Goal: Task Accomplishment & Management: Use online tool/utility

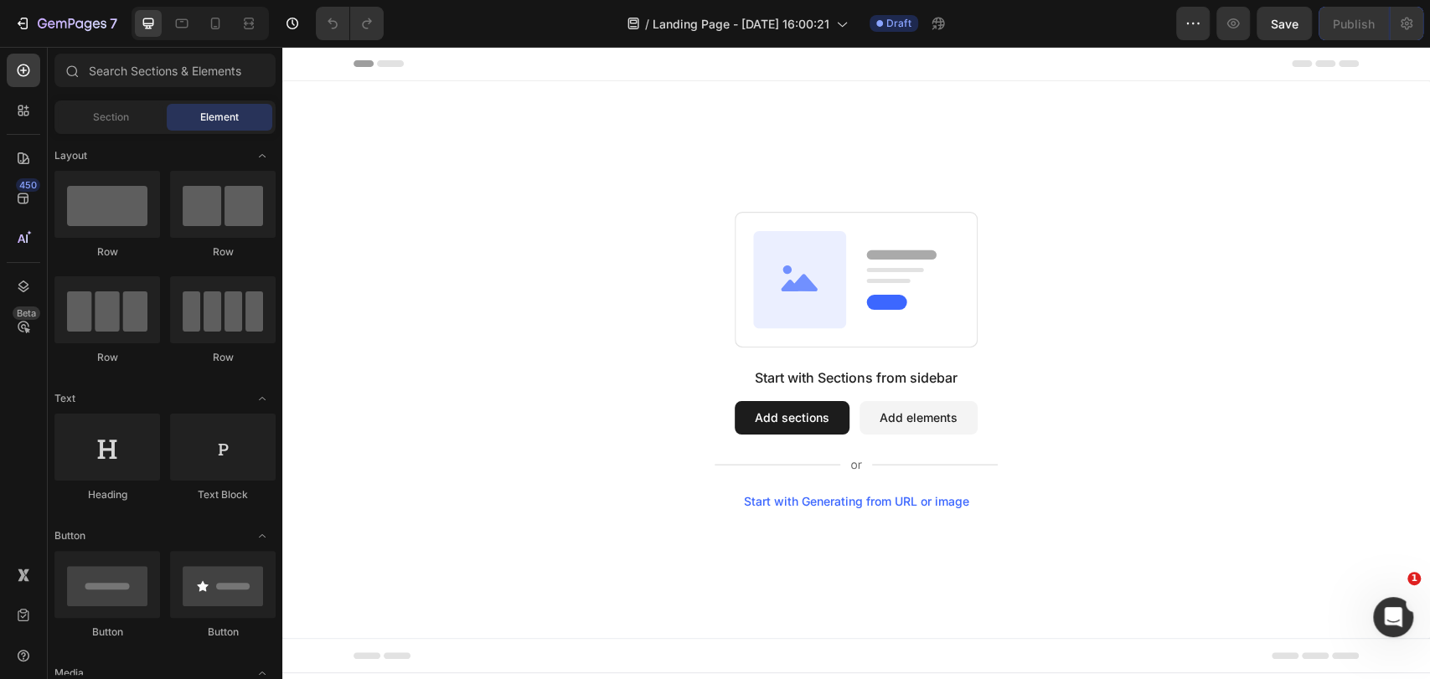
click at [760, 414] on button "Add sections" at bounding box center [792, 418] width 115 height 34
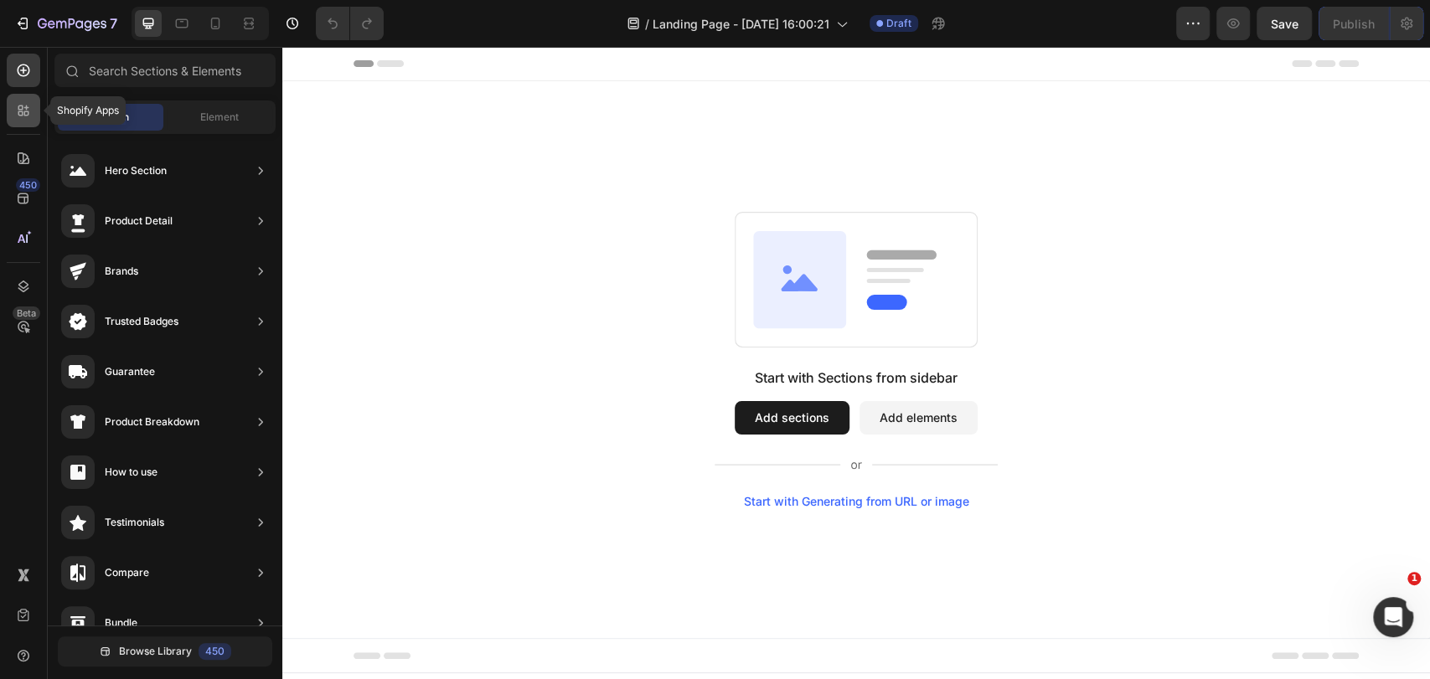
click at [8, 111] on div at bounding box center [24, 111] width 34 height 34
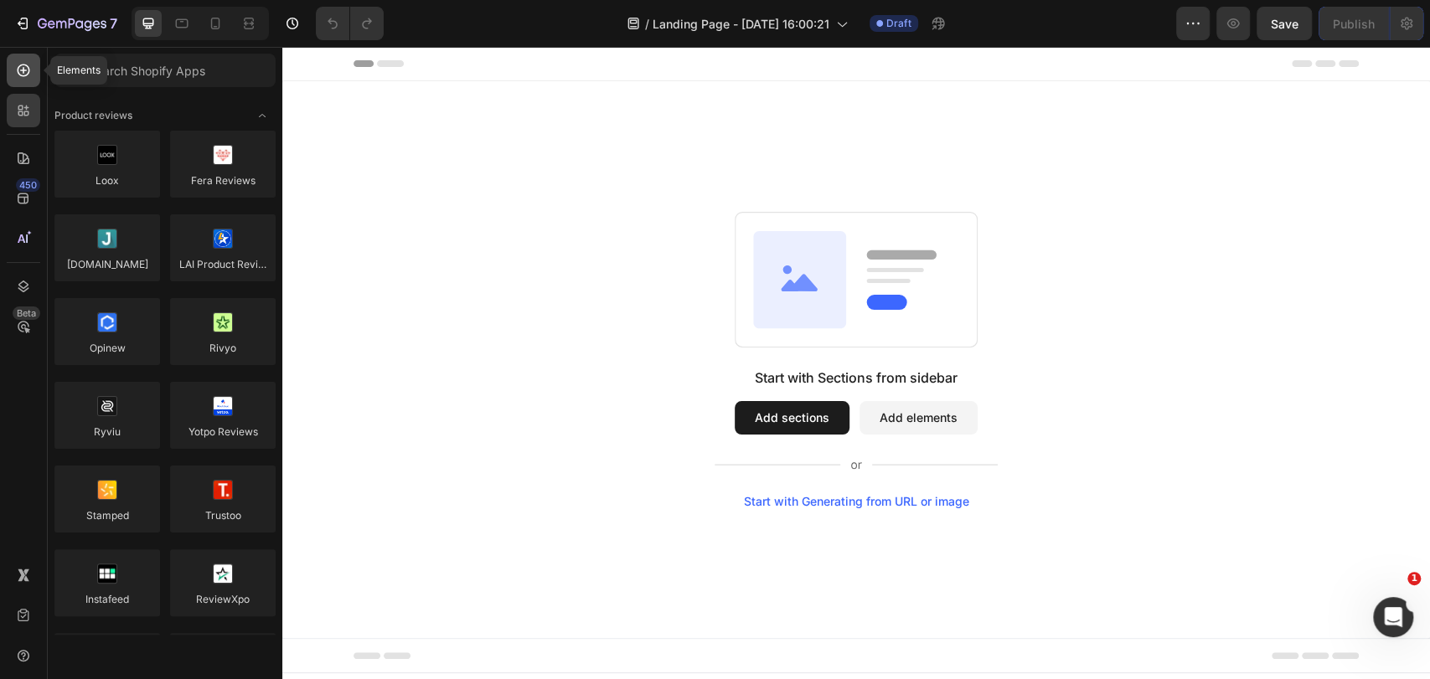
click at [20, 69] on icon at bounding box center [23, 70] width 17 height 17
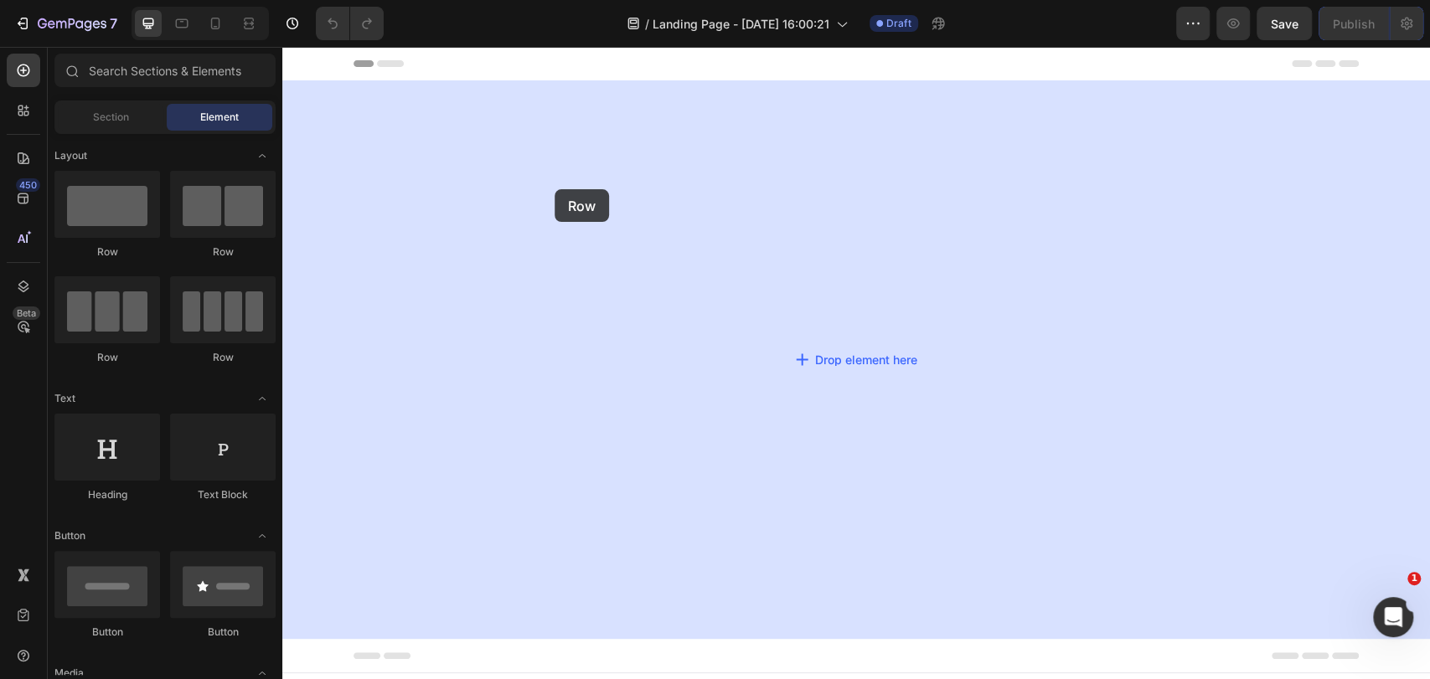
drag, startPoint x: 402, startPoint y: 248, endPoint x: 361, endPoint y: 224, distance: 47.3
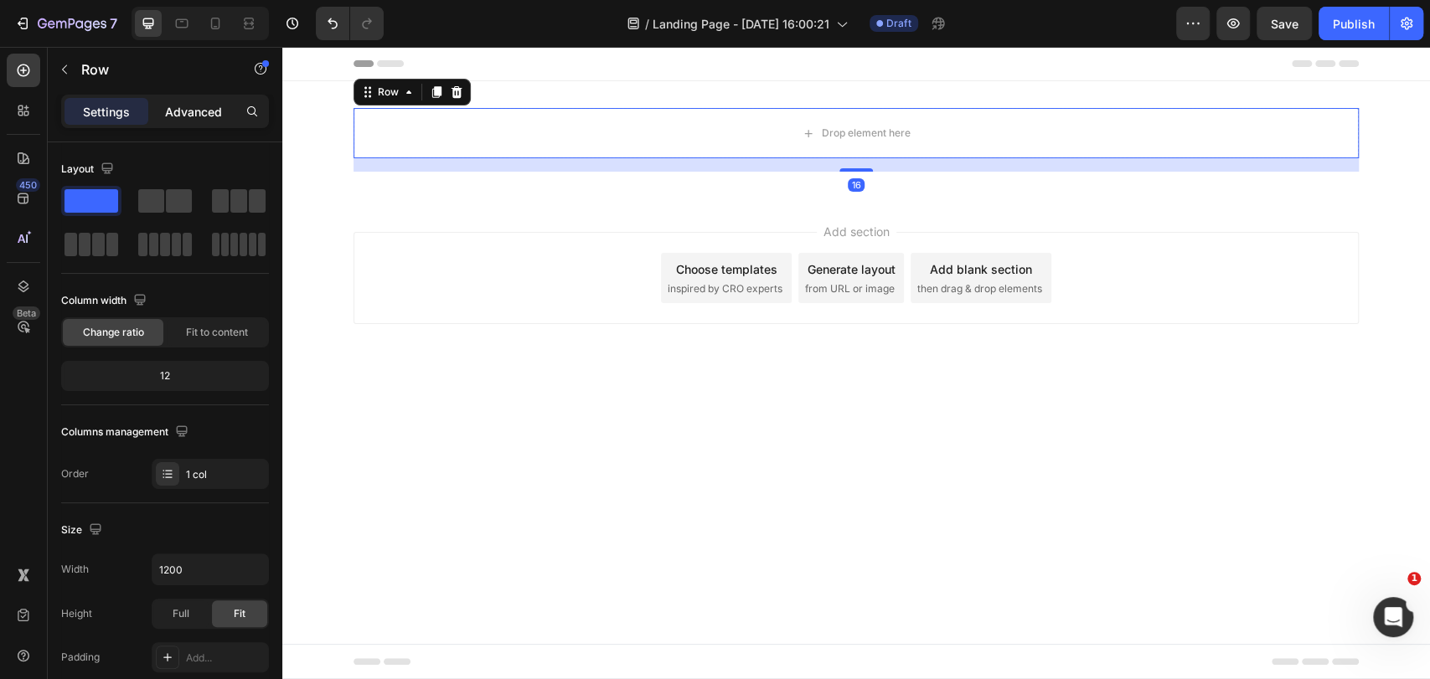
click at [186, 112] on p "Advanced" at bounding box center [193, 112] width 57 height 18
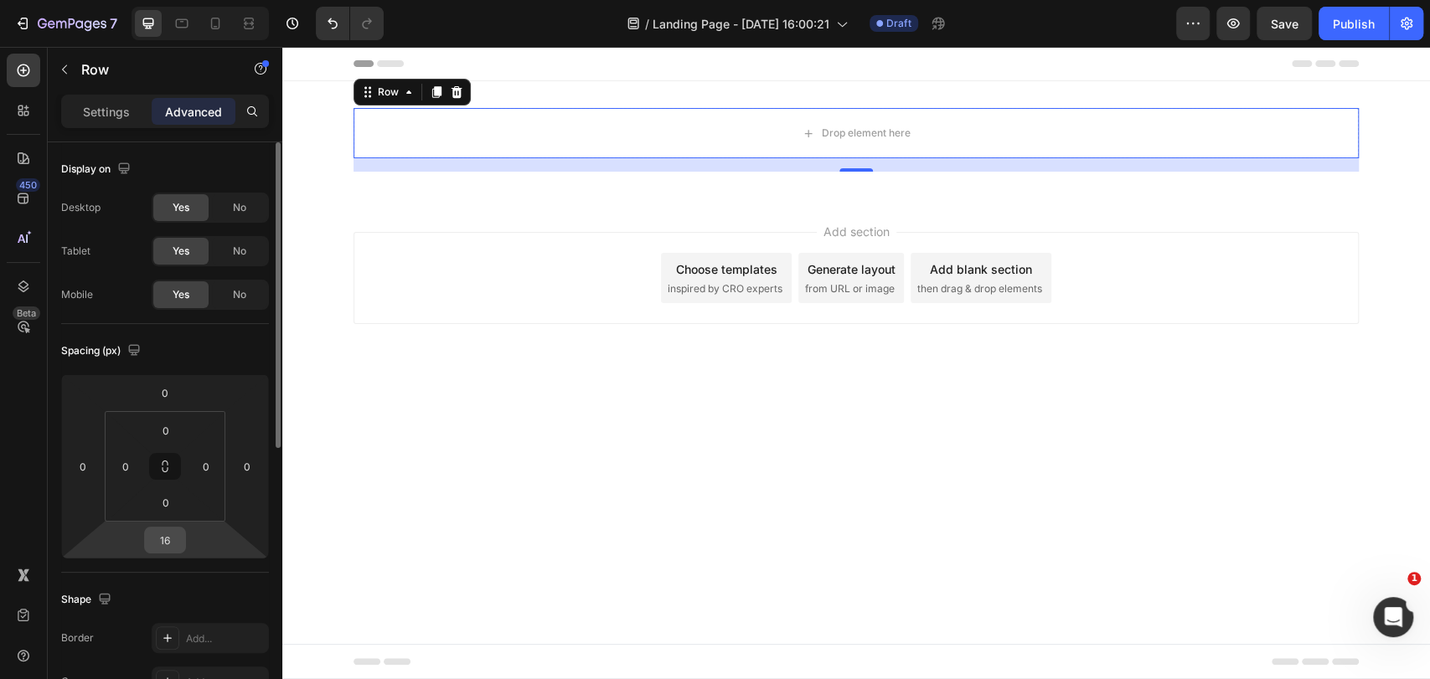
click at [168, 543] on input "16" at bounding box center [165, 540] width 34 height 25
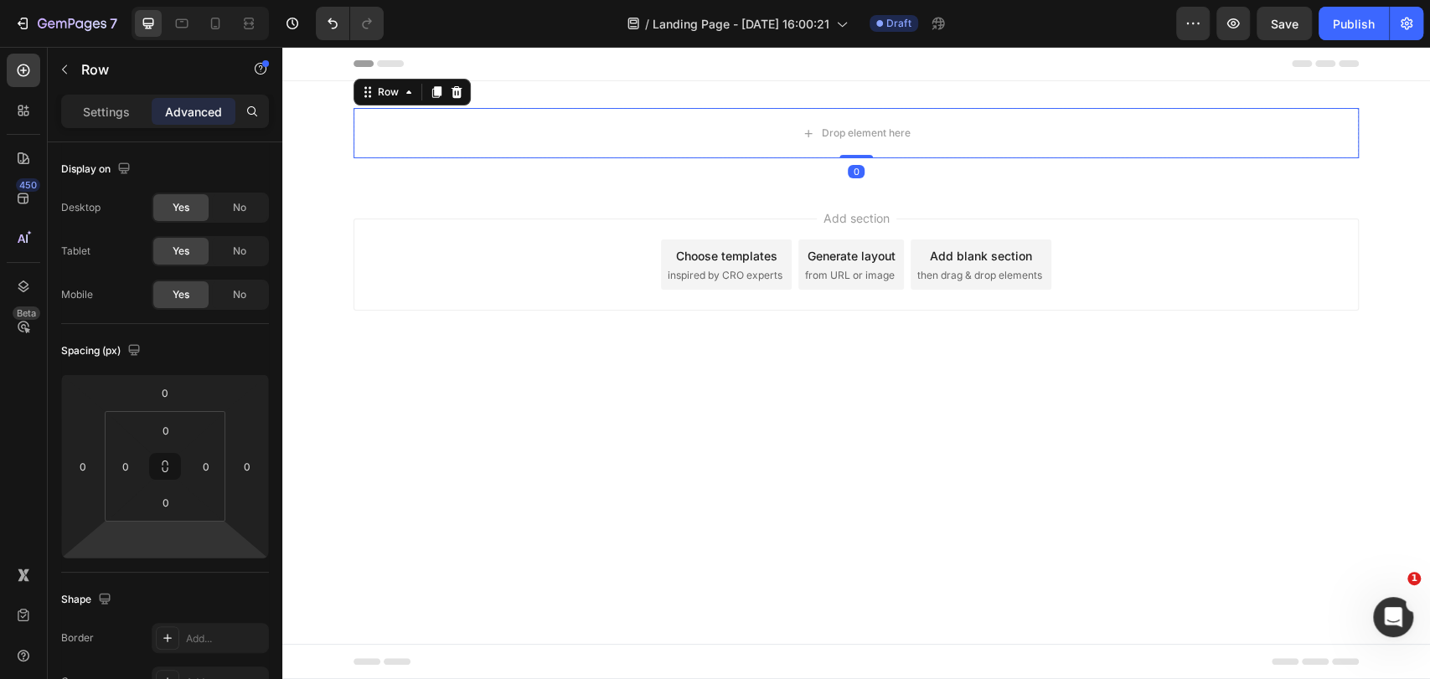
type input "0"
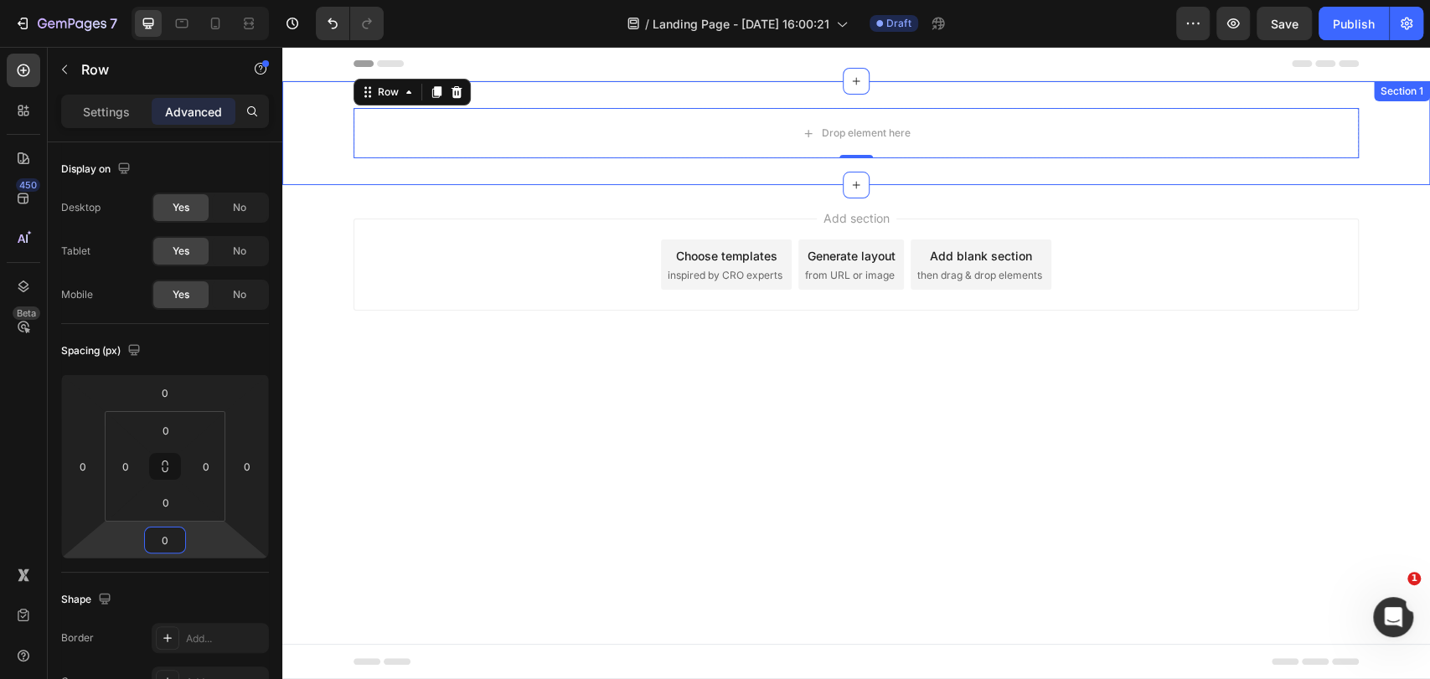
click at [308, 106] on div "Drop element here Row 0 Section 1" at bounding box center [856, 133] width 1148 height 104
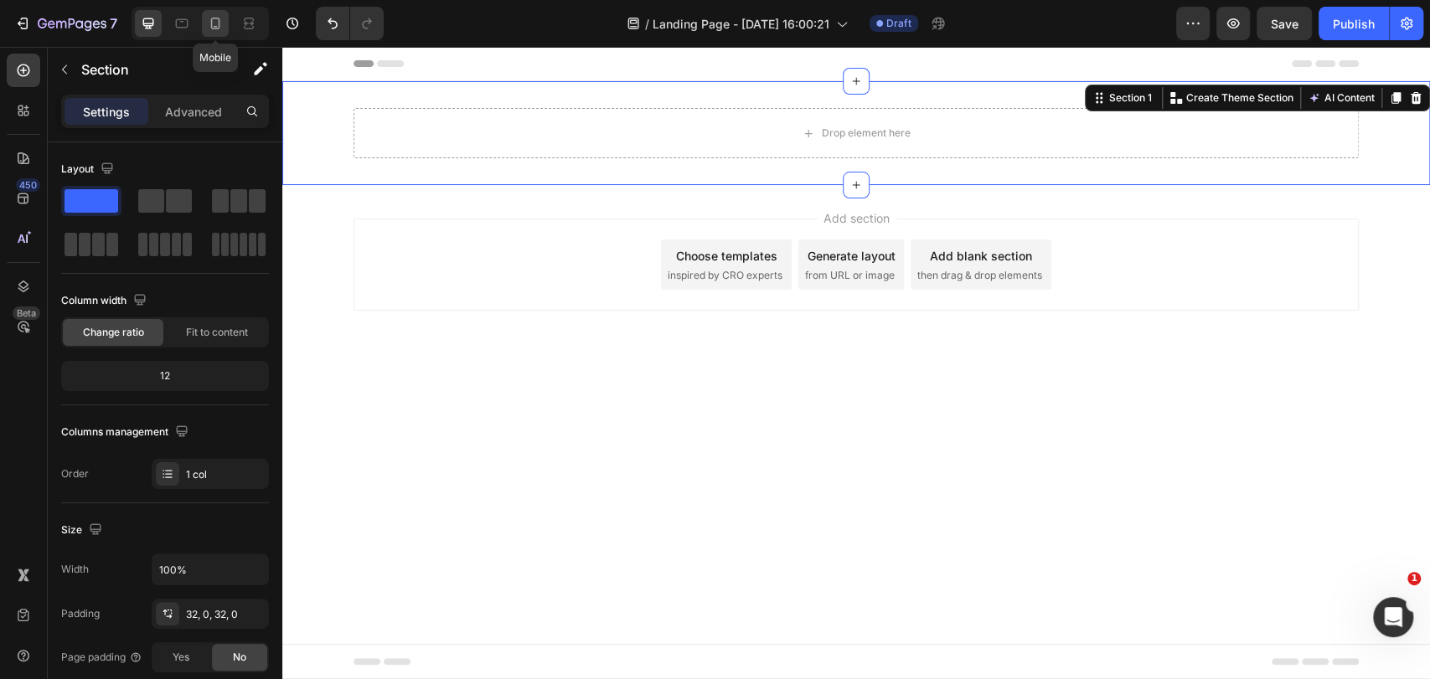
click at [212, 23] on icon at bounding box center [215, 23] width 17 height 17
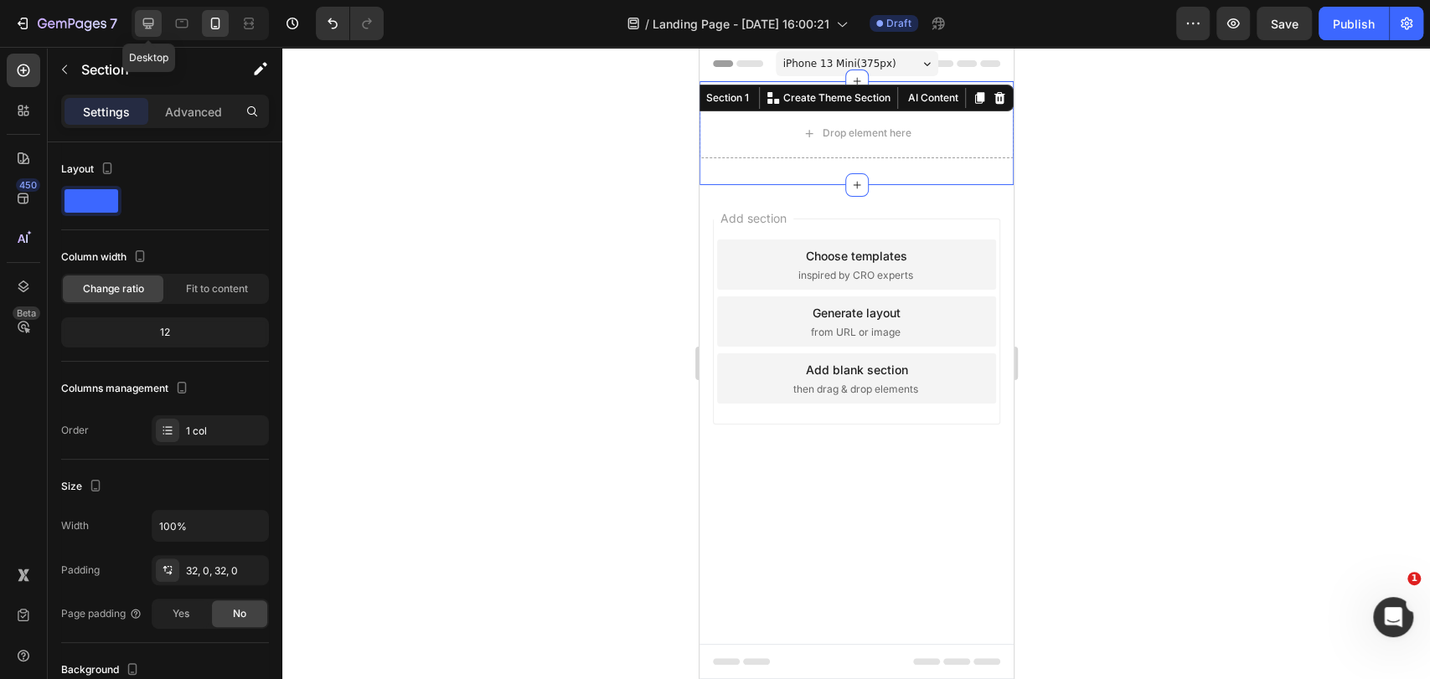
click at [137, 28] on div at bounding box center [148, 23] width 27 height 27
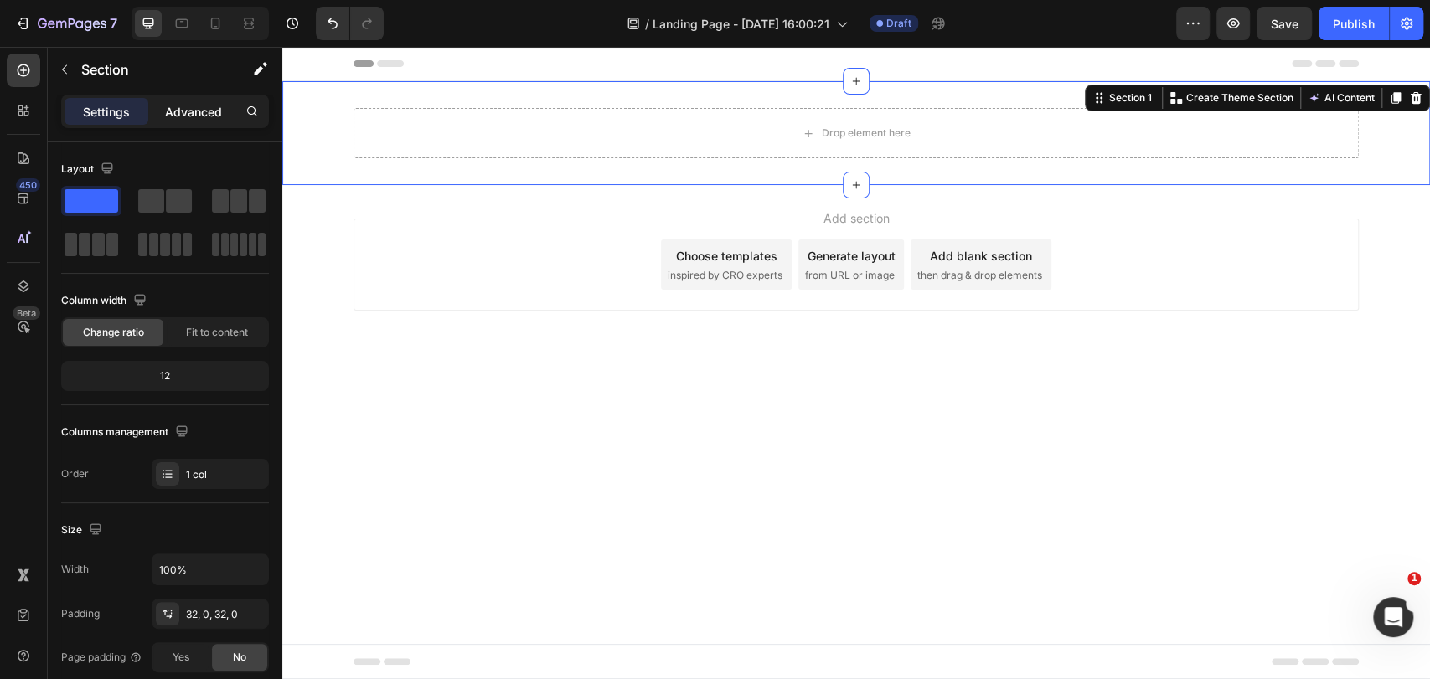
click at [196, 110] on p "Advanced" at bounding box center [193, 112] width 57 height 18
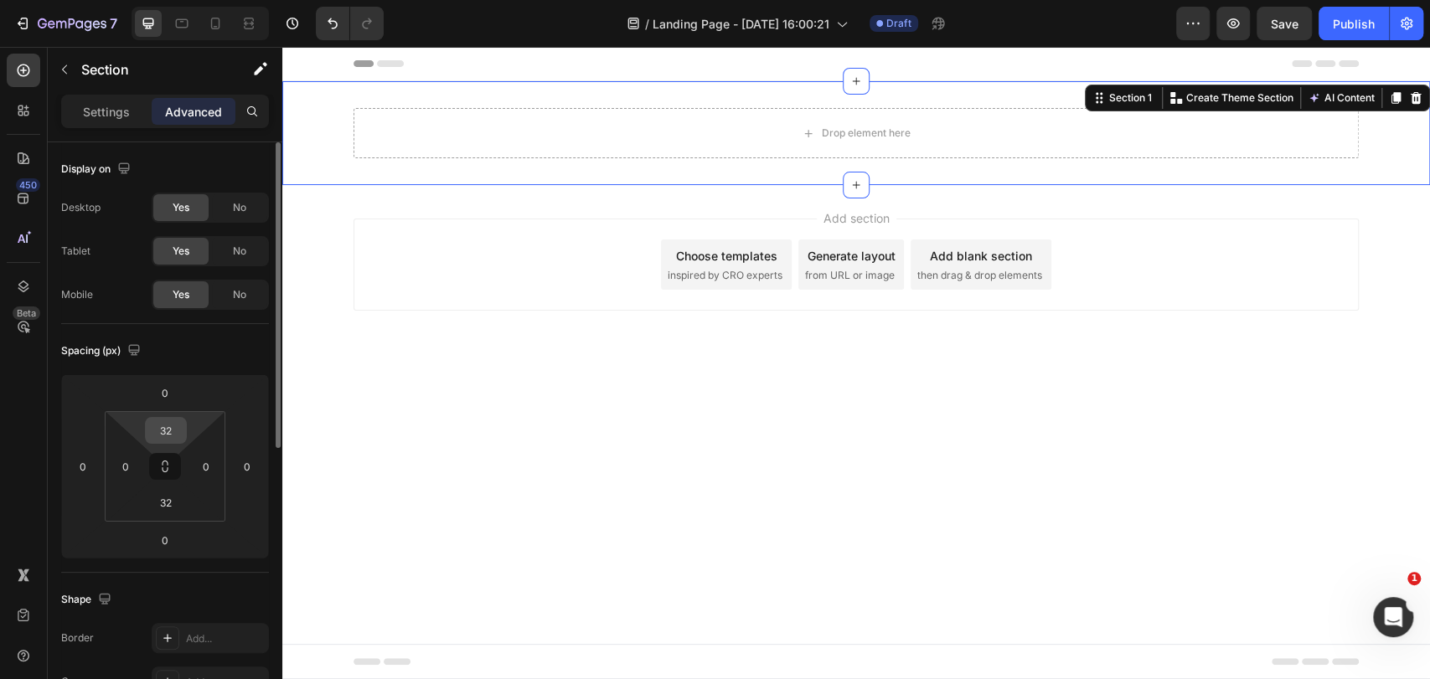
click at [163, 434] on input "32" at bounding box center [166, 430] width 34 height 25
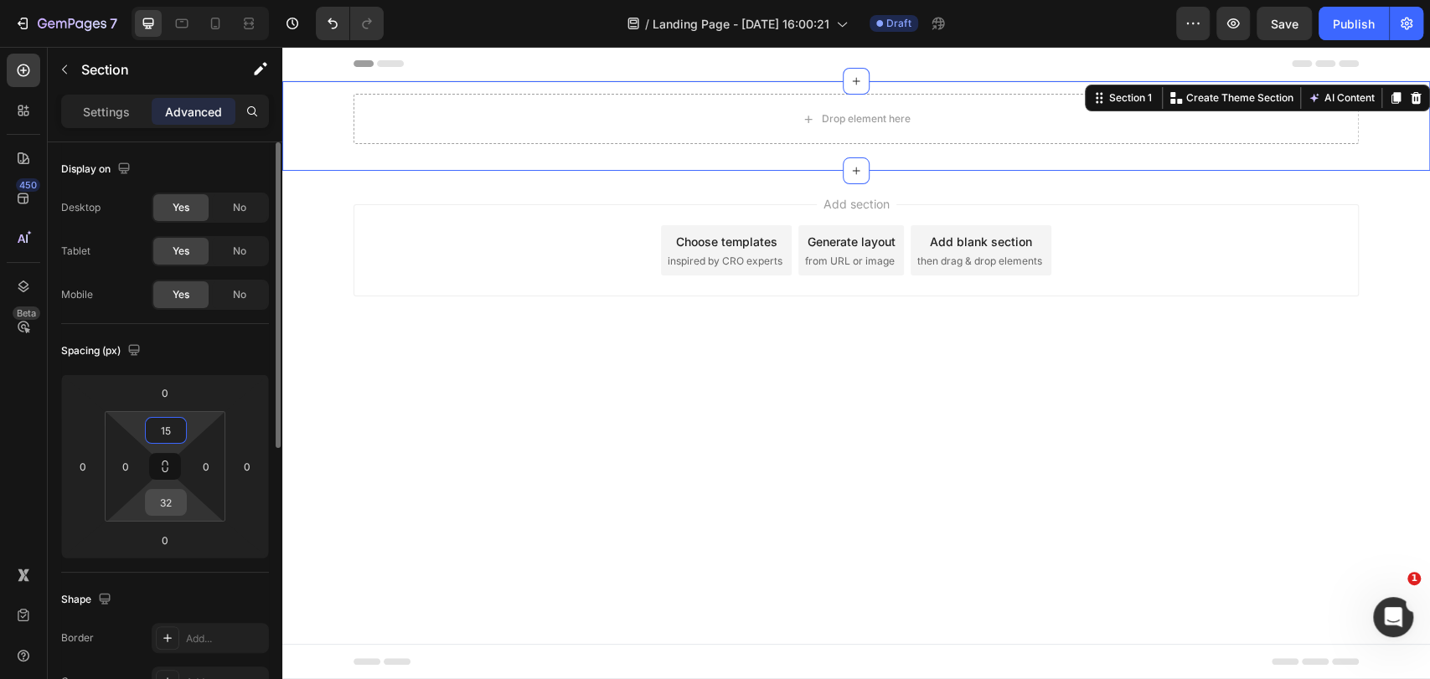
type input "15"
click at [174, 508] on input "32" at bounding box center [166, 502] width 34 height 25
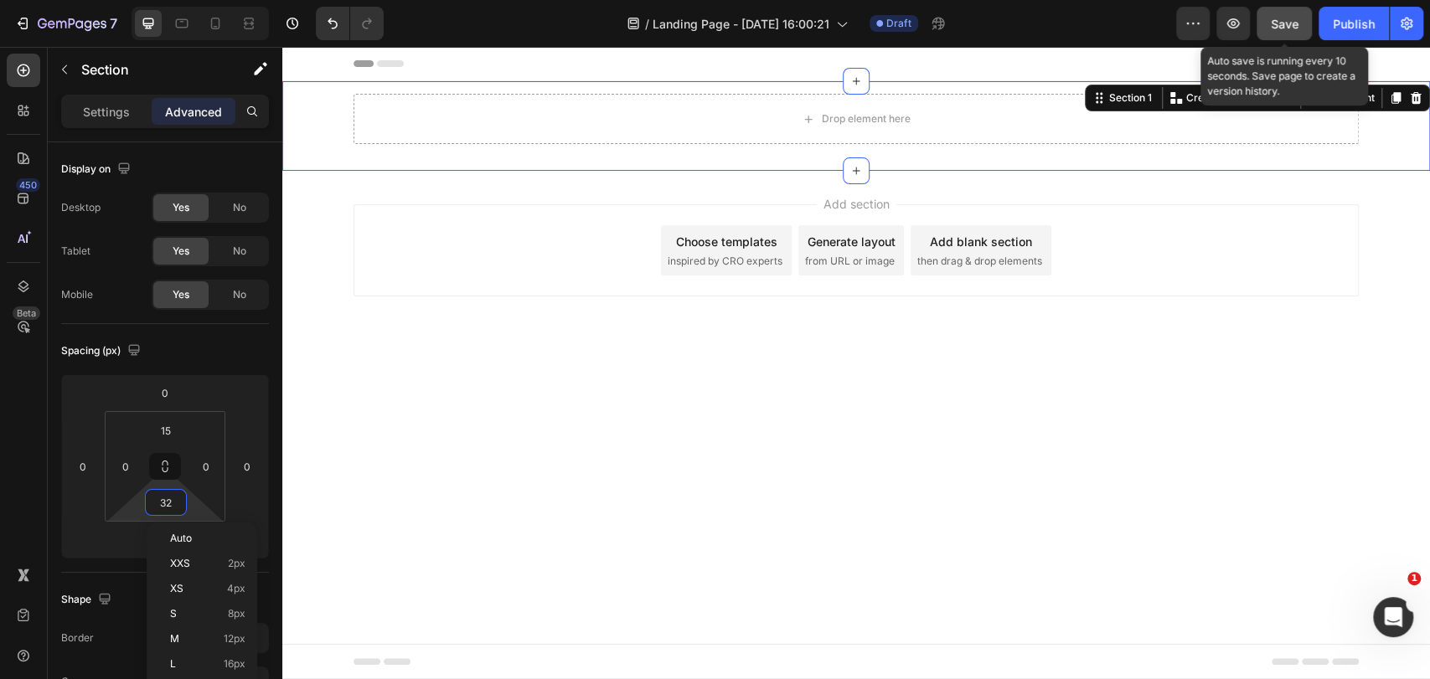
type input "2"
click at [1266, 9] on button "Save" at bounding box center [1284, 24] width 55 height 34
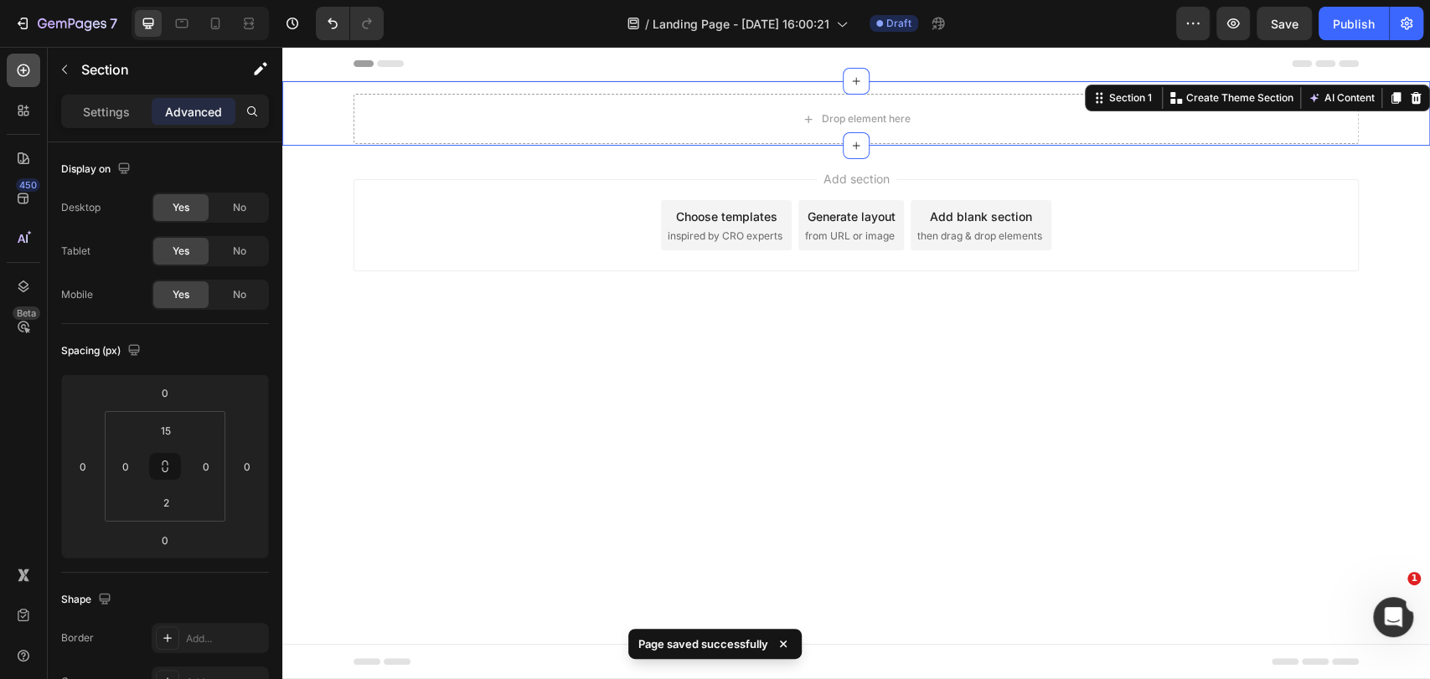
click at [34, 74] on div at bounding box center [24, 71] width 34 height 34
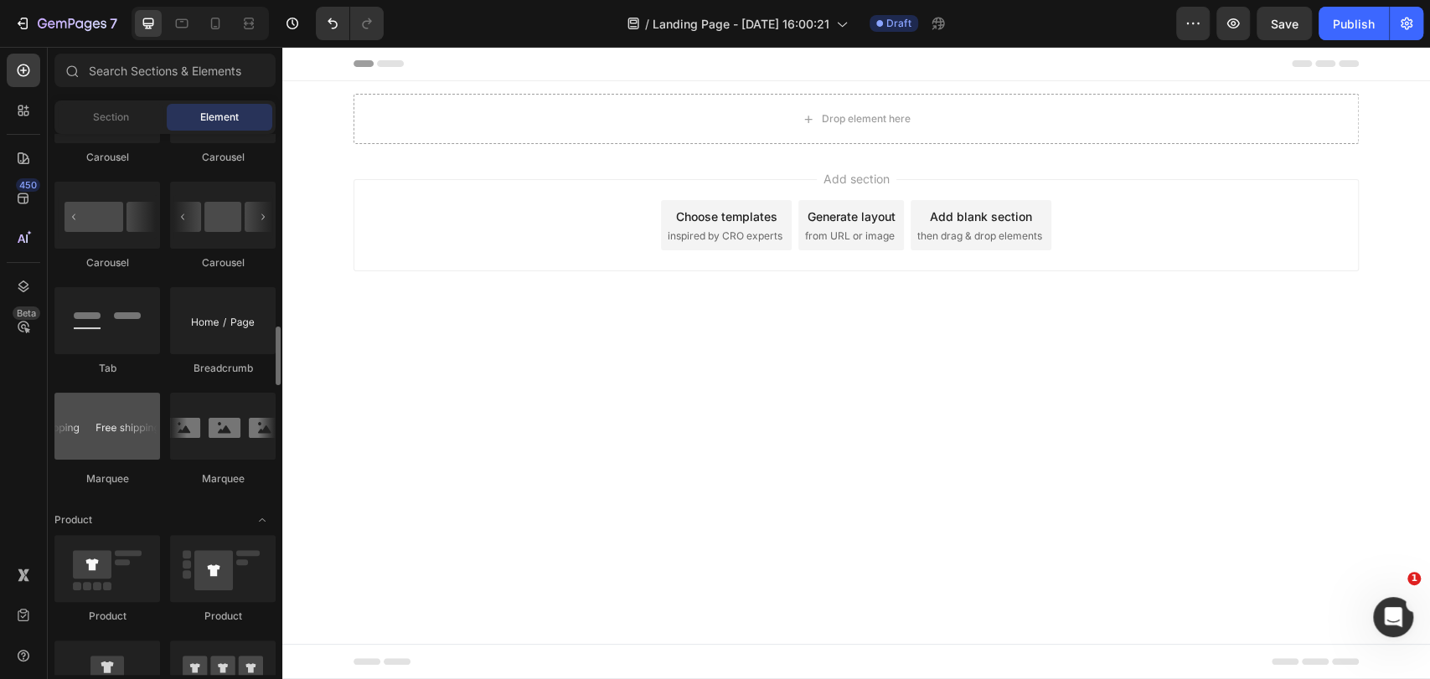
scroll to position [1861, 0]
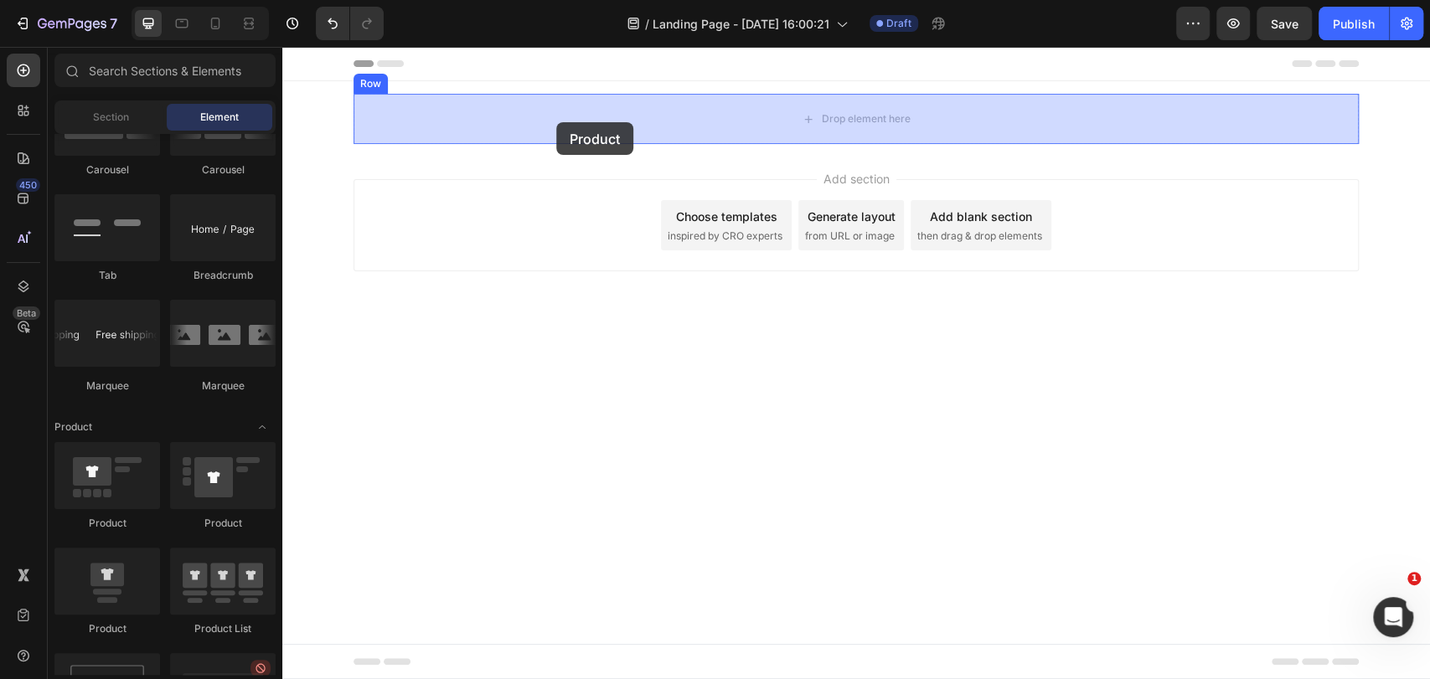
drag, startPoint x: 369, startPoint y: 528, endPoint x: 556, endPoint y: 122, distance: 446.8
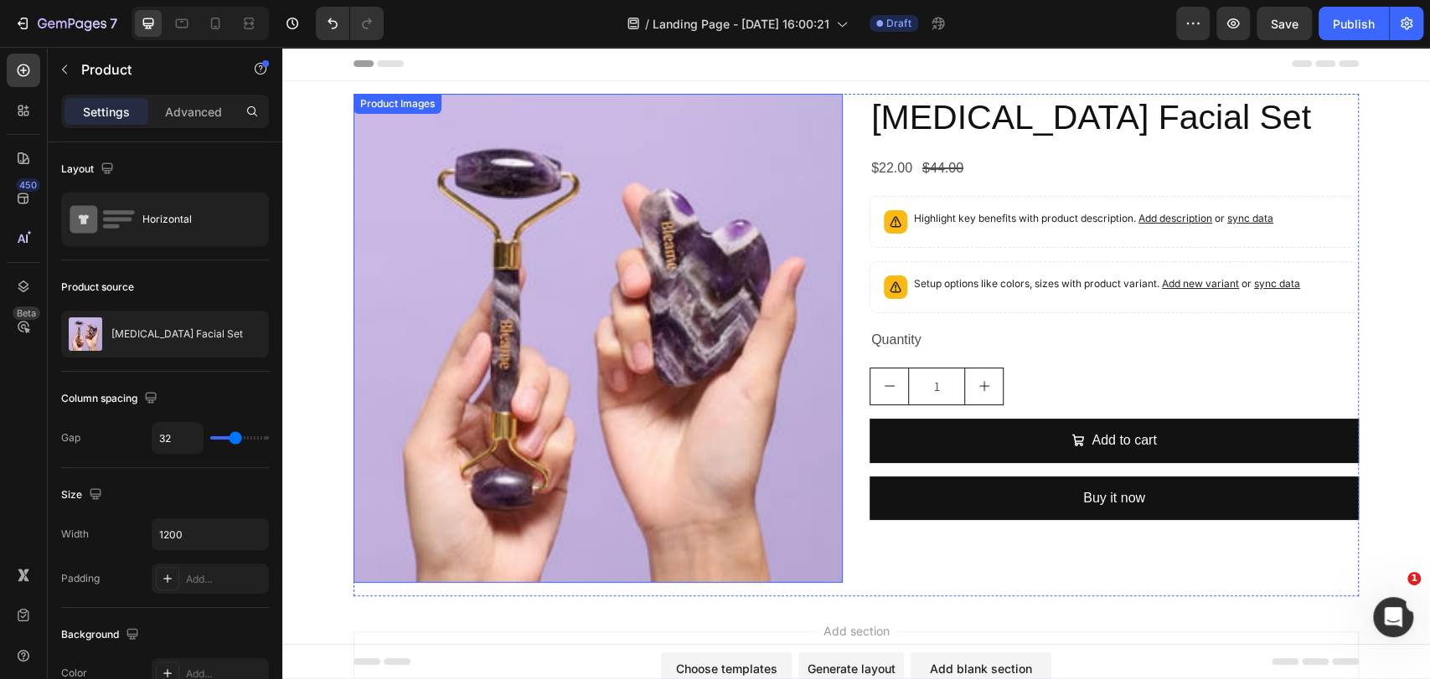
click at [464, 163] on img at bounding box center [598, 338] width 489 height 489
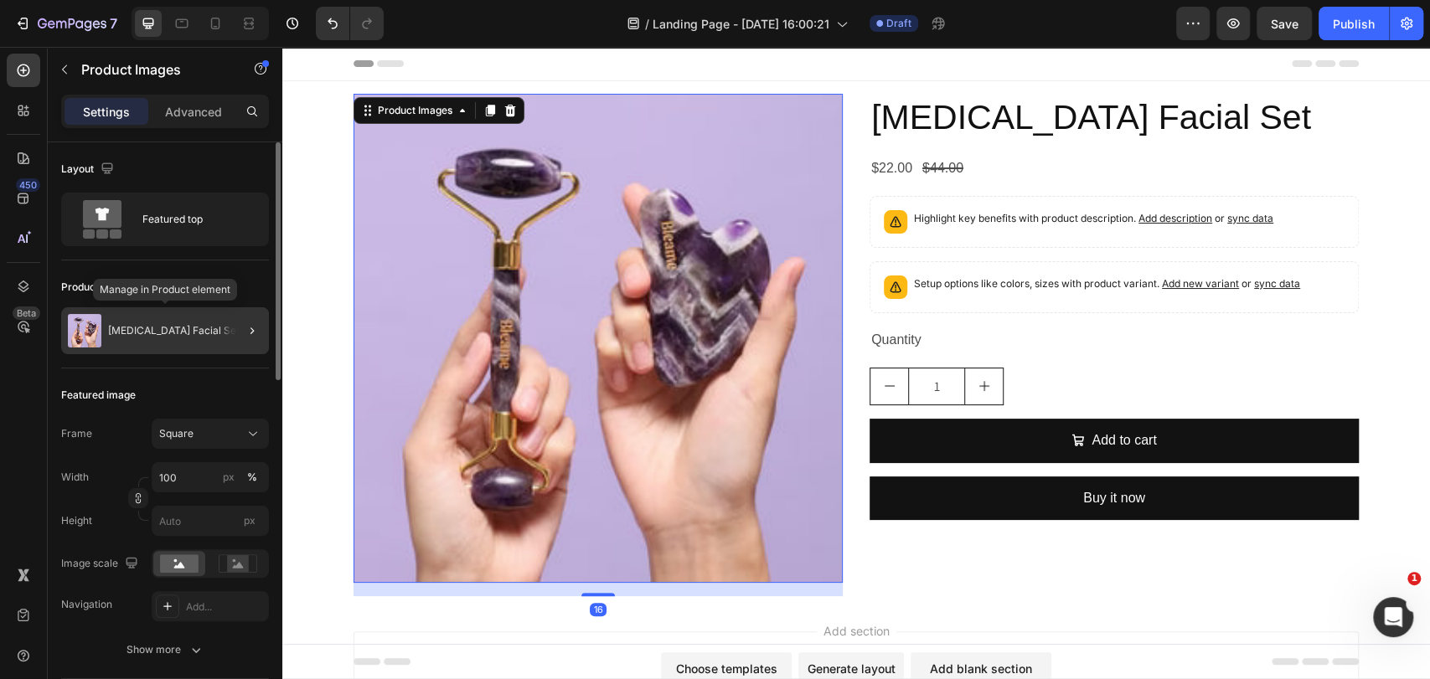
click at [219, 327] on div "Gua Sha Facial Set" at bounding box center [165, 330] width 208 height 47
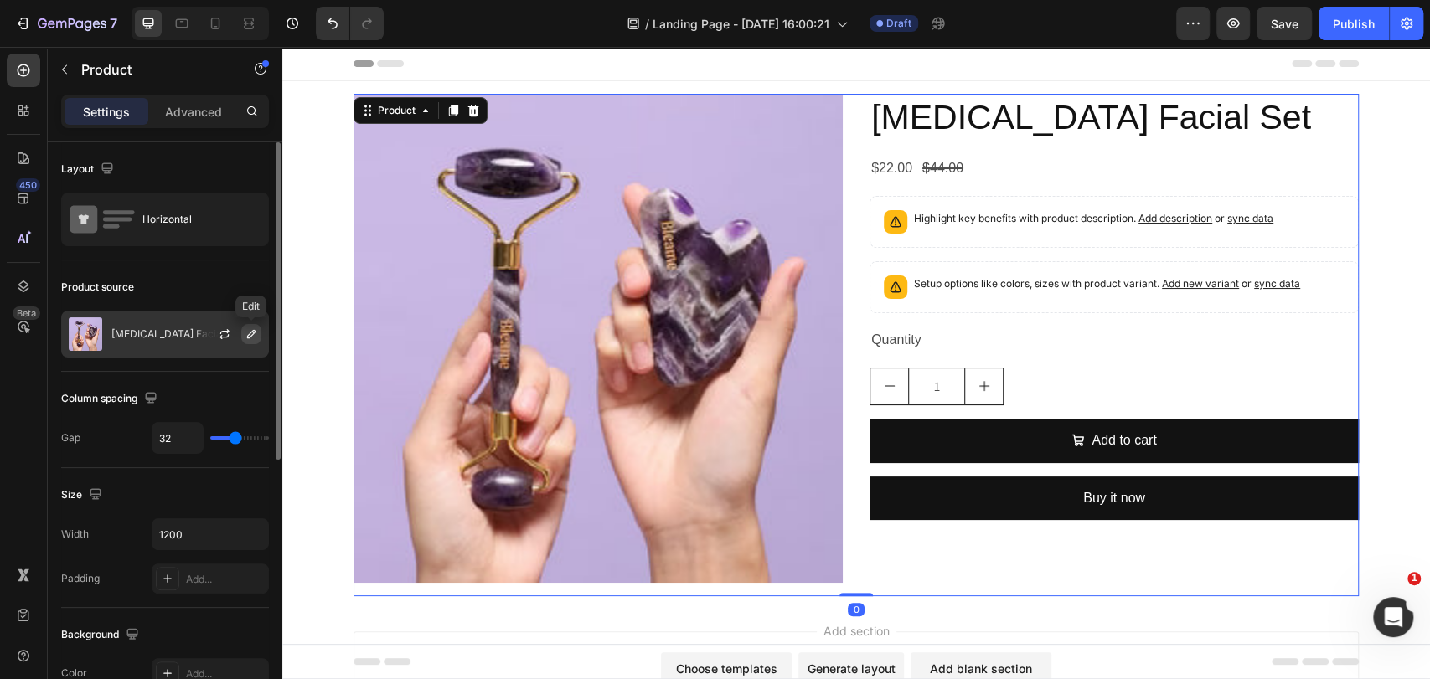
click at [241, 334] on button "button" at bounding box center [251, 334] width 20 height 20
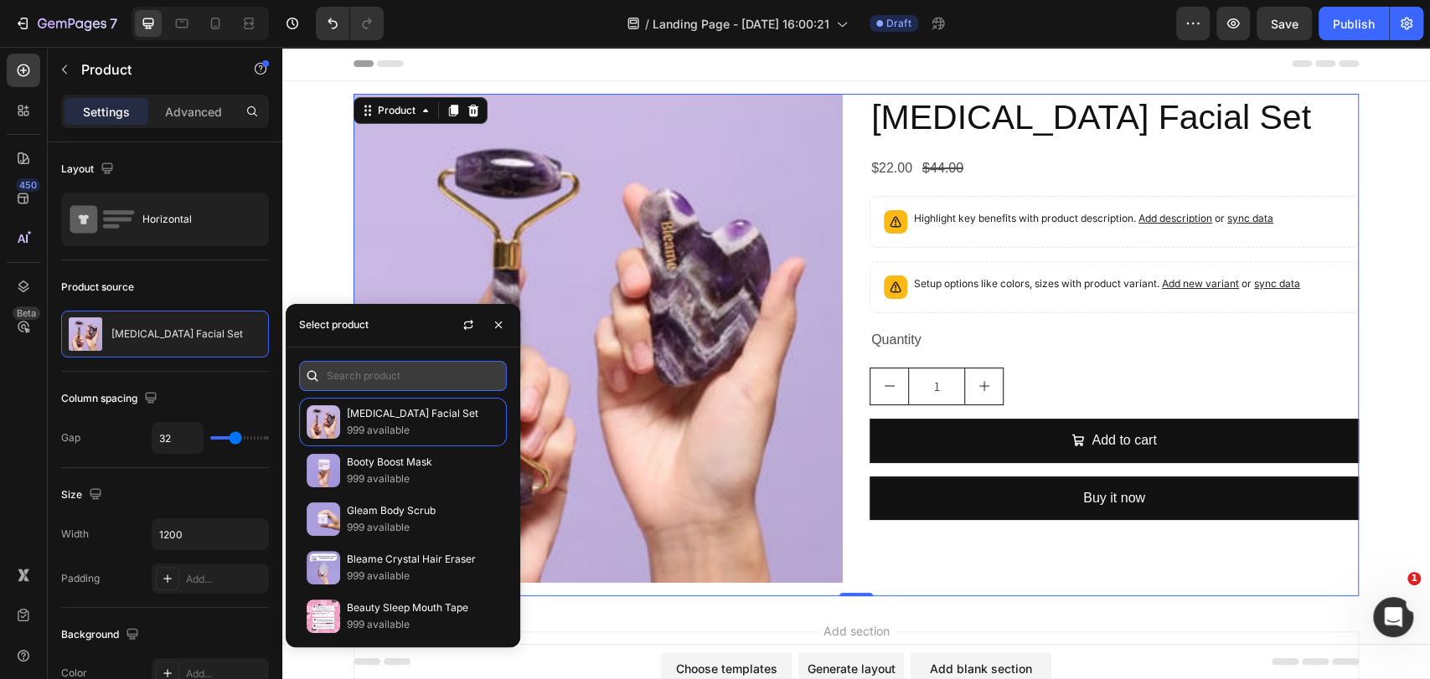
click at [354, 369] on input "text" at bounding box center [403, 376] width 208 height 30
paste input "JJLBRO® SPRY: más Firmeza"
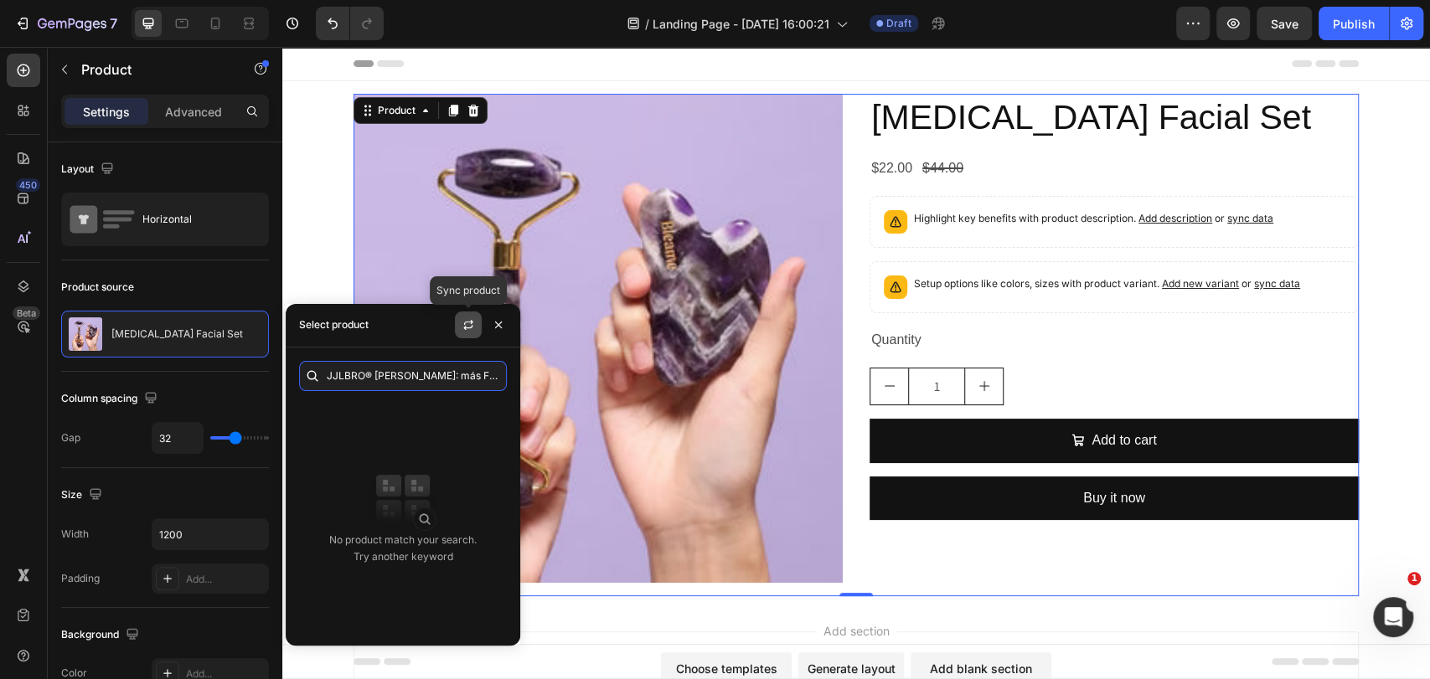
type input "JJLBRO® SPRY: más Firmeza"
click at [463, 333] on button "button" at bounding box center [468, 325] width 27 height 27
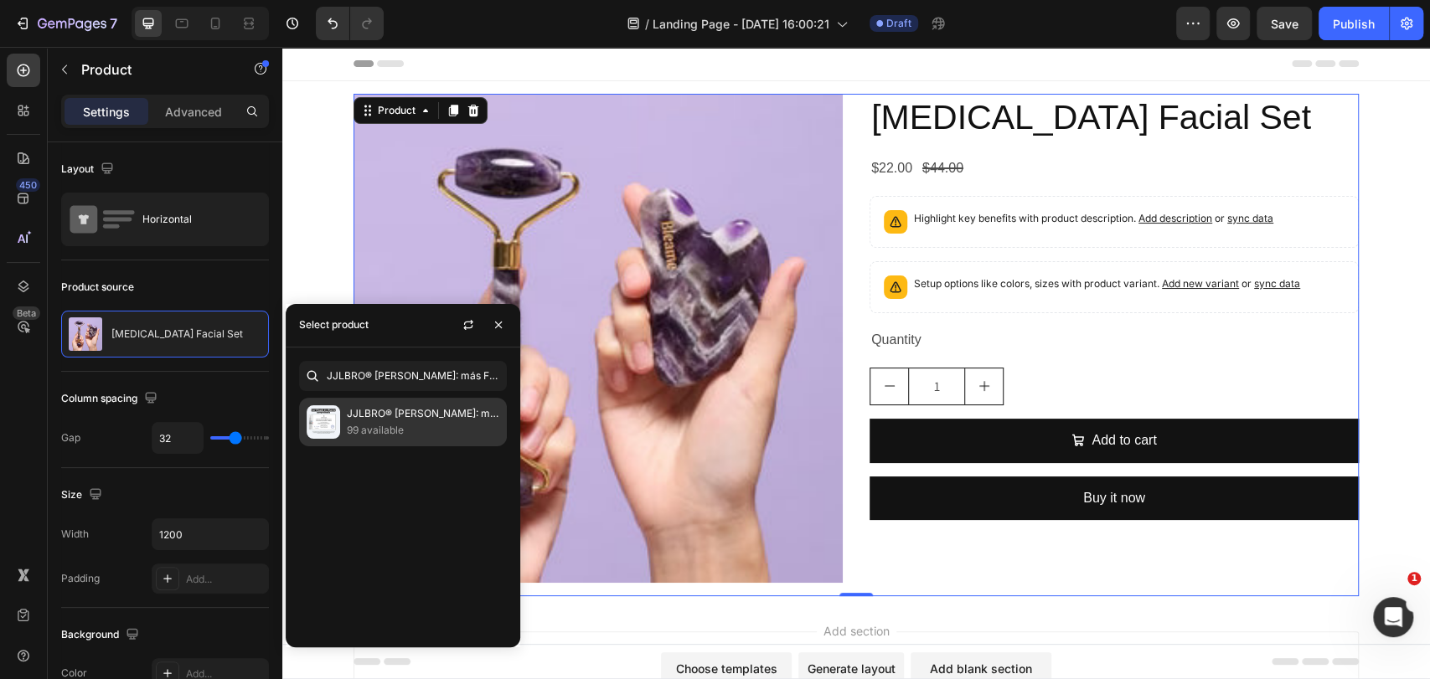
click at [405, 431] on p "99 available" at bounding box center [423, 430] width 152 height 17
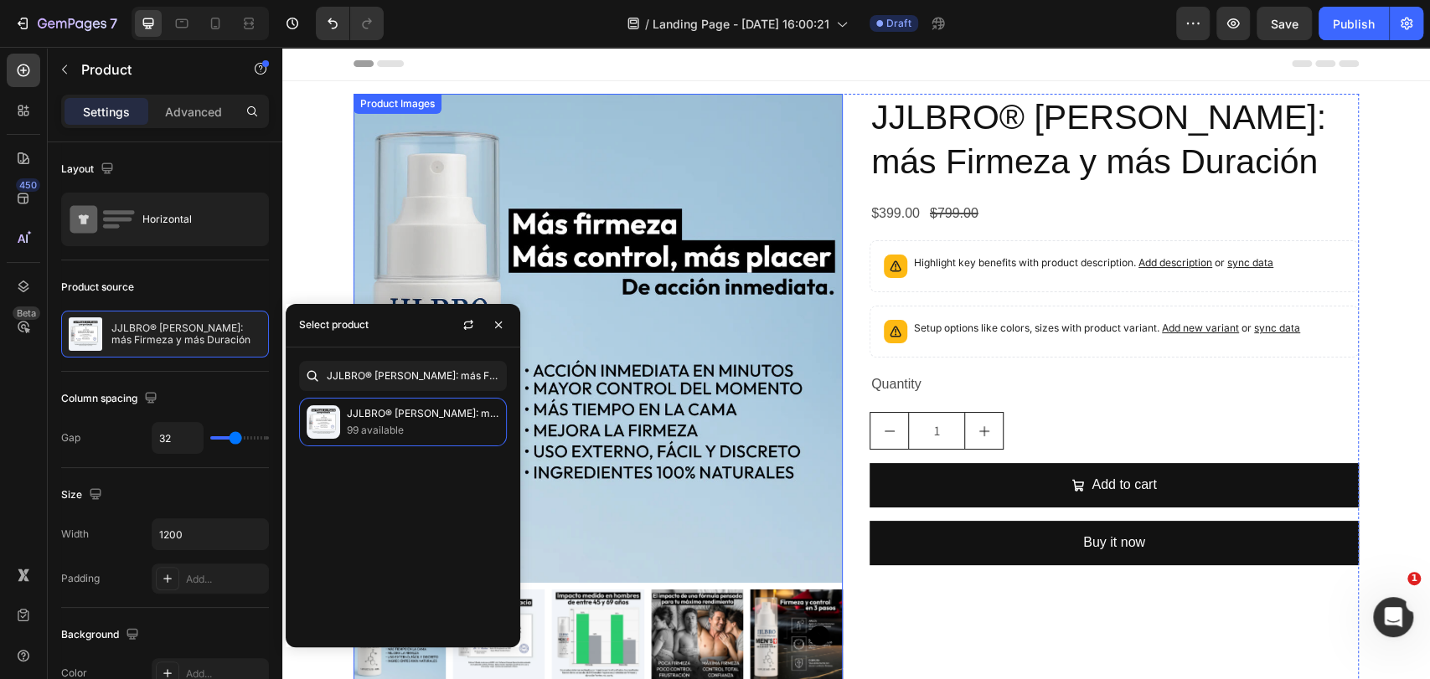
click at [754, 190] on img at bounding box center [598, 338] width 489 height 489
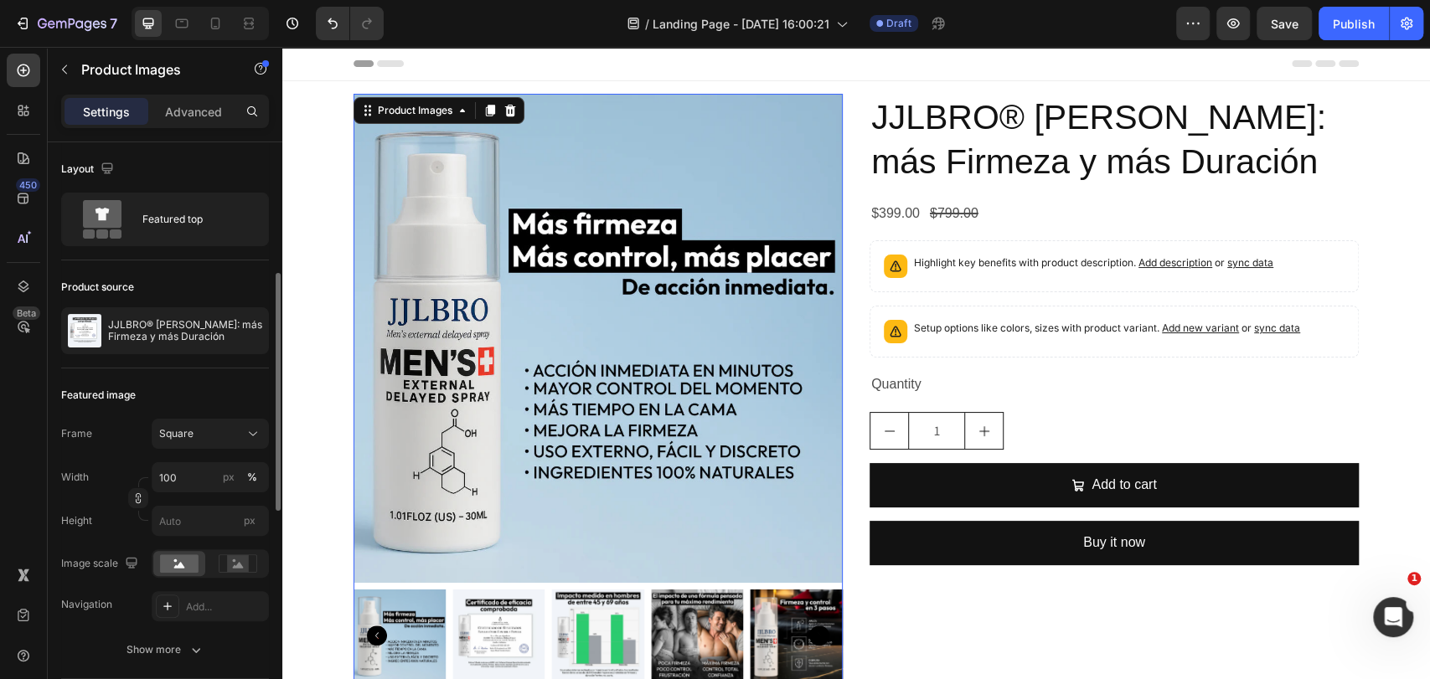
scroll to position [279, 0]
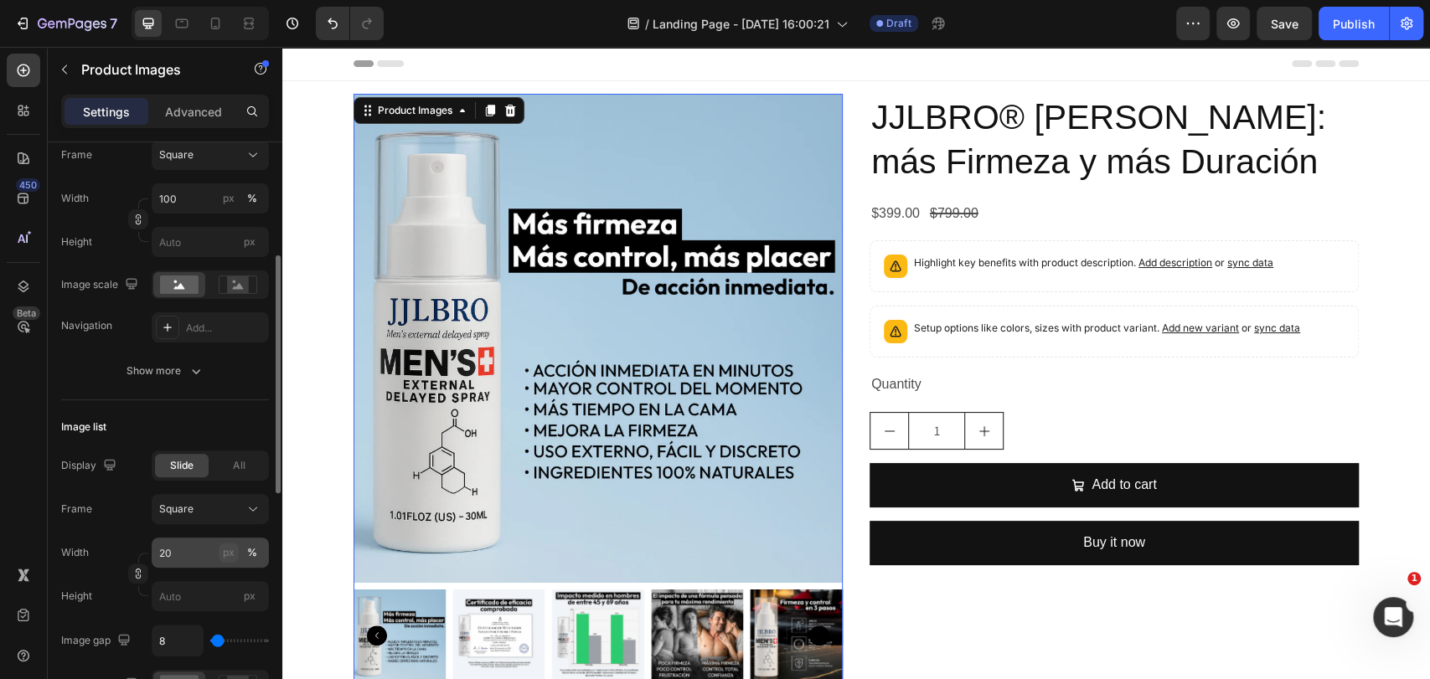
click at [225, 558] on div "px" at bounding box center [229, 552] width 12 height 15
type input "20"
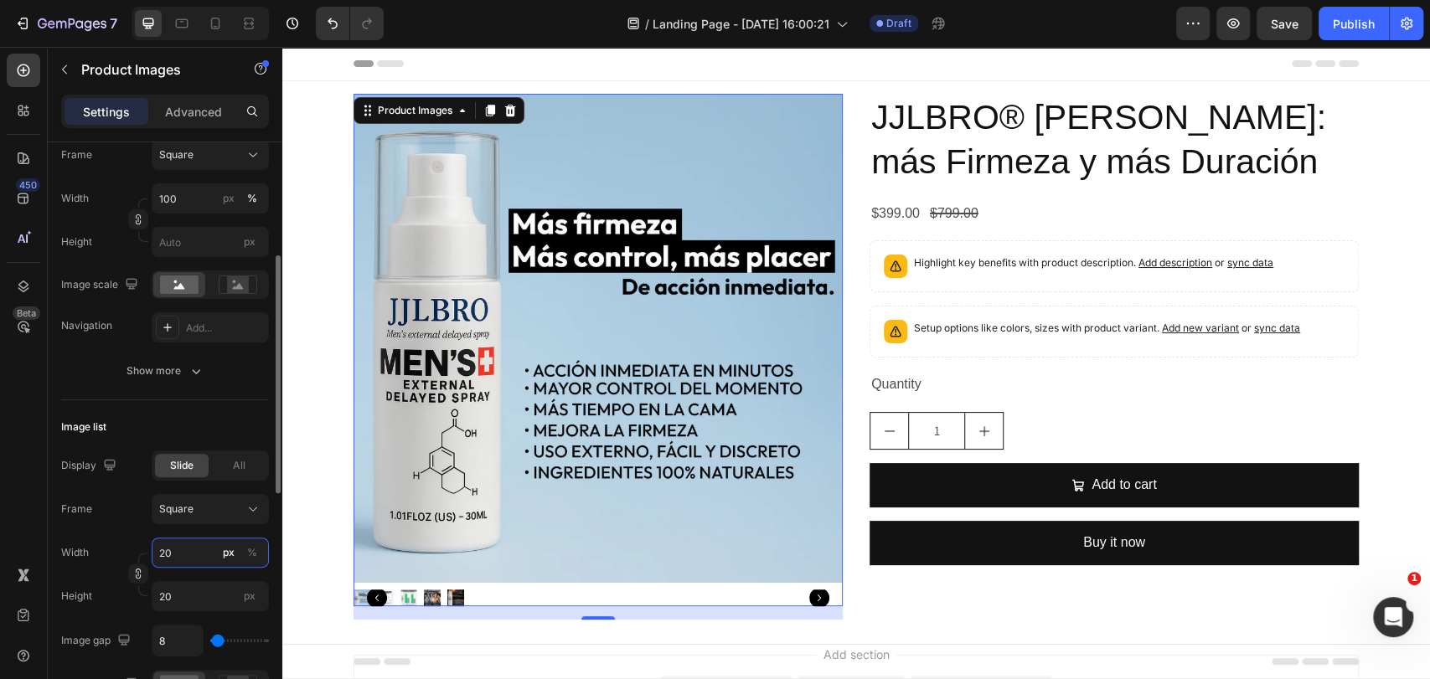
click at [183, 560] on input "20" at bounding box center [210, 553] width 117 height 30
click at [204, 591] on input "20" at bounding box center [210, 596] width 117 height 30
click at [191, 551] on input "20" at bounding box center [210, 553] width 117 height 30
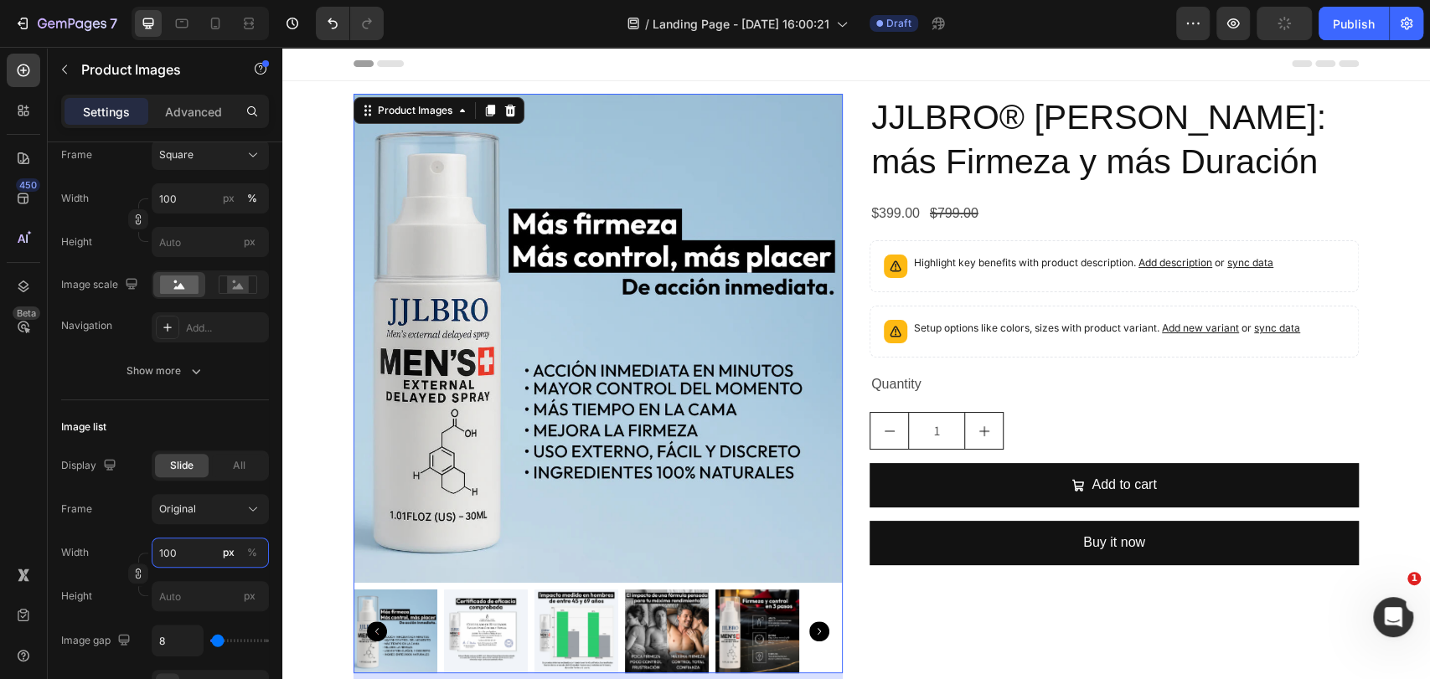
type input "100"
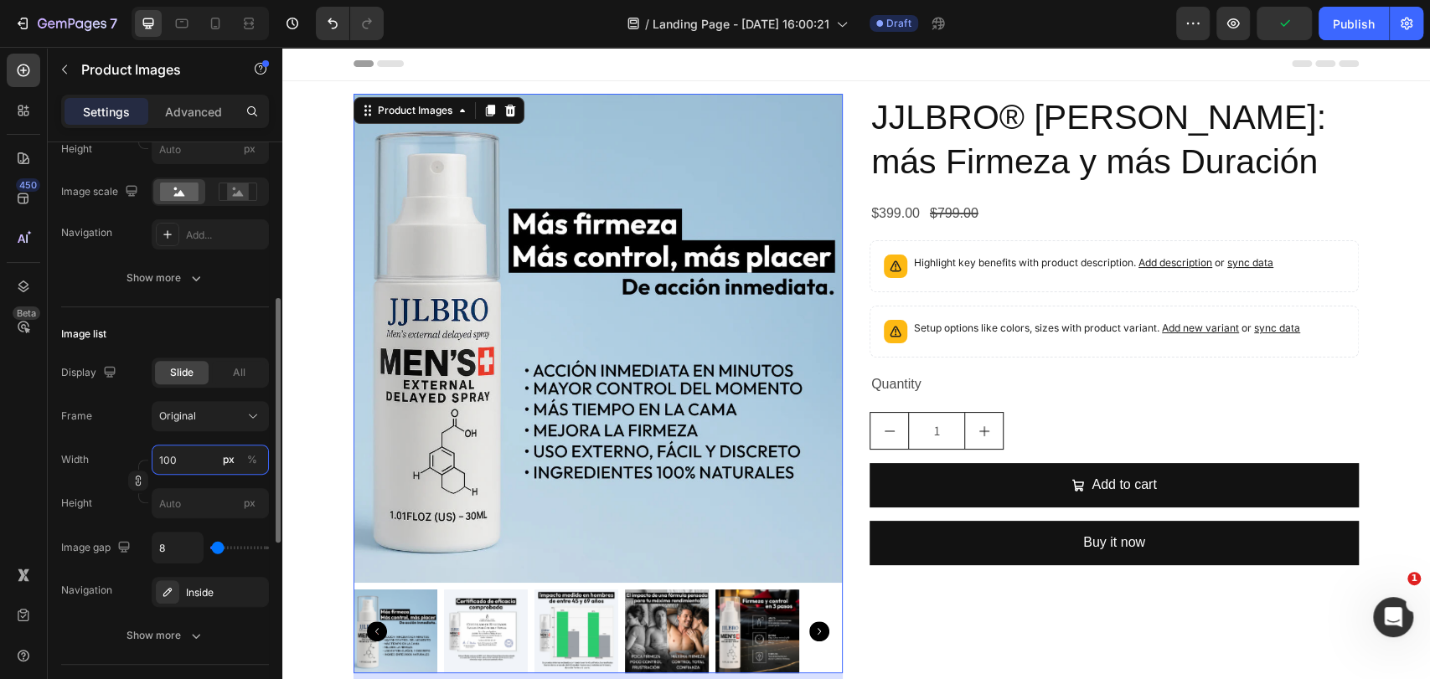
scroll to position [465, 0]
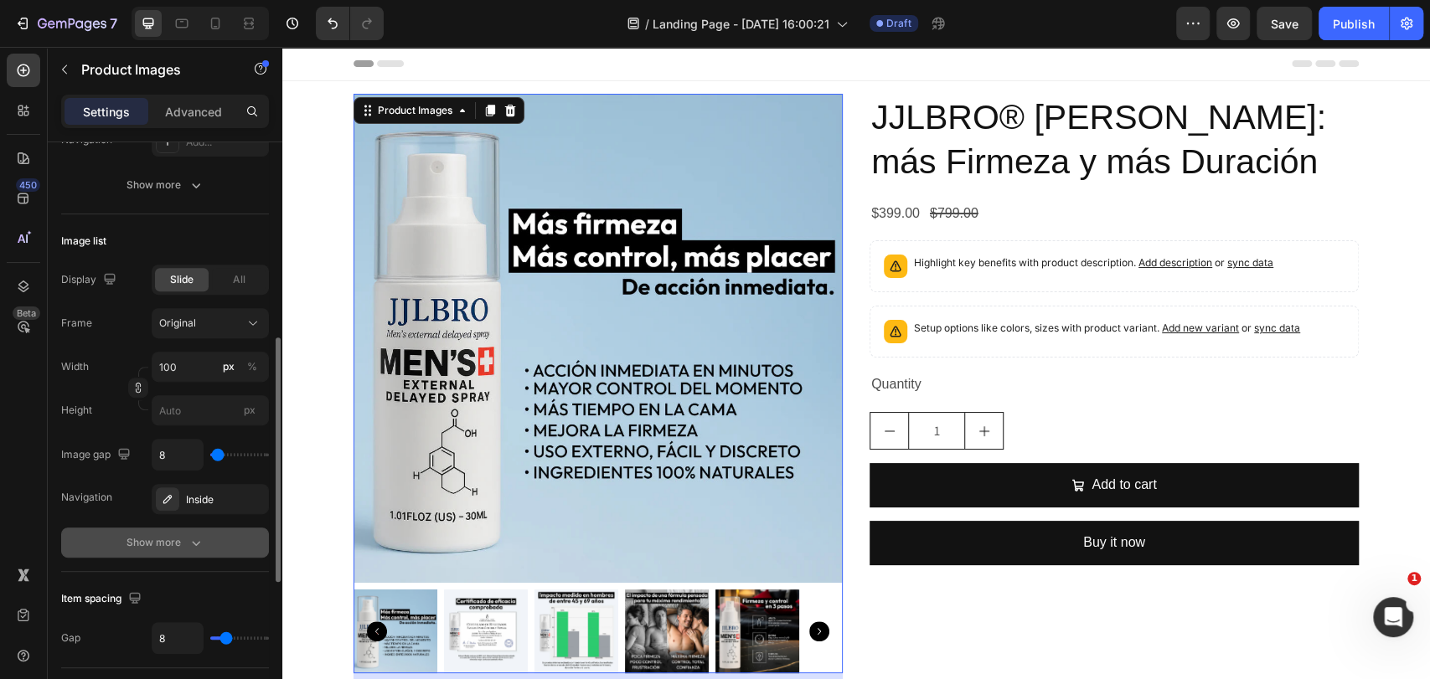
click at [193, 546] on icon "button" at bounding box center [196, 542] width 17 height 17
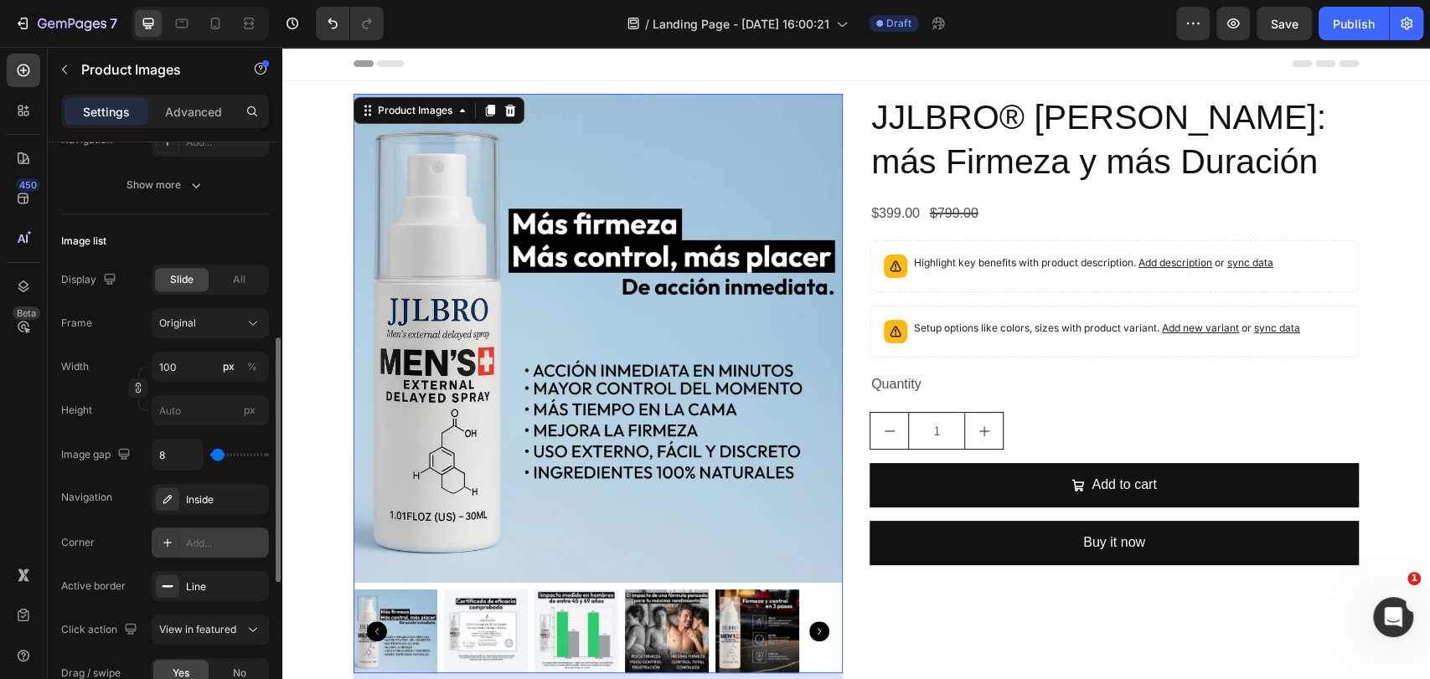
click at [192, 546] on div "Add..." at bounding box center [225, 543] width 79 height 15
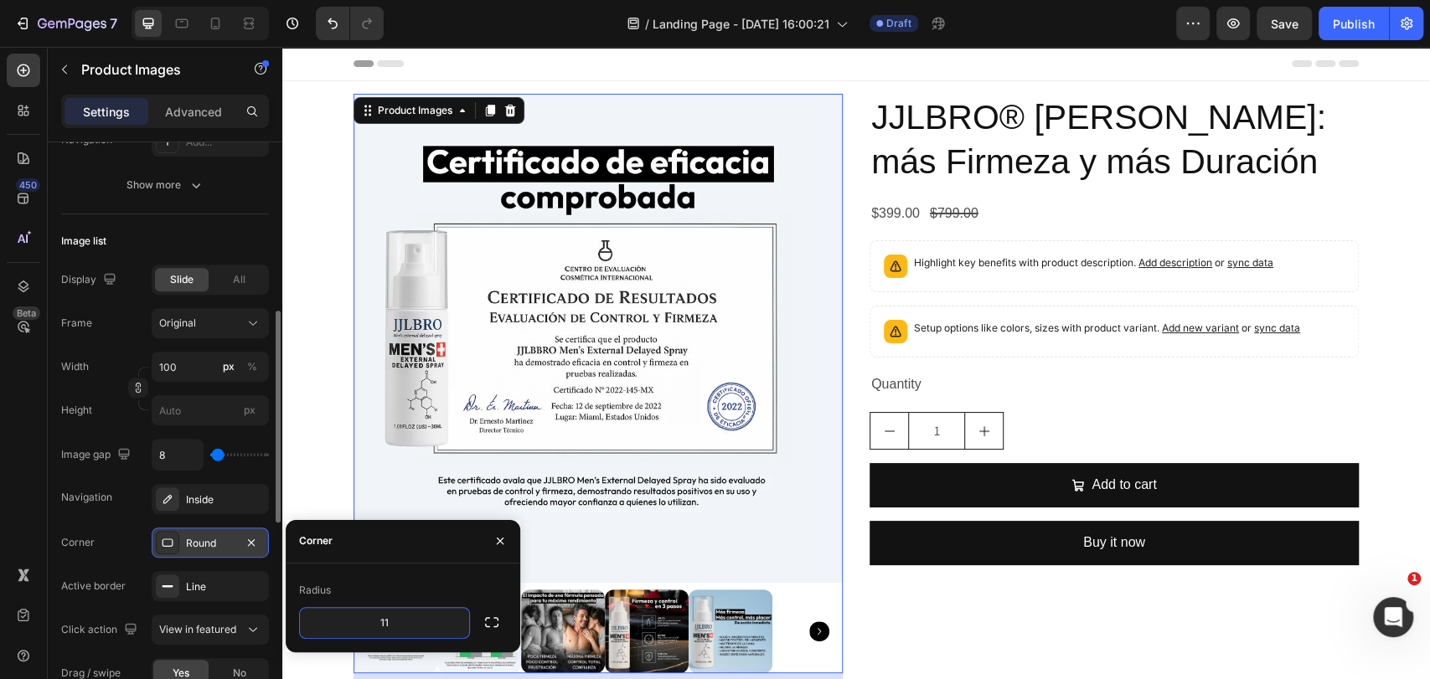
type input "12"
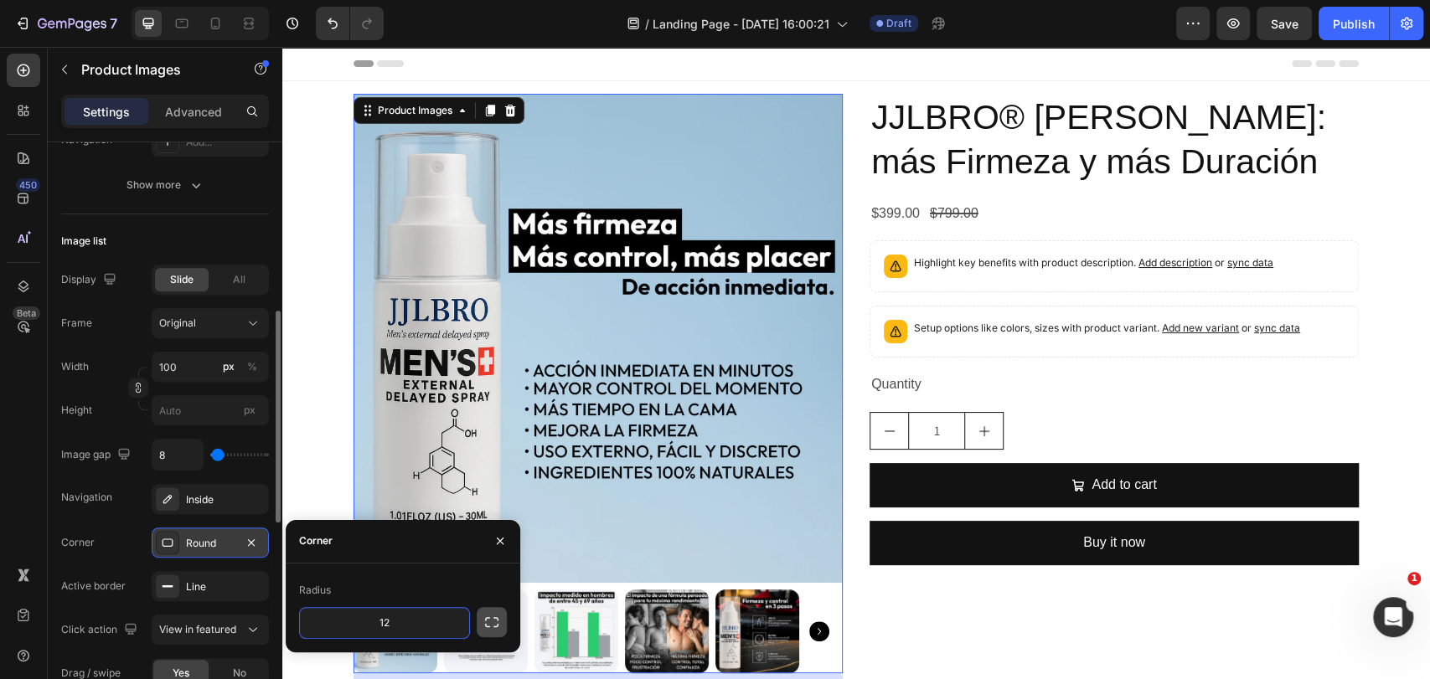
click at [491, 622] on icon "button" at bounding box center [491, 622] width 17 height 17
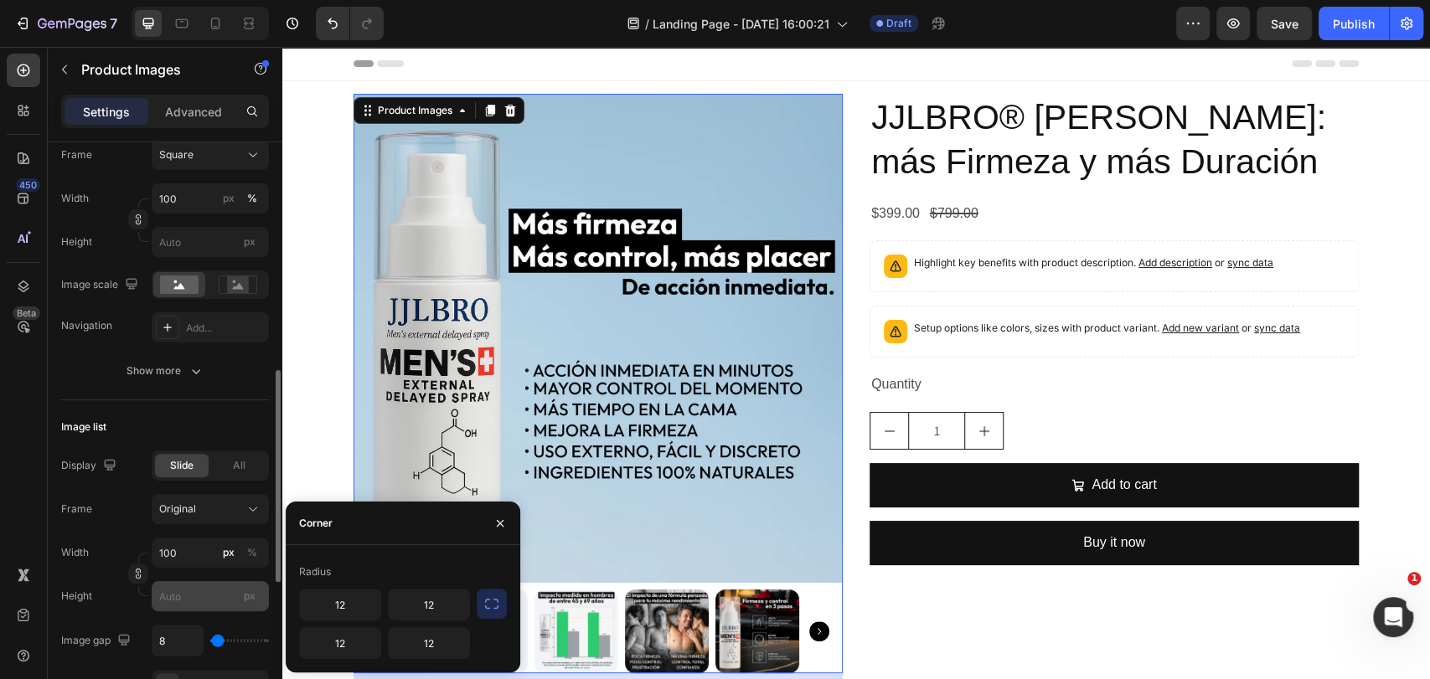
scroll to position [186, 0]
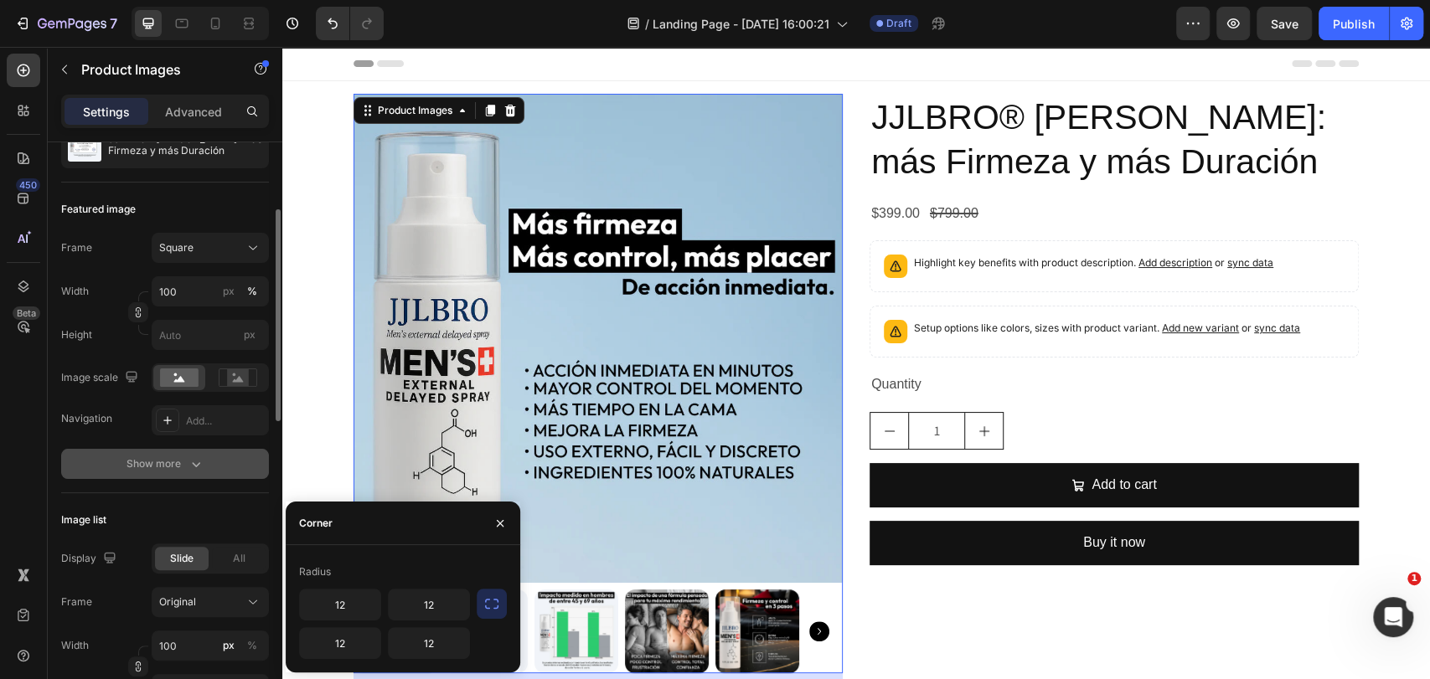
click at [188, 457] on icon "button" at bounding box center [196, 464] width 17 height 17
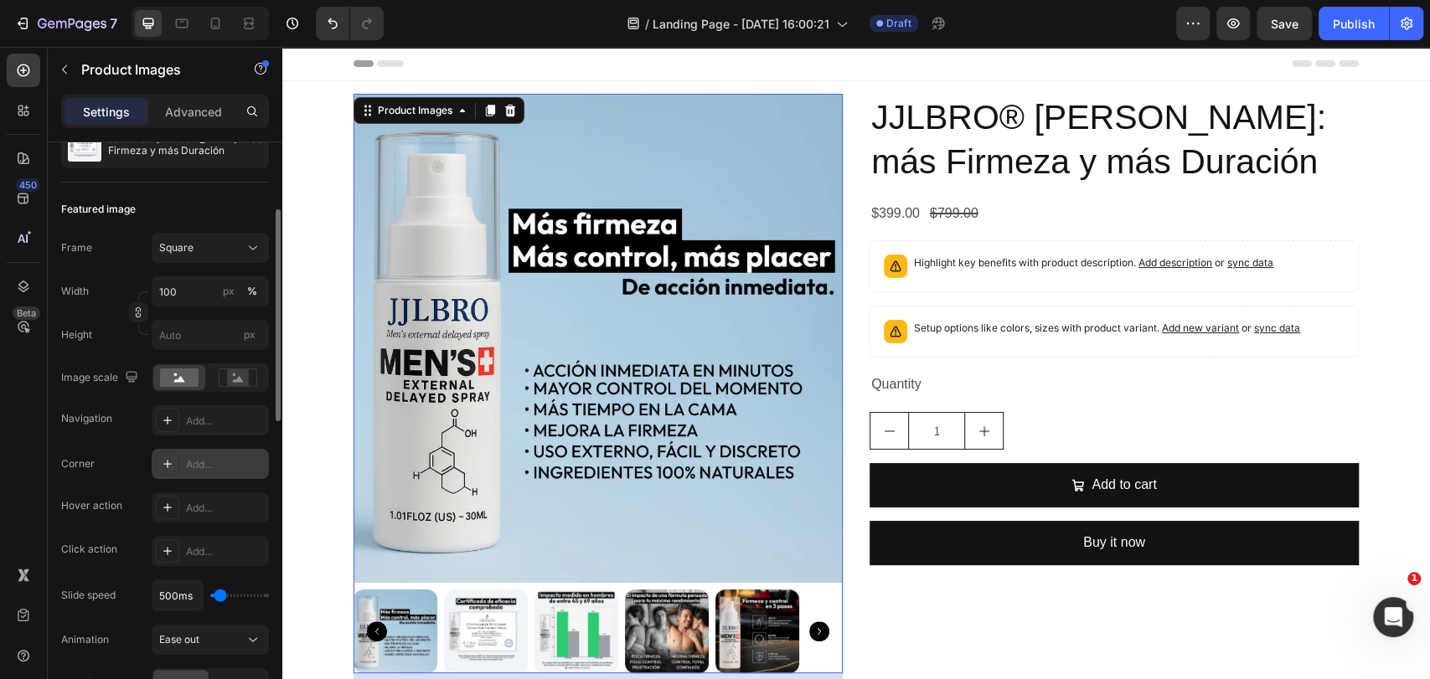
click at [197, 473] on div "Add..." at bounding box center [210, 464] width 117 height 30
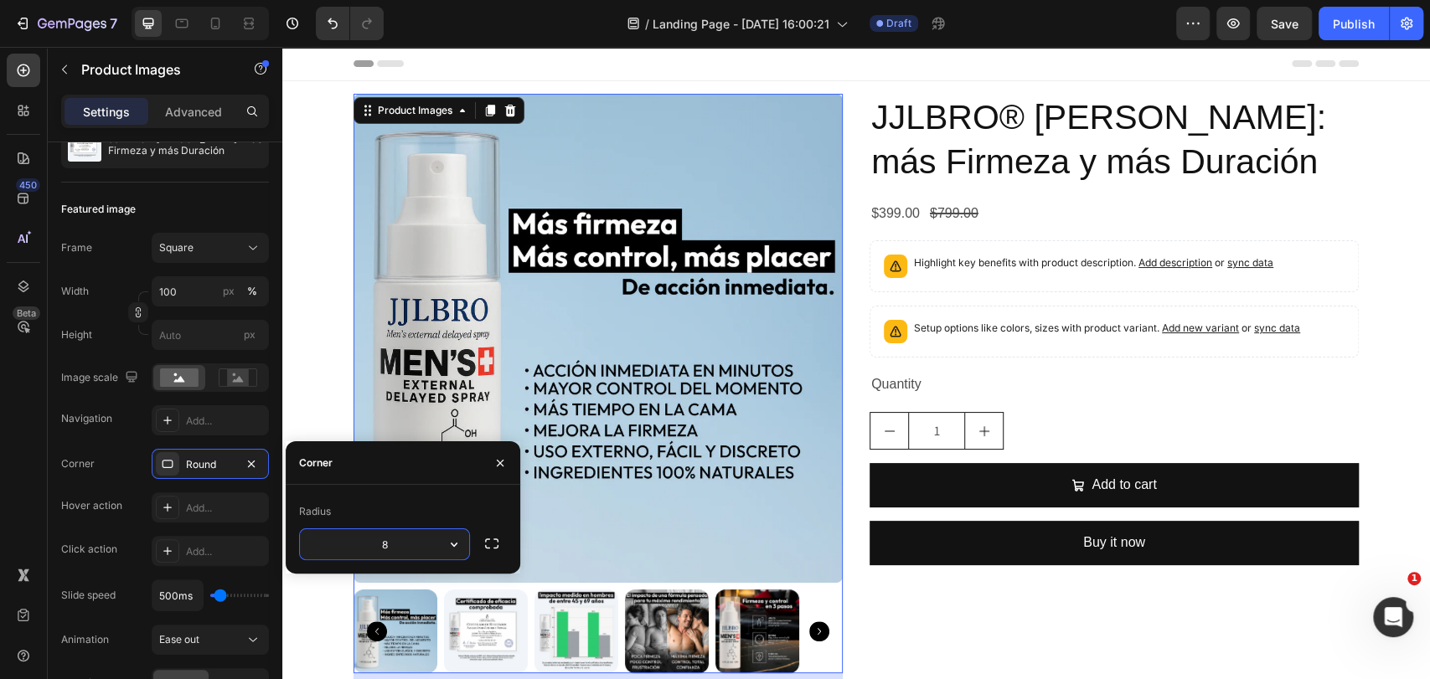
click at [413, 543] on input "8" at bounding box center [384, 544] width 169 height 30
type input "12"
click at [491, 545] on icon "button" at bounding box center [491, 543] width 17 height 17
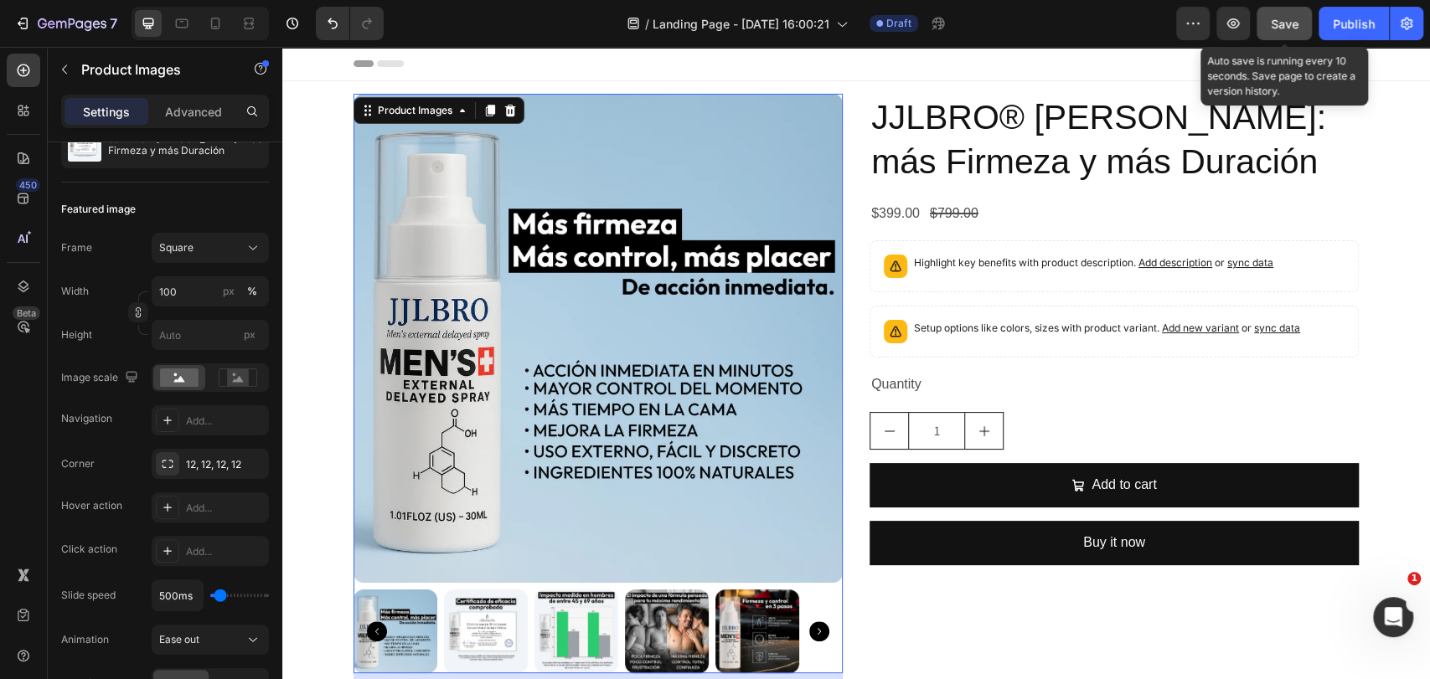
click at [1275, 29] on span "Save" at bounding box center [1285, 24] width 28 height 14
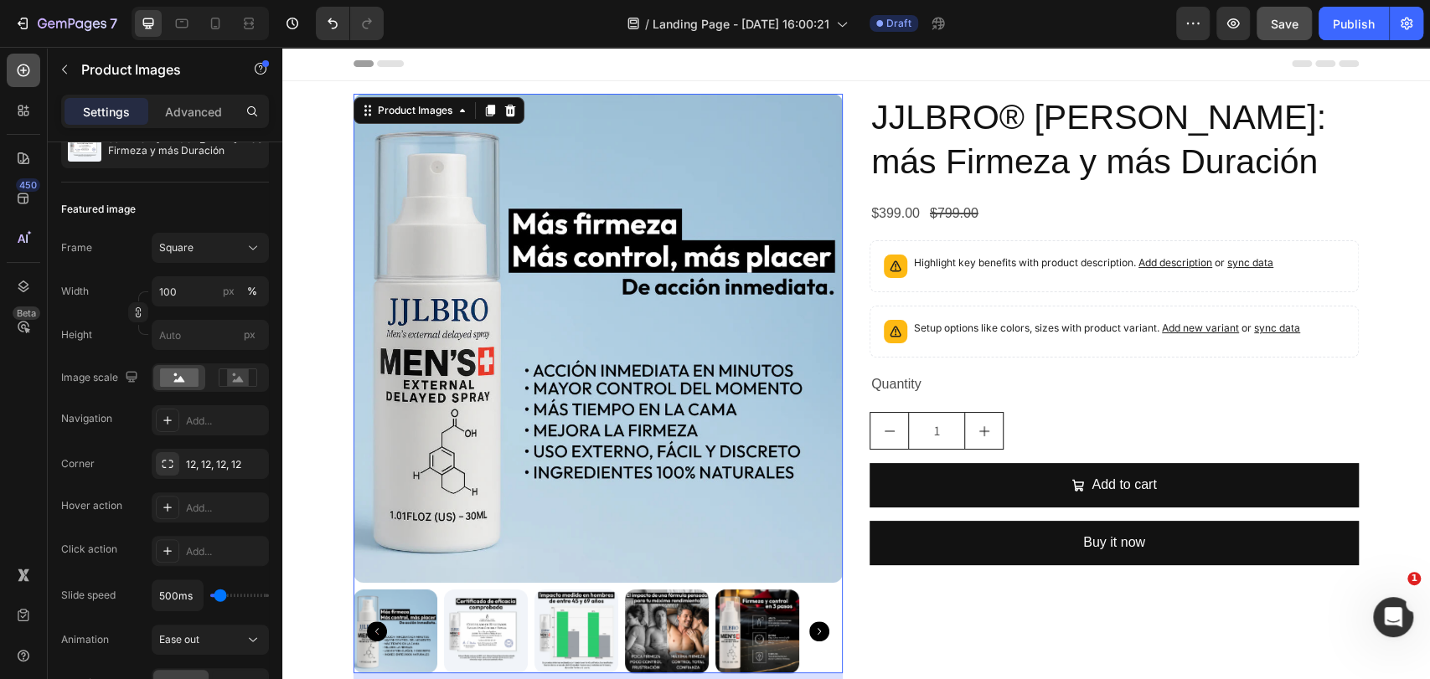
click at [24, 72] on icon at bounding box center [23, 70] width 17 height 17
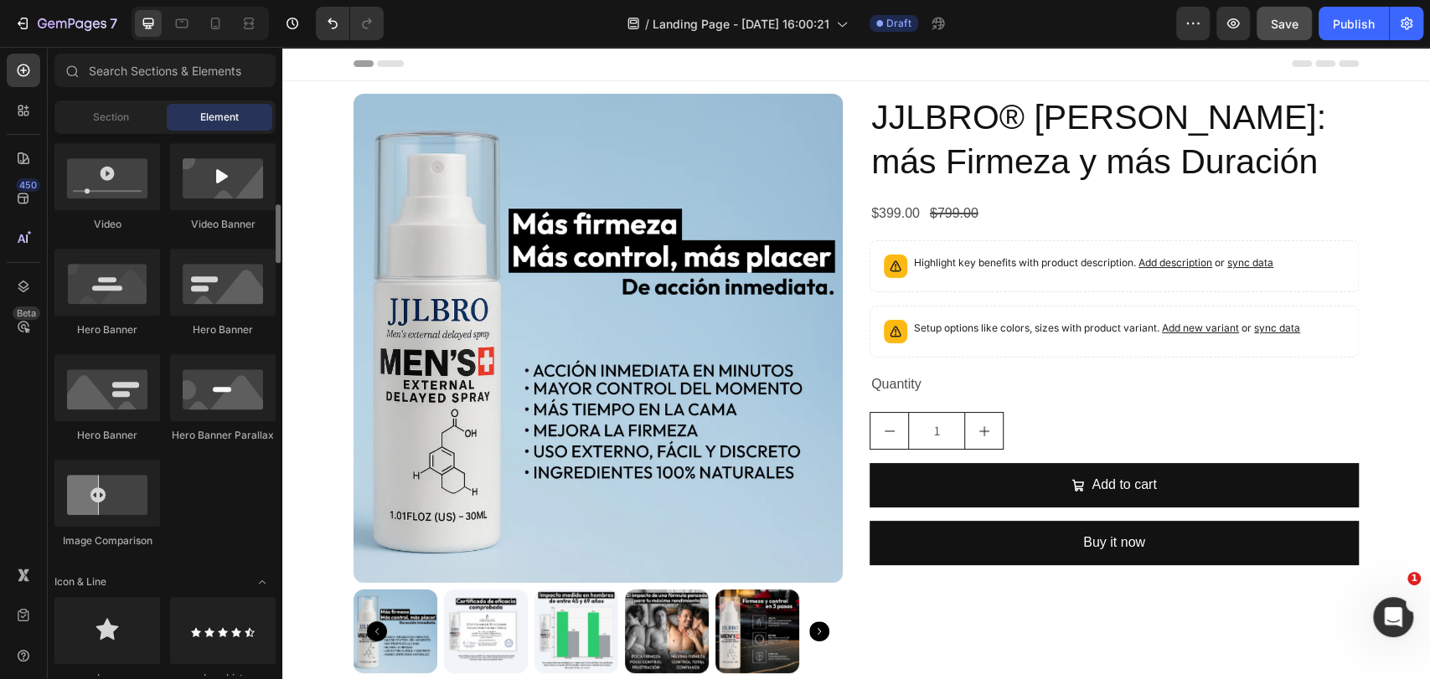
scroll to position [0, 0]
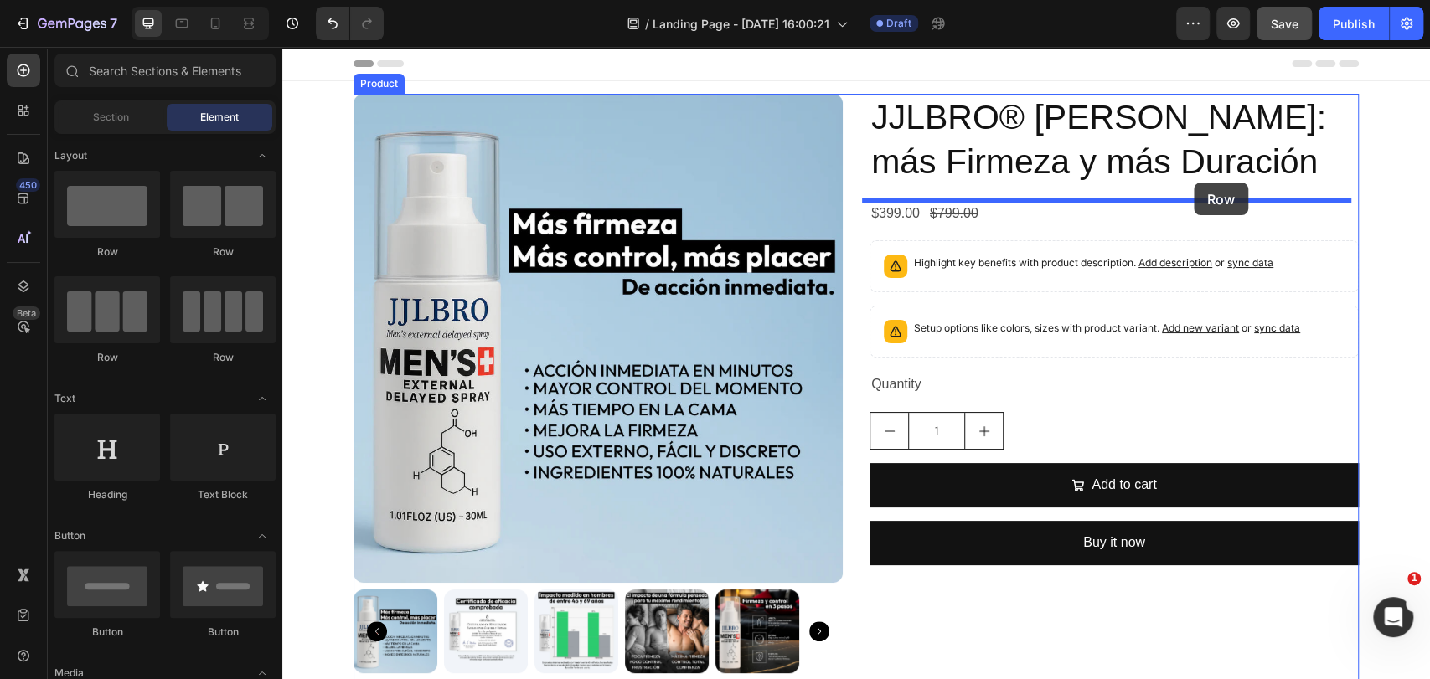
drag, startPoint x: 403, startPoint y: 277, endPoint x: 1194, endPoint y: 182, distance: 796.5
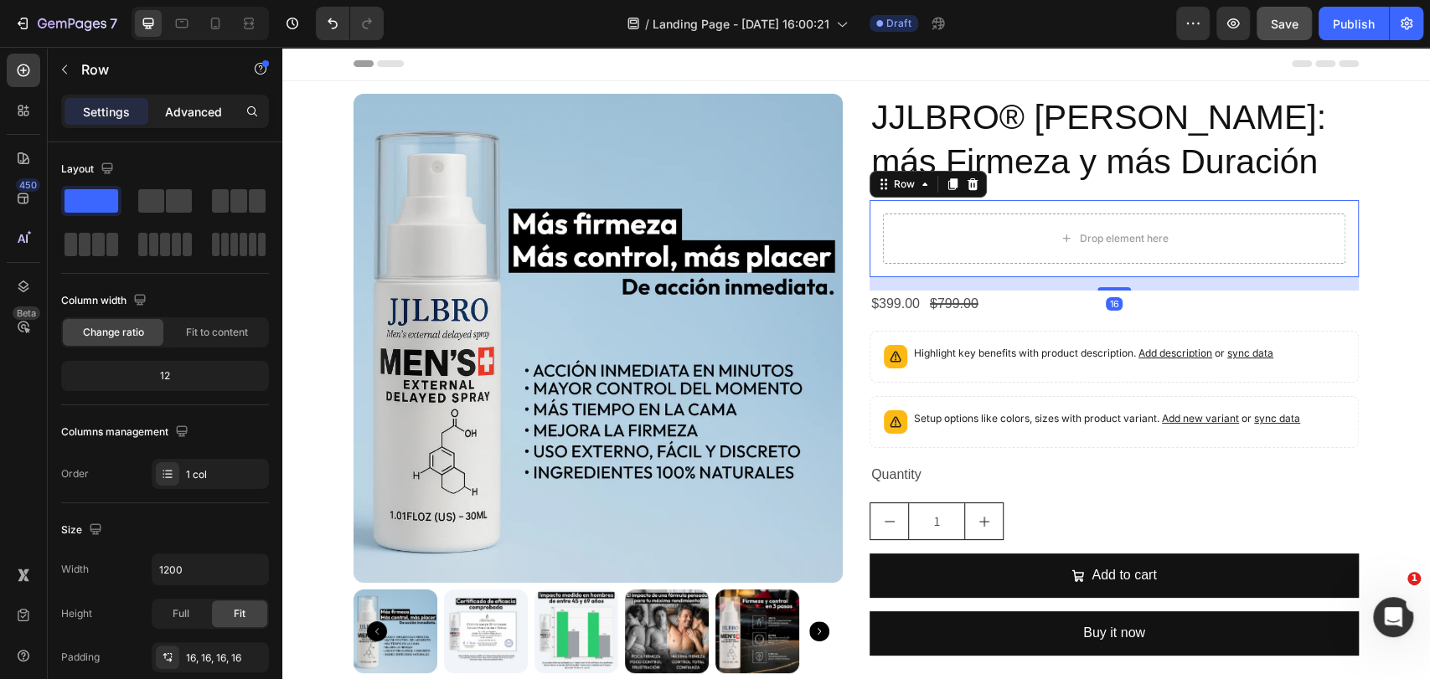
click at [195, 107] on p "Advanced" at bounding box center [193, 112] width 57 height 18
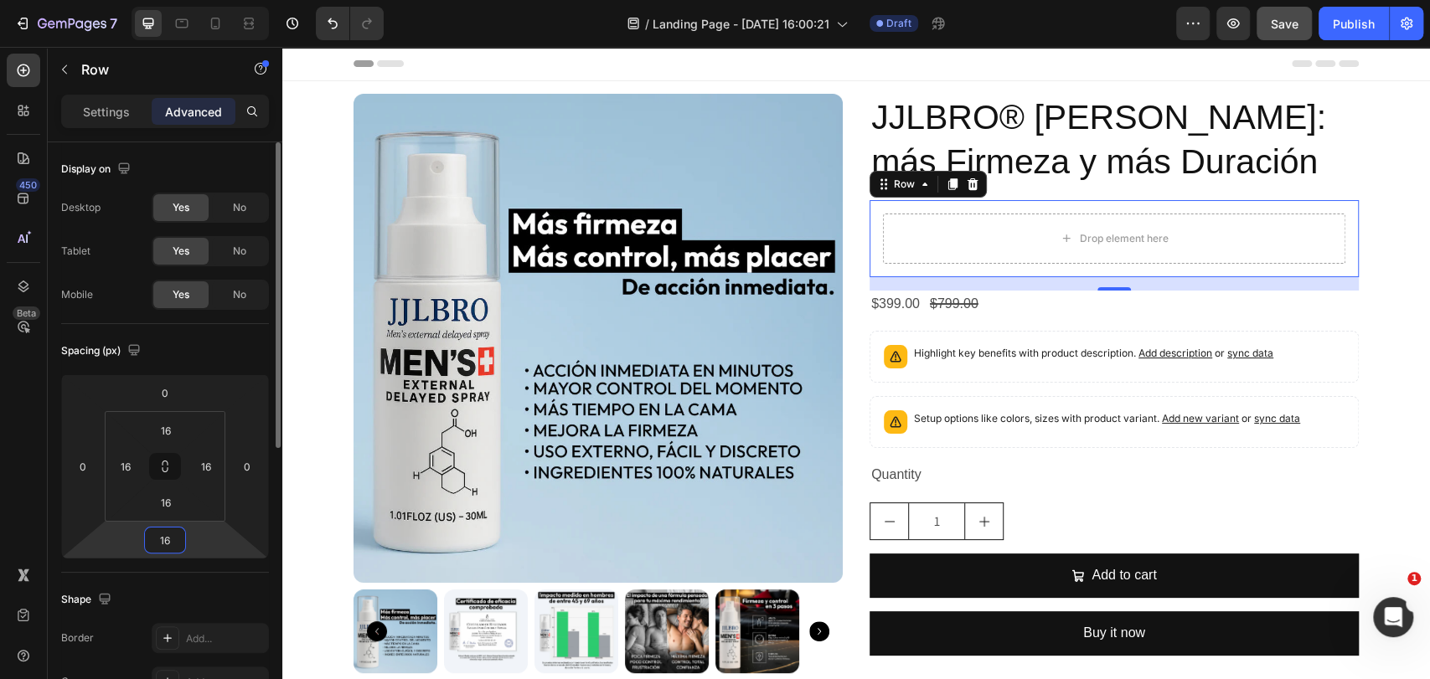
click at [169, 539] on input "16" at bounding box center [165, 540] width 34 height 25
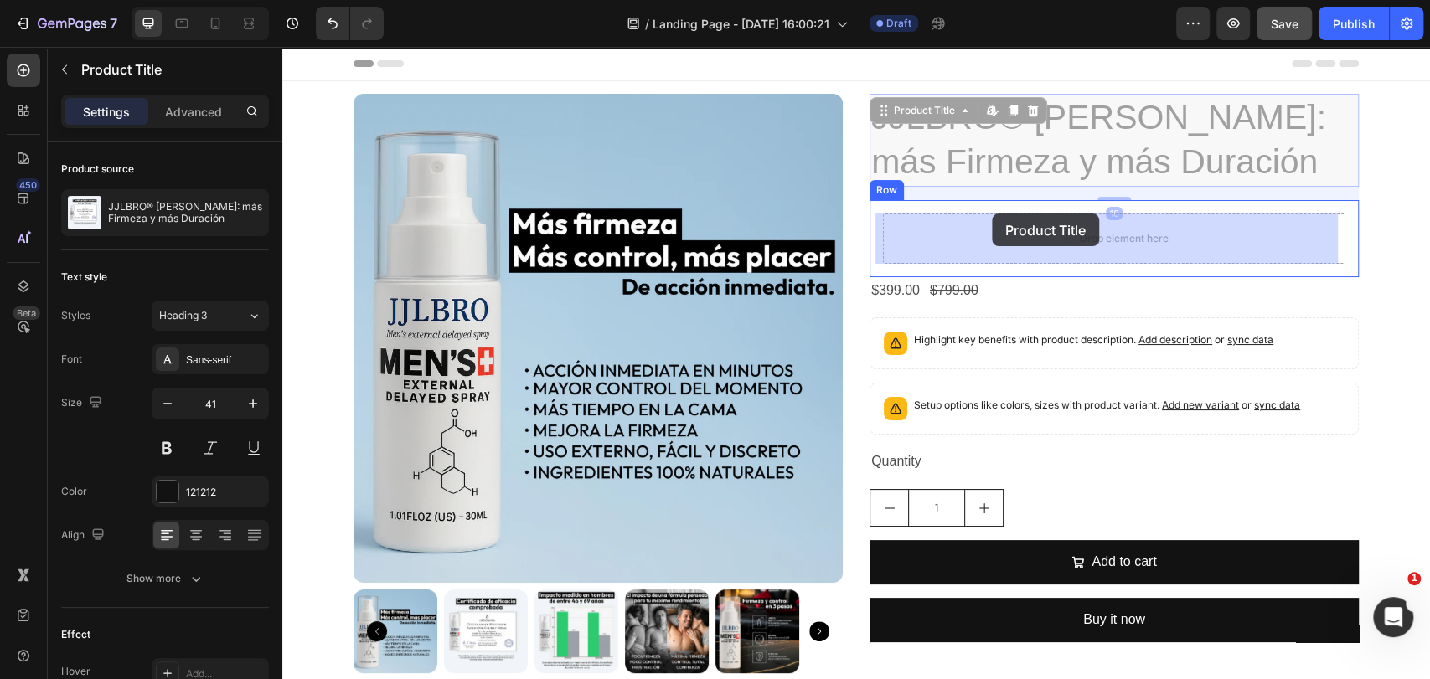
drag, startPoint x: 973, startPoint y: 119, endPoint x: 992, endPoint y: 214, distance: 96.4
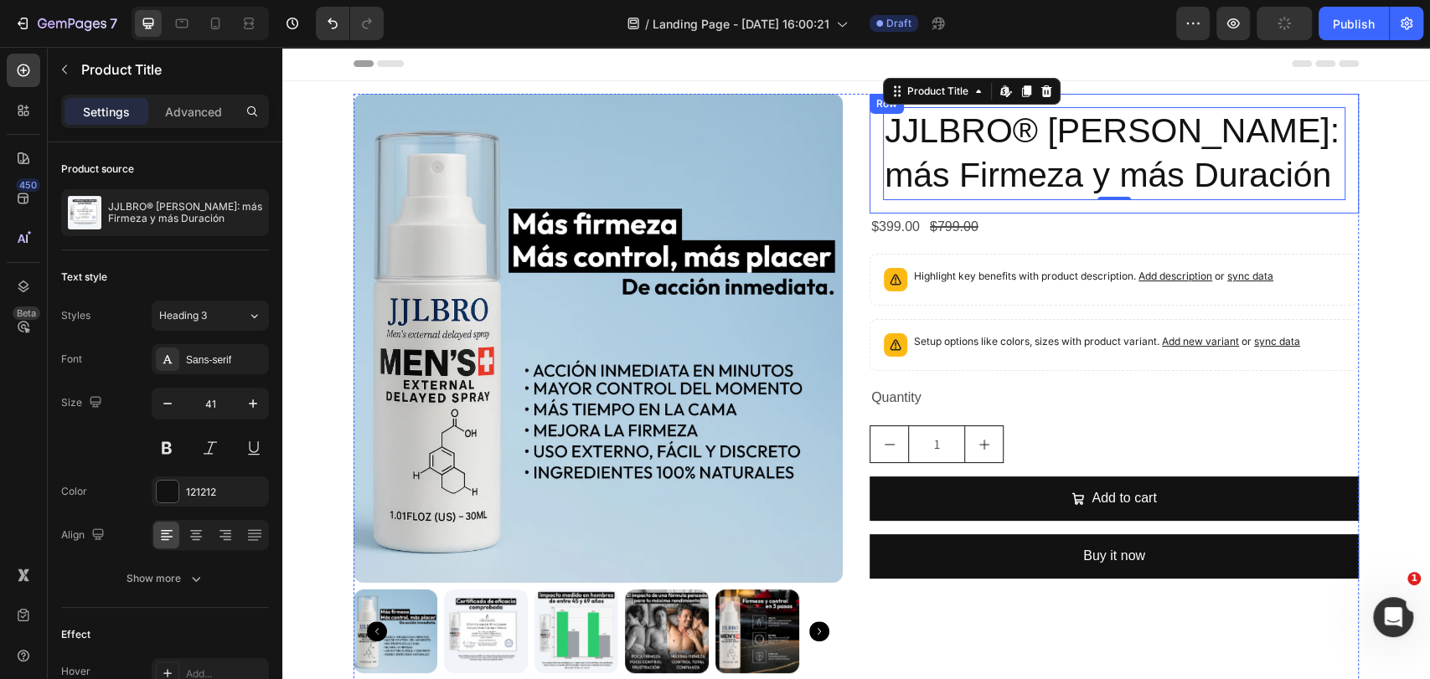
click at [870, 122] on div "JJLBRO® SPRY: más Firmeza y más Duración Product Title Edit content in Shopify …" at bounding box center [1114, 154] width 489 height 120
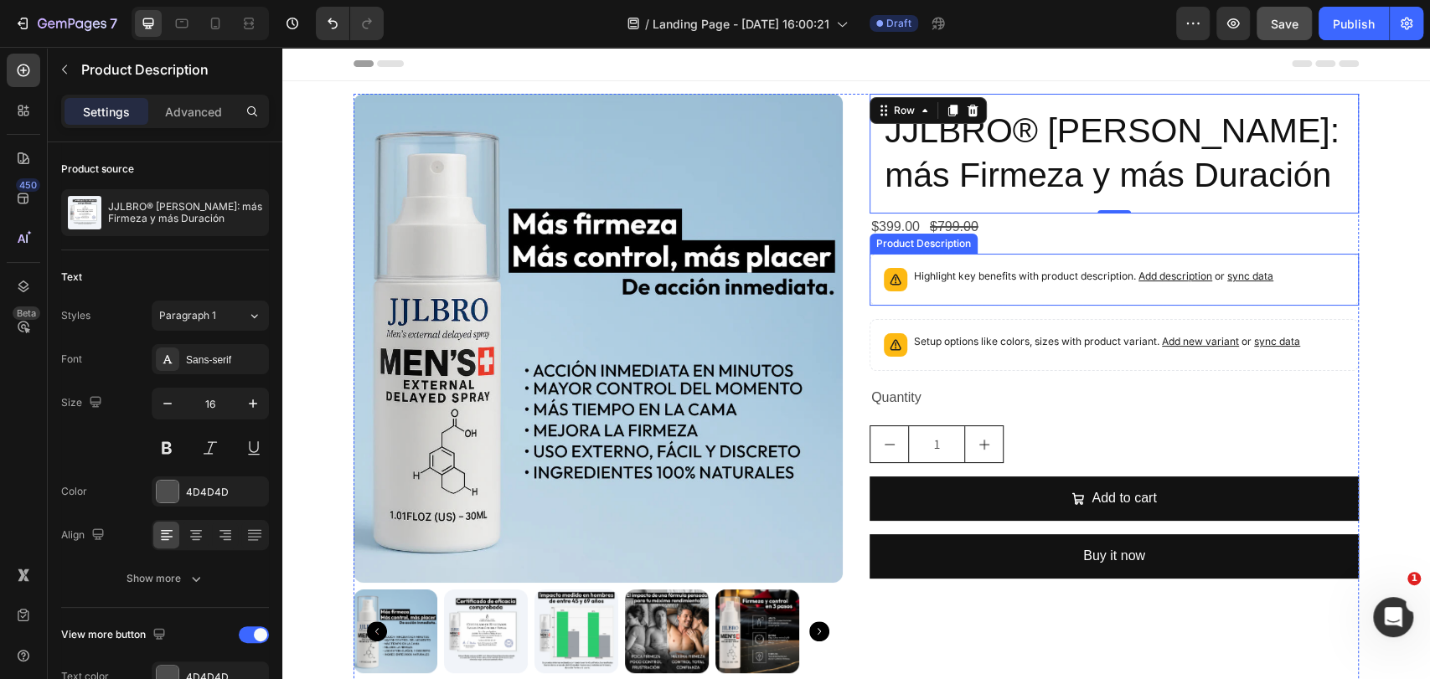
click at [973, 268] on p "Highlight key benefits with product description. Add description or sync data" at bounding box center [1093, 276] width 359 height 17
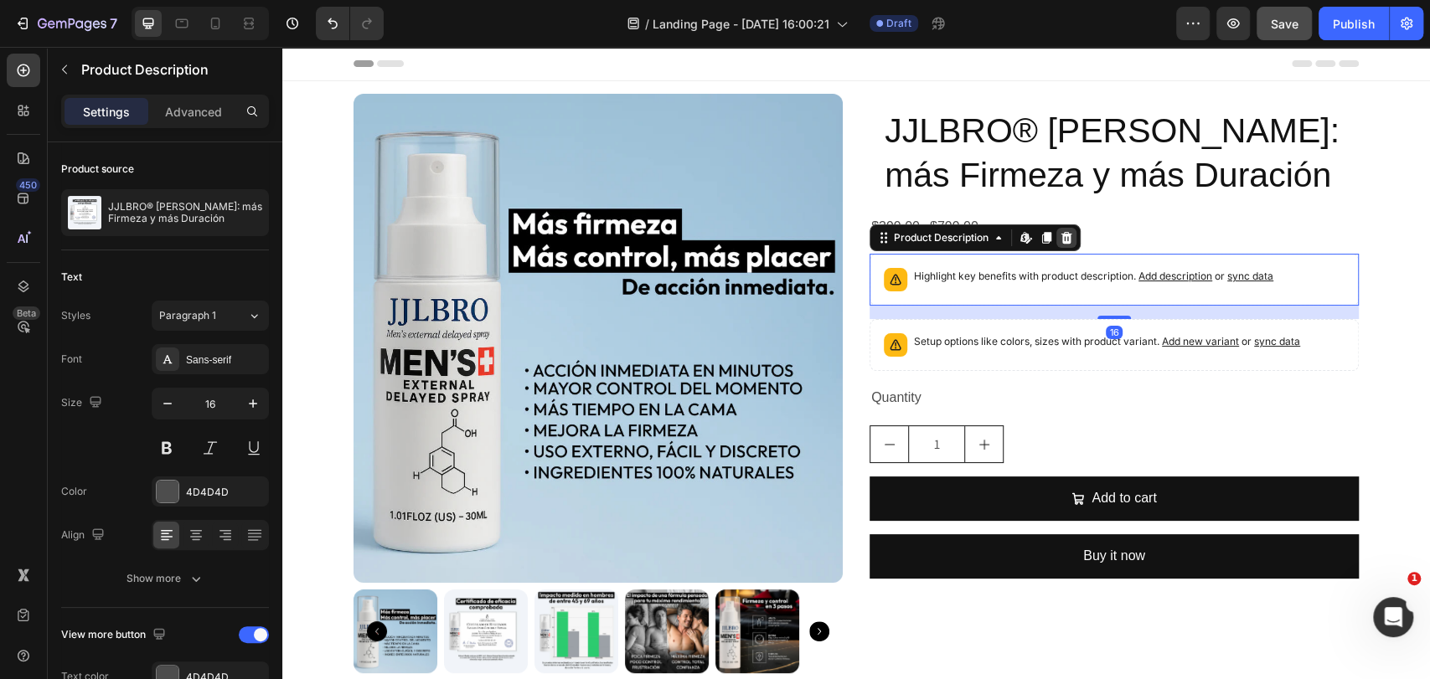
click at [1061, 240] on icon at bounding box center [1066, 238] width 11 height 12
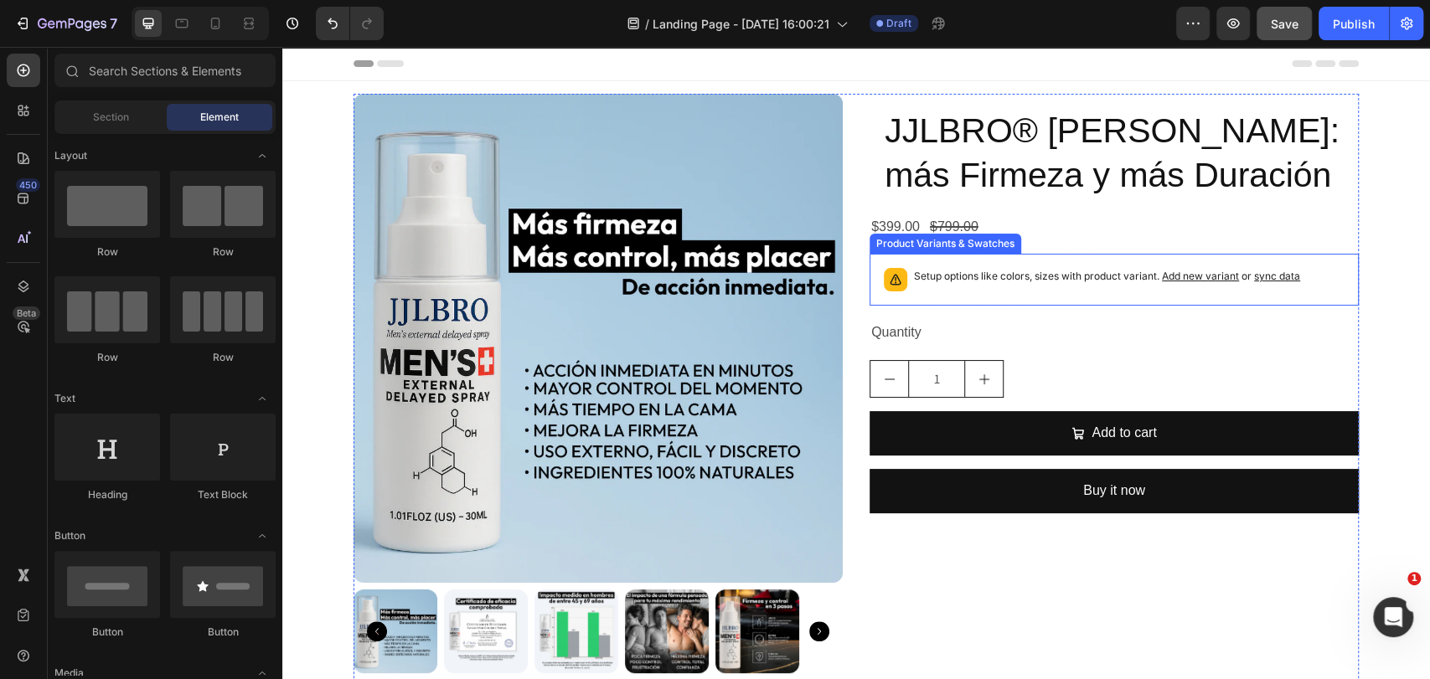
click at [1023, 276] on p "Setup options like colors, sizes with product variant. Add new variant or sync …" at bounding box center [1107, 276] width 386 height 17
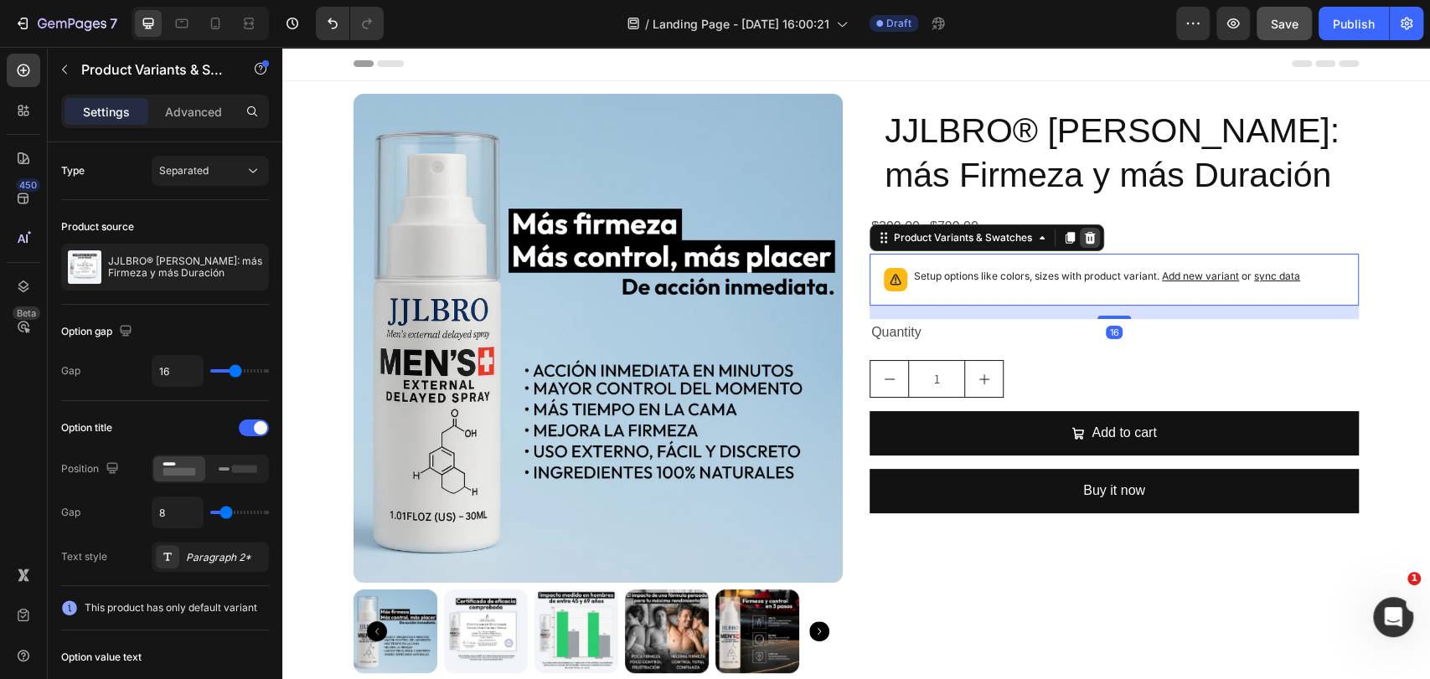
click at [1086, 242] on icon at bounding box center [1090, 238] width 11 height 12
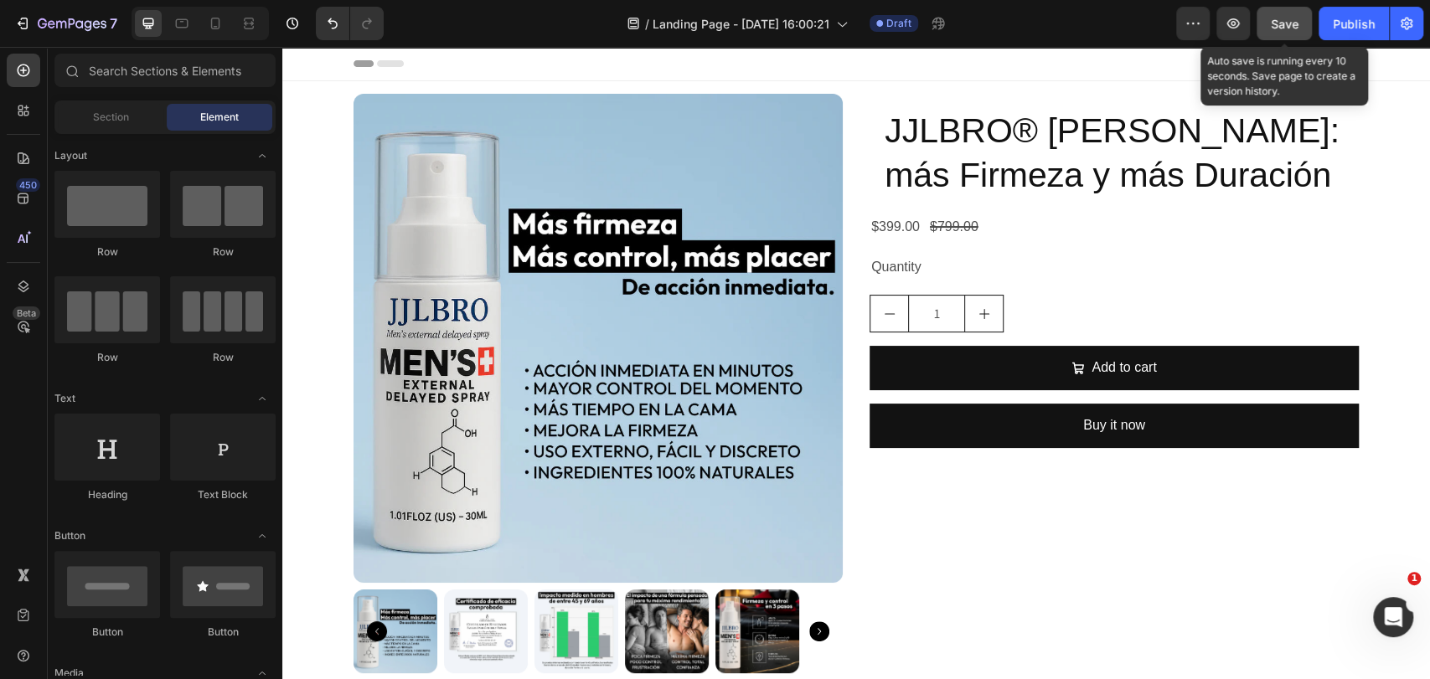
click at [1288, 17] on span "Save" at bounding box center [1285, 24] width 28 height 14
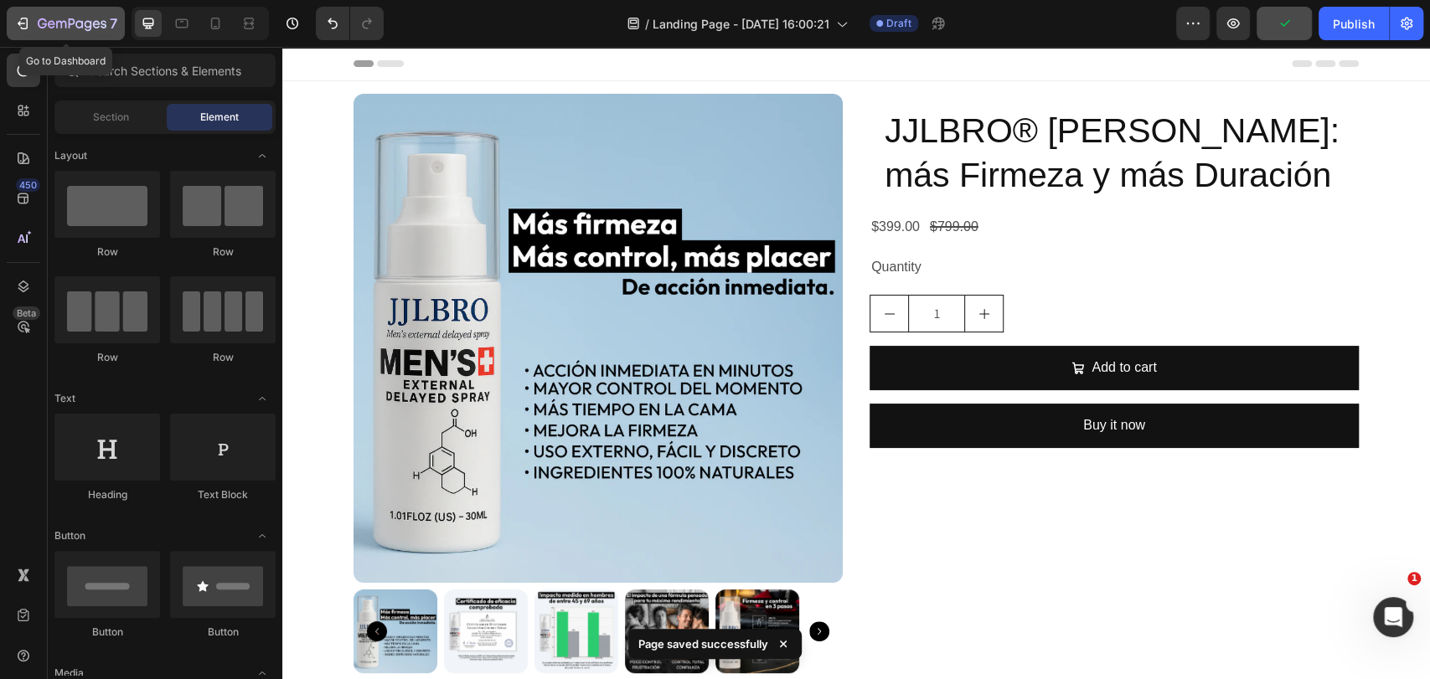
click at [44, 23] on icon "button" at bounding box center [72, 25] width 69 height 14
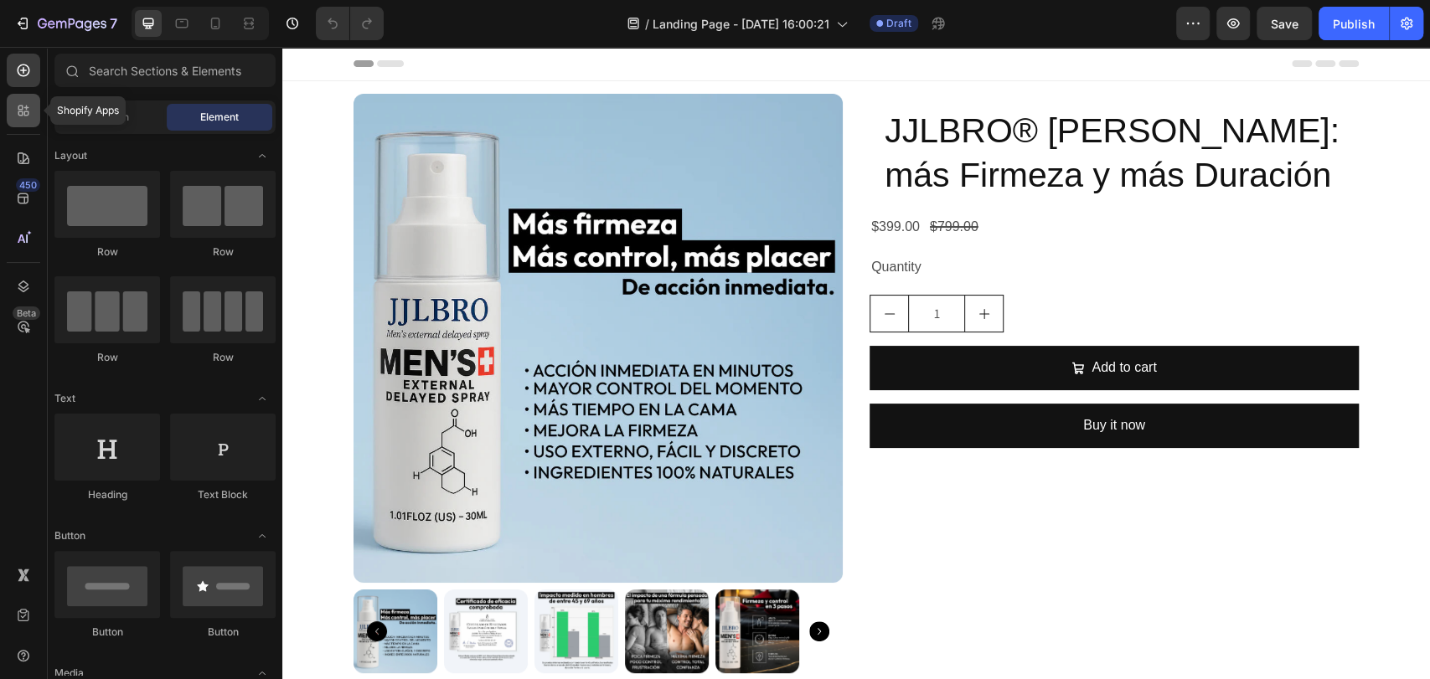
click at [16, 116] on icon at bounding box center [23, 110] width 17 height 17
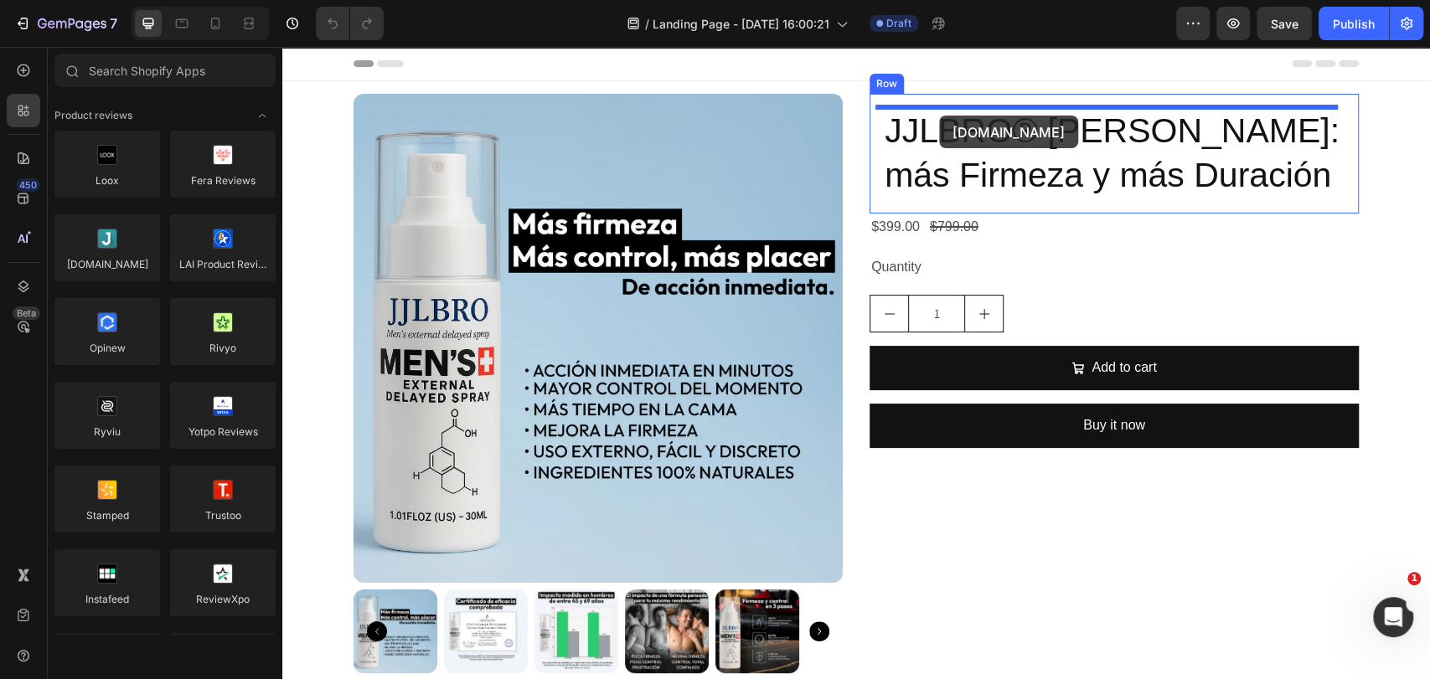
drag, startPoint x: 381, startPoint y: 291, endPoint x: 939, endPoint y: 116, distance: 584.7
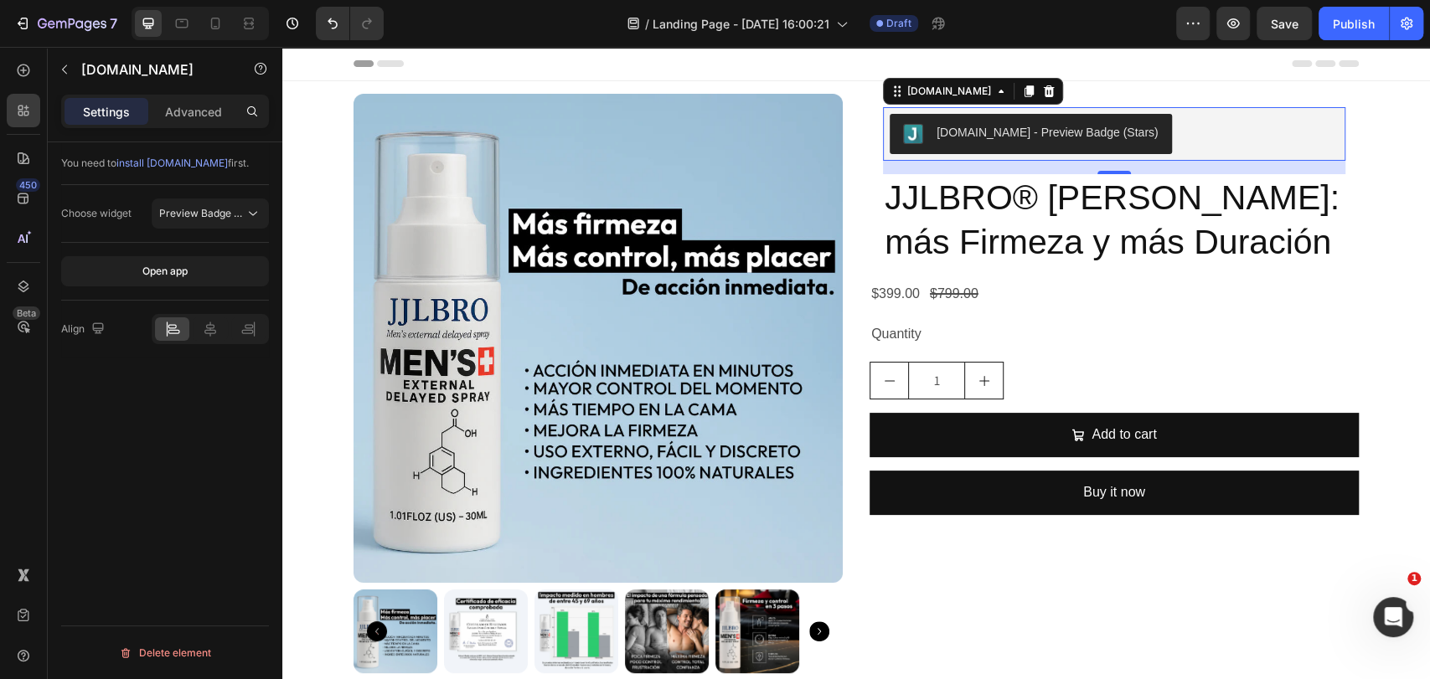
click at [988, 147] on button "[DOMAIN_NAME] - Preview Badge (Stars)" at bounding box center [1031, 134] width 282 height 40
click at [207, 212] on span "Preview Badge (Stars)" at bounding box center [212, 213] width 106 height 13
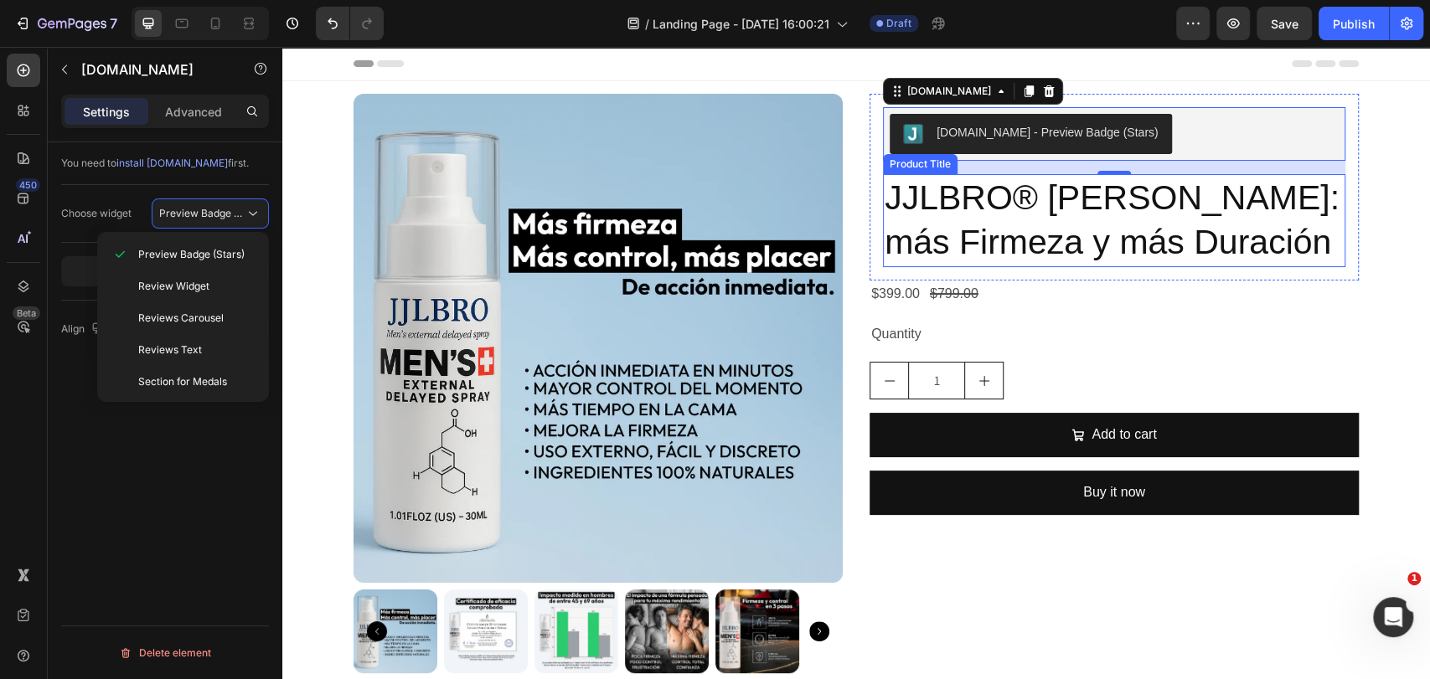
click at [977, 202] on h2 "JJLBRO® [PERSON_NAME]: más Firmeza y más Duración" at bounding box center [1114, 220] width 462 height 93
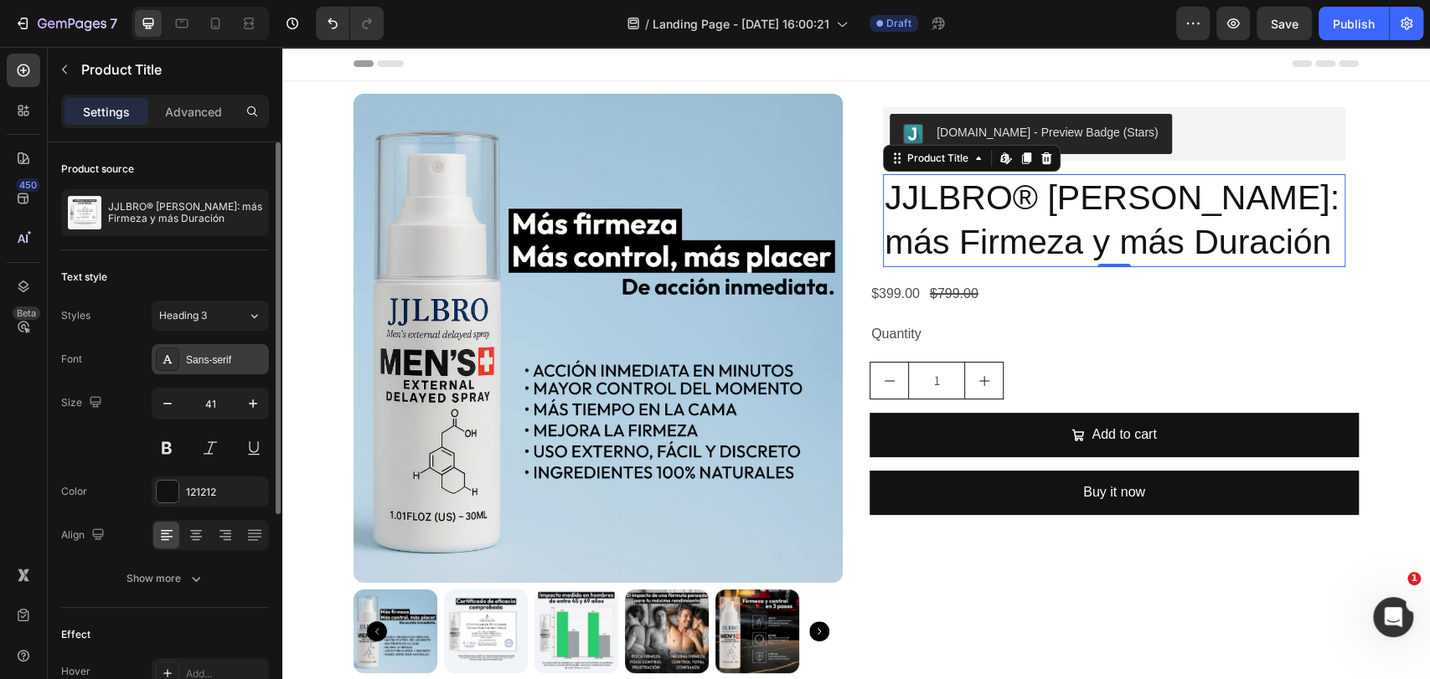
click at [205, 358] on div "Sans-serif" at bounding box center [225, 360] width 79 height 15
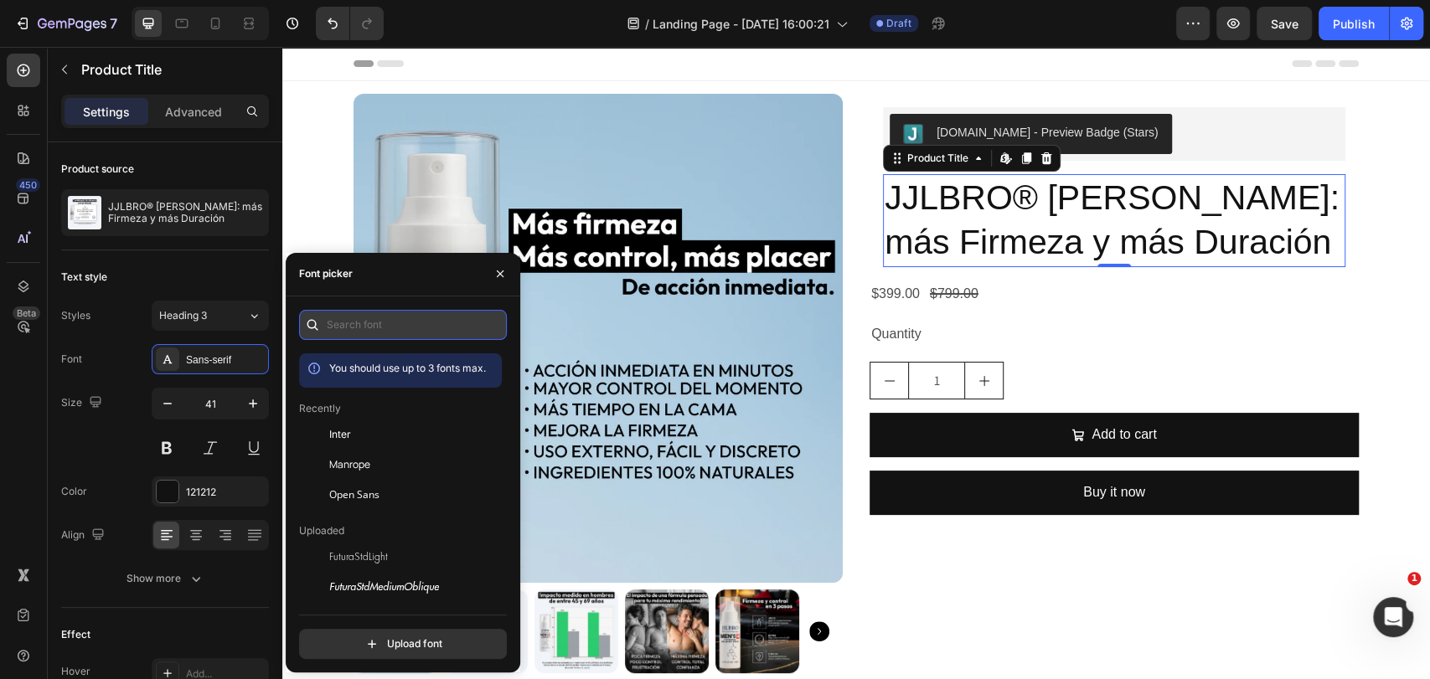
click at [387, 321] on input "text" at bounding box center [403, 325] width 208 height 30
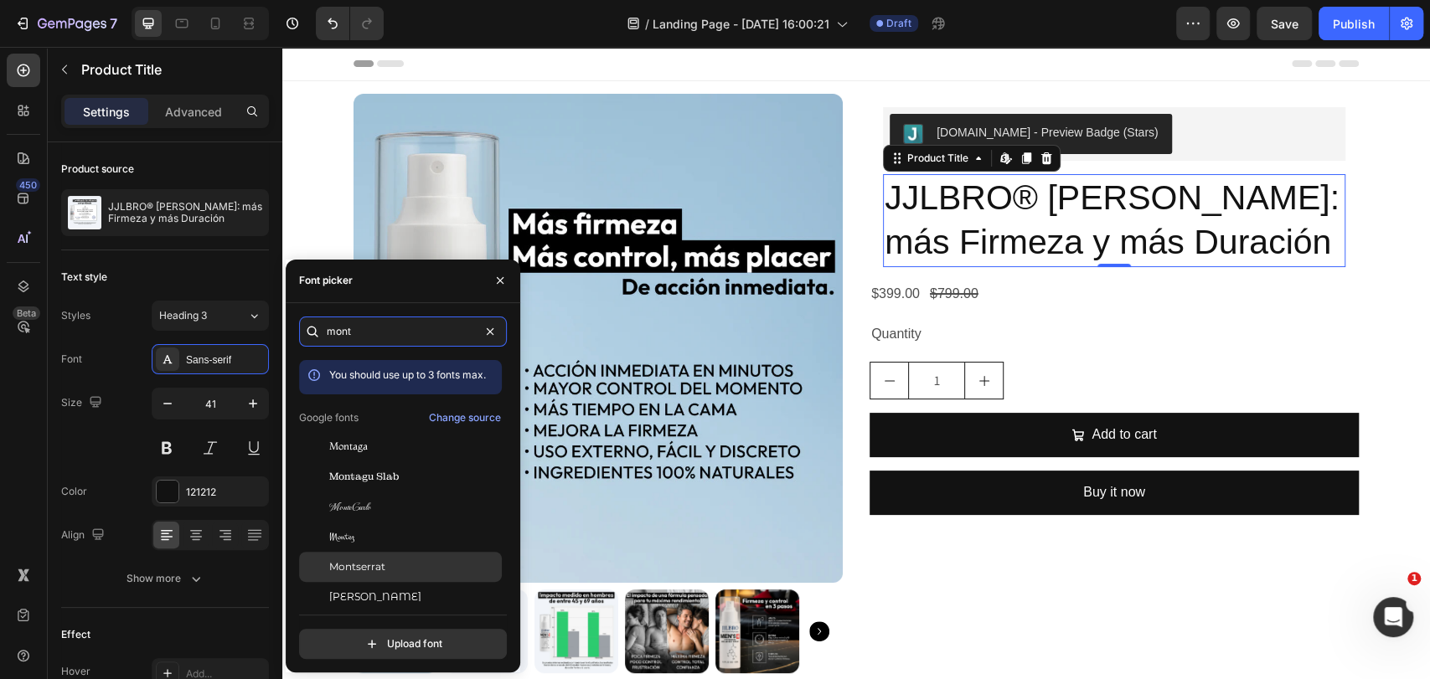
type input "mont"
click at [353, 560] on span "Montserrat" at bounding box center [357, 567] width 56 height 15
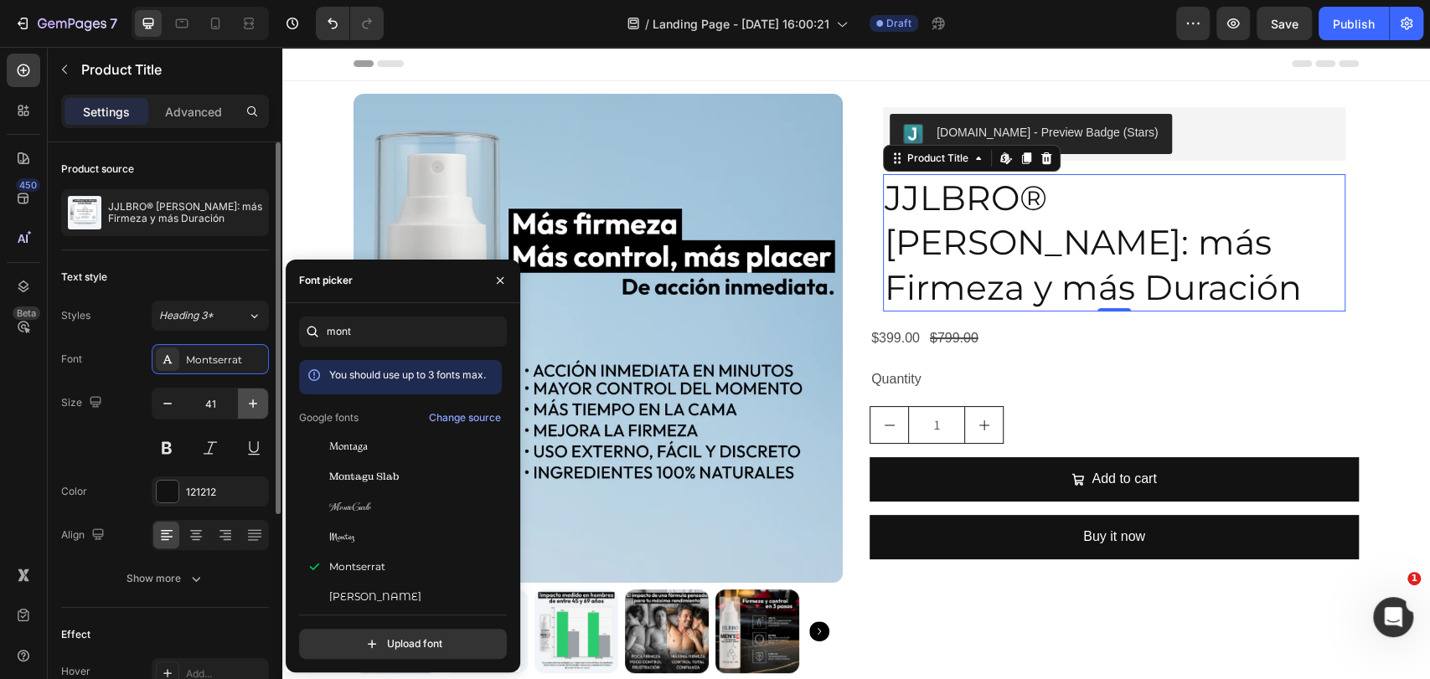
click at [248, 397] on icon "button" at bounding box center [253, 403] width 17 height 17
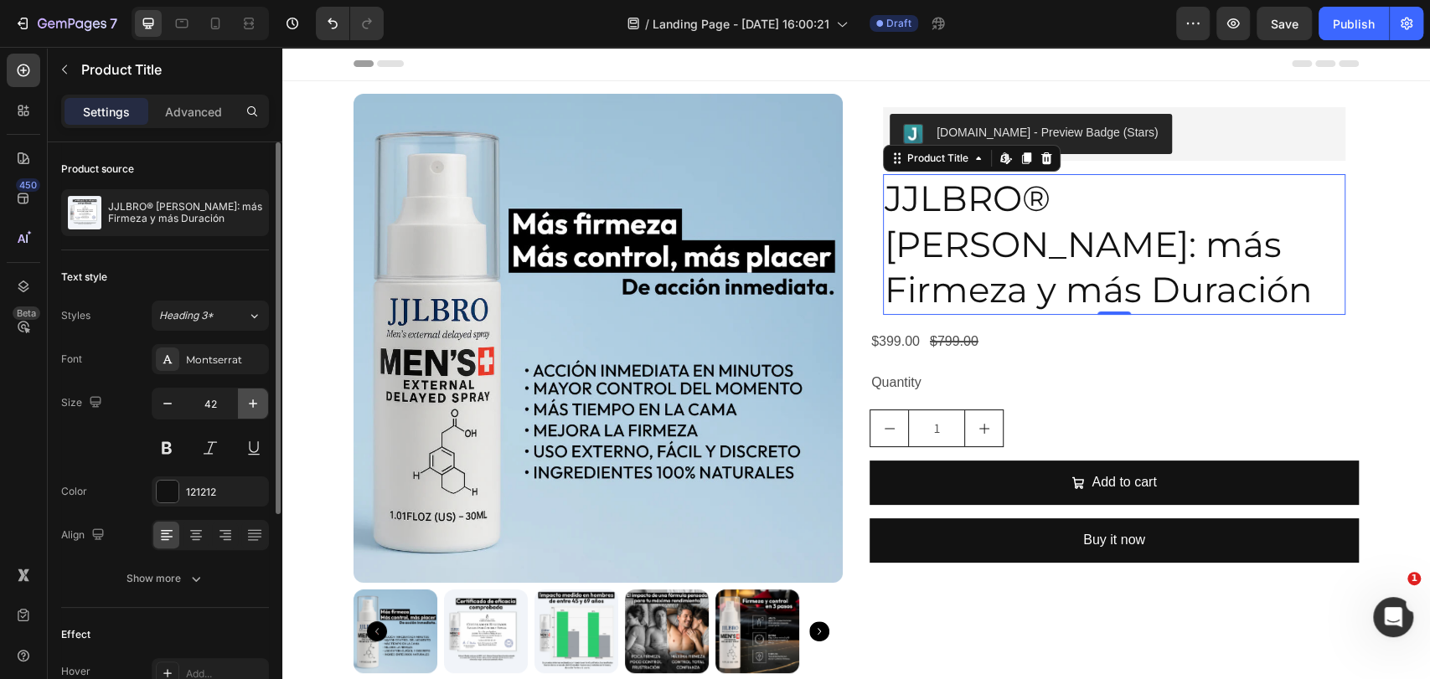
click at [248, 397] on icon "button" at bounding box center [253, 403] width 17 height 17
type input "43"
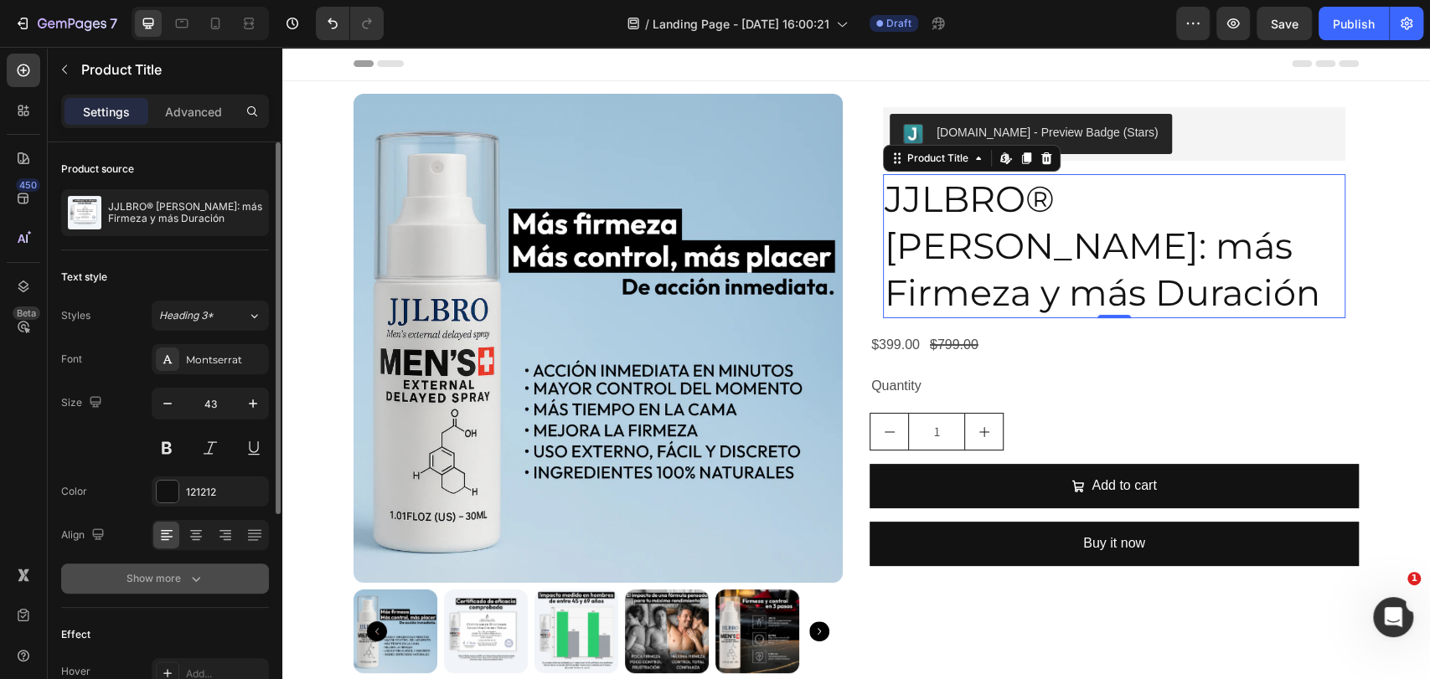
click at [201, 575] on icon "button" at bounding box center [196, 578] width 17 height 17
click at [250, 585] on icon at bounding box center [253, 578] width 17 height 17
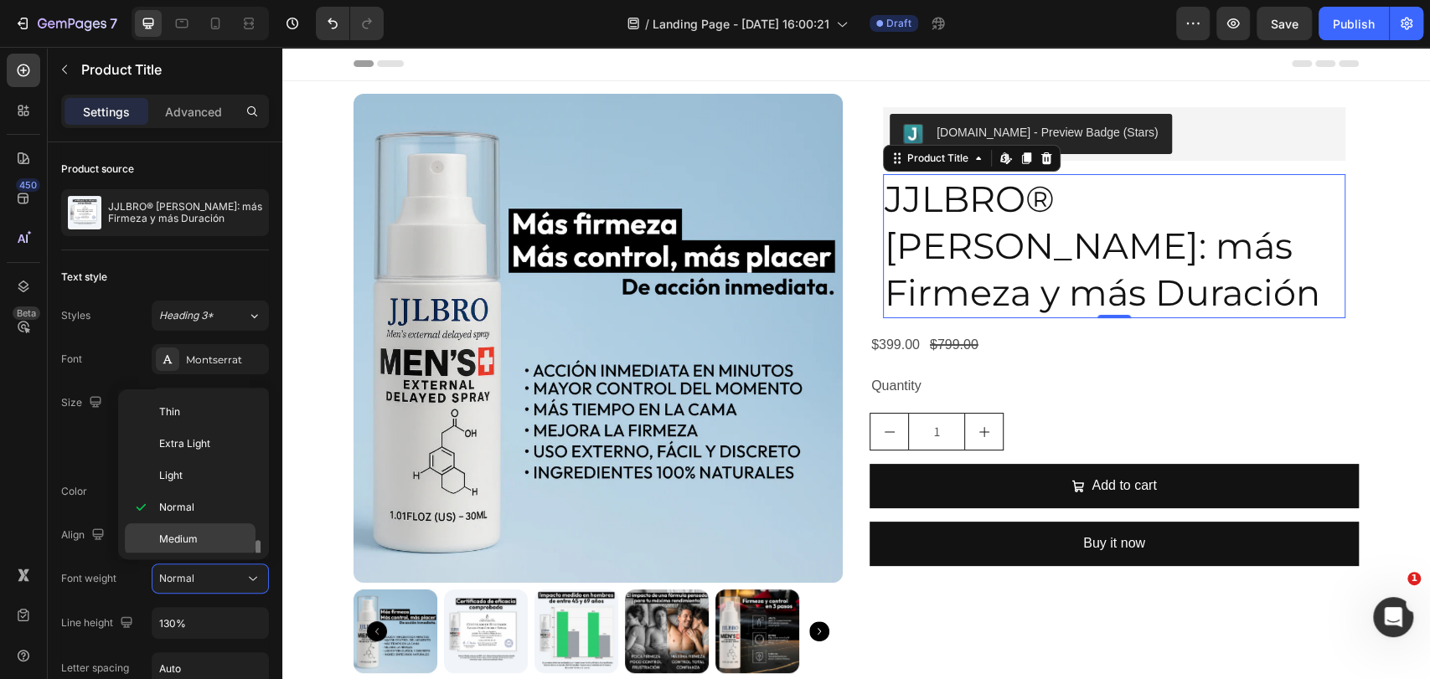
scroll to position [93, 0]
click at [204, 504] on p "Bold" at bounding box center [203, 510] width 89 height 15
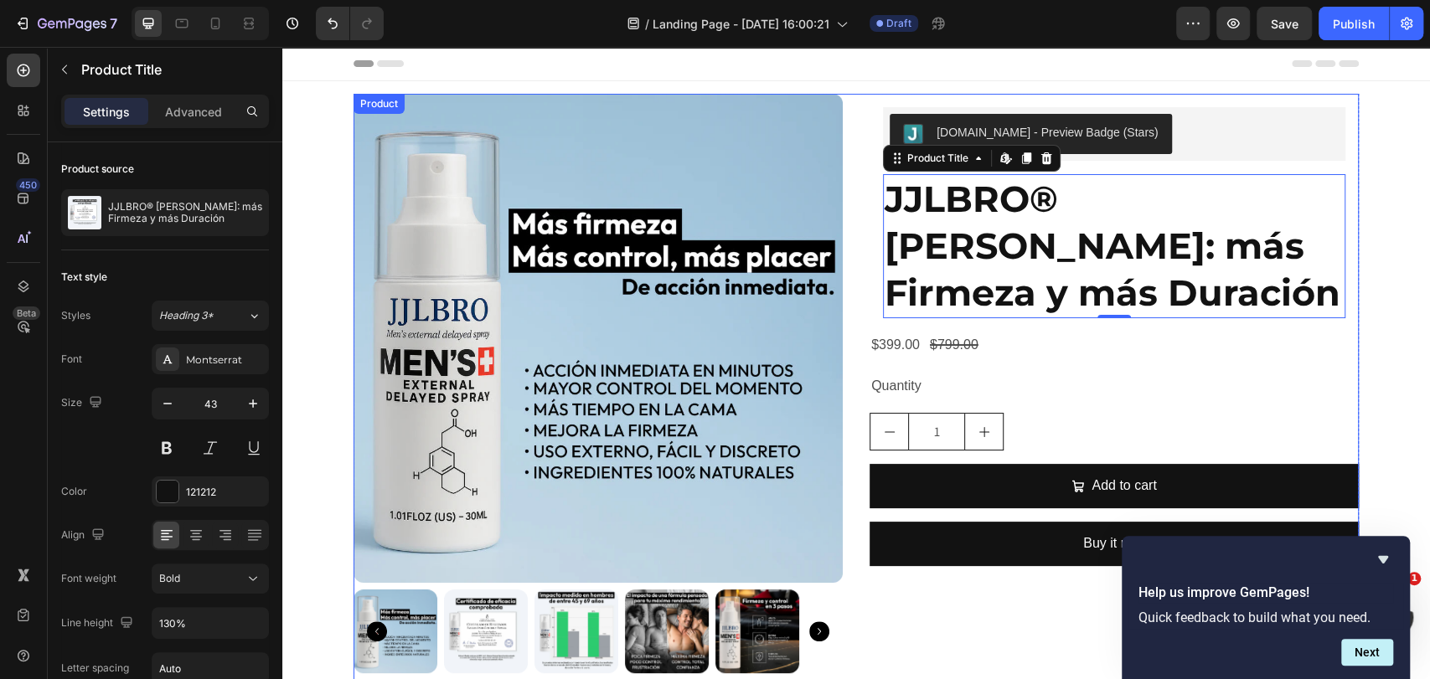
click at [845, 169] on div "Product Images Judge.me - Preview Badge (Stars) Judge.me JJLBRO® SPRY: más Firm…" at bounding box center [856, 390] width 1005 height 593
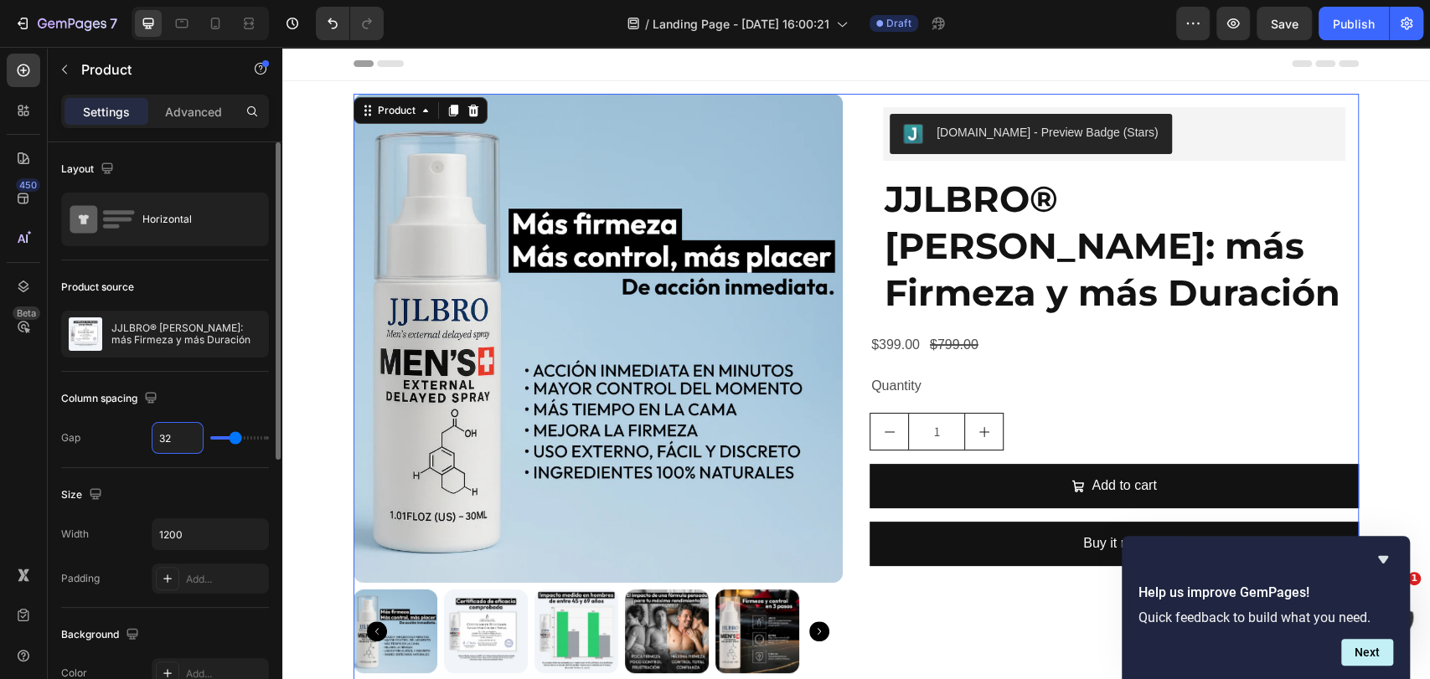
click at [194, 448] on input "32" at bounding box center [177, 438] width 50 height 30
type input "33"
type input "34"
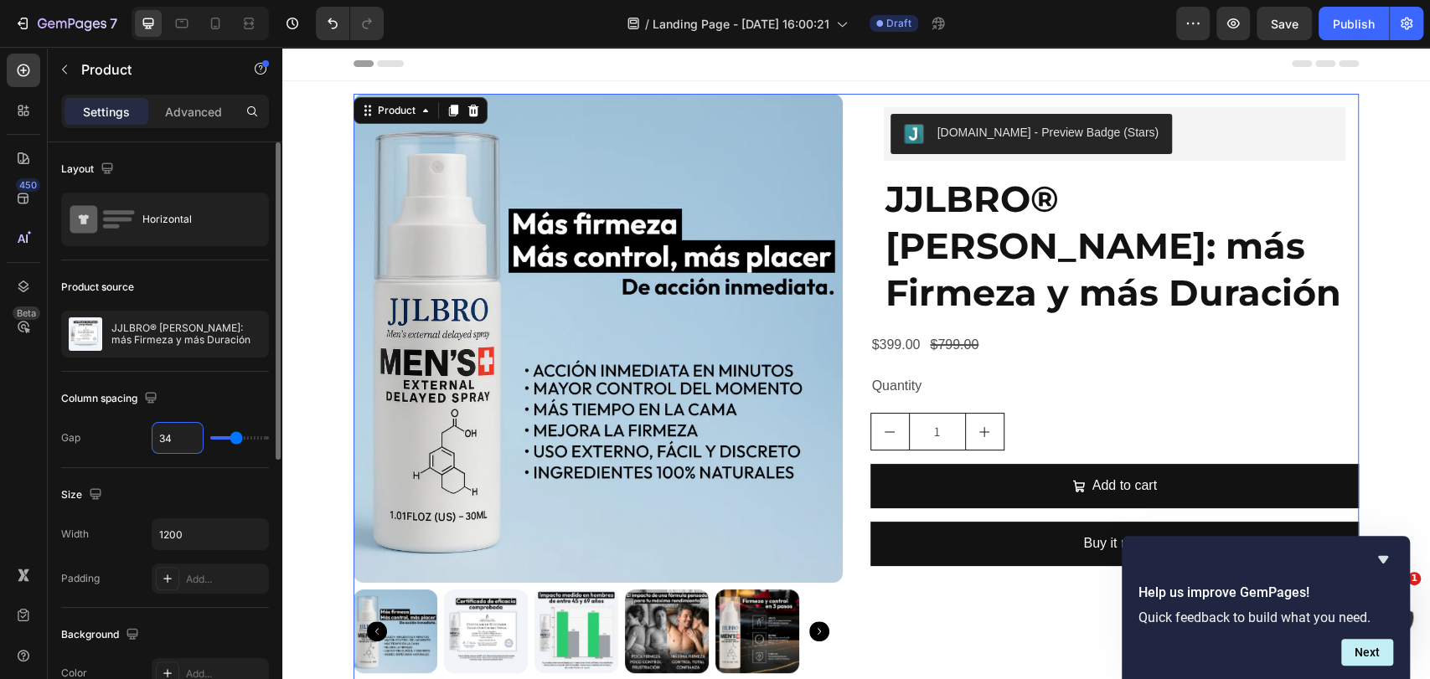
type input "35"
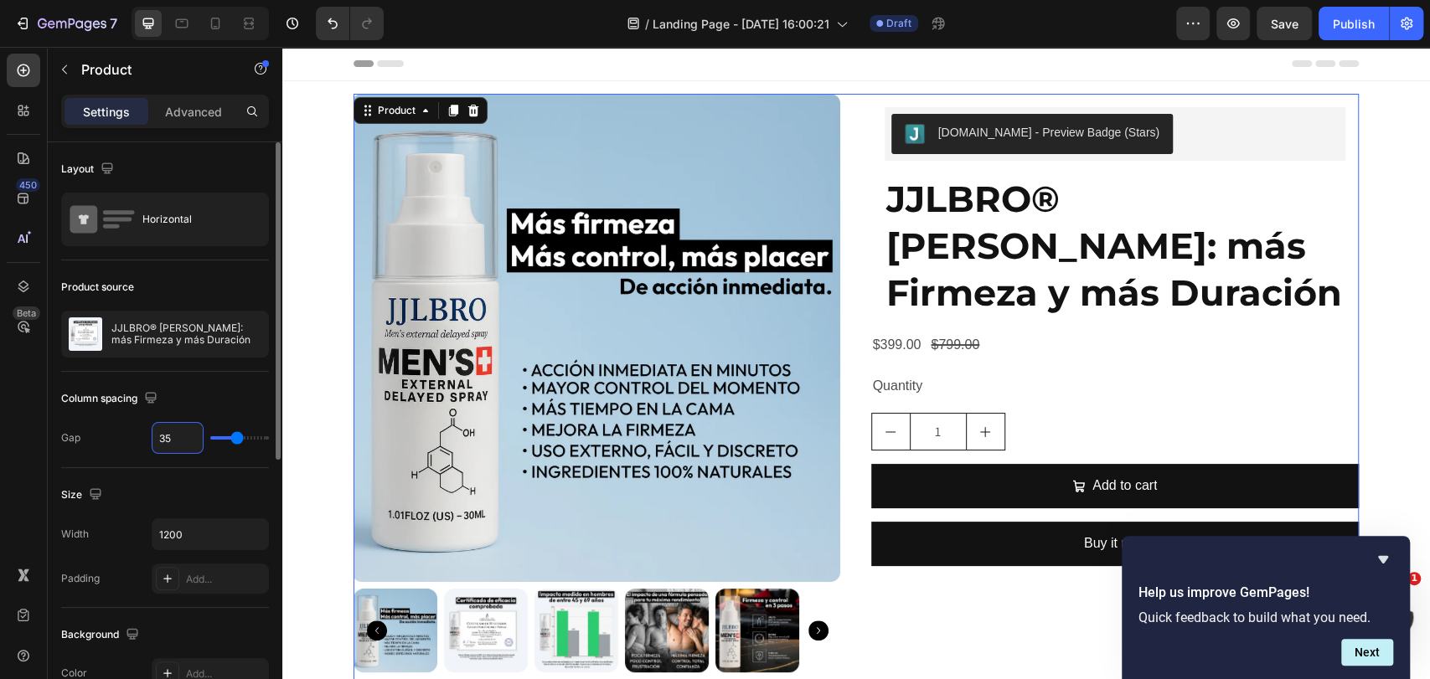
type input "36"
type input "37"
type input "38"
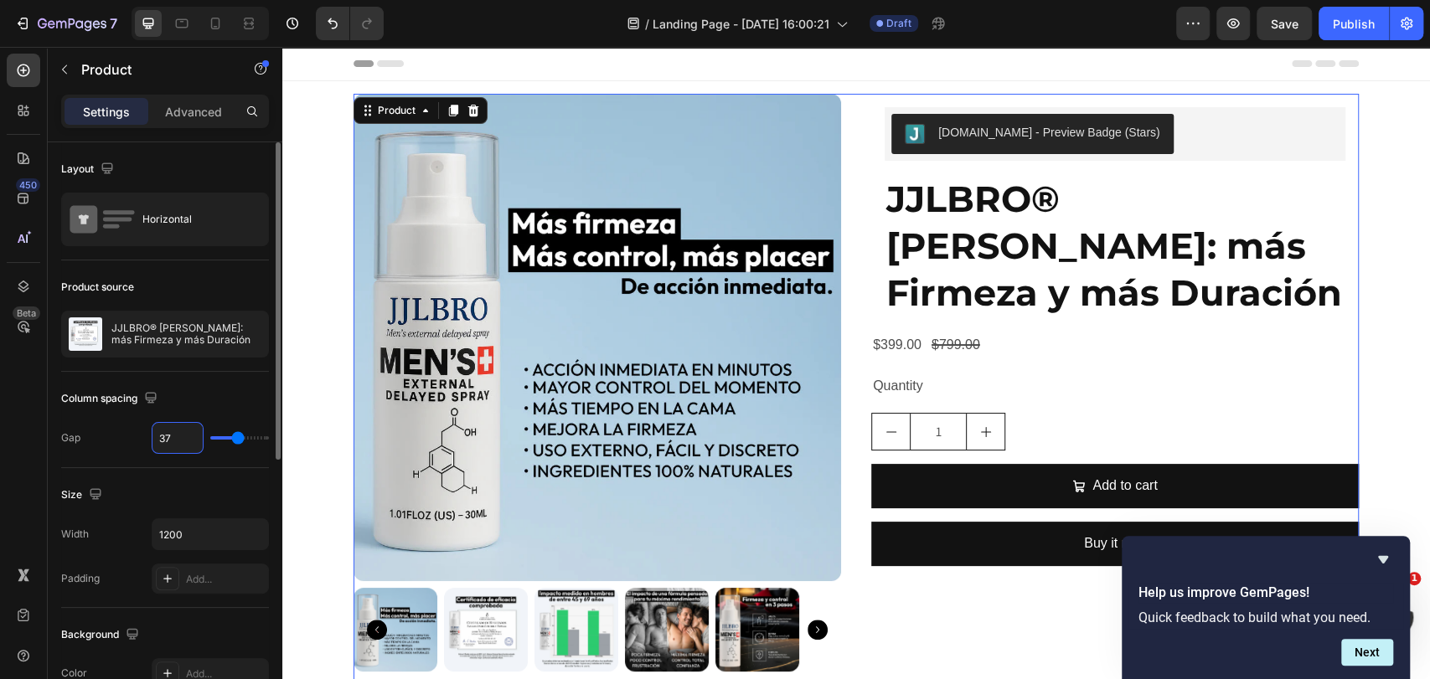
type input "38"
type input "39"
type input "40"
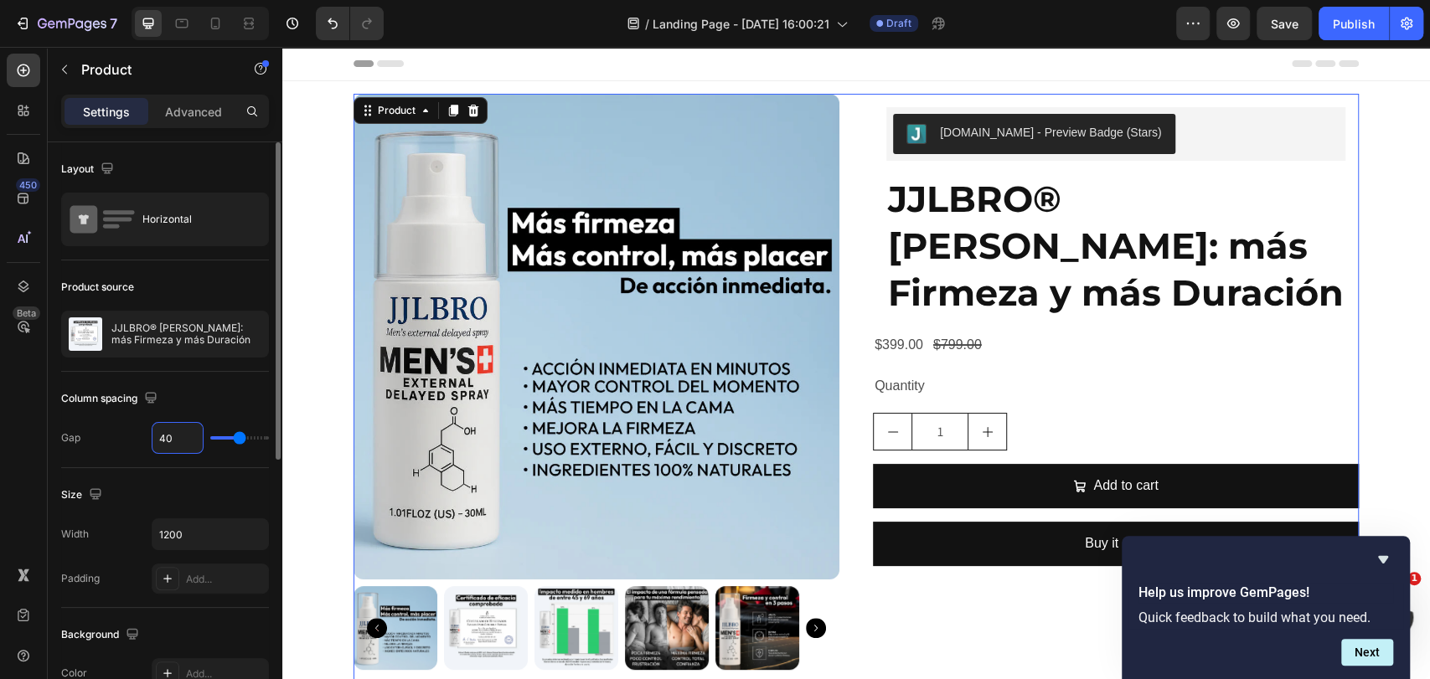
type input "41"
type input "42"
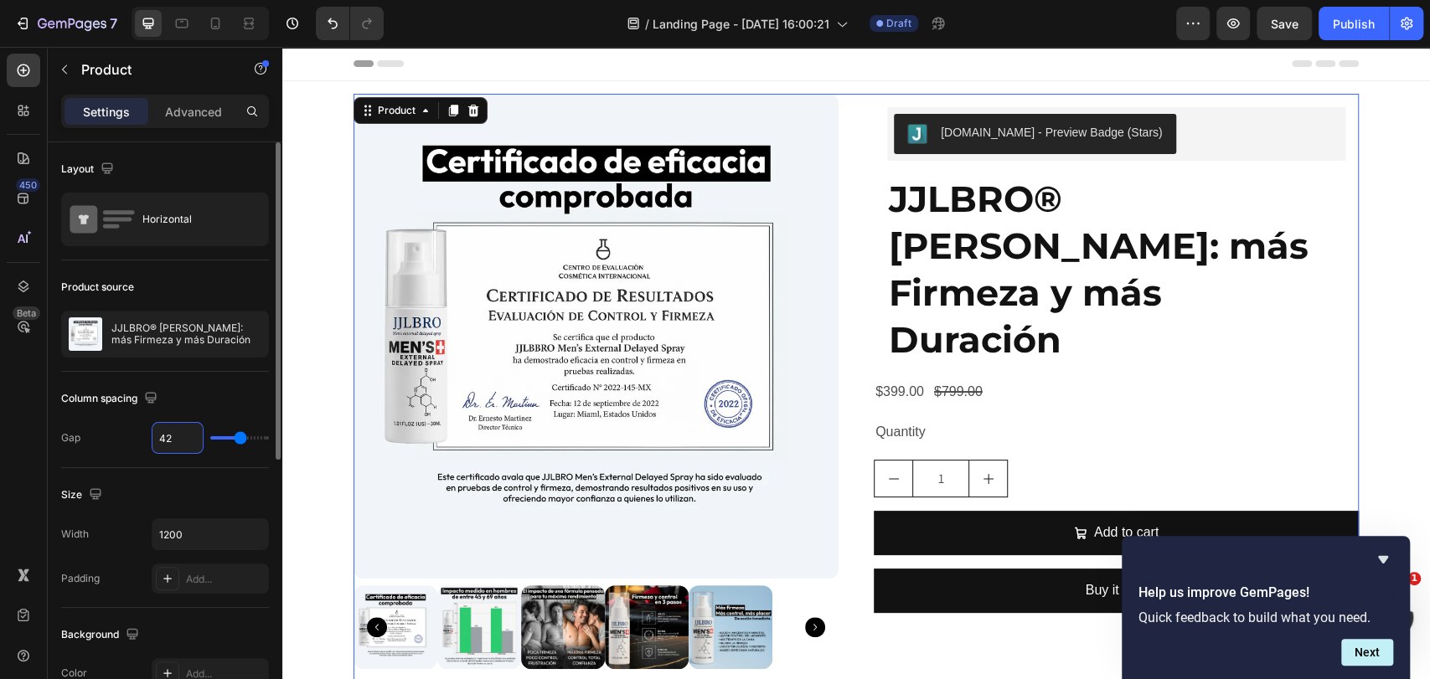
type input "43"
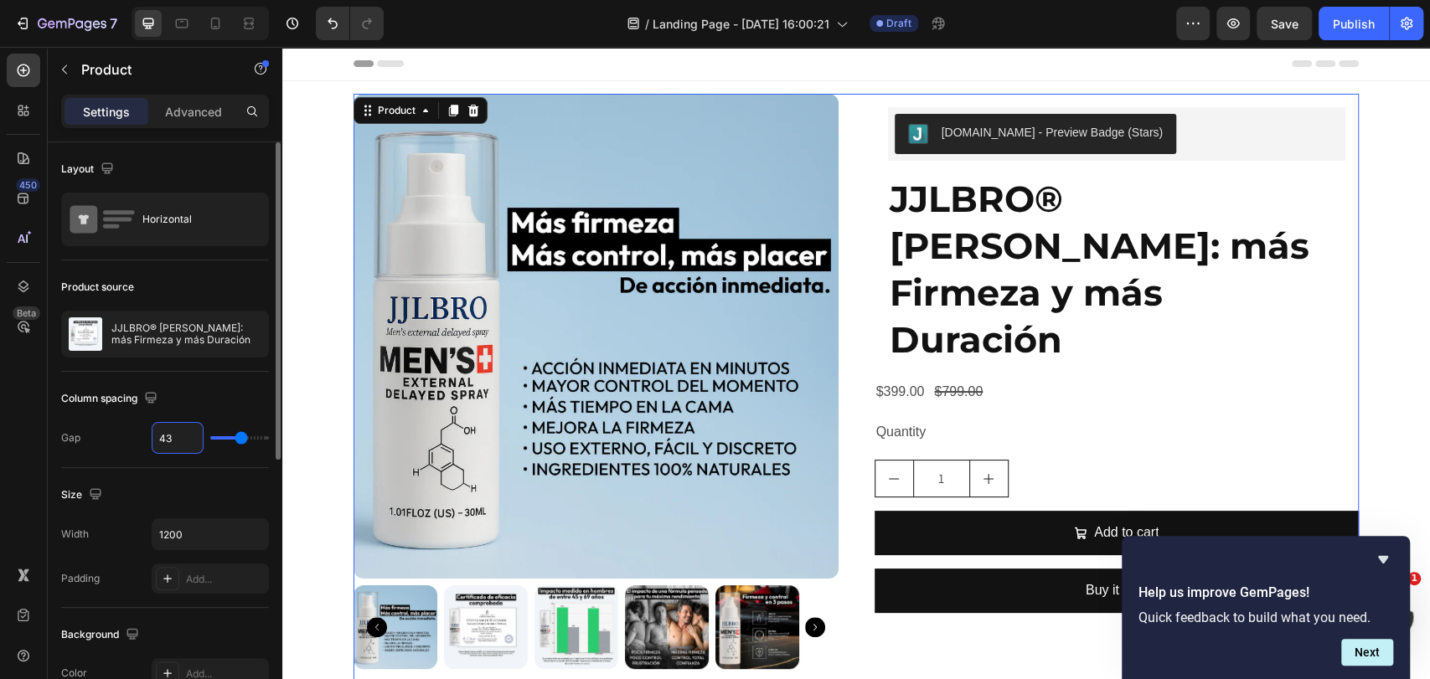
type input "44"
type input "45"
type input "46"
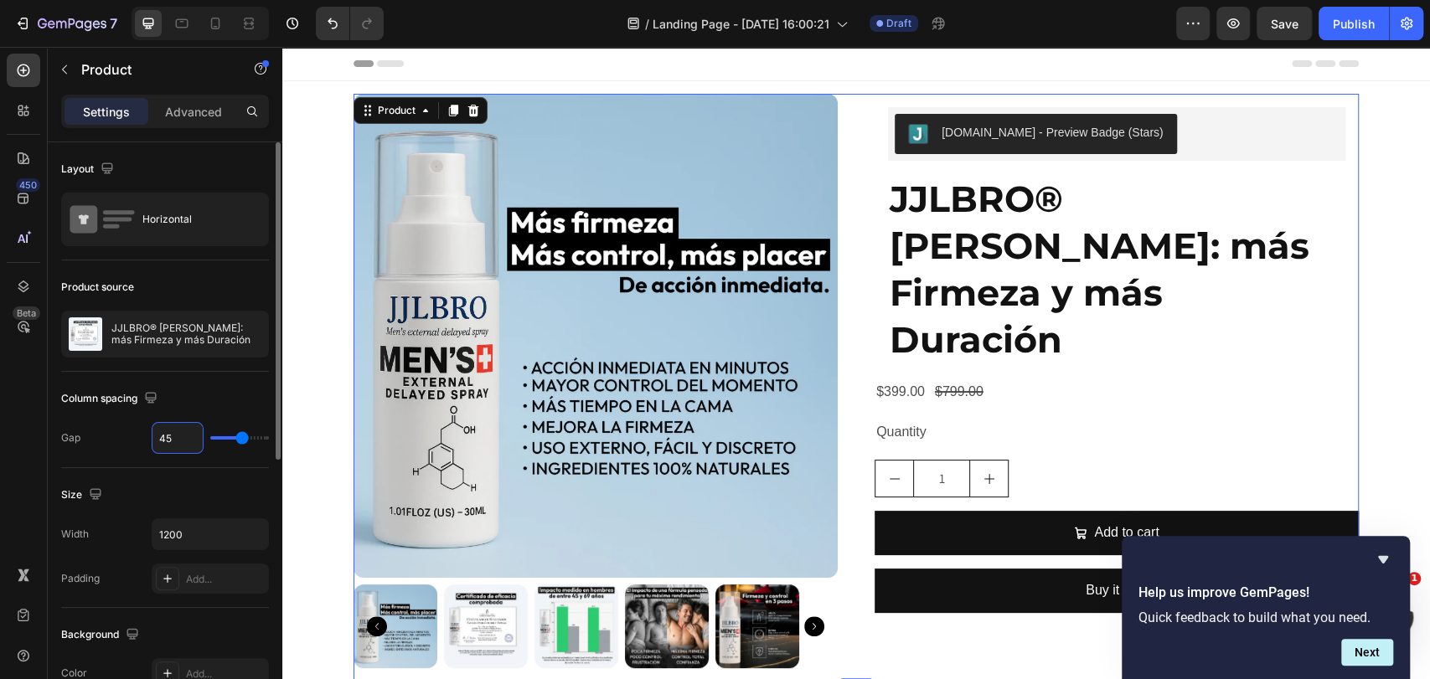
type input "46"
type input "47"
type input "48"
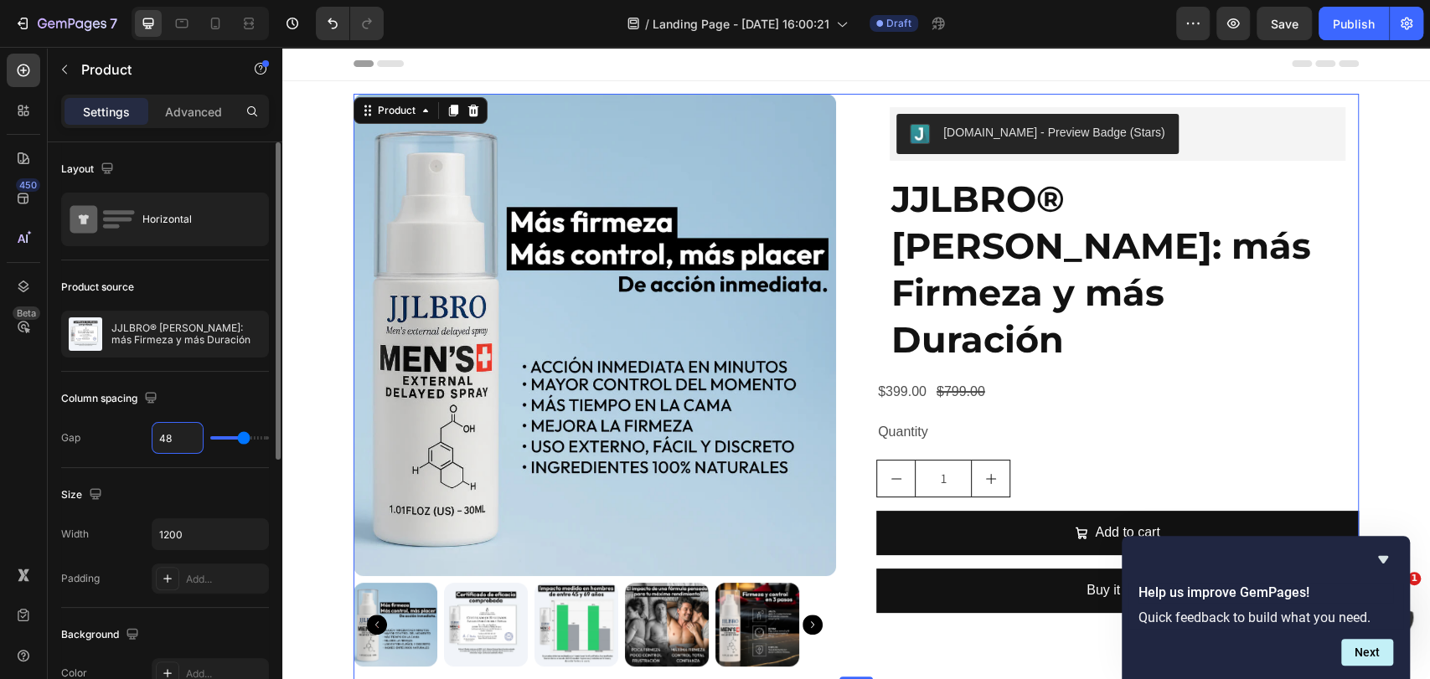
type input "49"
type input "50"
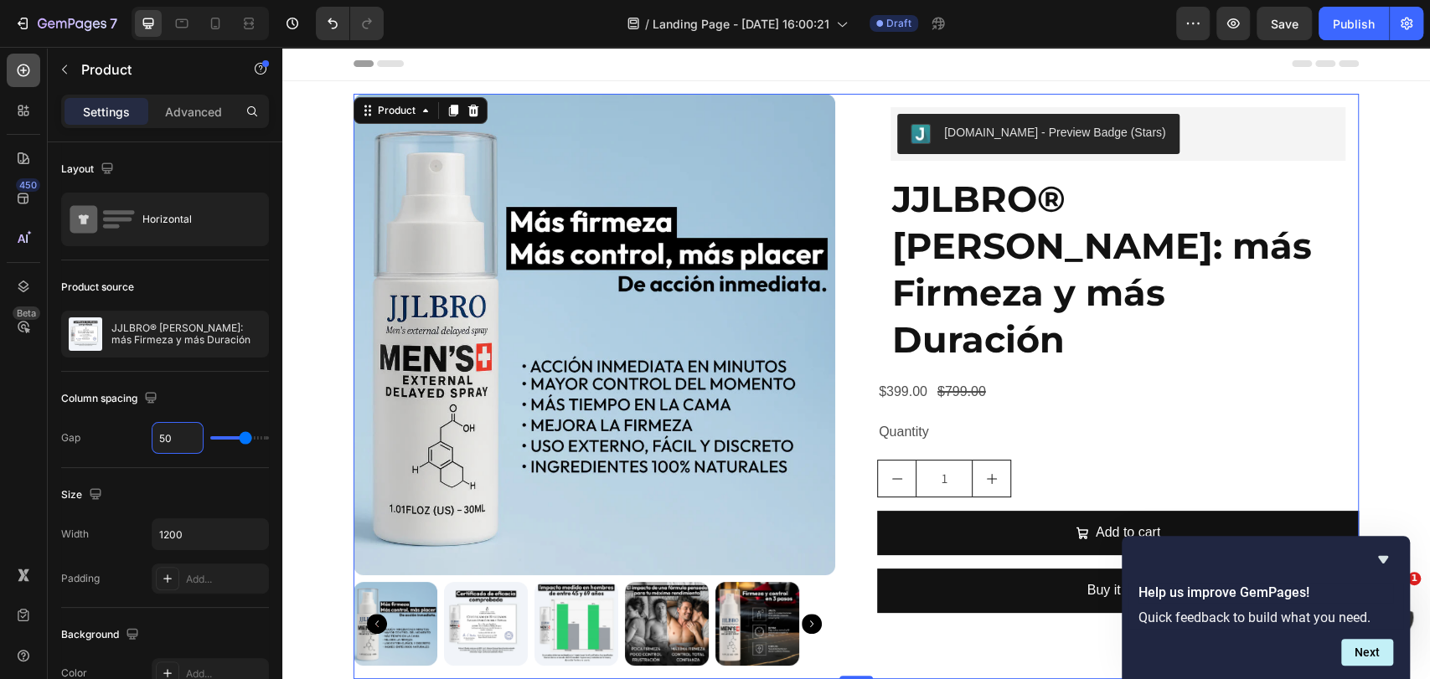
click at [19, 75] on icon at bounding box center [23, 70] width 17 height 17
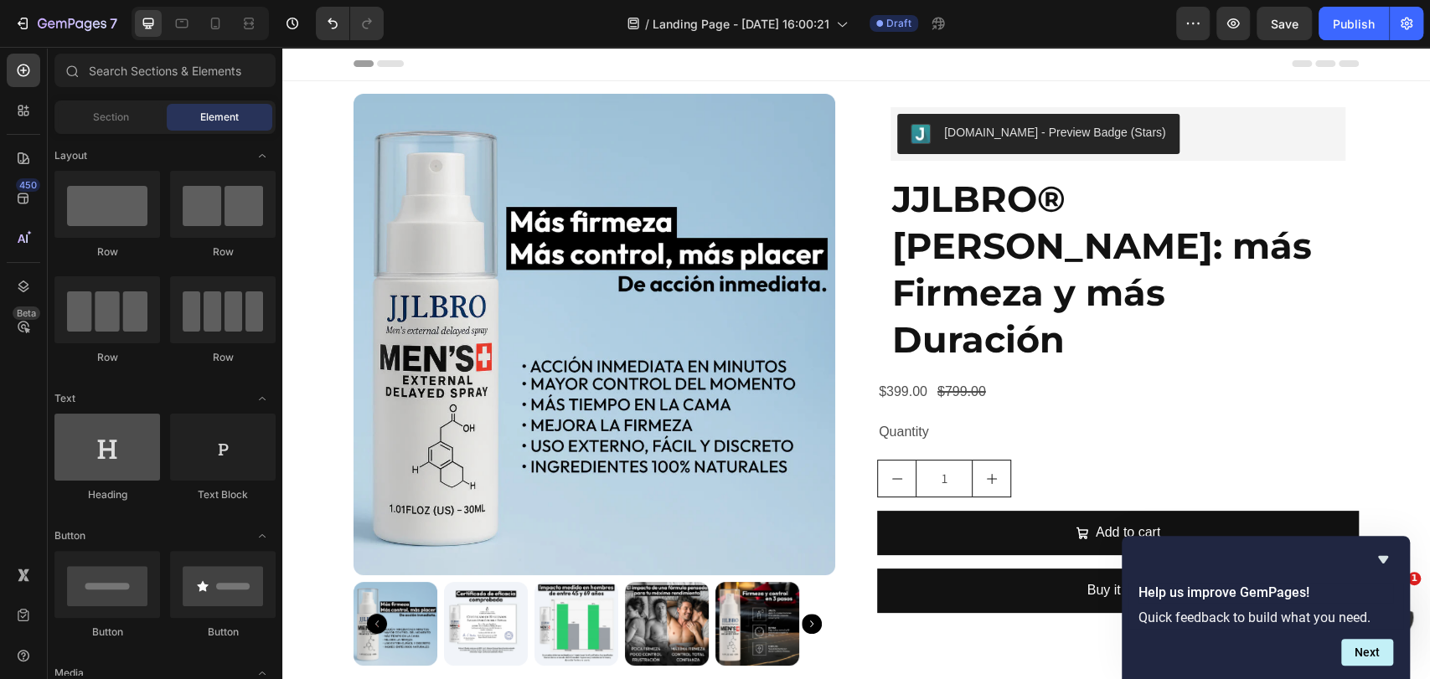
scroll to position [186, 0]
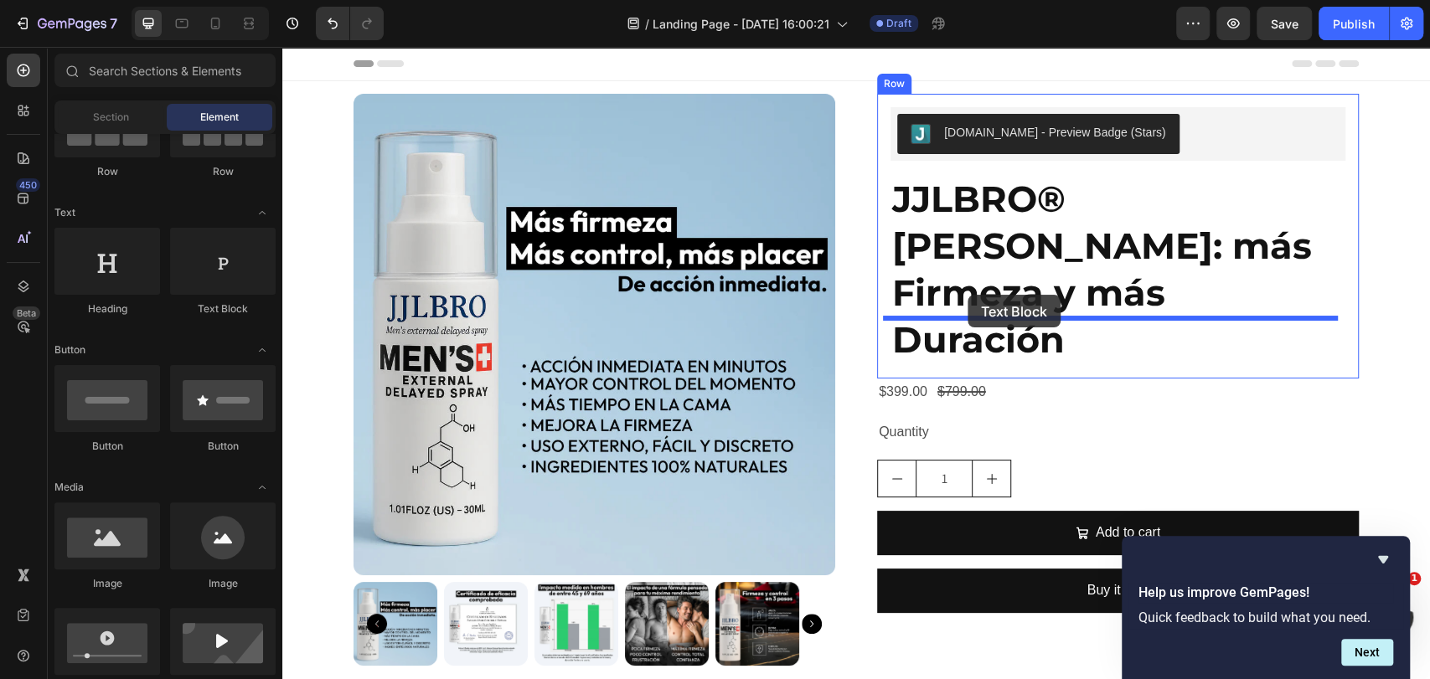
drag, startPoint x: 487, startPoint y: 327, endPoint x: 968, endPoint y: 296, distance: 481.8
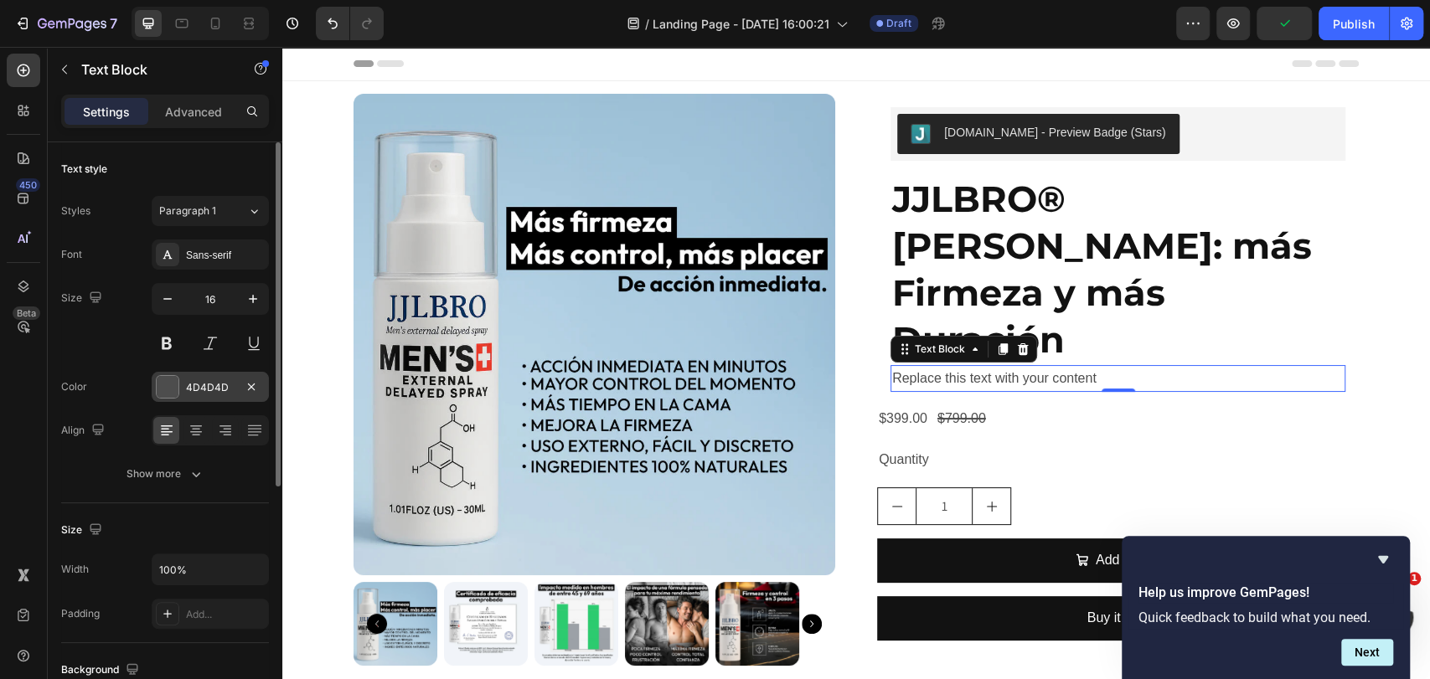
click at [192, 391] on div "4D4D4D" at bounding box center [210, 387] width 49 height 15
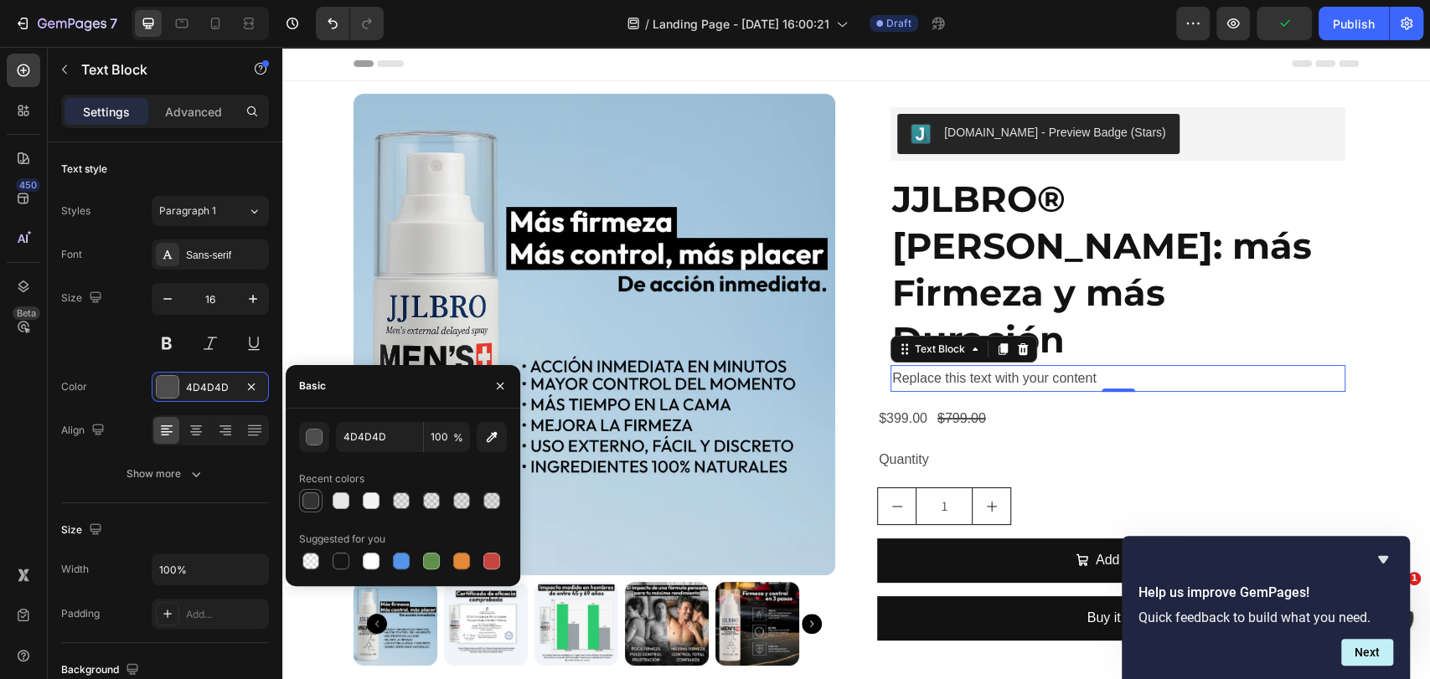
click at [311, 501] on div at bounding box center [310, 501] width 17 height 17
click at [341, 560] on div at bounding box center [341, 561] width 17 height 17
type input "151515"
click at [209, 258] on div "Sans-serif" at bounding box center [225, 255] width 79 height 15
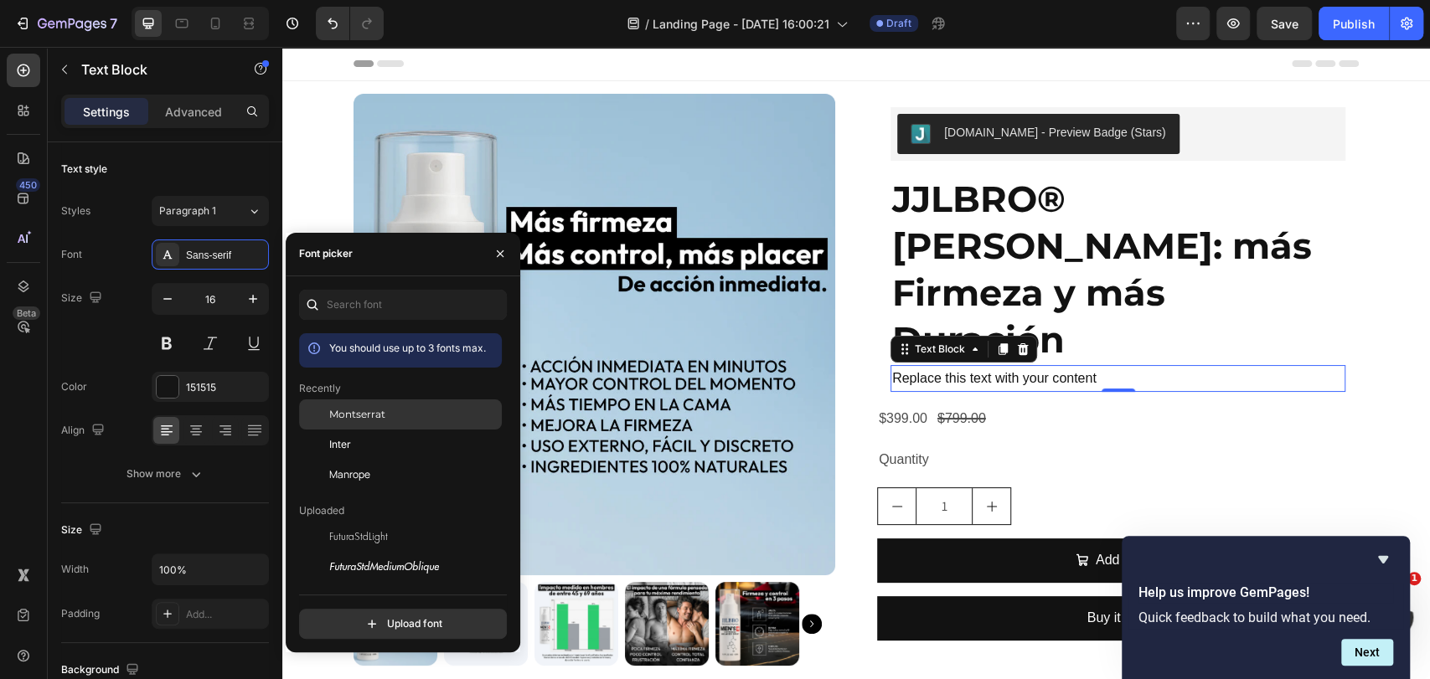
click at [361, 417] on span "Montserrat" at bounding box center [357, 414] width 56 height 15
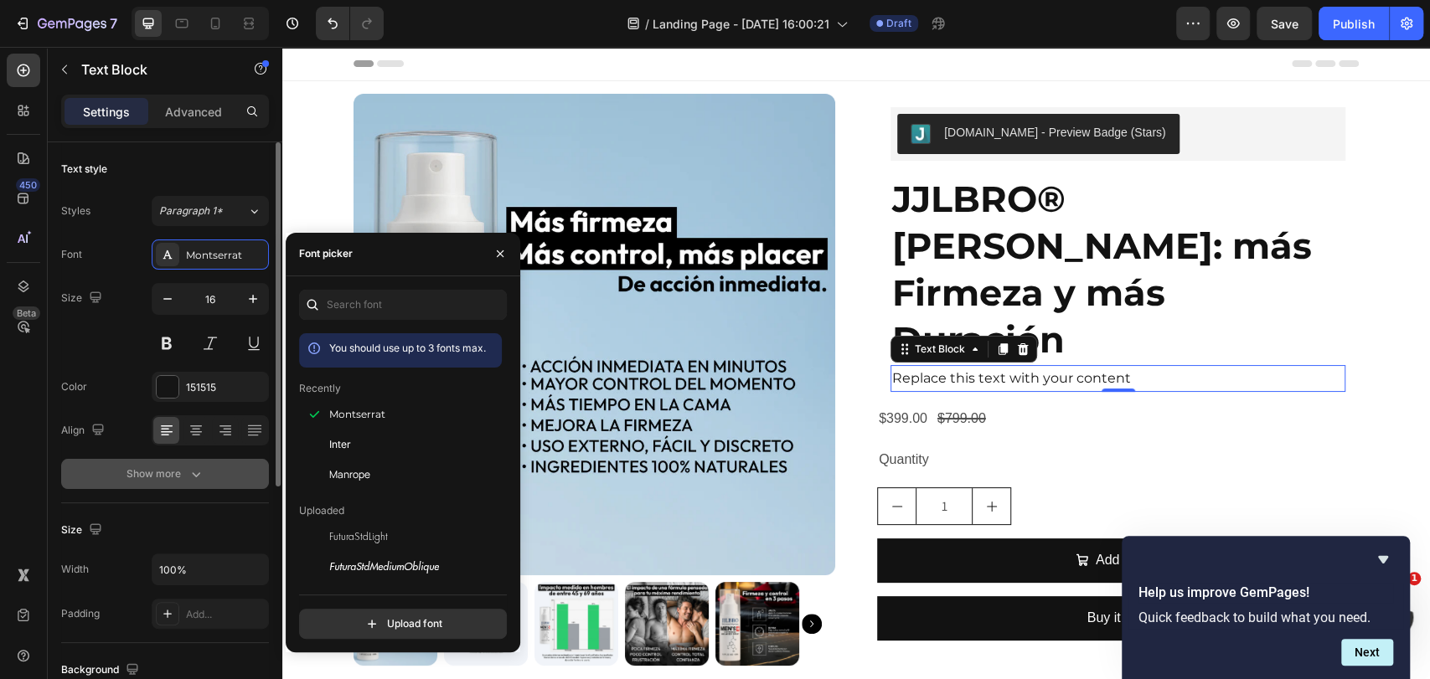
click at [224, 477] on button "Show more" at bounding box center [165, 474] width 208 height 30
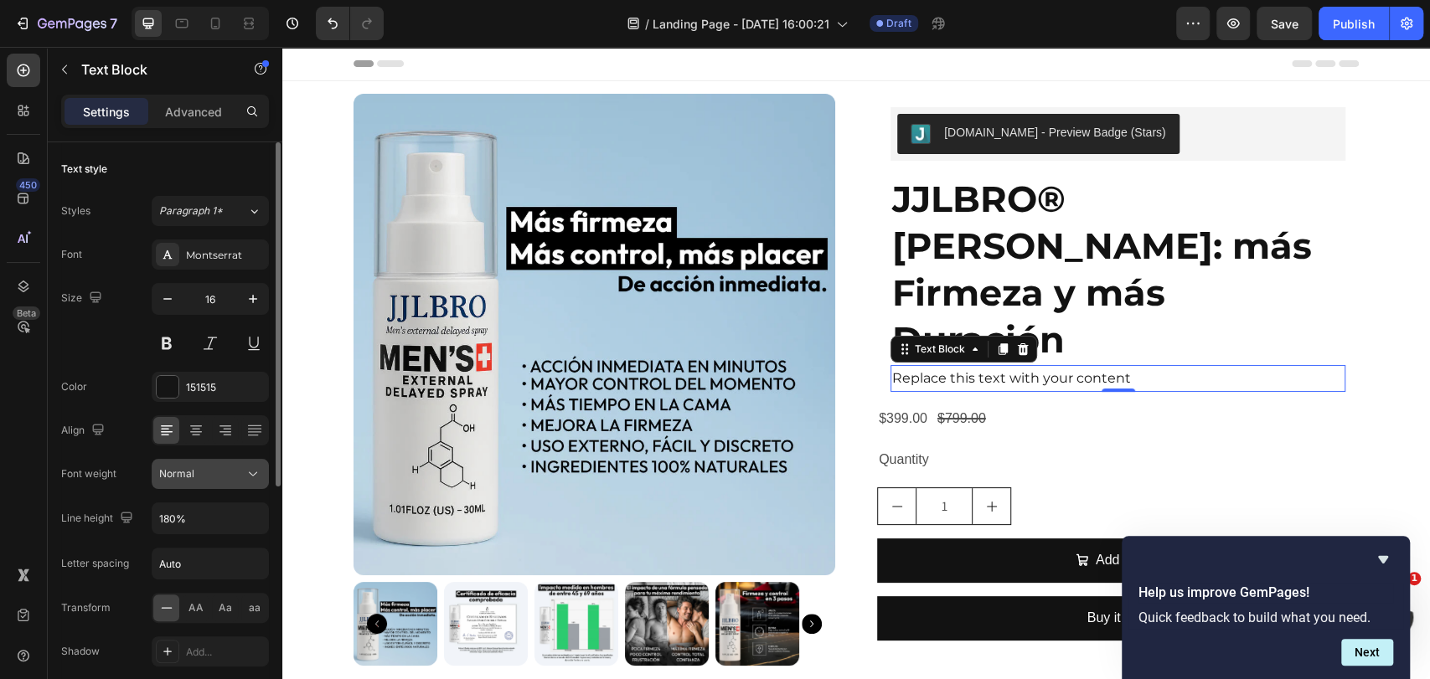
click at [237, 481] on div "Normal" at bounding box center [201, 474] width 85 height 15
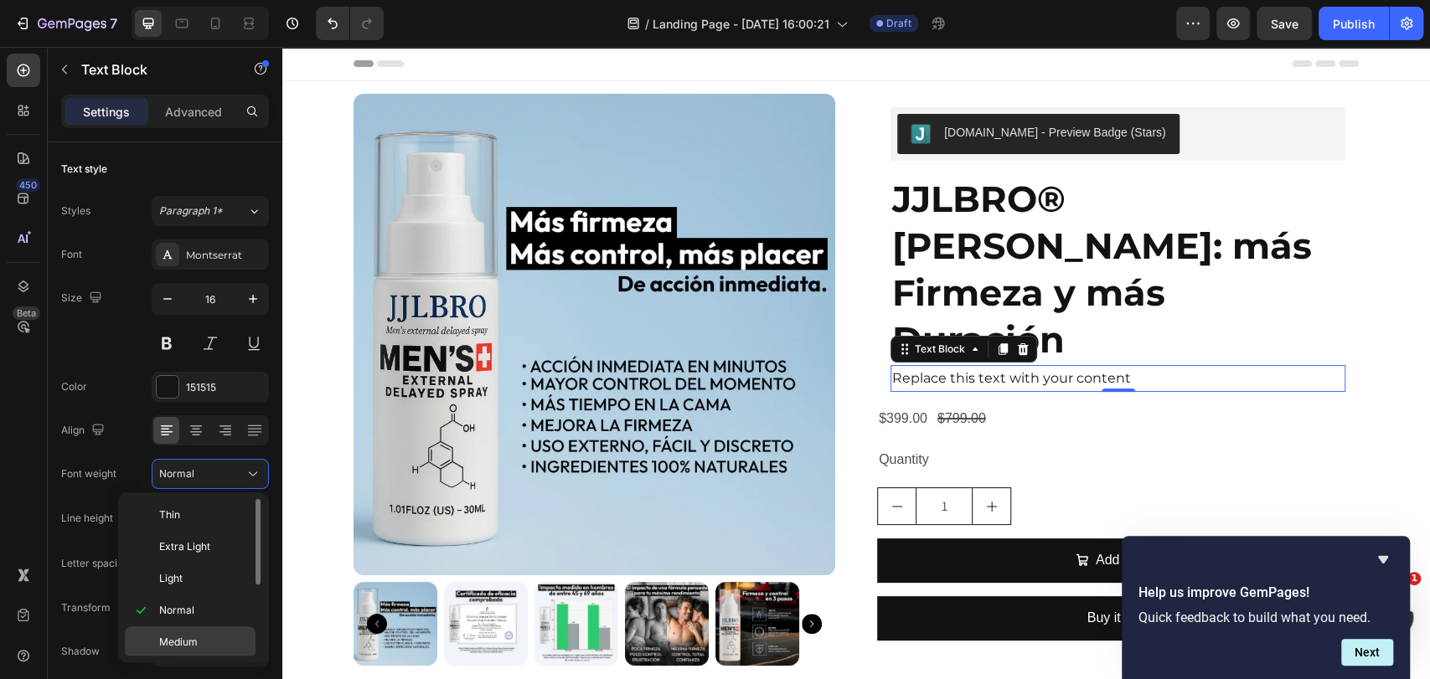
click at [181, 649] on div "Medium" at bounding box center [190, 643] width 131 height 32
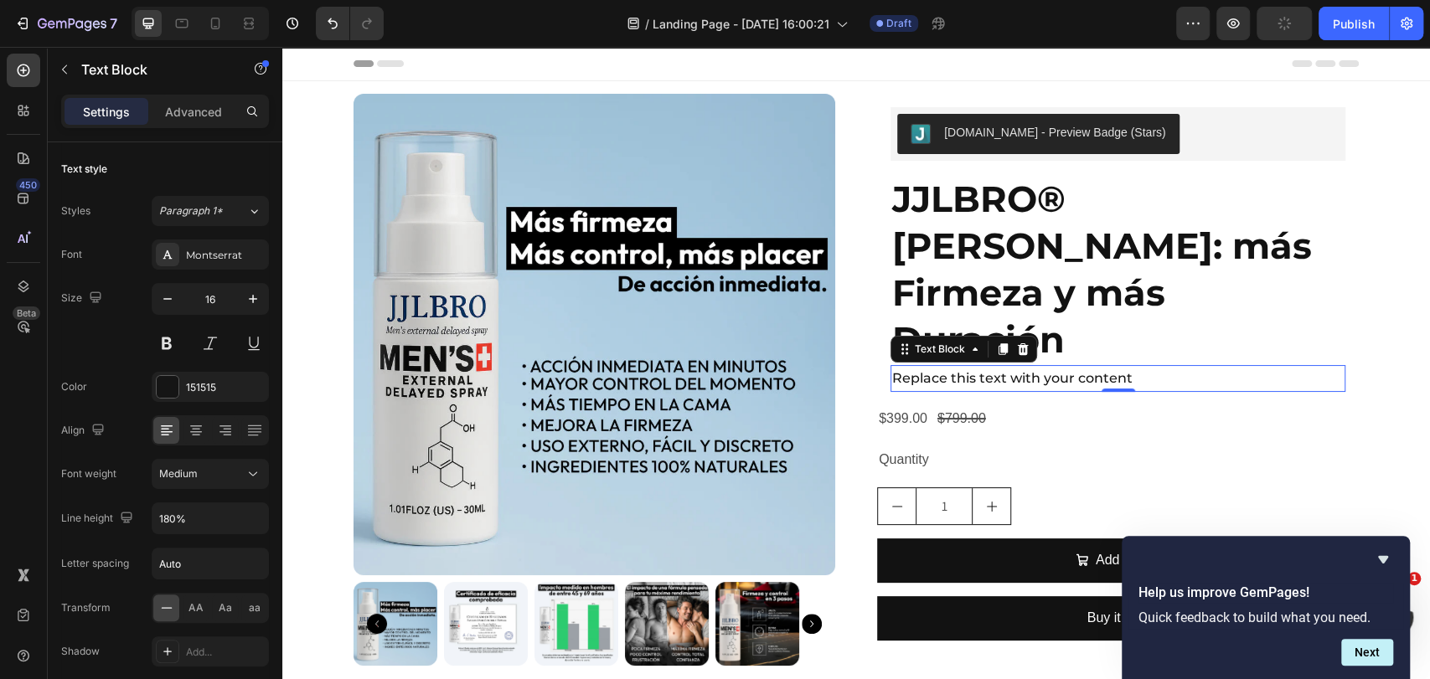
click at [921, 365] on div "Replace this text with your content" at bounding box center [1117, 379] width 455 height 28
click at [921, 367] on p "Replace this text with your content" at bounding box center [1118, 379] width 452 height 24
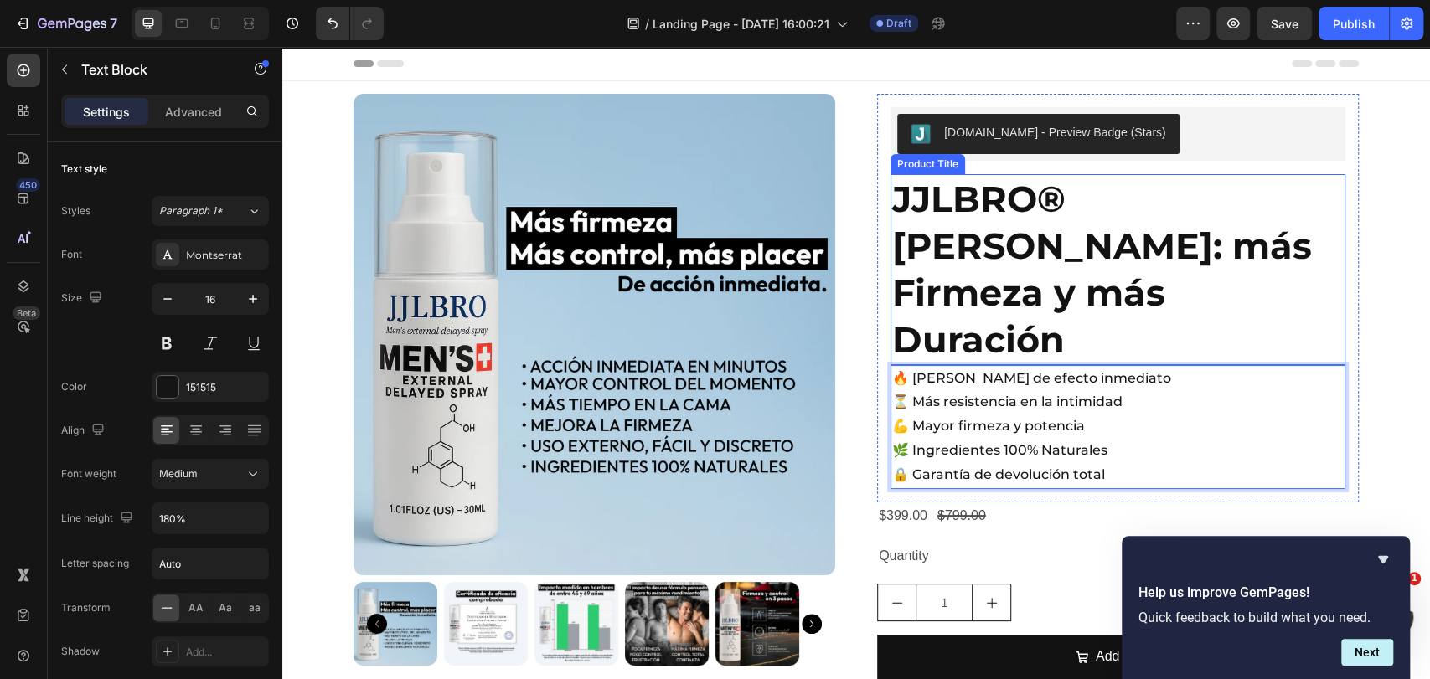
click at [1073, 270] on h2 "JJLBRO® [PERSON_NAME]: más Firmeza y más Duración" at bounding box center [1117, 269] width 455 height 191
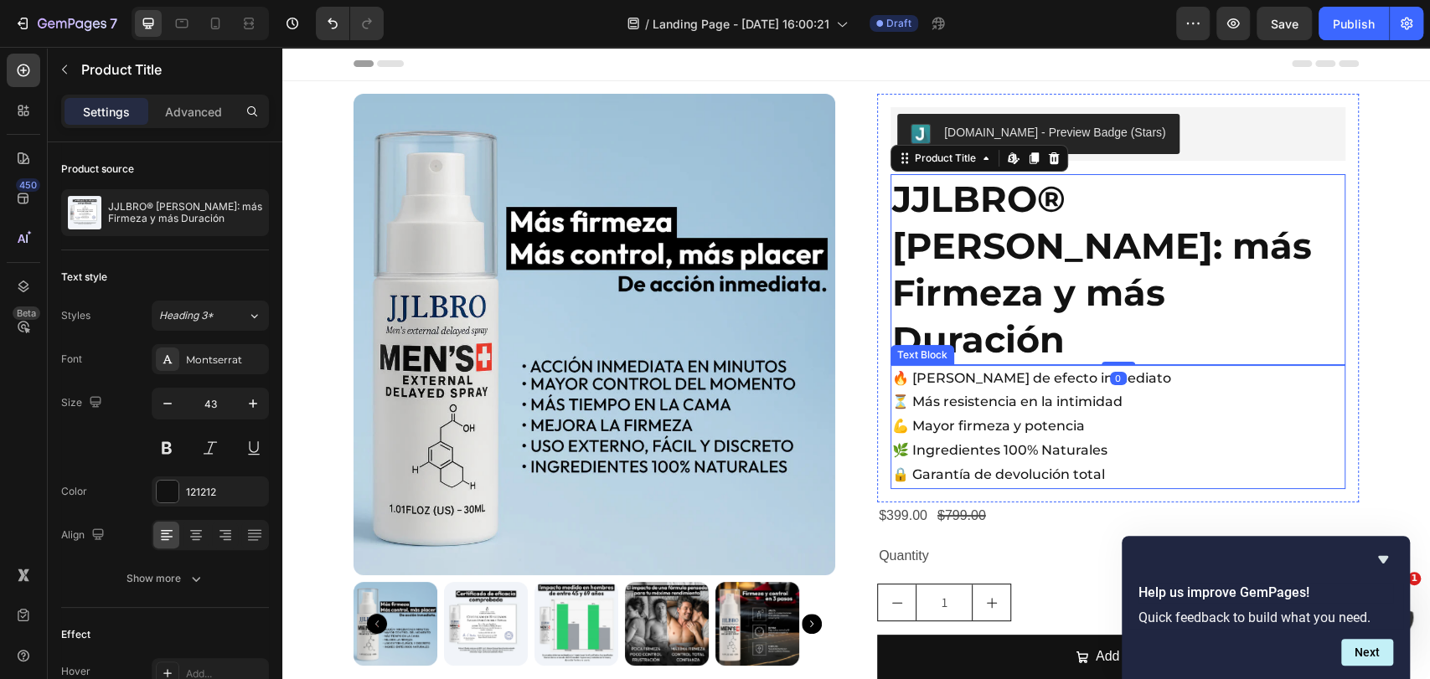
click at [1031, 415] on p "💪 Mayor firmeza y potencia" at bounding box center [1118, 427] width 452 height 24
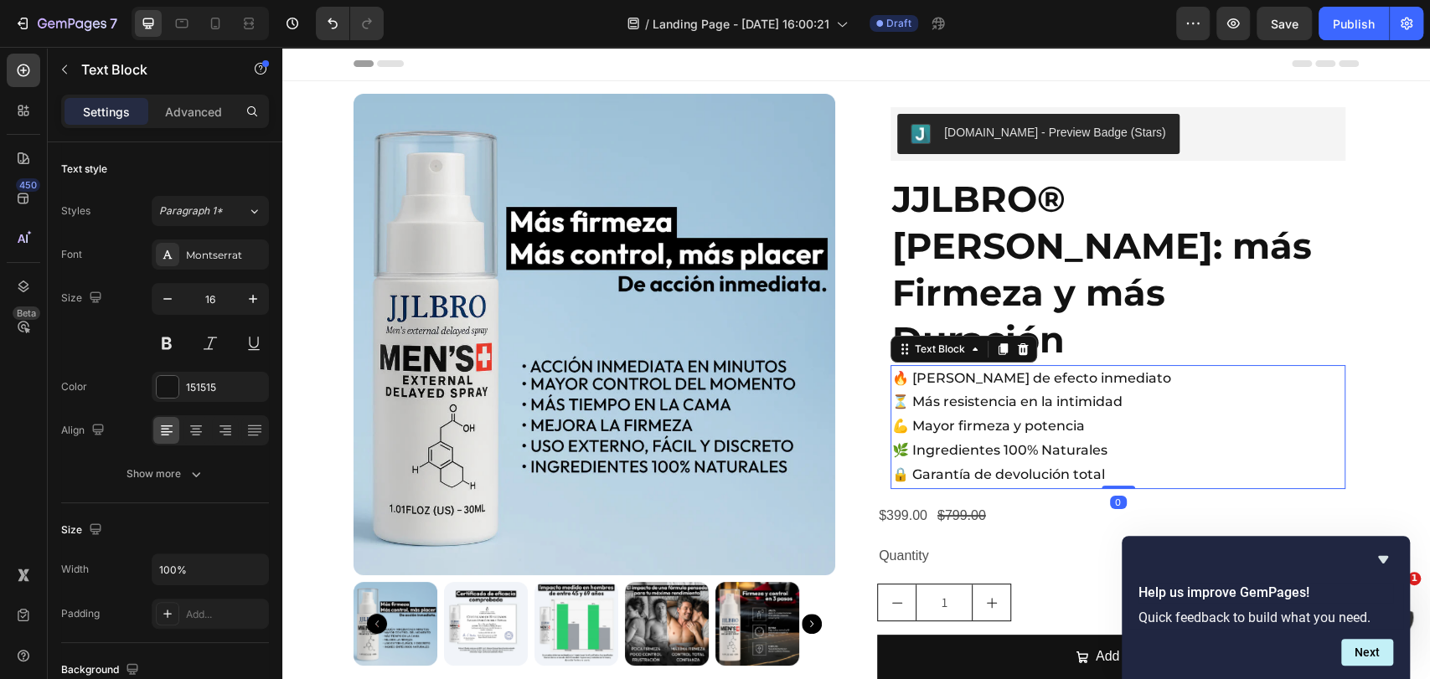
click at [188, 127] on div "Settings Advanced" at bounding box center [165, 112] width 208 height 34
click at [188, 123] on div "Advanced" at bounding box center [194, 111] width 84 height 27
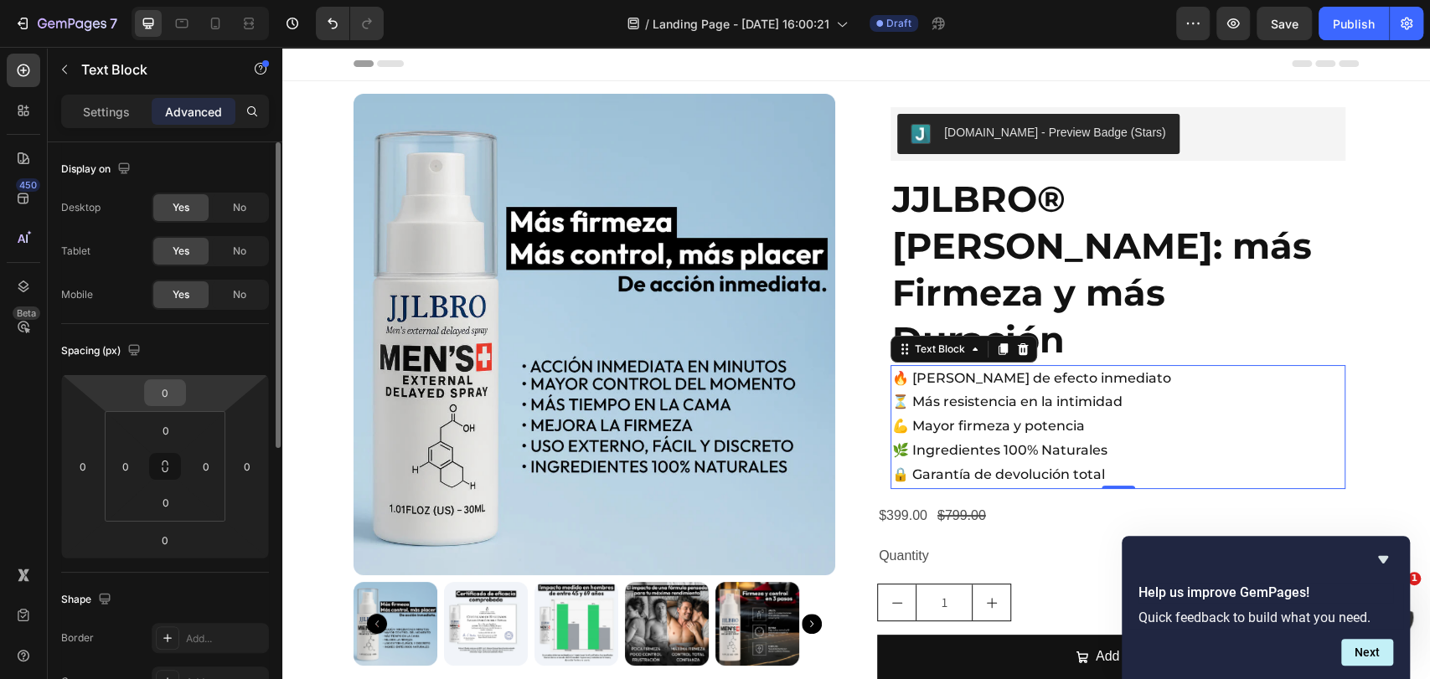
click at [173, 397] on input "0" at bounding box center [165, 392] width 34 height 25
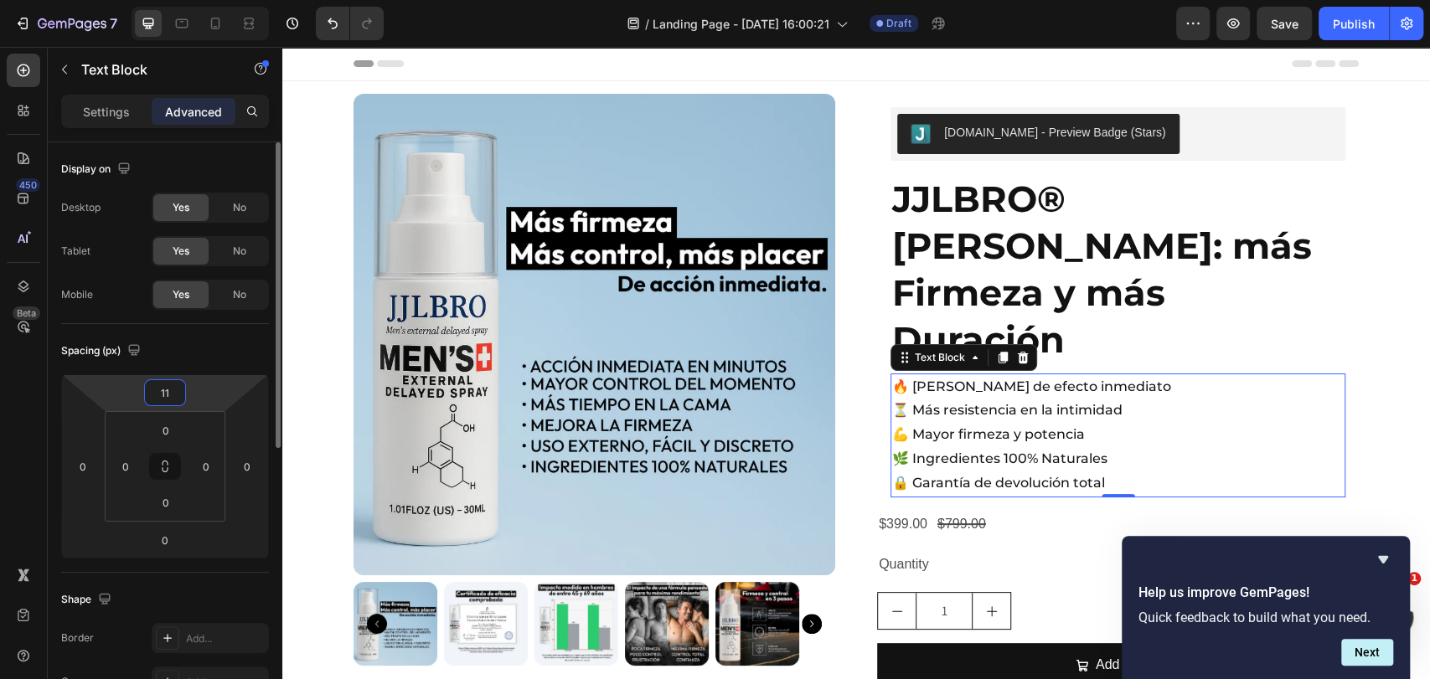
type input "12"
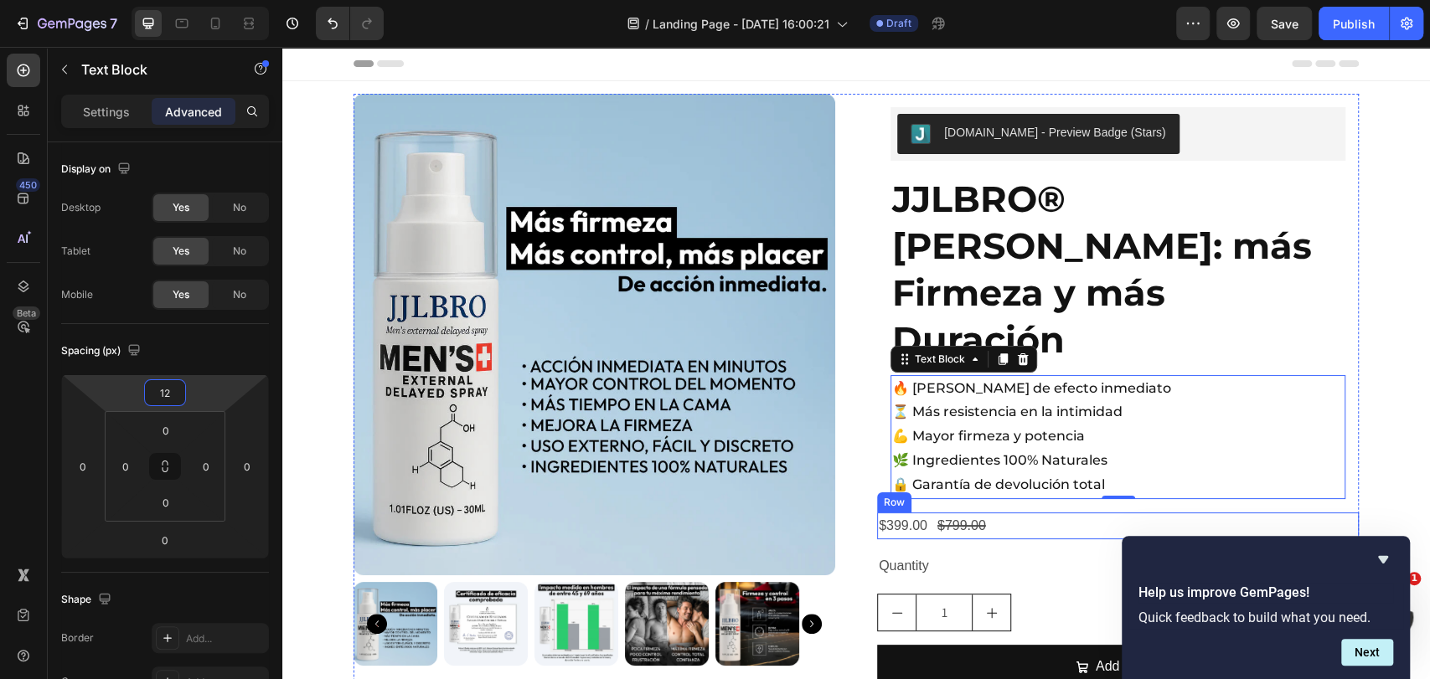
click at [988, 513] on div "$399.00 Product Price Product Price $799.00 Product Price Product Price Row" at bounding box center [1118, 527] width 482 height 28
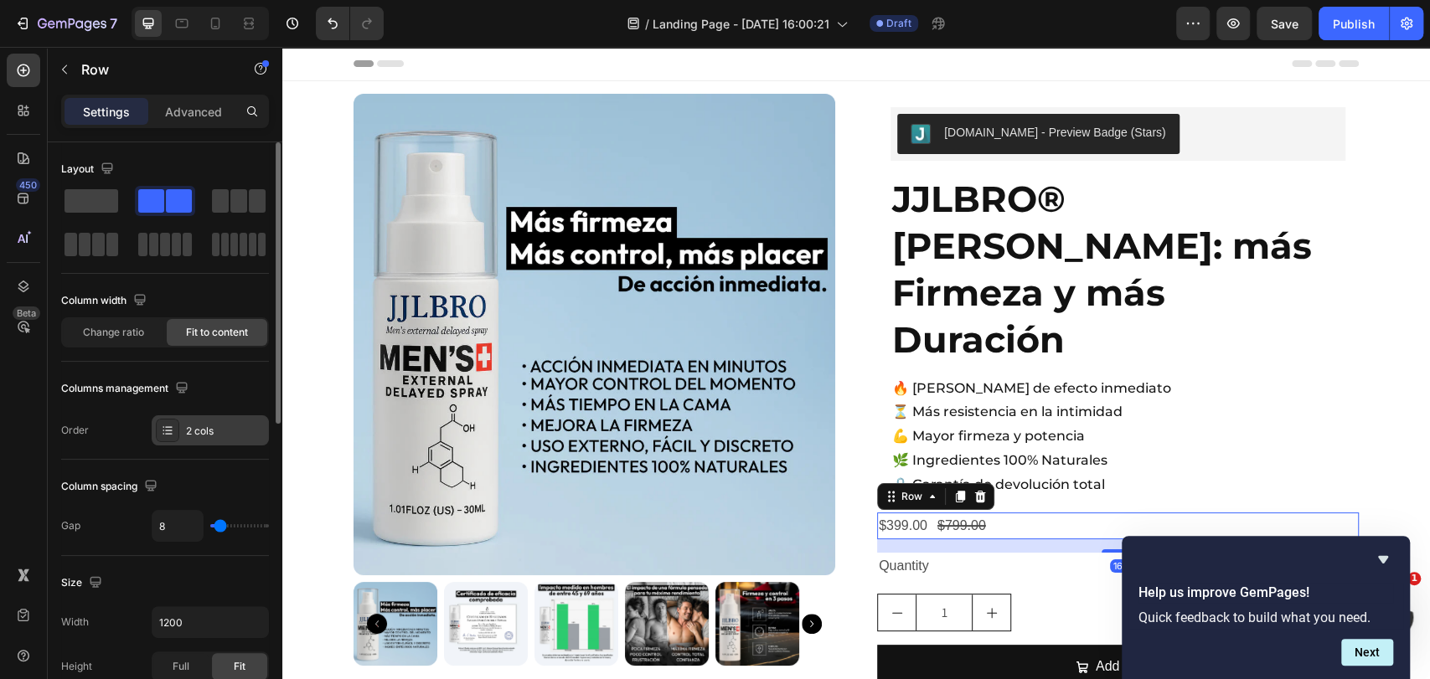
click at [167, 426] on icon at bounding box center [168, 426] width 7 height 1
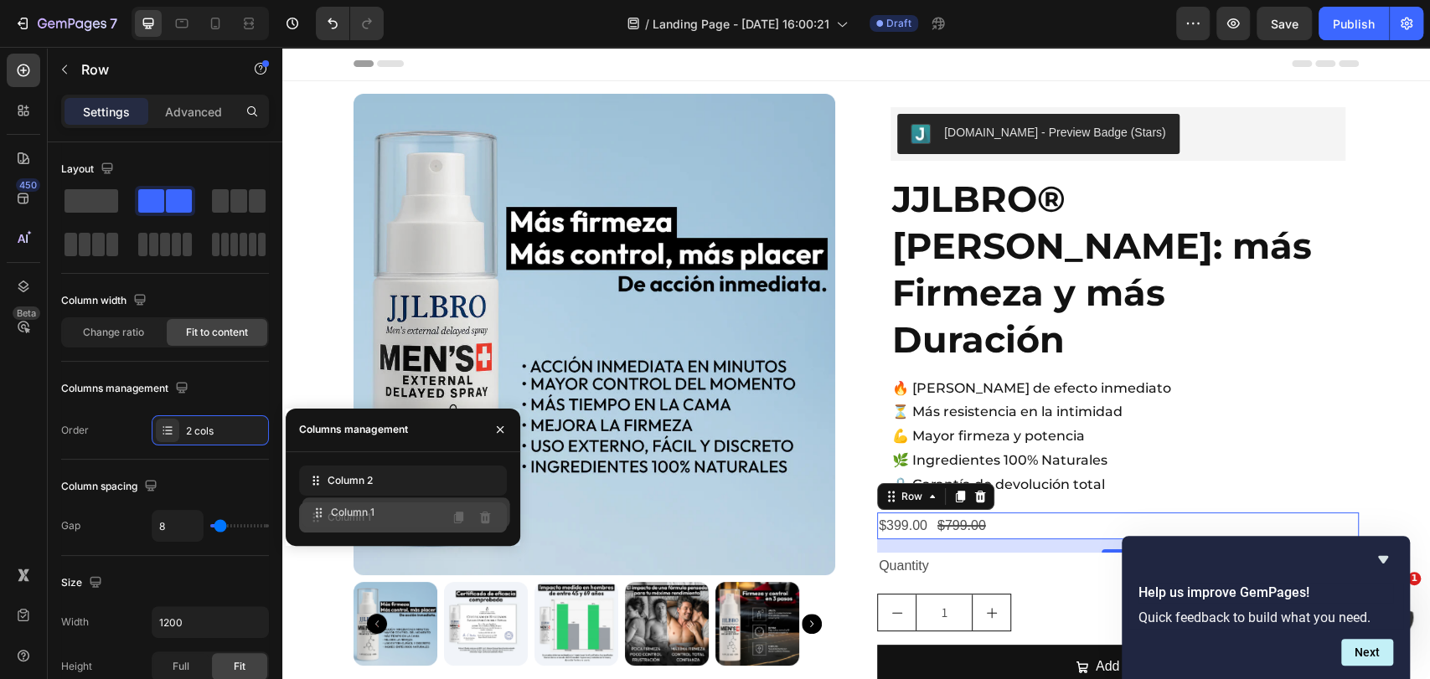
drag, startPoint x: 338, startPoint y: 482, endPoint x: 342, endPoint y: 513, distance: 32.0
click at [888, 513] on div "$799.00" at bounding box center [903, 527] width 52 height 28
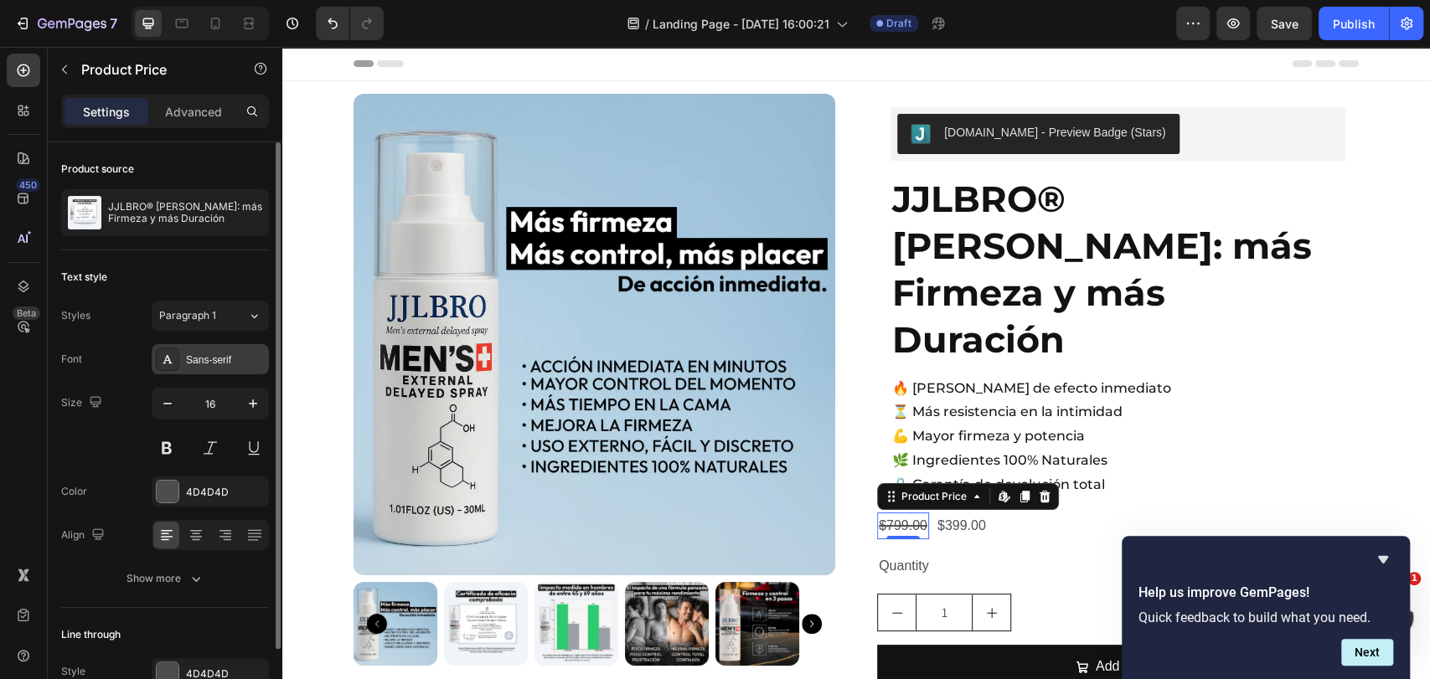
click at [204, 359] on div "Sans-serif" at bounding box center [225, 360] width 79 height 15
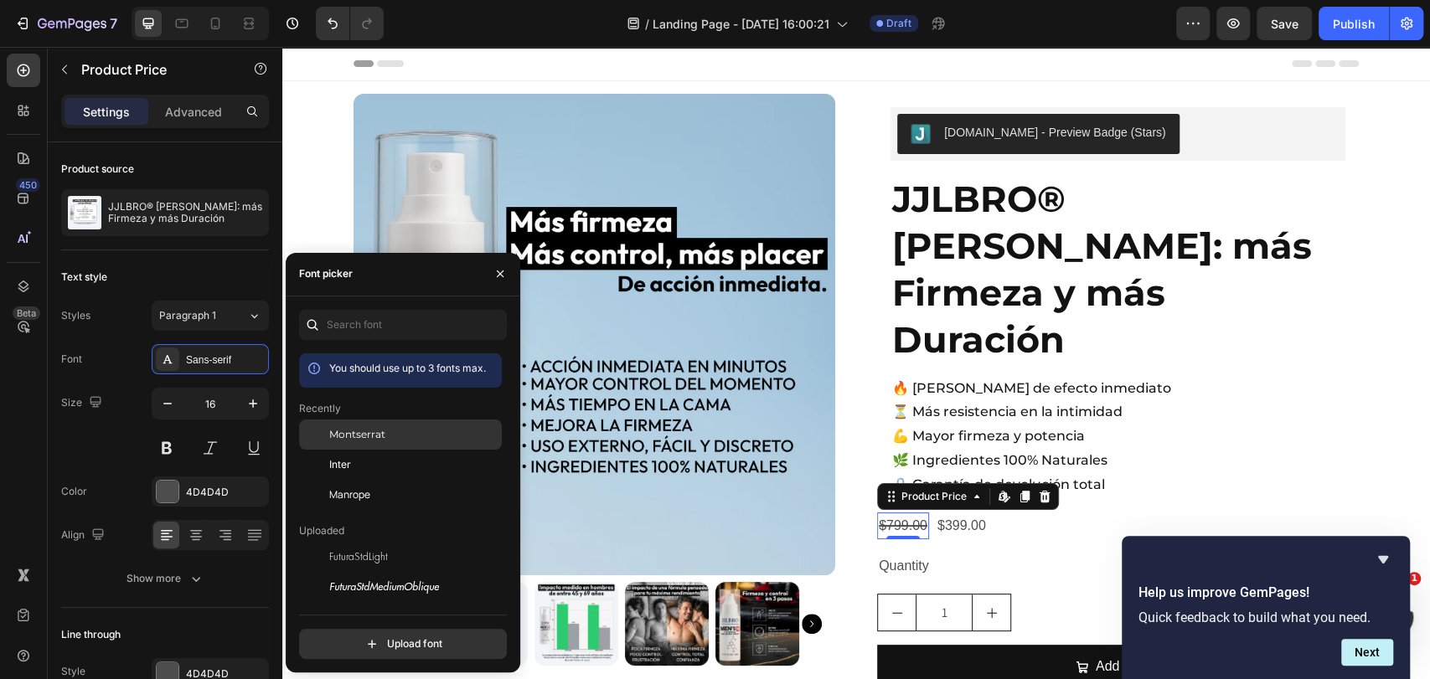
click at [378, 436] on span "Montserrat" at bounding box center [357, 434] width 56 height 15
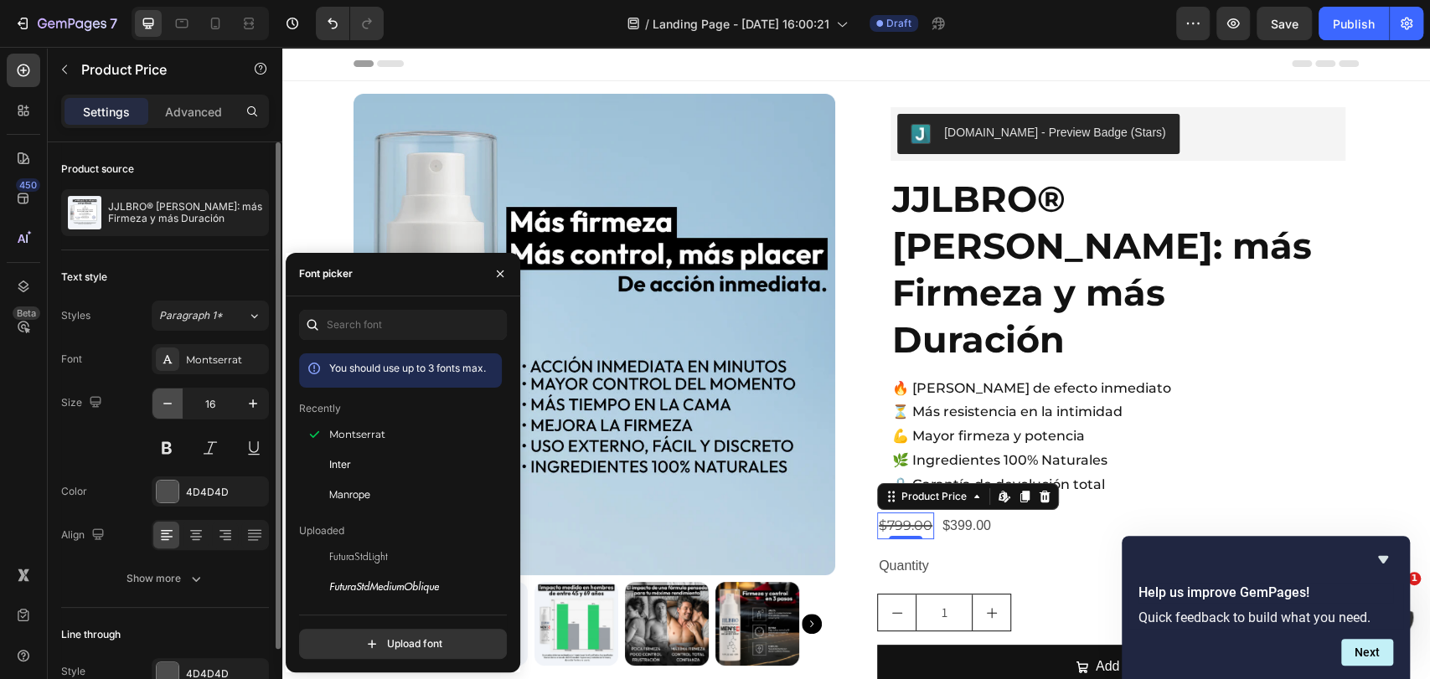
click at [159, 399] on icon "button" at bounding box center [167, 403] width 17 height 17
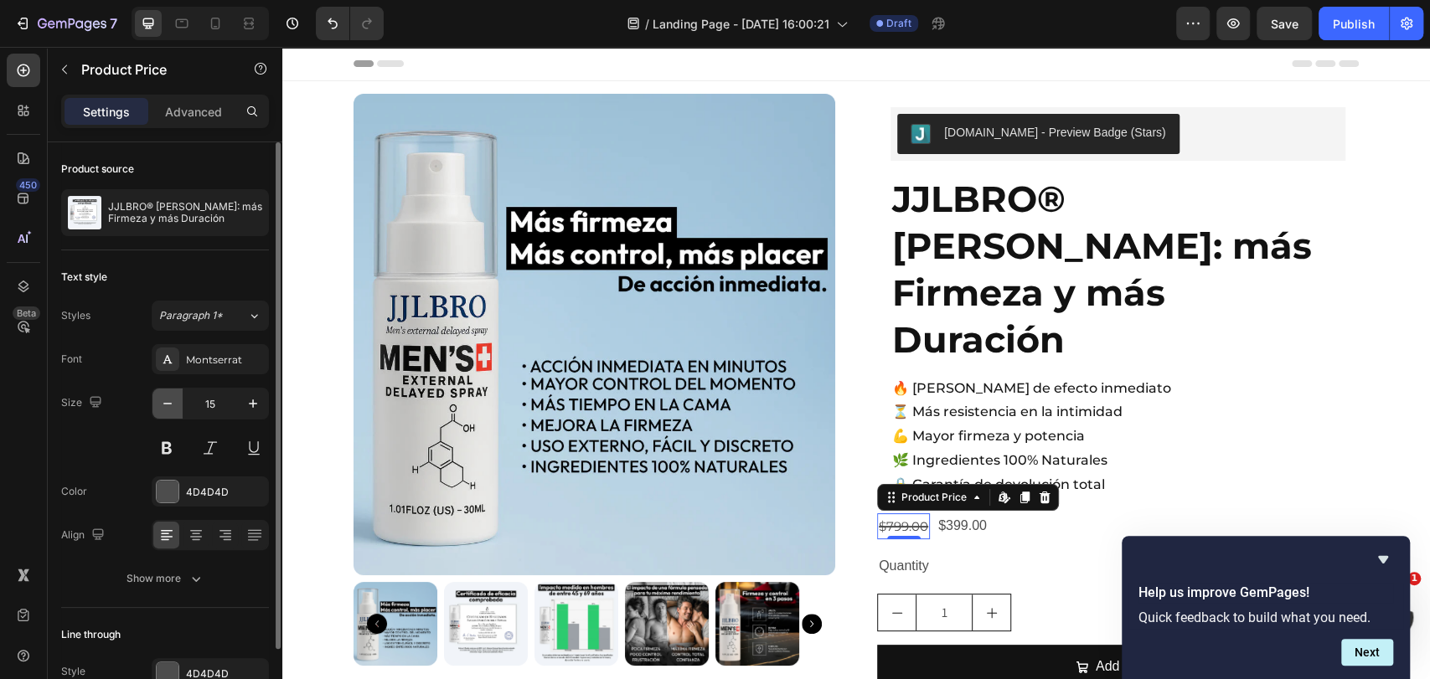
click at [159, 399] on icon "button" at bounding box center [167, 403] width 17 height 17
type input "14"
click at [209, 576] on button "Show more" at bounding box center [165, 579] width 208 height 30
click at [238, 581] on div "Normal" at bounding box center [201, 578] width 85 height 15
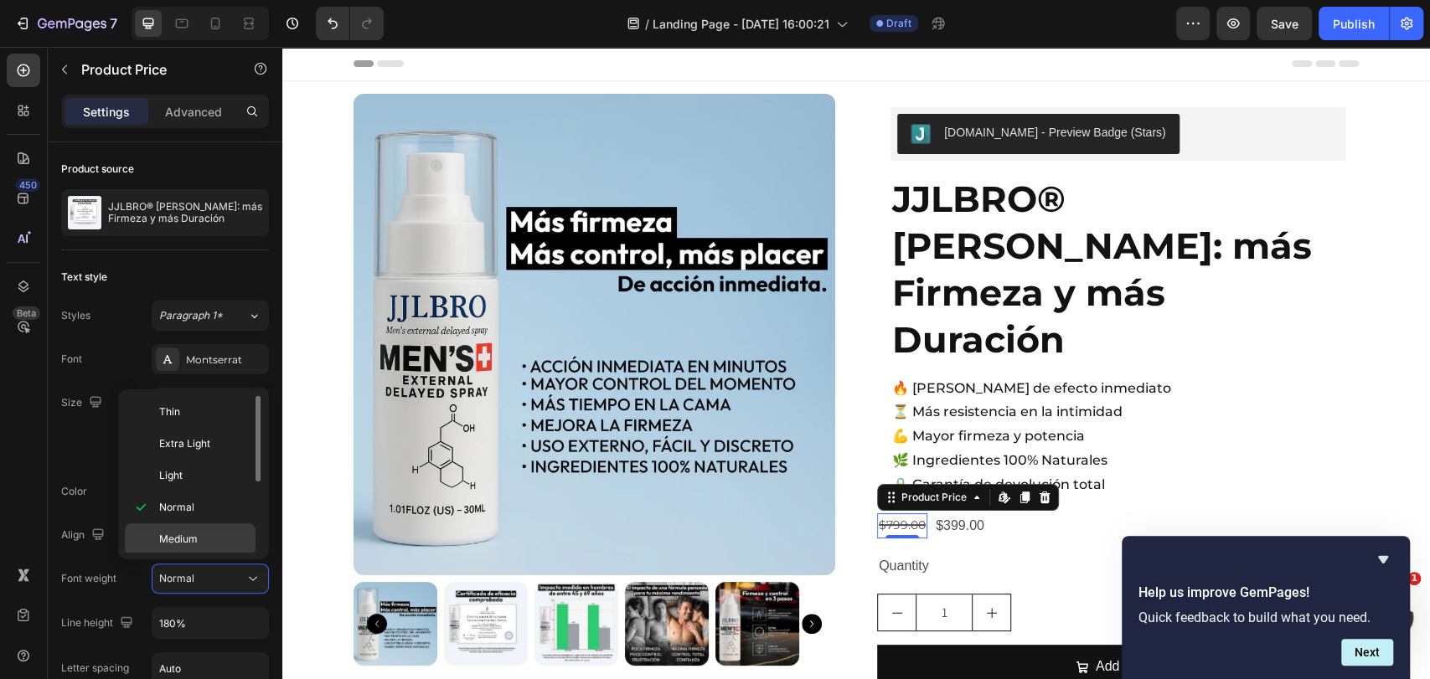
scroll to position [128, 0]
click at [193, 451] on div "Semi Bold" at bounding box center [190, 443] width 131 height 32
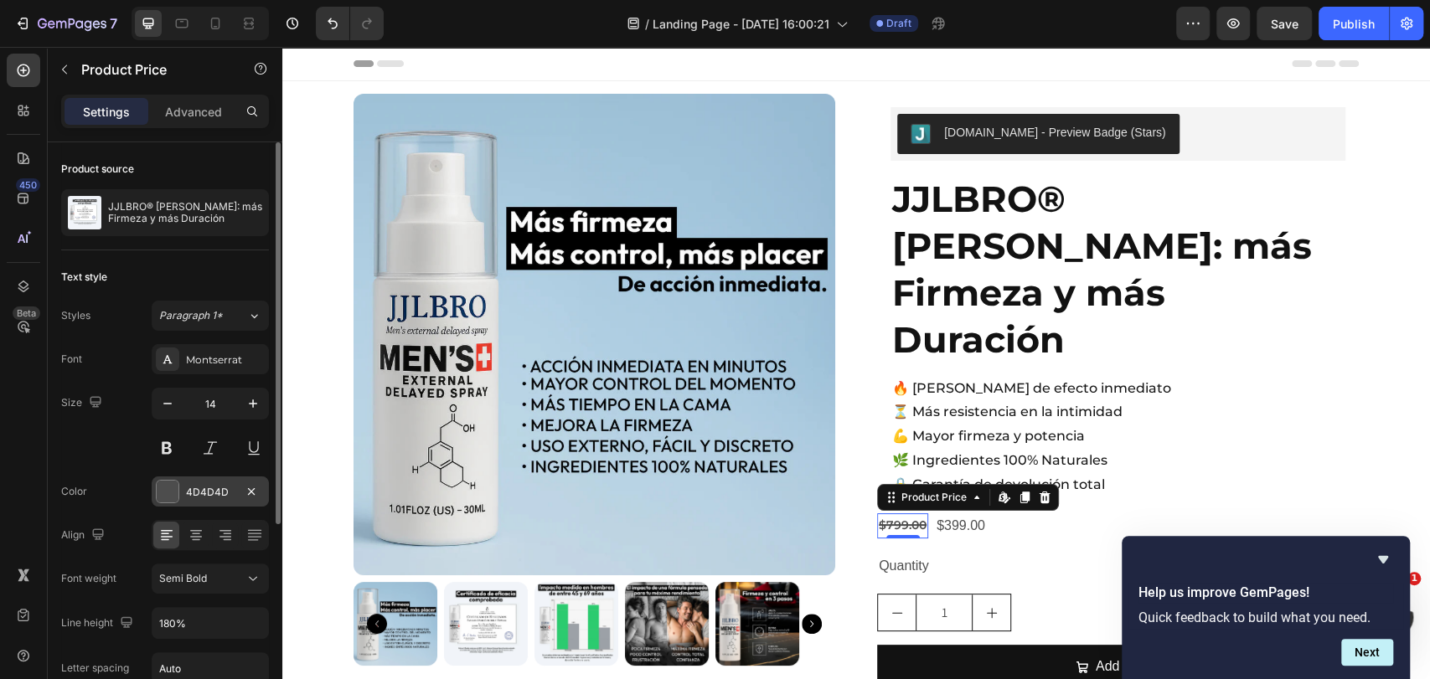
click at [213, 490] on div "4D4D4D" at bounding box center [210, 492] width 49 height 15
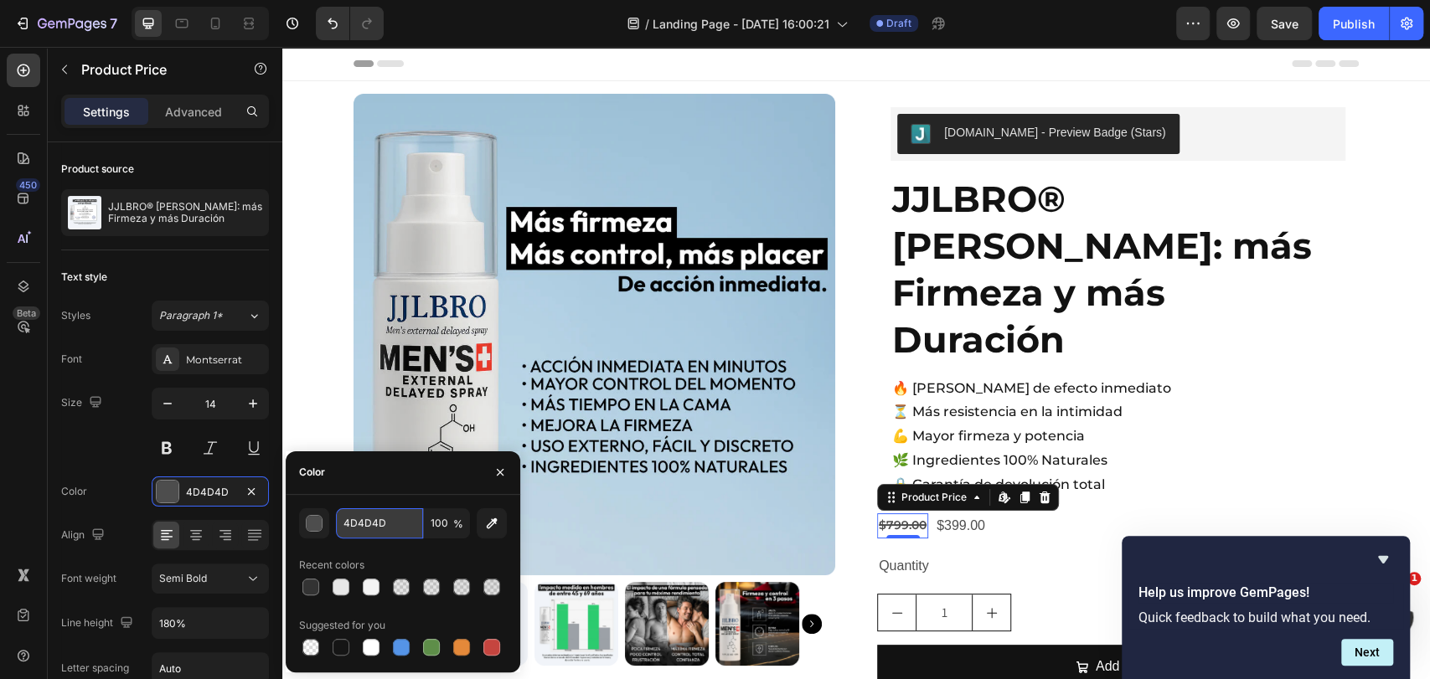
click at [384, 529] on input "4D4D4D" at bounding box center [379, 523] width 87 height 30
paste input "#253237"
click at [397, 493] on div "Color" at bounding box center [403, 474] width 235 height 44
type input "253237"
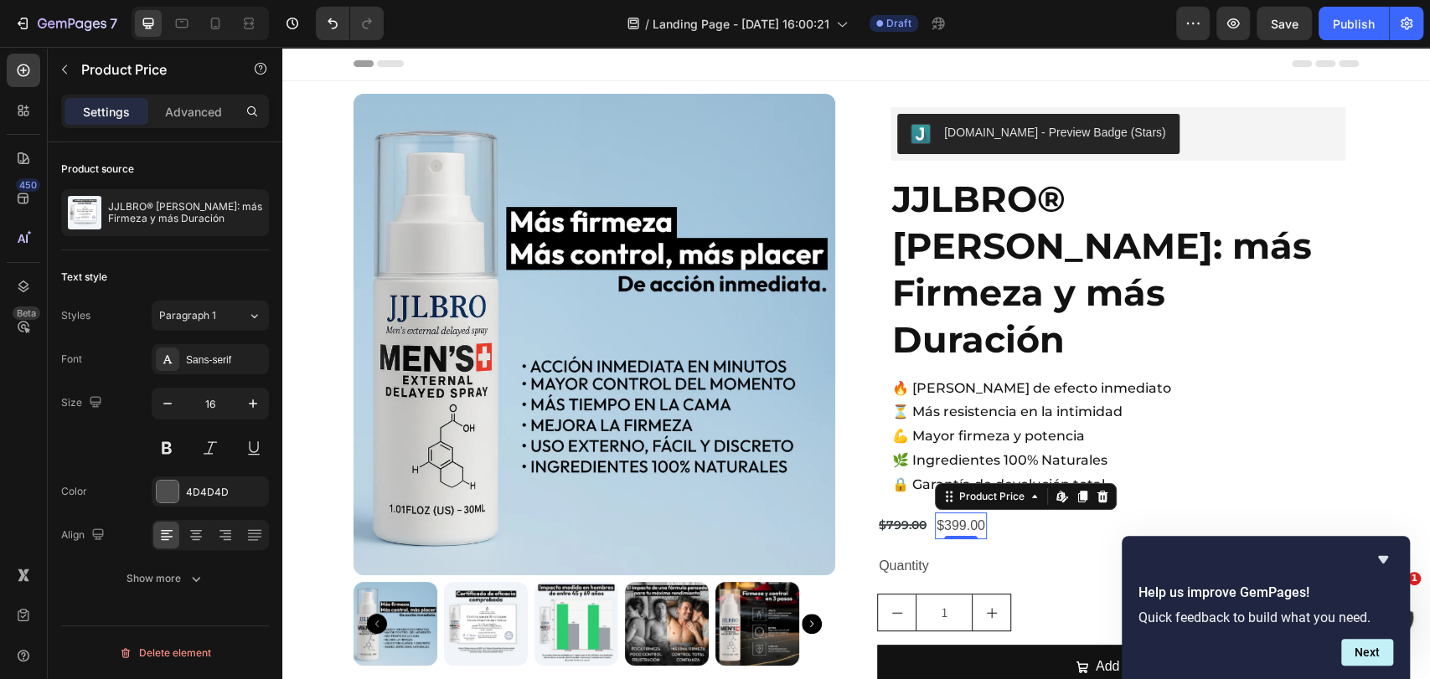
click at [956, 513] on div "$399.00" at bounding box center [961, 527] width 52 height 28
click at [204, 359] on div "Sans-serif" at bounding box center [225, 360] width 79 height 15
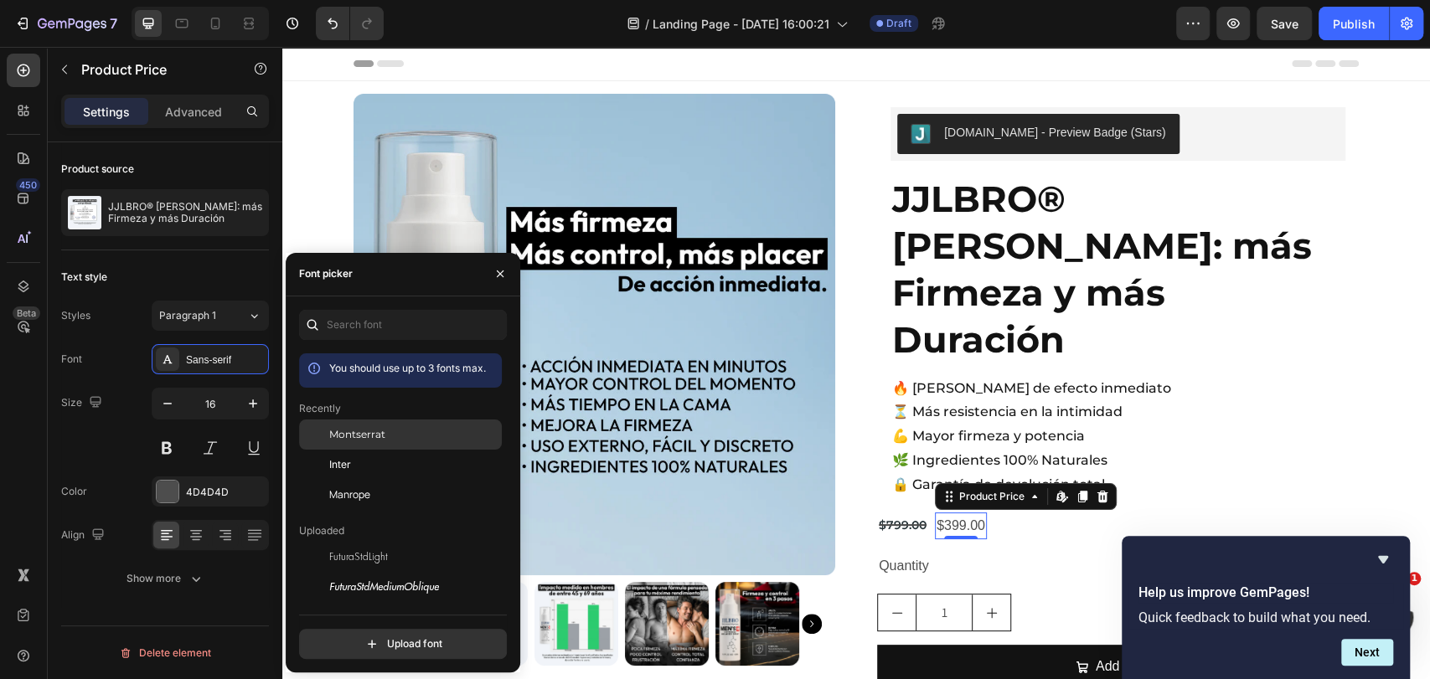
click at [377, 431] on span "Montserrat" at bounding box center [357, 434] width 56 height 15
click at [254, 398] on icon "button" at bounding box center [253, 403] width 17 height 17
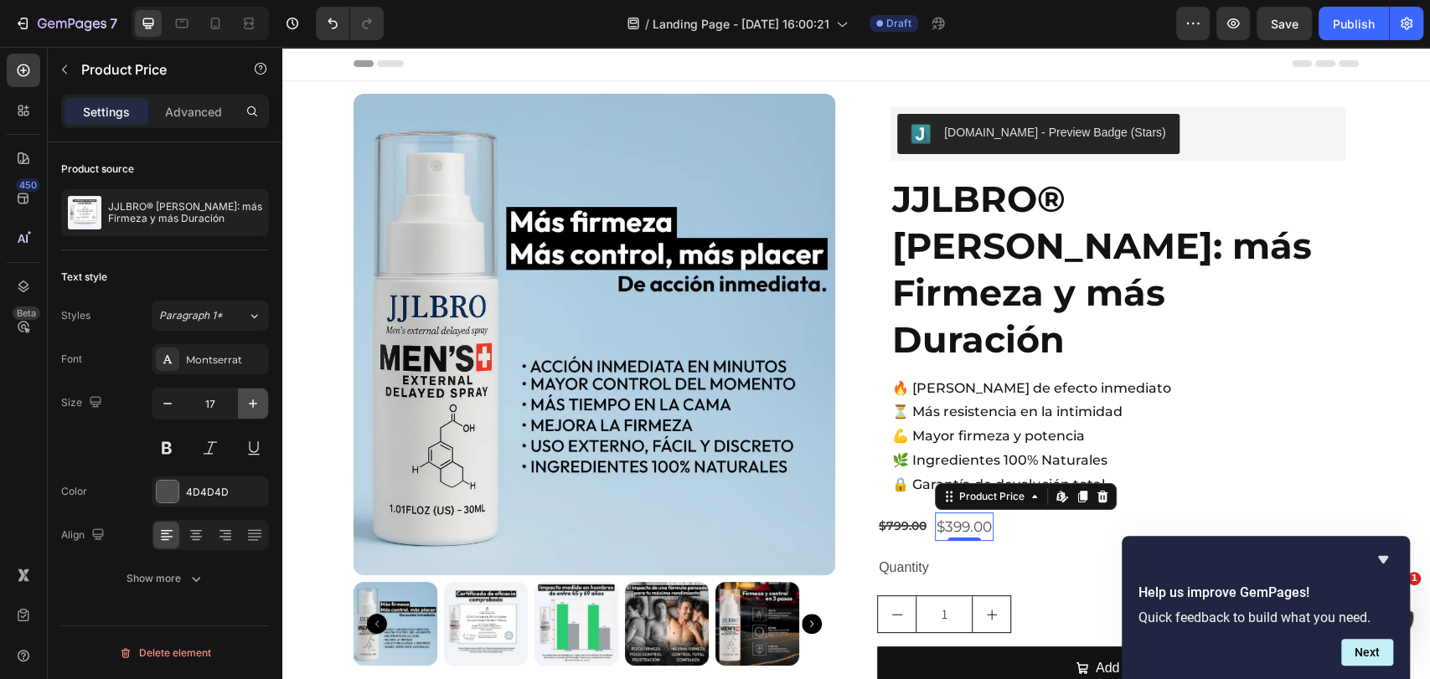
click at [254, 398] on icon "button" at bounding box center [253, 403] width 17 height 17
type input "20"
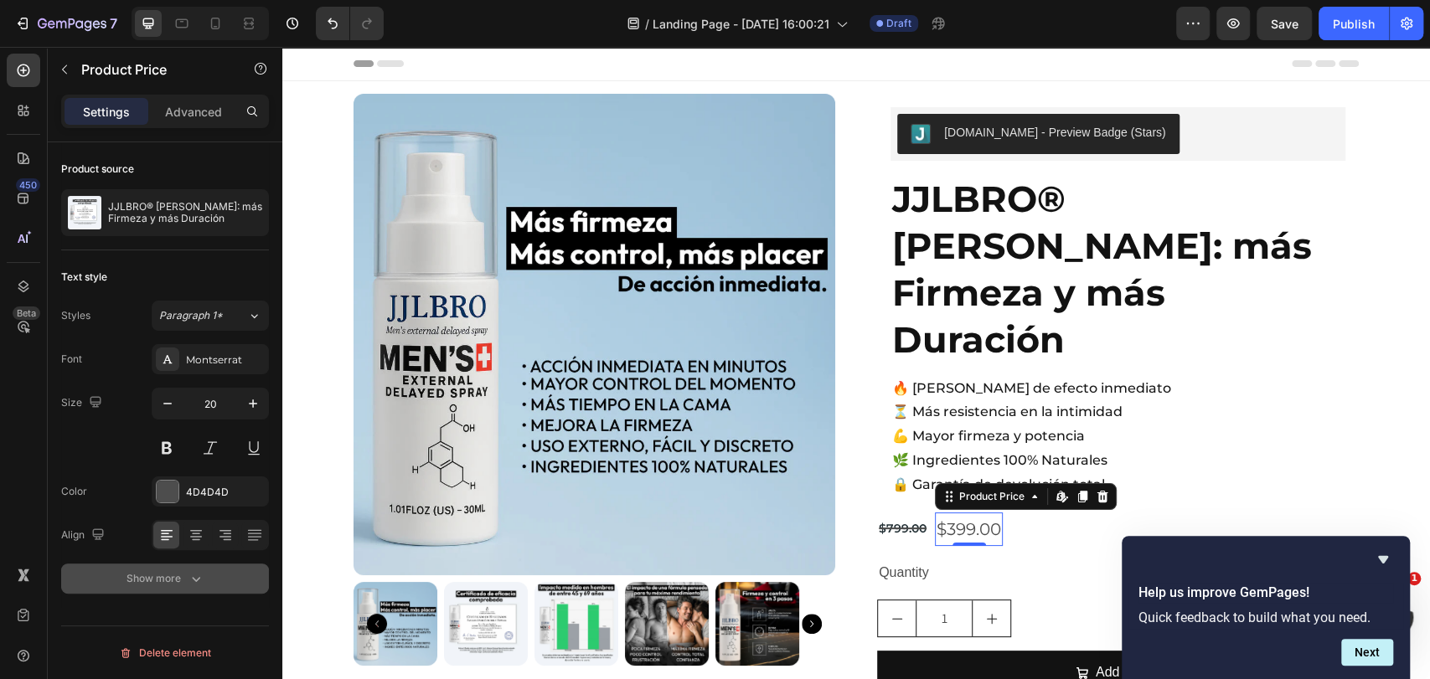
click at [204, 575] on button "Show more" at bounding box center [165, 579] width 208 height 30
click at [248, 578] on icon at bounding box center [253, 578] width 17 height 17
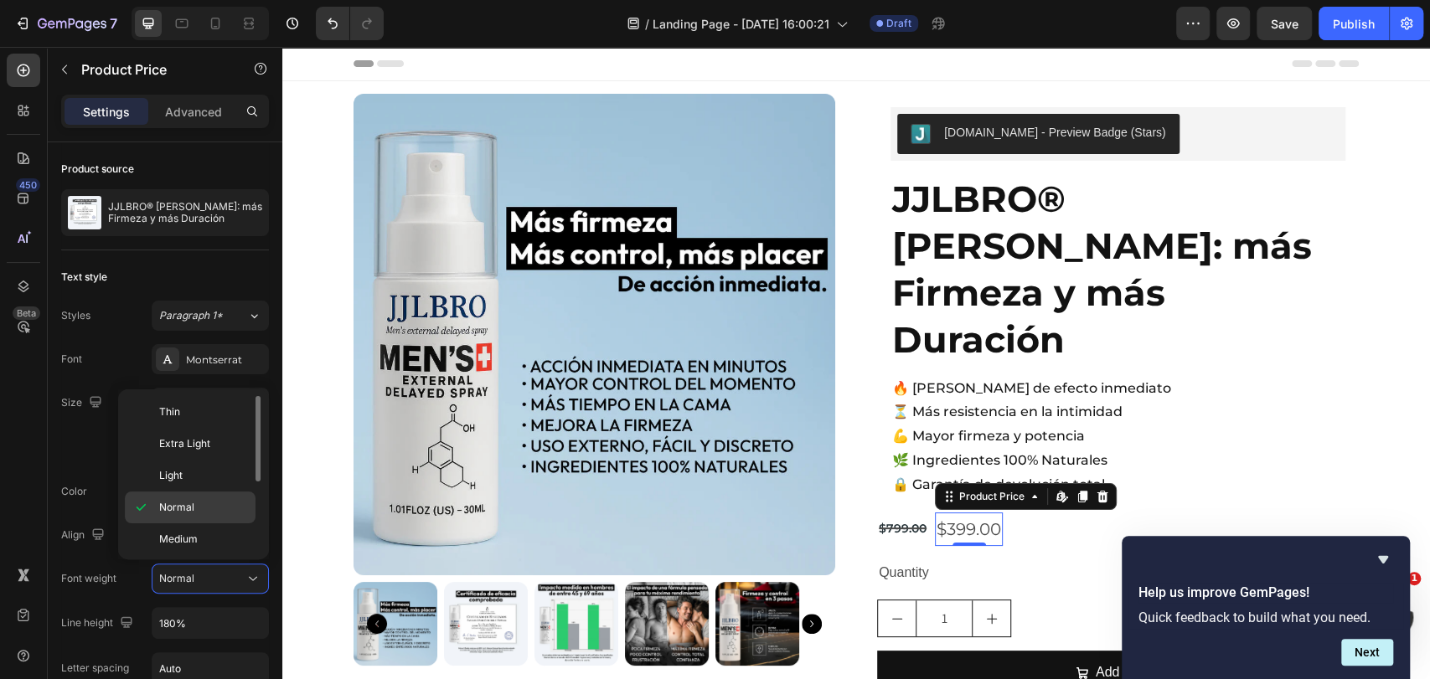
scroll to position [93, 0]
click at [186, 503] on p "Bold" at bounding box center [203, 510] width 89 height 15
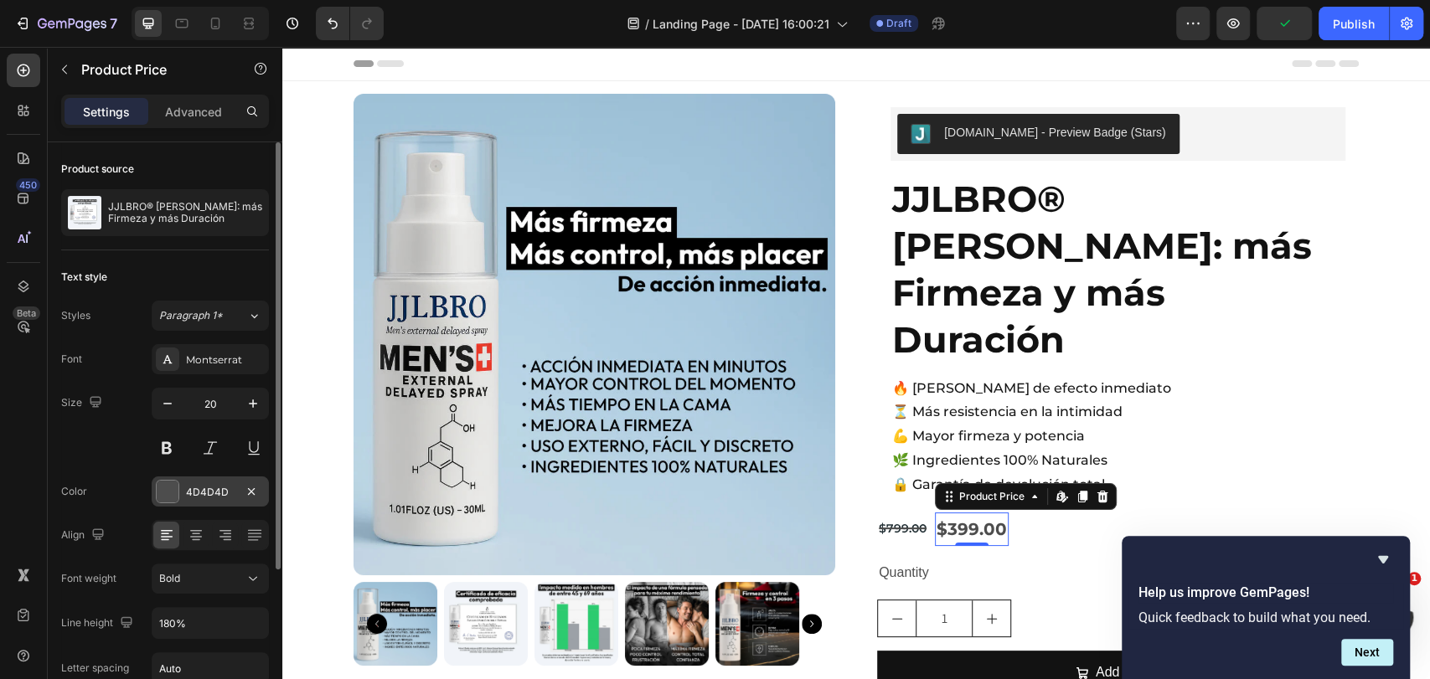
click at [203, 498] on div "4D4D4D" at bounding box center [210, 492] width 49 height 15
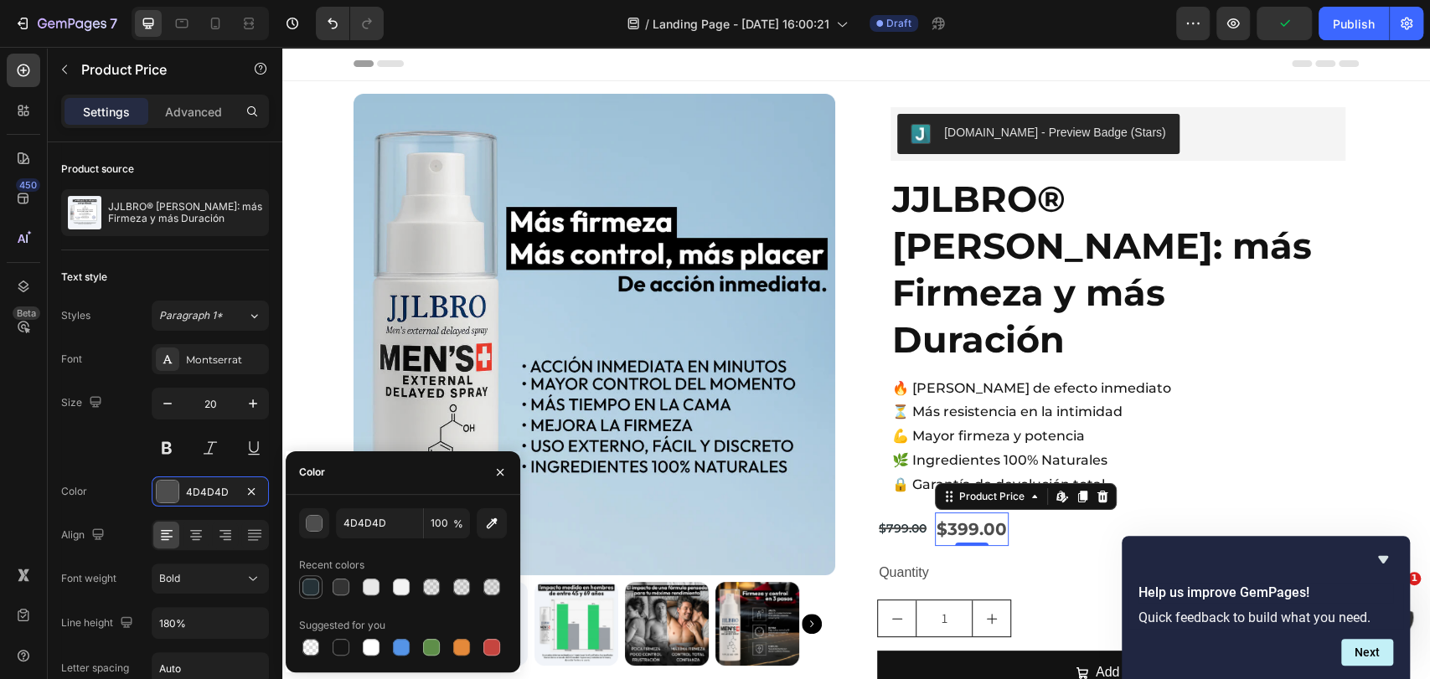
click at [312, 588] on div at bounding box center [310, 587] width 17 height 17
type input "253237"
click at [1113, 513] on div "$399.00 Product Price Edit content in Shopify 0 Product Price Edit content in S…" at bounding box center [1118, 530] width 482 height 34
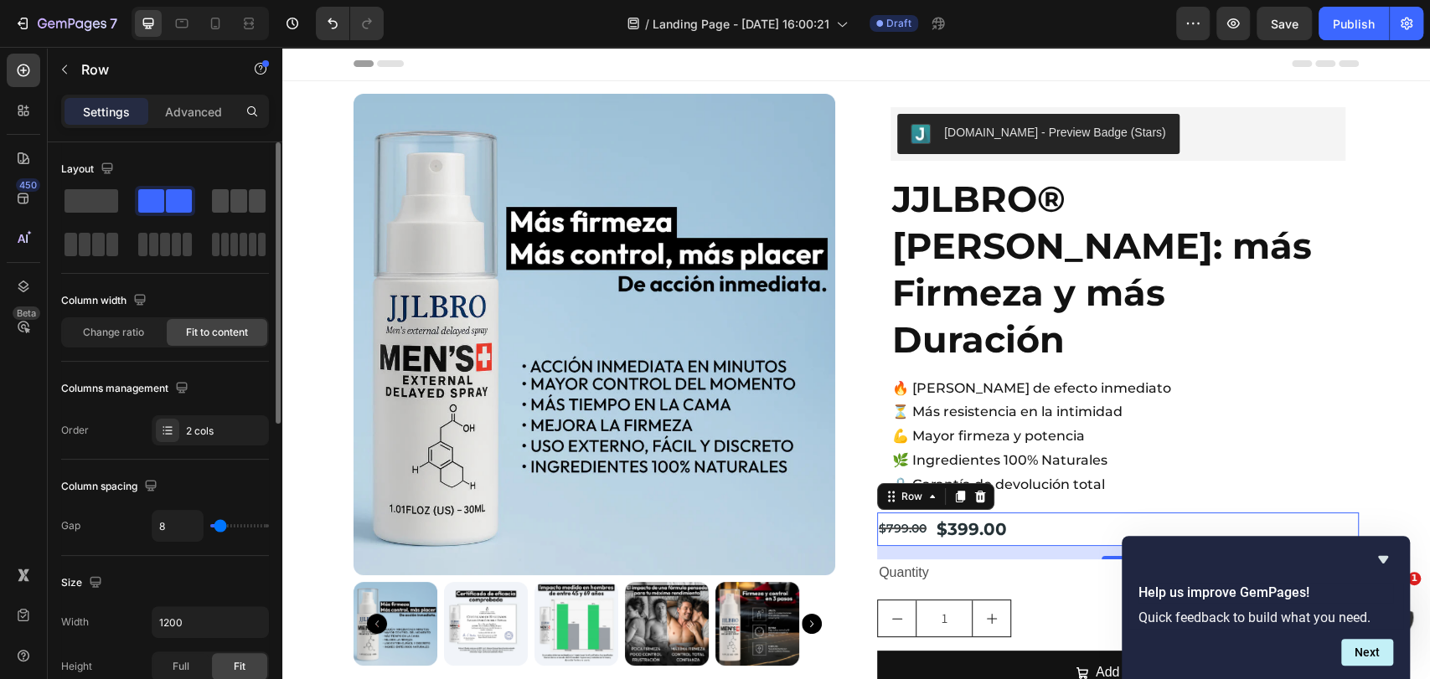
click at [223, 214] on div at bounding box center [239, 201] width 60 height 30
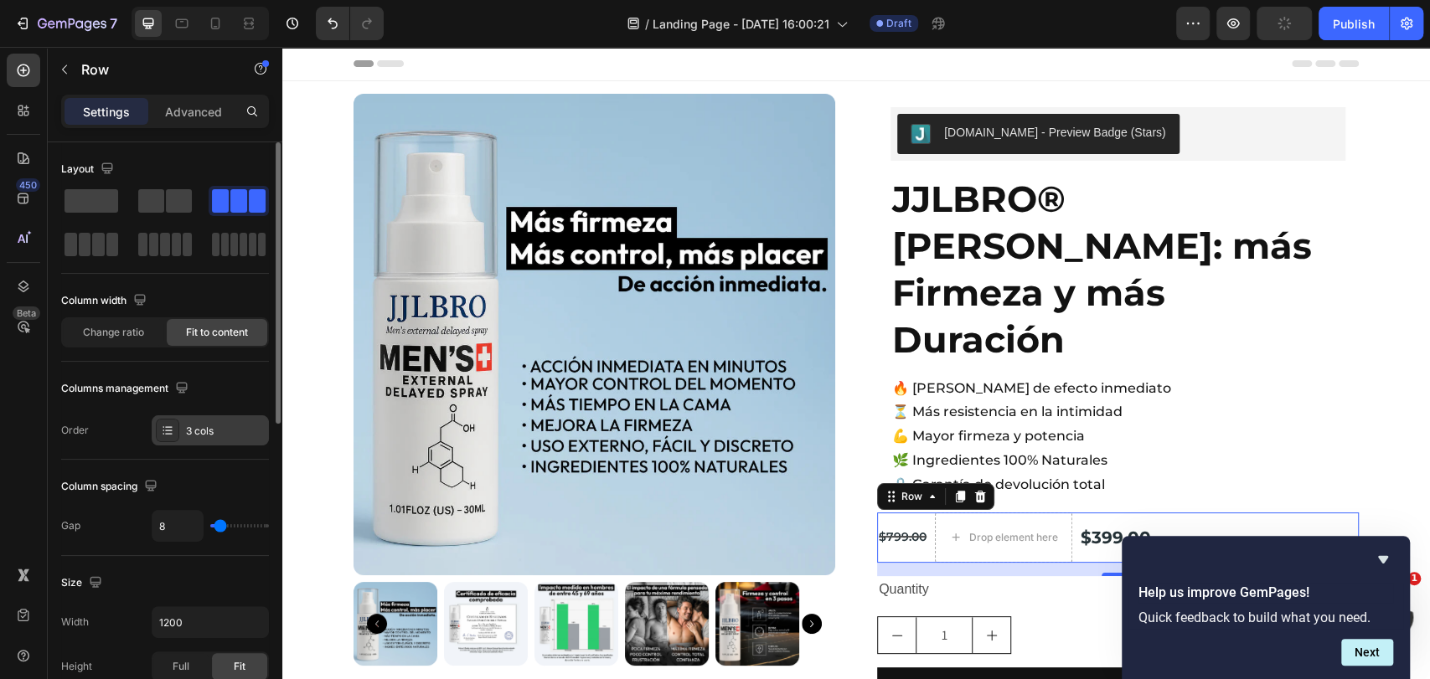
click at [169, 430] on icon at bounding box center [168, 430] width 7 height 1
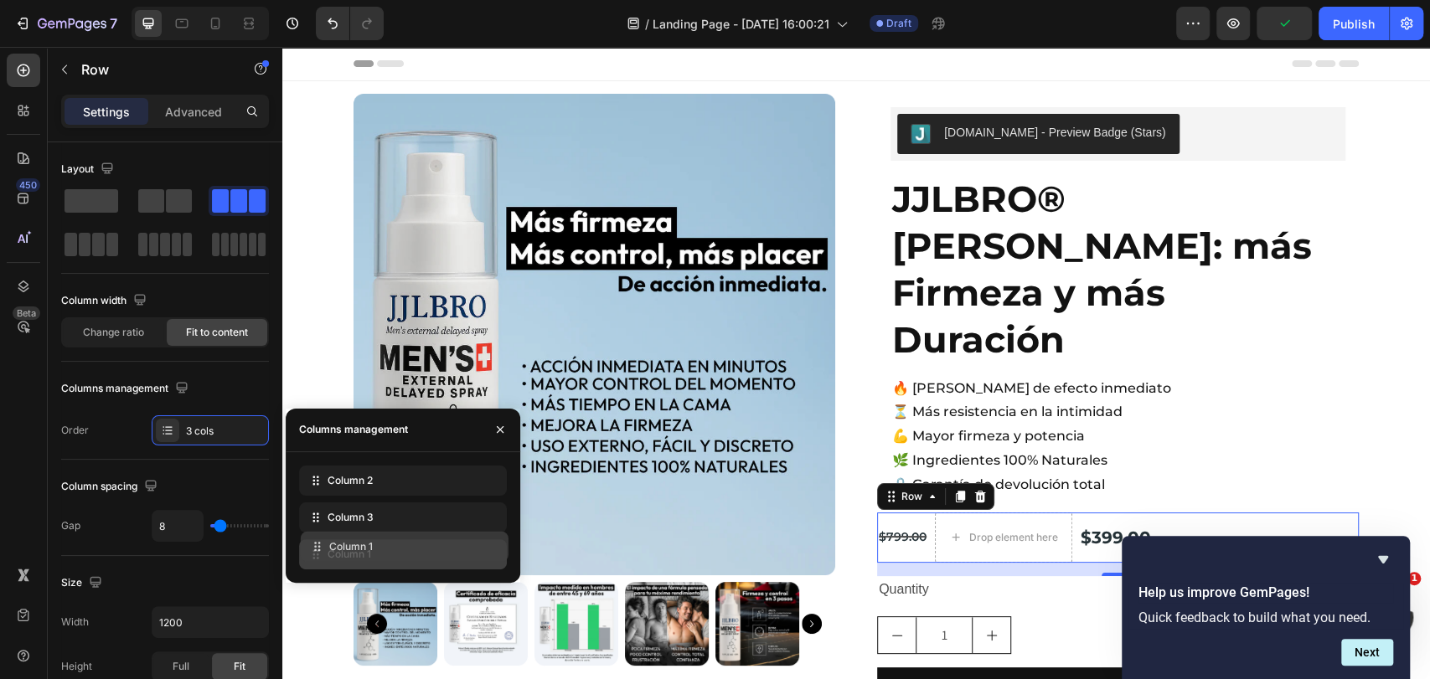
drag, startPoint x: 365, startPoint y: 524, endPoint x: 367, endPoint y: 555, distance: 30.2
drag, startPoint x: 379, startPoint y: 519, endPoint x: 379, endPoint y: 544, distance: 26.0
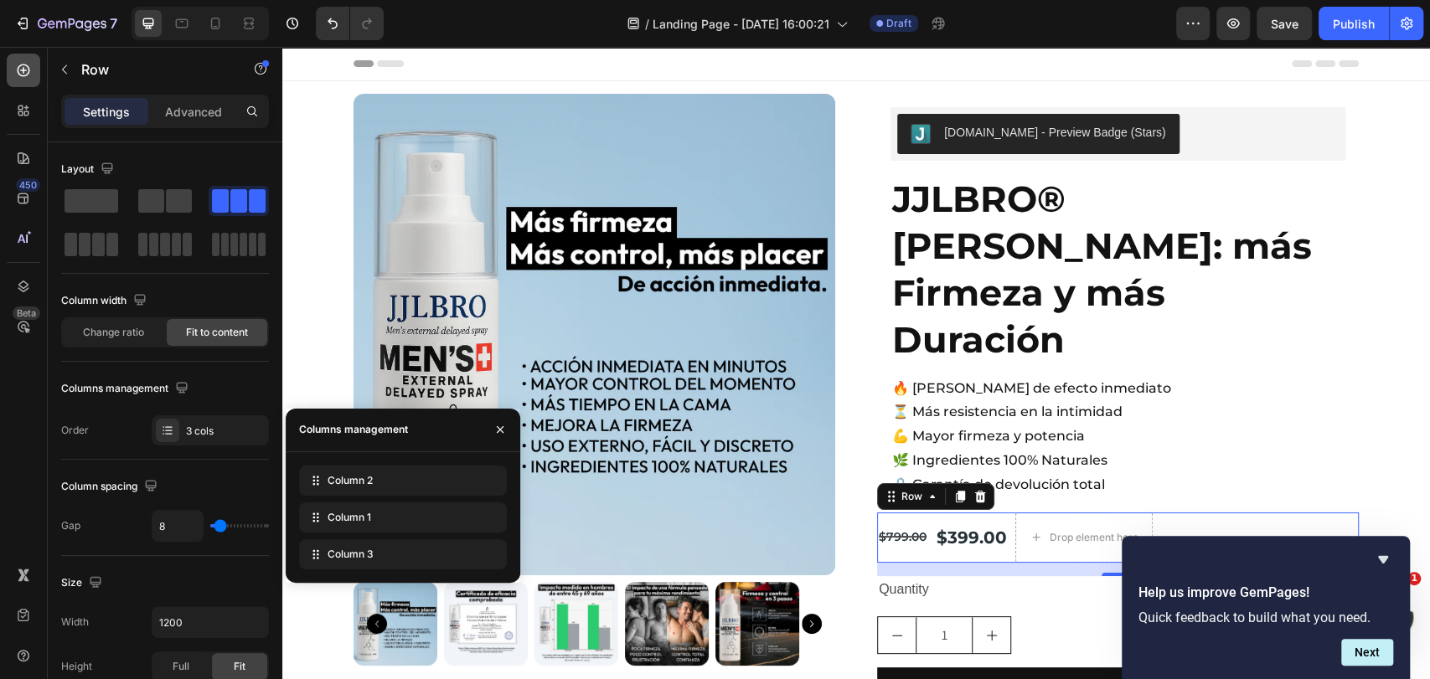
click at [20, 65] on icon at bounding box center [24, 71] width 13 height 13
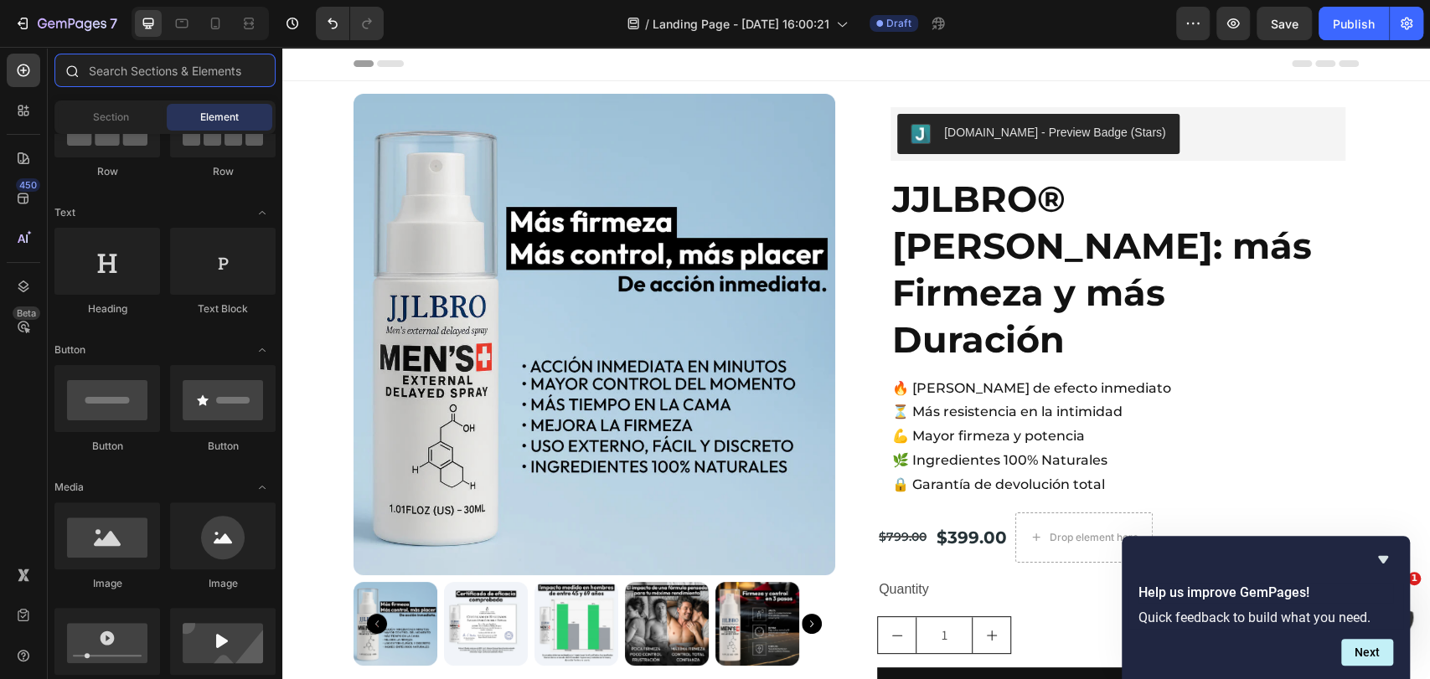
click at [168, 76] on input "text" at bounding box center [164, 71] width 221 height 34
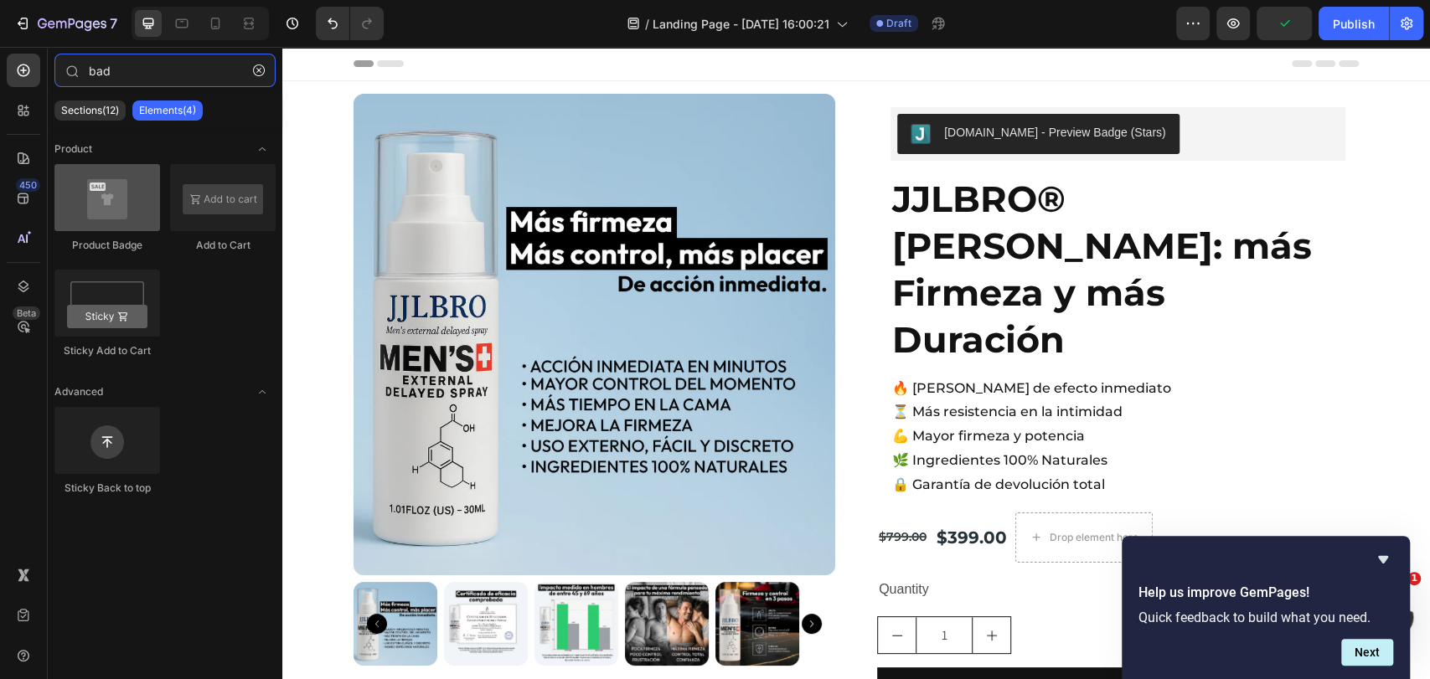
type input "bad"
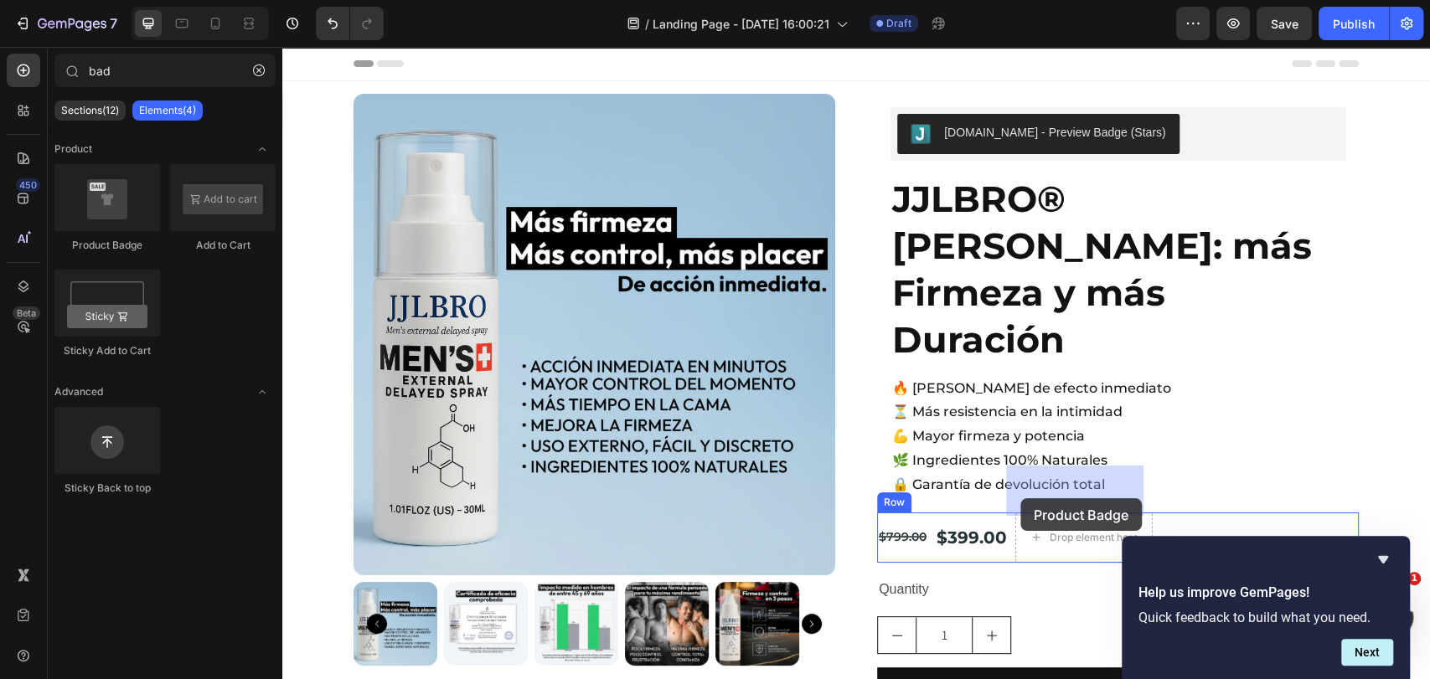
drag, startPoint x: 403, startPoint y: 263, endPoint x: 1020, endPoint y: 498, distance: 660.7
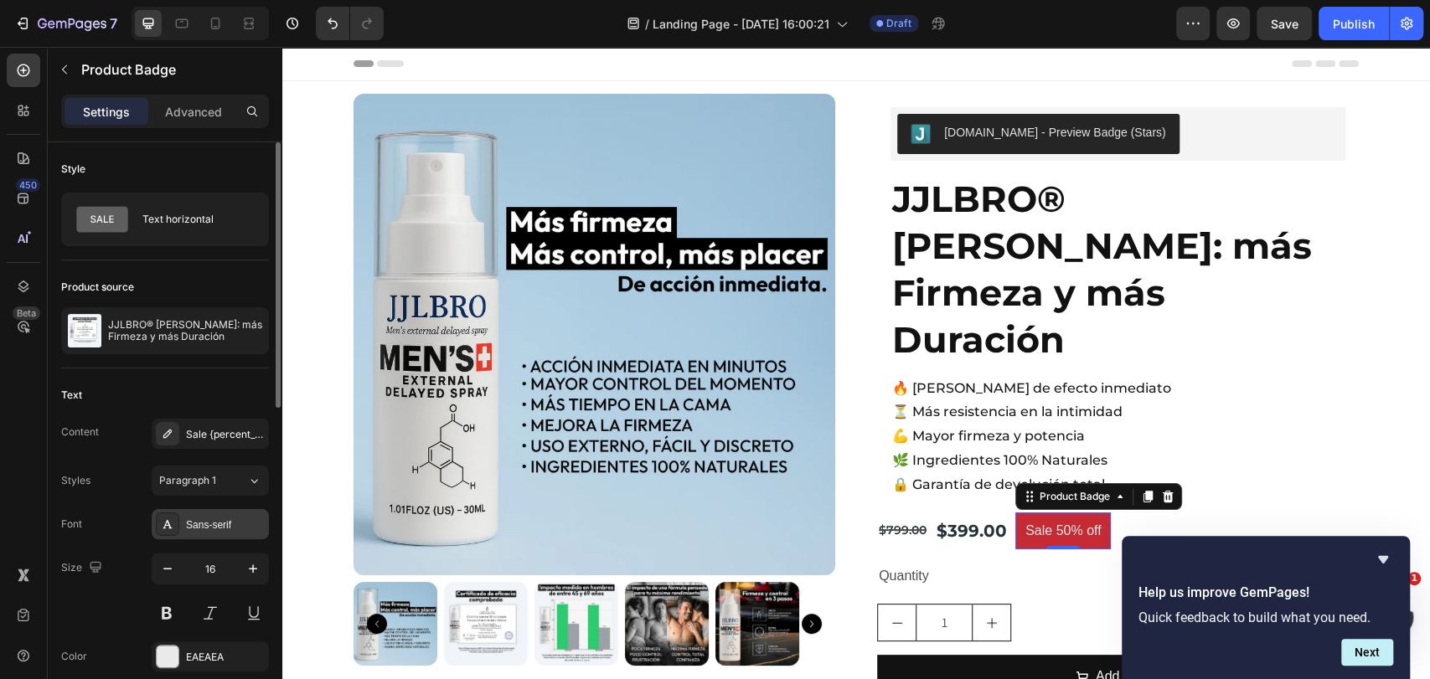
click at [215, 528] on div "Sans-serif" at bounding box center [225, 525] width 79 height 15
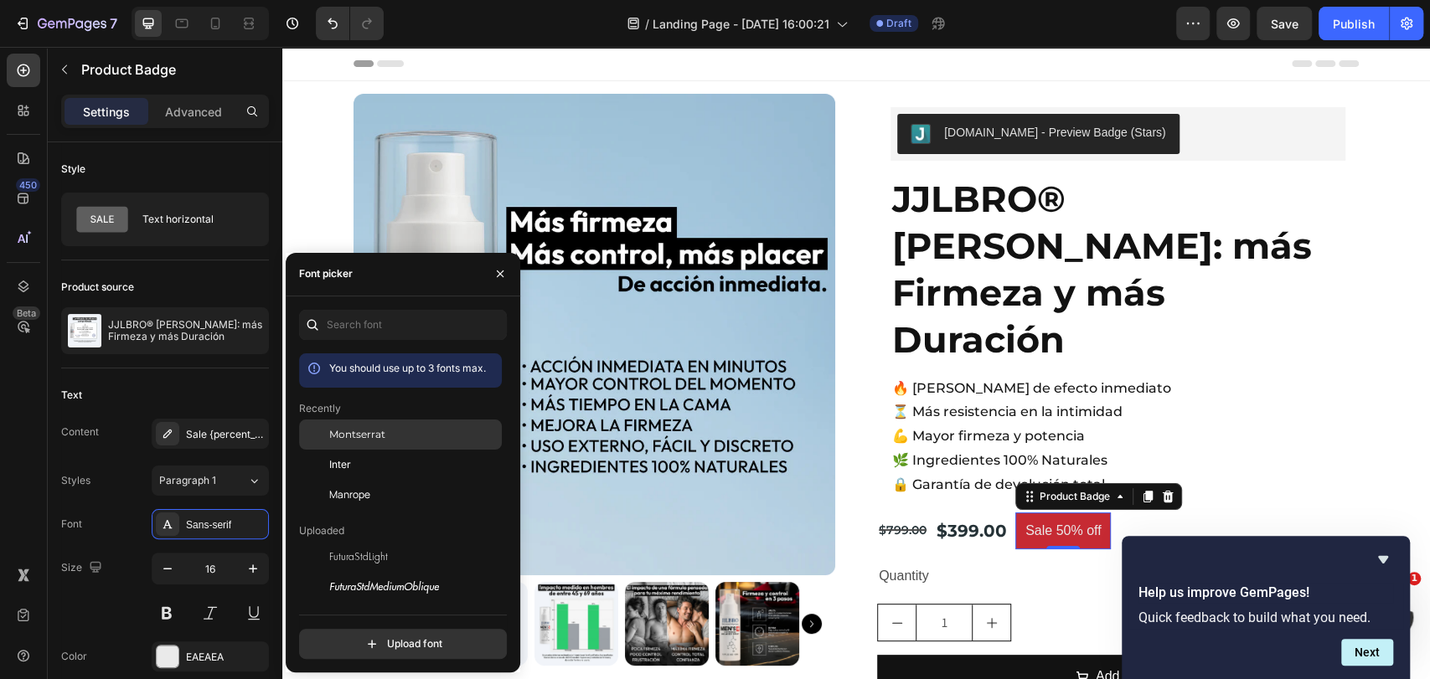
click at [335, 437] on span "Montserrat" at bounding box center [357, 434] width 56 height 15
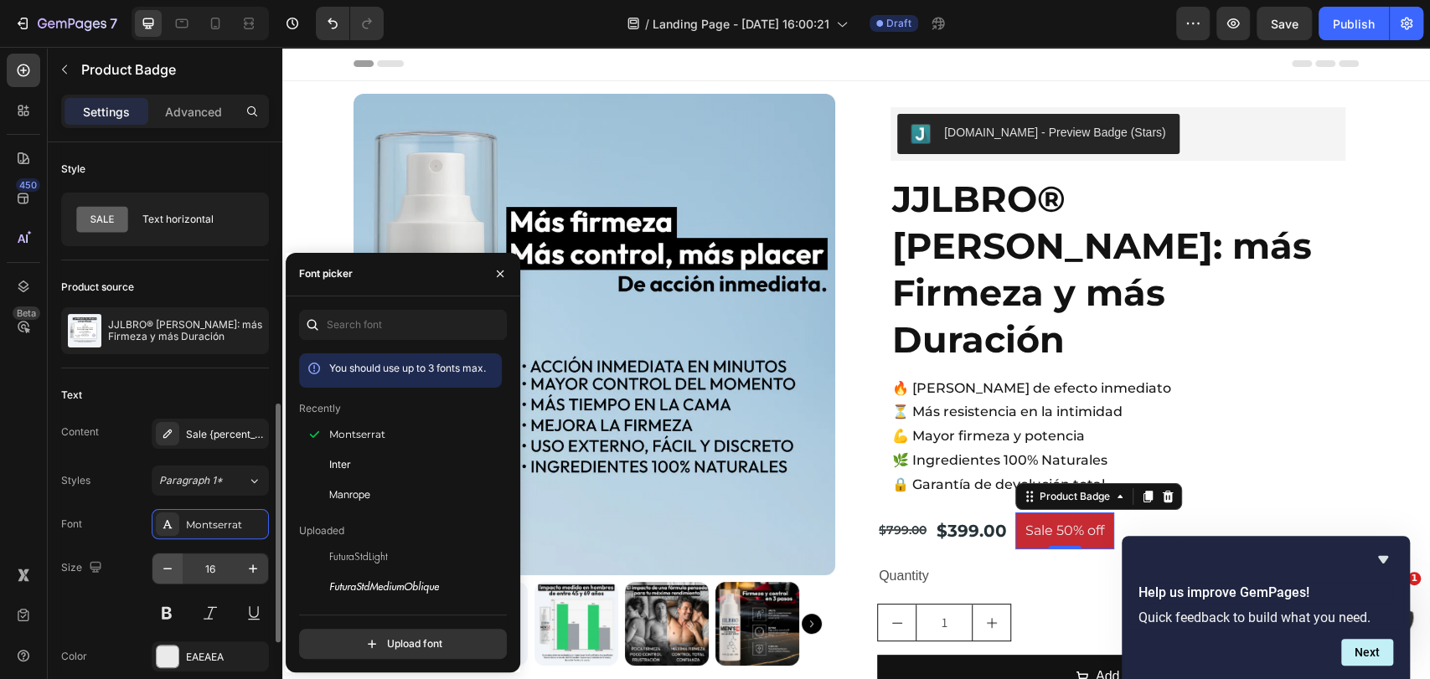
scroll to position [186, 0]
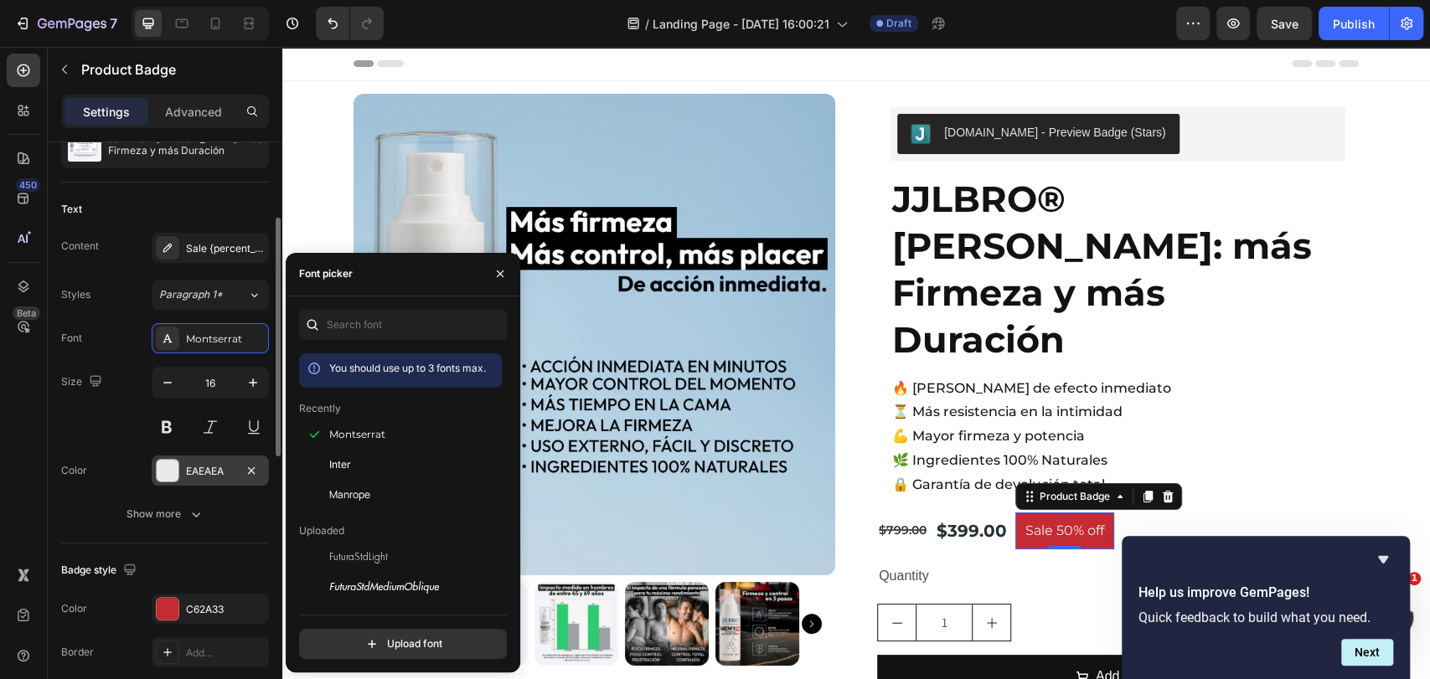
click at [201, 470] on div "EAEAEA" at bounding box center [210, 471] width 49 height 15
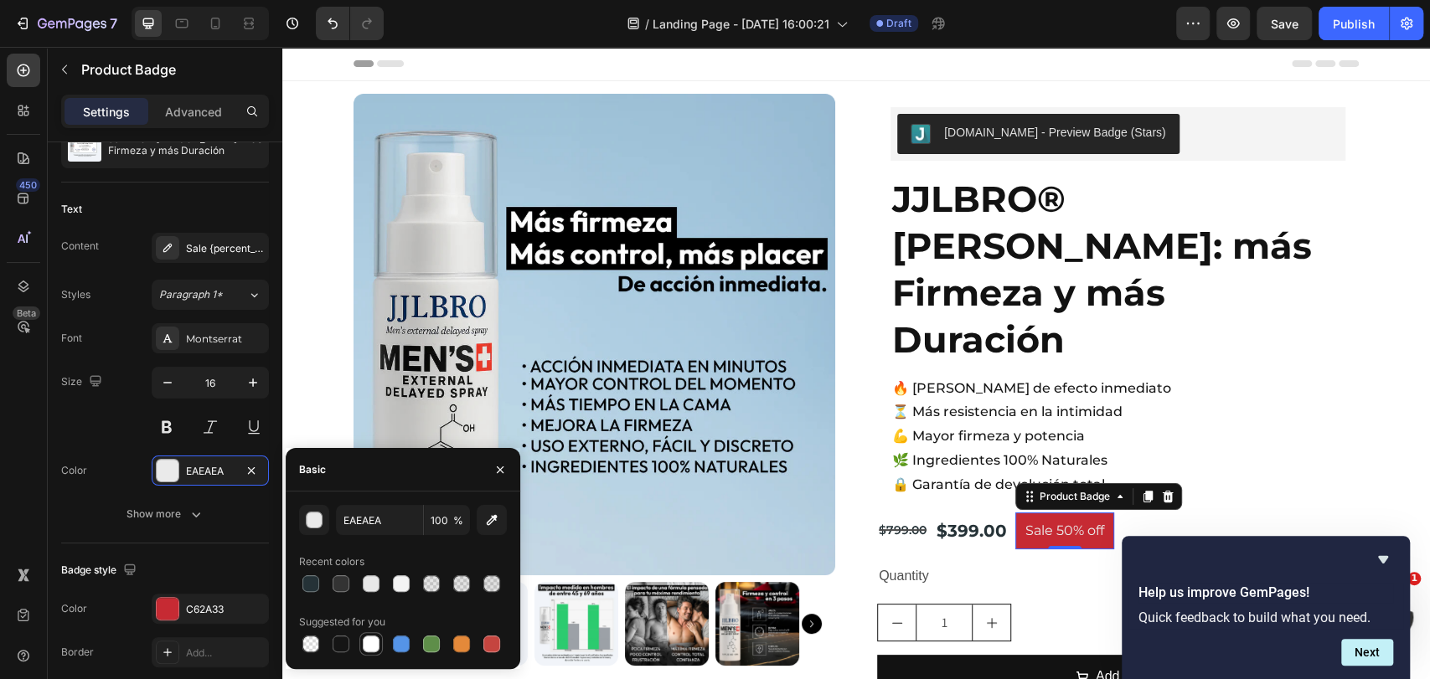
click at [368, 643] on div at bounding box center [371, 644] width 17 height 17
type input "FFFFFF"
click at [173, 374] on icon "button" at bounding box center [167, 382] width 17 height 17
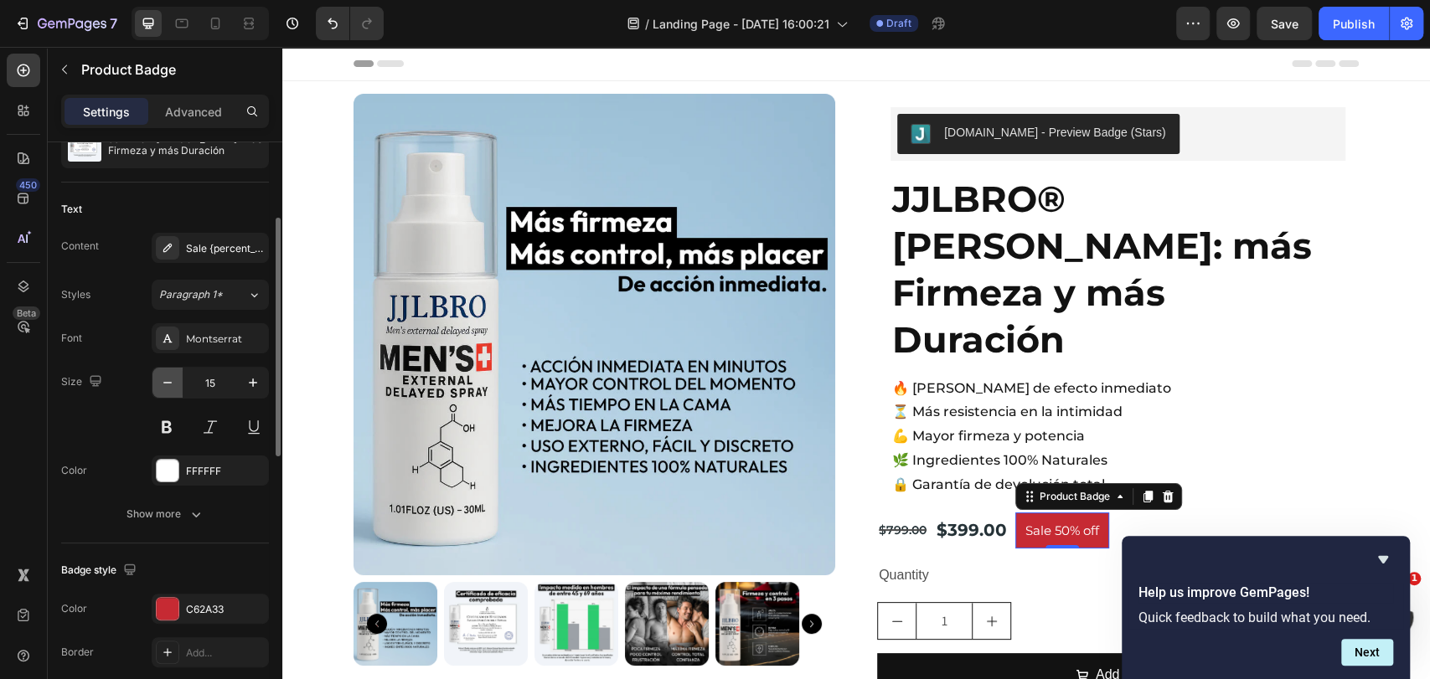
click at [173, 374] on icon "button" at bounding box center [167, 382] width 17 height 17
type input "14"
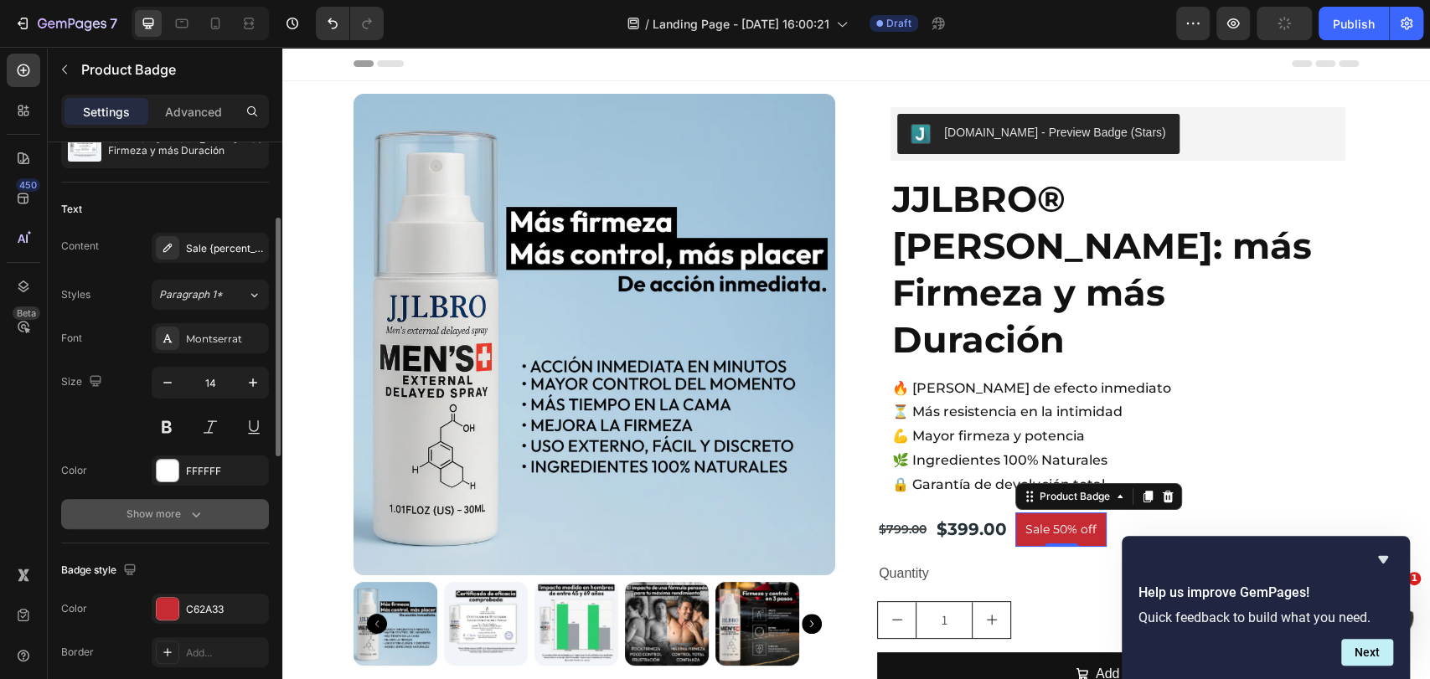
click at [215, 508] on button "Show more" at bounding box center [165, 514] width 208 height 30
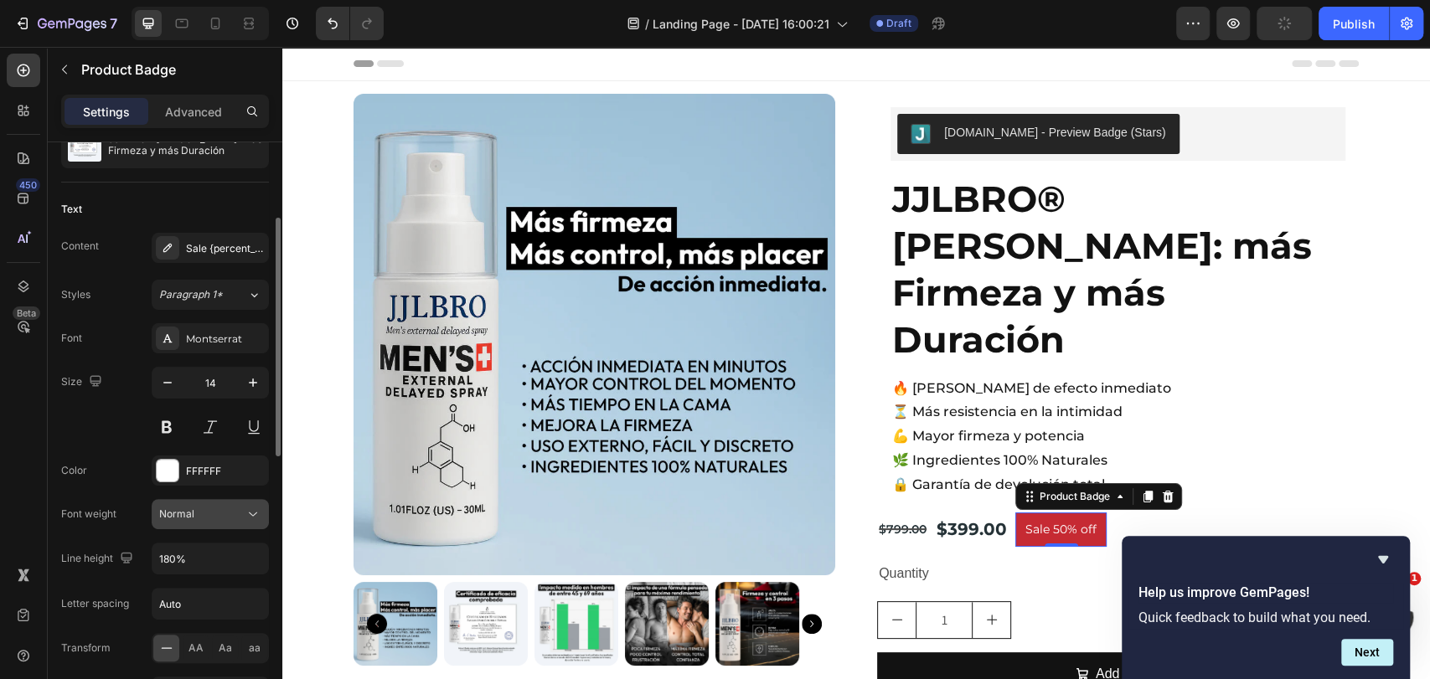
click at [246, 510] on icon at bounding box center [253, 514] width 17 height 17
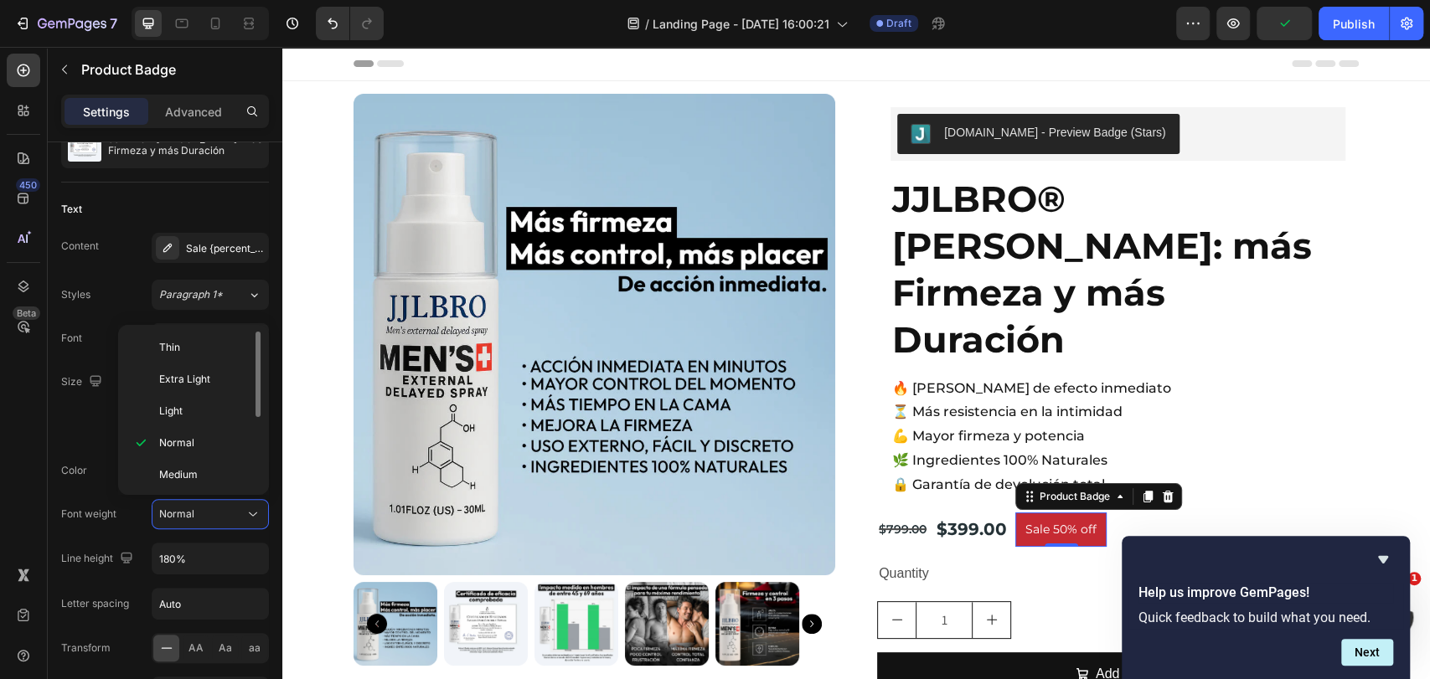
scroll to position [93, 0]
click at [213, 446] on p "Bold" at bounding box center [203, 445] width 89 height 15
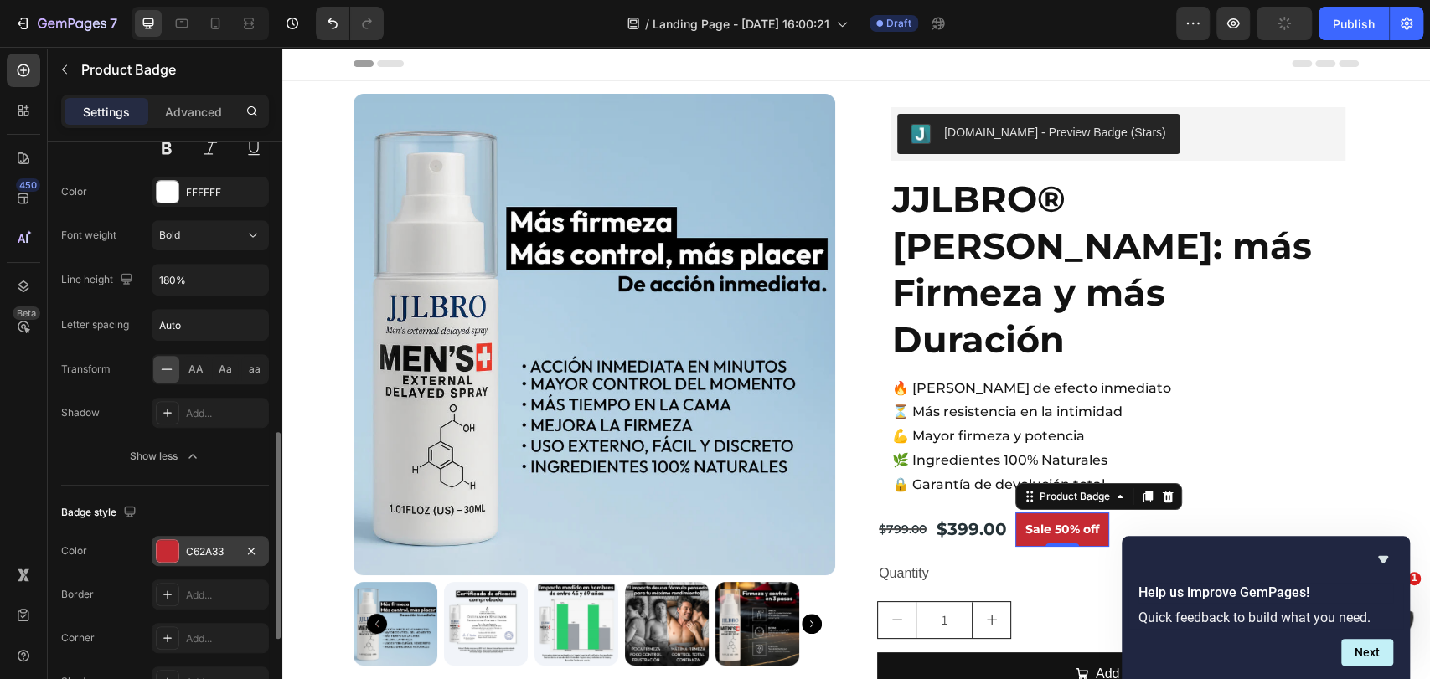
scroll to position [558, 0]
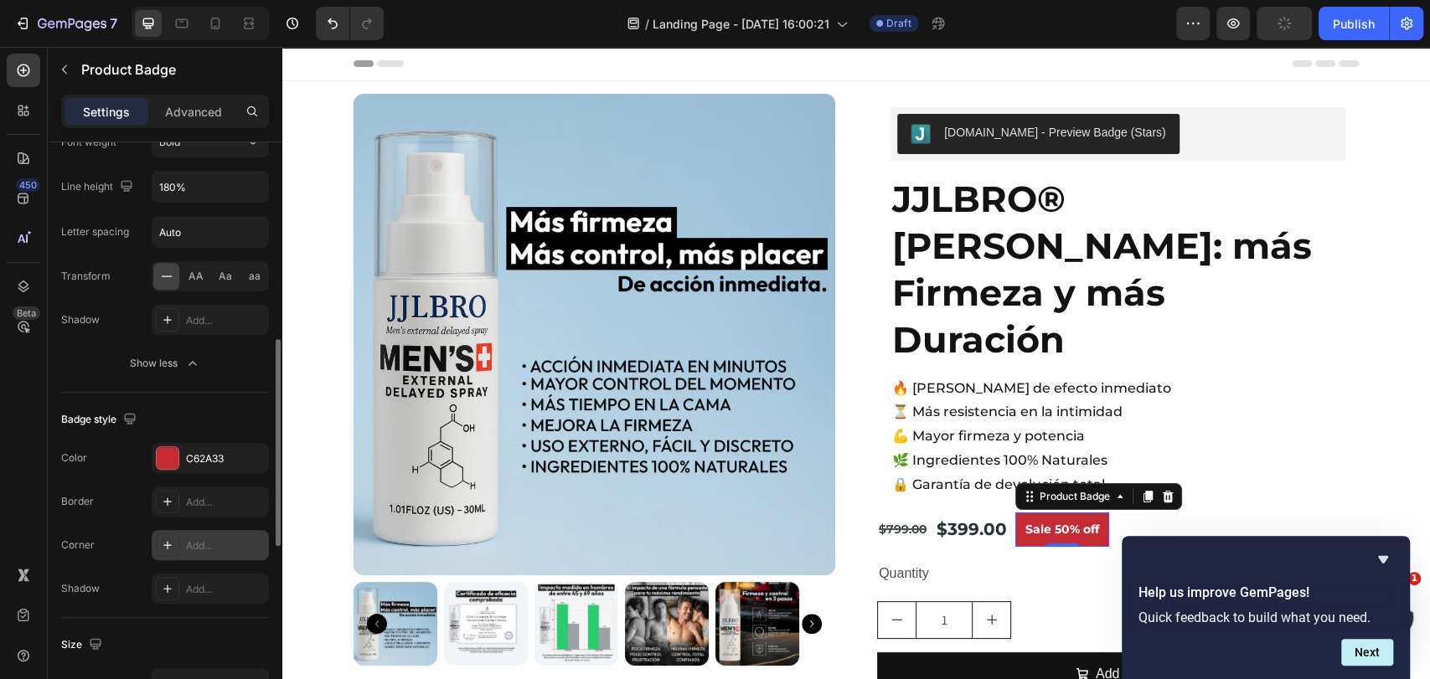
click at [209, 539] on div "Add..." at bounding box center [225, 546] width 79 height 15
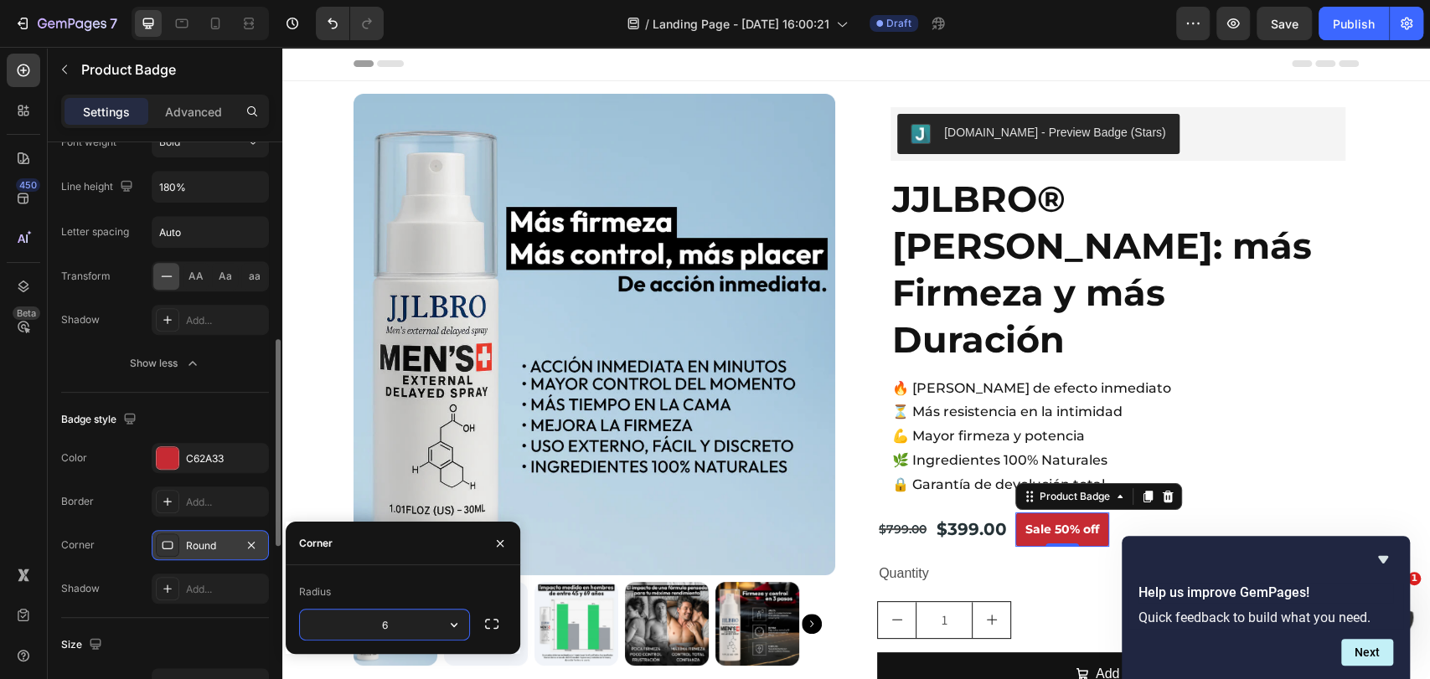
type input "5"
click at [491, 630] on icon "button" at bounding box center [491, 624] width 17 height 17
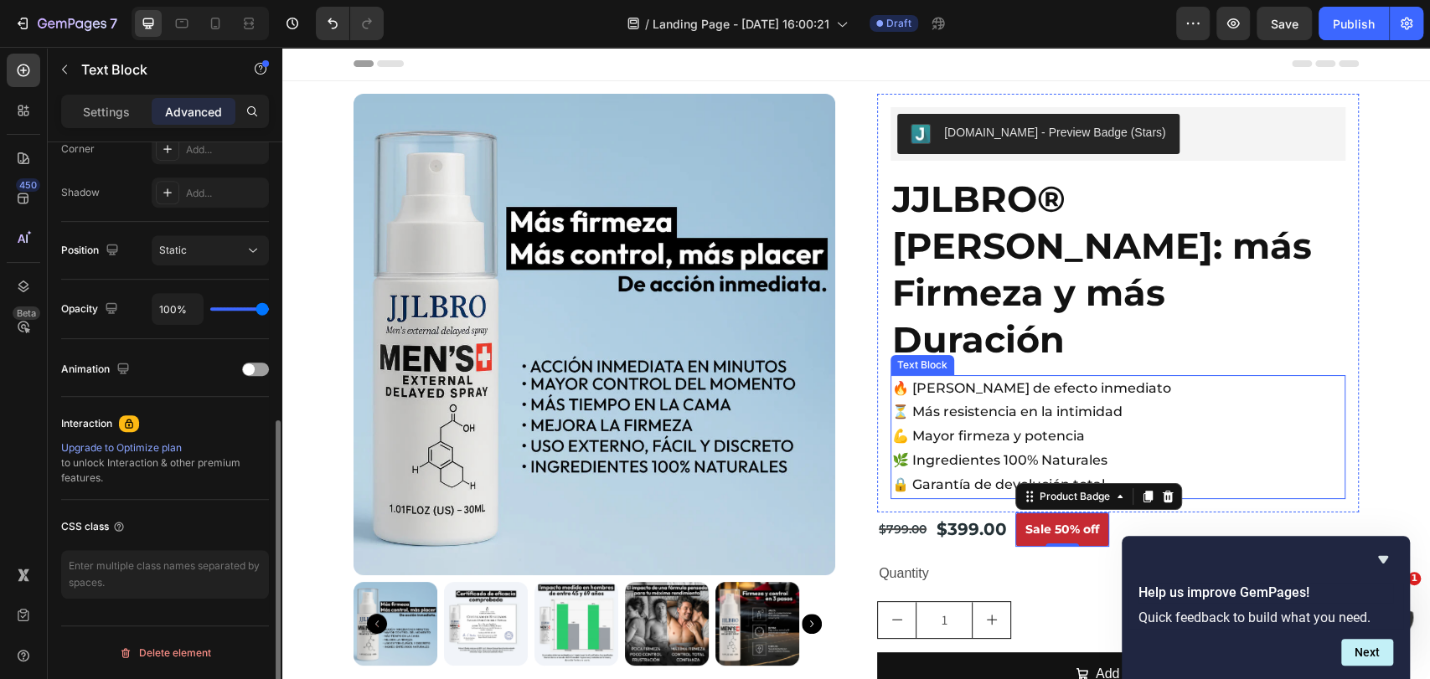
scroll to position [0, 0]
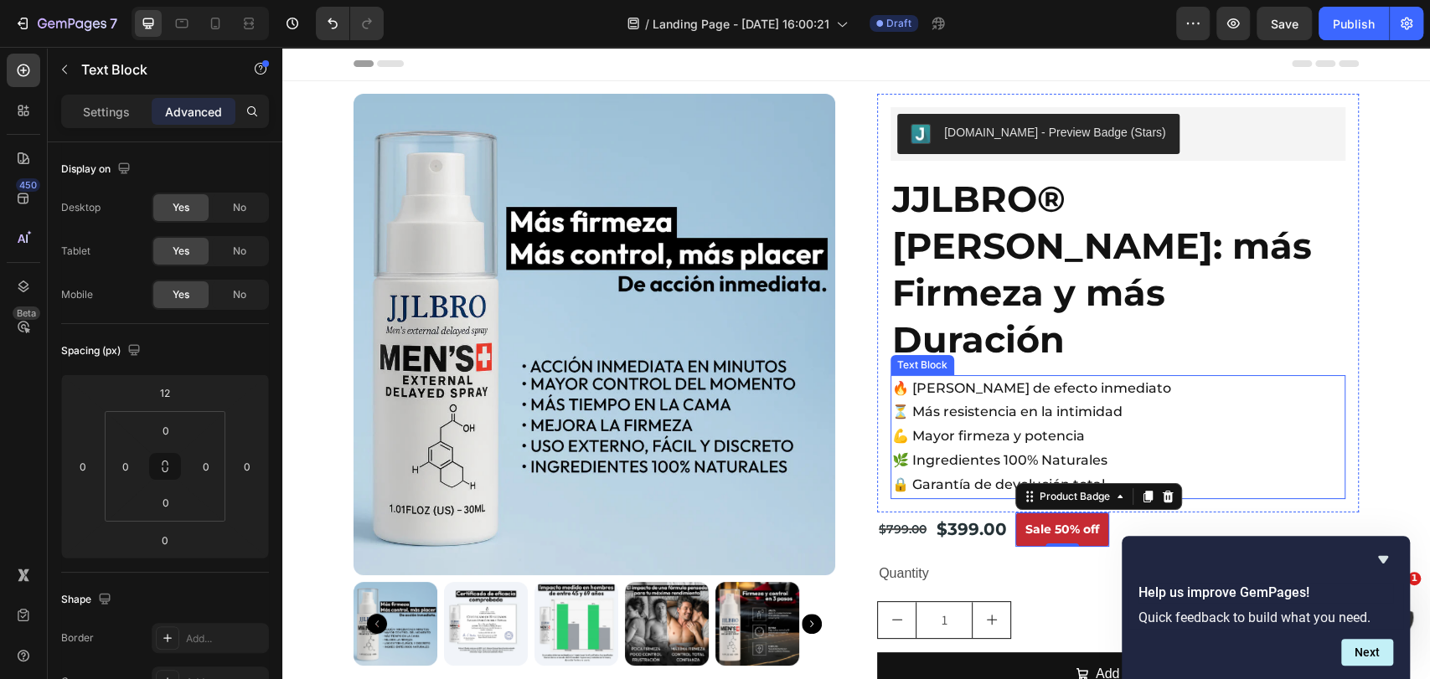
click at [979, 473] on p "🔒 Garantía de devolución total" at bounding box center [1118, 485] width 452 height 24
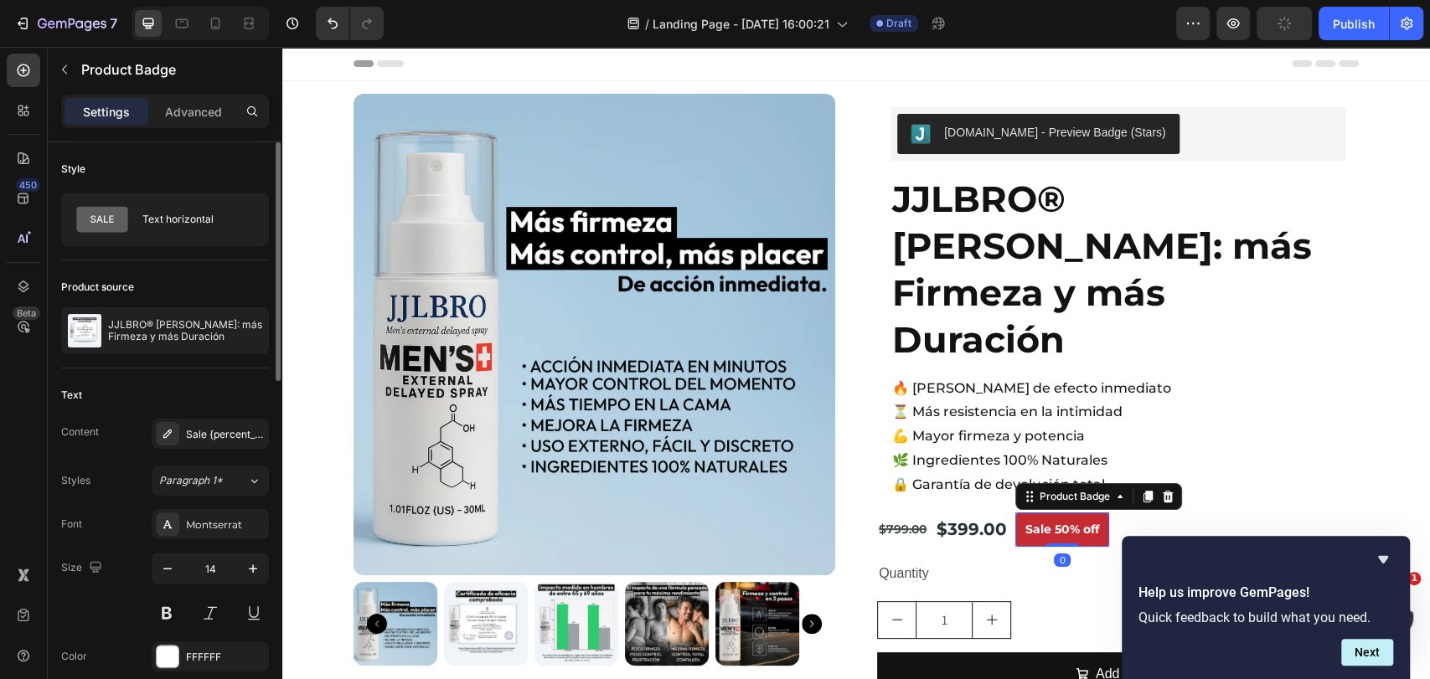
click at [1070, 513] on pre "Sale 50% off" at bounding box center [1062, 530] width 94 height 34
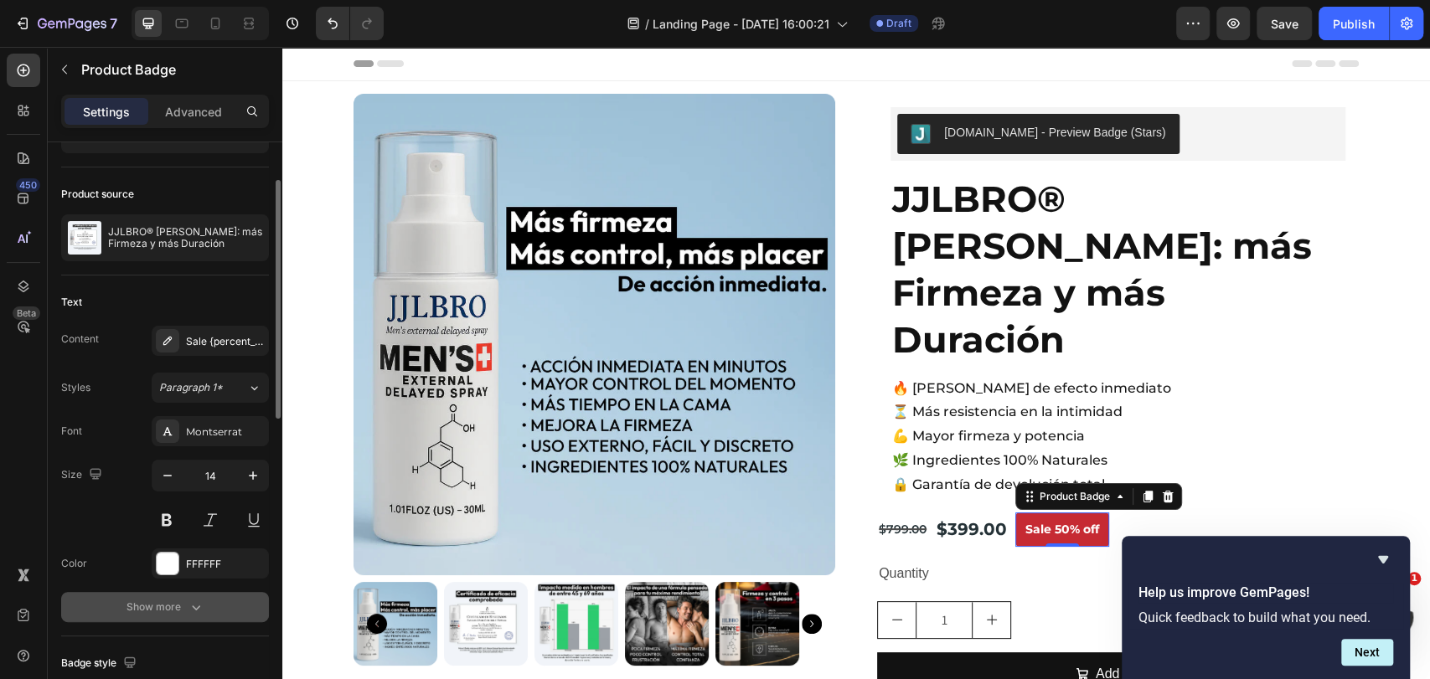
click at [221, 615] on button "Show more" at bounding box center [165, 607] width 208 height 30
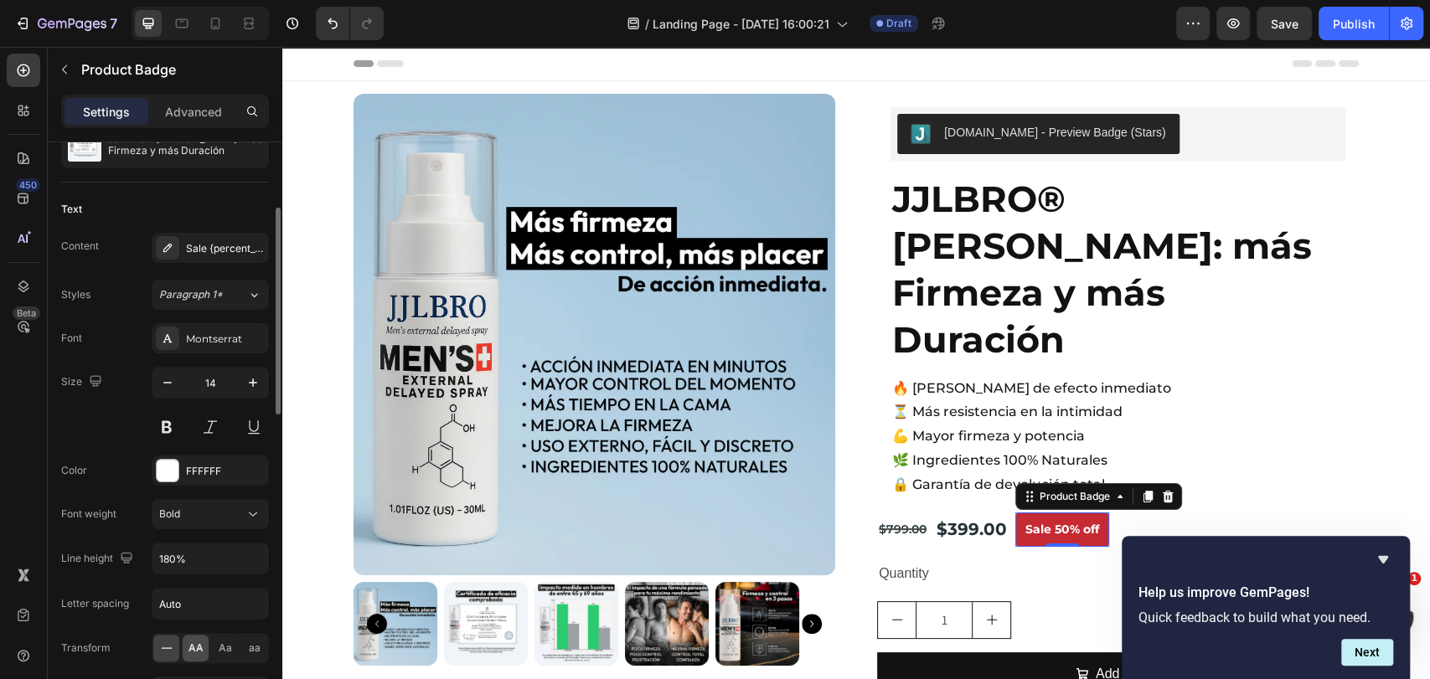
click at [200, 637] on div "AA" at bounding box center [196, 648] width 26 height 27
click at [266, 560] on button "button" at bounding box center [253, 559] width 30 height 30
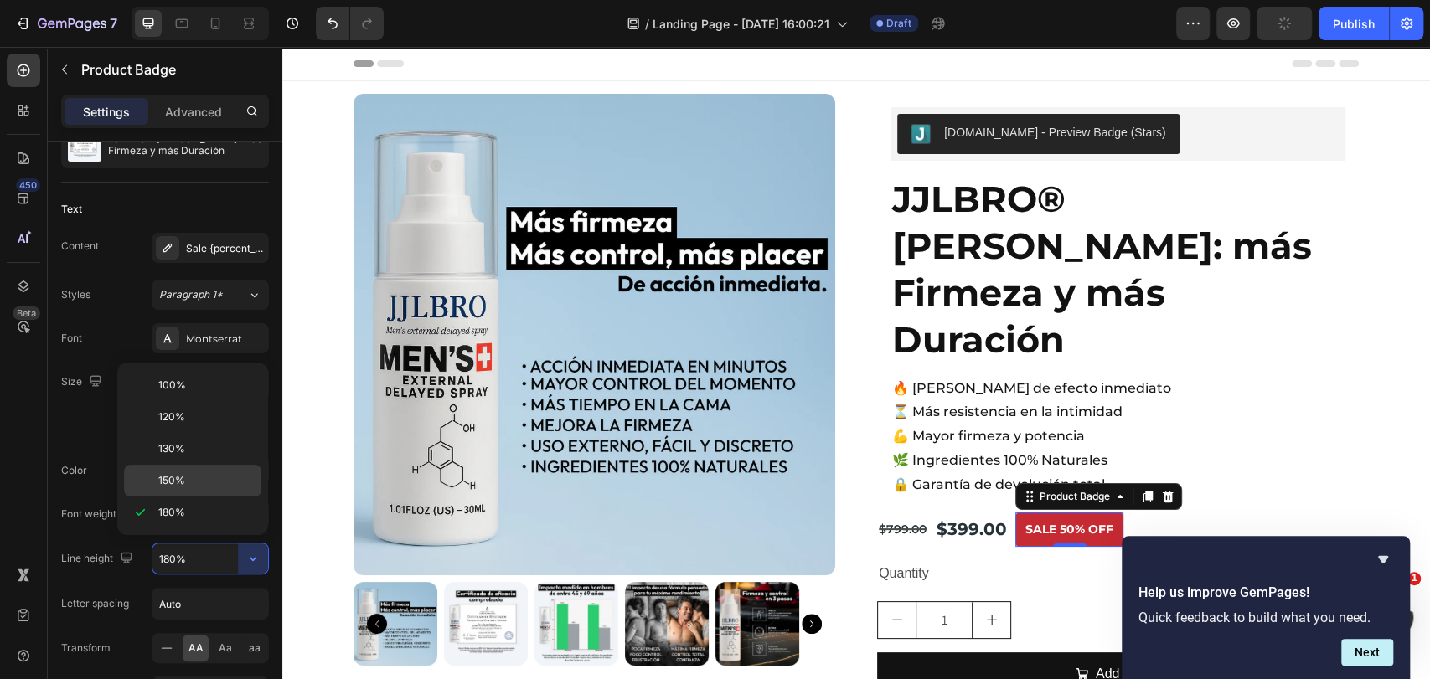
click at [213, 485] on p "150%" at bounding box center [205, 480] width 95 height 15
type input "150%"
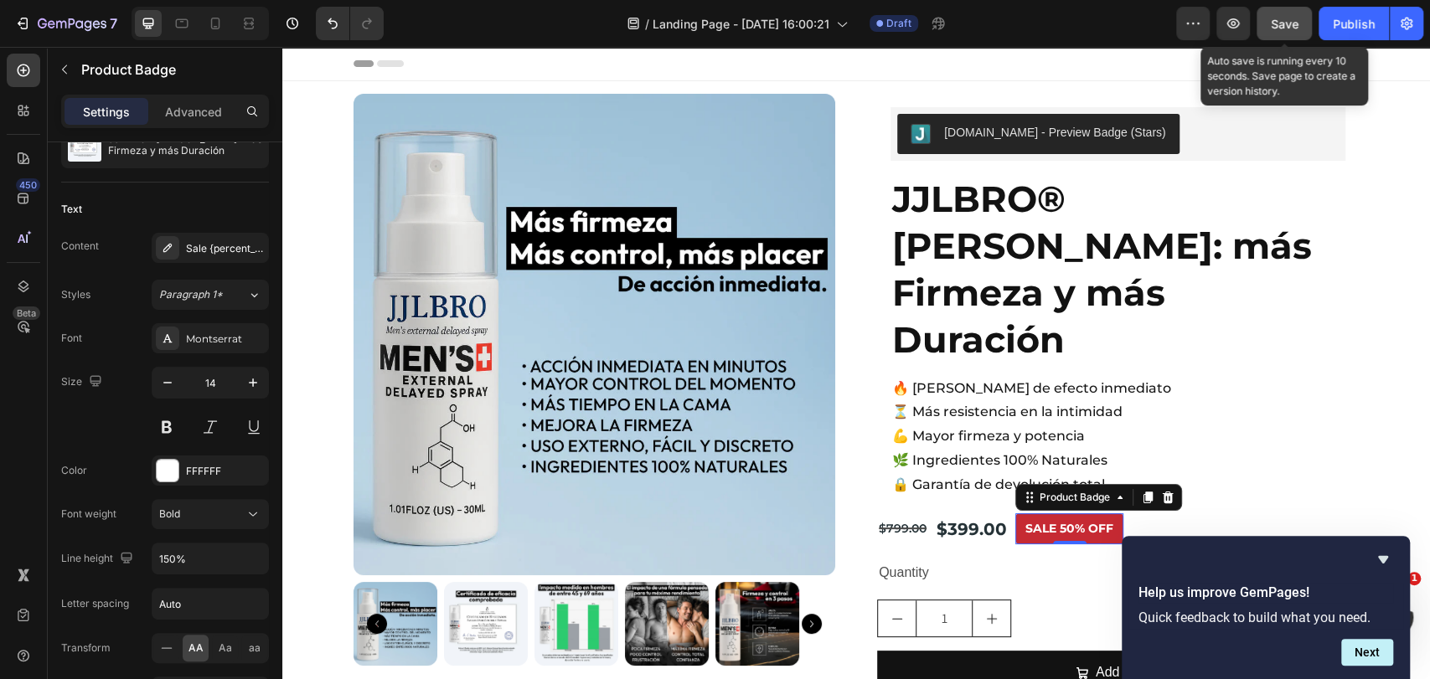
click at [1288, 18] on span "Save" at bounding box center [1285, 24] width 28 height 14
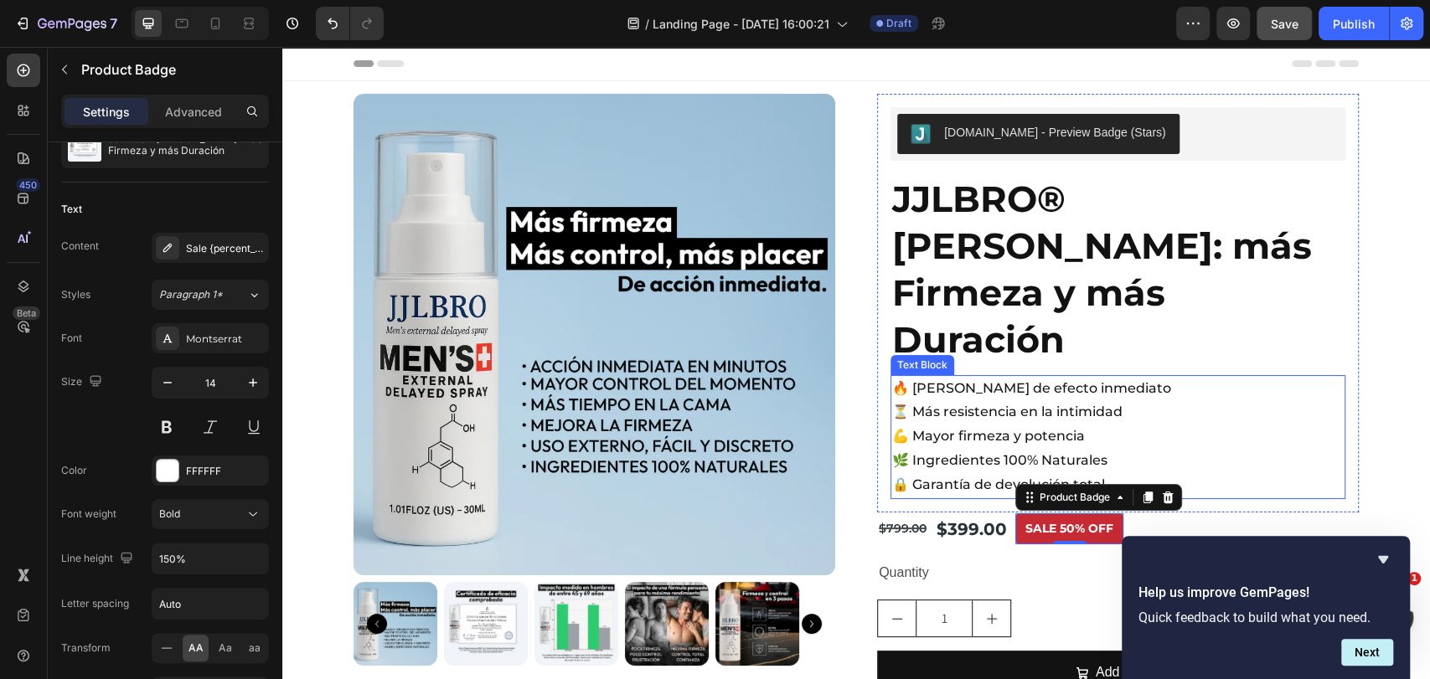
click at [985, 377] on p "🔥 Spry de efecto inmediato" at bounding box center [1118, 389] width 452 height 24
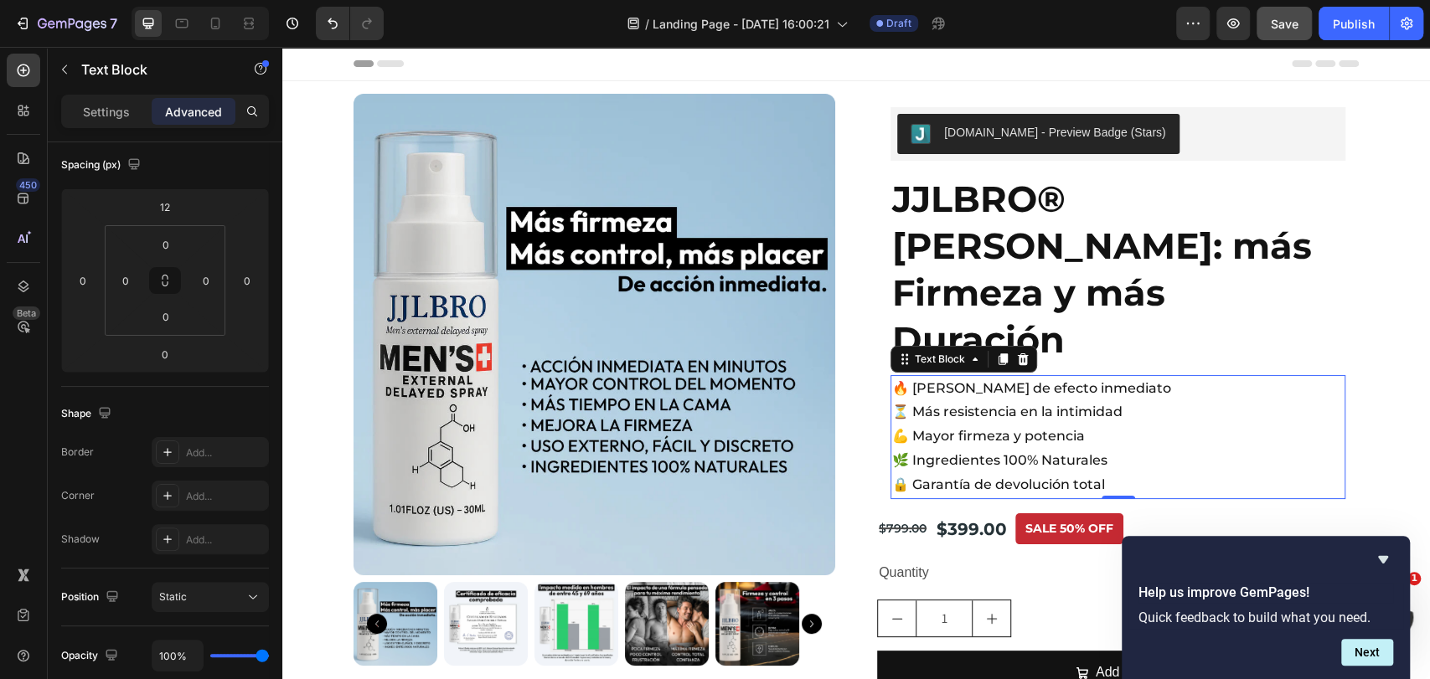
scroll to position [0, 0]
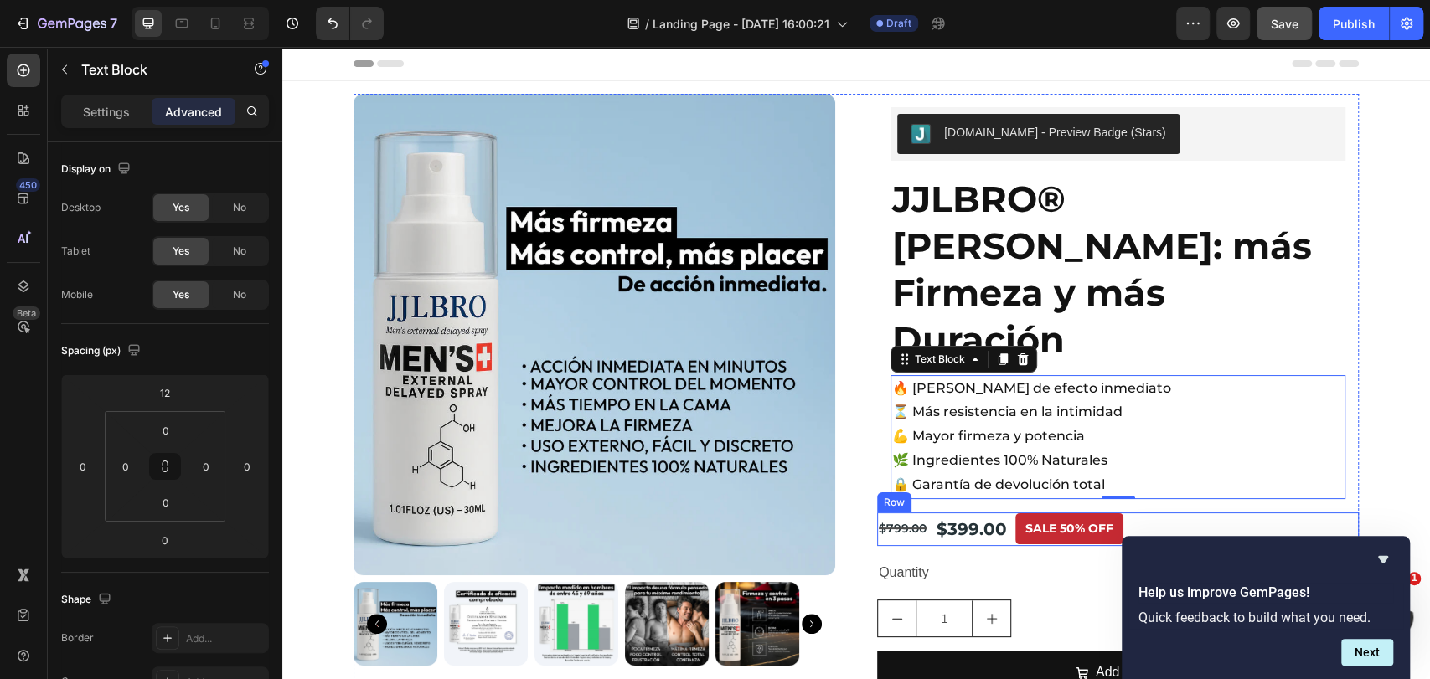
click at [1180, 513] on div "$399.00 Product Price Product Price $799.00 Product Price Product Price Sale 50…" at bounding box center [1118, 530] width 482 height 34
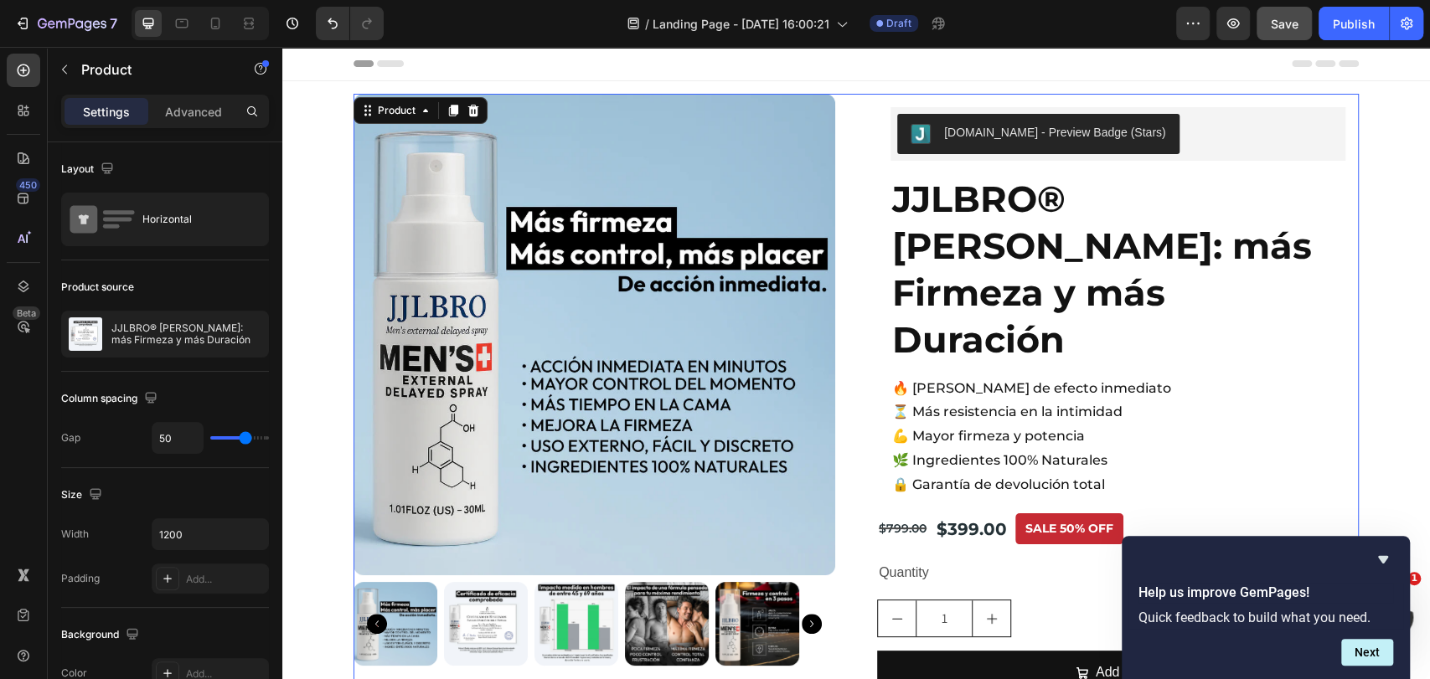
click at [865, 385] on div "Product Images Judge.me - Preview Badge (Stars) Judge.me JJLBRO® SPRY: más Firm…" at bounding box center [856, 430] width 1005 height 673
click at [868, 379] on div "Product Images Judge.me - Preview Badge (Stars) Judge.me JJLBRO® SPRY: más Firm…" at bounding box center [856, 430] width 1005 height 673
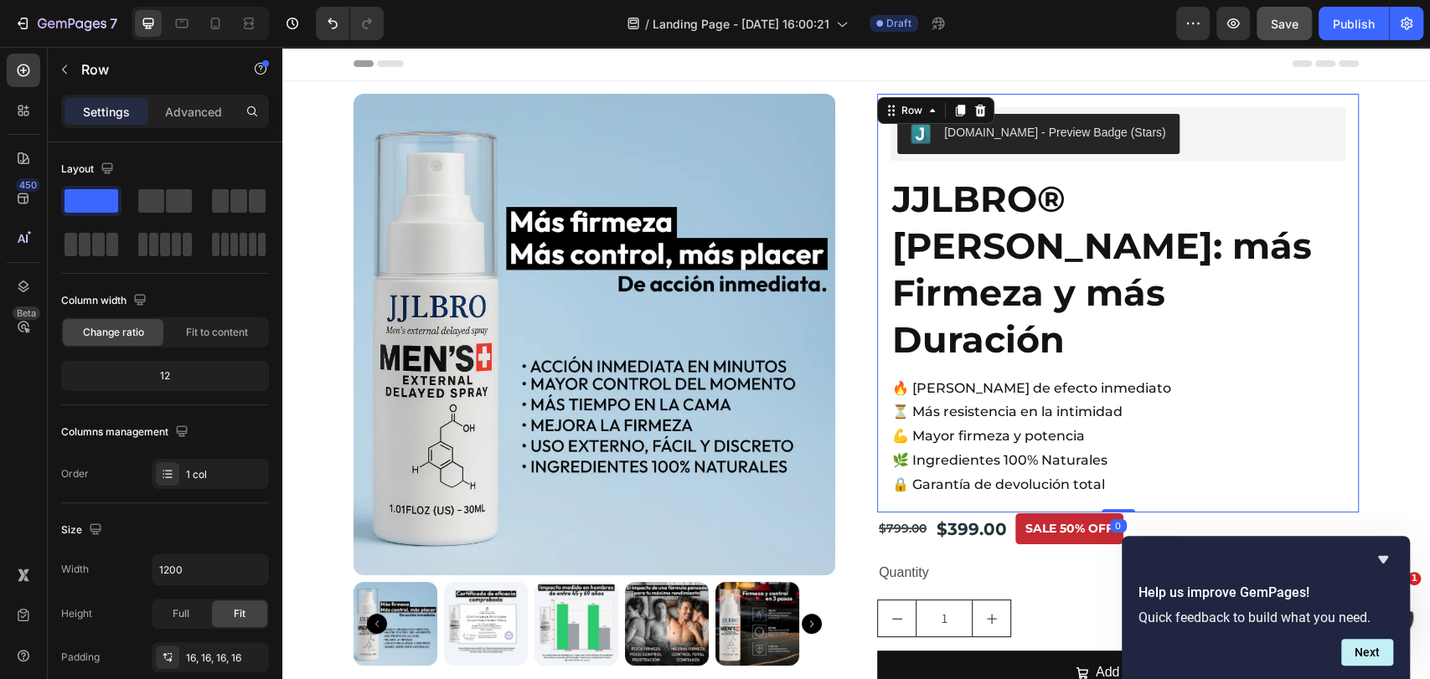
click at [877, 374] on div "Judge.me - Preview Badge (Stars) Judge.me JJLBRO® SPRY: más Firmeza y más Durac…" at bounding box center [1118, 303] width 482 height 419
click at [1187, 513] on div "$399.00 Product Price Product Price $799.00 Product Price Product Price Sale 50…" at bounding box center [1118, 530] width 482 height 34
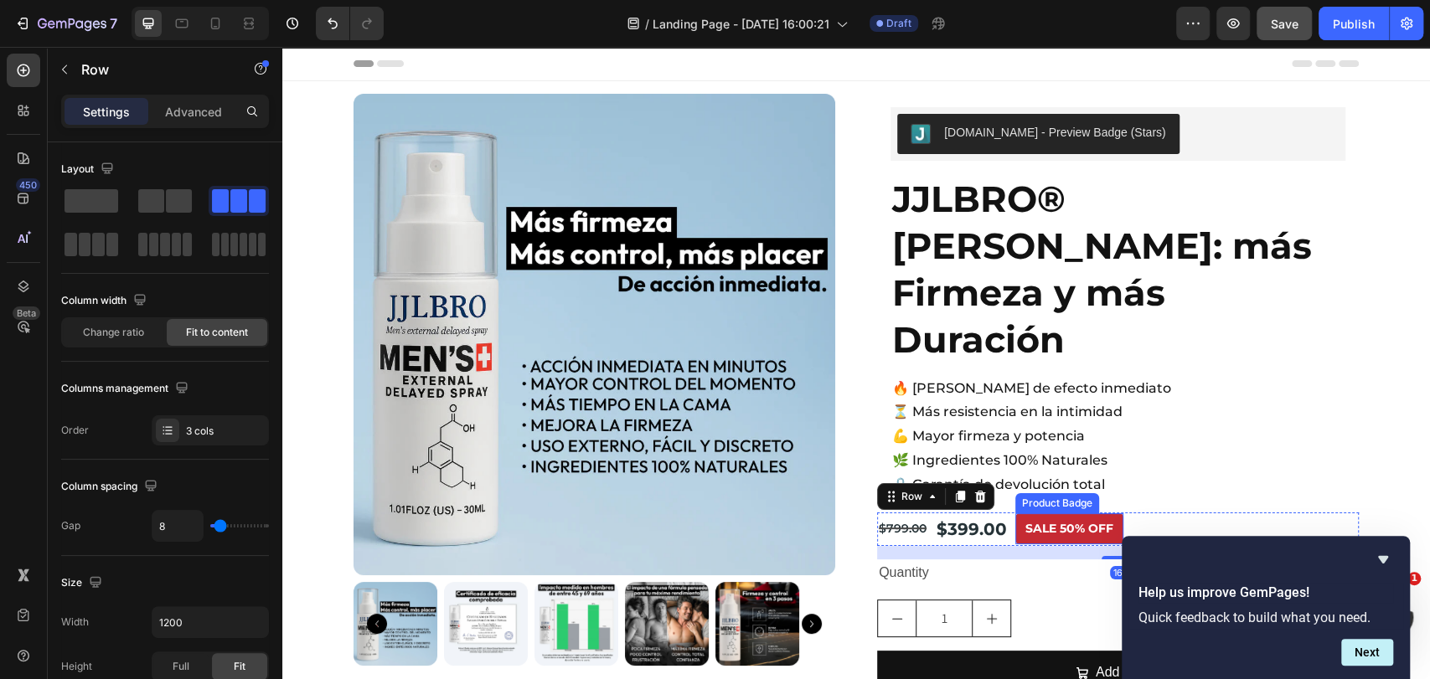
click at [1043, 513] on pre "Sale 50% off" at bounding box center [1069, 528] width 108 height 31
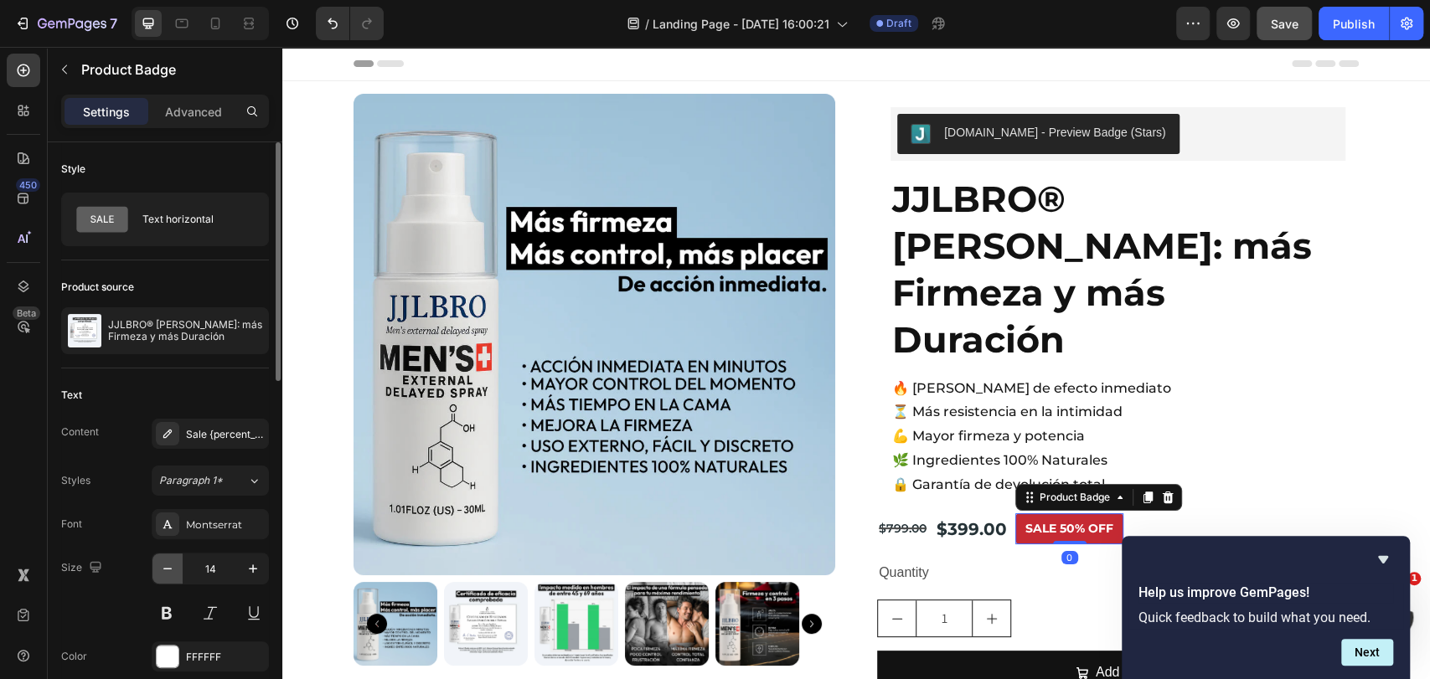
click at [171, 561] on icon "button" at bounding box center [167, 568] width 17 height 17
type input "13"
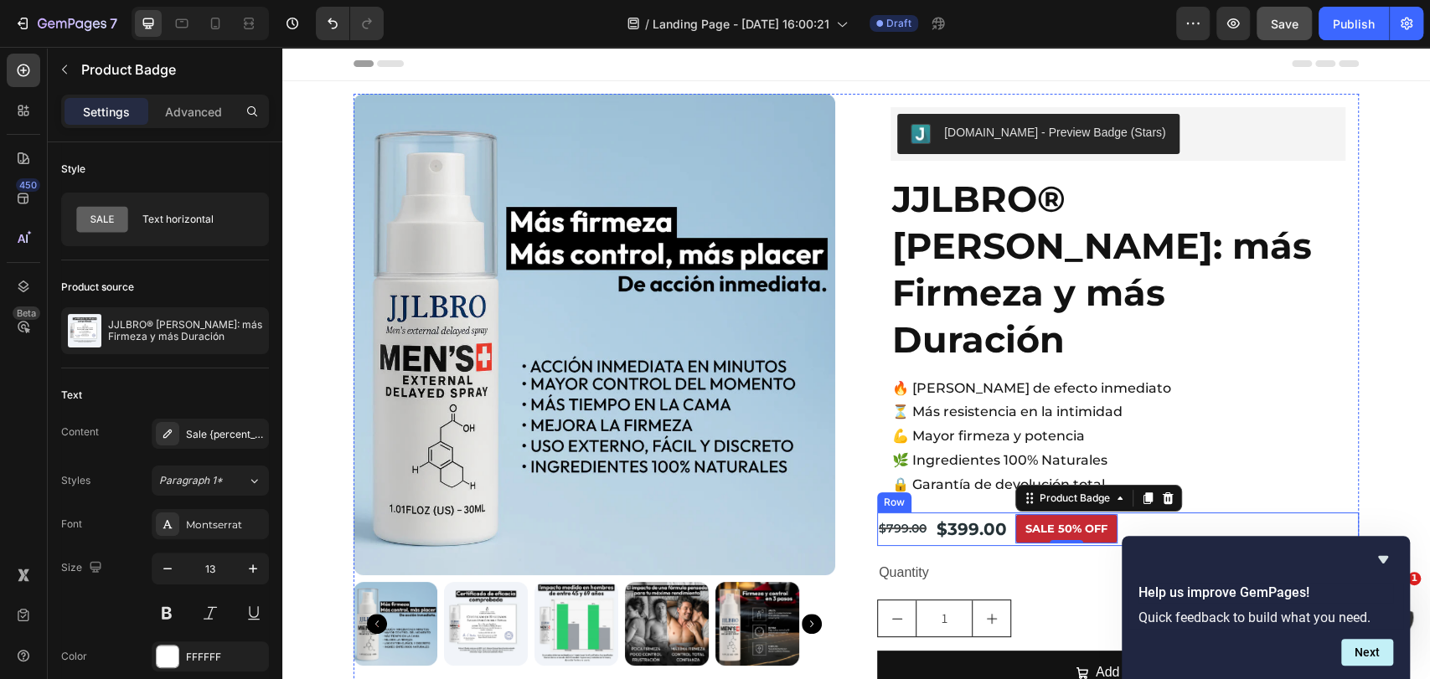
click at [1193, 513] on div "$399.00 Product Price Product Price $799.00 Product Price Product Price Sale 50…" at bounding box center [1118, 530] width 482 height 34
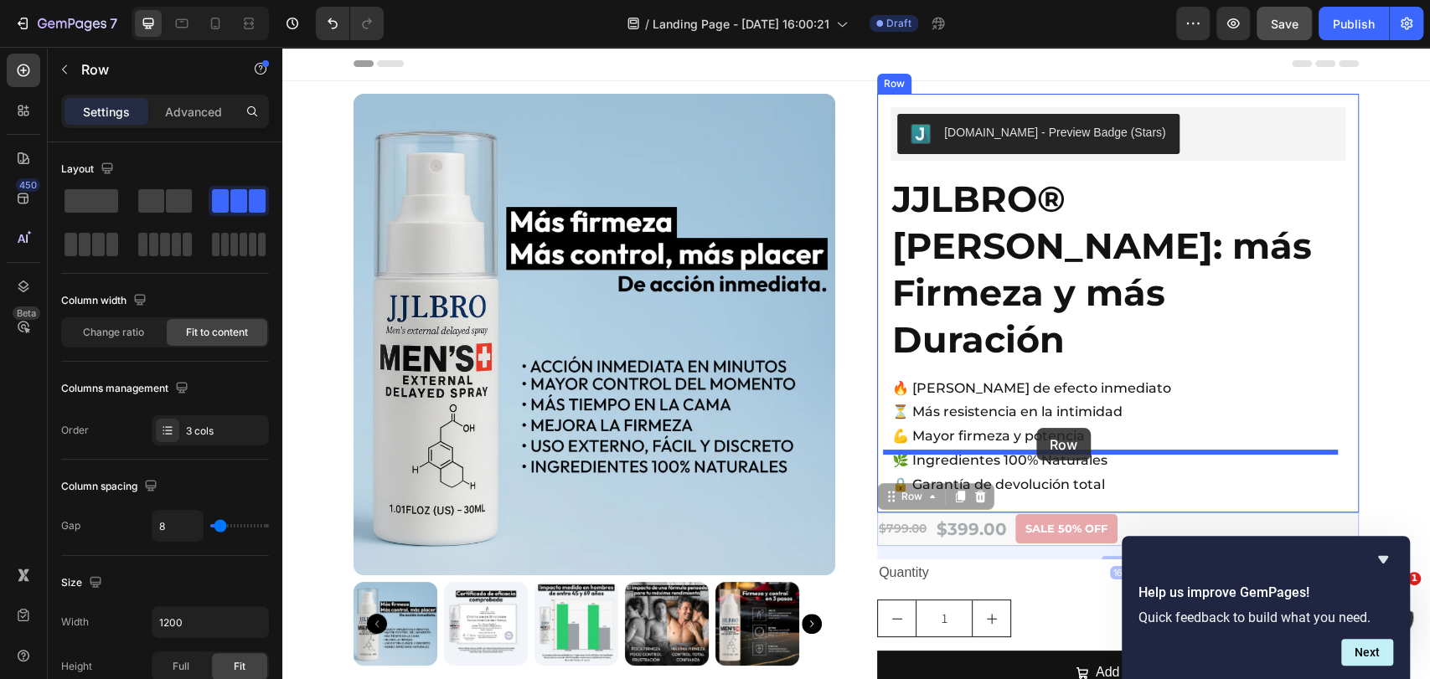
drag, startPoint x: 892, startPoint y: 449, endPoint x: 1036, endPoint y: 427, distance: 145.7
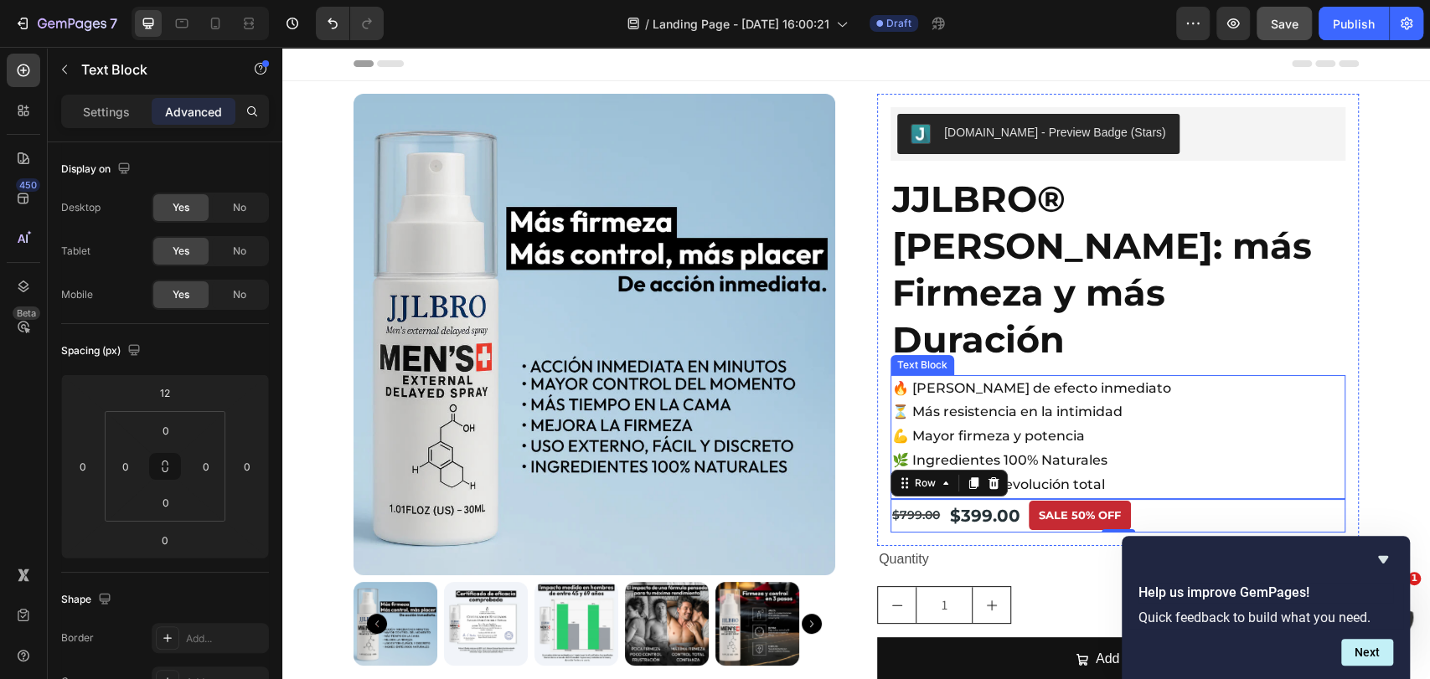
click at [957, 400] on p "⏳ Más resistencia en la intimidad" at bounding box center [1118, 412] width 452 height 24
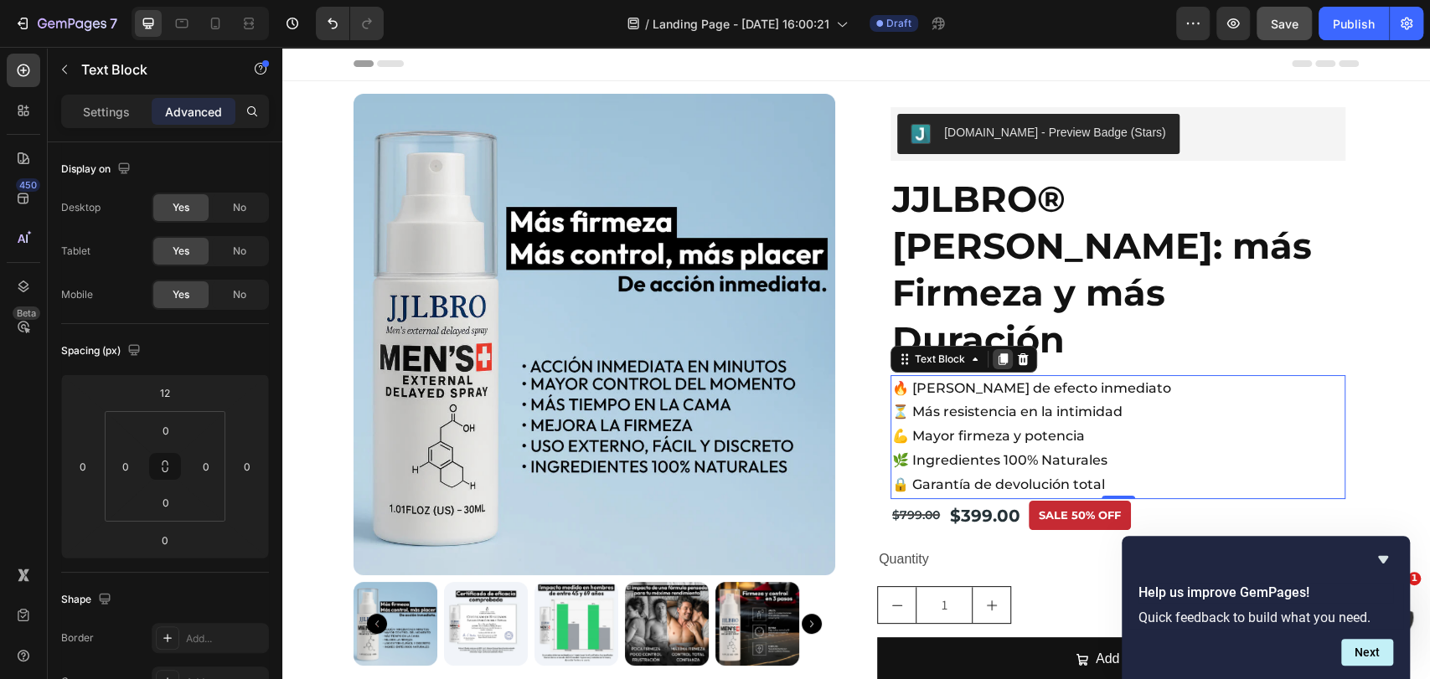
click at [999, 354] on icon at bounding box center [1003, 360] width 9 height 12
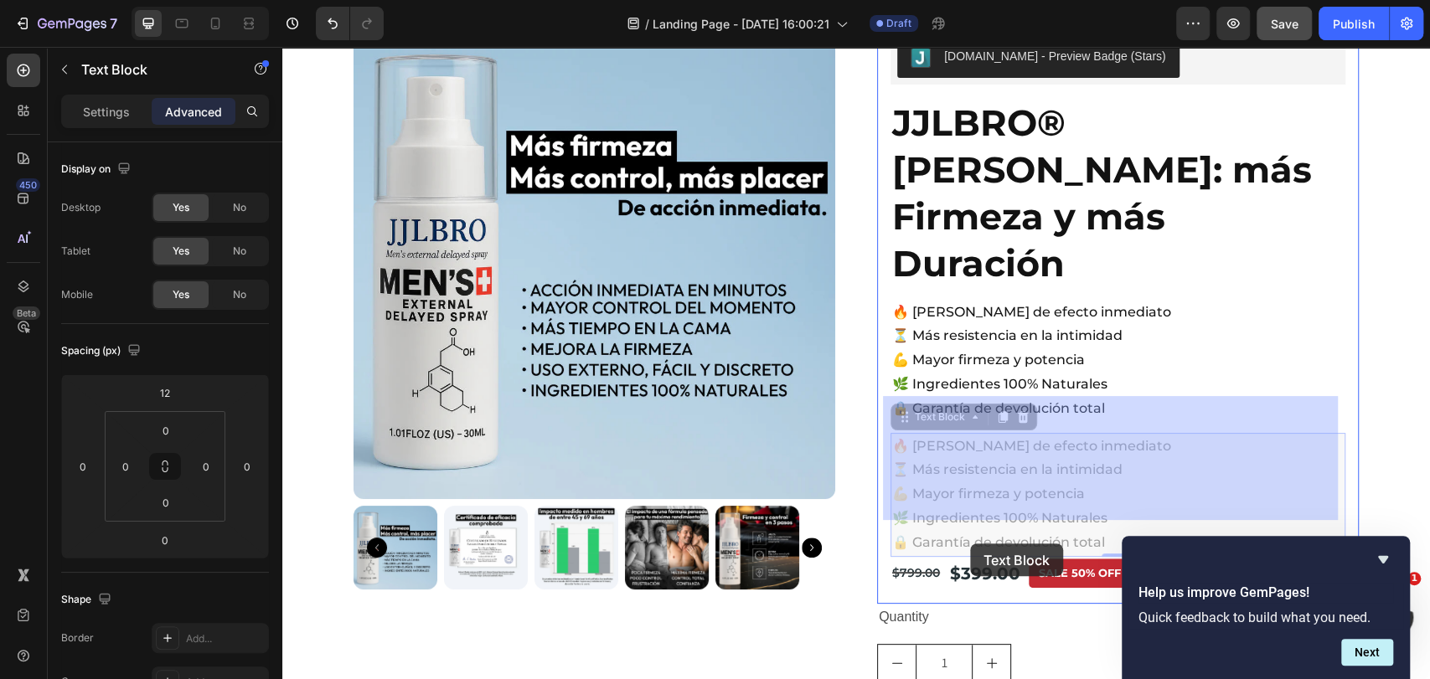
scroll to position [93, 0]
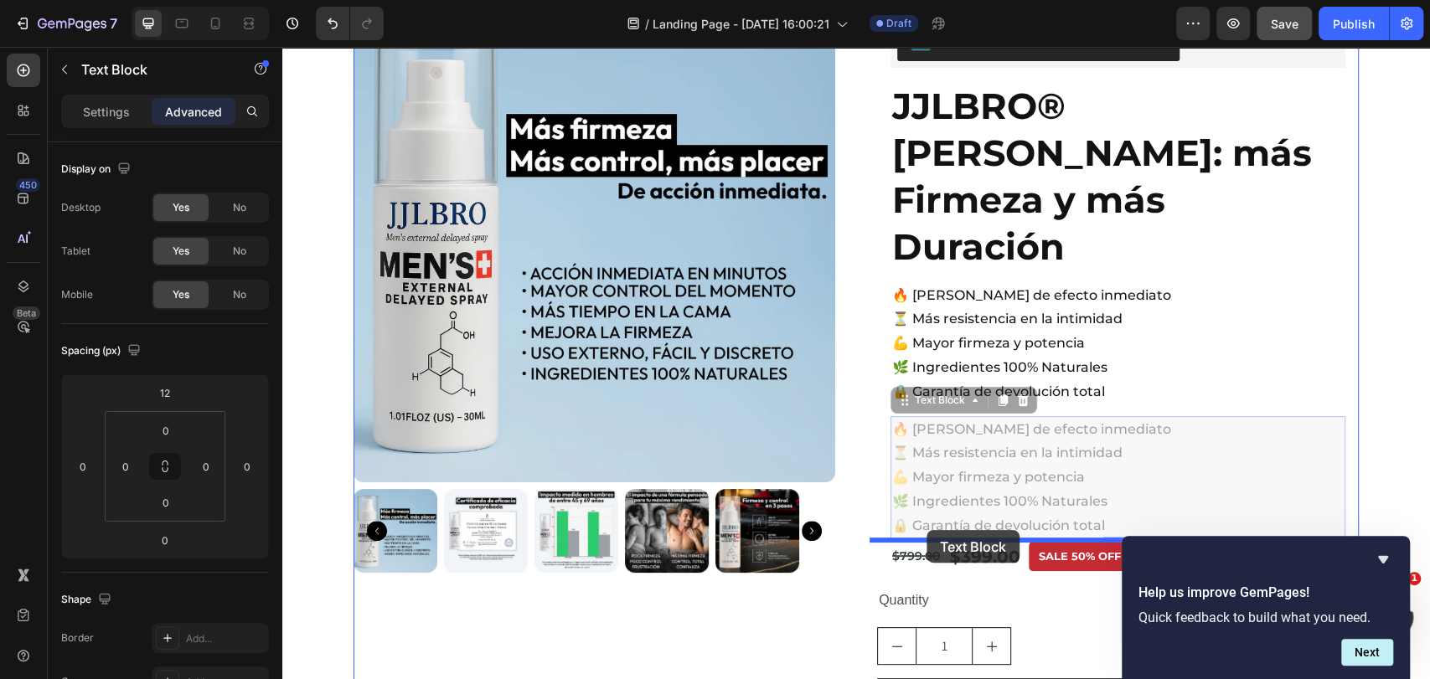
drag, startPoint x: 913, startPoint y: 451, endPoint x: 926, endPoint y: 530, distance: 80.7
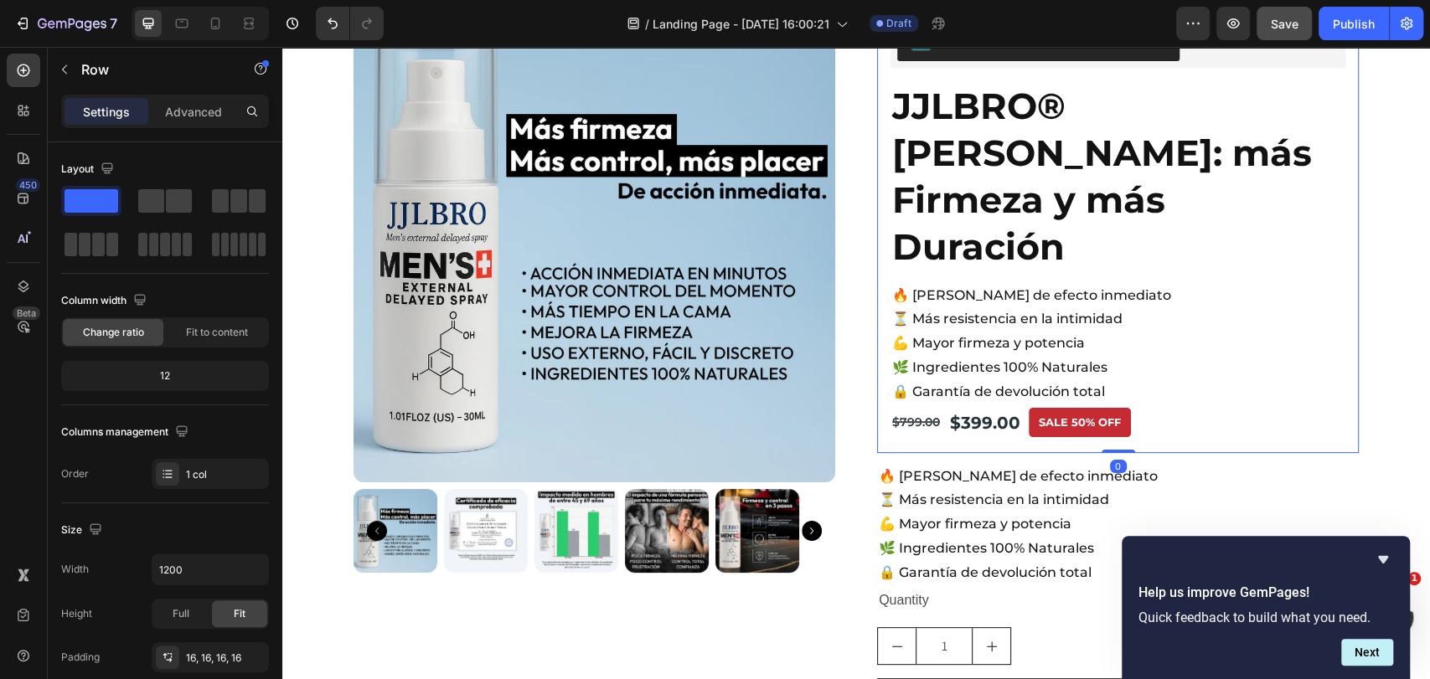
click at [1086, 396] on div "Judge.me - Preview Badge (Stars) Judge.me JJLBRO® SPRY: más Firmeza y más Durac…" at bounding box center [1118, 227] width 482 height 452
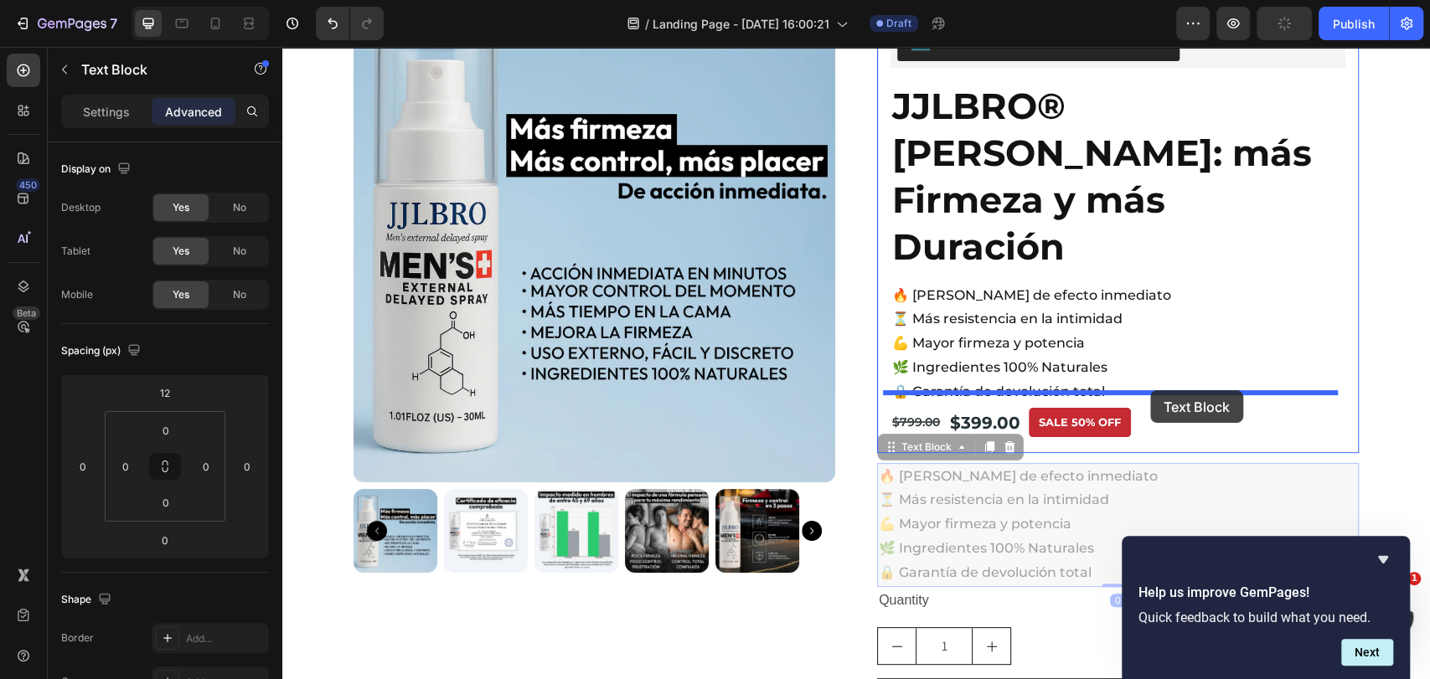
drag, startPoint x: 920, startPoint y: 444, endPoint x: 1150, endPoint y: 390, distance: 236.5
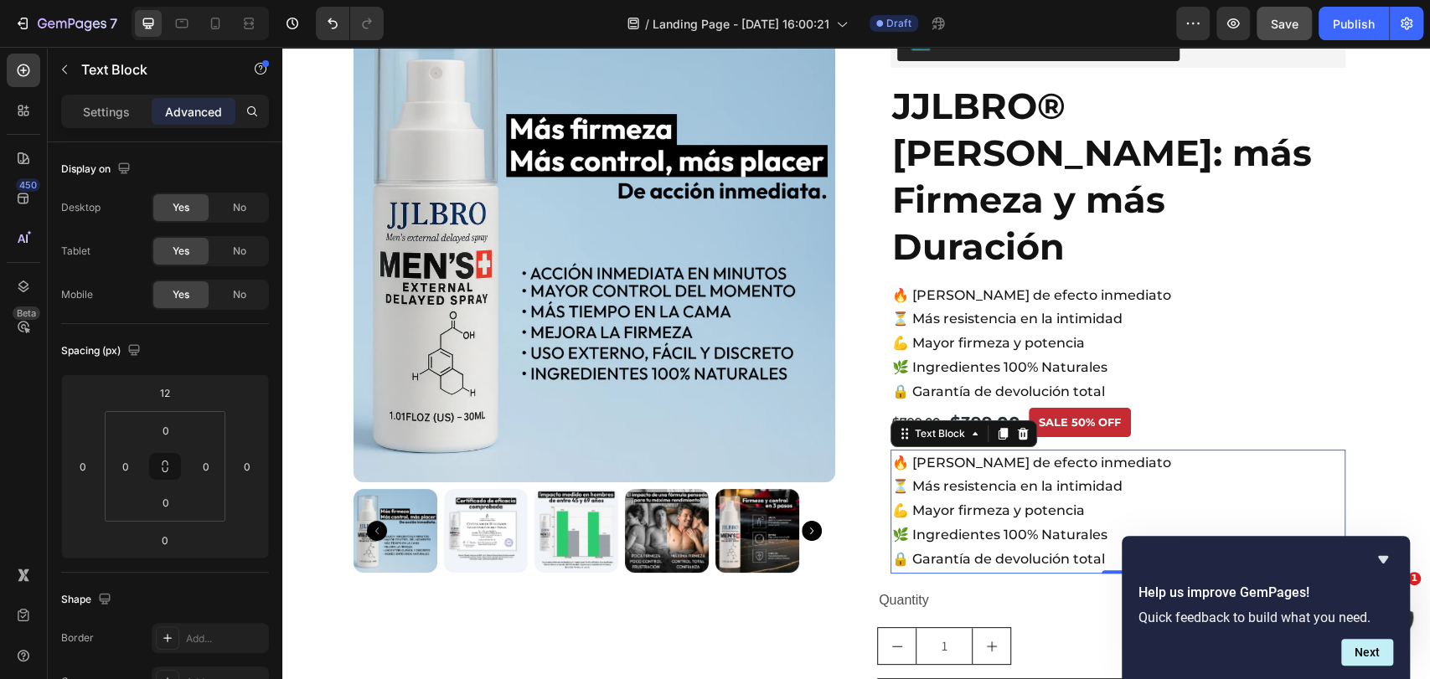
click at [952, 499] on p "💪 Mayor firmeza y potencia" at bounding box center [1118, 511] width 452 height 24
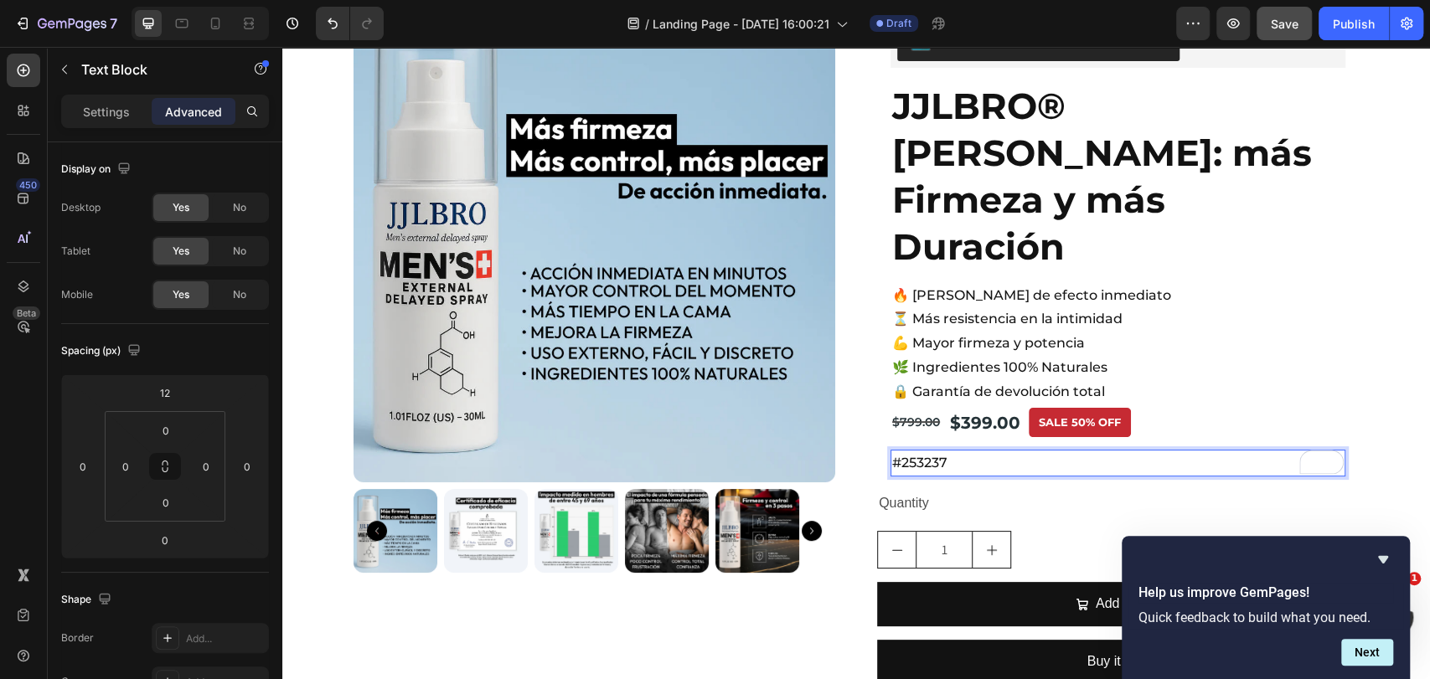
click at [939, 452] on p "#253237" at bounding box center [1118, 464] width 452 height 24
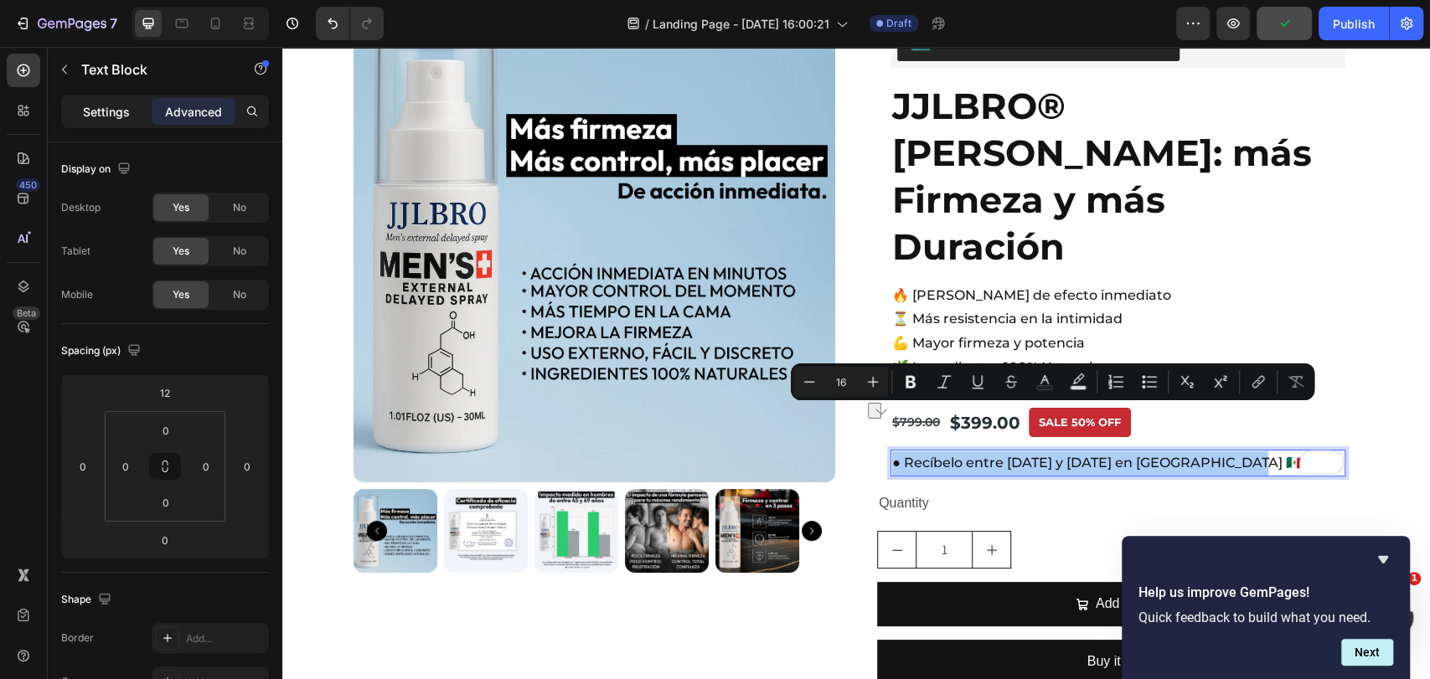
click at [80, 100] on div "Settings" at bounding box center [107, 111] width 84 height 27
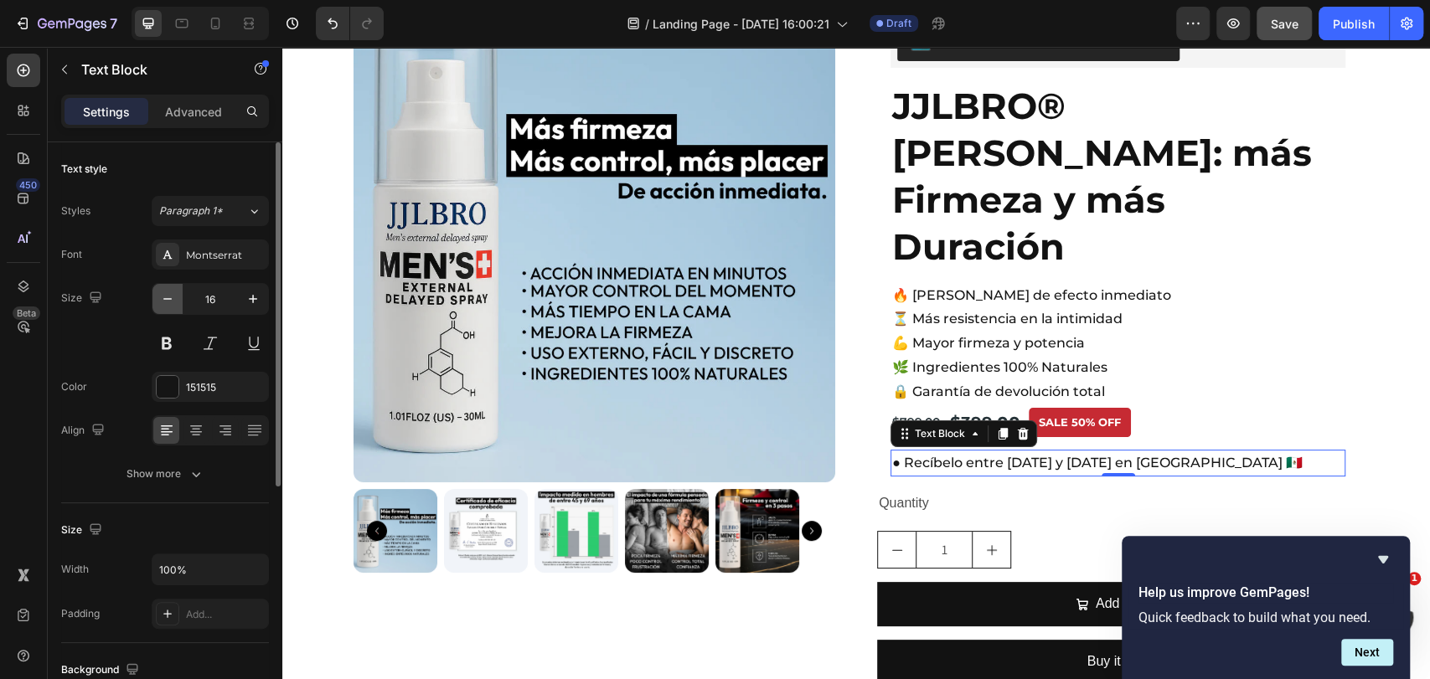
click at [172, 287] on button "button" at bounding box center [167, 299] width 30 height 30
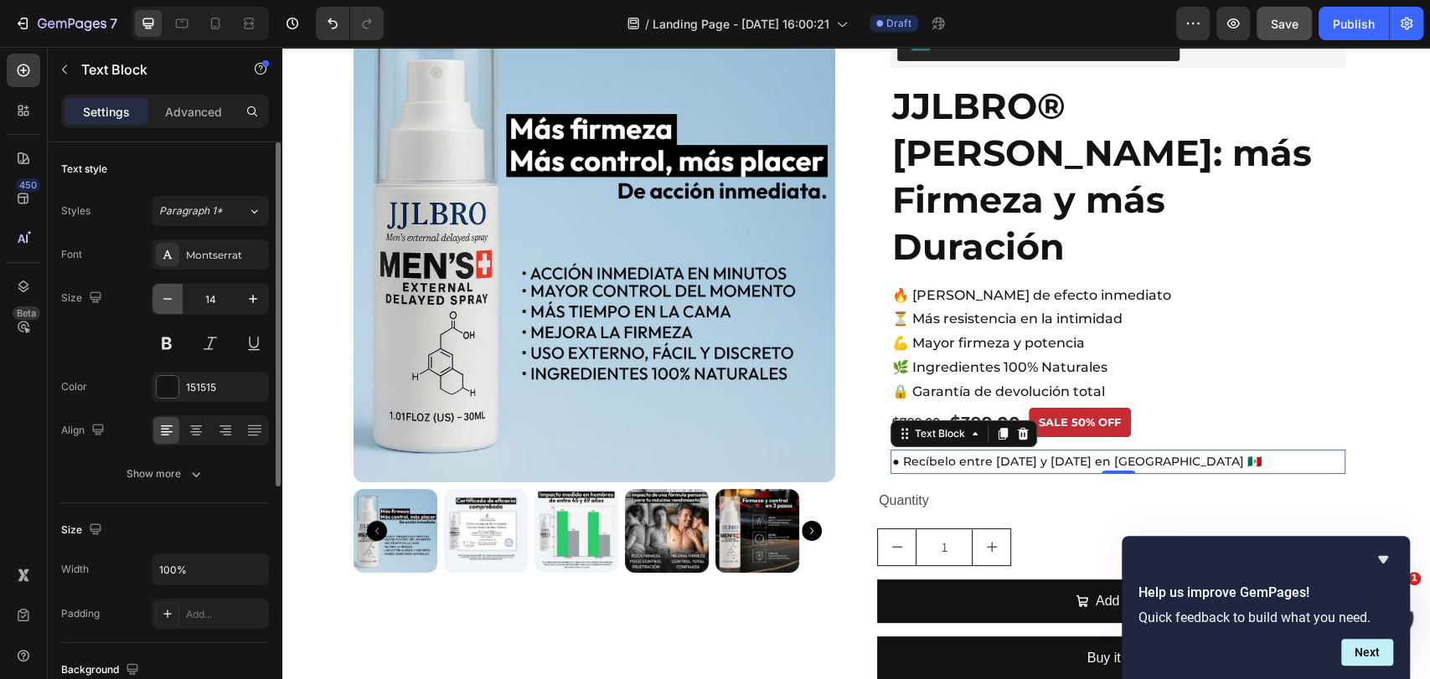
click at [171, 287] on button "button" at bounding box center [167, 299] width 30 height 30
click at [167, 292] on icon "button" at bounding box center [167, 299] width 17 height 17
type input "12"
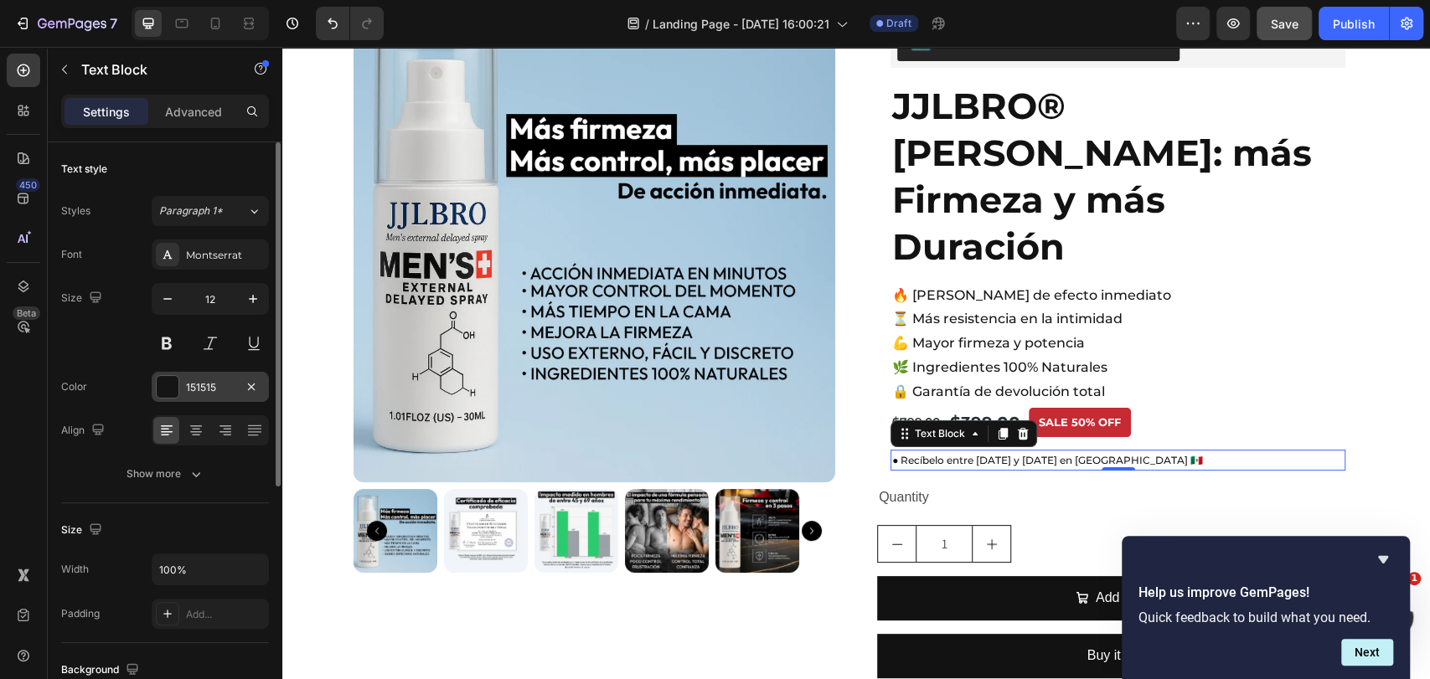
click at [192, 382] on div "151515" at bounding box center [210, 387] width 49 height 15
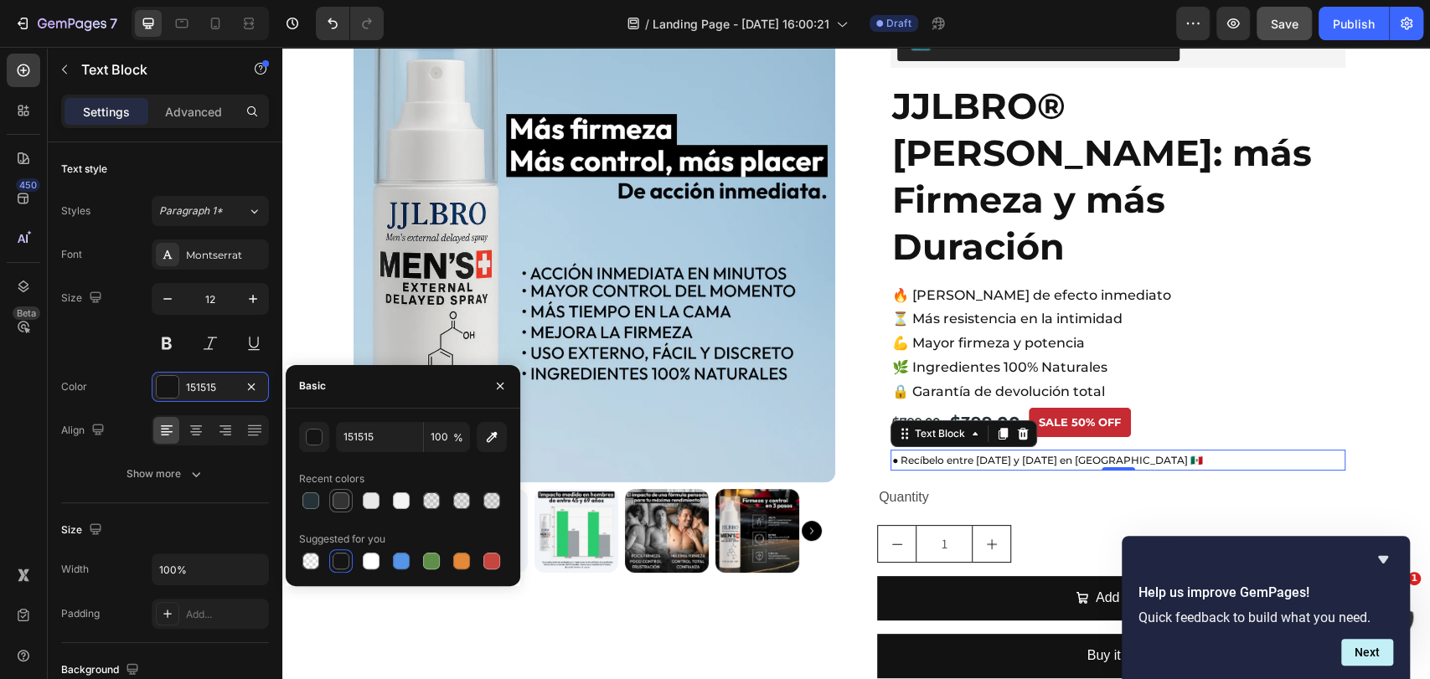
click at [343, 498] on div at bounding box center [341, 501] width 17 height 17
type input "333333"
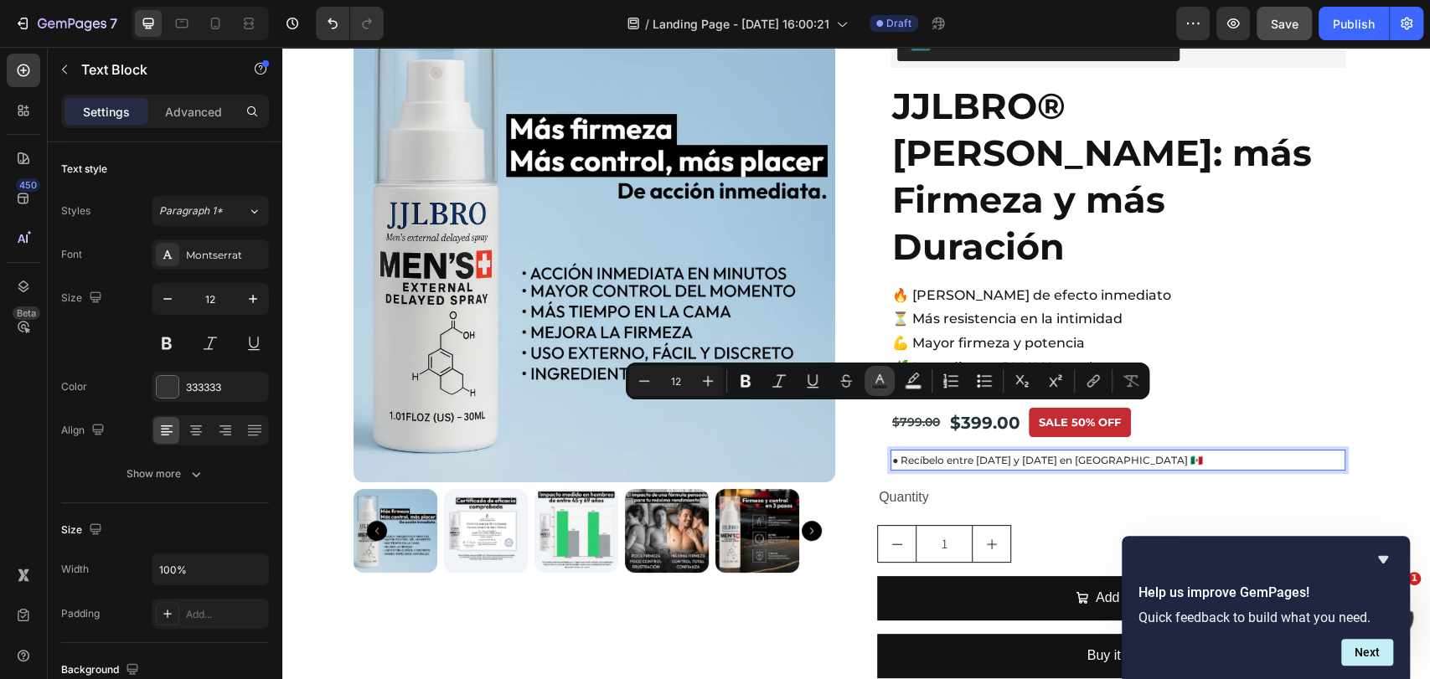
click at [881, 383] on icon "Editor contextual toolbar" at bounding box center [879, 381] width 17 height 17
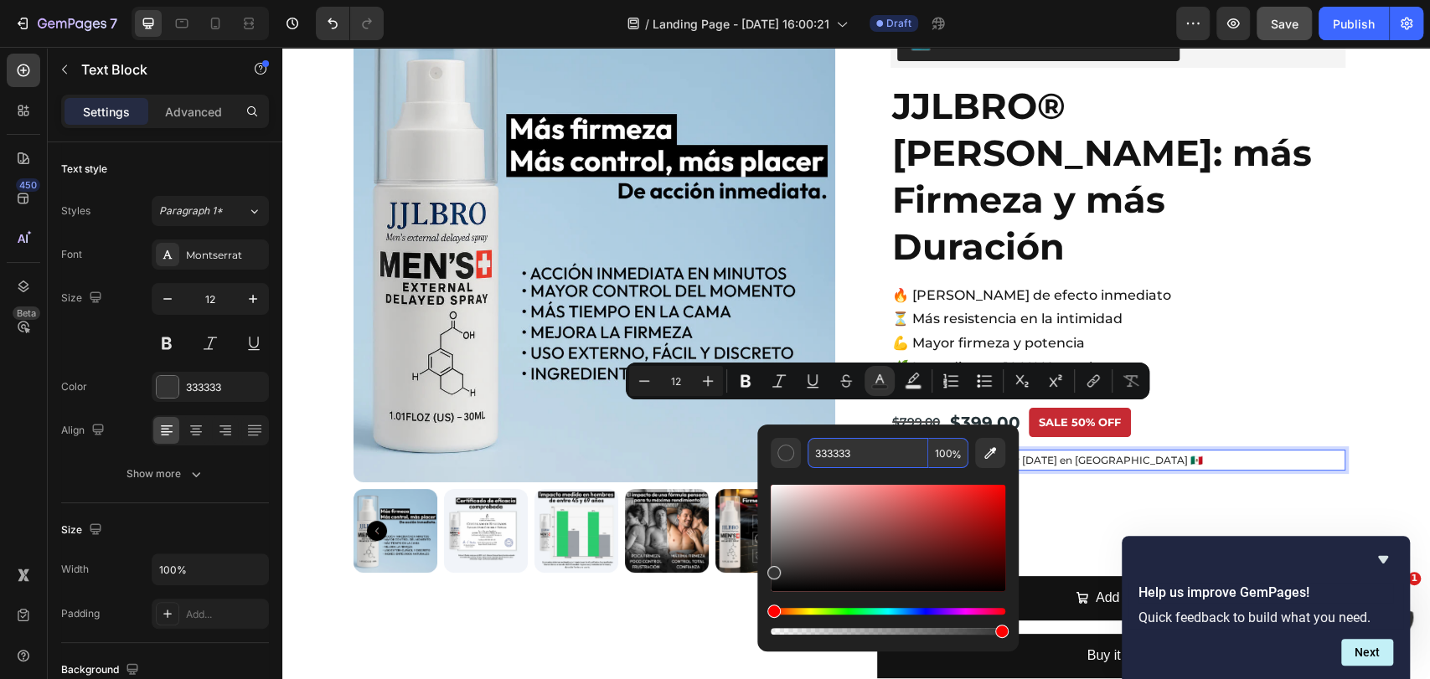
click at [859, 457] on input "333333" at bounding box center [868, 453] width 121 height 30
paste input "#0f9d58;"
click at [829, 472] on div "Editor contextual toolbar" at bounding box center [888, 553] width 235 height 170
click at [854, 456] on input "333333" at bounding box center [868, 453] width 121 height 30
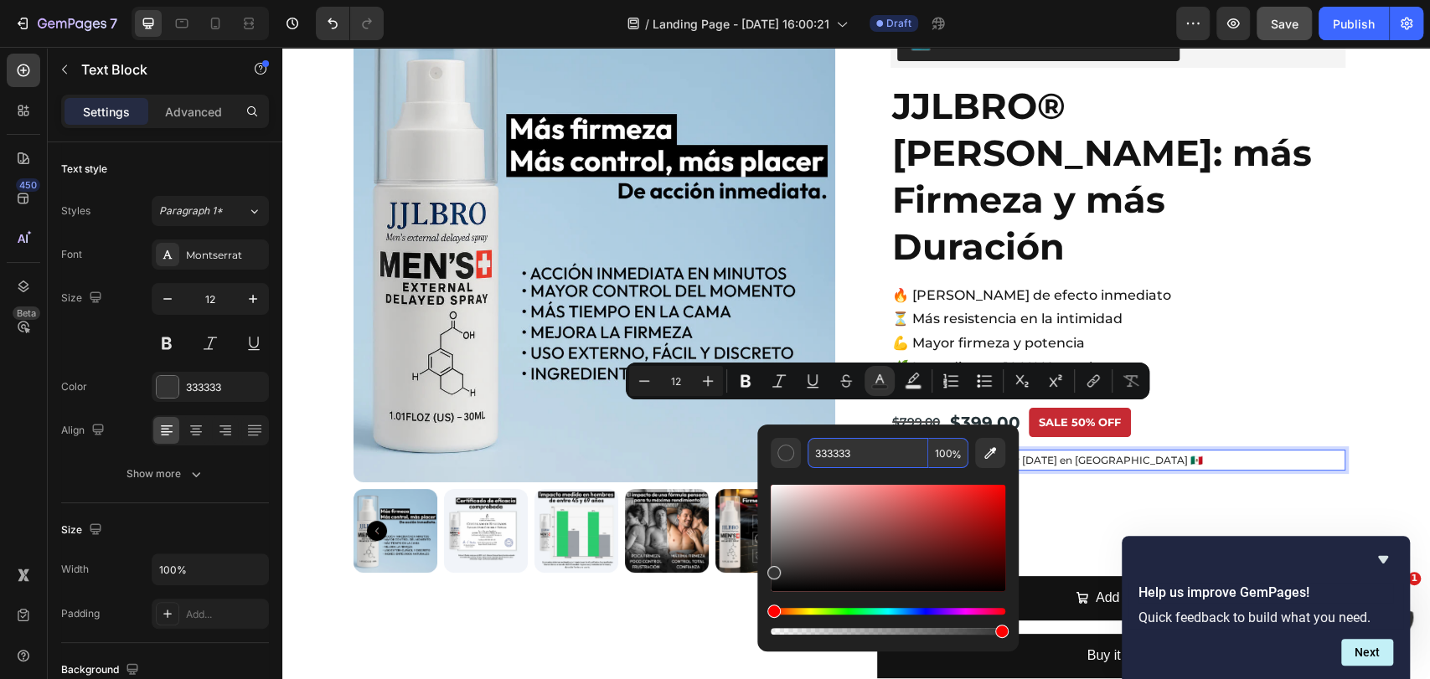
paste input "#0f9d58;"
click at [824, 449] on input "#0f9d58;" at bounding box center [868, 453] width 121 height 30
type input "333333"
click at [835, 477] on div "Editor contextual toolbar" at bounding box center [888, 553] width 235 height 170
click at [868, 449] on input "333333" at bounding box center [868, 453] width 121 height 30
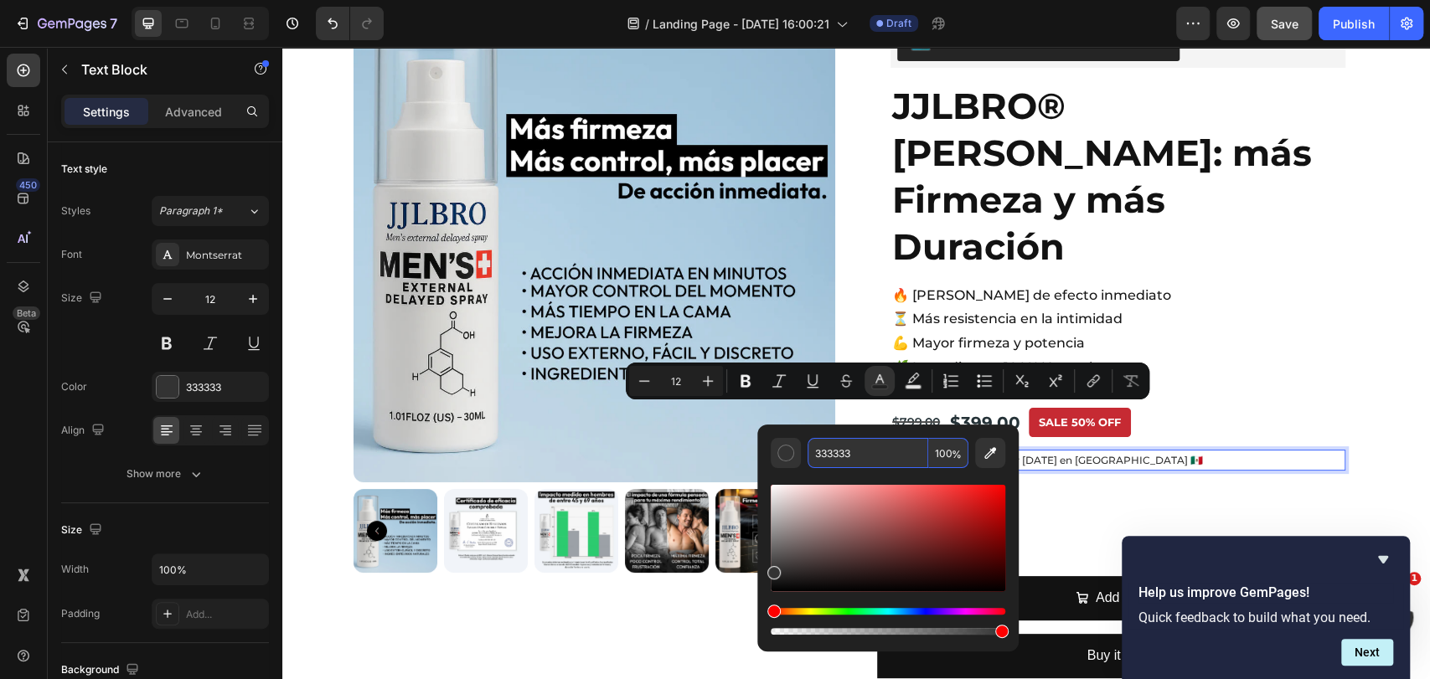
click at [868, 449] on input "333333" at bounding box center [868, 453] width 121 height 30
paste input "#0f9d58;"
type input "333333"
click at [814, 449] on input "333333" at bounding box center [868, 453] width 121 height 30
click at [817, 453] on input "#0f9d58;" at bounding box center [868, 453] width 121 height 30
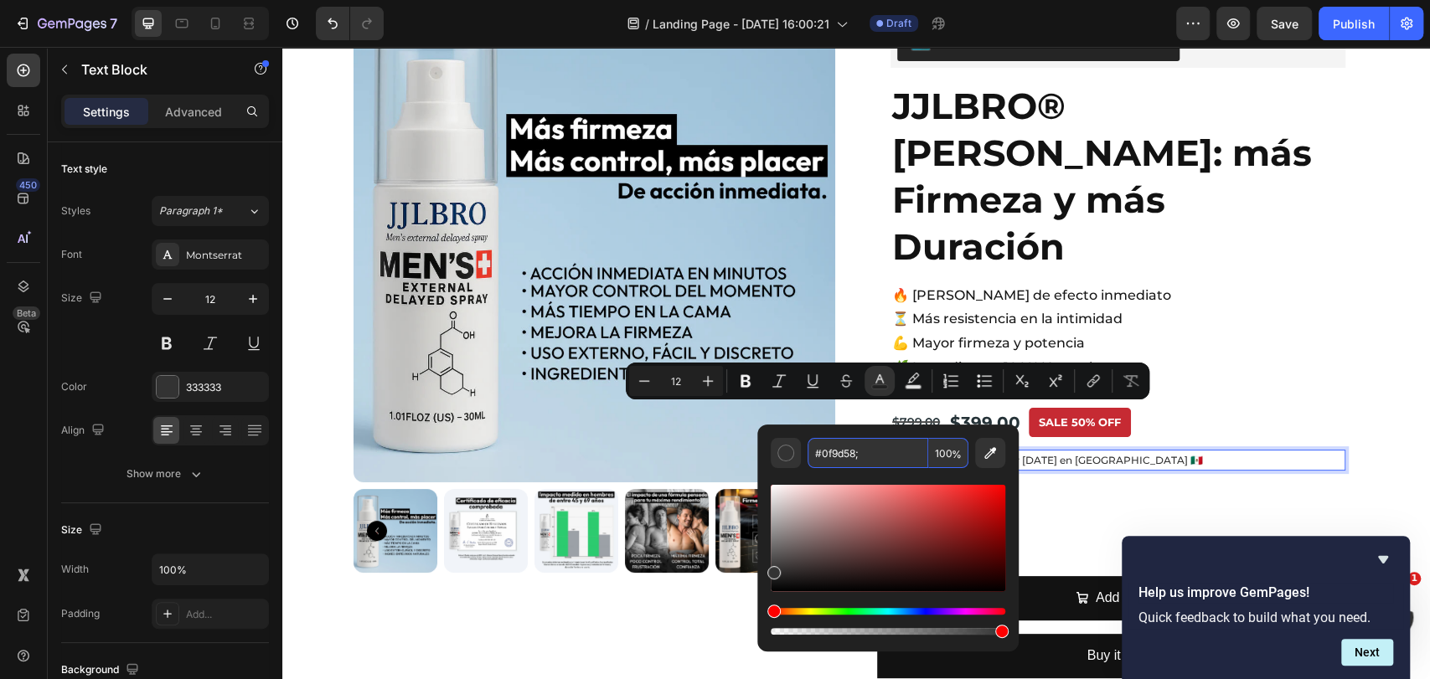
click at [821, 452] on input "#0f9d58;" at bounding box center [868, 453] width 121 height 30
type input "333333"
click at [818, 470] on div "Editor contextual toolbar" at bounding box center [888, 553] width 235 height 170
click at [884, 452] on input "333333" at bounding box center [868, 453] width 121 height 30
click at [882, 452] on input "333333" at bounding box center [868, 453] width 121 height 30
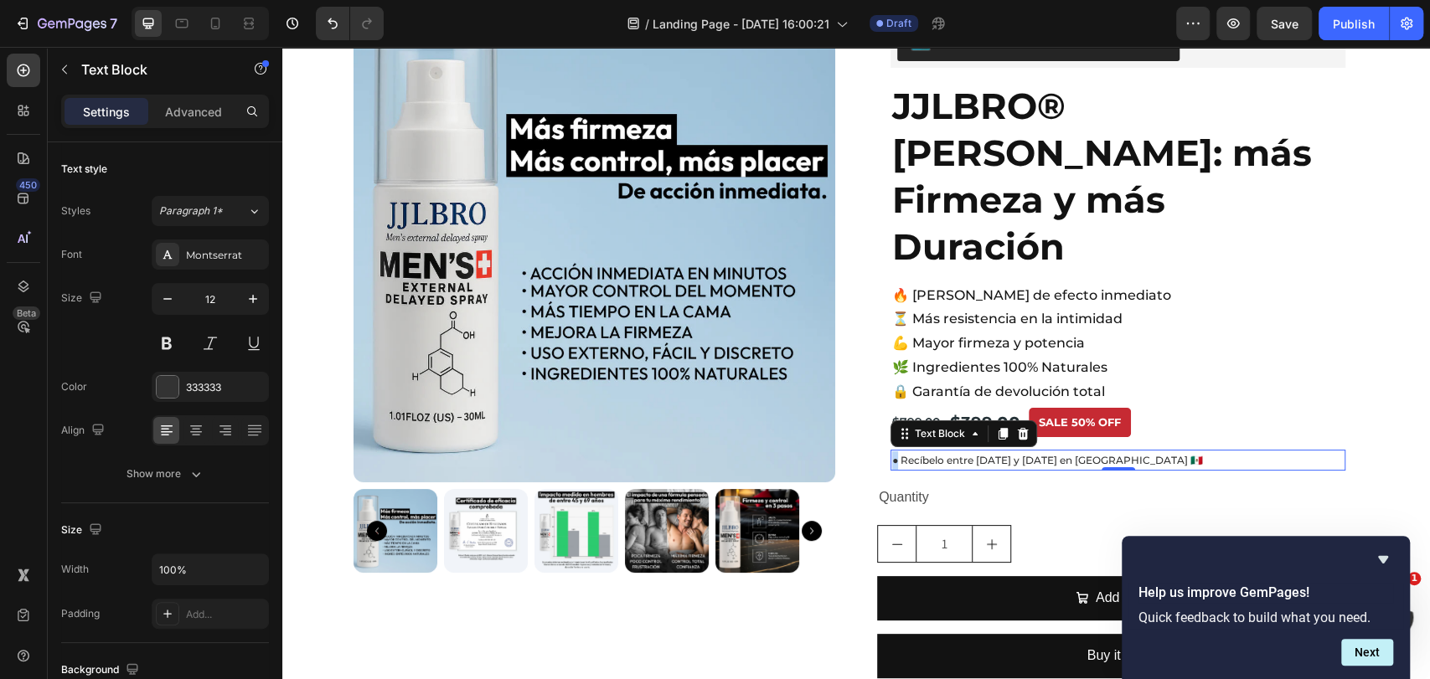
click at [892, 452] on p "● Recíbelo entre [DATE] y [DATE] en [GEOGRAPHIC_DATA] 🇲🇽" at bounding box center [1118, 461] width 452 height 18
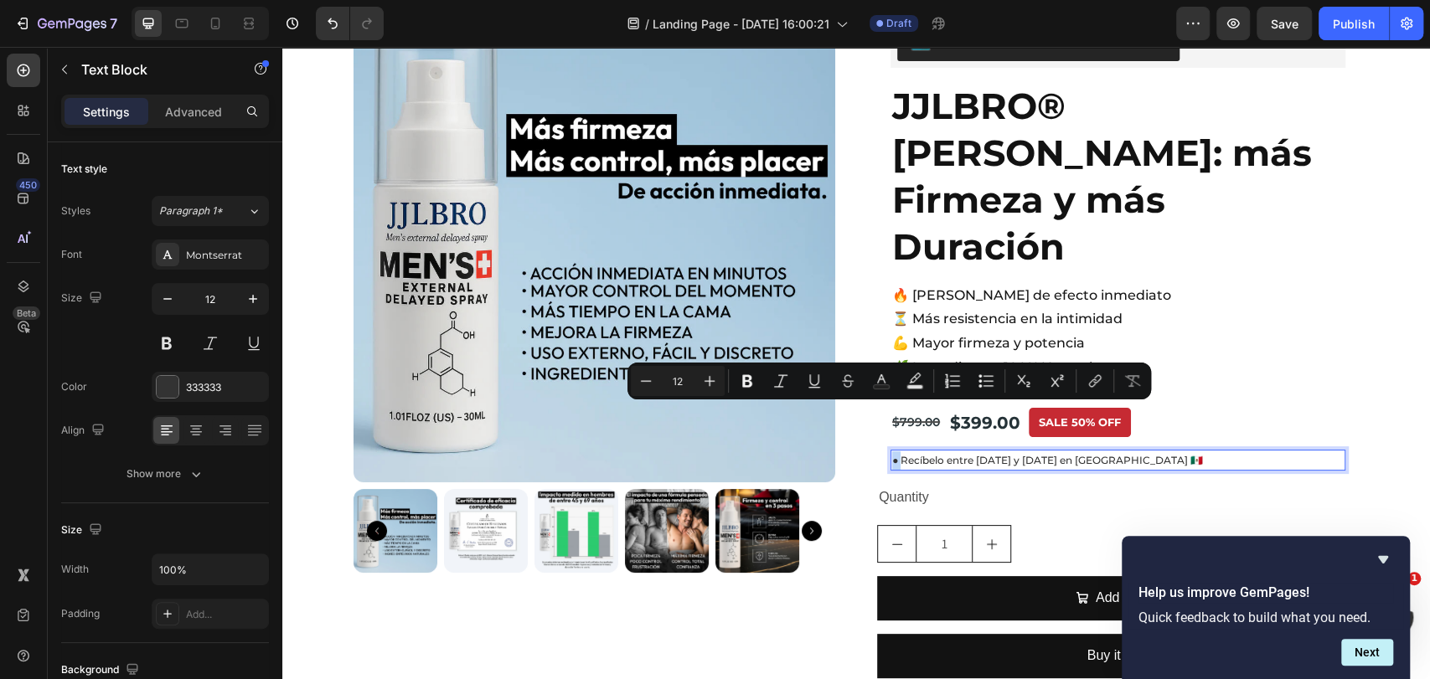
click at [892, 452] on p "● Recíbelo entre [DATE] y [DATE] en [GEOGRAPHIC_DATA] 🇲🇽" at bounding box center [1118, 461] width 452 height 18
click at [890, 450] on div "● Recíbelo entre [DATE] y [DATE] en [GEOGRAPHIC_DATA] 🇲🇽" at bounding box center [1117, 461] width 455 height 22
click at [879, 374] on icon "Editor contextual toolbar" at bounding box center [879, 381] width 17 height 17
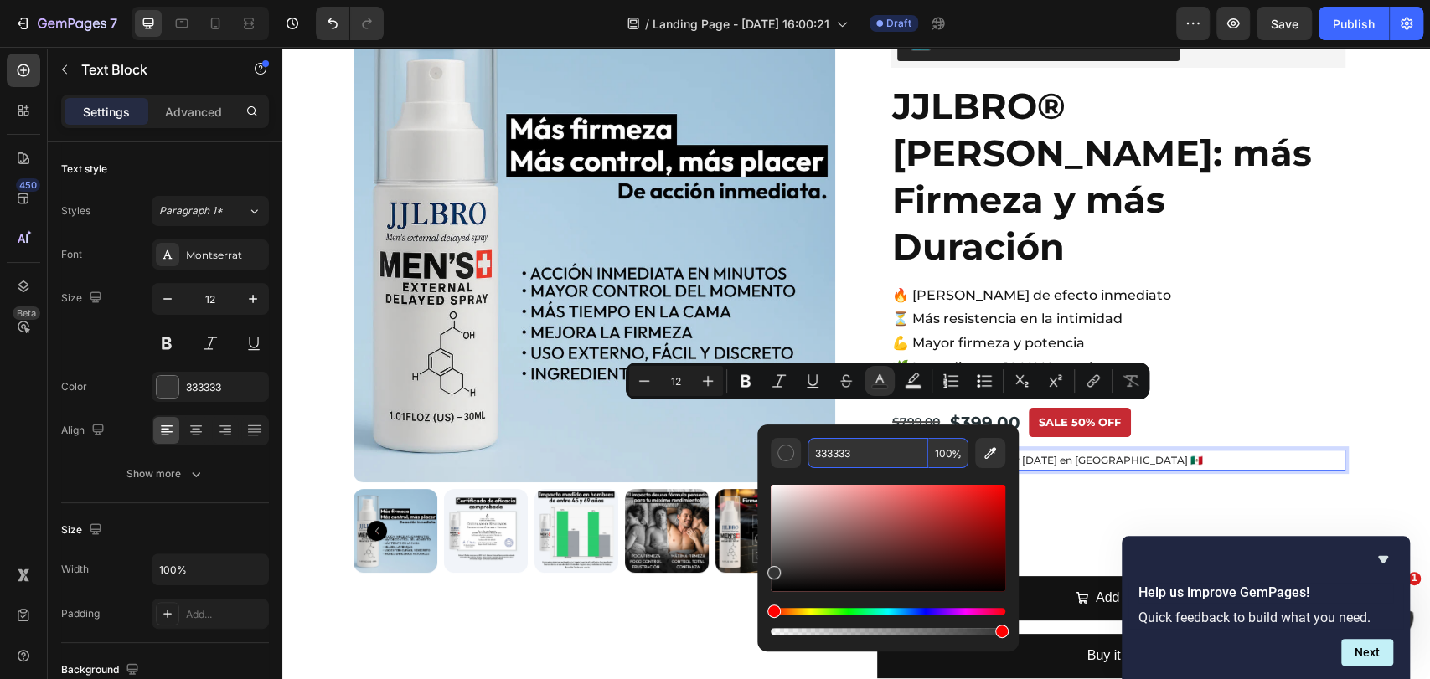
click at [877, 446] on input "333333" at bounding box center [868, 453] width 121 height 30
paste input "0f9d58"
type input "0F9D58"
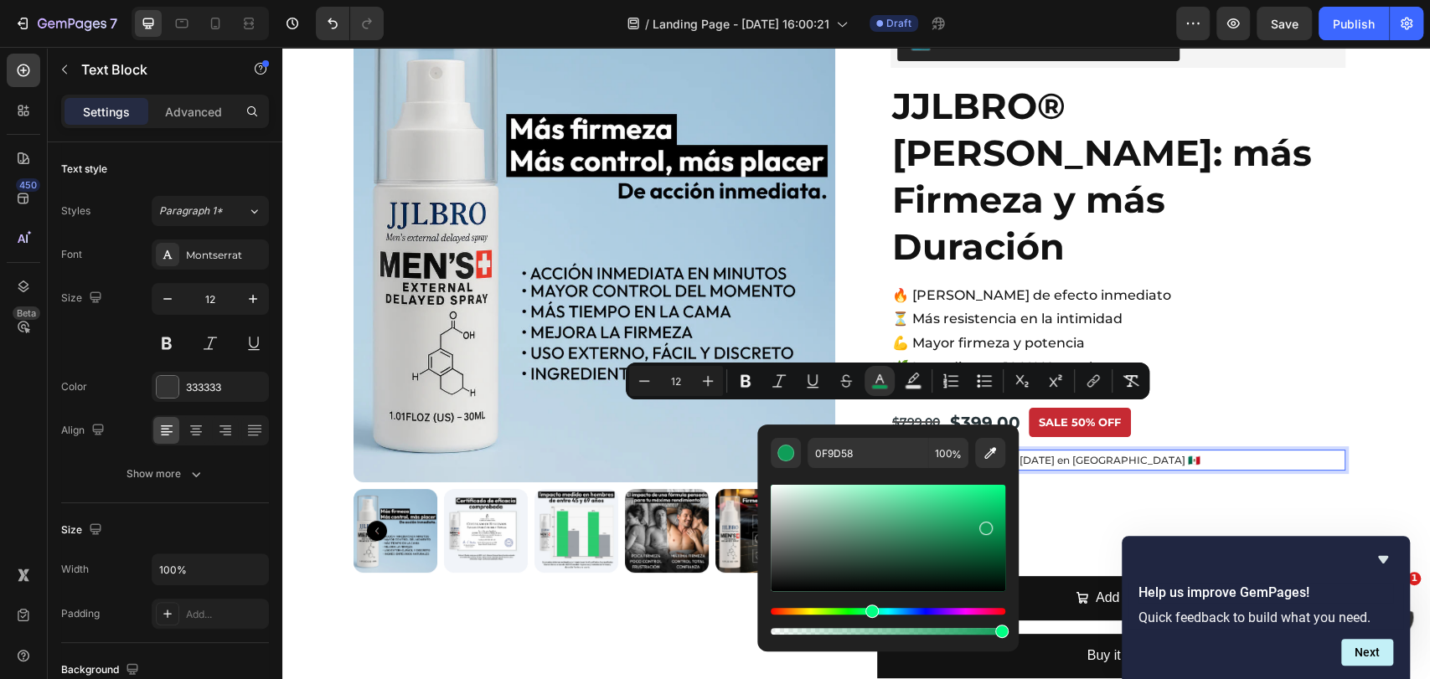
click at [873, 472] on div "Editor contextual toolbar" at bounding box center [888, 553] width 235 height 170
click at [1121, 452] on p "● Recíbelo entre [DATE] y [DATE] en [GEOGRAPHIC_DATA] 🇲🇽" at bounding box center [1118, 461] width 452 height 18
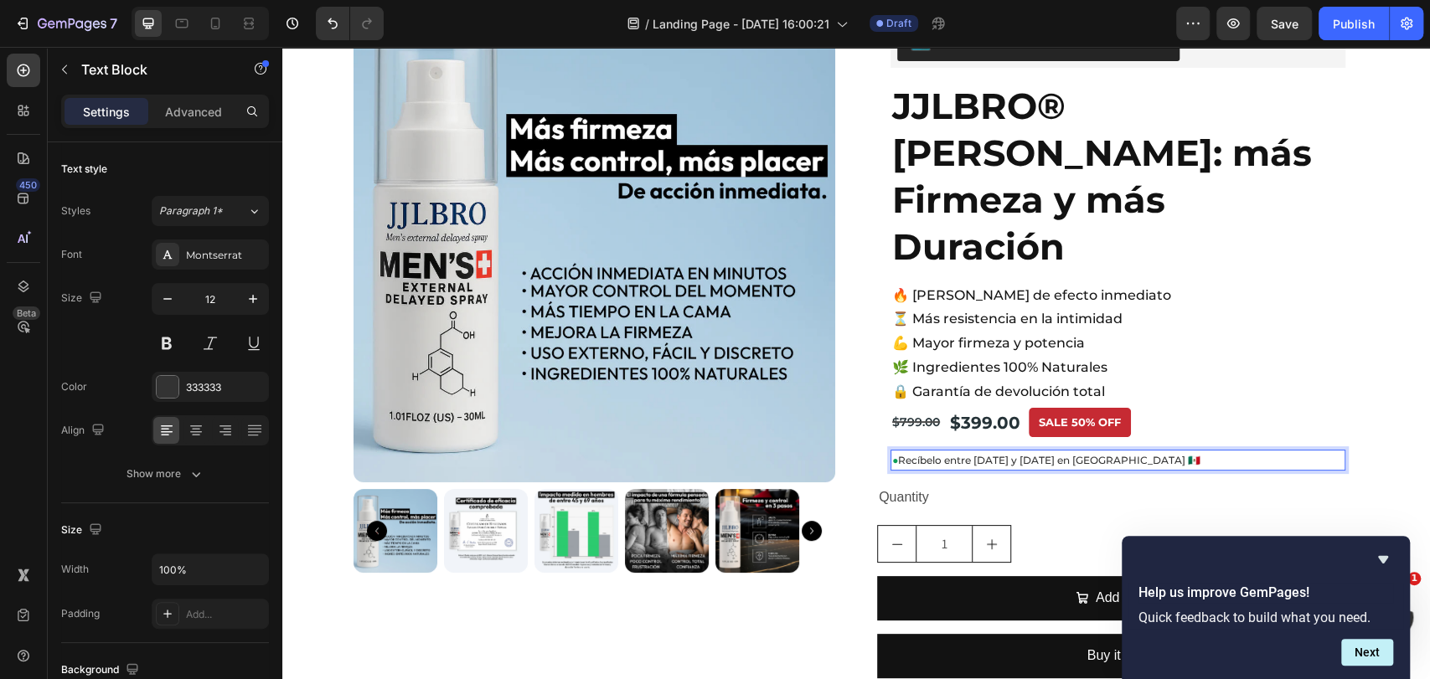
click at [892, 452] on p "● Recíbelo entre [DATE] y [DATE] en [GEOGRAPHIC_DATA] 🇲🇽" at bounding box center [1118, 461] width 452 height 18
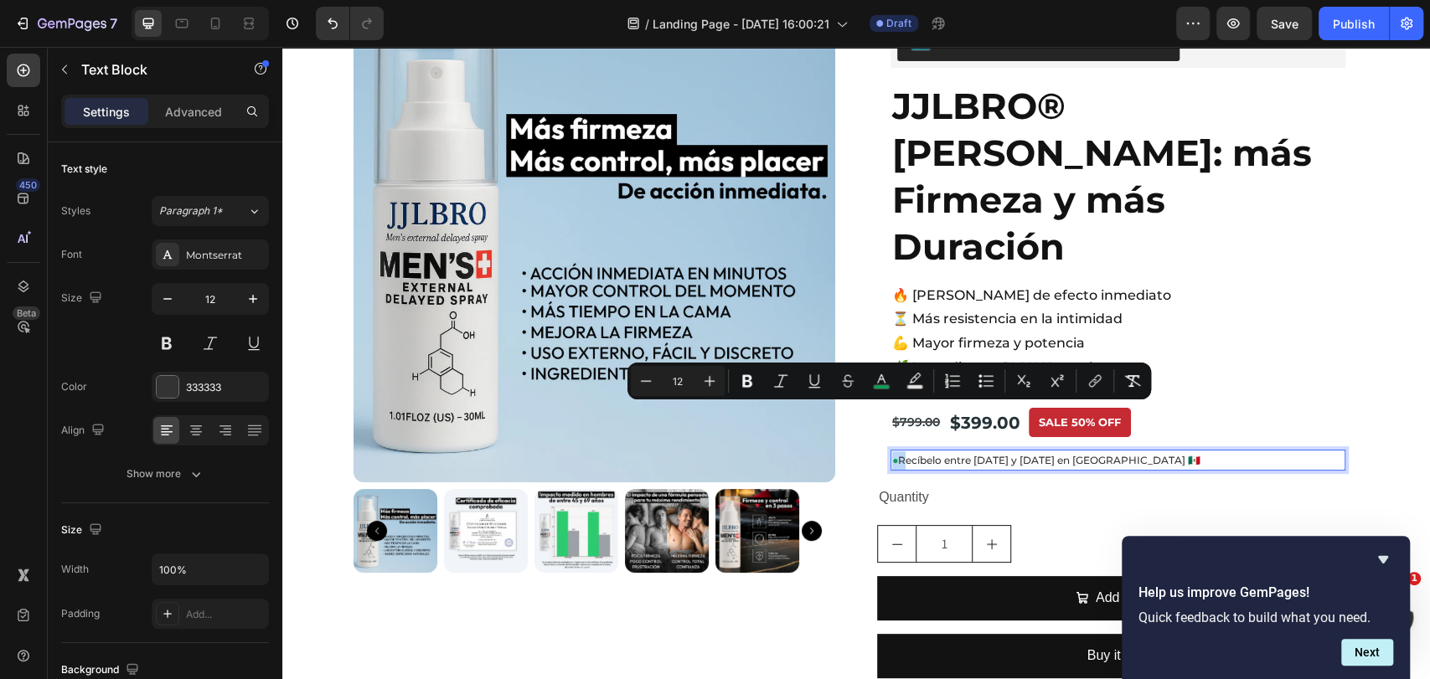
click at [892, 452] on p "● Recíbelo entre [DATE] y [DATE] en [GEOGRAPHIC_DATA] 🇲🇽" at bounding box center [1118, 461] width 452 height 18
click at [697, 372] on button "Plus" at bounding box center [709, 381] width 30 height 30
click at [703, 377] on icon "Editor contextual toolbar" at bounding box center [709, 381] width 17 height 17
type input "14"
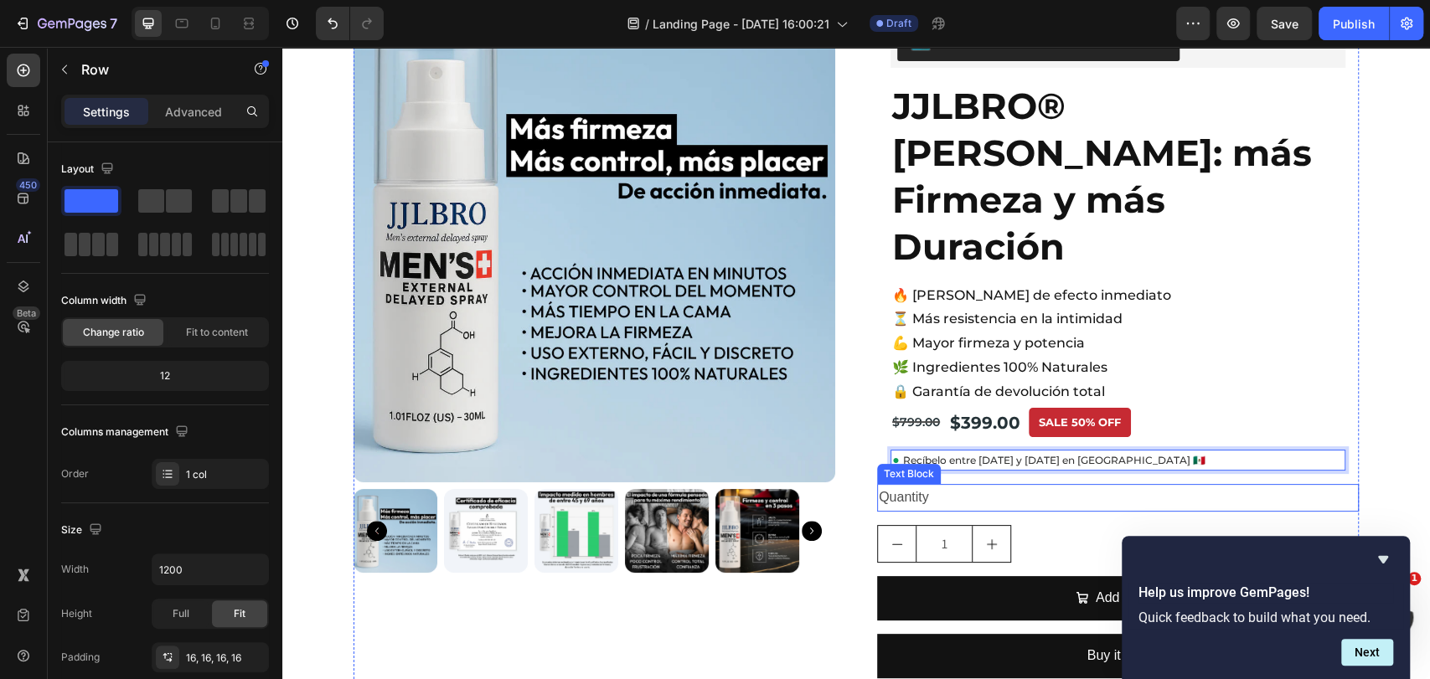
click at [981, 435] on div "[DOMAIN_NAME] - Preview Badge (Stars) [DOMAIN_NAME] JJLBRO® [PERSON_NAME]: más …" at bounding box center [1118, 242] width 482 height 483
click at [1197, 452] on p "● Recíbelo entre [DATE] y [DATE] en [GEOGRAPHIC_DATA] 🇲🇽" at bounding box center [1118, 461] width 452 height 18
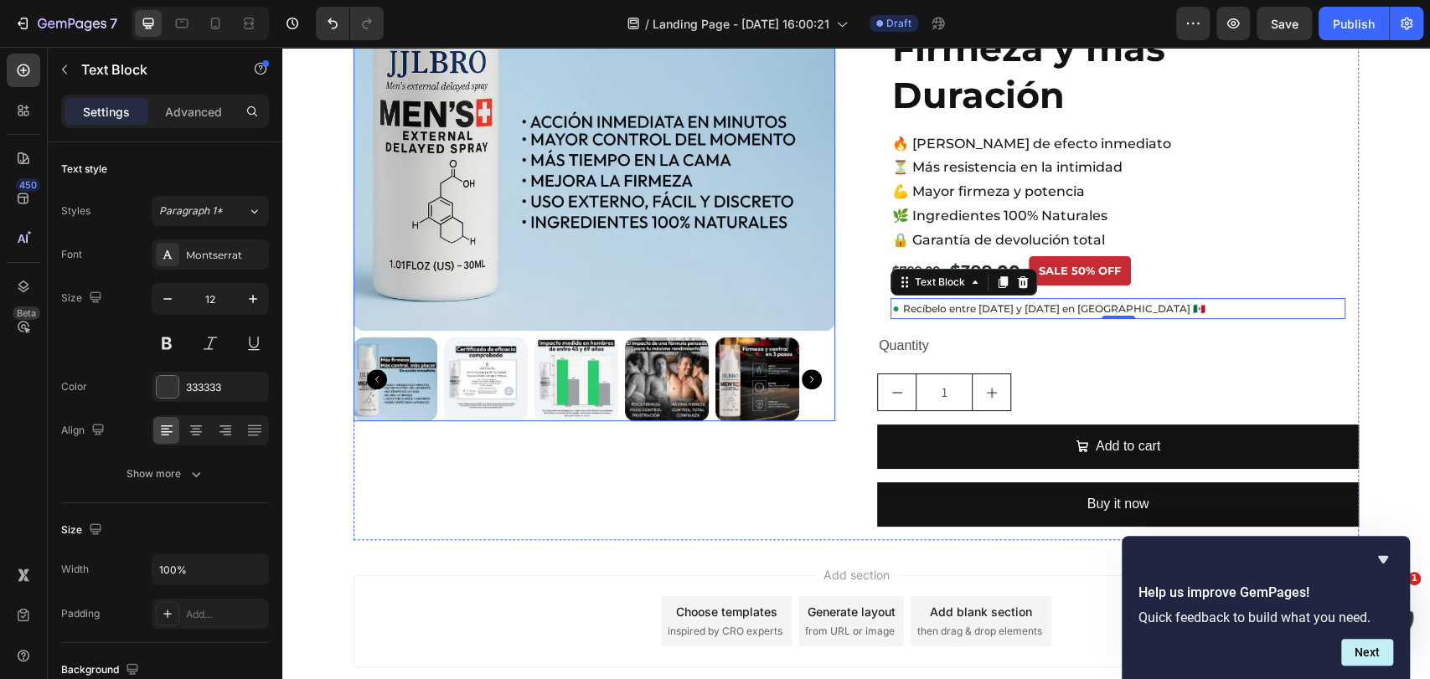
scroll to position [301, 0]
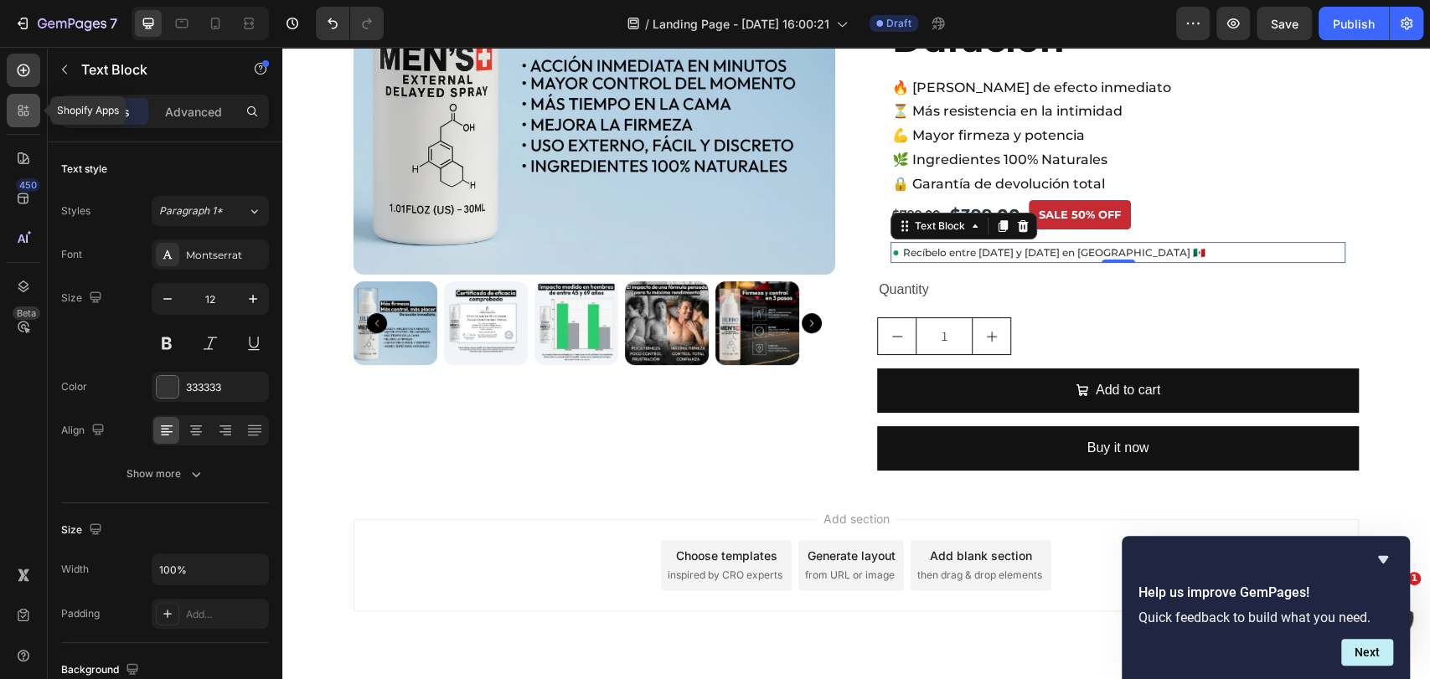
click at [16, 109] on icon at bounding box center [23, 110] width 17 height 17
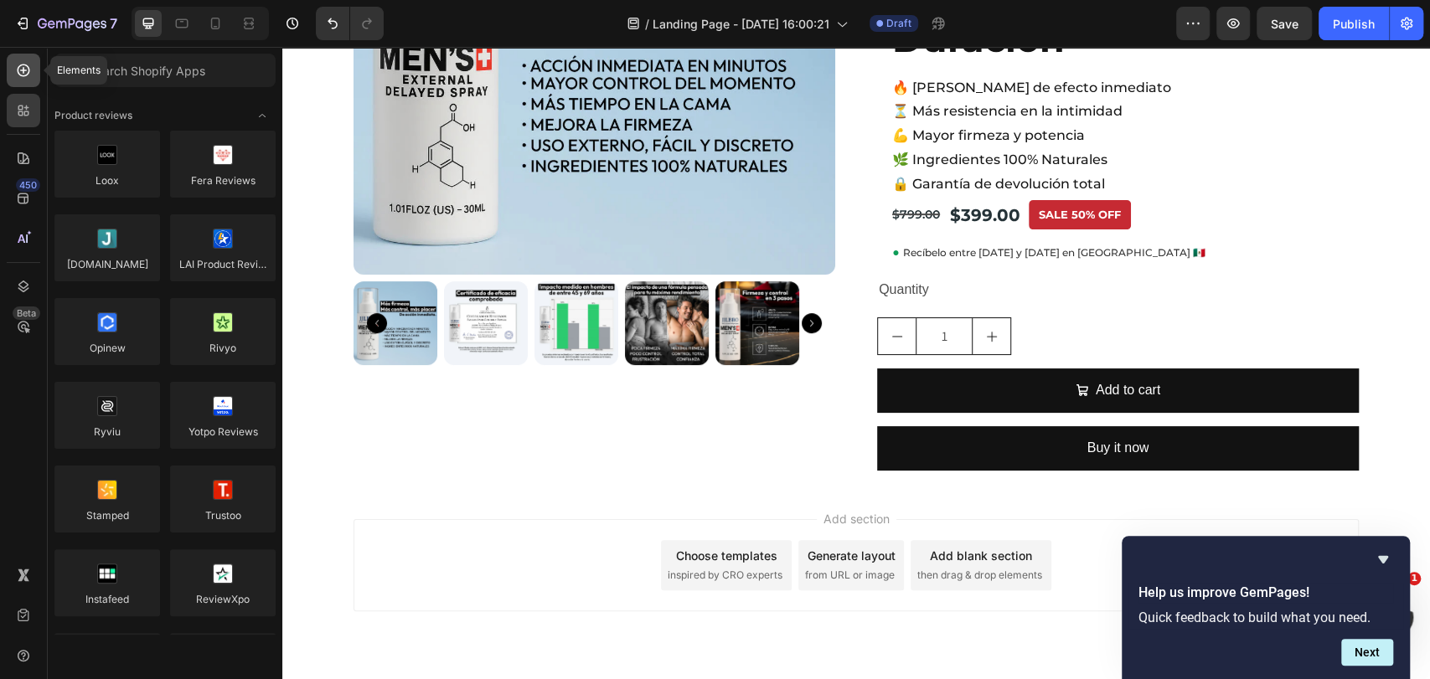
click at [13, 66] on div at bounding box center [24, 71] width 34 height 34
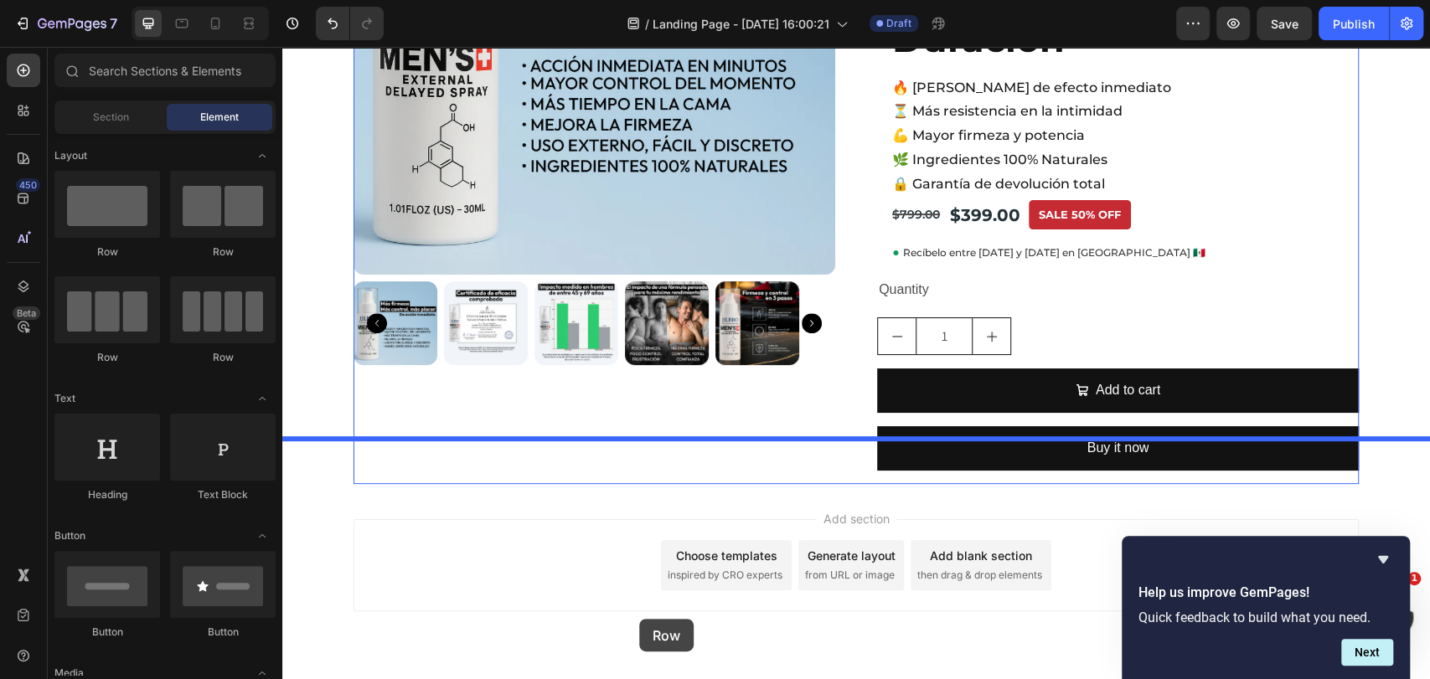
drag, startPoint x: 410, startPoint y: 276, endPoint x: 639, endPoint y: 619, distance: 412.4
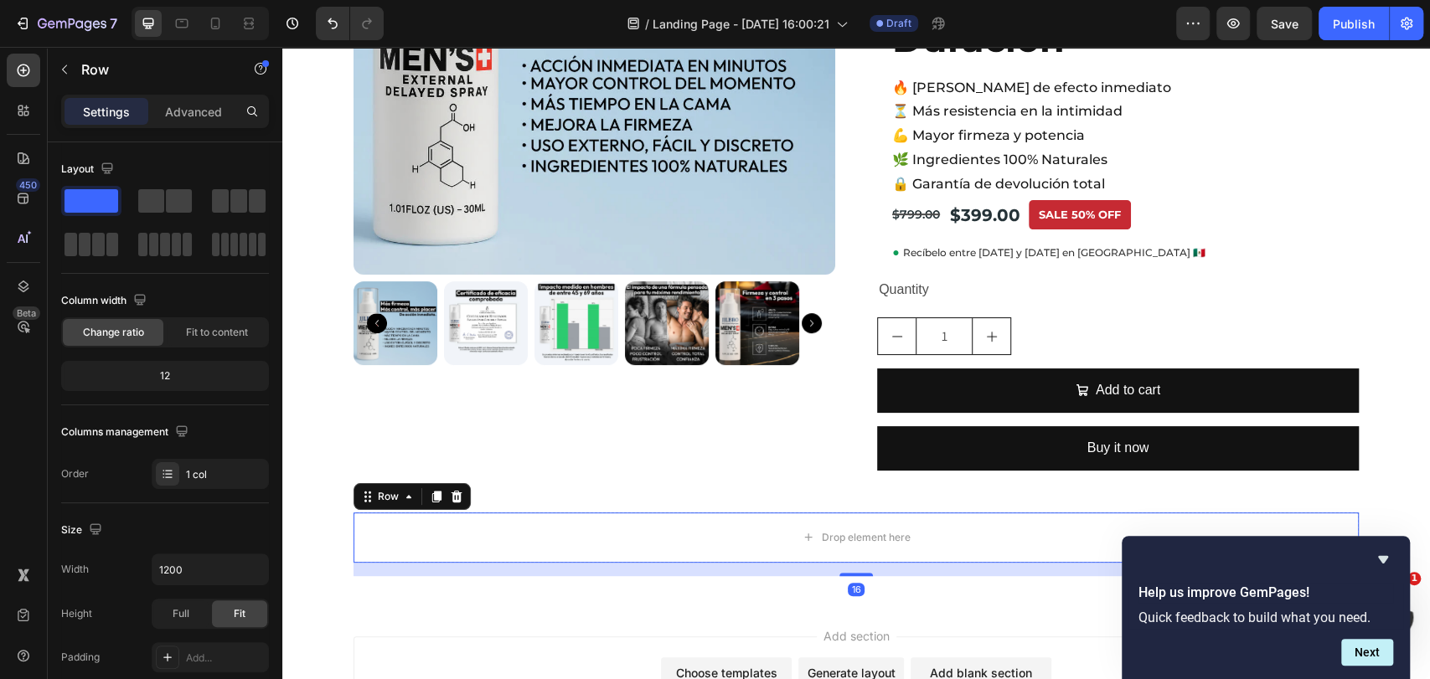
drag, startPoint x: 204, startPoint y: 110, endPoint x: 194, endPoint y: 136, distance: 27.6
click at [204, 111] on p "Advanced" at bounding box center [193, 112] width 57 height 18
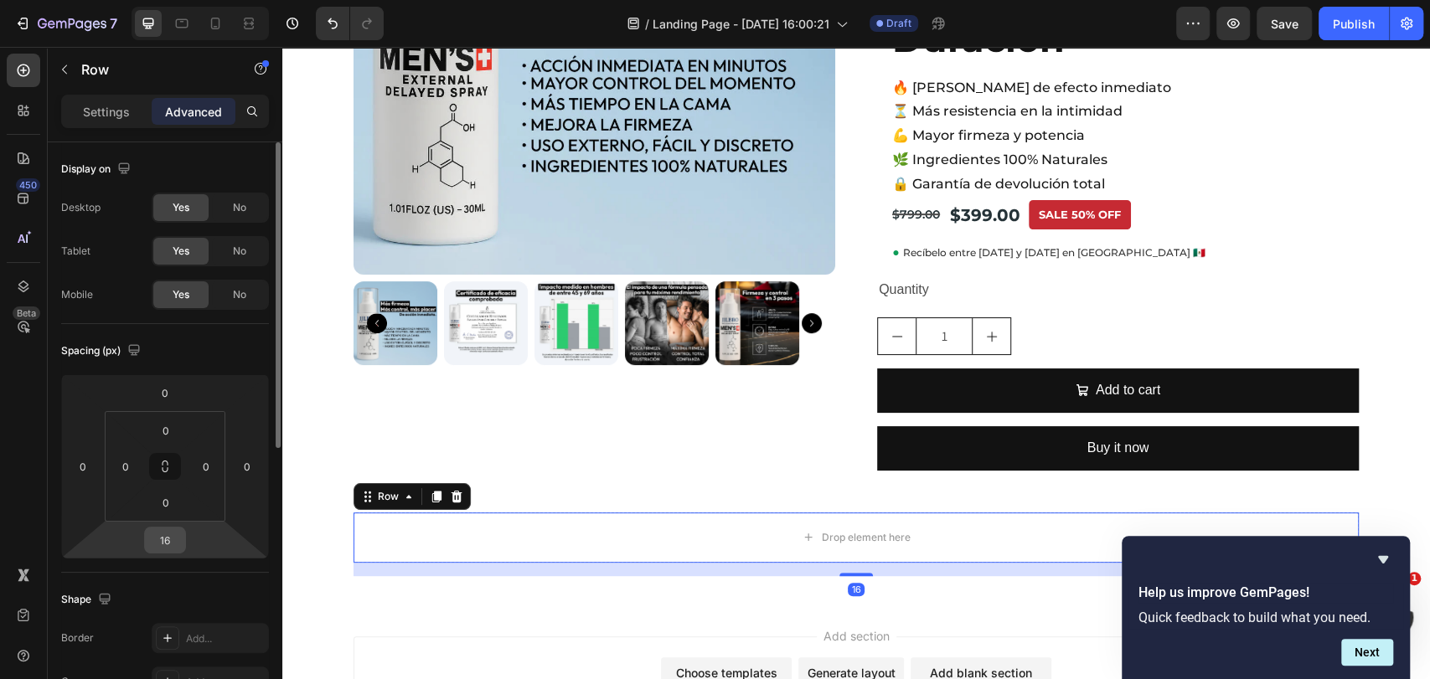
click at [177, 552] on div "16" at bounding box center [165, 540] width 42 height 27
click at [173, 549] on input "16" at bounding box center [165, 540] width 34 height 25
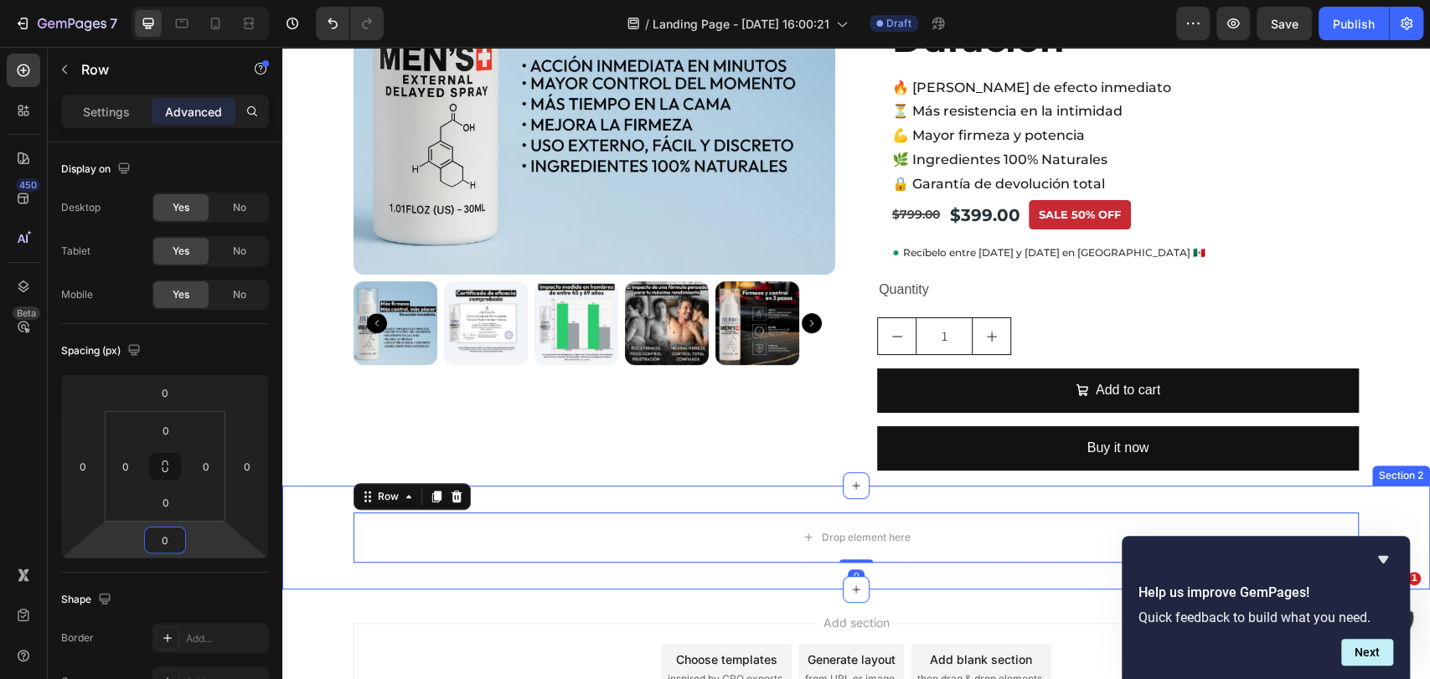
click at [322, 513] on div "Drop element here Row 0" at bounding box center [856, 538] width 1148 height 50
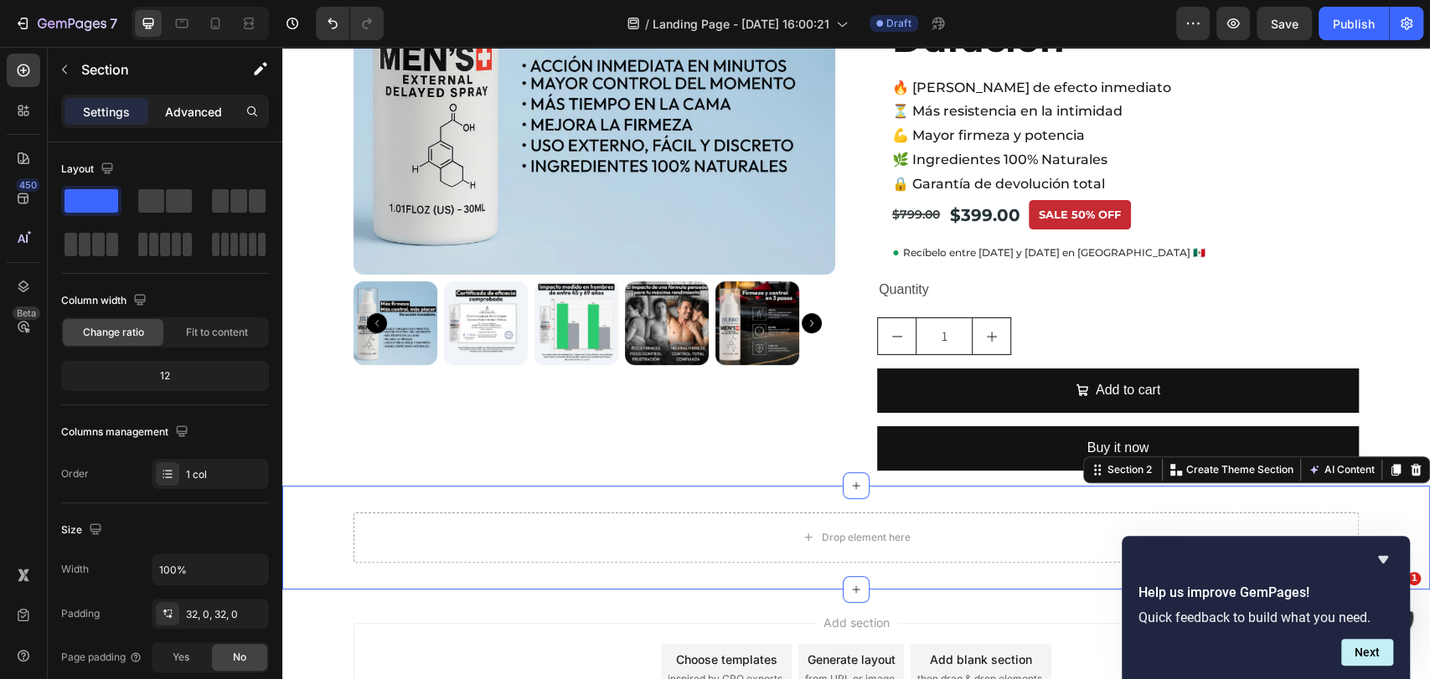
click at [198, 124] on div "Advanced" at bounding box center [194, 111] width 84 height 27
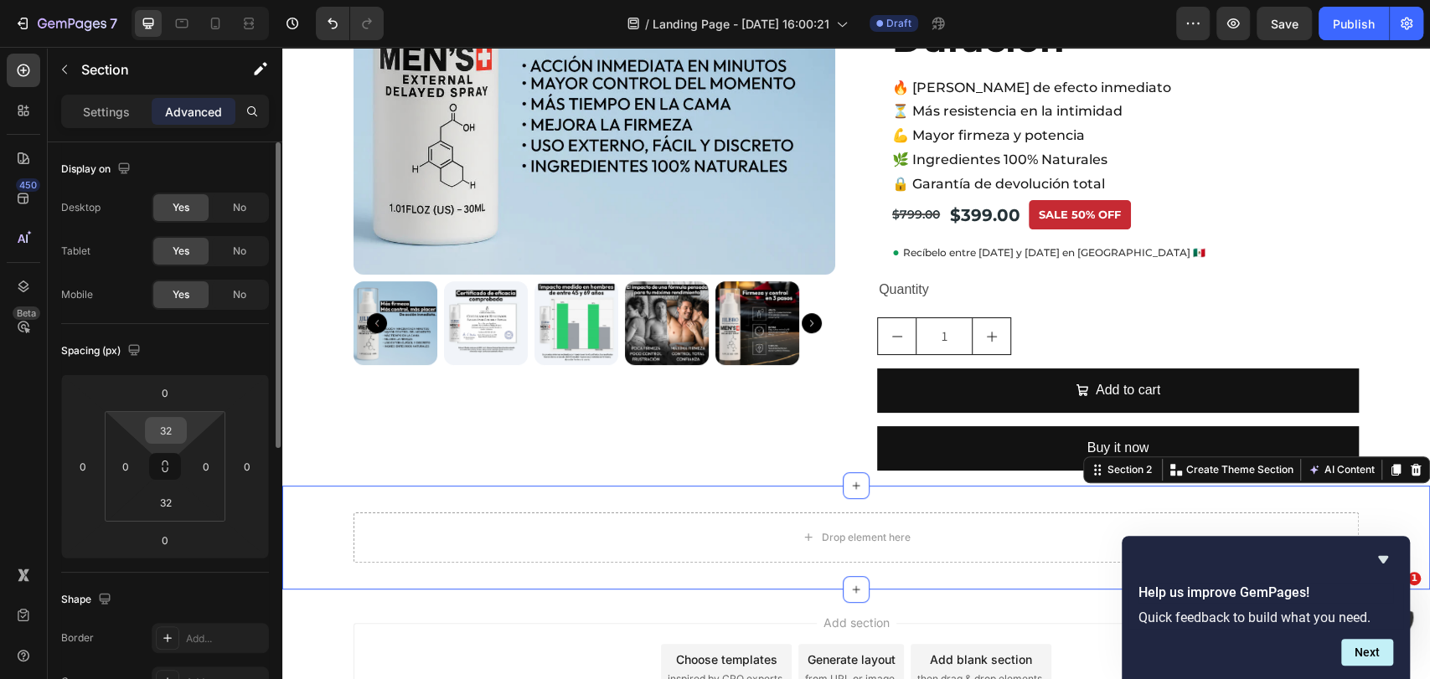
click at [178, 433] on input "32" at bounding box center [166, 430] width 34 height 25
type input "20"
click at [114, 460] on input "0" at bounding box center [125, 466] width 25 height 25
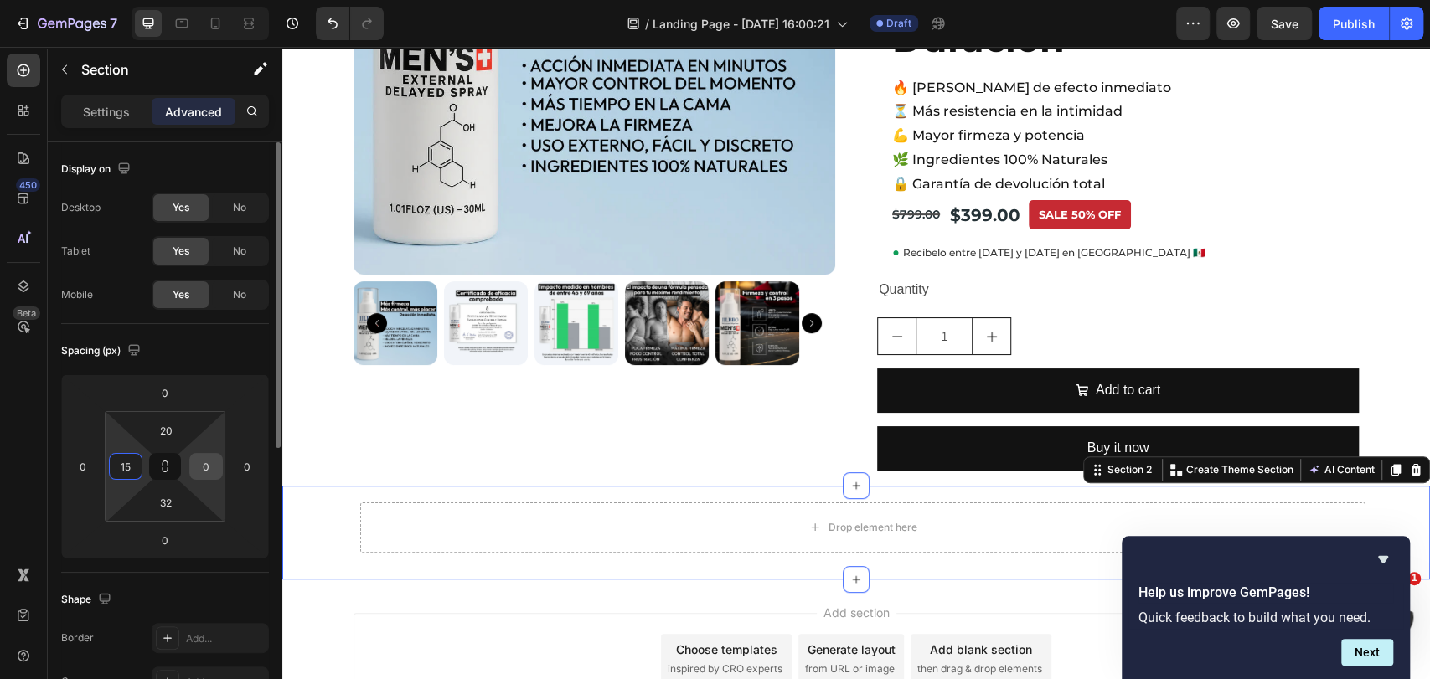
type input "15"
click at [197, 476] on input "0" at bounding box center [206, 466] width 25 height 25
type input "15"
click at [175, 504] on input "32" at bounding box center [166, 502] width 34 height 25
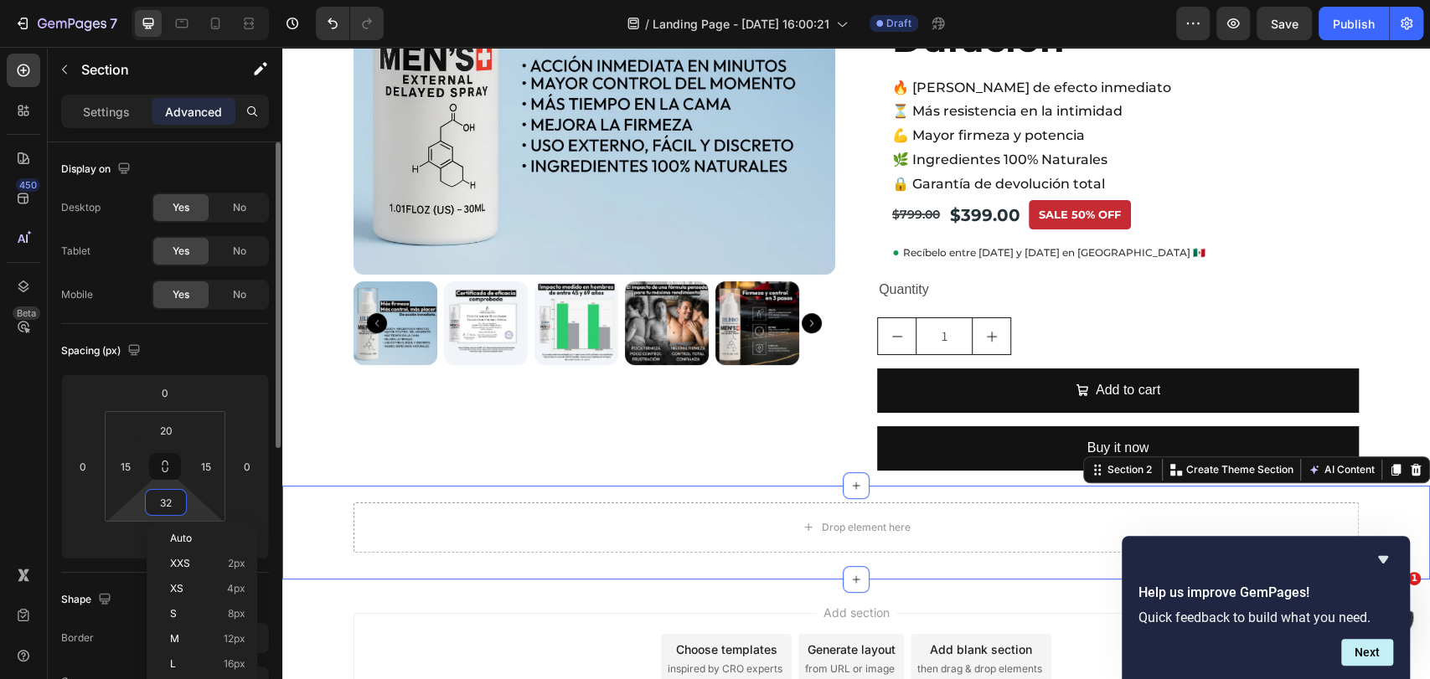
type input "31"
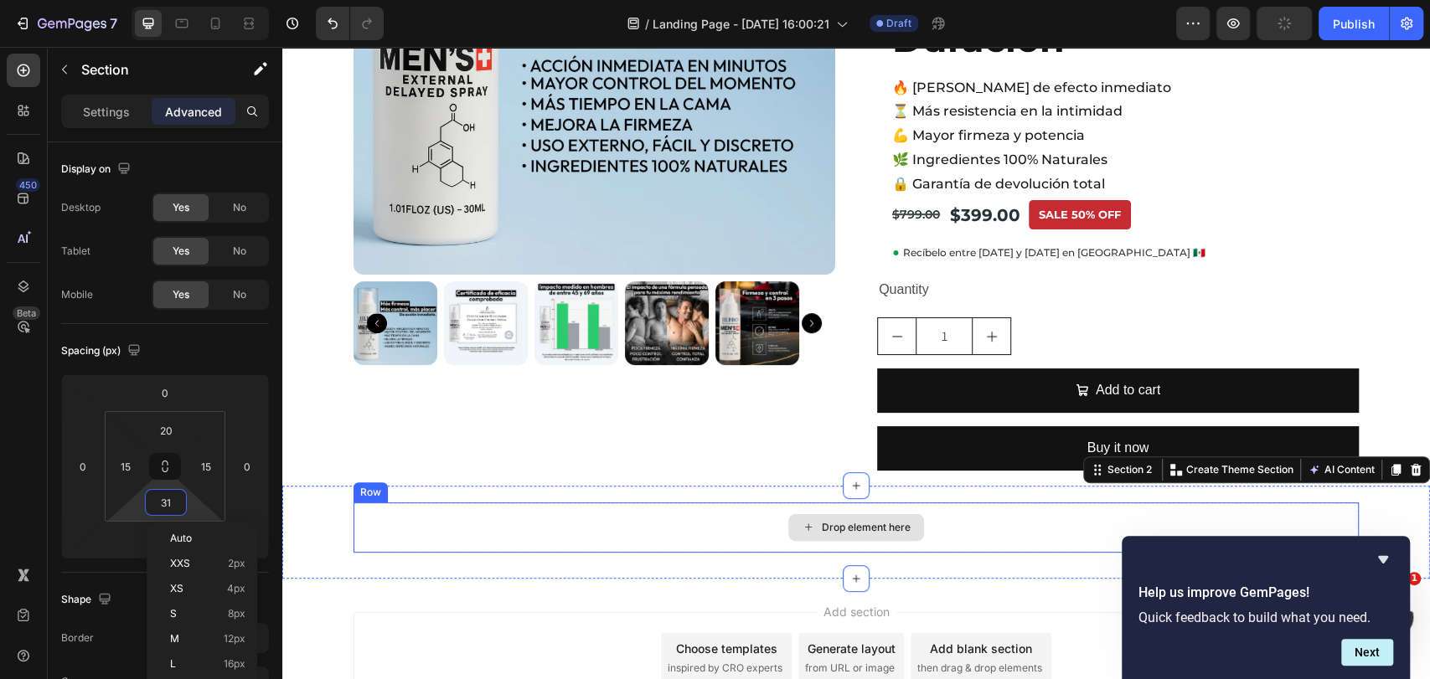
click at [720, 503] on div "Drop element here" at bounding box center [856, 528] width 1005 height 50
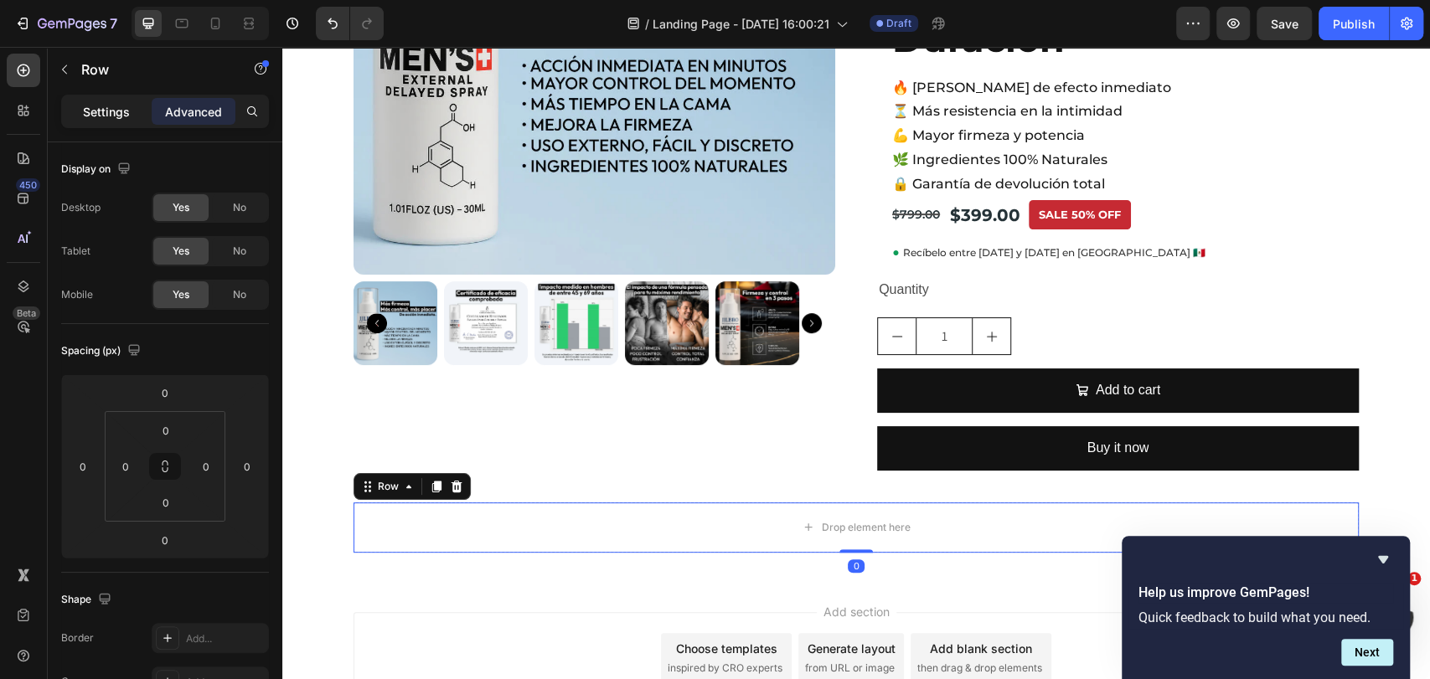
click at [74, 98] on div "Settings" at bounding box center [107, 111] width 84 height 27
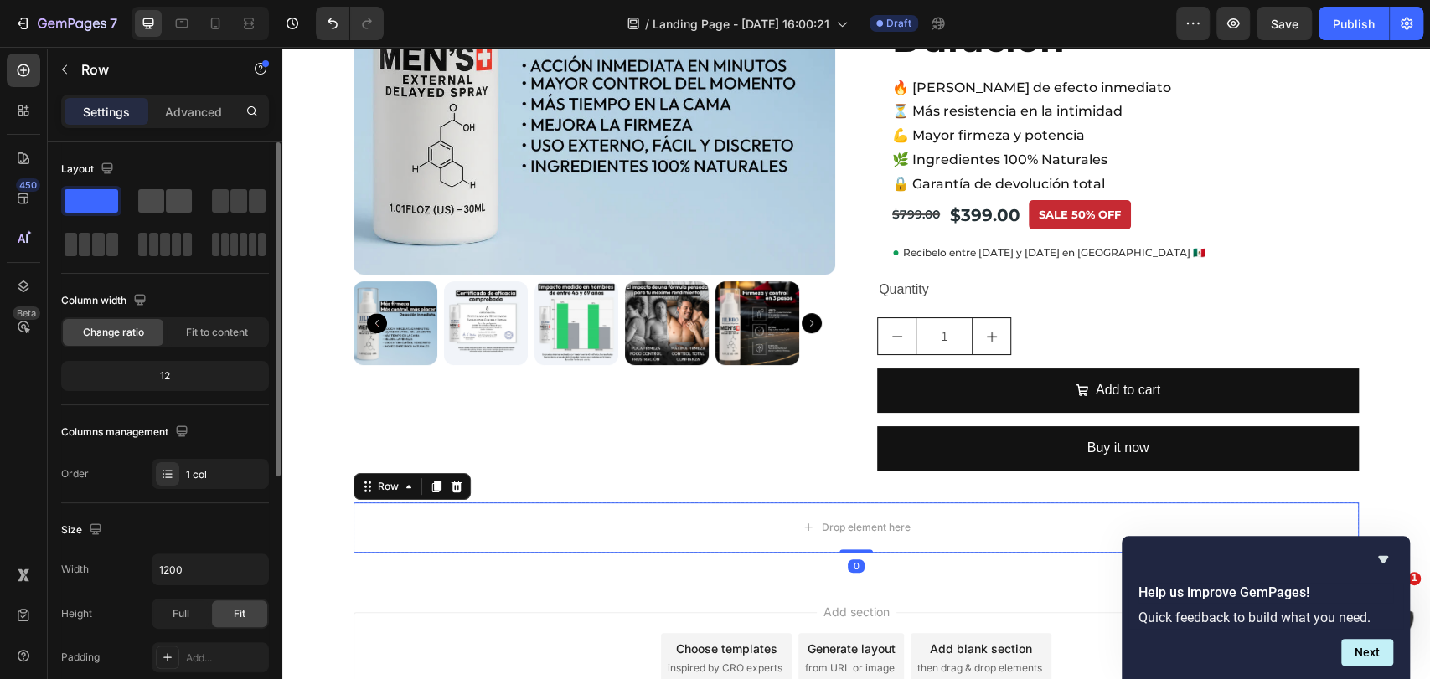
click at [169, 205] on span at bounding box center [179, 200] width 26 height 23
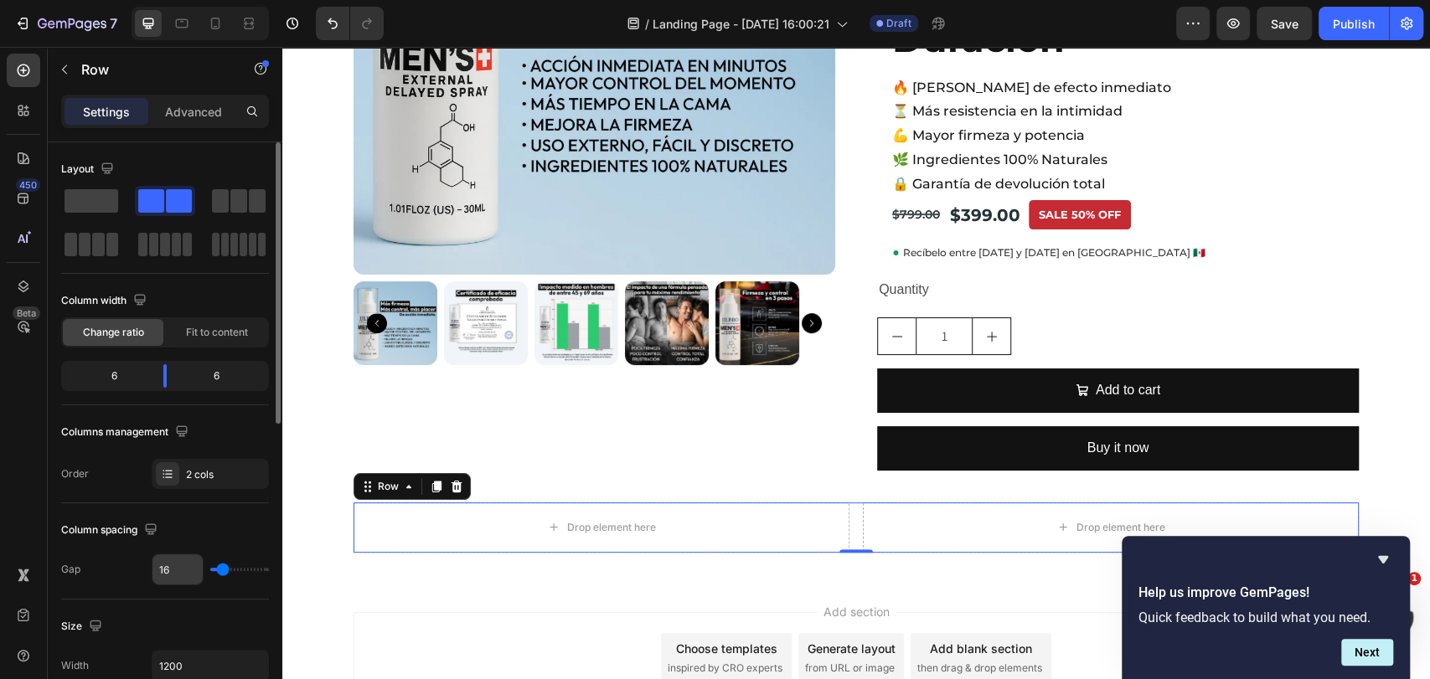
click at [187, 571] on input "16" at bounding box center [177, 570] width 50 height 30
type input "3"
type input "35"
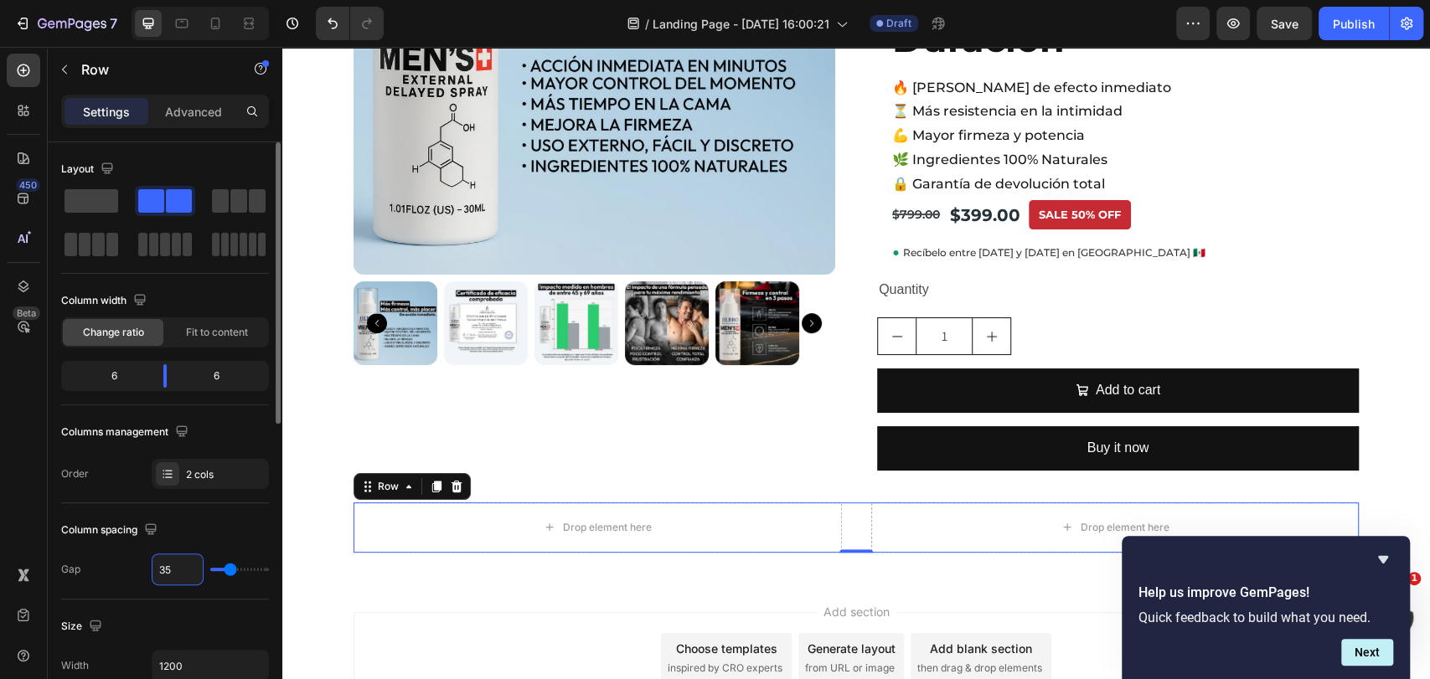
type input "36"
type input "37"
type input "38"
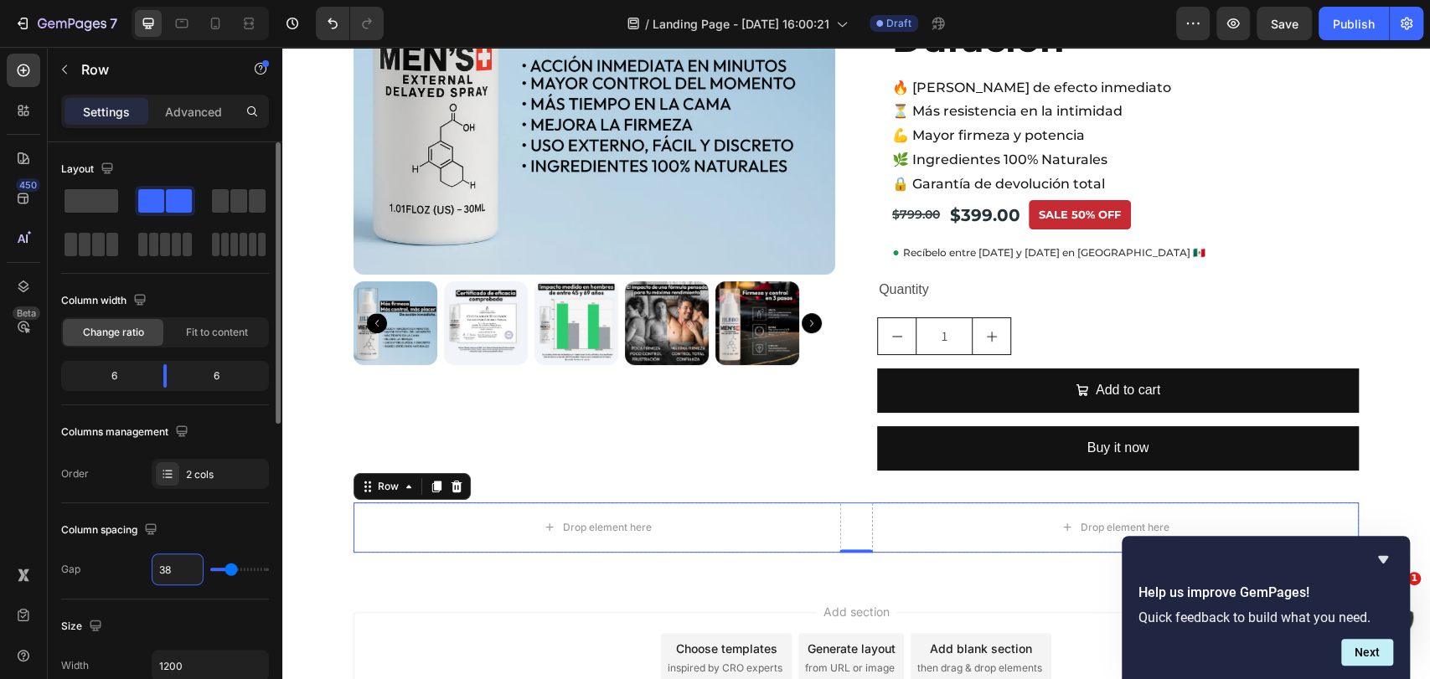
type input "38"
type input "39"
type input "40"
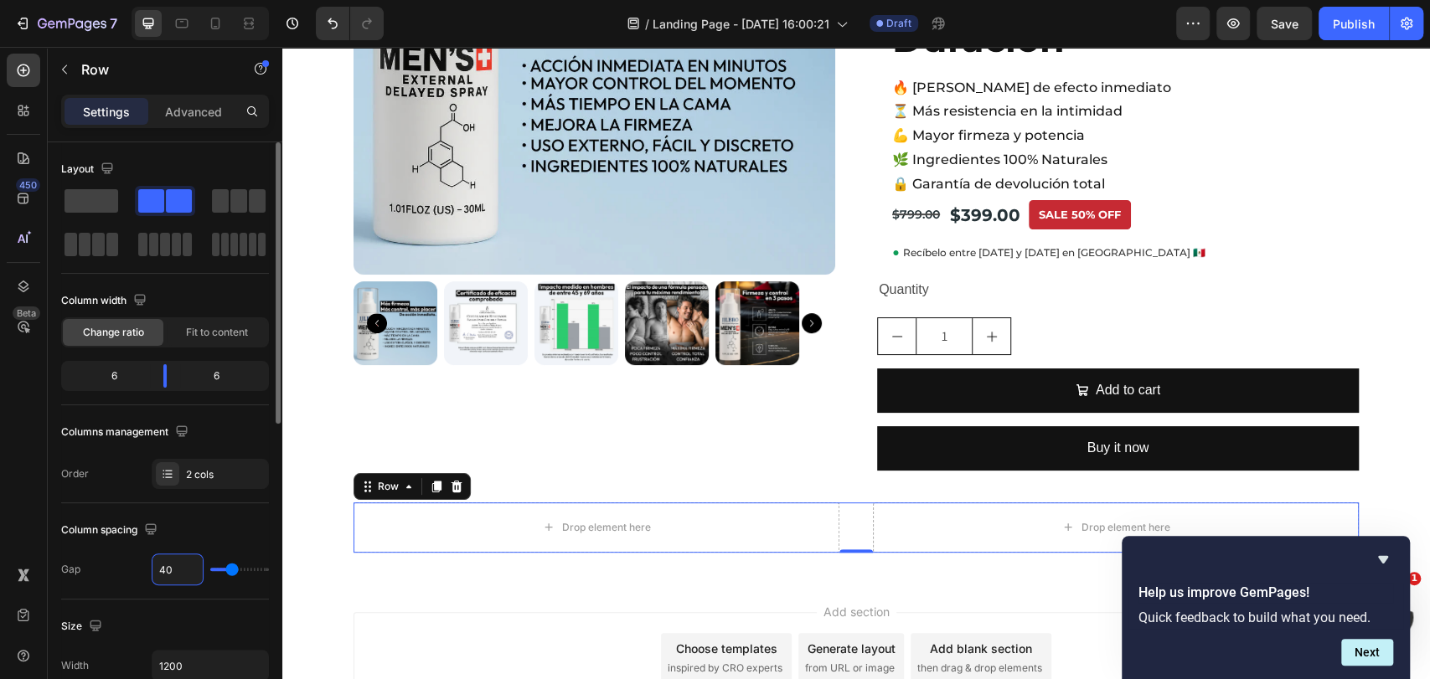
type input "41"
type input "40"
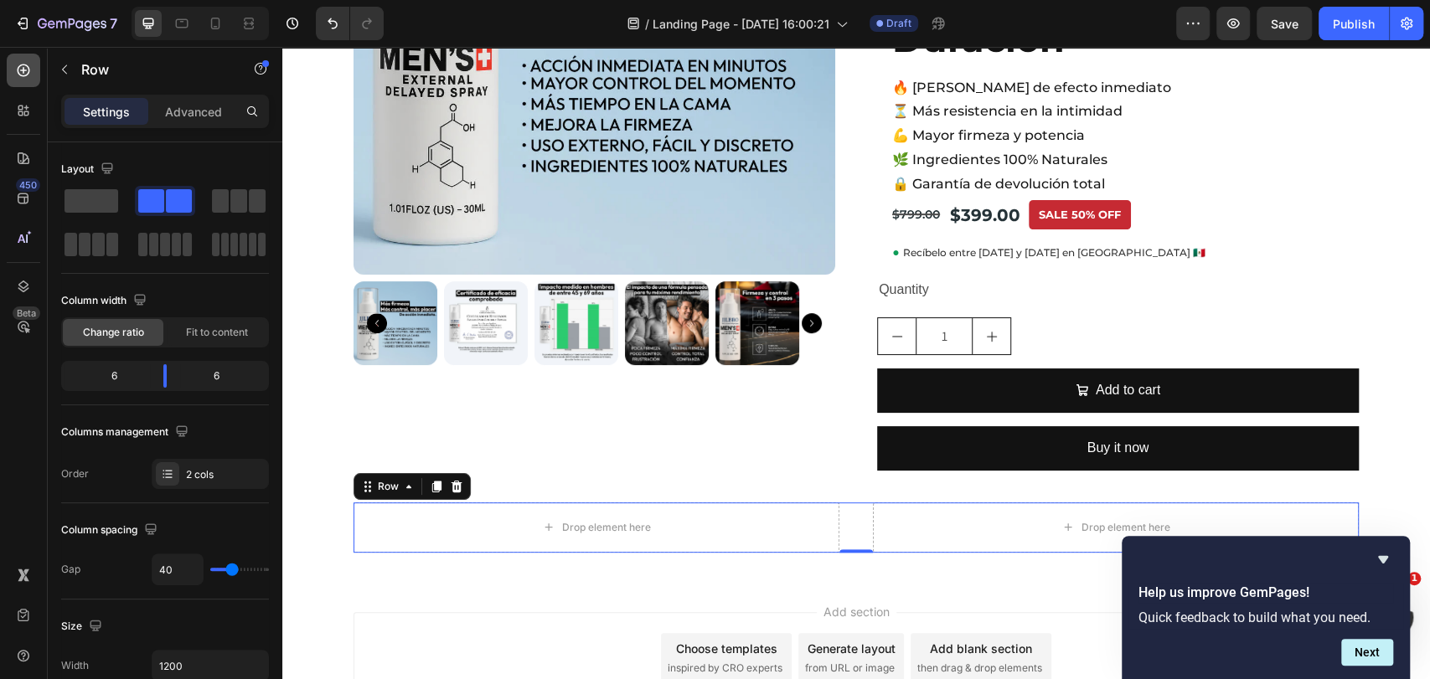
click at [23, 78] on icon at bounding box center [23, 70] width 17 height 17
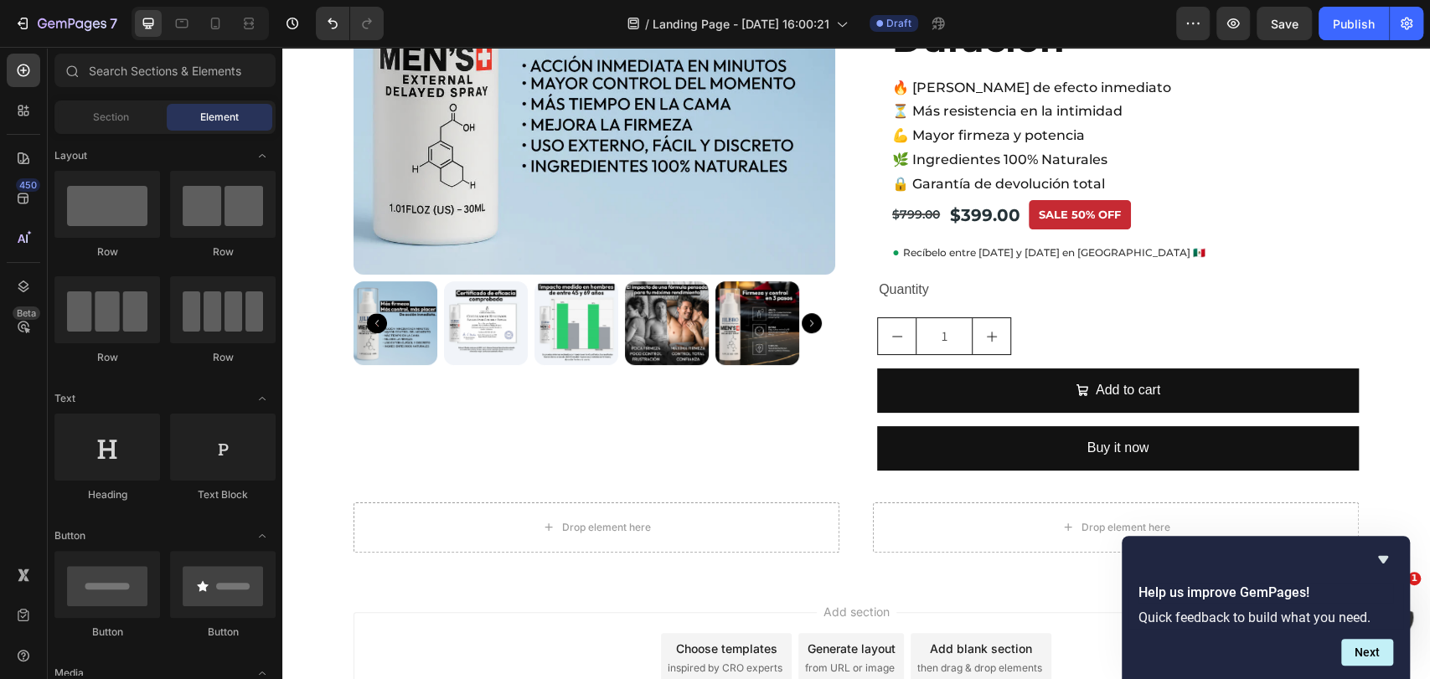
scroll to position [279, 0]
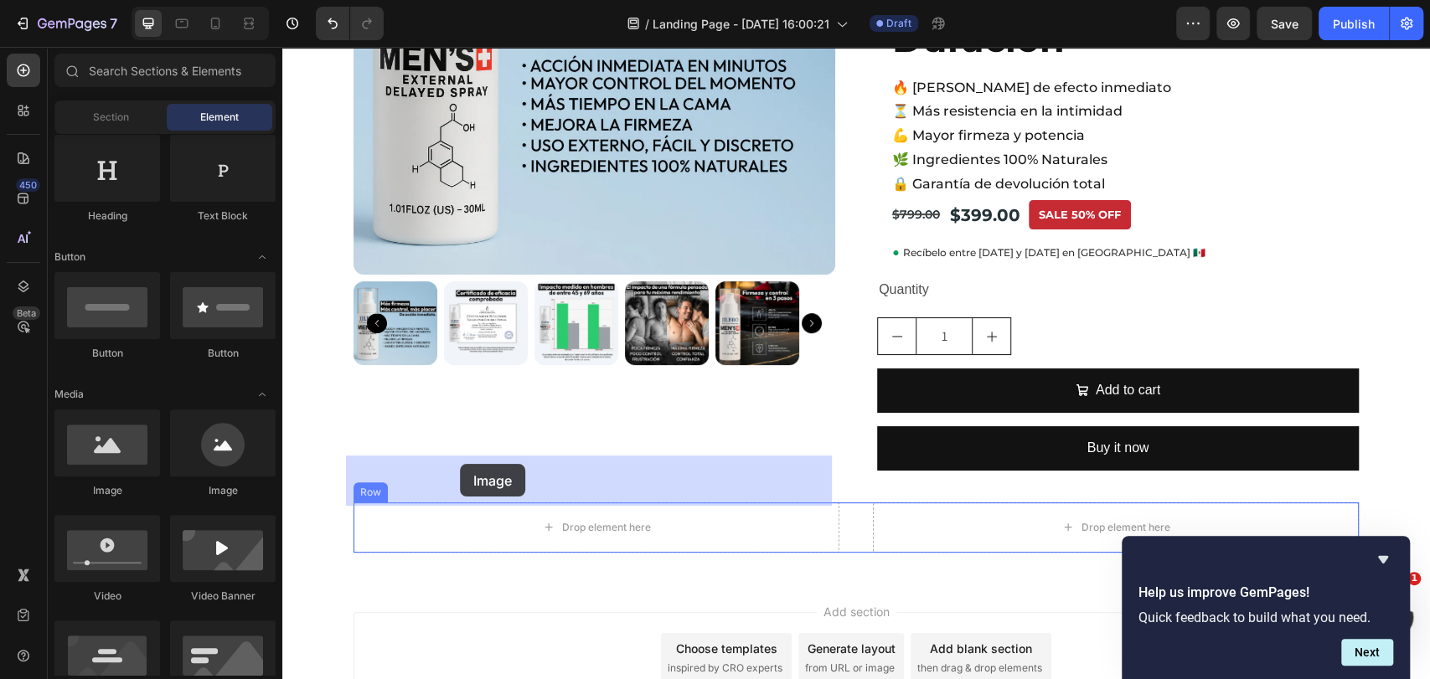
drag, startPoint x: 431, startPoint y: 493, endPoint x: 460, endPoint y: 464, distance: 40.9
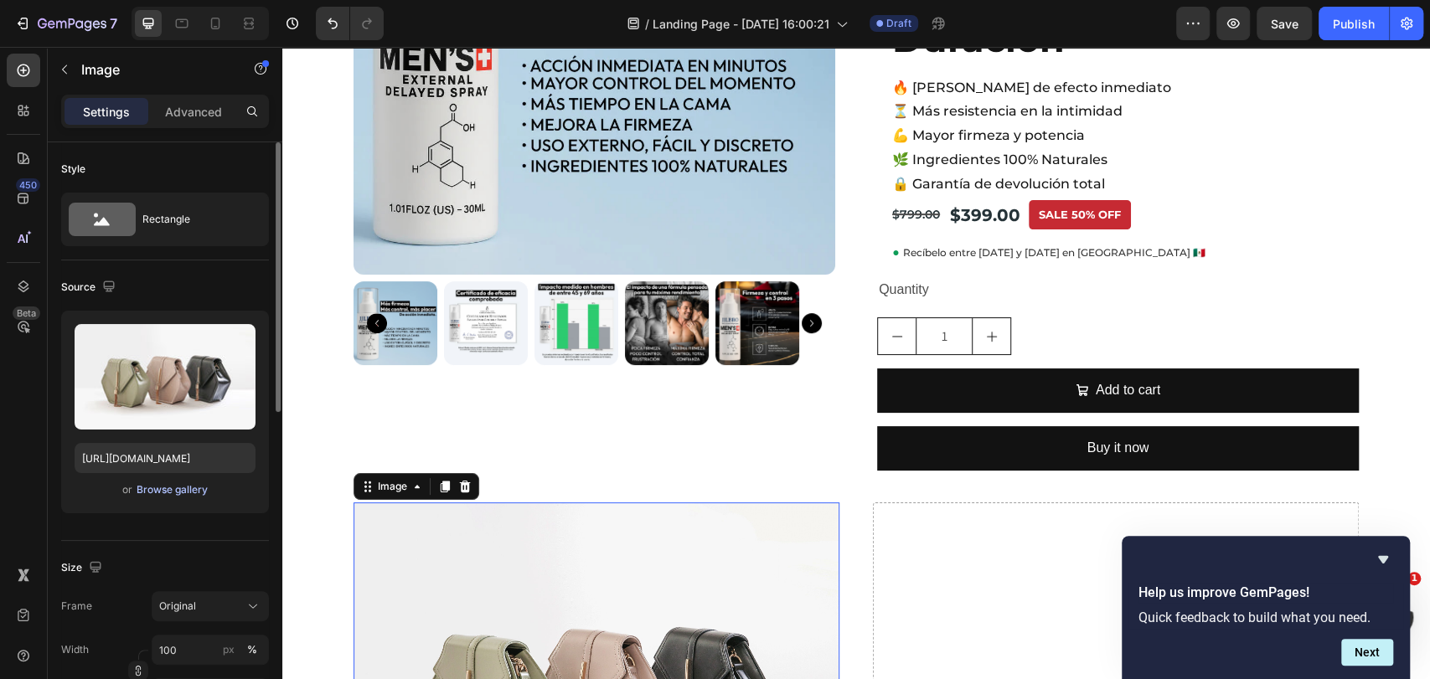
click at [156, 491] on div "Browse gallery" at bounding box center [172, 490] width 71 height 15
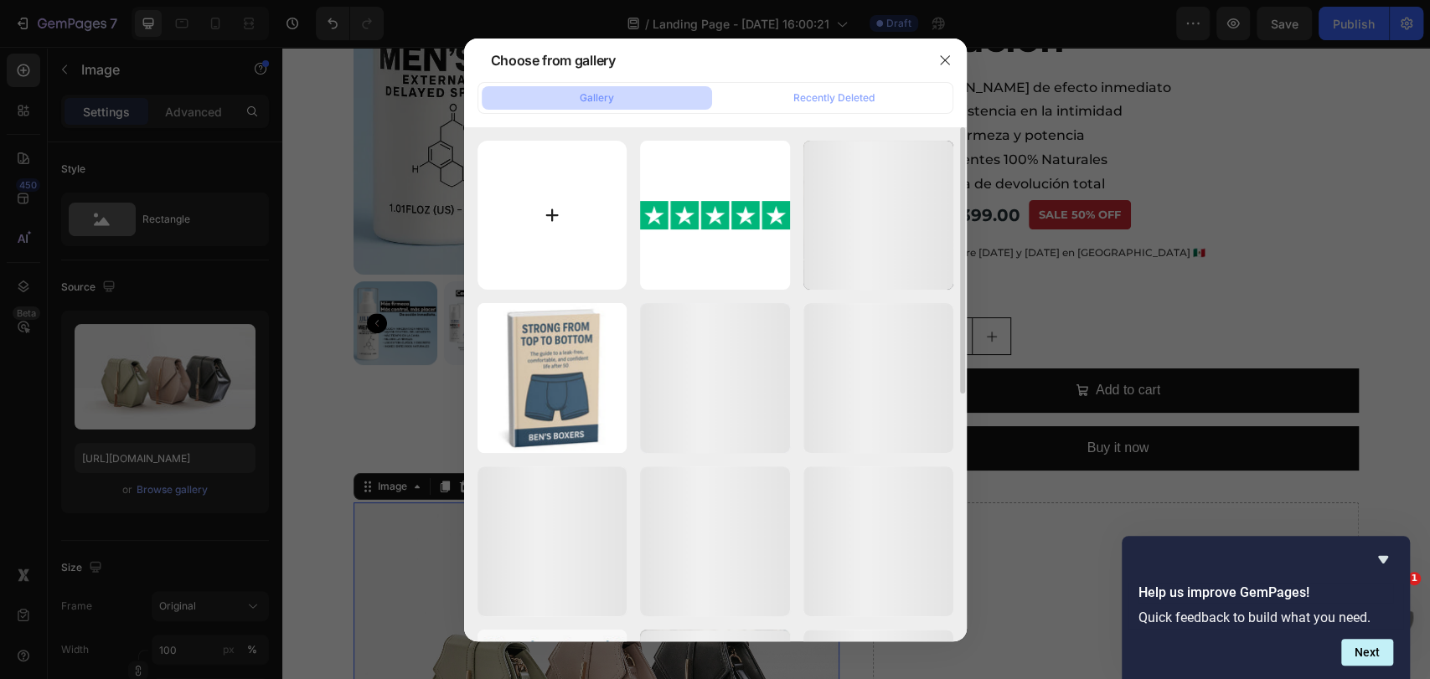
click at [548, 240] on input "file" at bounding box center [552, 216] width 150 height 150
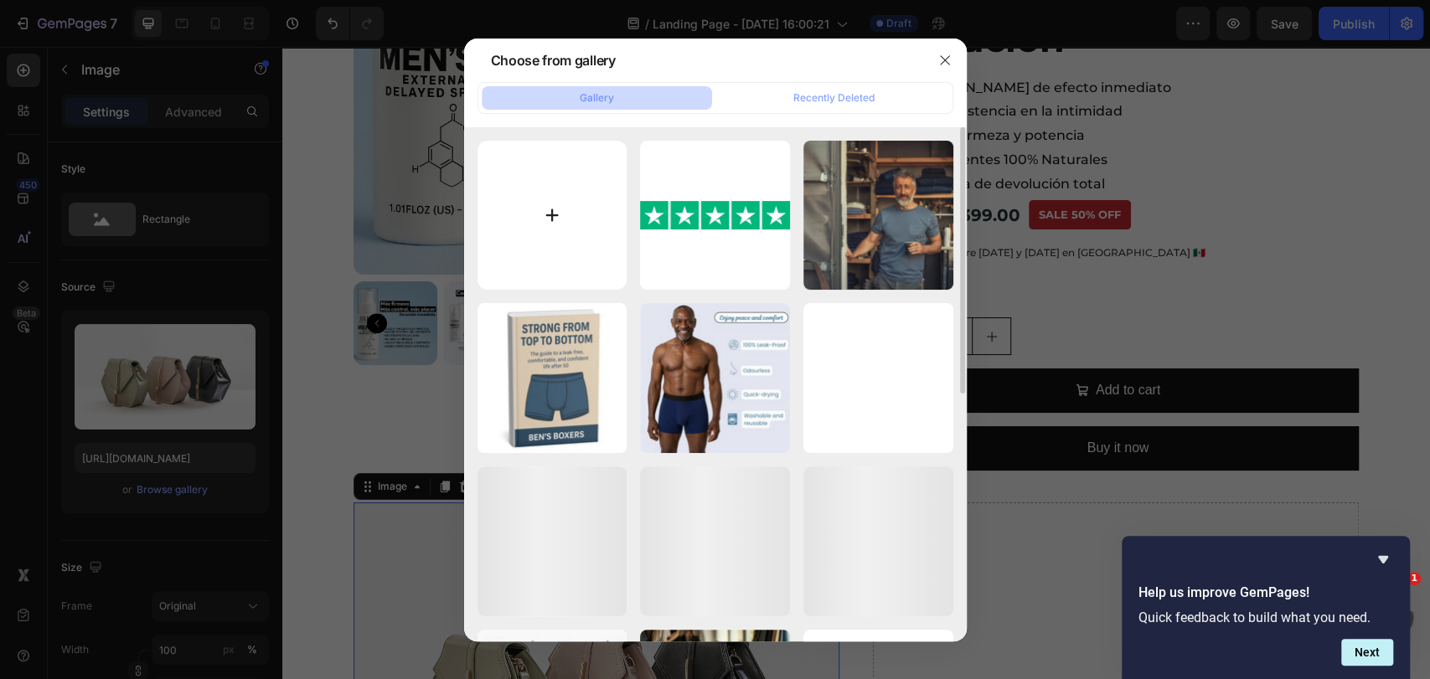
type input "C:\fakepath\thumbnail_da586b1d-ce7b-4055-8acf-2a0ce0069925.webp"
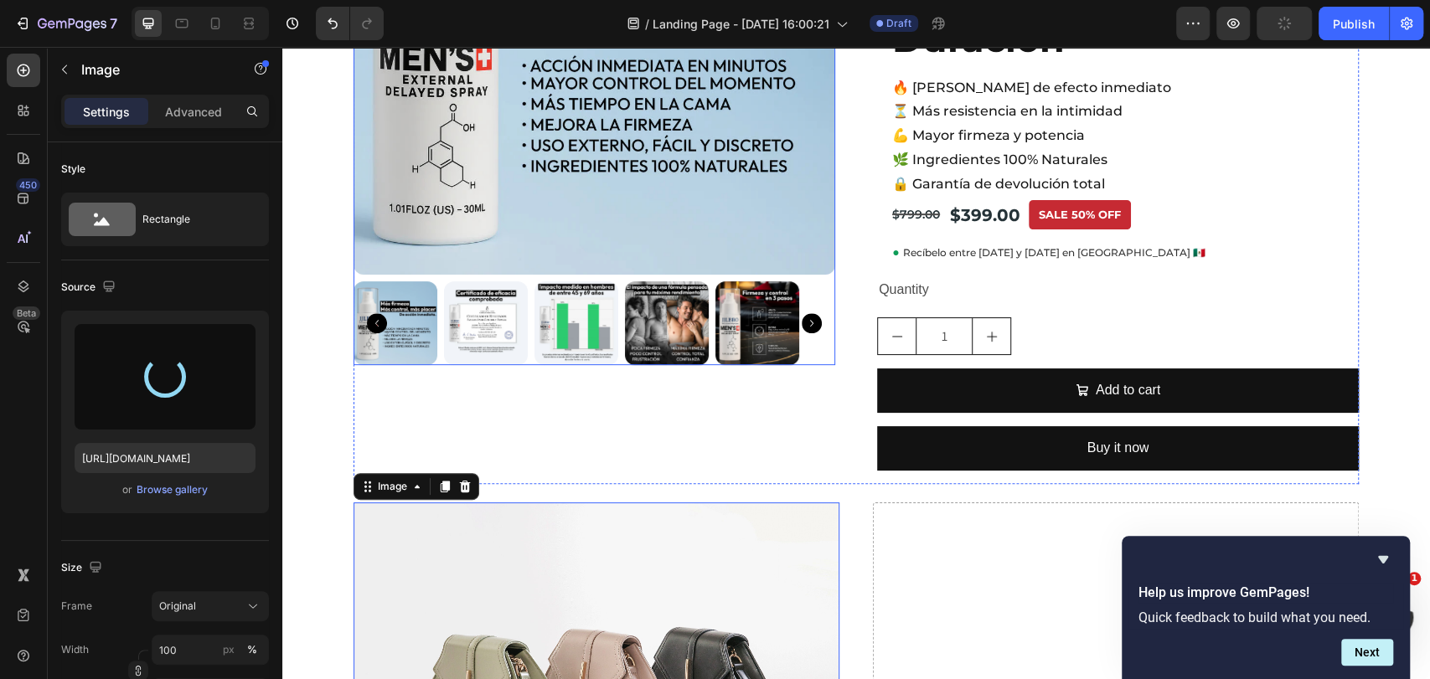
type input "[URL][DOMAIN_NAME]"
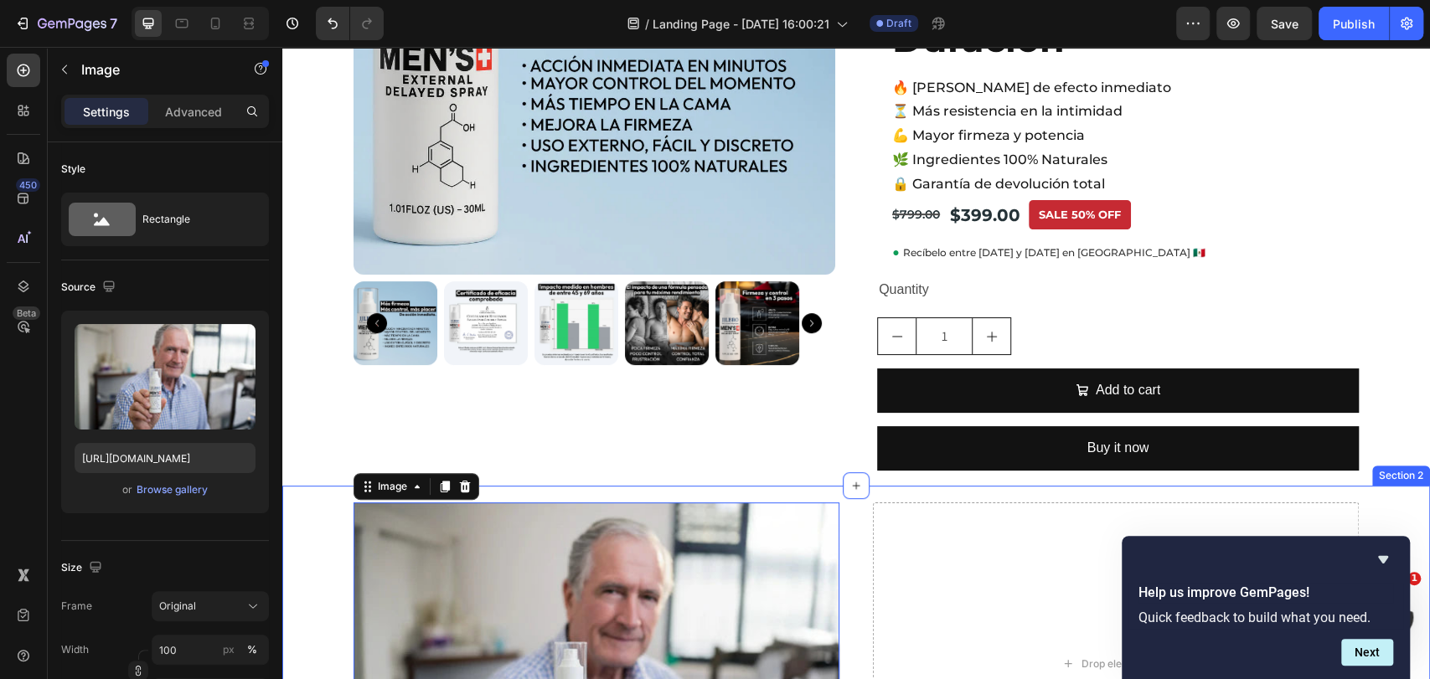
click at [316, 486] on div "Image 0 Drop element here Row Section 2" at bounding box center [856, 669] width 1148 height 367
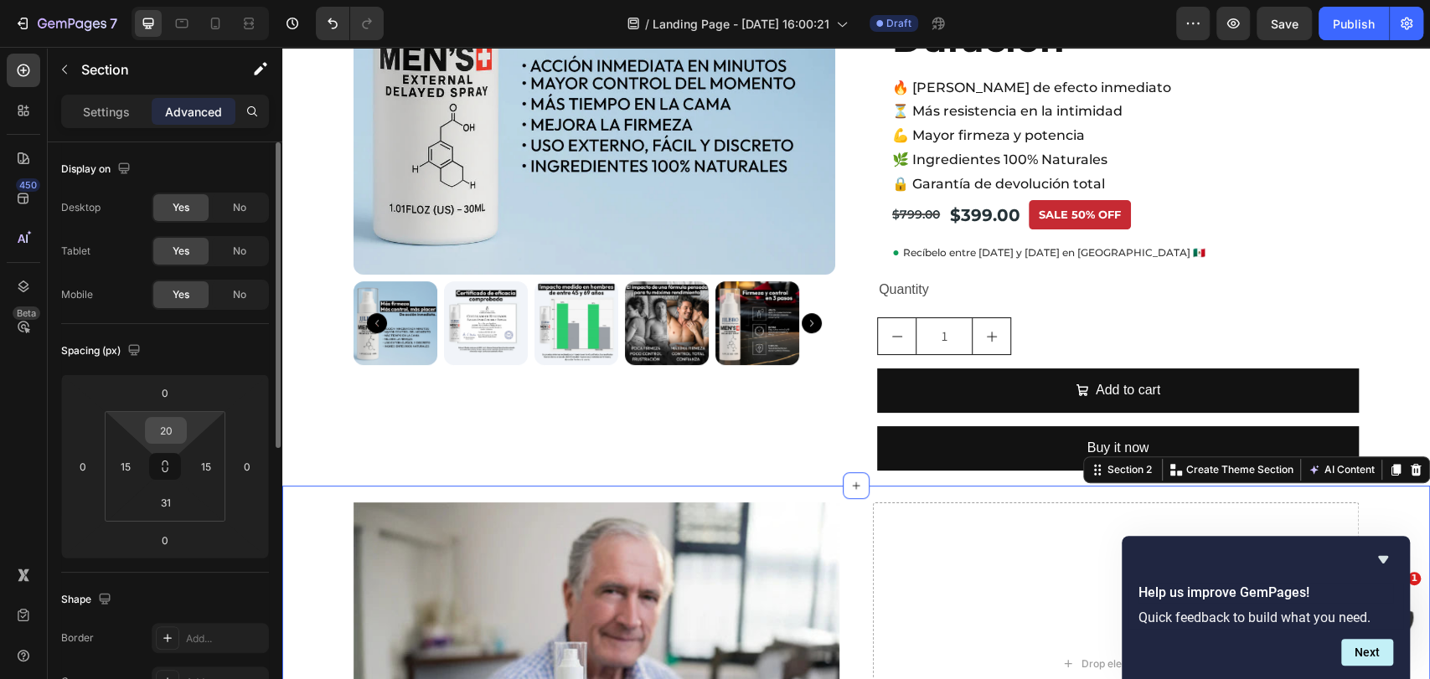
click at [160, 437] on input "20" at bounding box center [166, 430] width 34 height 25
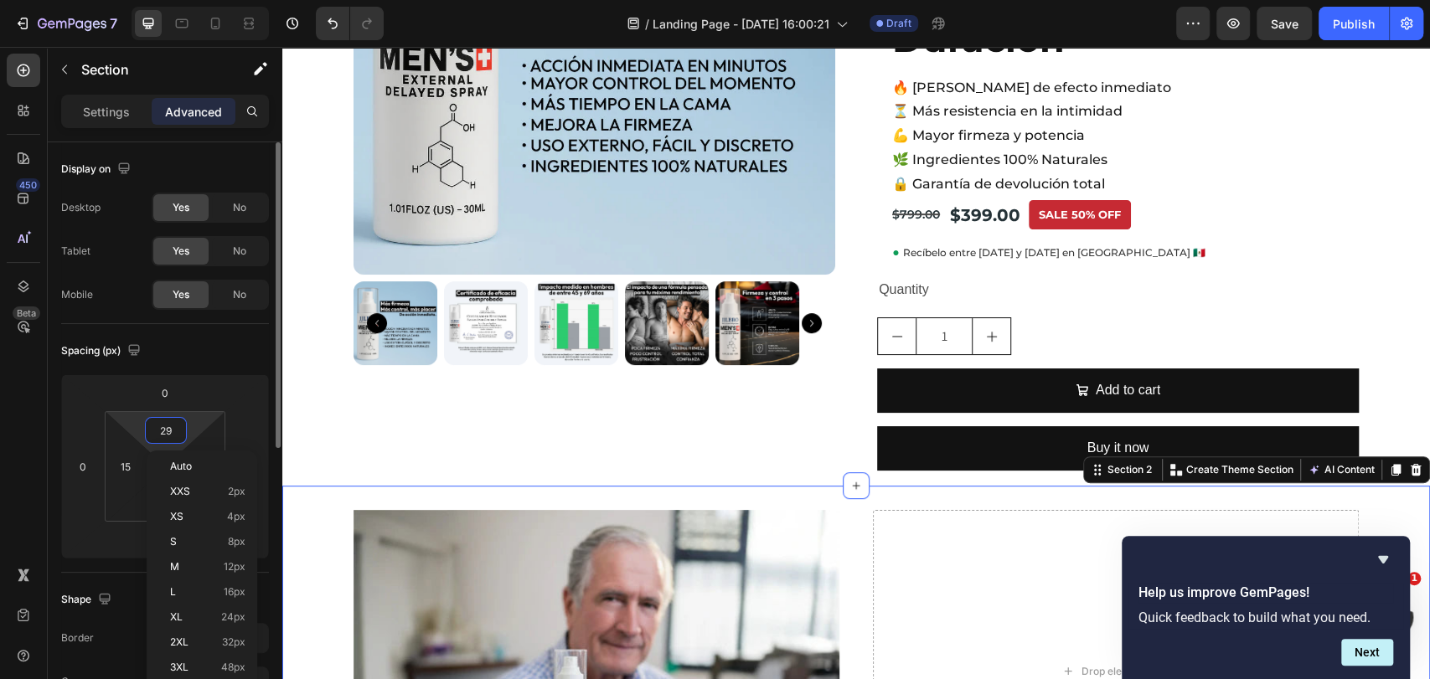
type input "30"
click at [514, 535] on img at bounding box center [597, 673] width 486 height 324
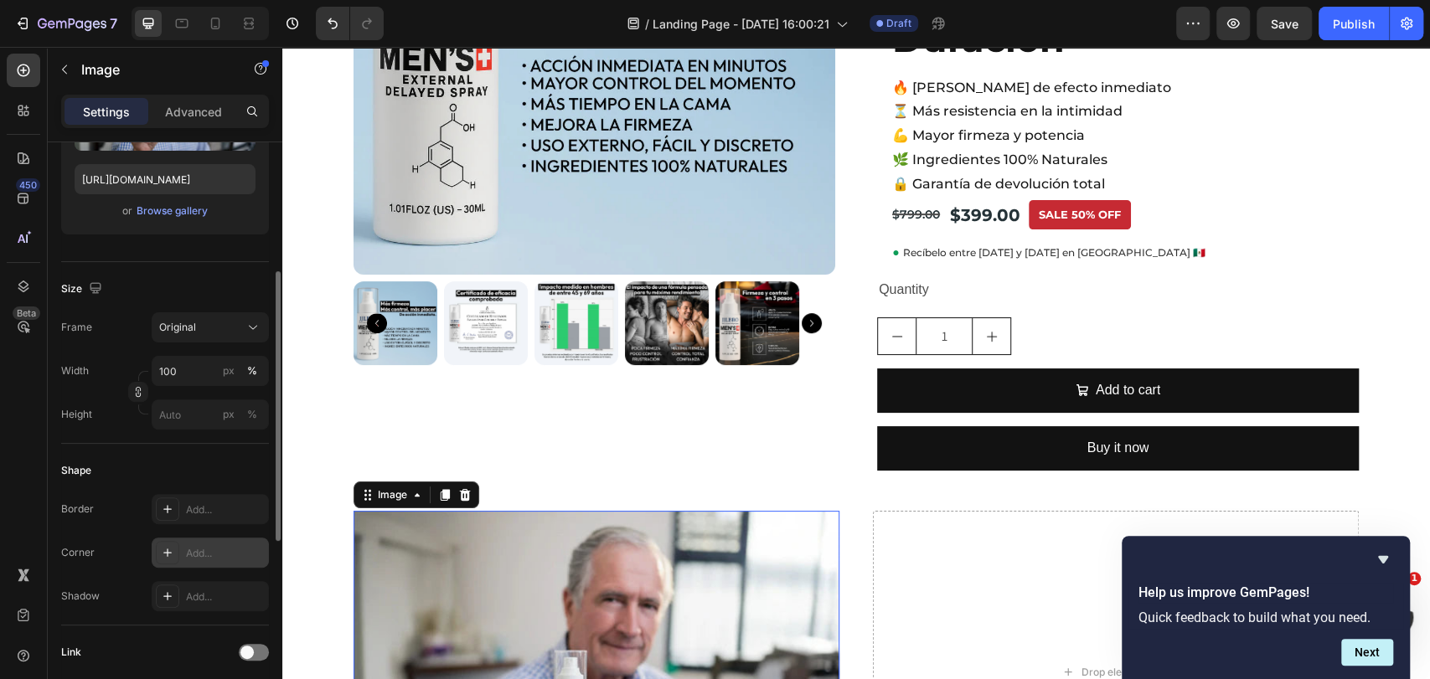
click at [186, 541] on div "Add..." at bounding box center [210, 553] width 117 height 30
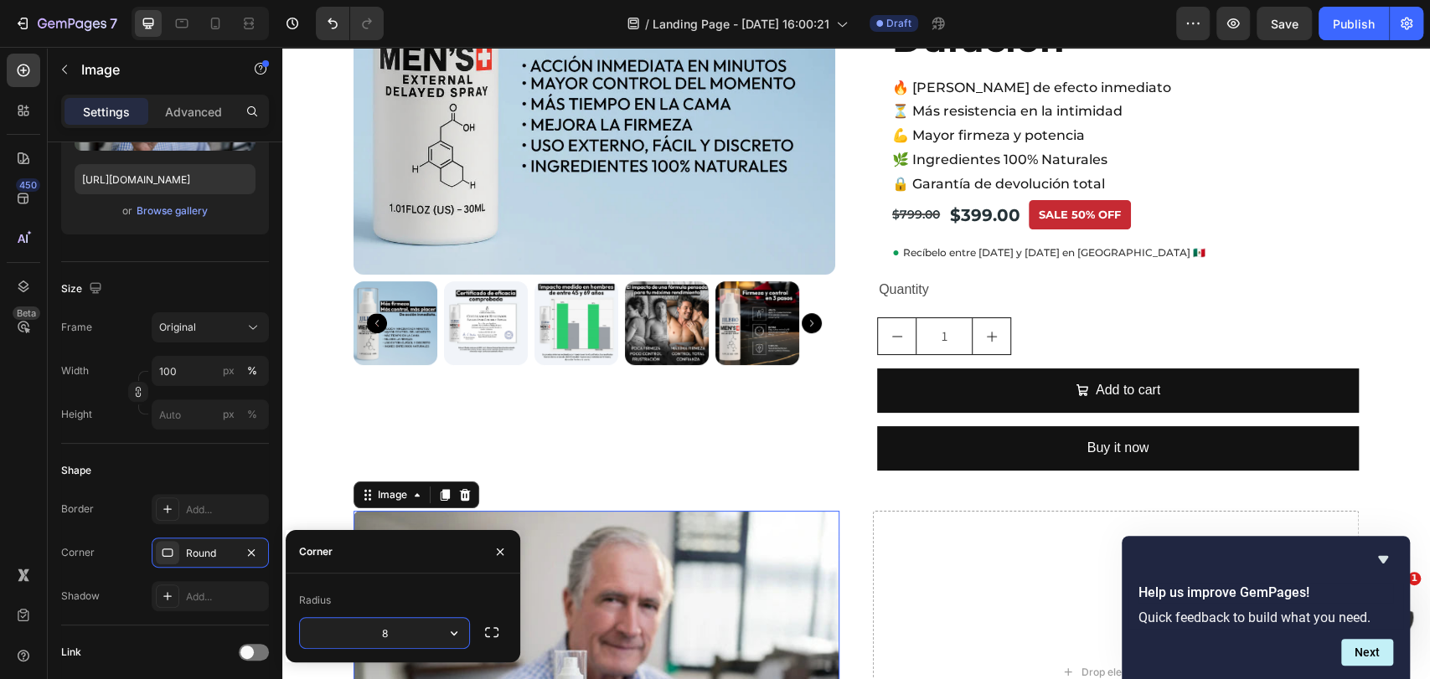
click at [392, 632] on input "8" at bounding box center [384, 633] width 169 height 30
type input "12"
click at [492, 637] on icon "button" at bounding box center [491, 632] width 17 height 17
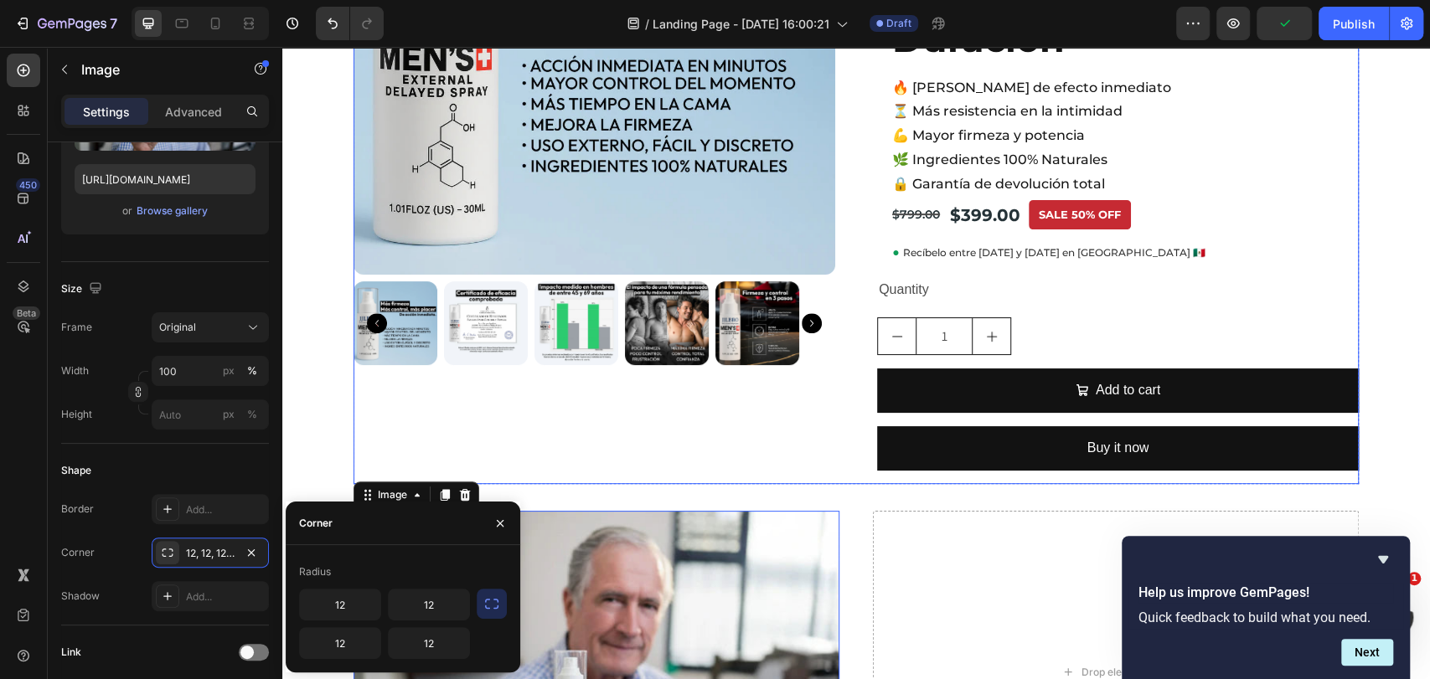
scroll to position [487, 0]
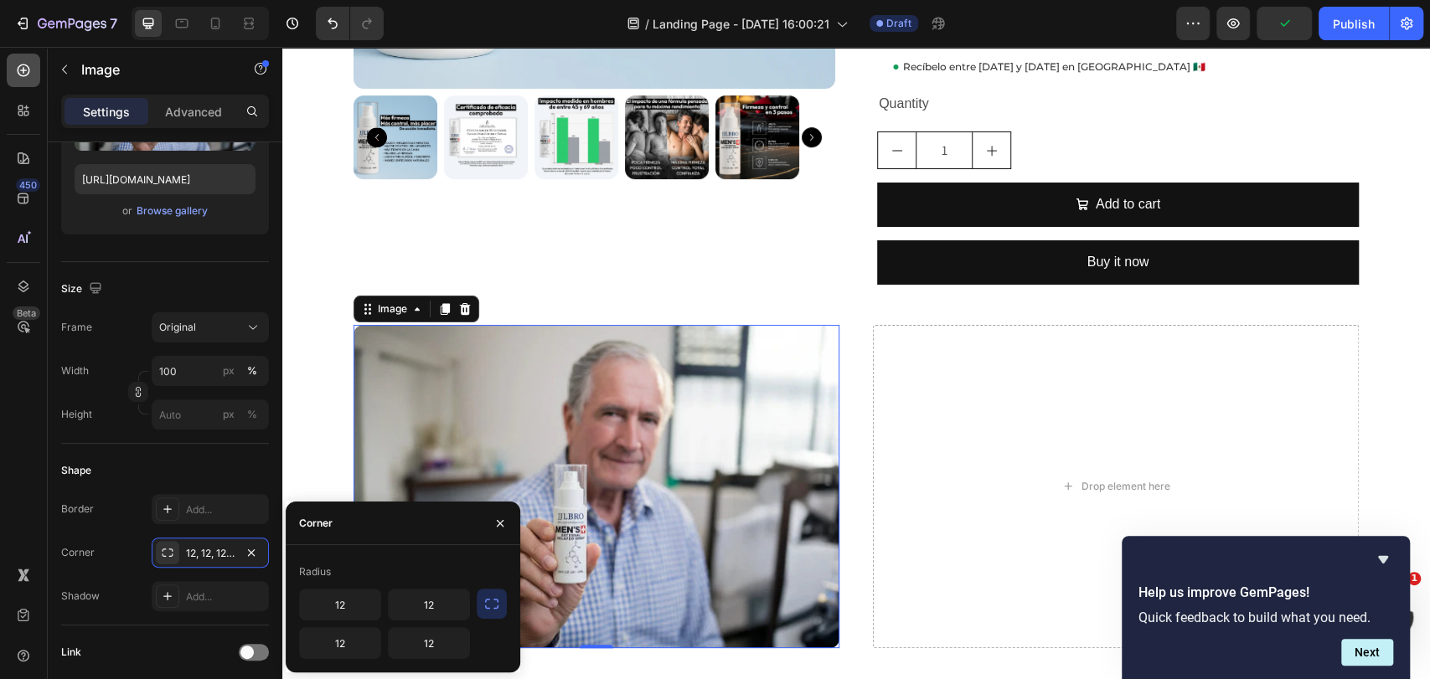
click at [13, 67] on div at bounding box center [24, 71] width 34 height 34
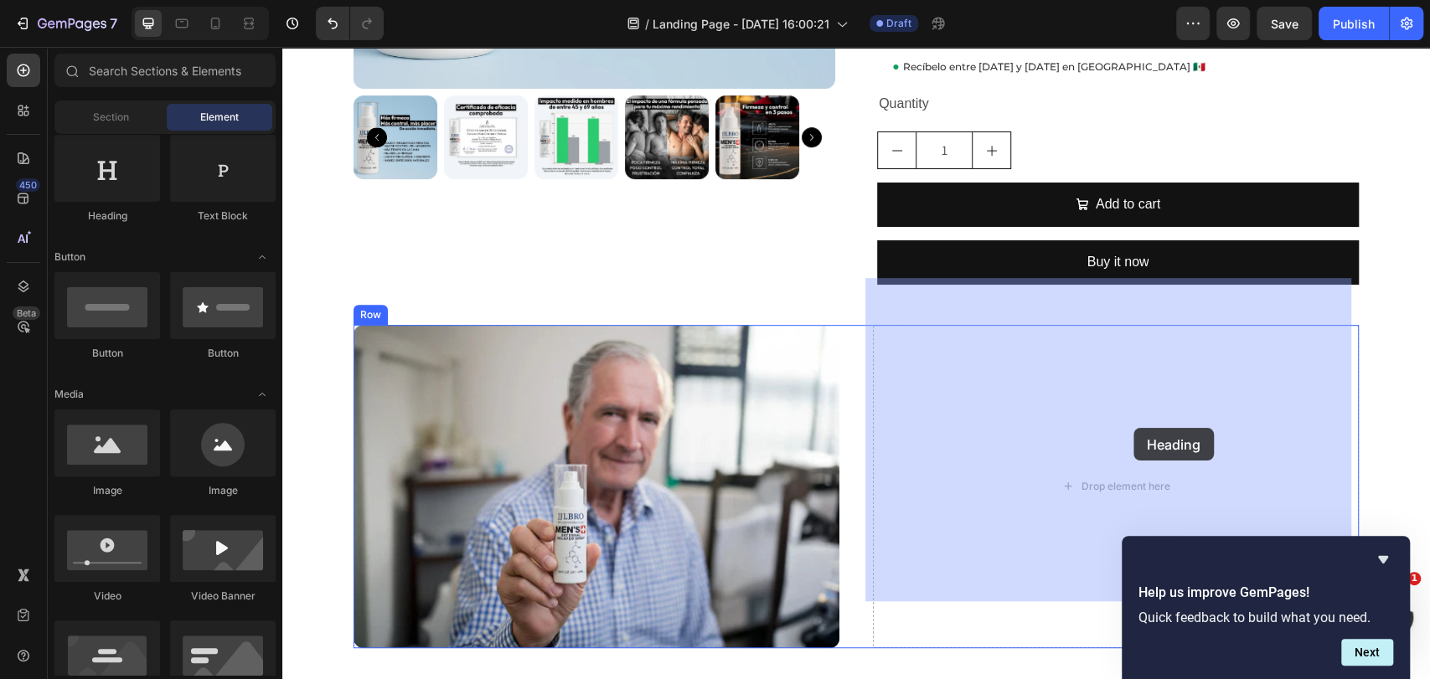
drag, startPoint x: 405, startPoint y: 251, endPoint x: 1133, endPoint y: 428, distance: 749.1
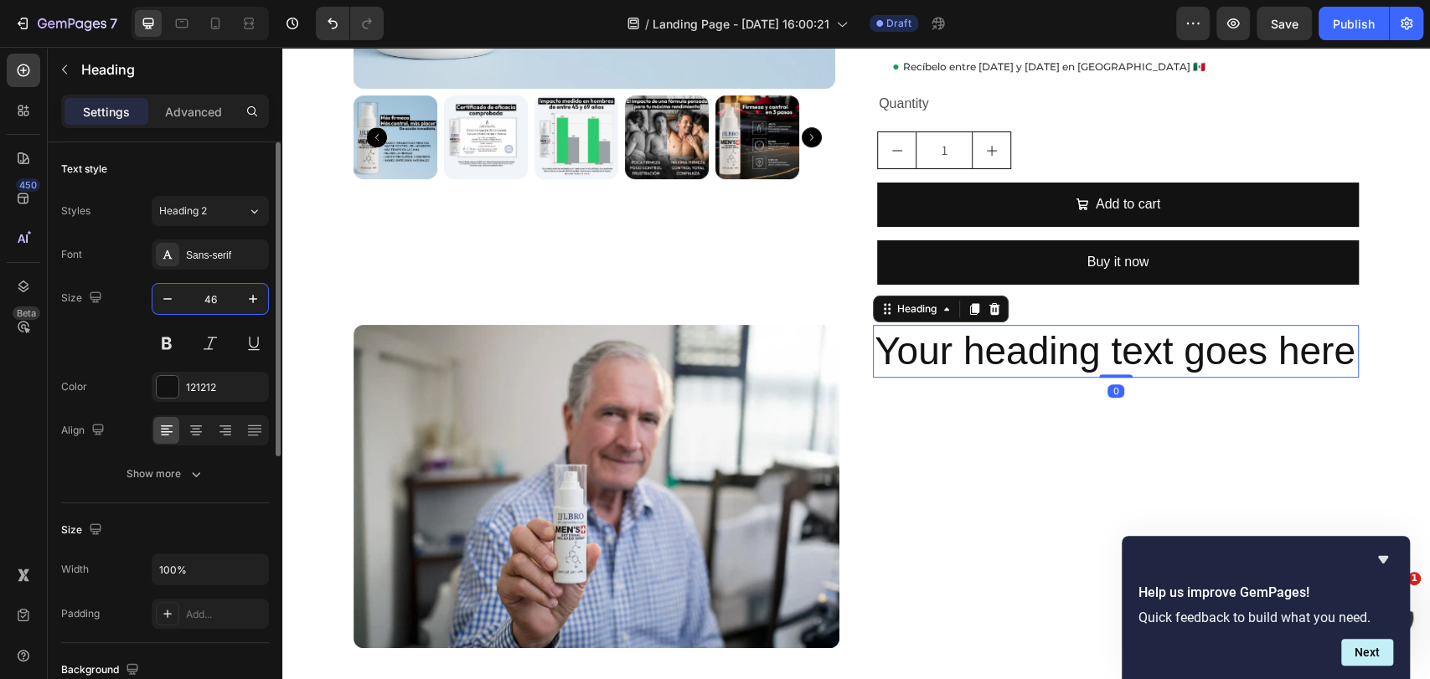
click at [217, 292] on input "46" at bounding box center [210, 299] width 55 height 30
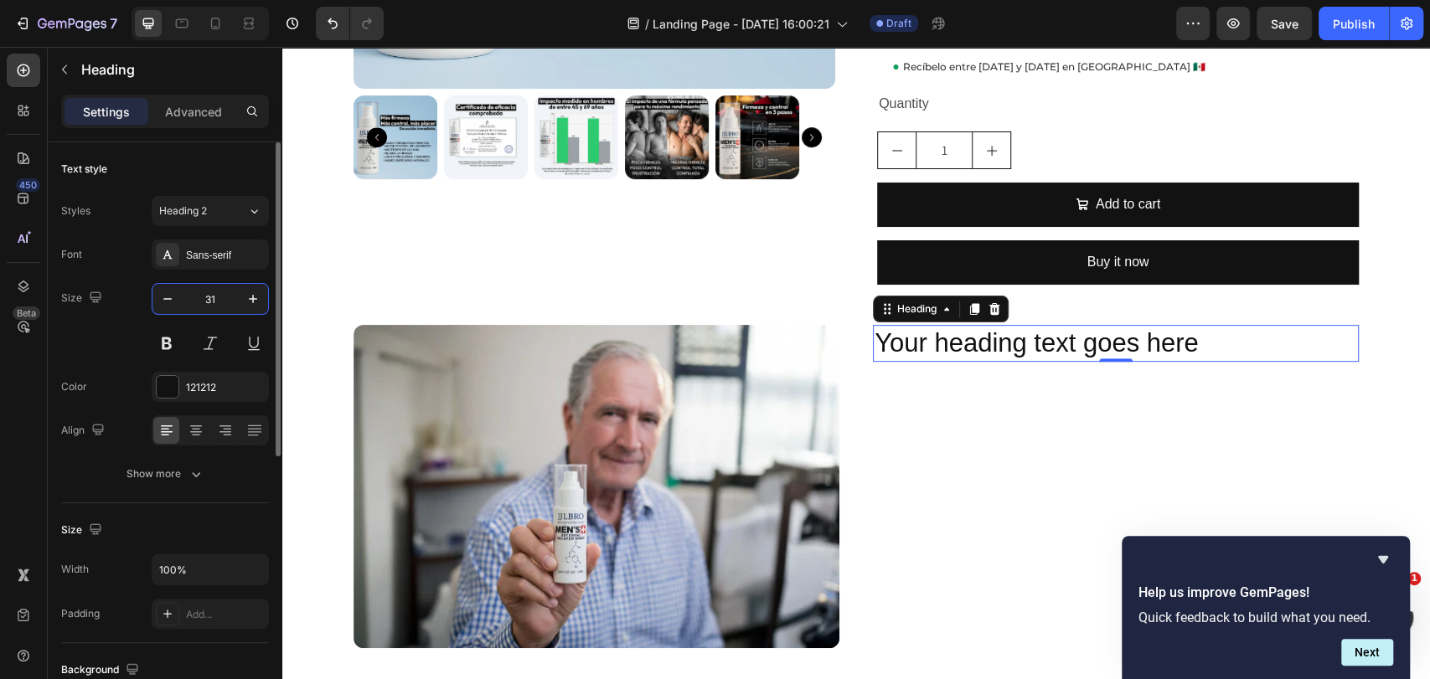
type input "30"
click at [201, 241] on div "Sans-serif" at bounding box center [210, 255] width 117 height 30
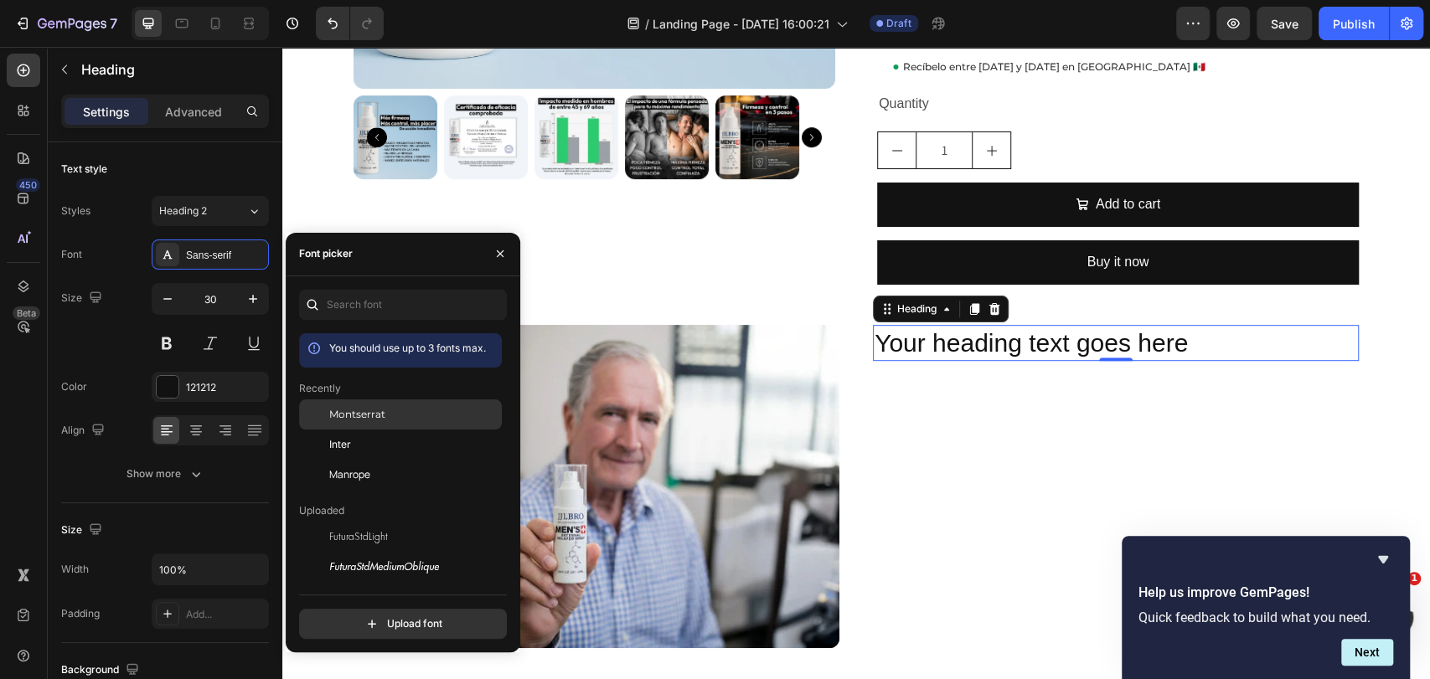
click at [376, 418] on span "Montserrat" at bounding box center [357, 414] width 56 height 15
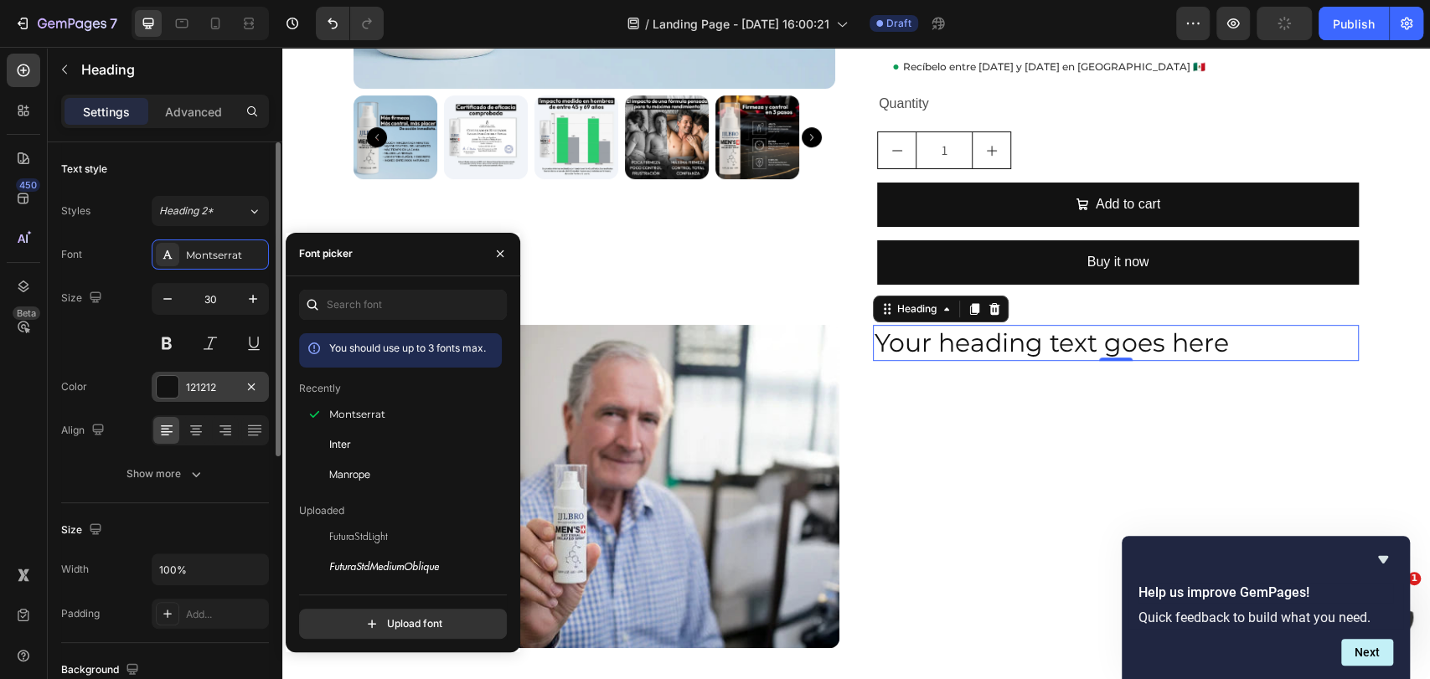
click at [211, 380] on div "121212" at bounding box center [210, 387] width 49 height 15
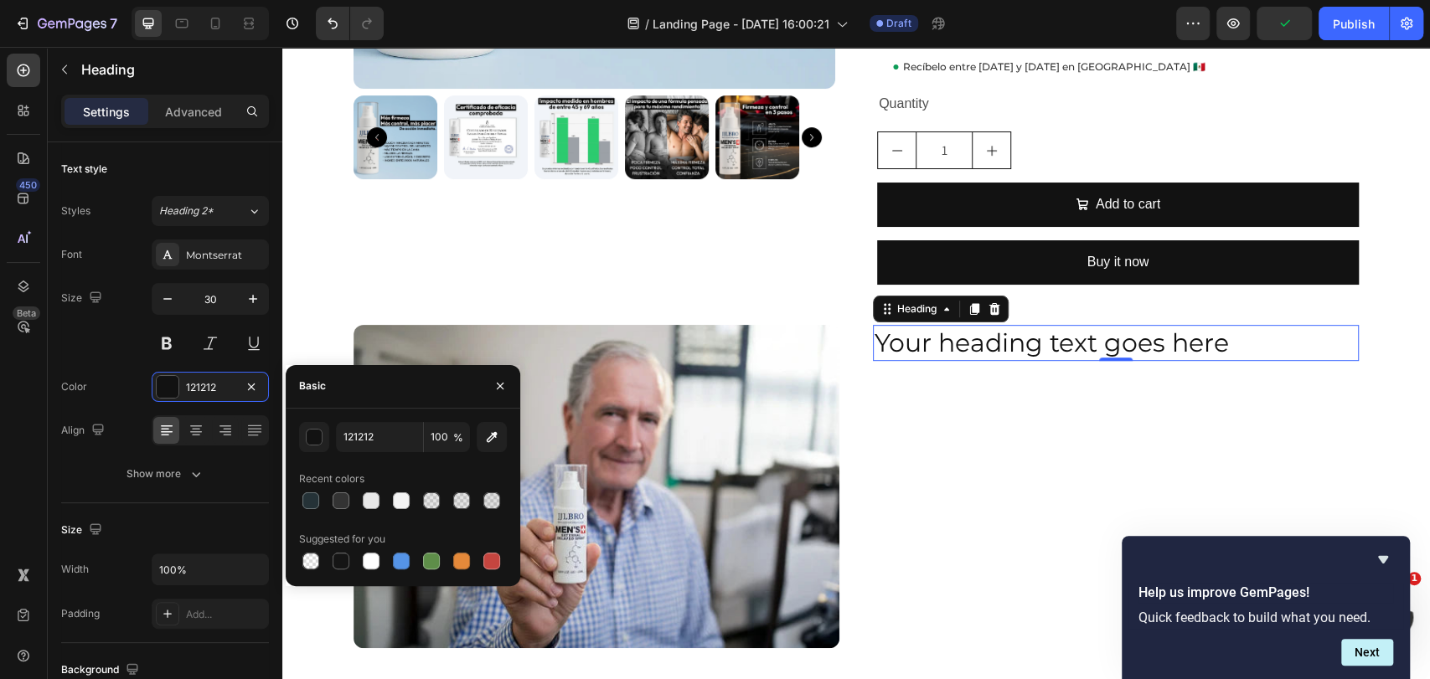
drag, startPoint x: 338, startPoint y: 555, endPoint x: 337, endPoint y: 547, distance: 8.5
click at [338, 554] on div at bounding box center [341, 561] width 17 height 17
click at [393, 444] on input "151515" at bounding box center [379, 437] width 87 height 30
type input "000000"
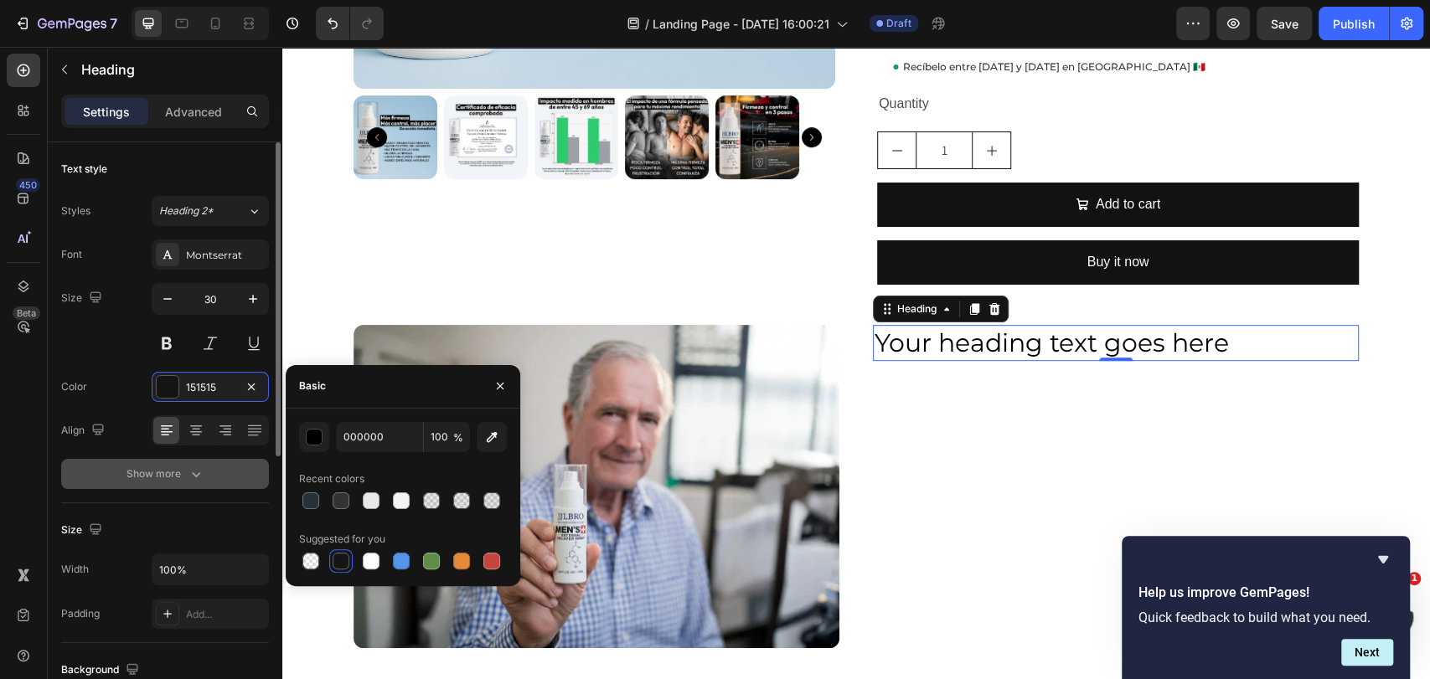
click at [216, 477] on button "Show more" at bounding box center [165, 474] width 208 height 30
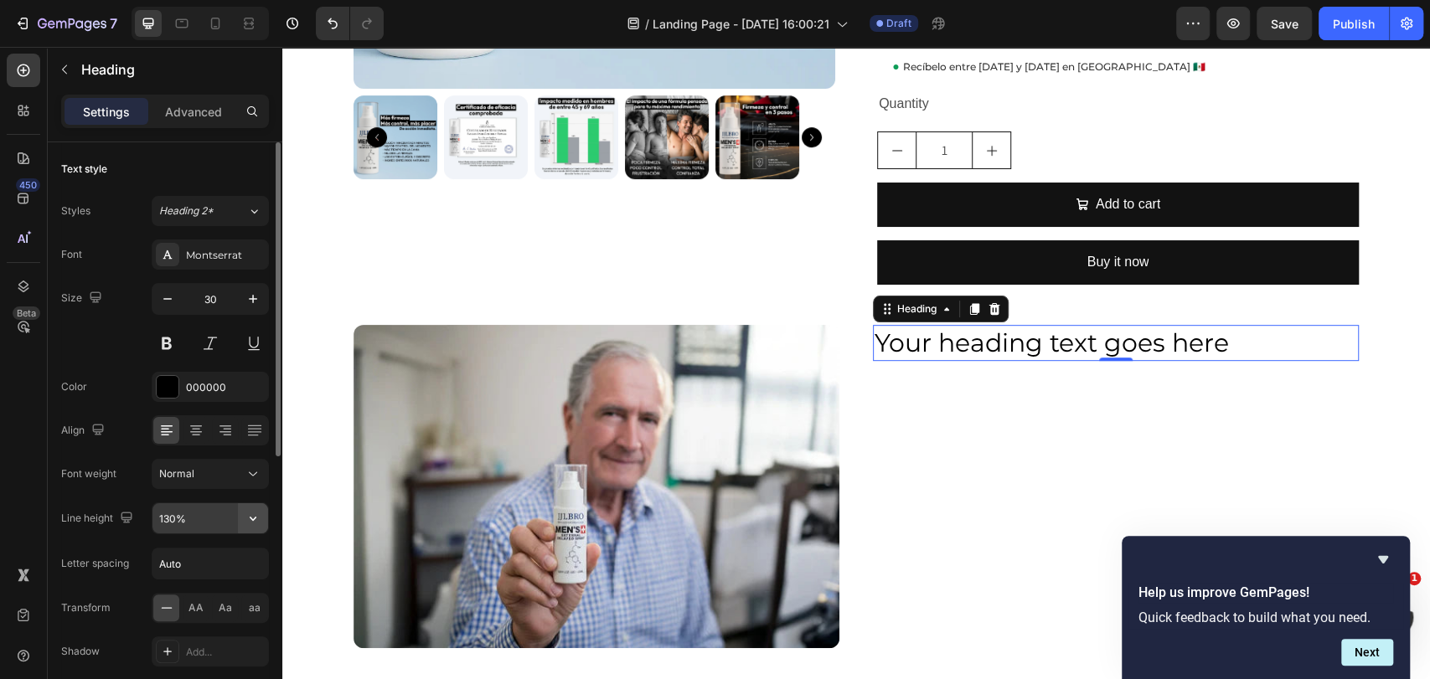
click at [251, 516] on icon "button" at bounding box center [253, 518] width 17 height 17
click at [88, 376] on div "Color 000000" at bounding box center [165, 387] width 208 height 30
click at [228, 467] on div "Normal" at bounding box center [201, 474] width 85 height 15
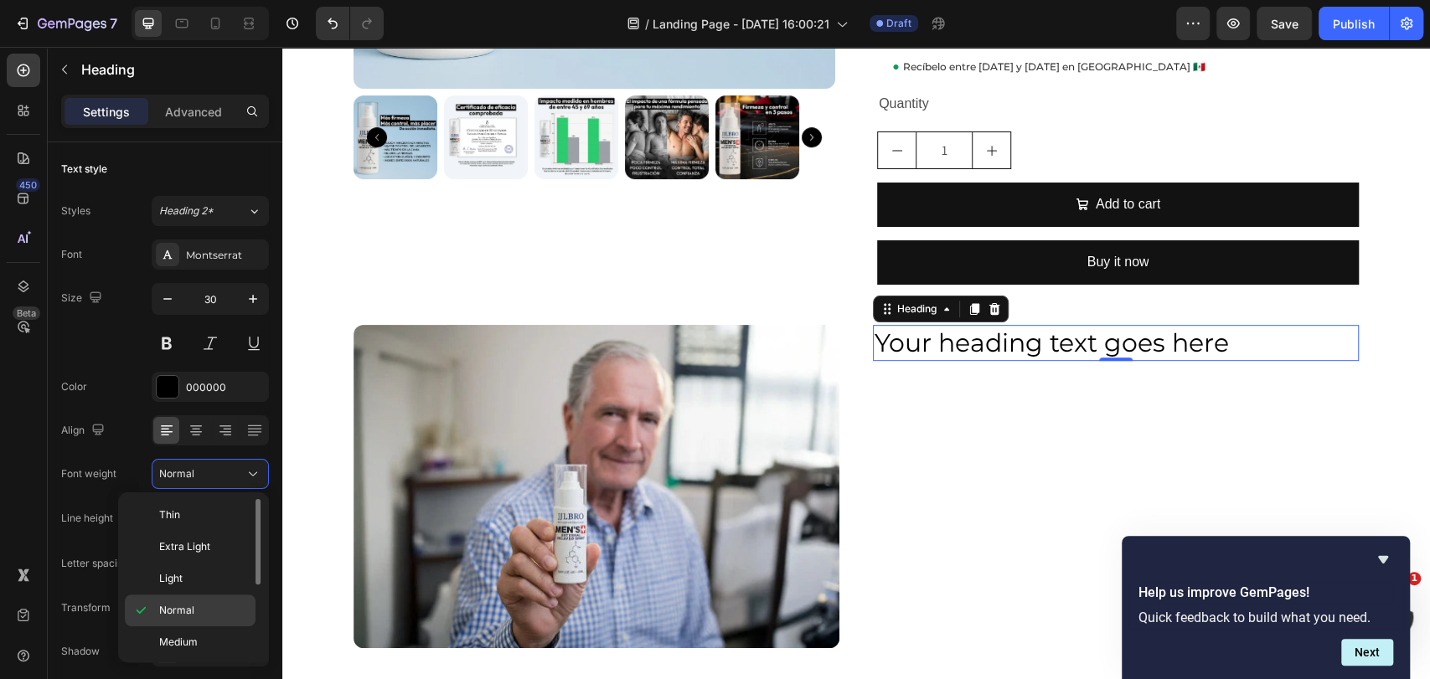
scroll to position [93, 0]
click at [195, 606] on p "Bold" at bounding box center [203, 613] width 89 height 15
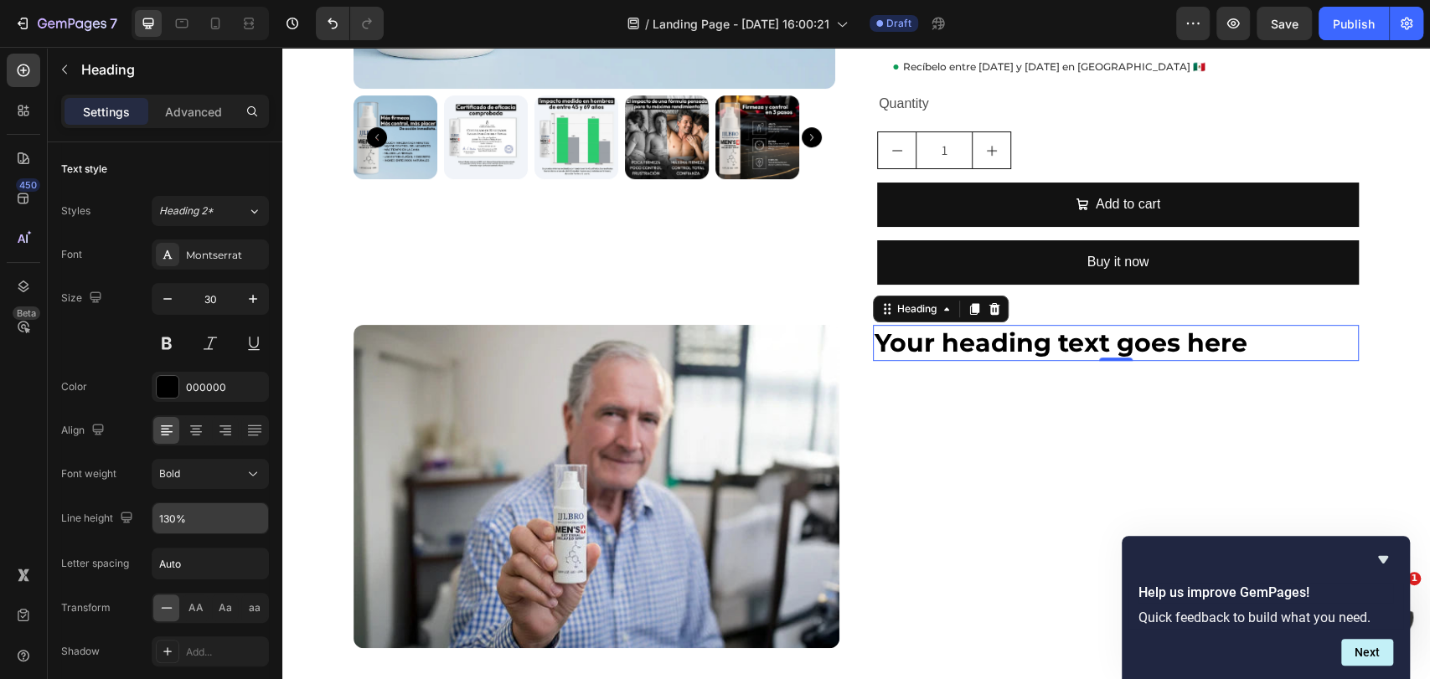
click at [1013, 325] on h2 "Your heading text goes here" at bounding box center [1116, 343] width 486 height 36
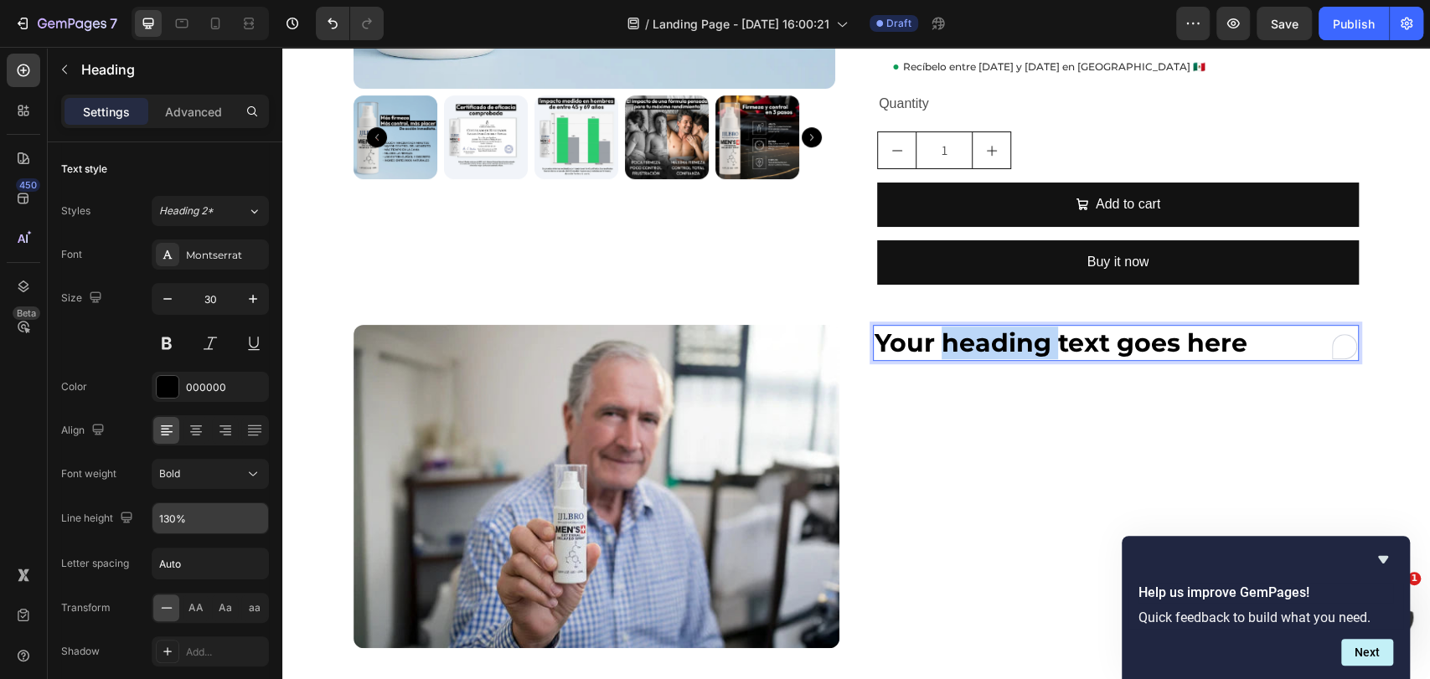
click at [1013, 327] on p "Your heading text goes here" at bounding box center [1116, 343] width 483 height 33
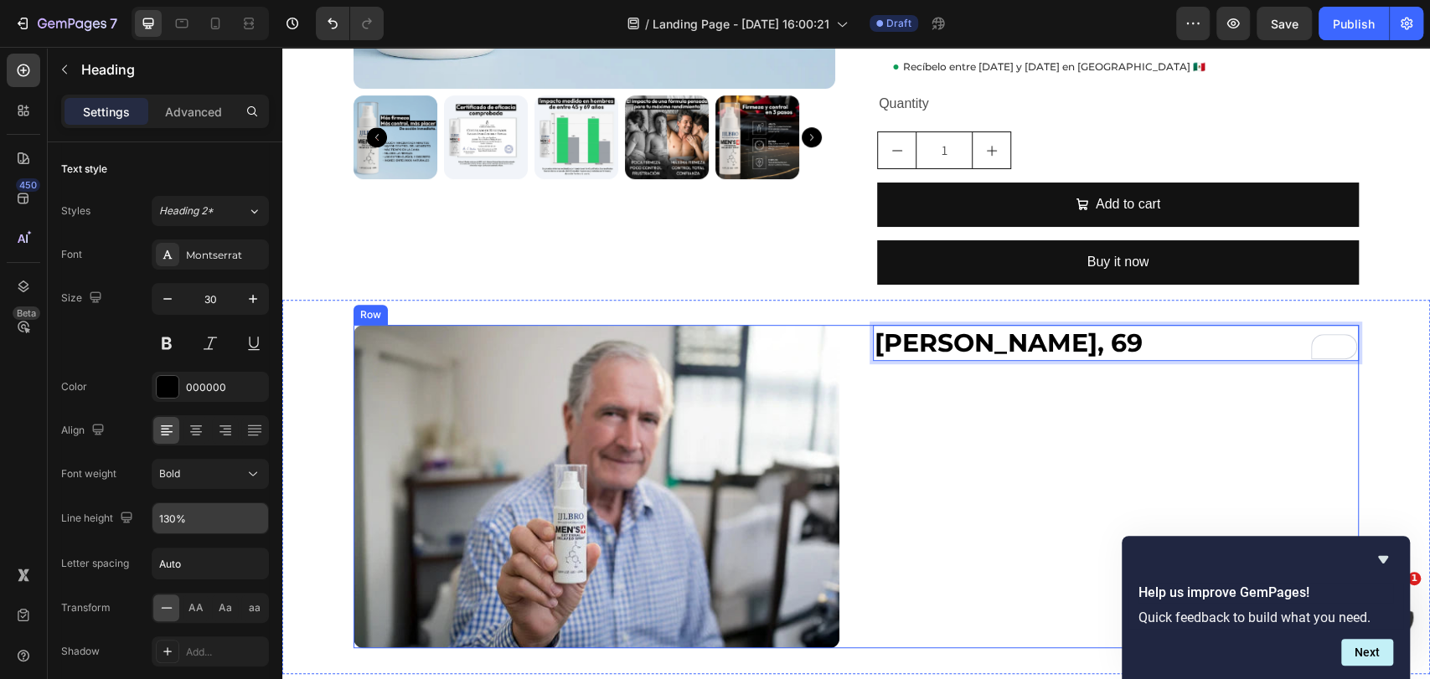
click at [881, 404] on div "[PERSON_NAME], 69 Heading 0" at bounding box center [1116, 487] width 486 height 324
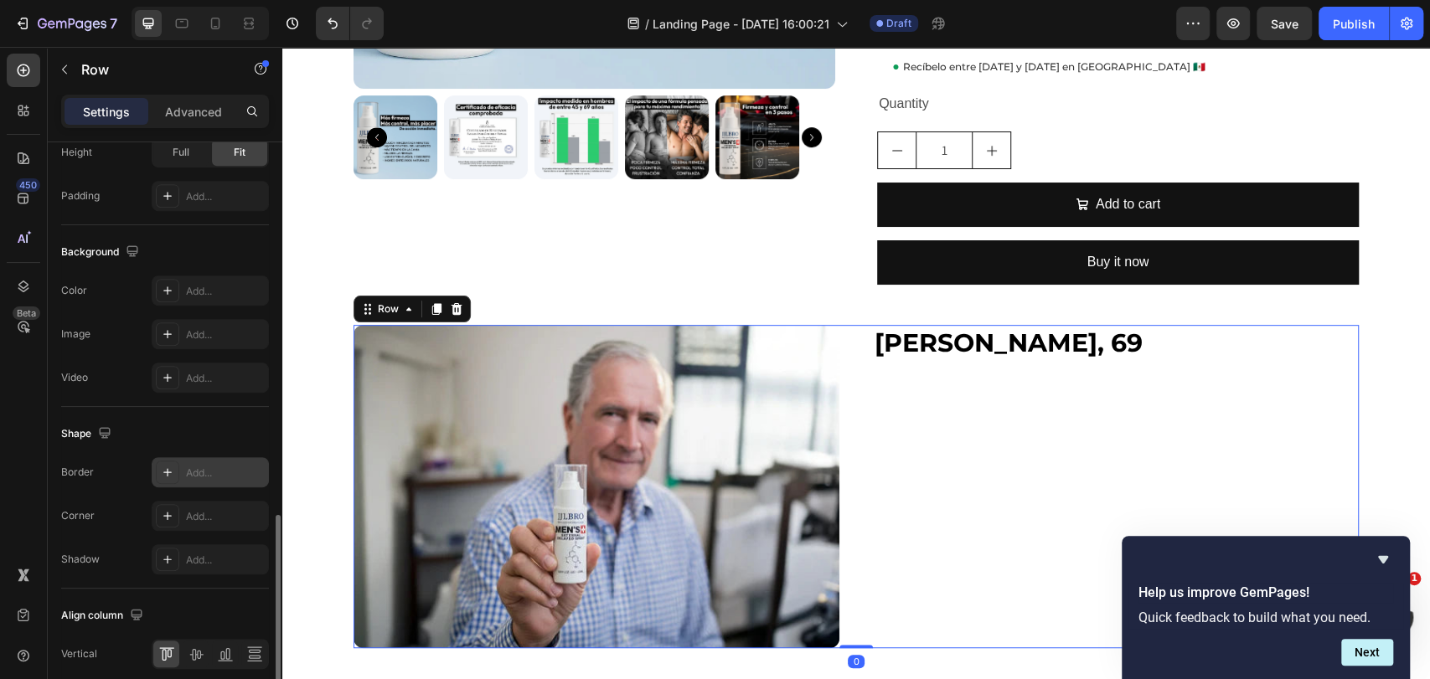
scroll to position [627, 0]
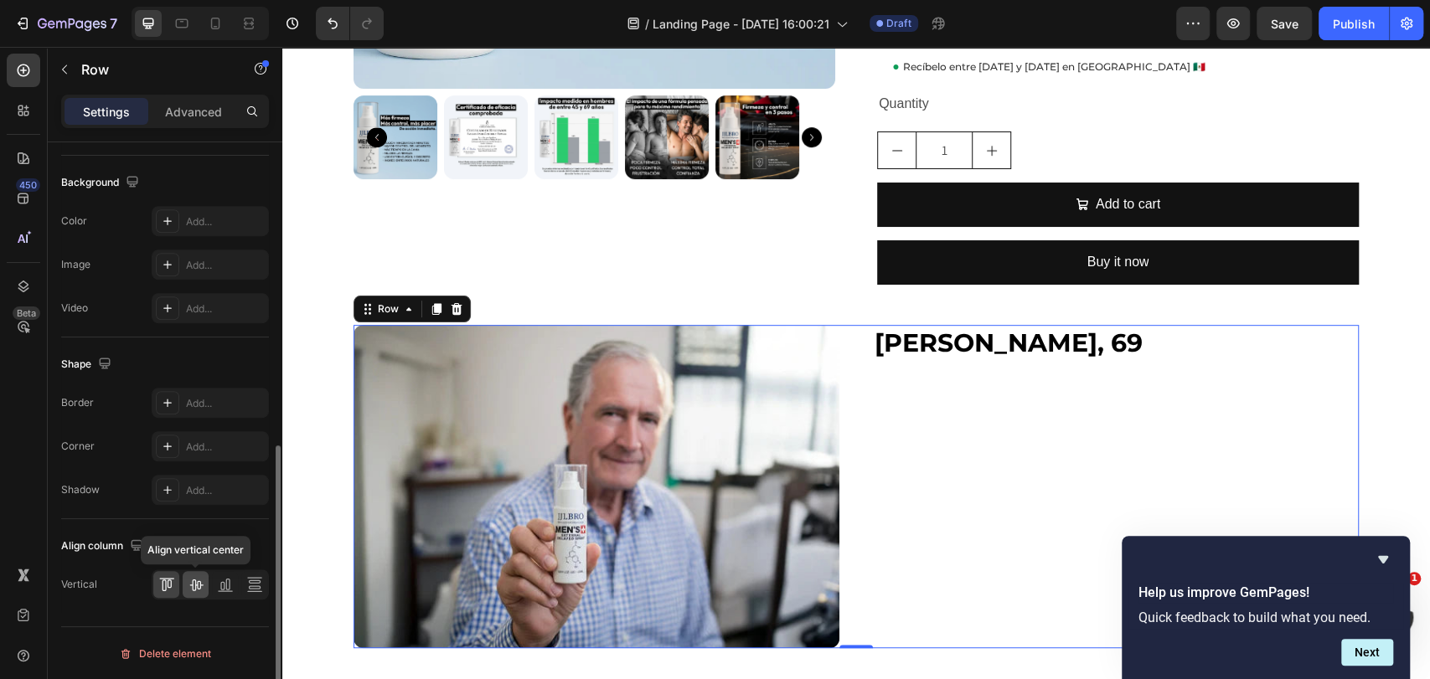
click at [194, 585] on icon at bounding box center [196, 584] width 17 height 17
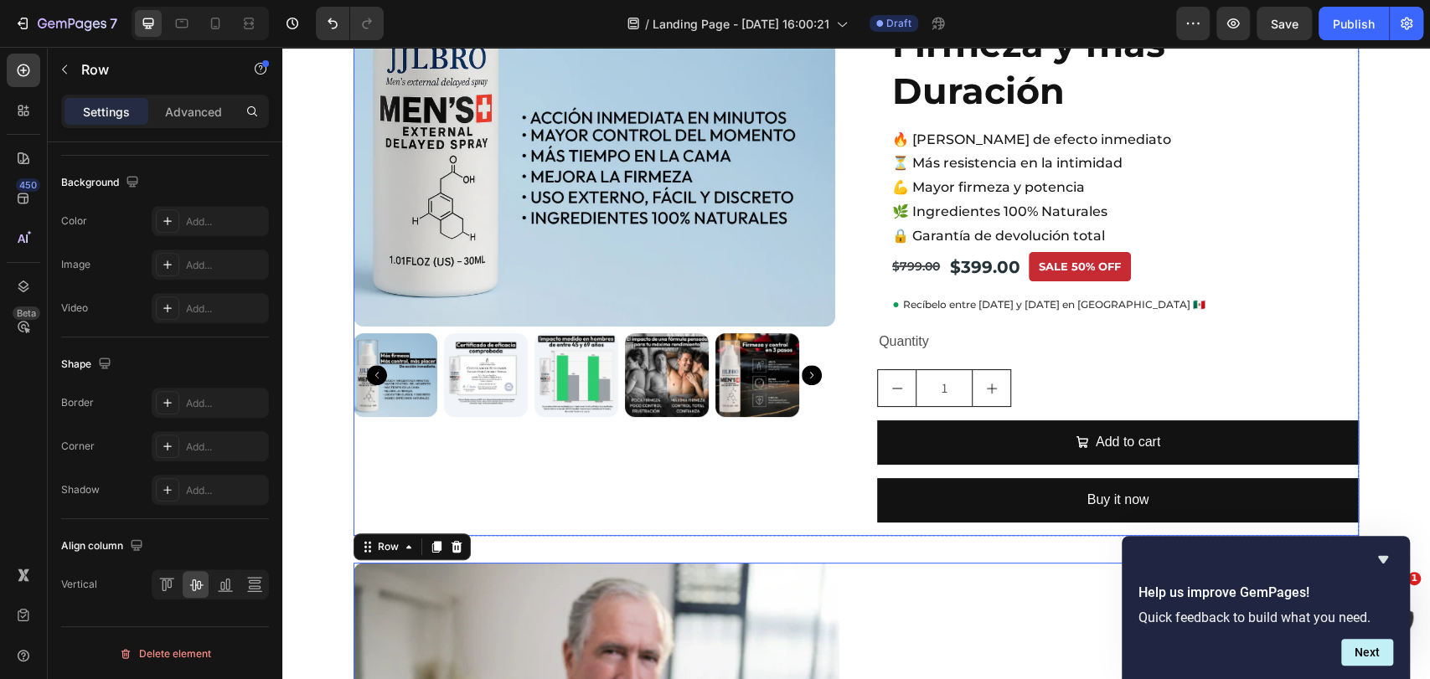
scroll to position [114, 0]
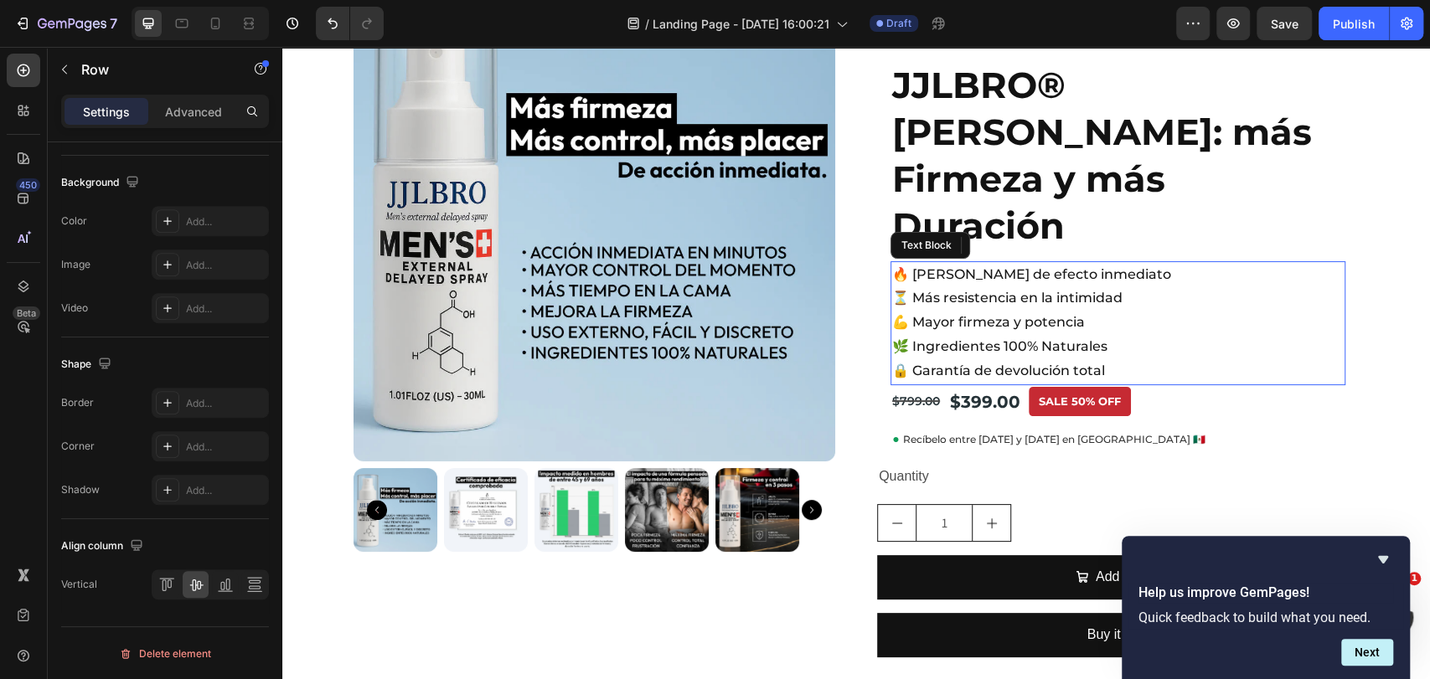
click at [937, 311] on p "💪 Mayor firmeza y potencia" at bounding box center [1118, 323] width 452 height 24
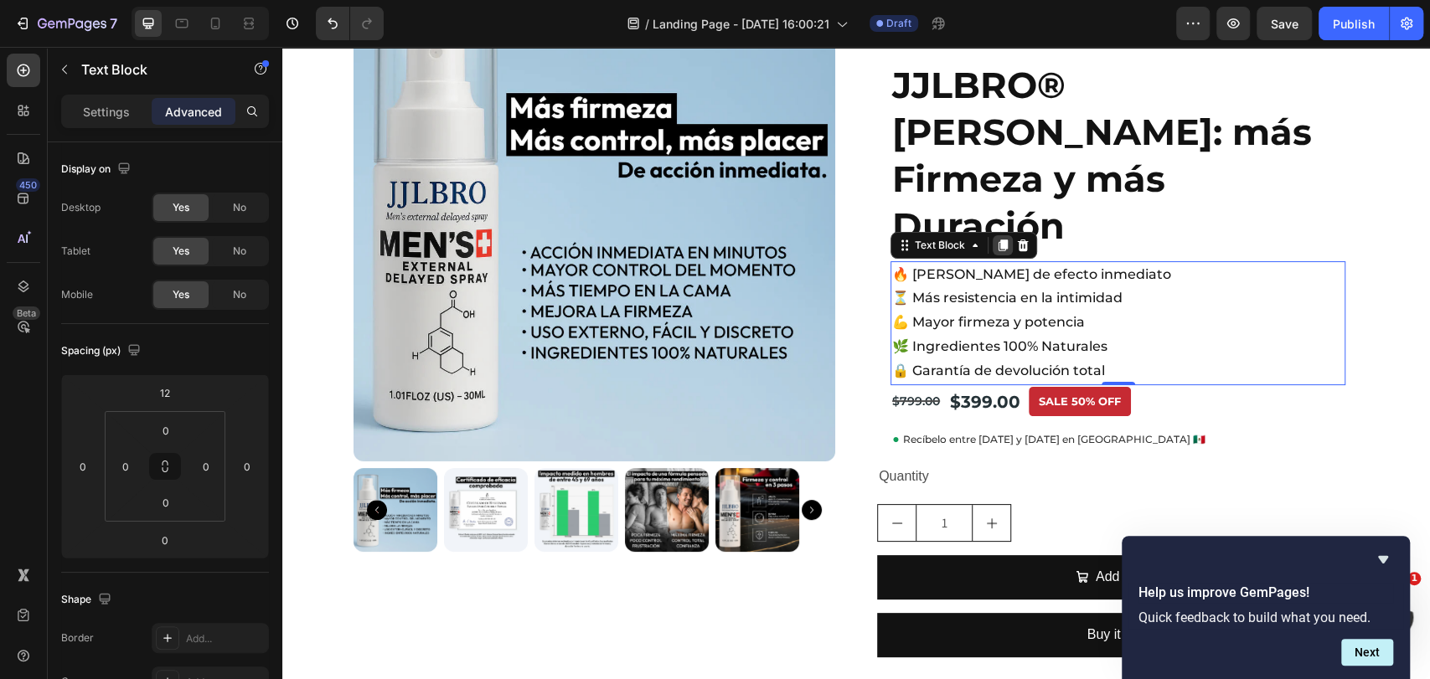
click at [999, 240] on icon at bounding box center [1003, 246] width 9 height 12
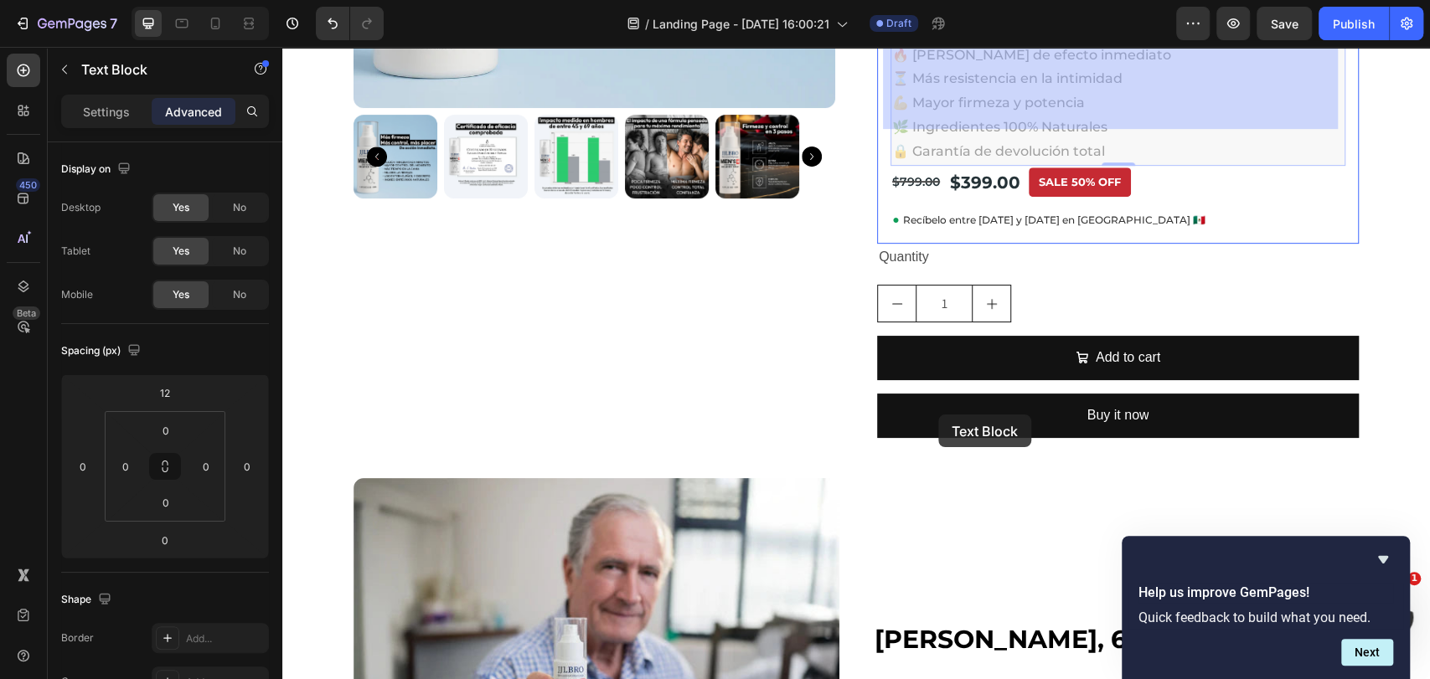
scroll to position [766, 0]
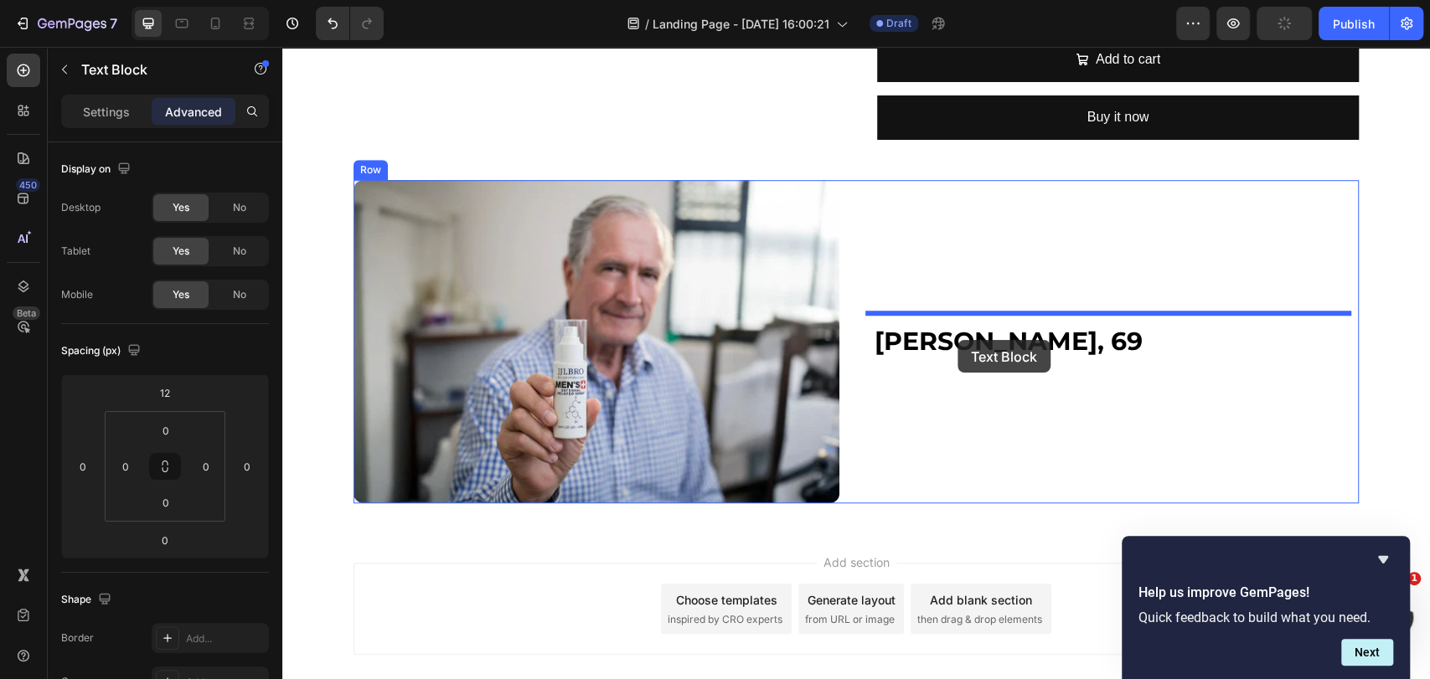
drag, startPoint x: 907, startPoint y: 330, endPoint x: 957, endPoint y: 340, distance: 51.3
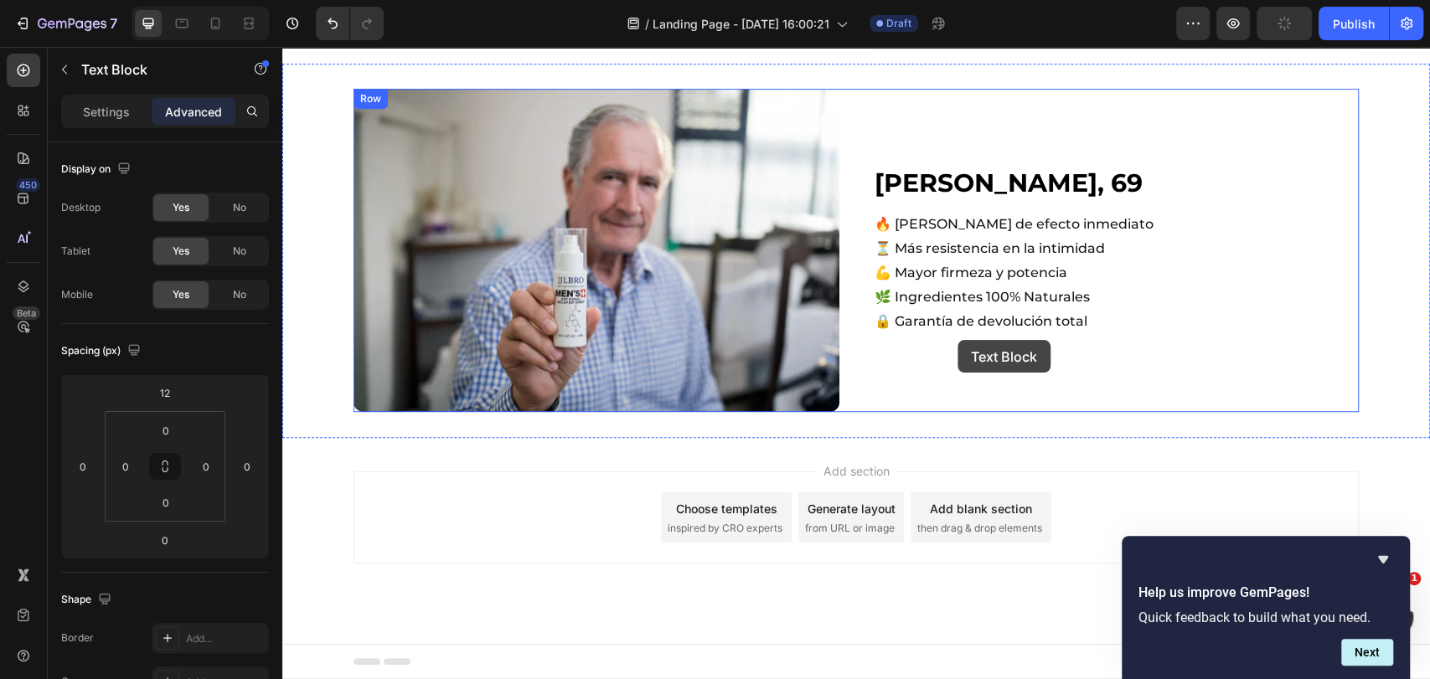
scroll to position [676, 0]
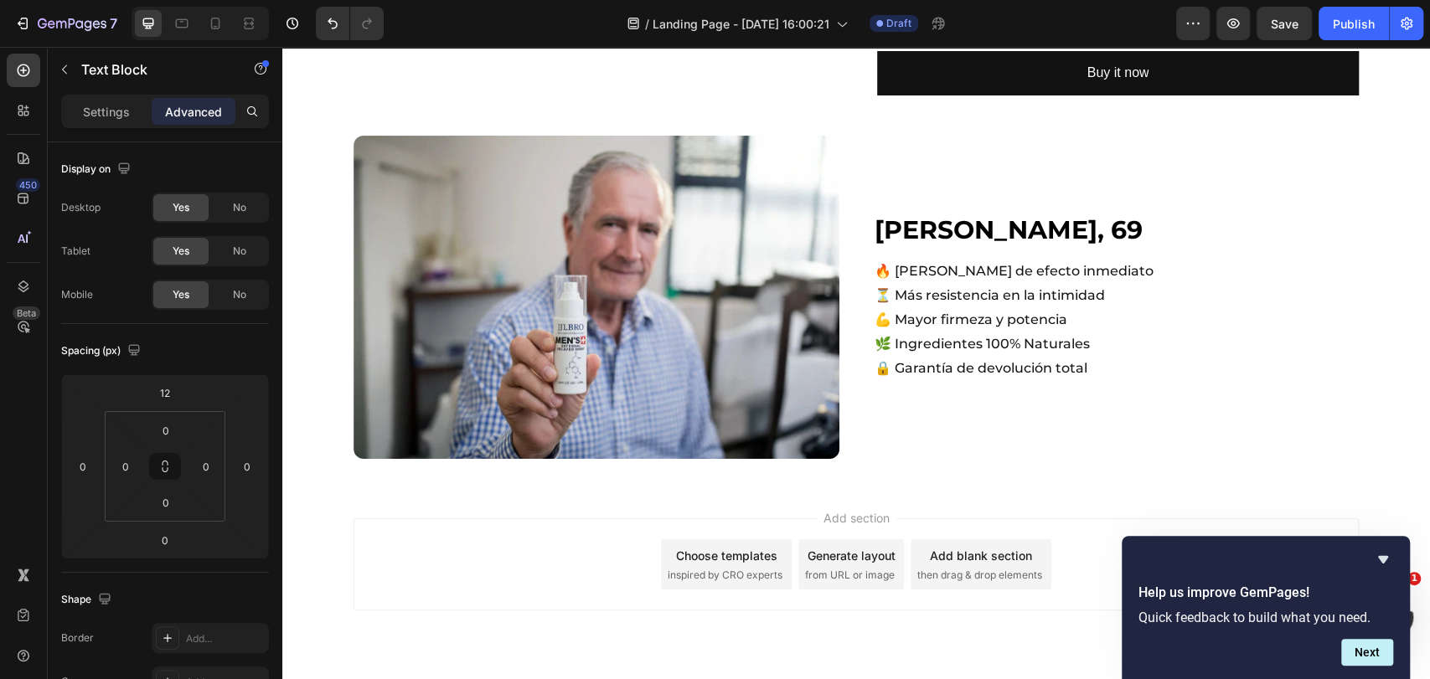
click at [937, 333] on p "🌿 Ingredientes 100% Naturales" at bounding box center [1116, 345] width 483 height 24
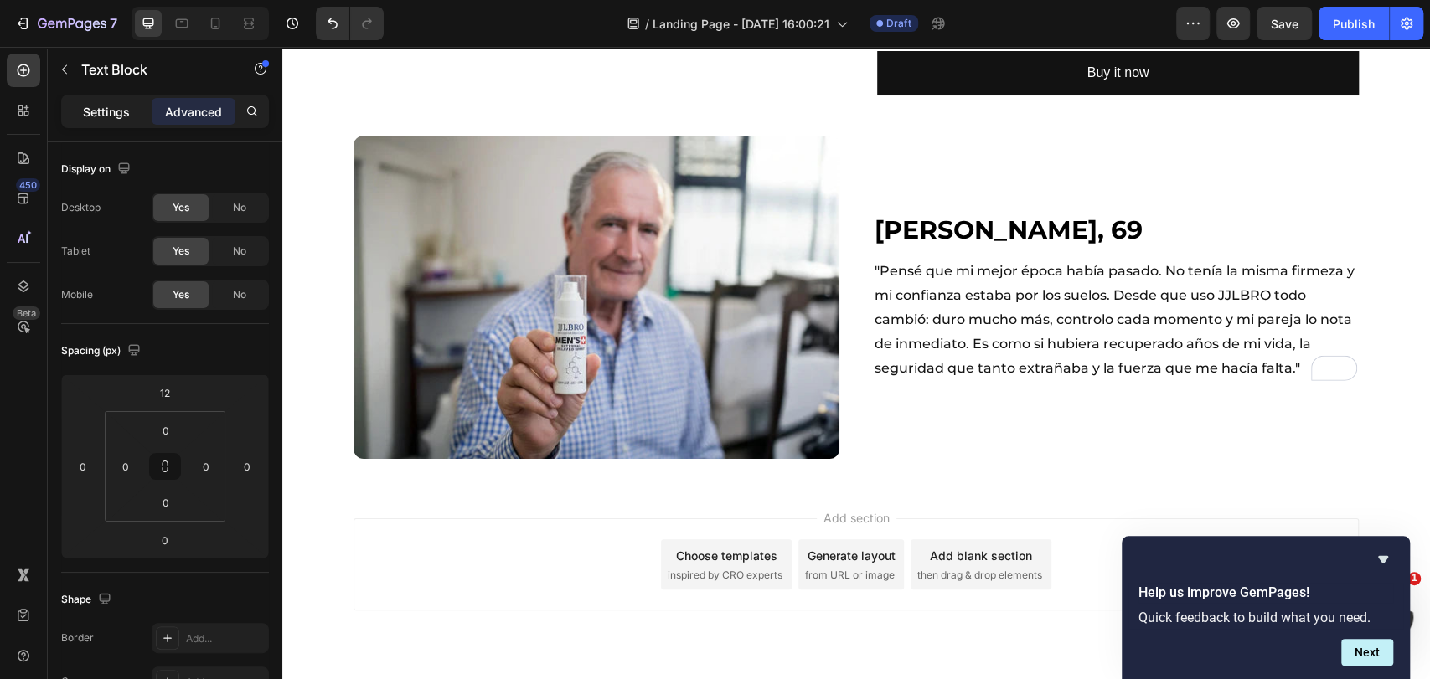
click at [107, 108] on p "Settings" at bounding box center [106, 112] width 47 height 18
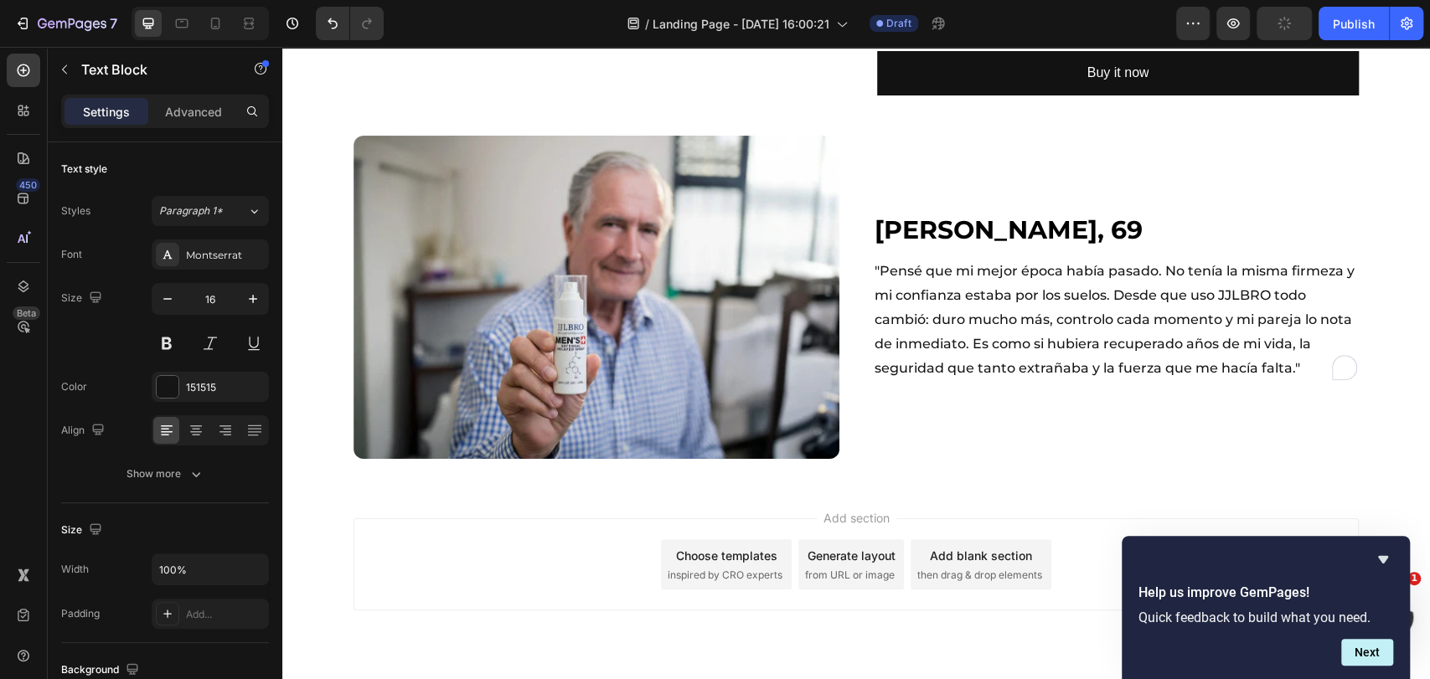
click at [953, 261] on p ""Pensé que mi mejor época había pasado. No tenía la misma firmeza y mi confianz…" at bounding box center [1116, 320] width 483 height 121
click at [952, 261] on p ""Pensé que mi mejor época había pasado. No tenía la misma firmeza y mi confianz…" at bounding box center [1116, 320] width 483 height 121
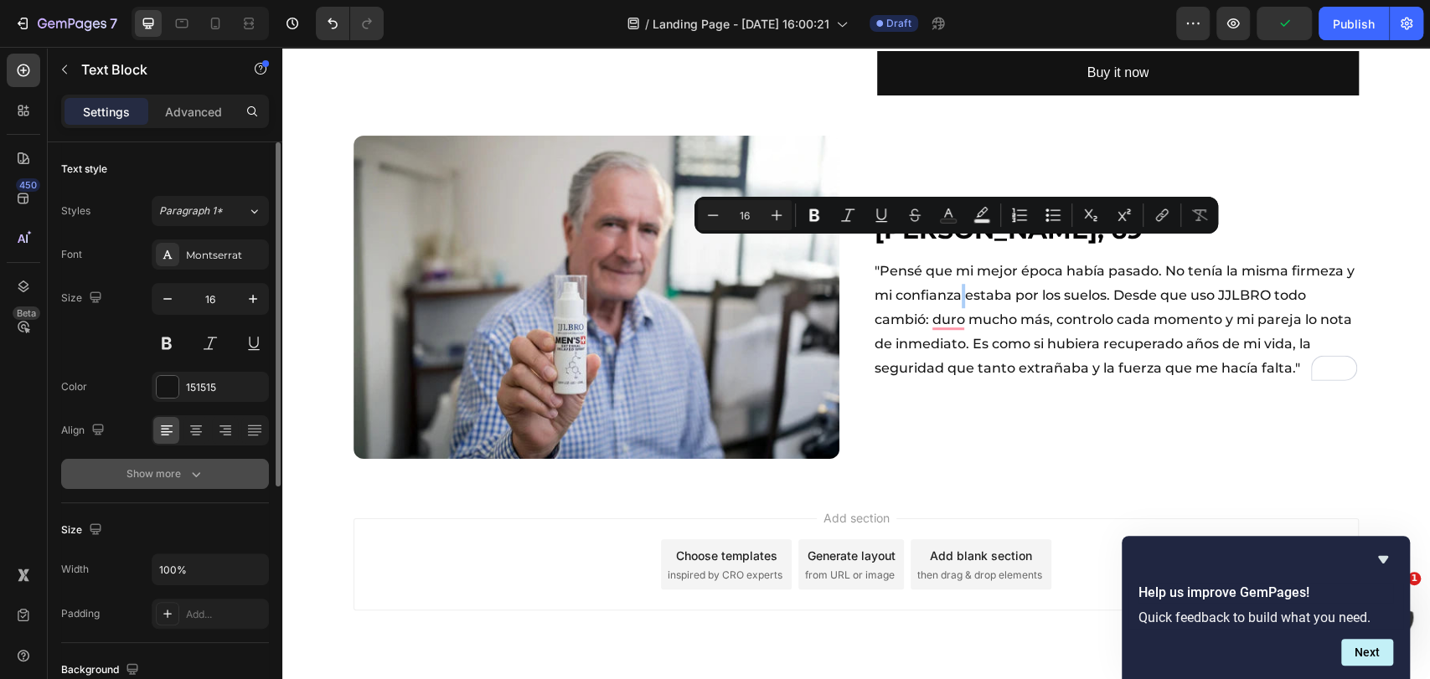
click at [211, 459] on button "Show more" at bounding box center [165, 474] width 208 height 30
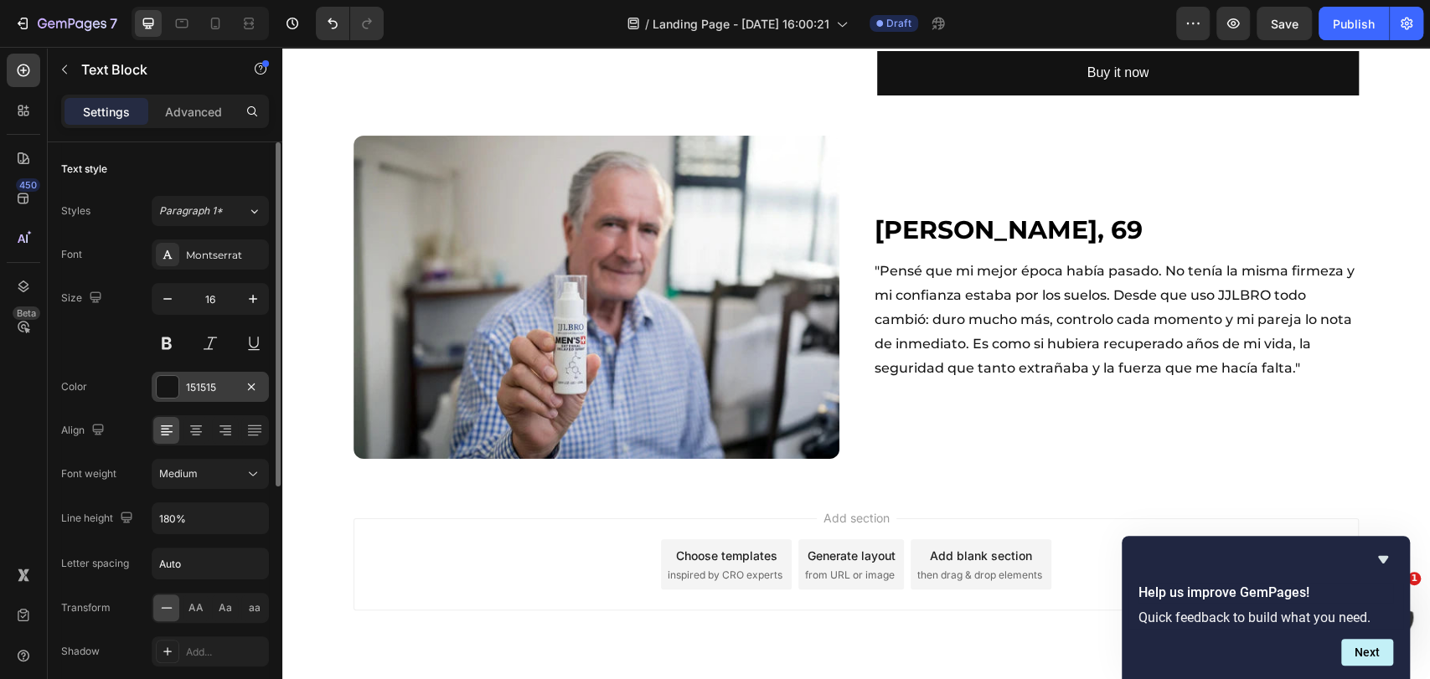
click at [217, 393] on div "151515" at bounding box center [210, 387] width 49 height 15
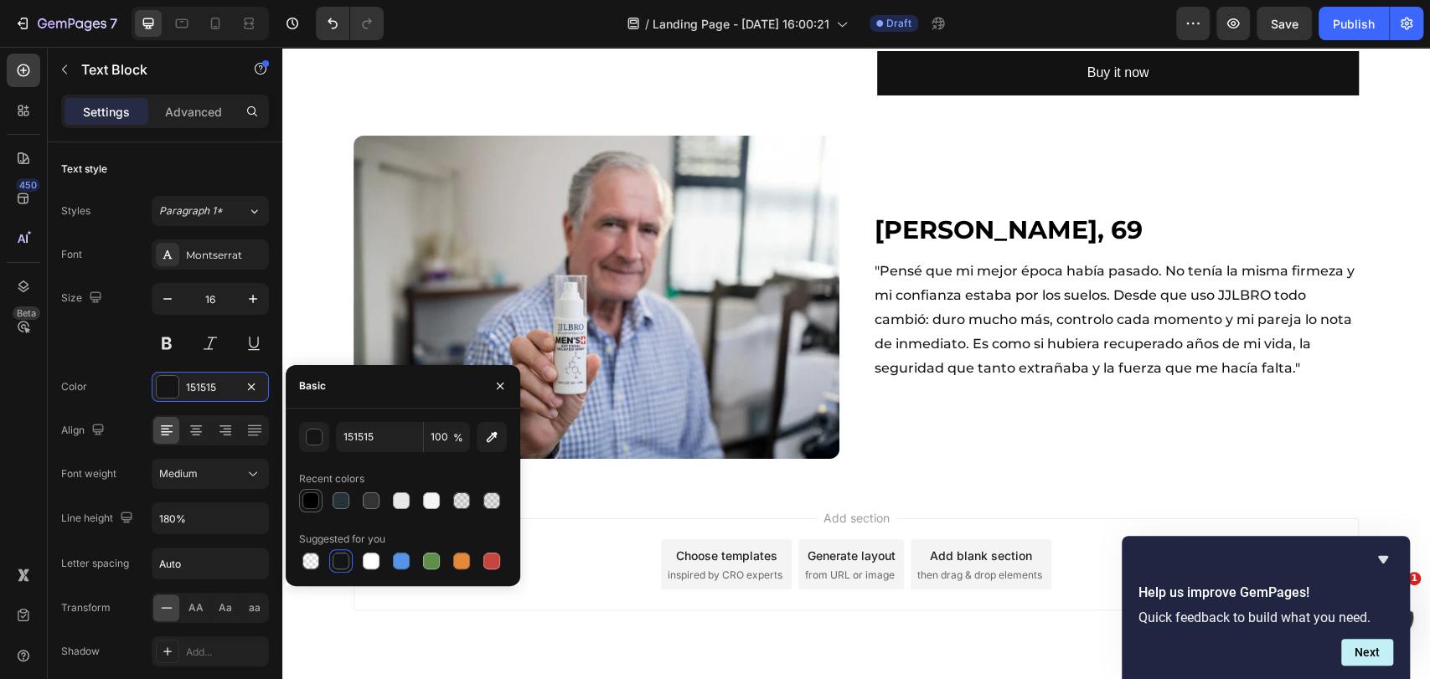
click at [312, 503] on div at bounding box center [310, 501] width 17 height 17
type input "000000"
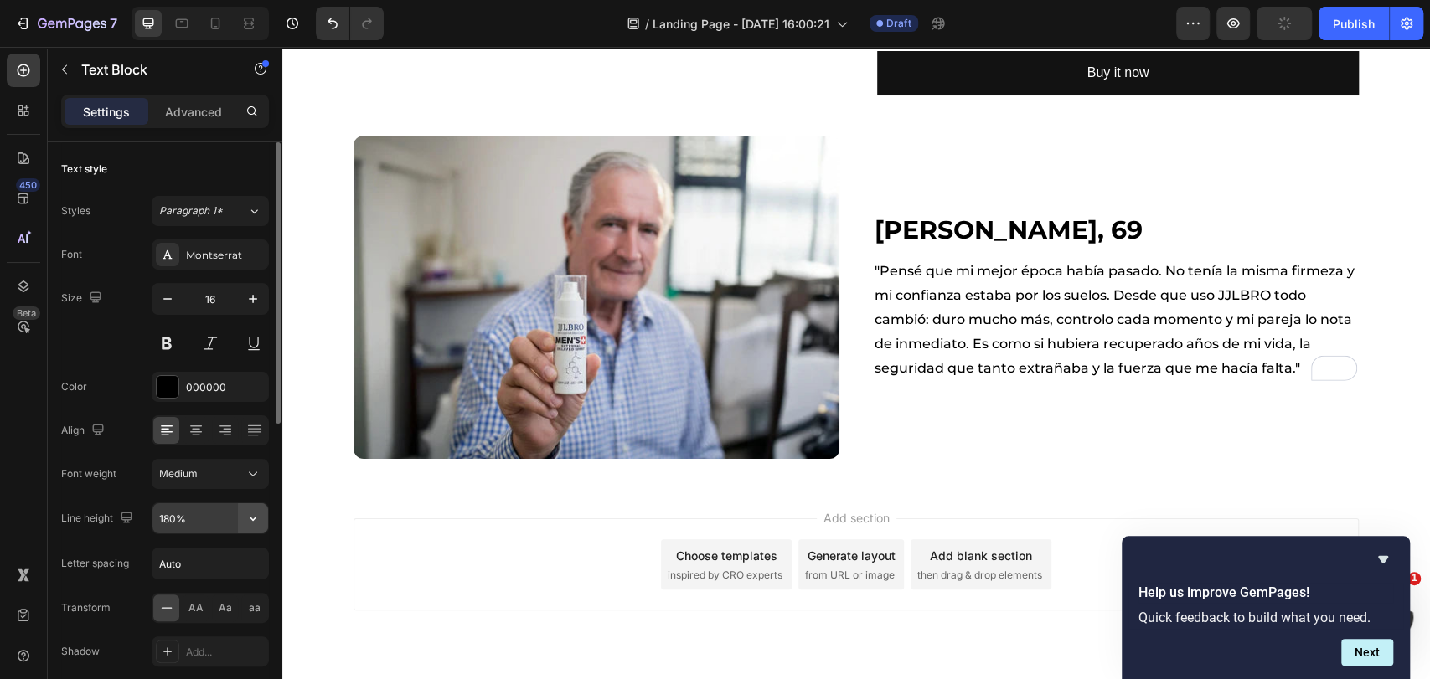
click at [255, 528] on button "button" at bounding box center [253, 518] width 30 height 30
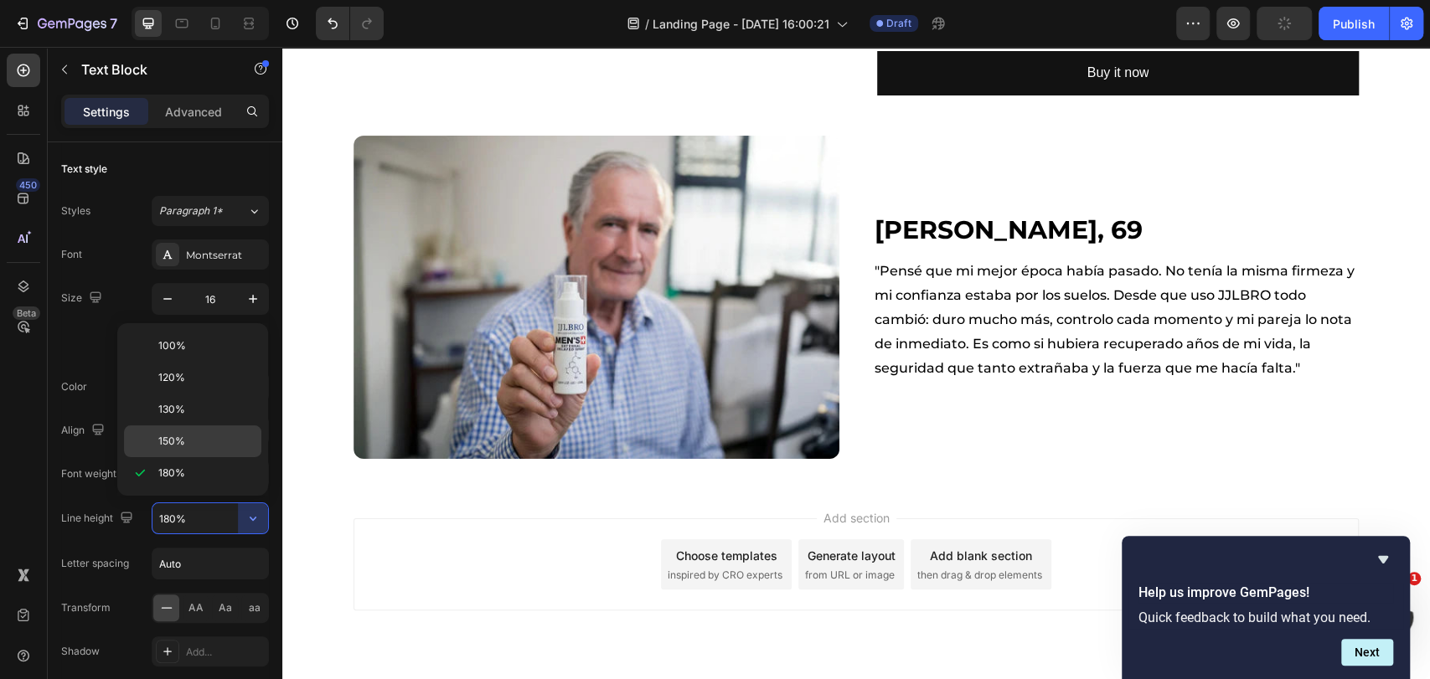
click at [195, 446] on p "150%" at bounding box center [205, 441] width 95 height 15
type input "150%"
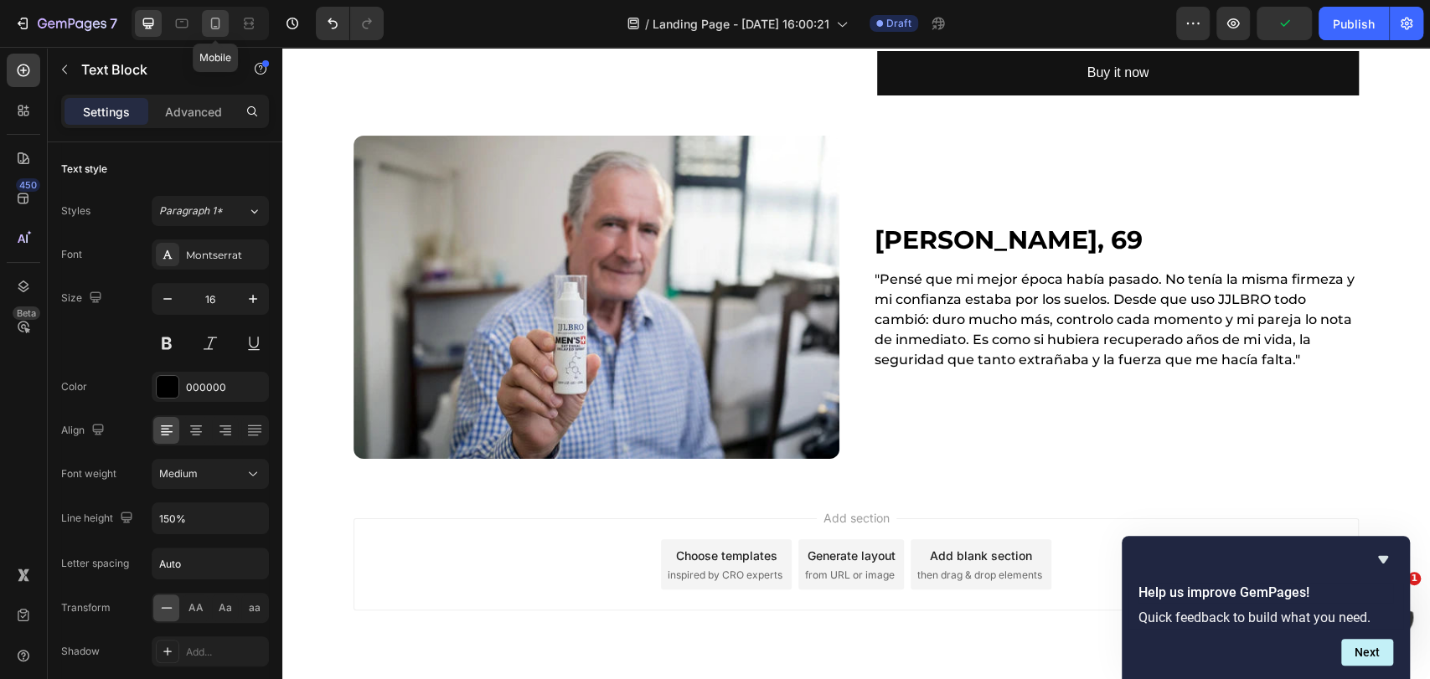
click at [219, 22] on icon at bounding box center [215, 24] width 9 height 12
type input "14"
type input "180%"
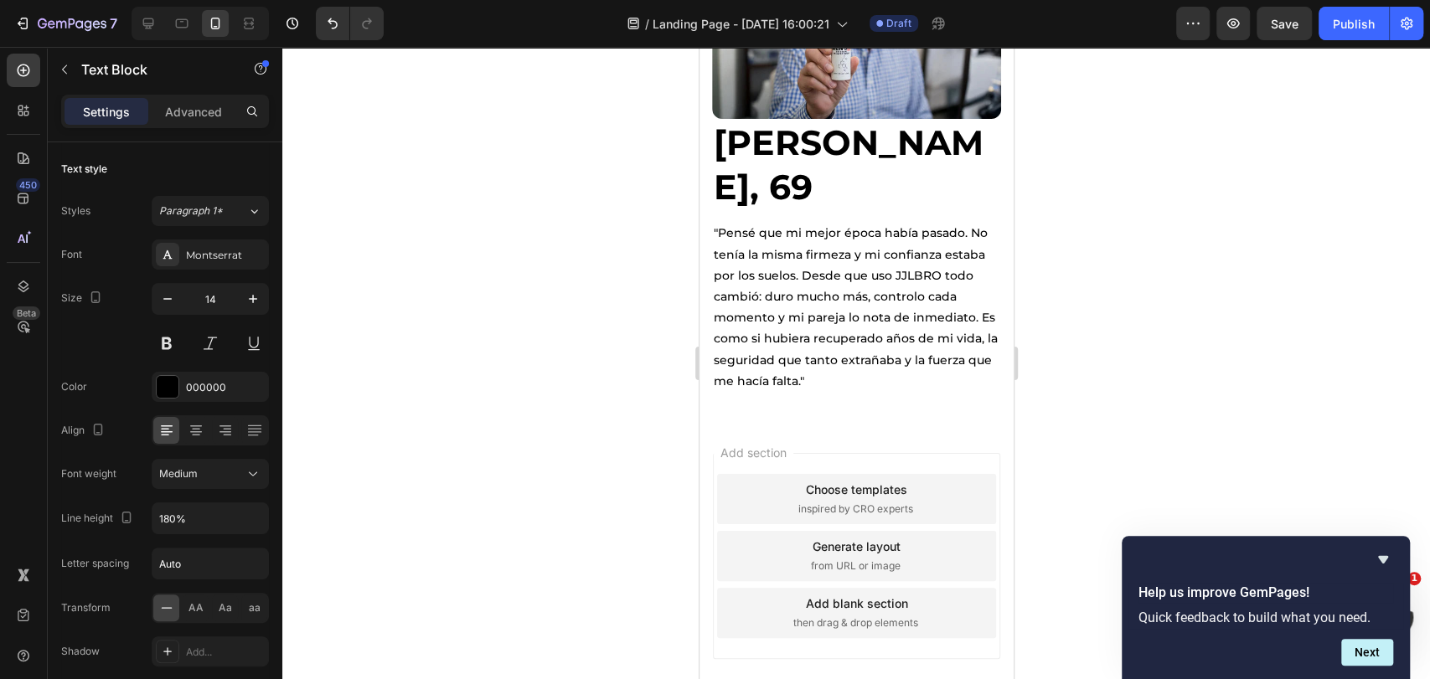
scroll to position [1237, 0]
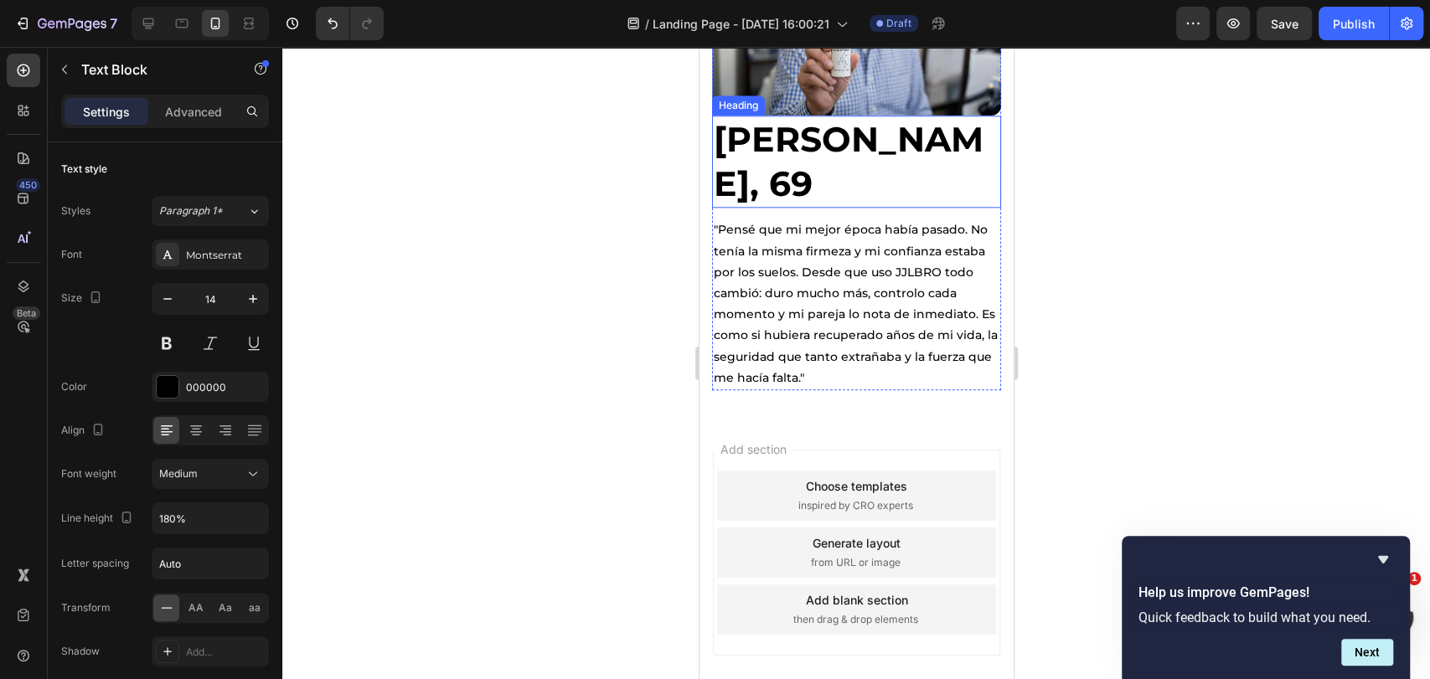
click at [756, 154] on h2 "[PERSON_NAME], 69" at bounding box center [855, 162] width 289 height 93
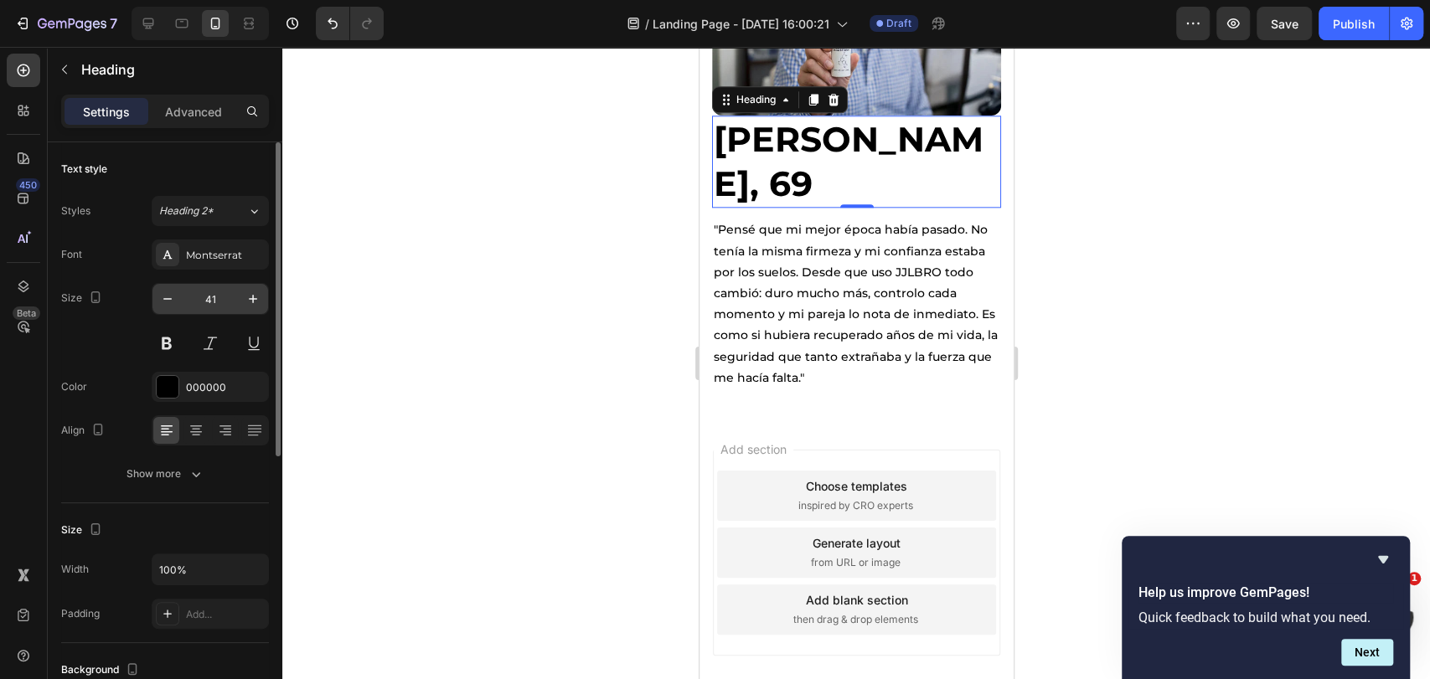
click at [216, 304] on input "41" at bounding box center [210, 299] width 55 height 30
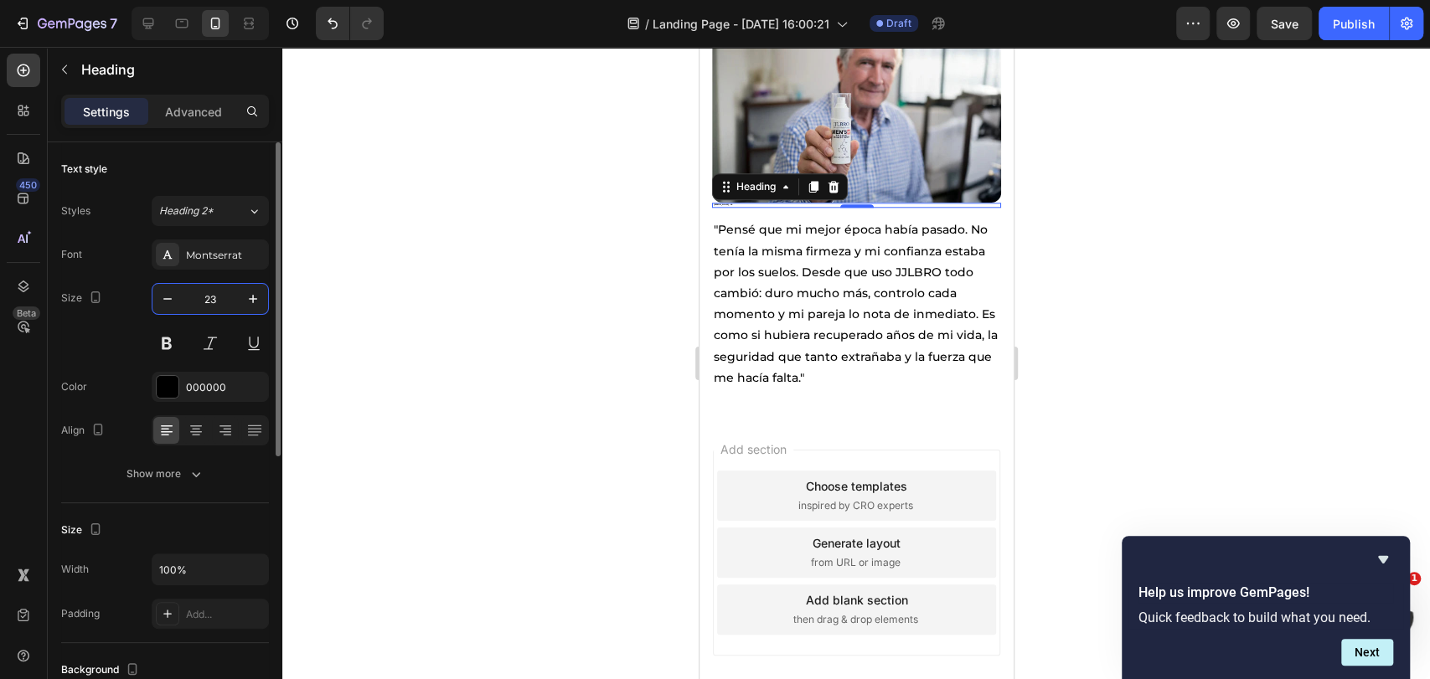
scroll to position [1173, 0]
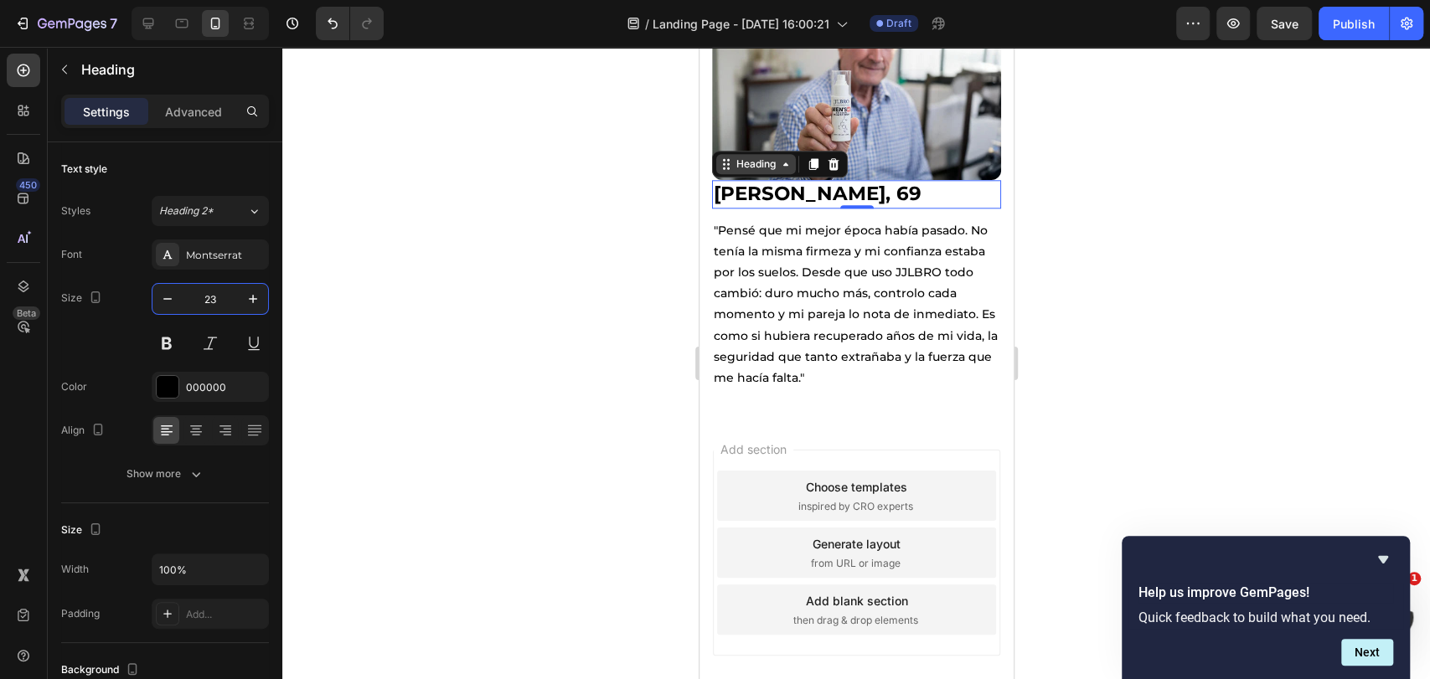
type input "23"
click at [761, 157] on div "Heading" at bounding box center [755, 164] width 46 height 15
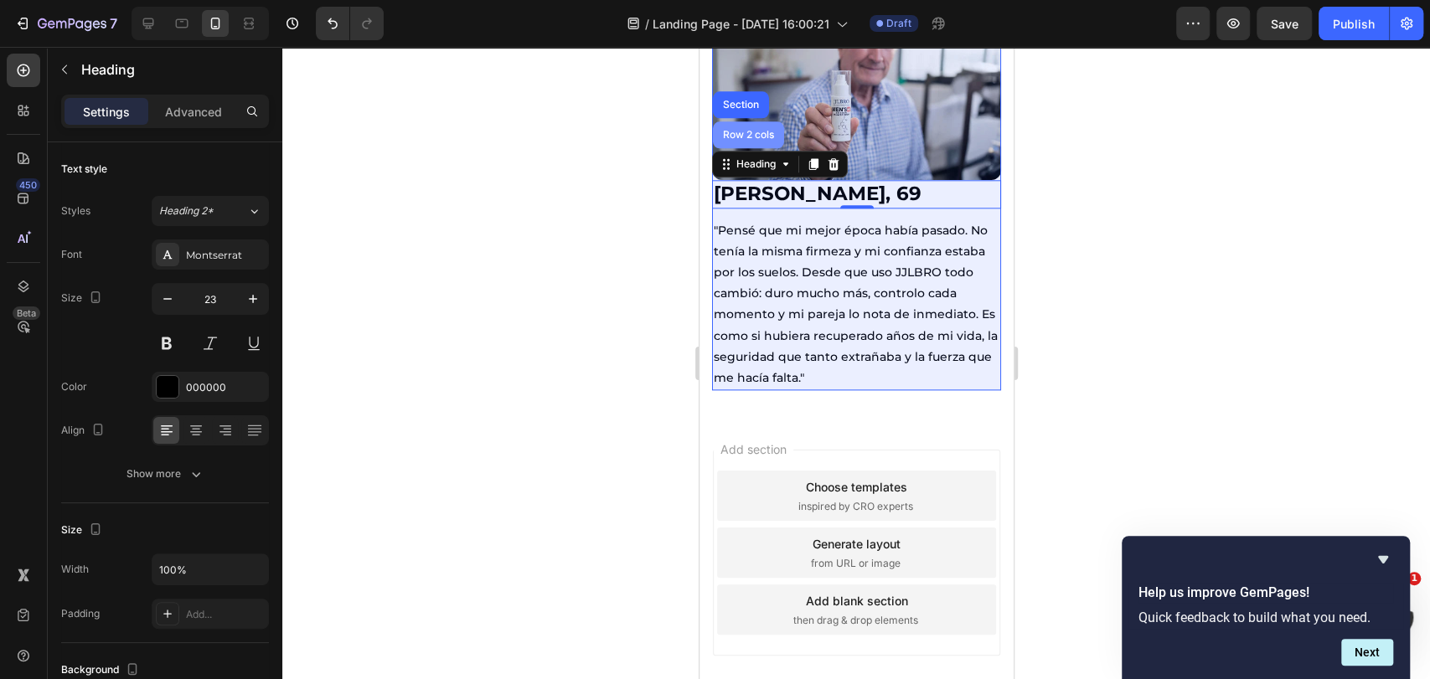
click at [753, 134] on div "Row 2 cols" at bounding box center [747, 134] width 71 height 27
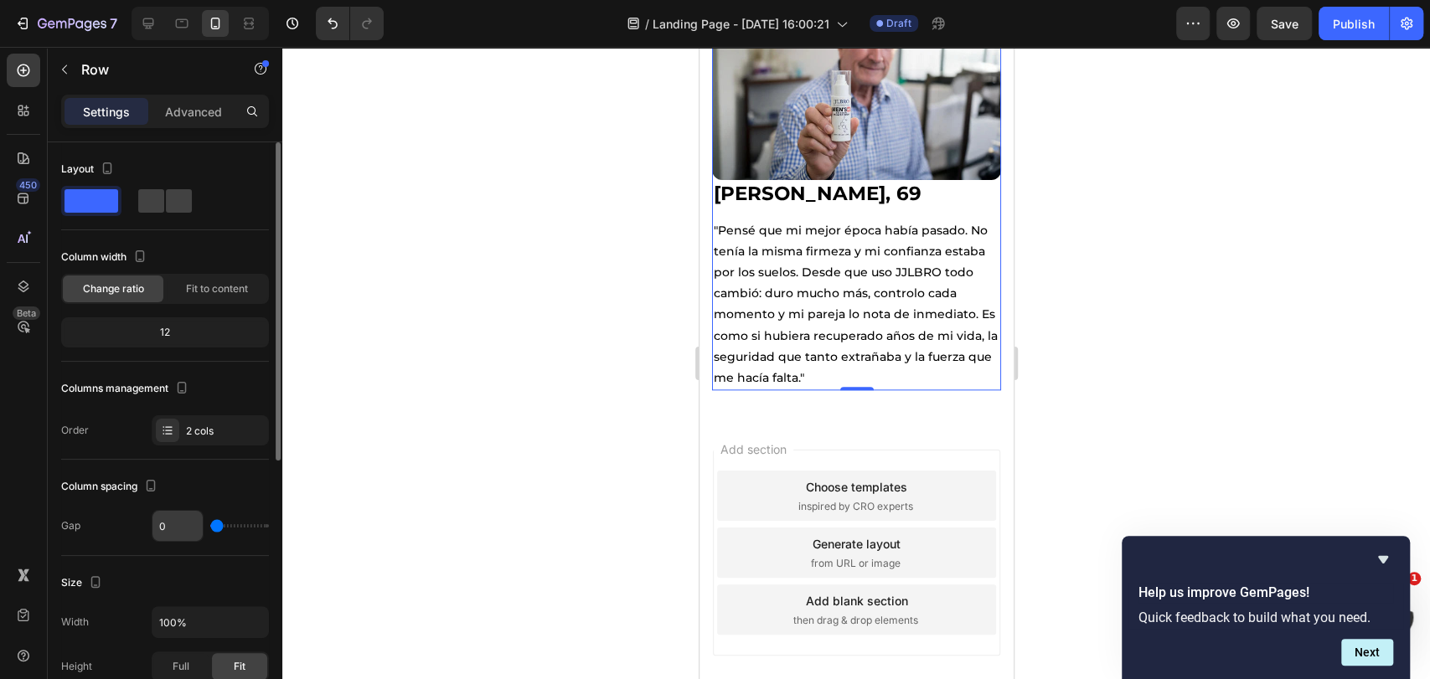
click at [184, 526] on input "0" at bounding box center [177, 526] width 50 height 30
type input "1"
type input "2"
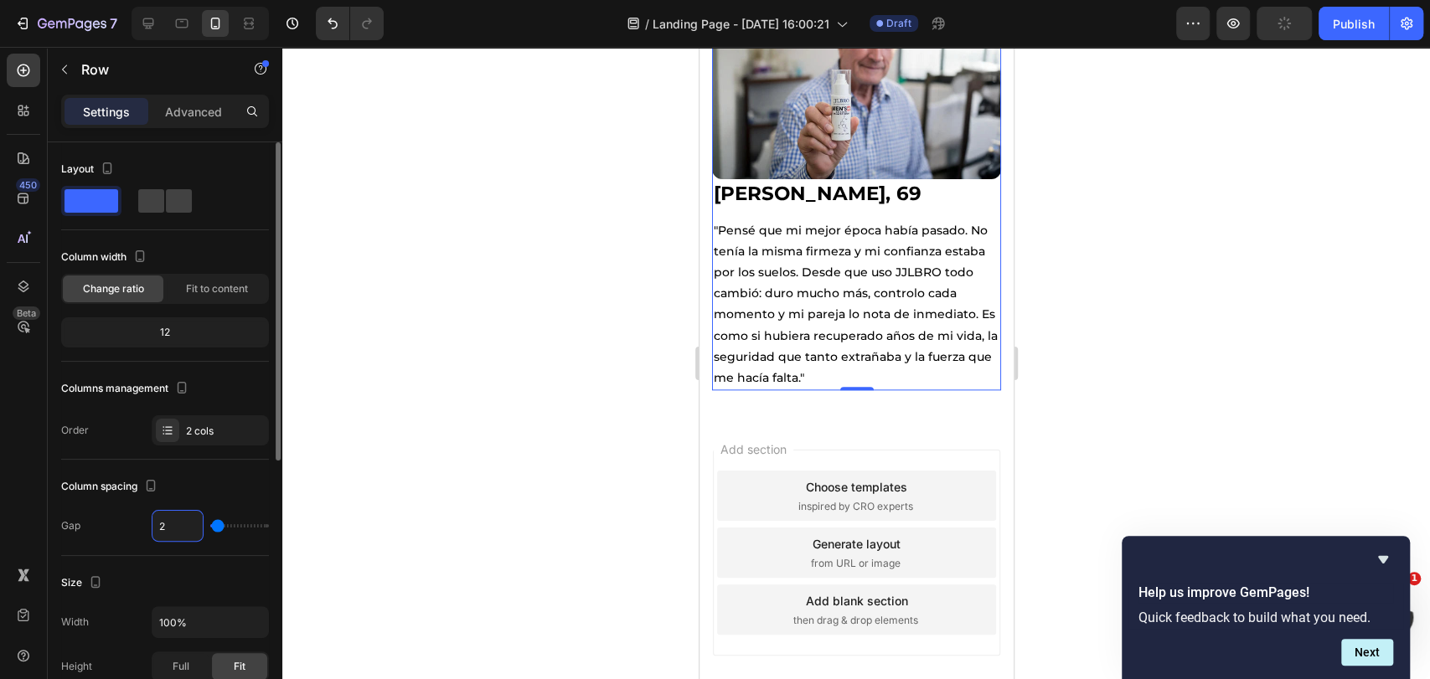
type input "3"
type input "4"
type input "5"
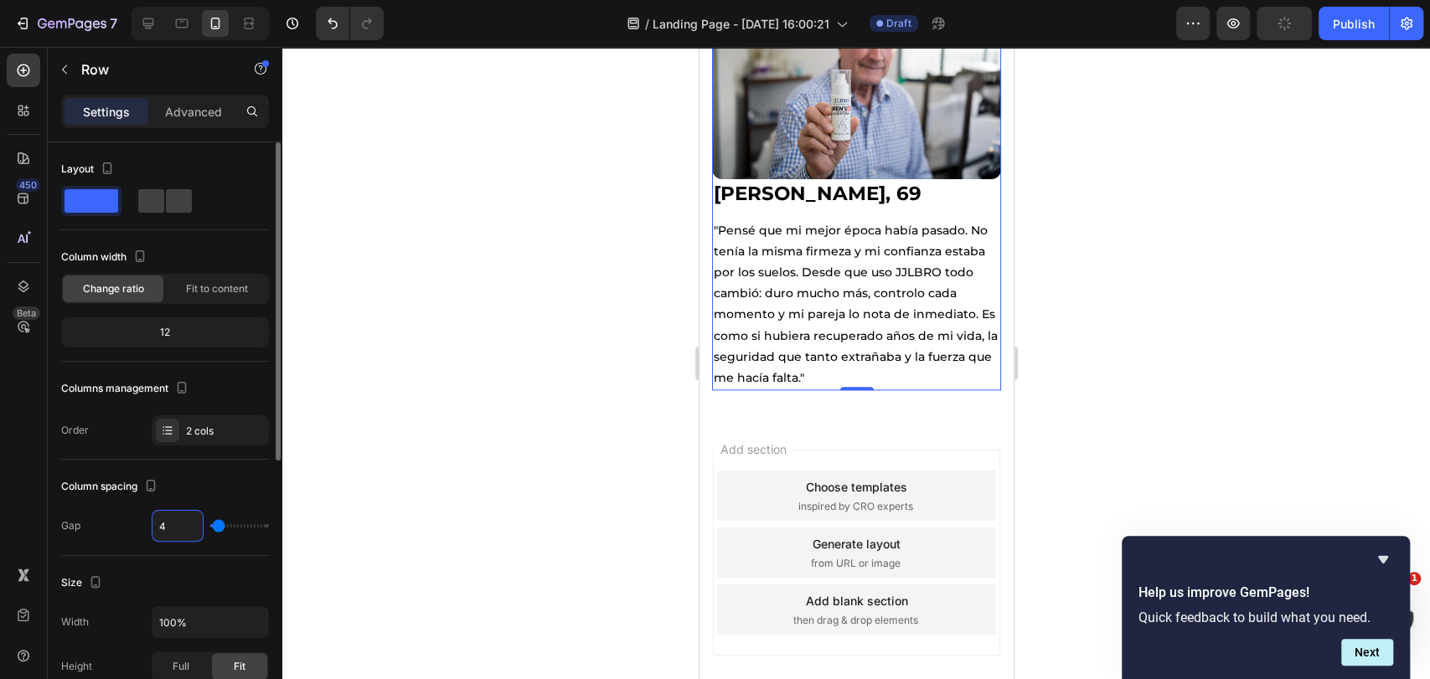
type input "5"
type input "6"
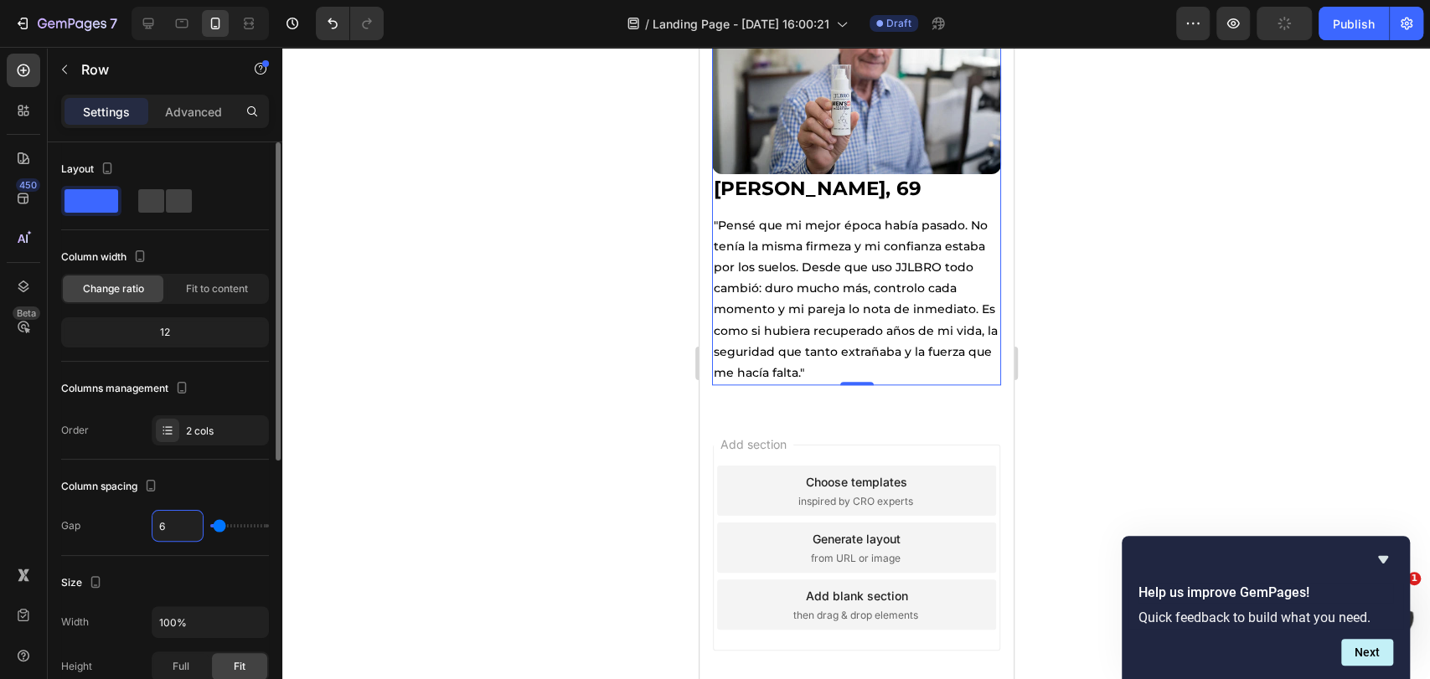
type input "7"
type input "8"
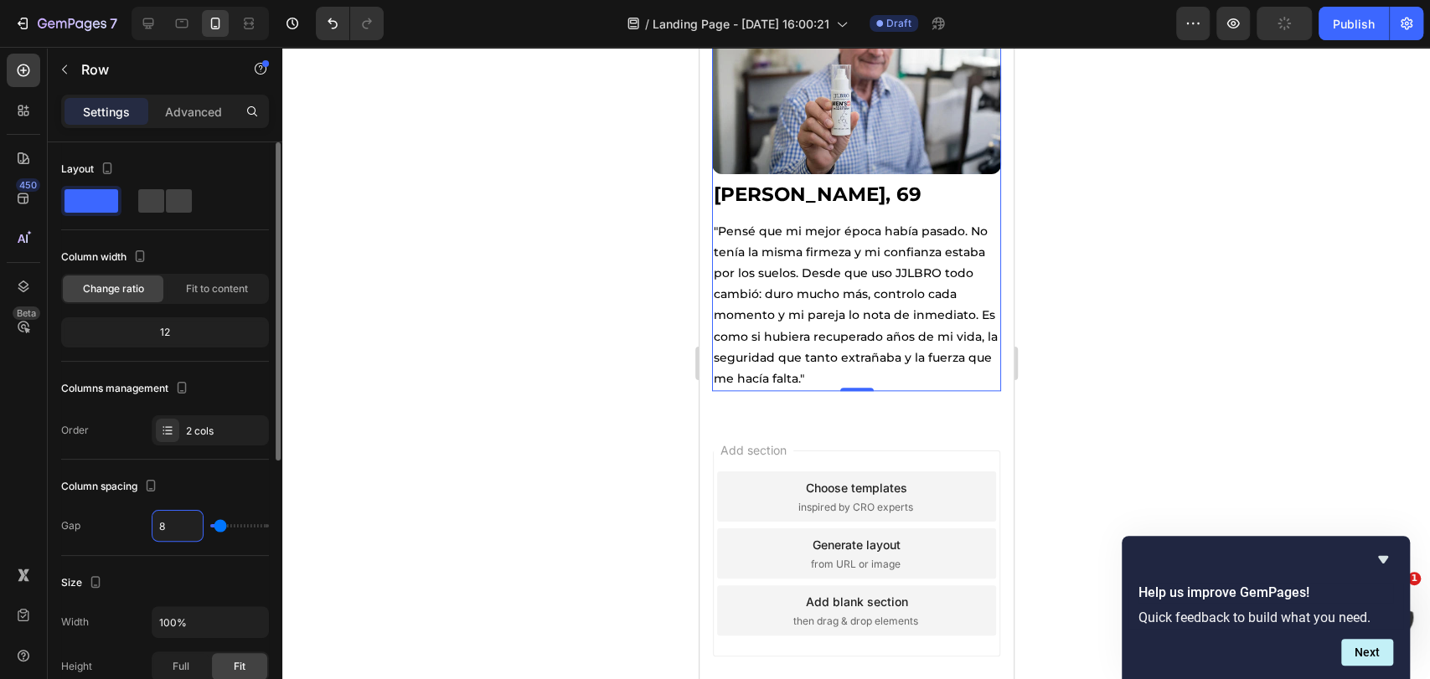
type input "9"
type input "10"
type input "11"
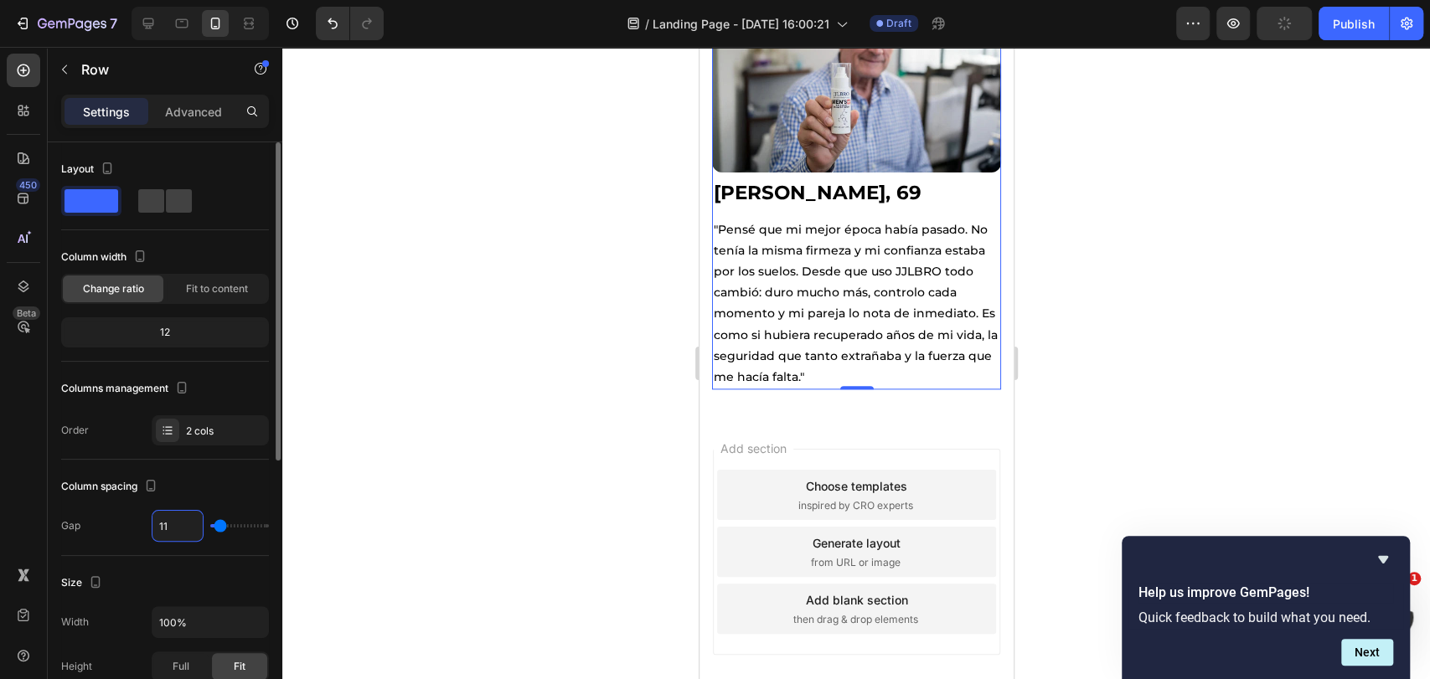
type input "11"
type input "12"
type input "13"
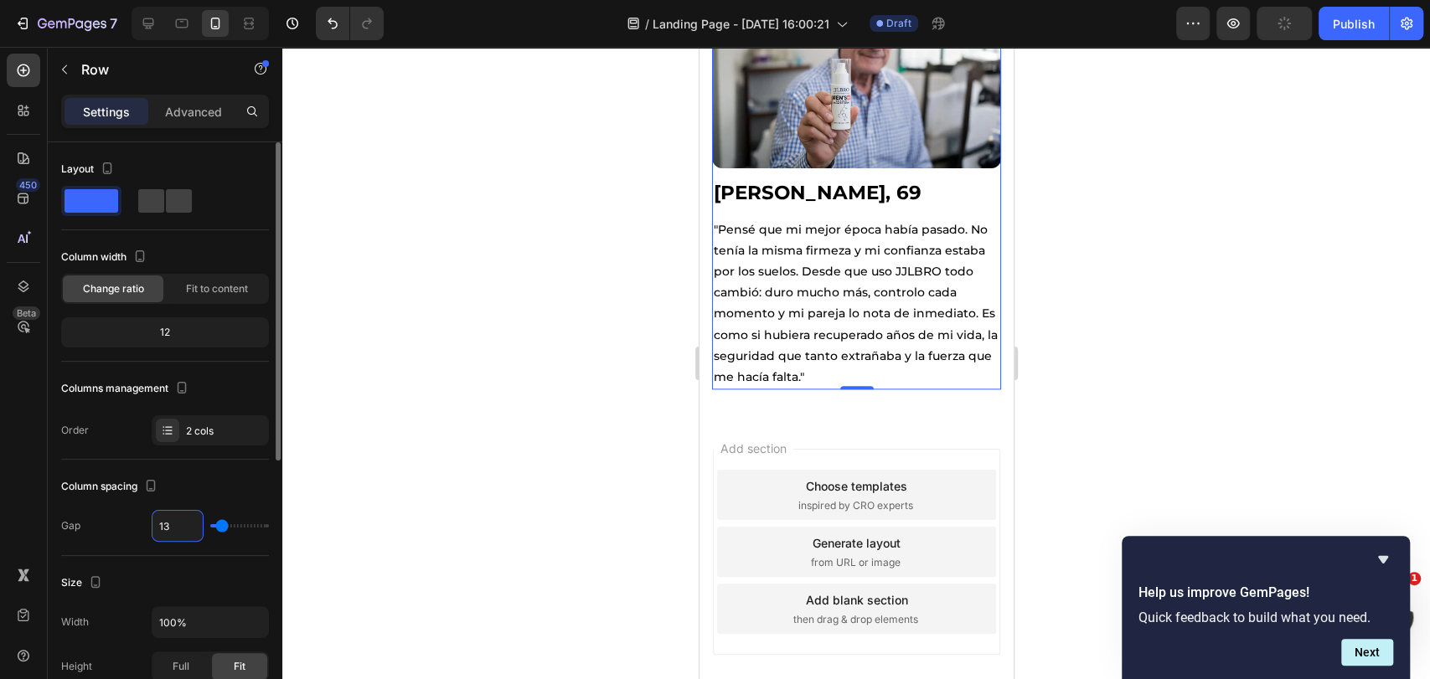
type input "14"
type input "15"
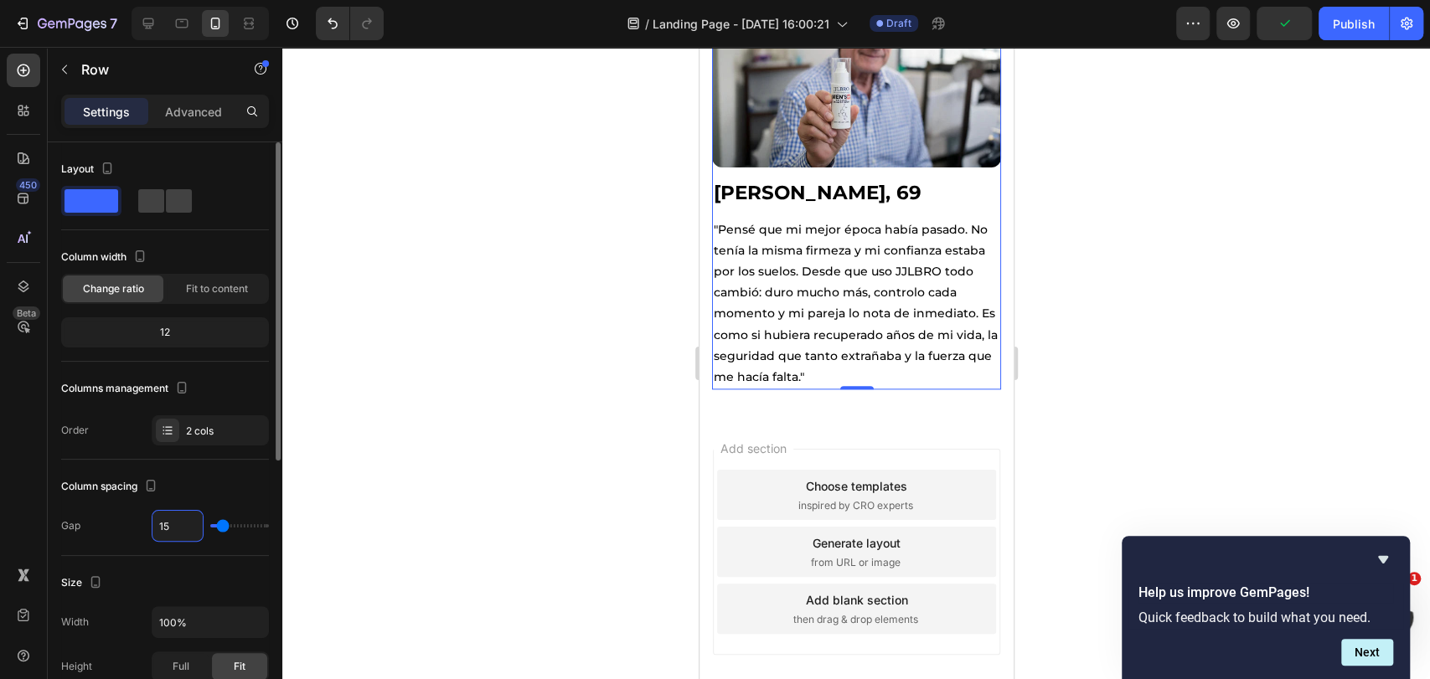
scroll to position [1186, 0]
click at [871, 182] on h2 "[PERSON_NAME], 69" at bounding box center [855, 193] width 289 height 28
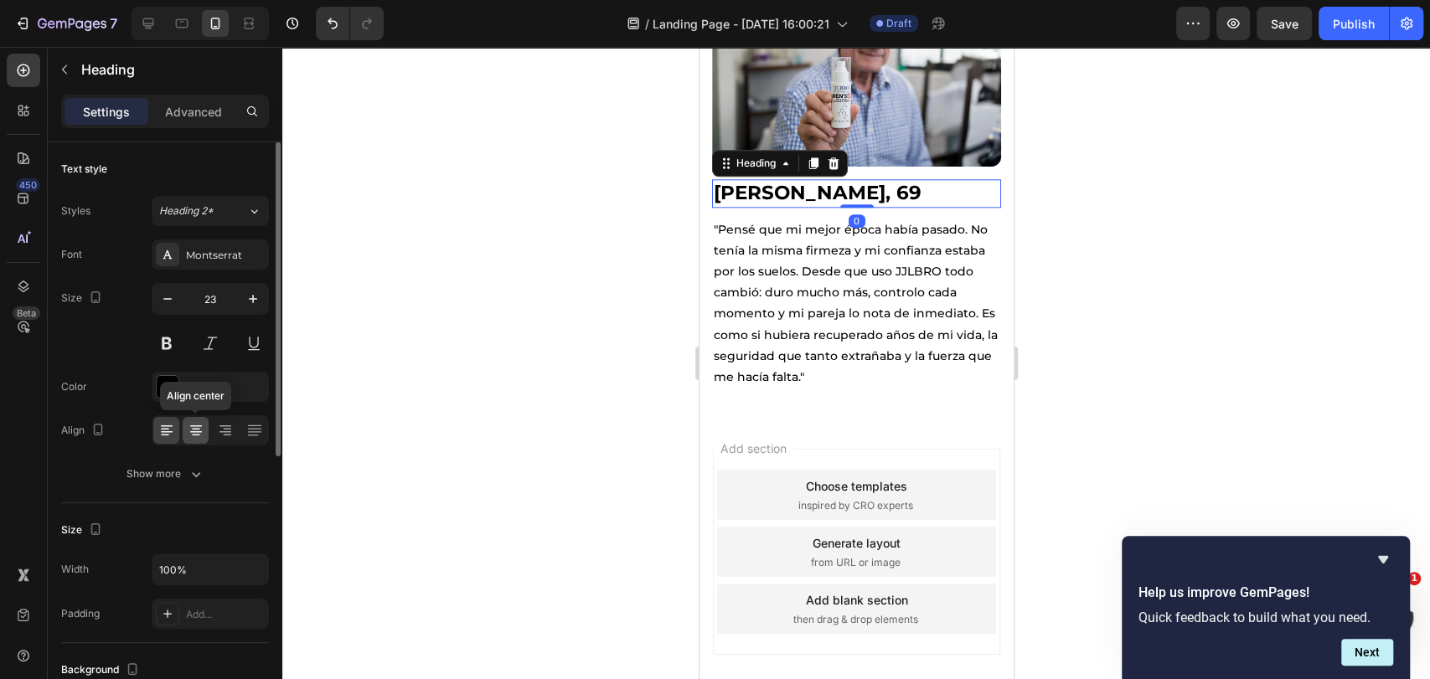
click at [203, 436] on icon at bounding box center [196, 430] width 17 height 17
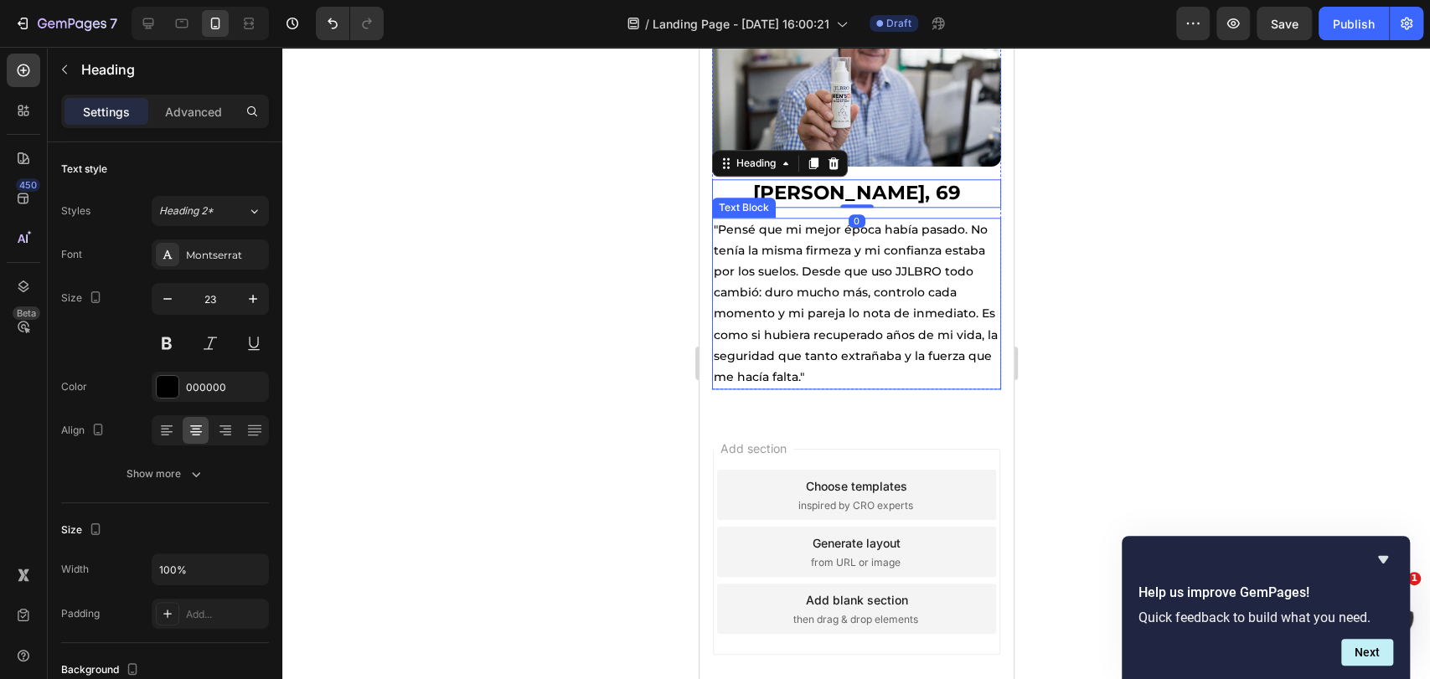
click at [792, 273] on p ""Pensé que mi mejor época había pasado. No tenía la misma firmeza y mi confianz…" at bounding box center [856, 303] width 286 height 169
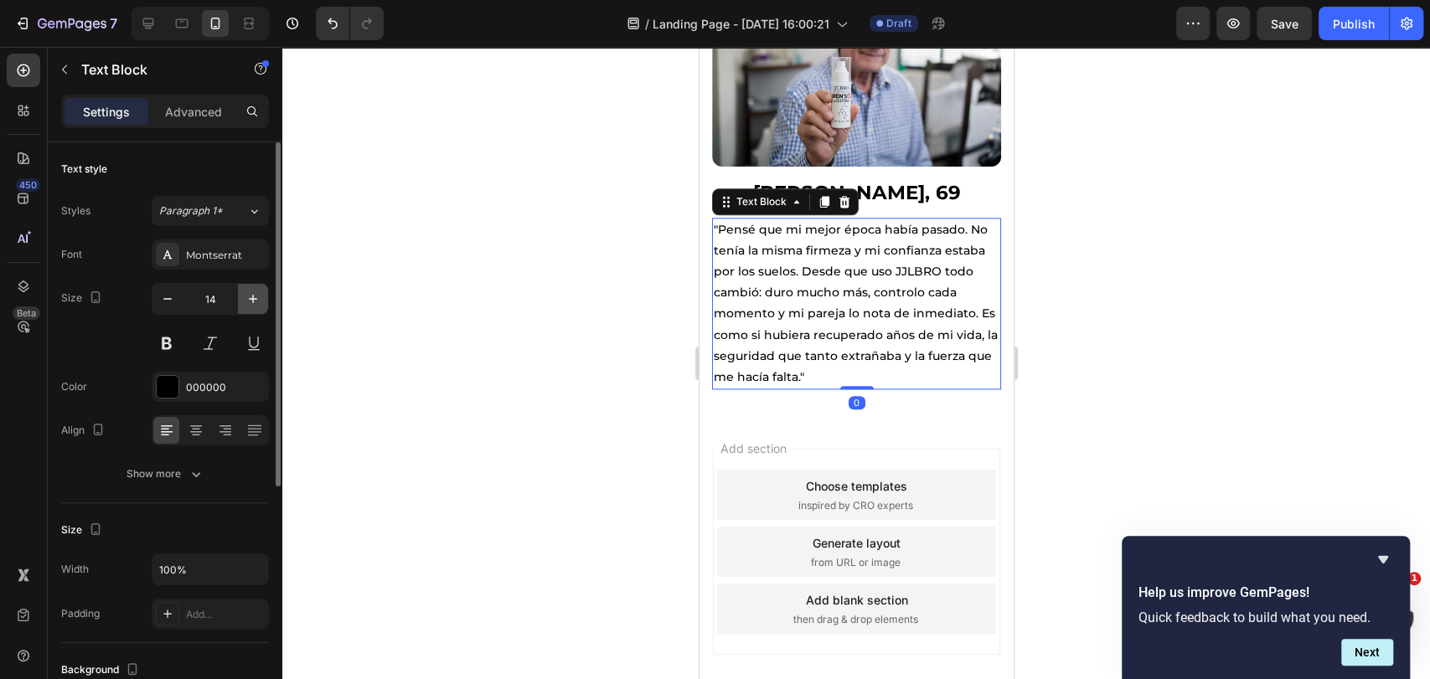
click at [261, 291] on icon "button" at bounding box center [253, 299] width 17 height 17
type input "15"
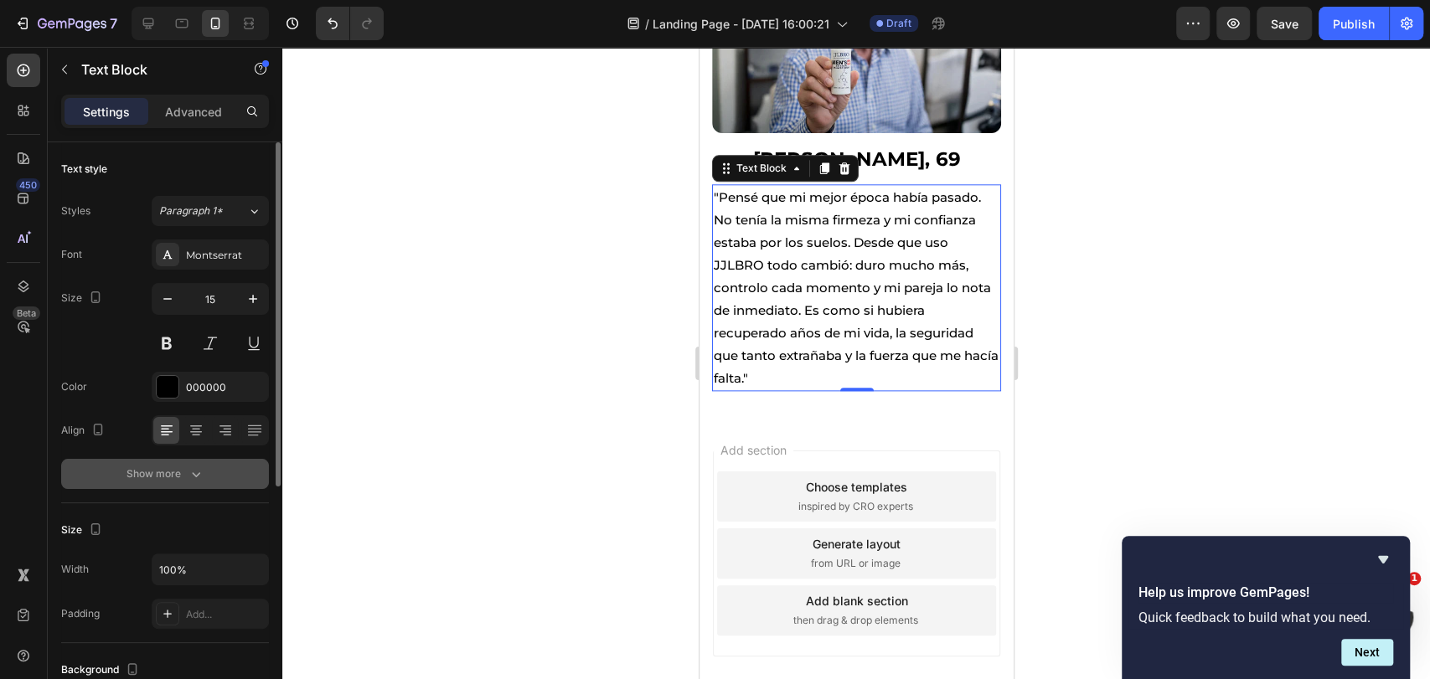
click at [213, 468] on button "Show more" at bounding box center [165, 474] width 208 height 30
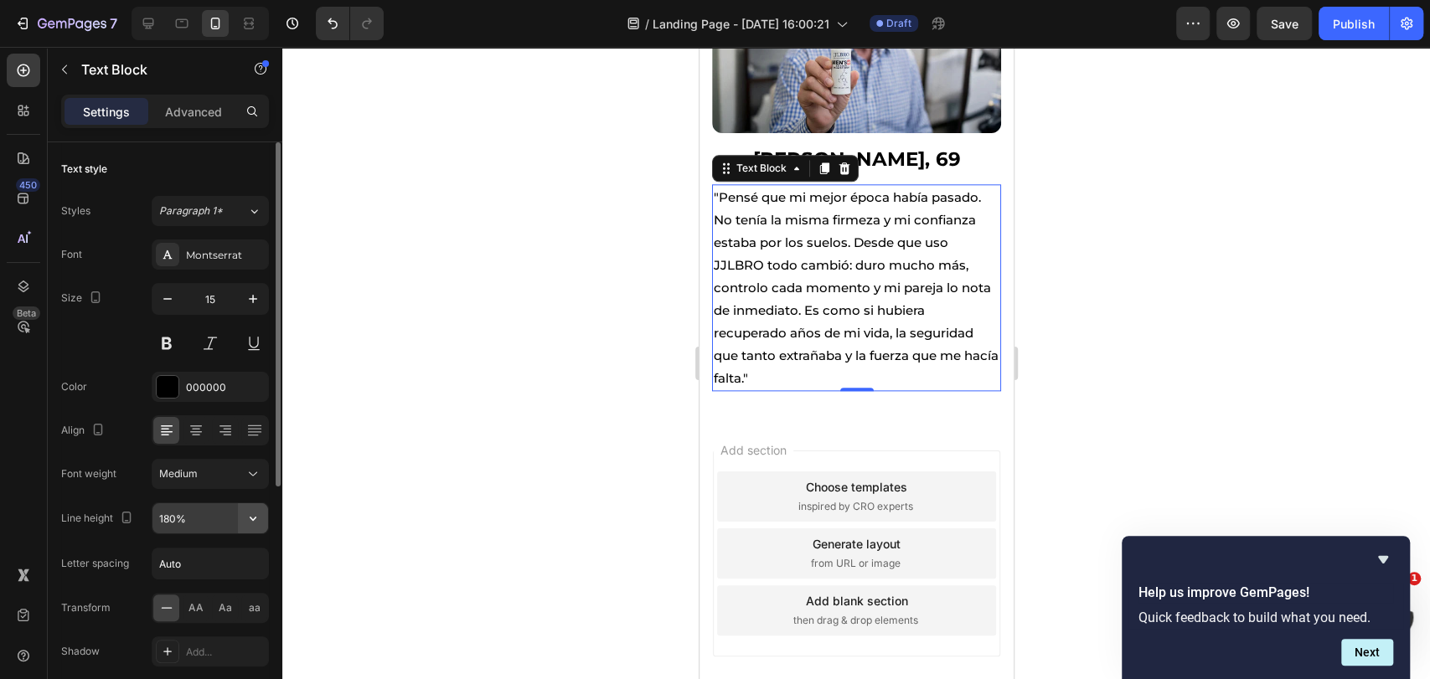
click at [249, 513] on icon "button" at bounding box center [253, 518] width 17 height 17
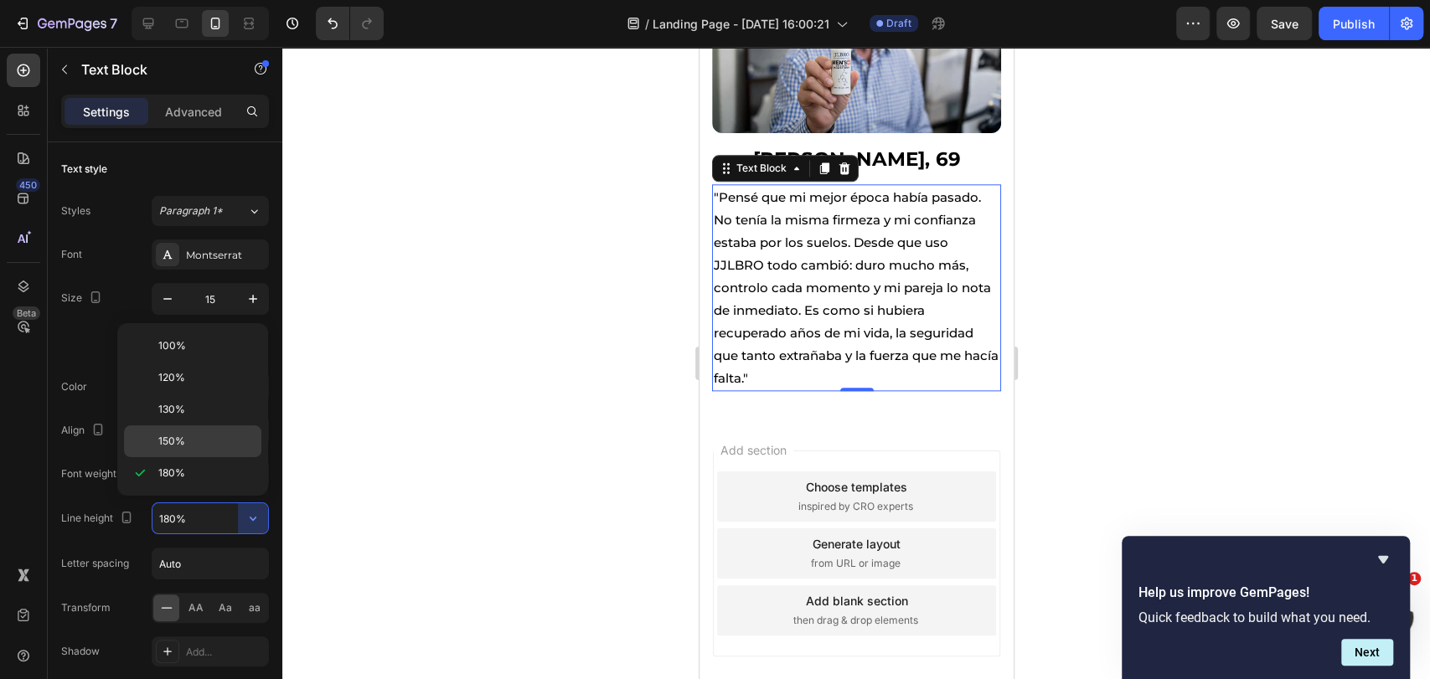
click at [208, 435] on p "150%" at bounding box center [205, 441] width 95 height 15
type input "150%"
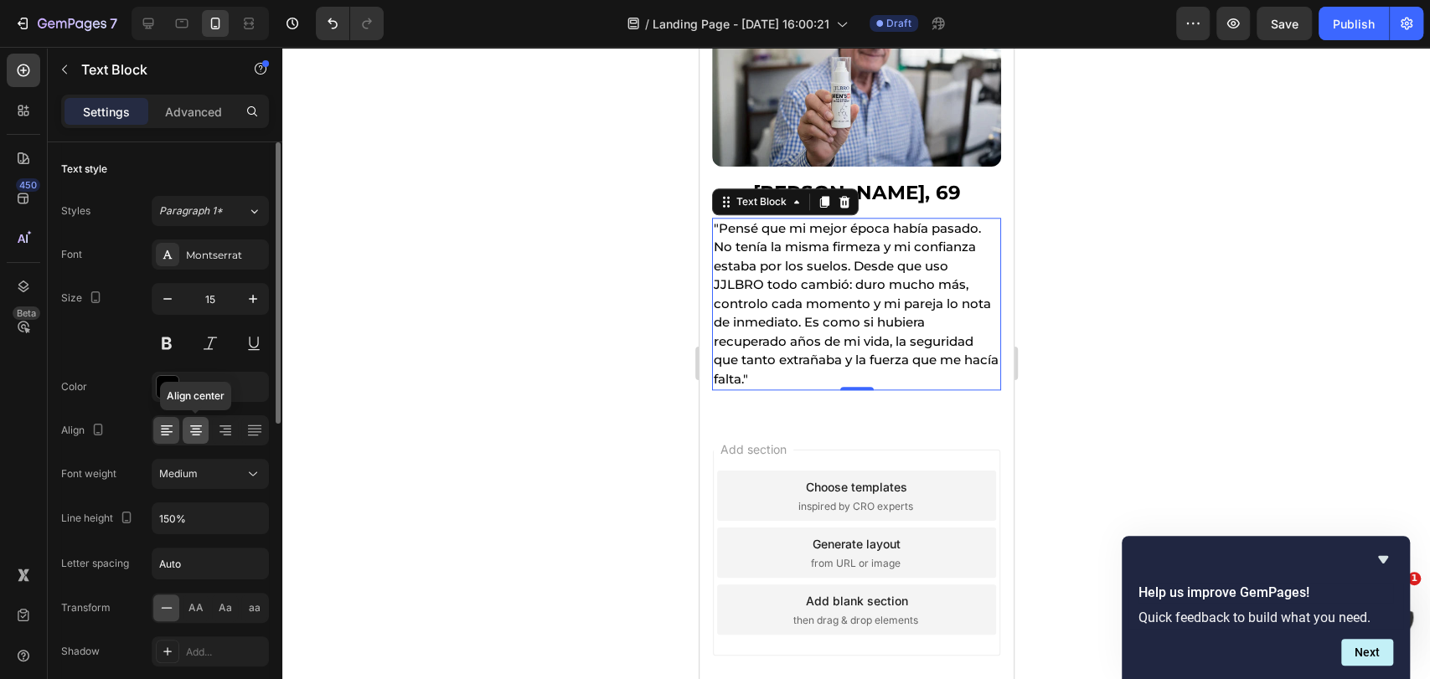
click at [193, 432] on icon at bounding box center [196, 430] width 17 height 17
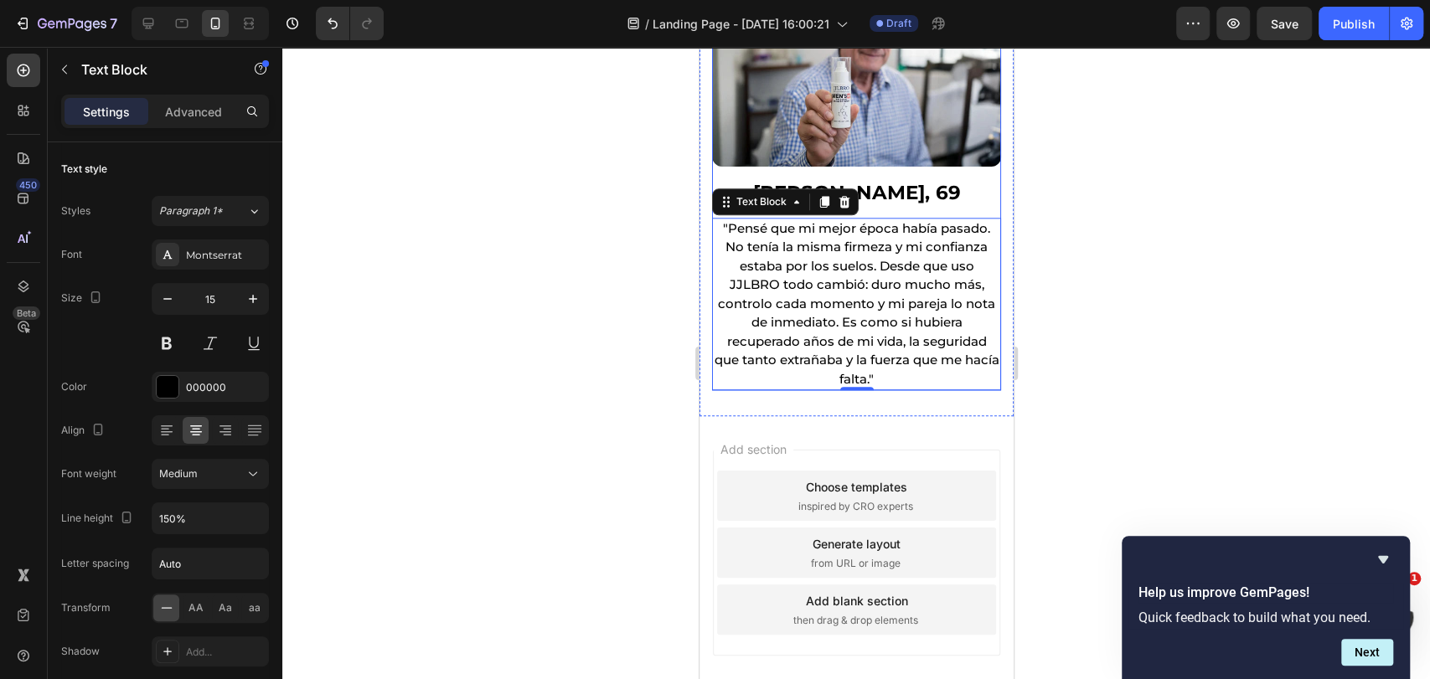
click at [895, 166] on div "Image Rafael Esquivel, 69 Heading "Pensé que mi mejor época había pasado. No te…" at bounding box center [855, 182] width 289 height 416
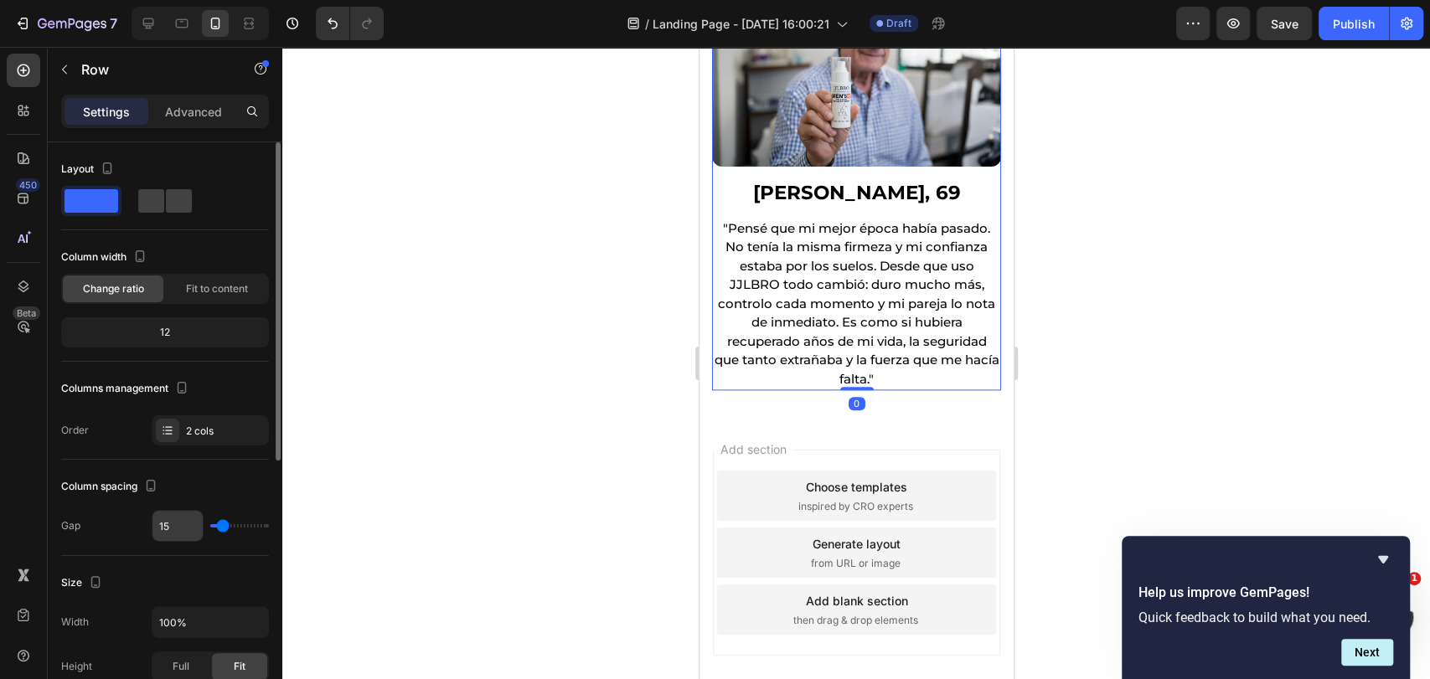
click at [171, 528] on input "15" at bounding box center [177, 526] width 50 height 30
type input "16"
type input "17"
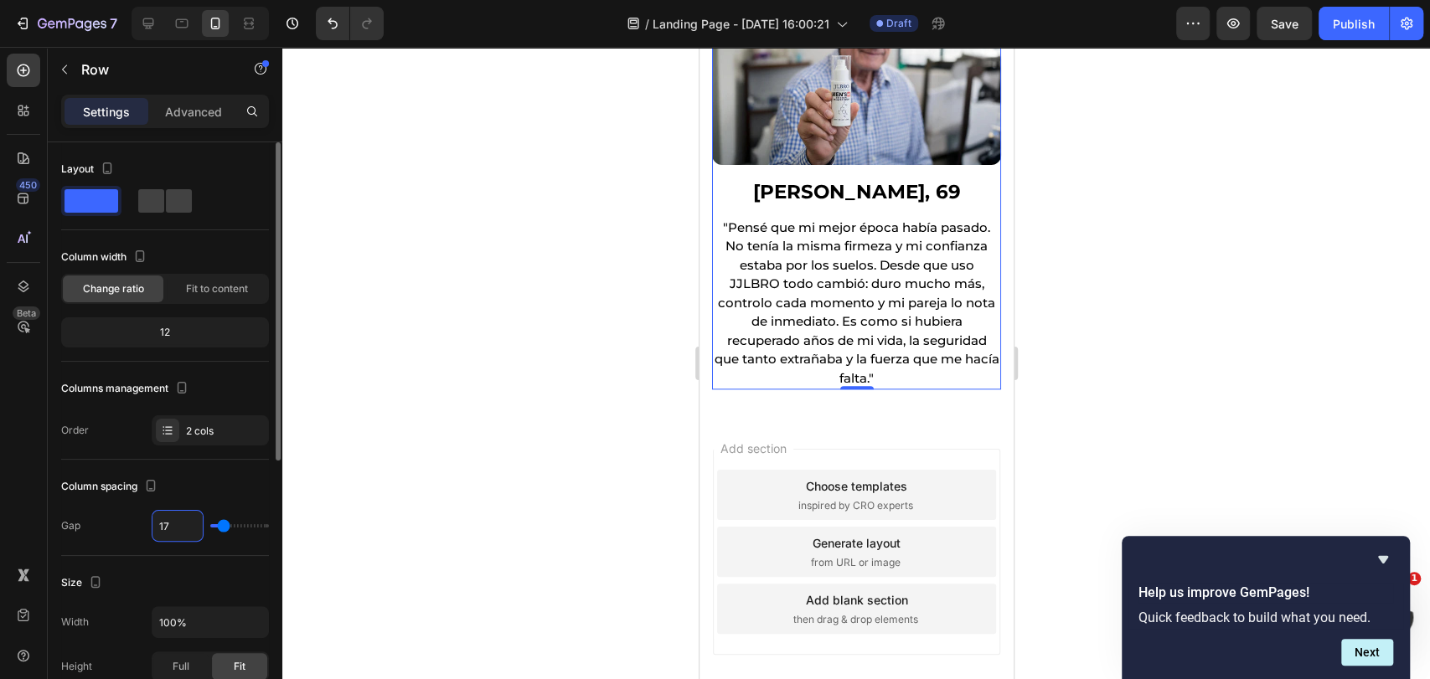
type input "18"
type input "19"
type input "20"
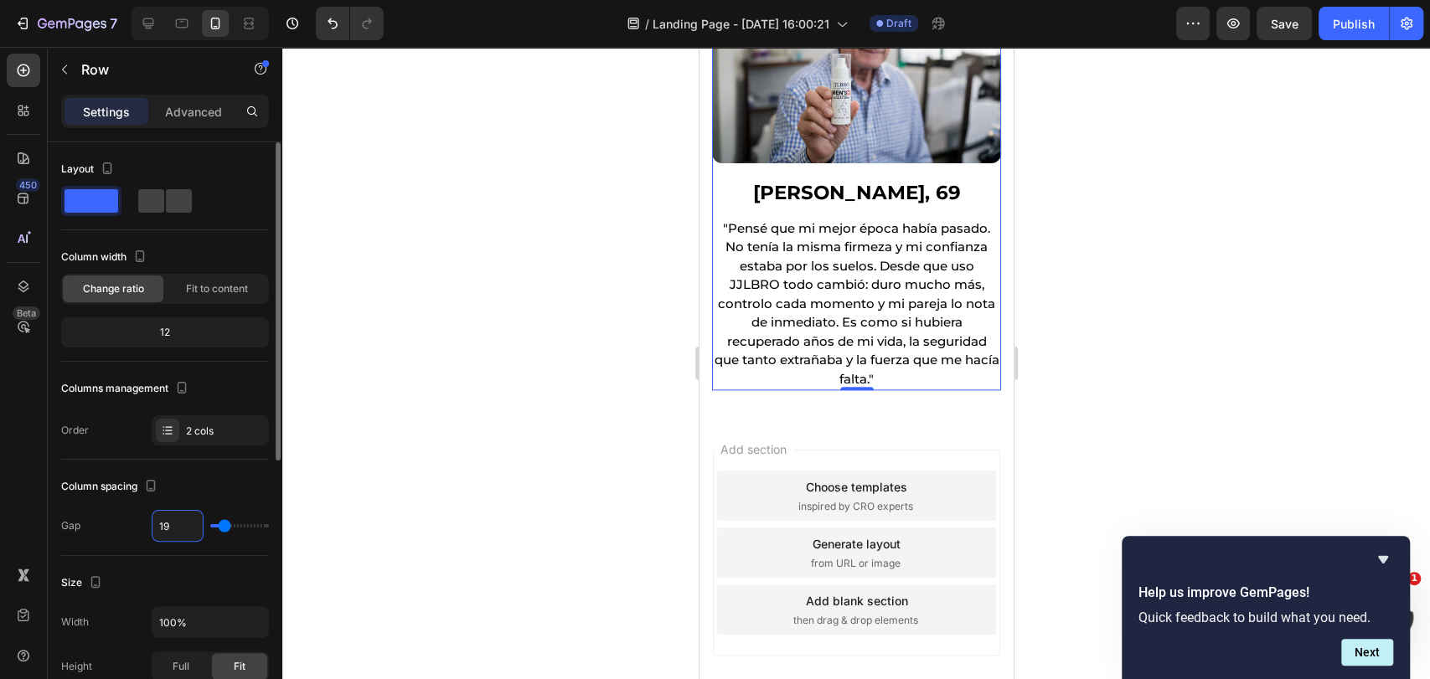
type input "20"
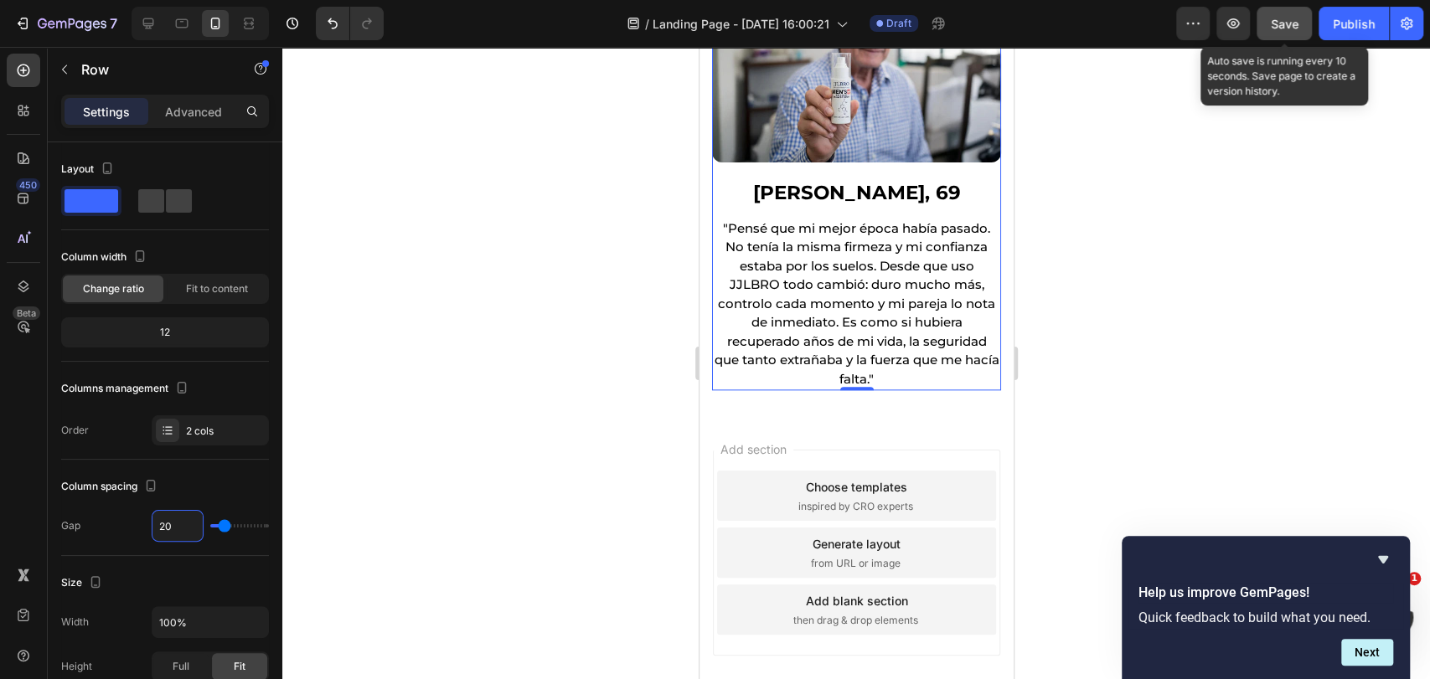
click at [1284, 18] on span "Save" at bounding box center [1285, 24] width 28 height 14
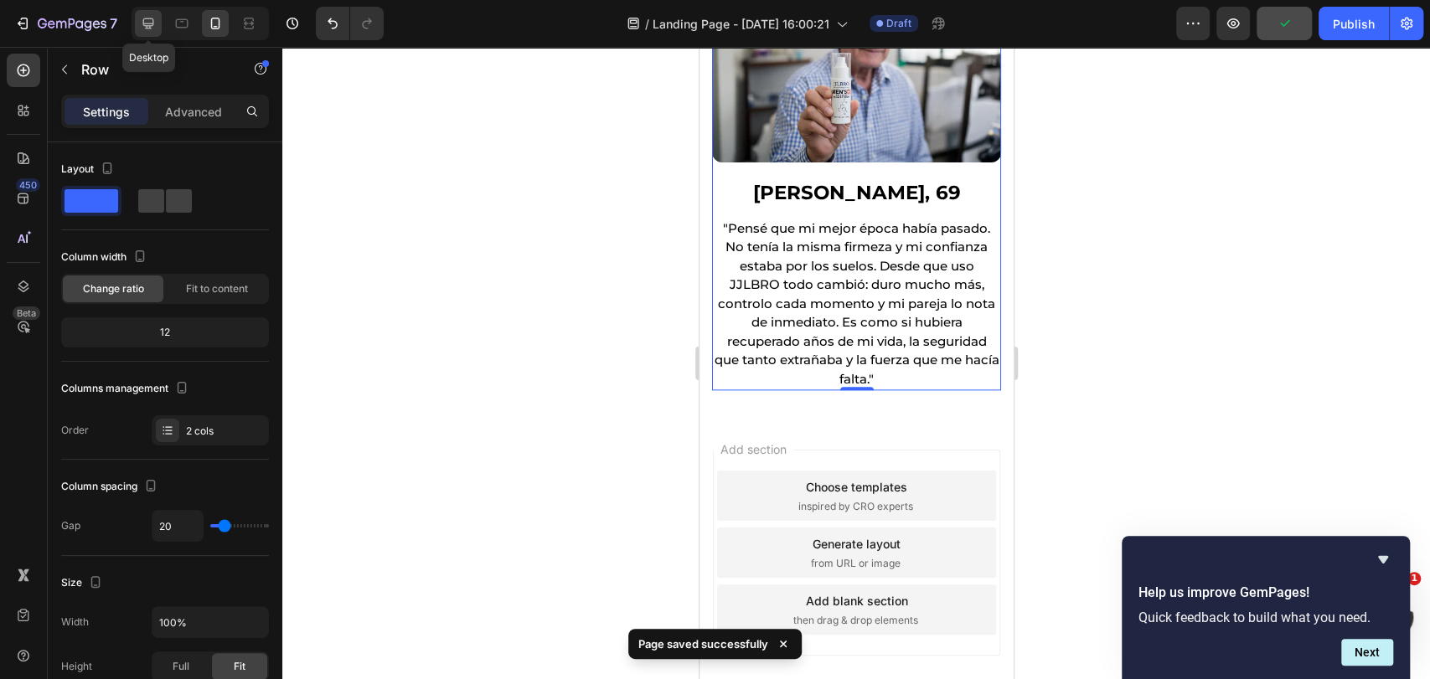
click at [153, 18] on icon at bounding box center [148, 23] width 17 height 17
type input "40"
type input "1200"
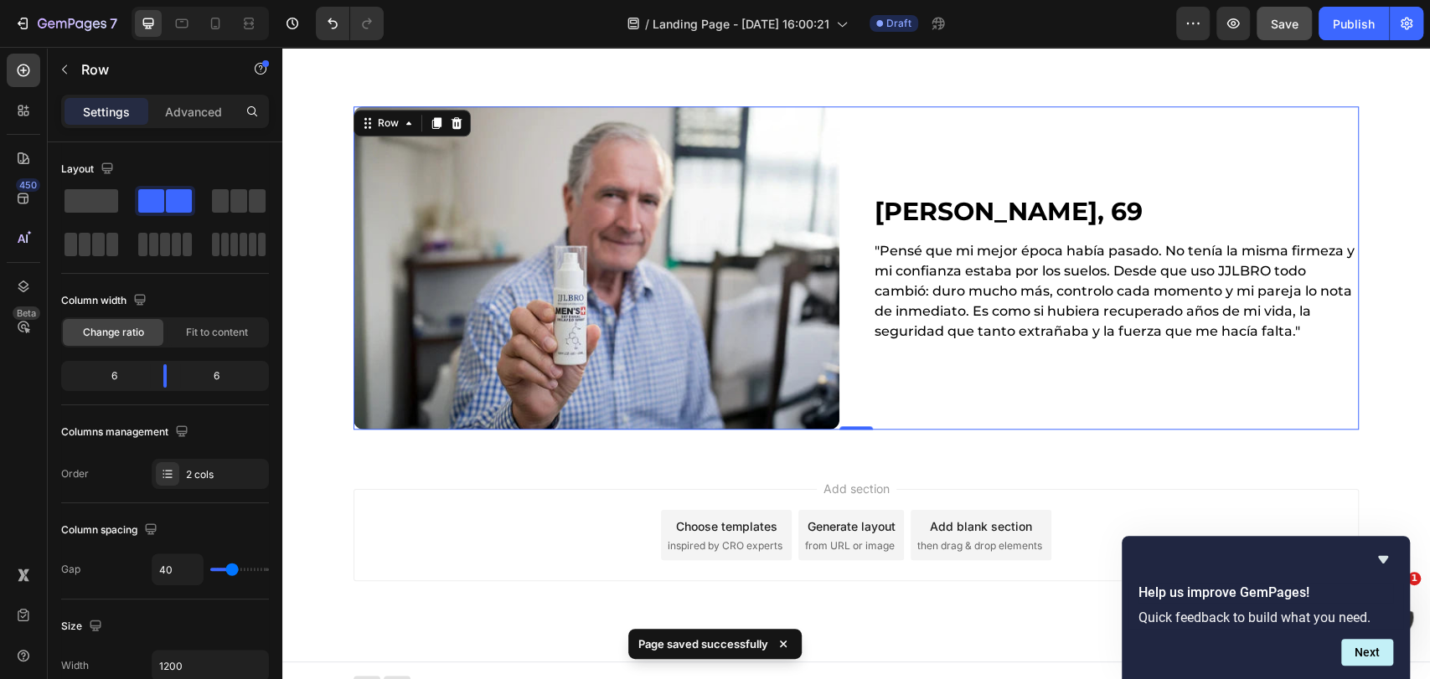
scroll to position [676, 0]
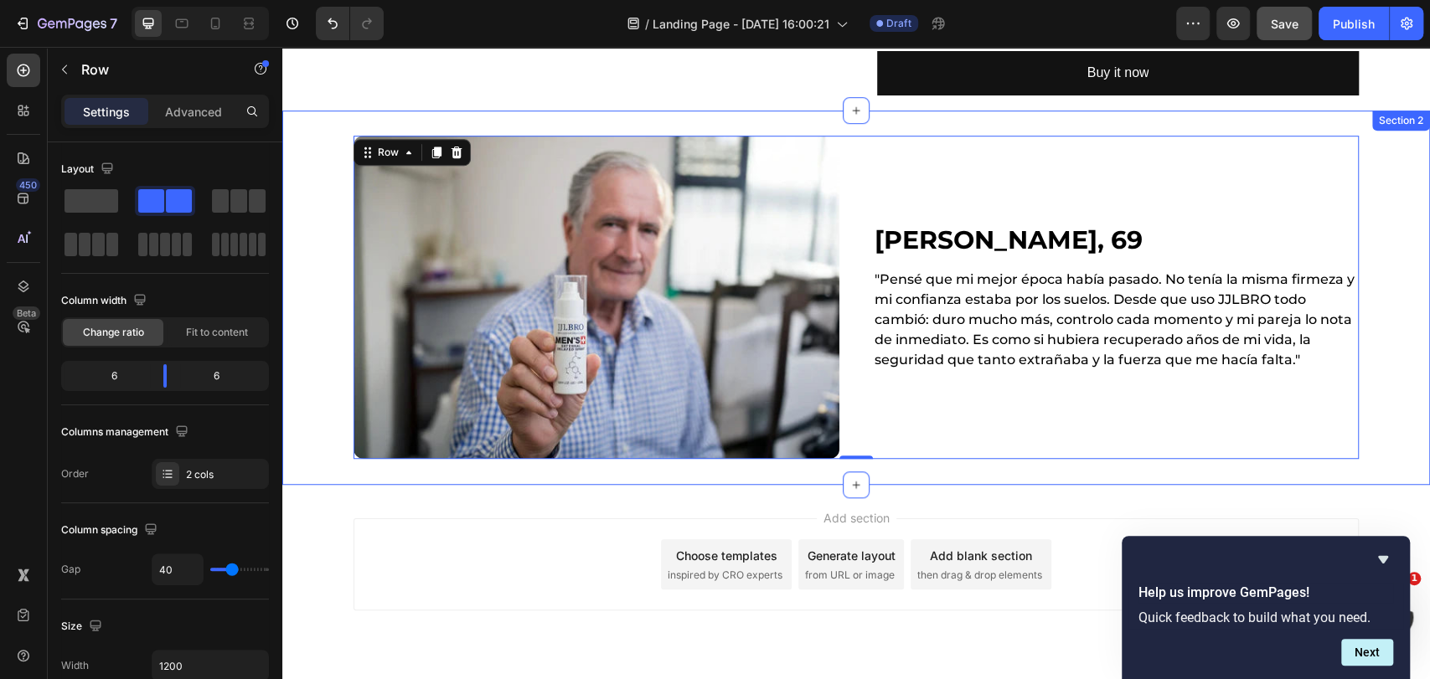
click at [756, 424] on div "Image Rafael Esquivel, 69 Heading "Pensé que mi mejor época había pasado. No te…" at bounding box center [856, 298] width 1148 height 375
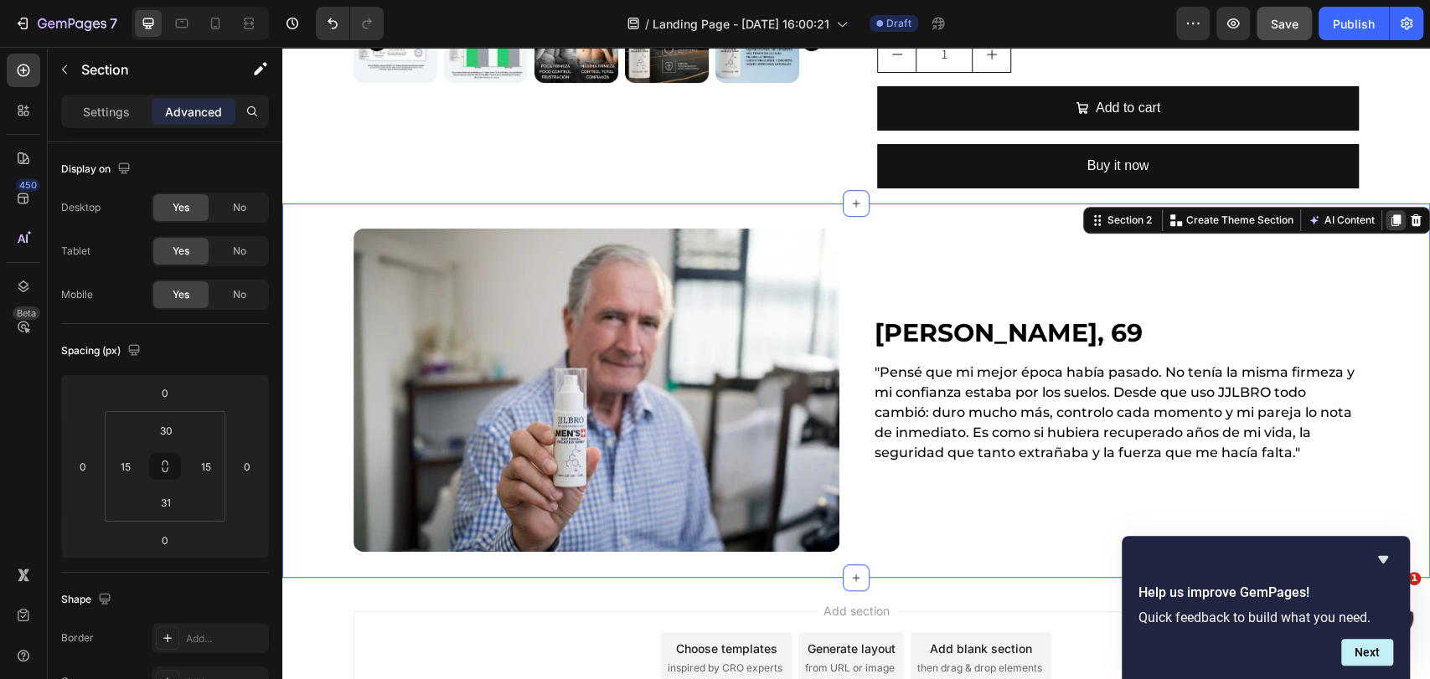
click at [1391, 214] on icon at bounding box center [1395, 220] width 9 height 12
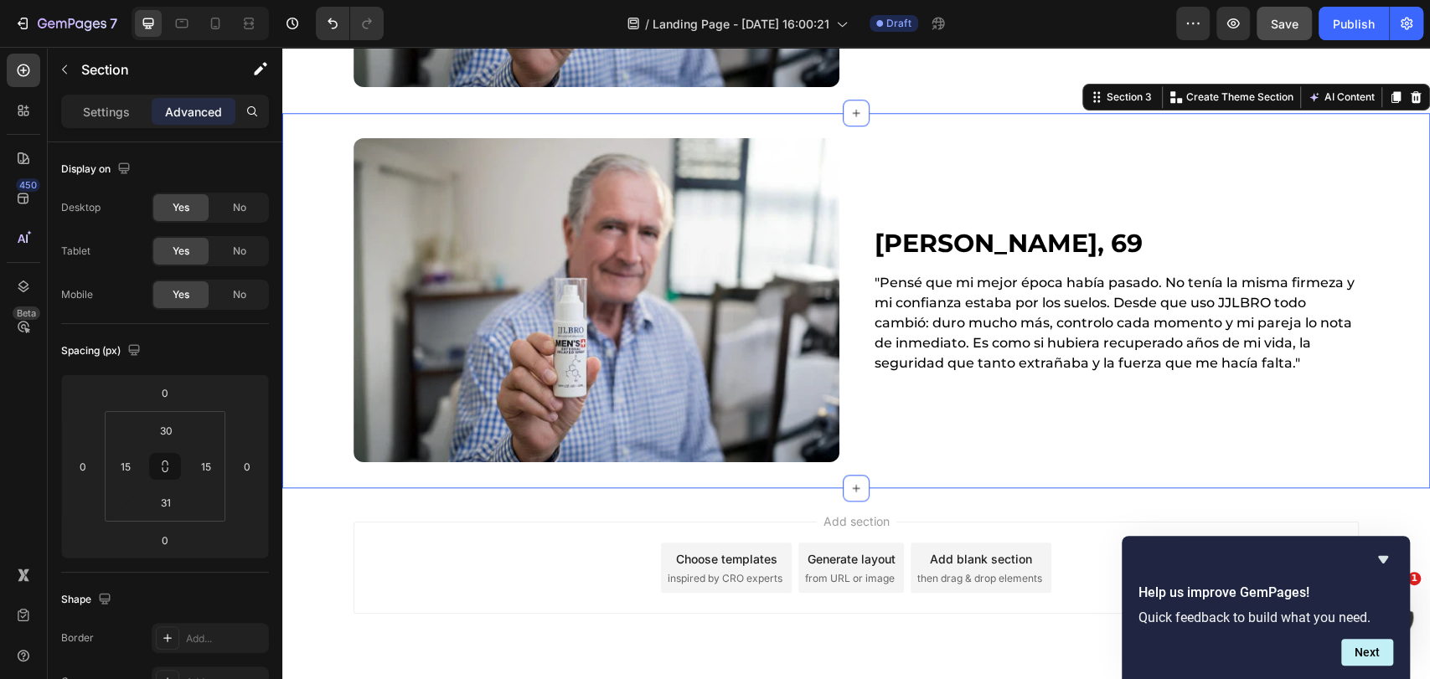
scroll to position [1009, 0]
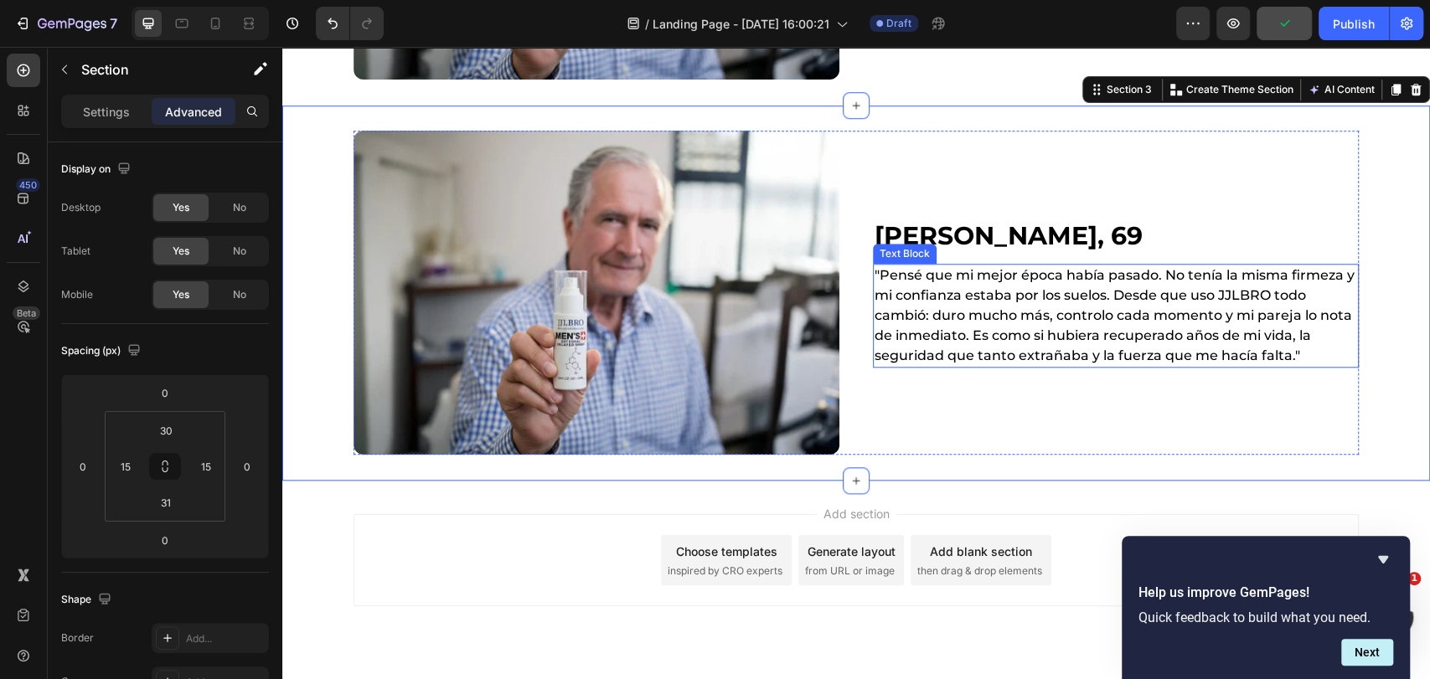
click at [959, 271] on p ""Pensé que mi mejor época había pasado. No tenía la misma firmeza y mi confianz…" at bounding box center [1116, 316] width 483 height 101
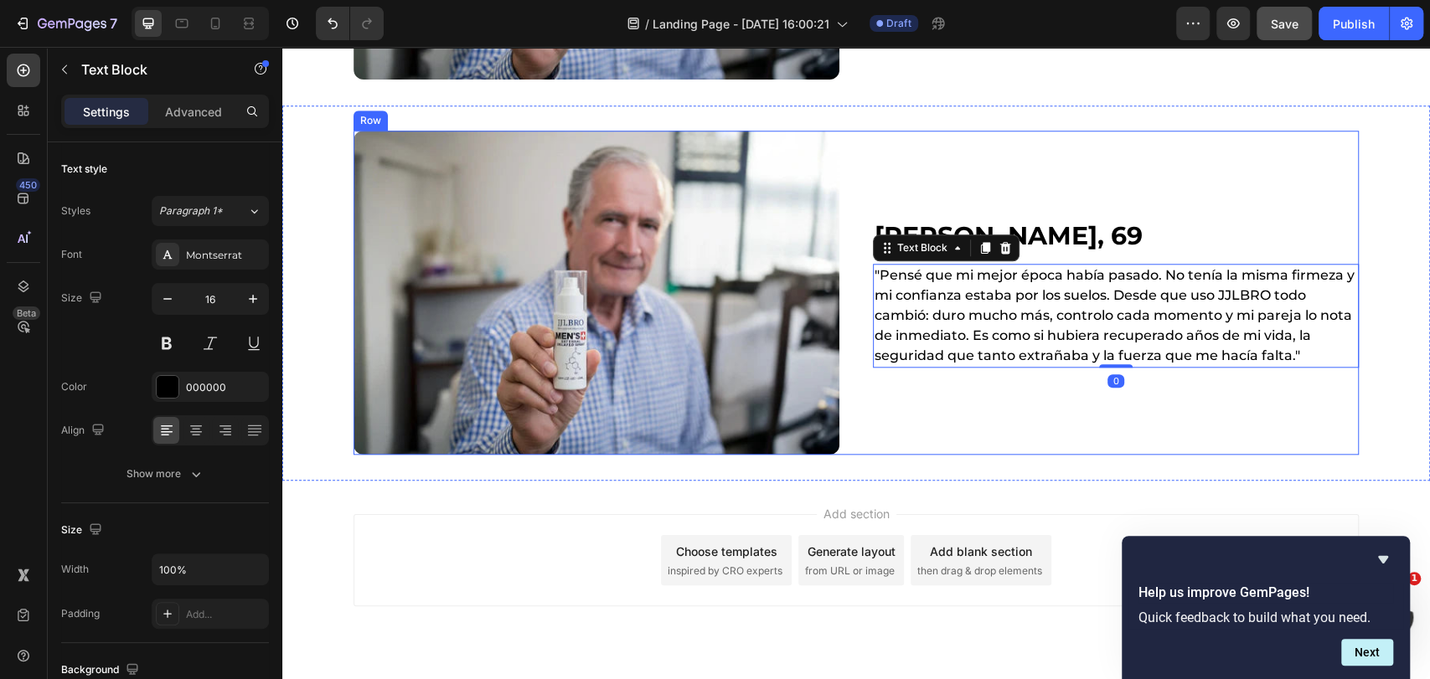
click at [1053, 223] on h2 "[PERSON_NAME], 69" at bounding box center [1116, 236] width 486 height 36
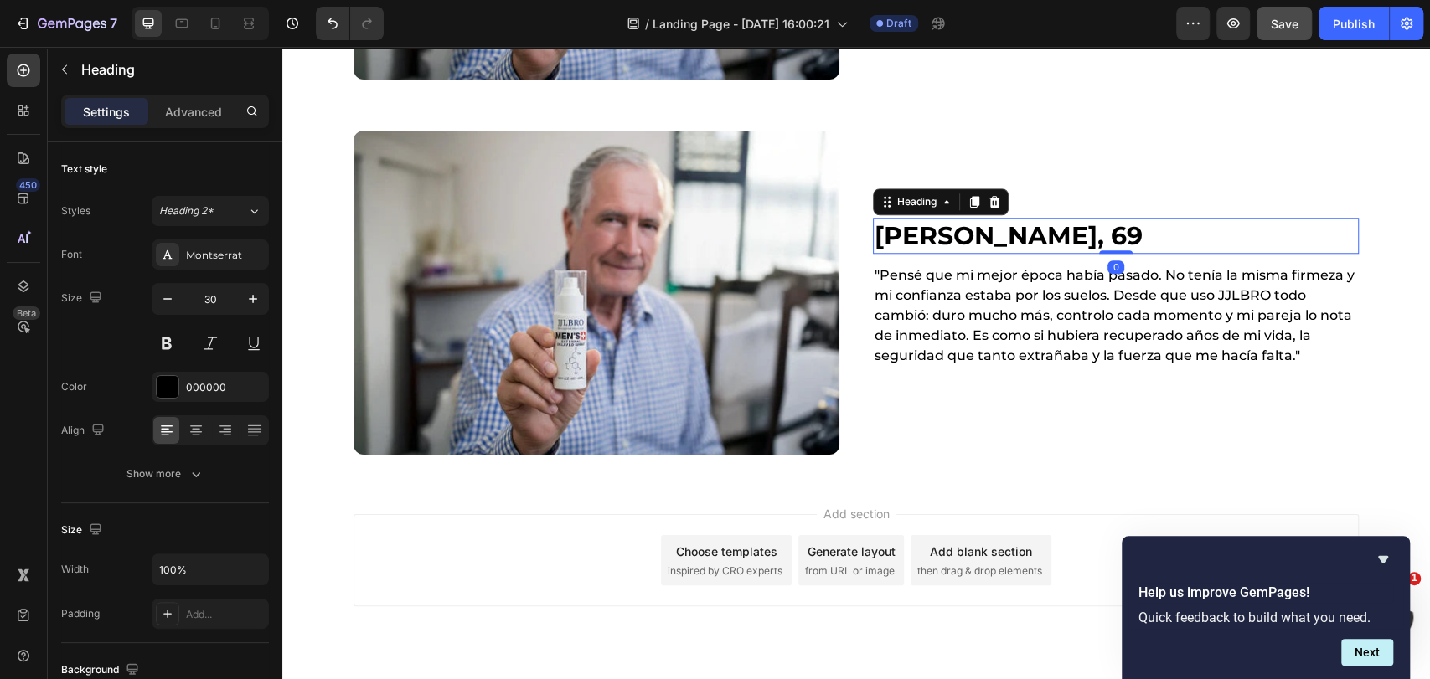
click at [1056, 232] on h2 "[PERSON_NAME], 69" at bounding box center [1116, 236] width 486 height 36
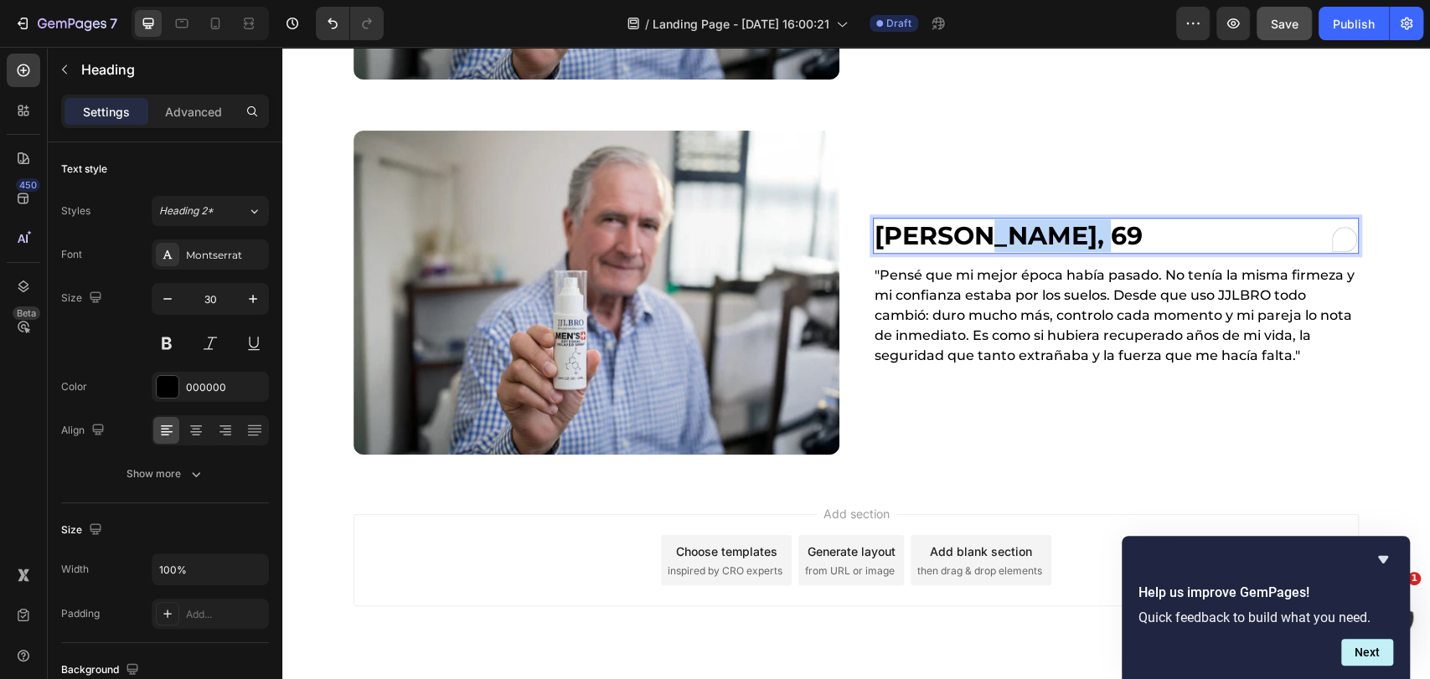
click at [1056, 232] on p "[PERSON_NAME], 69" at bounding box center [1116, 235] width 483 height 33
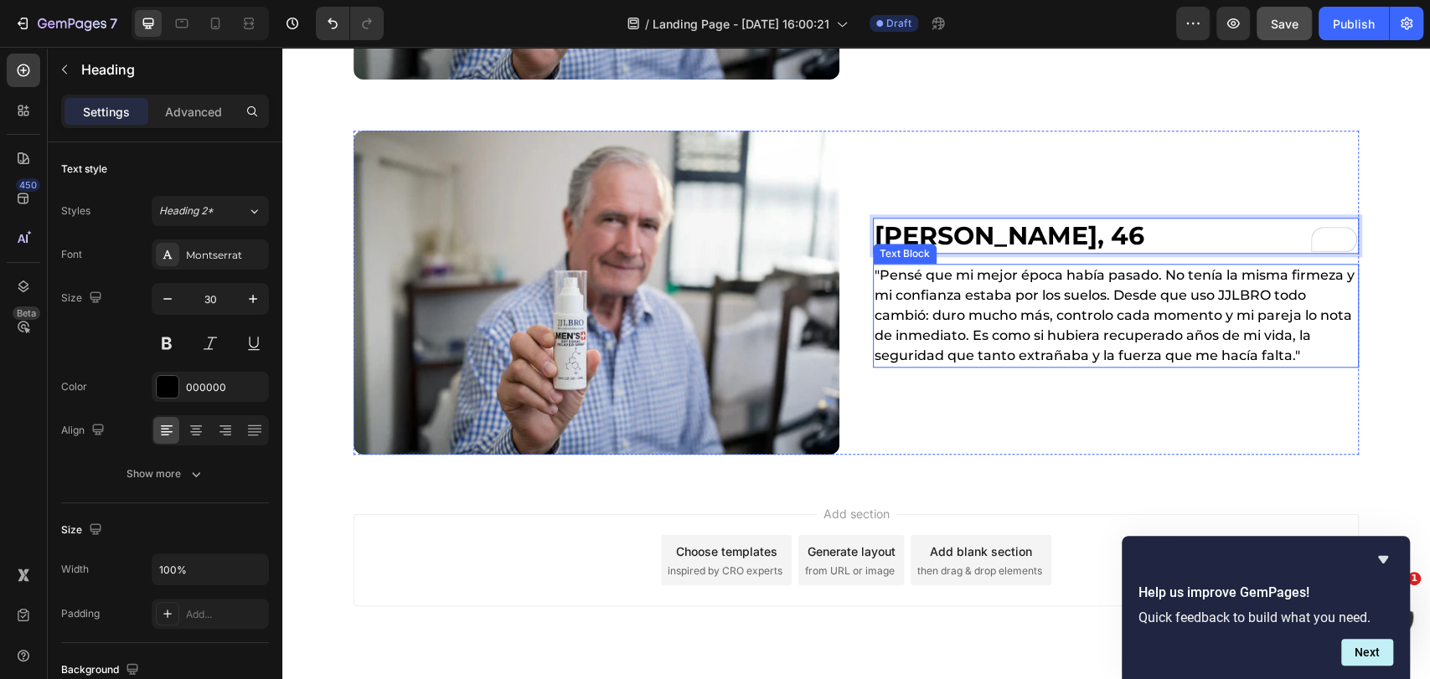
click at [942, 324] on p ""Pensé que mi mejor época había pasado. No tenía la misma firmeza y mi confianz…" at bounding box center [1116, 316] width 483 height 101
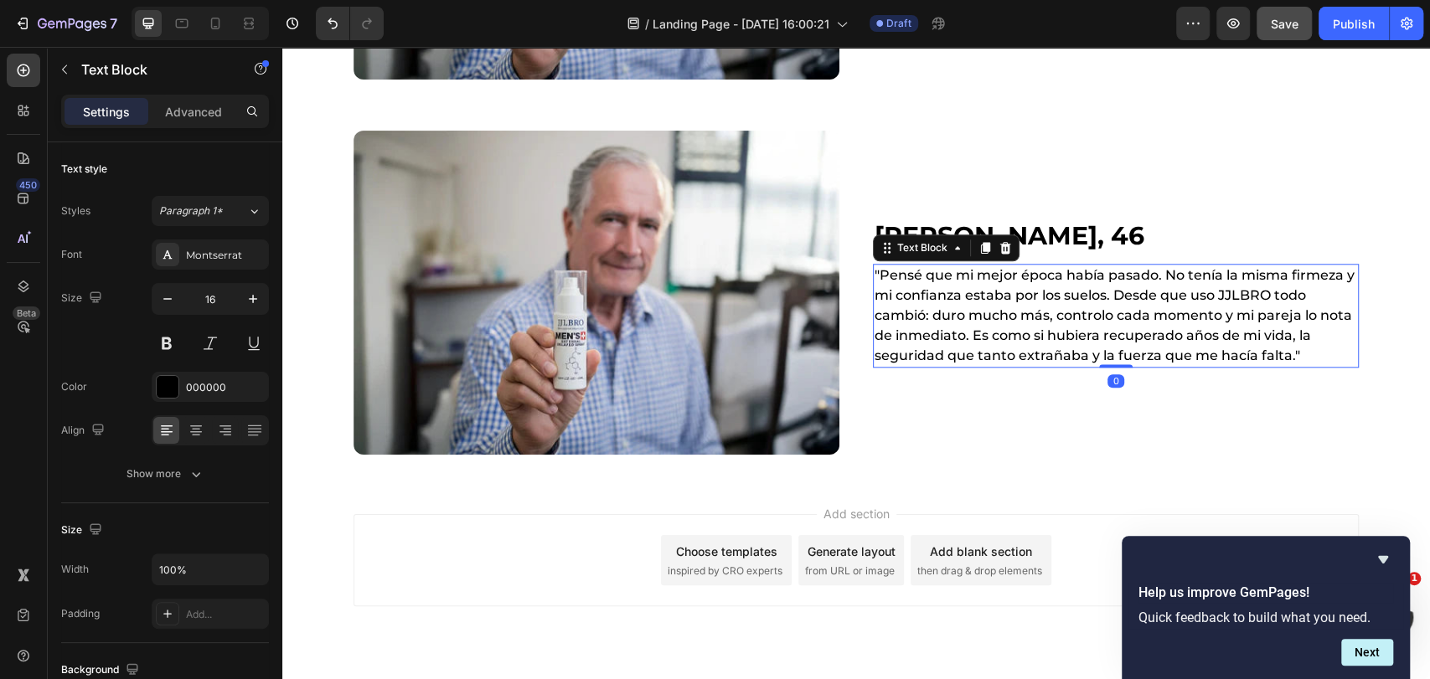
click at [942, 324] on p ""Pensé que mi mejor época había pasado. No tenía la misma firmeza y mi confianz…" at bounding box center [1116, 316] width 483 height 101
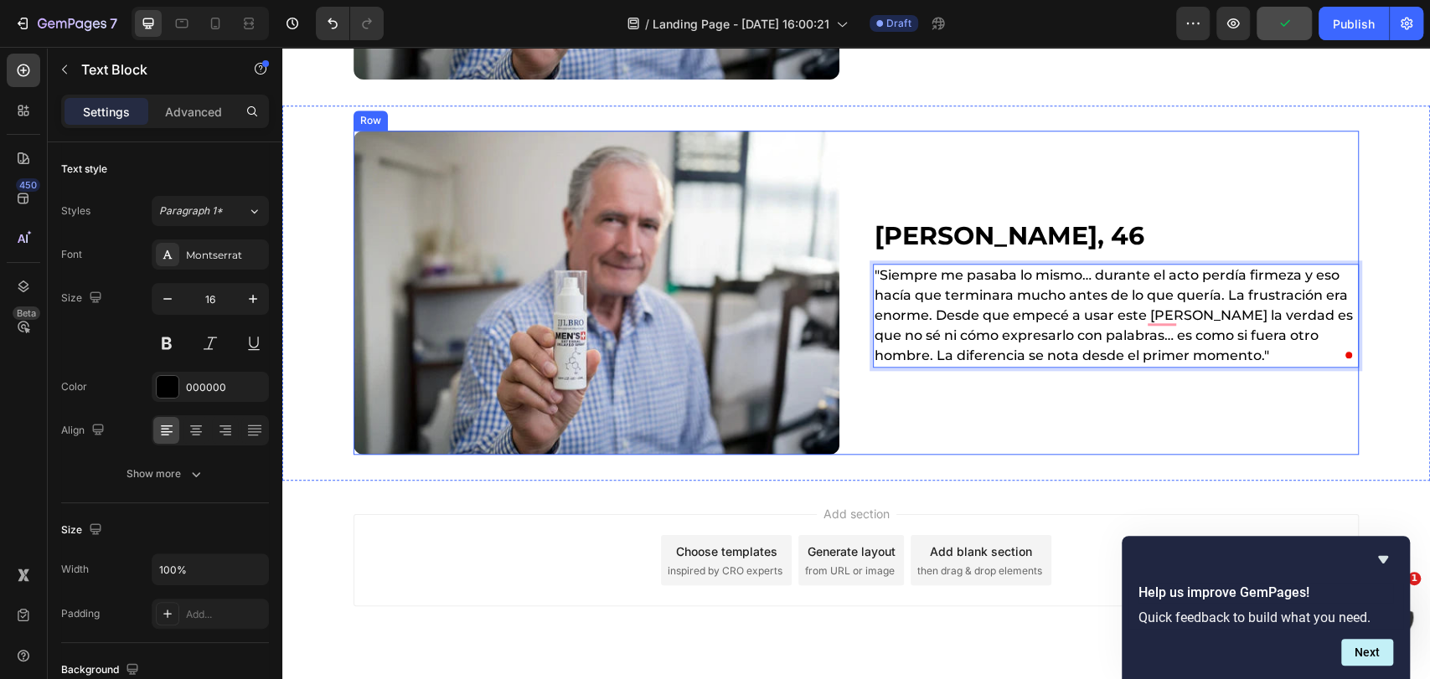
click at [883, 179] on div "Sergio Lafuente, 46 Heading "Siempre me pasaba lo mismo… durante el acto perdía…" at bounding box center [1116, 293] width 486 height 324
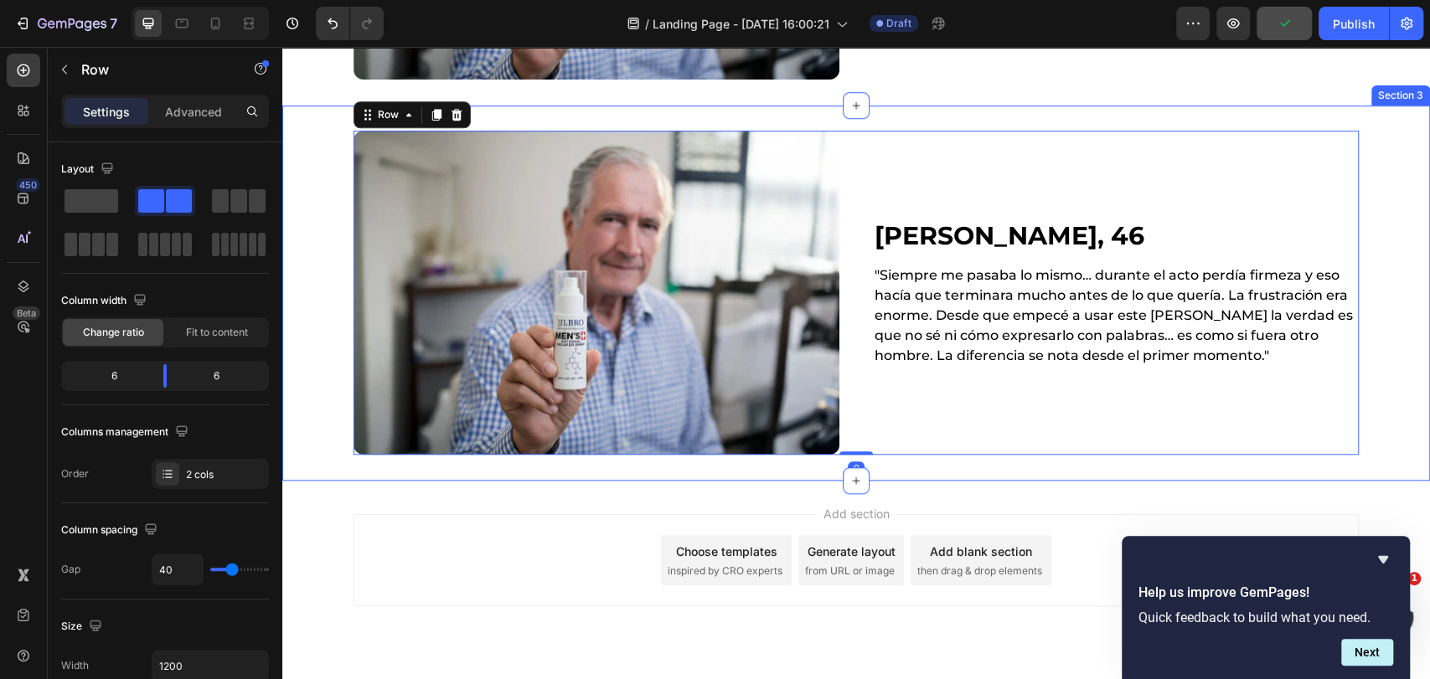
click at [864, 117] on div "Image Sergio Lafuente, 46 Heading "Siempre me pasaba lo mismo… durante el acto …" at bounding box center [856, 293] width 1148 height 375
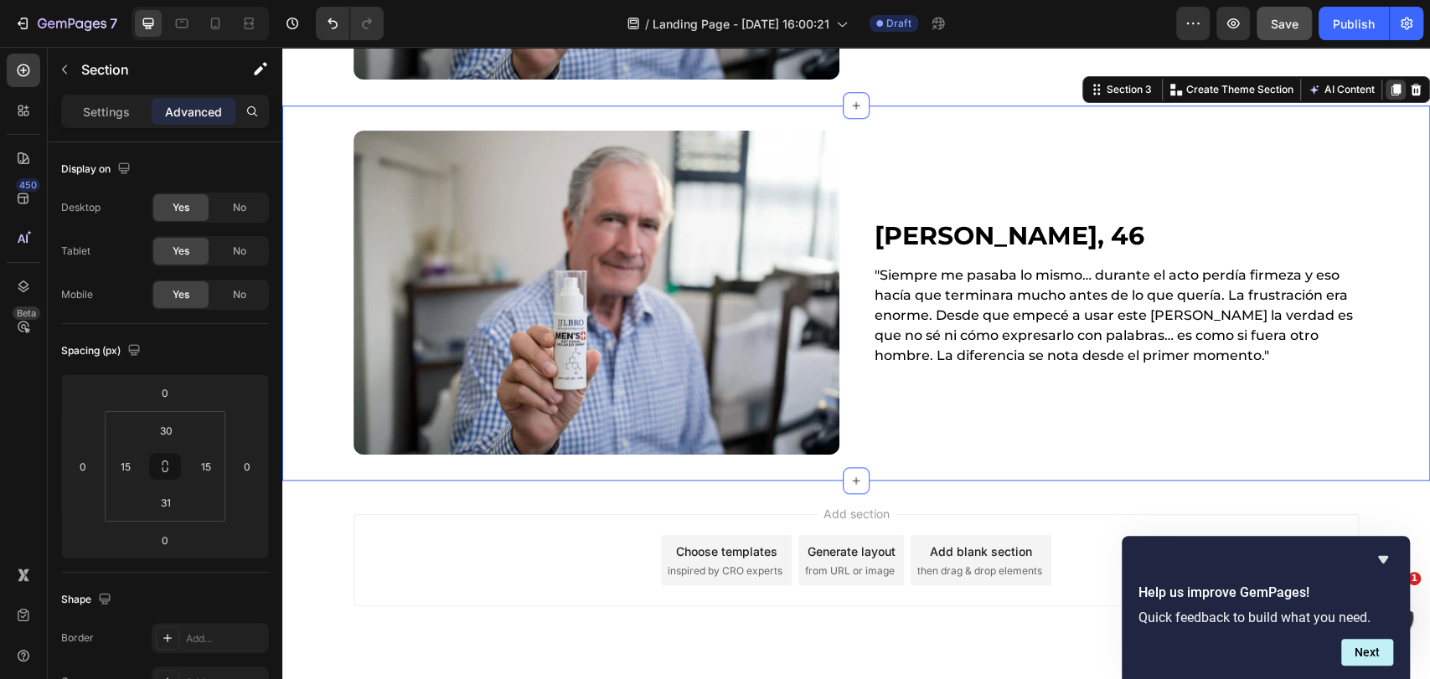
click at [1391, 87] on icon at bounding box center [1395, 91] width 9 height 12
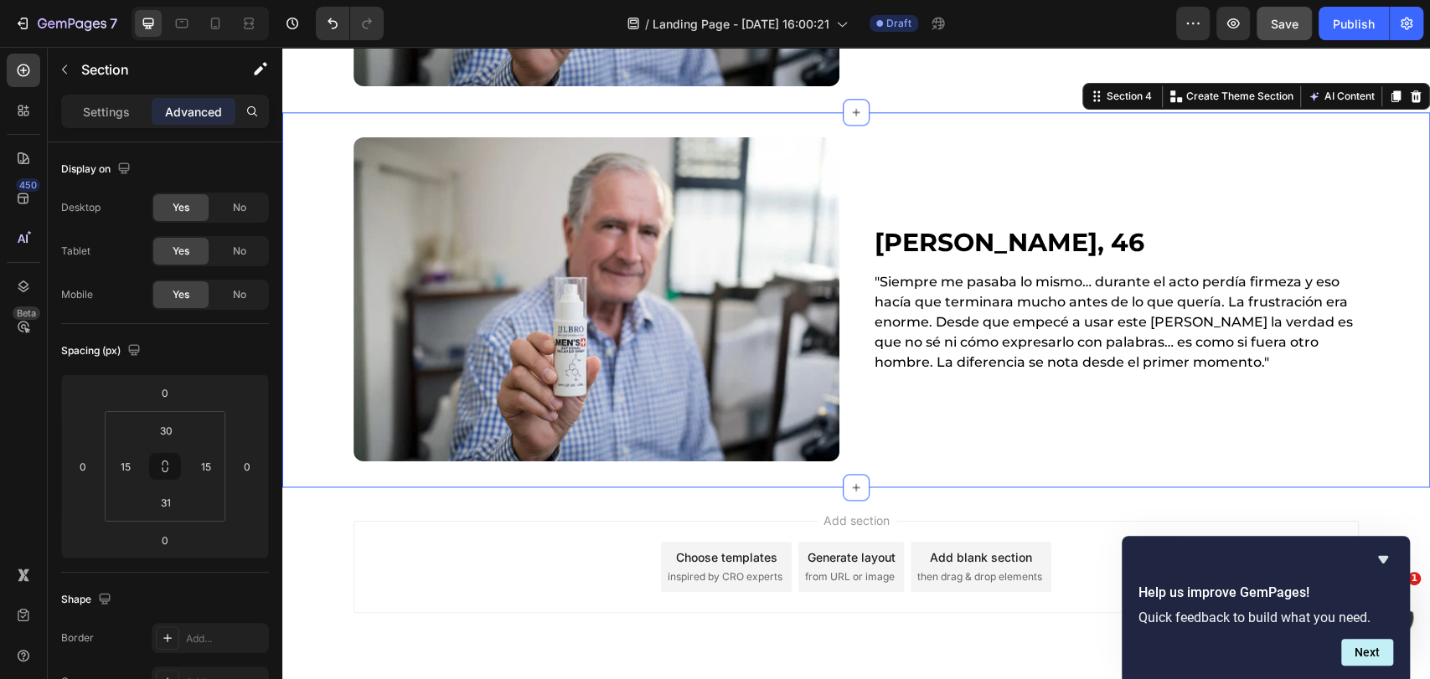
scroll to position [1383, 0]
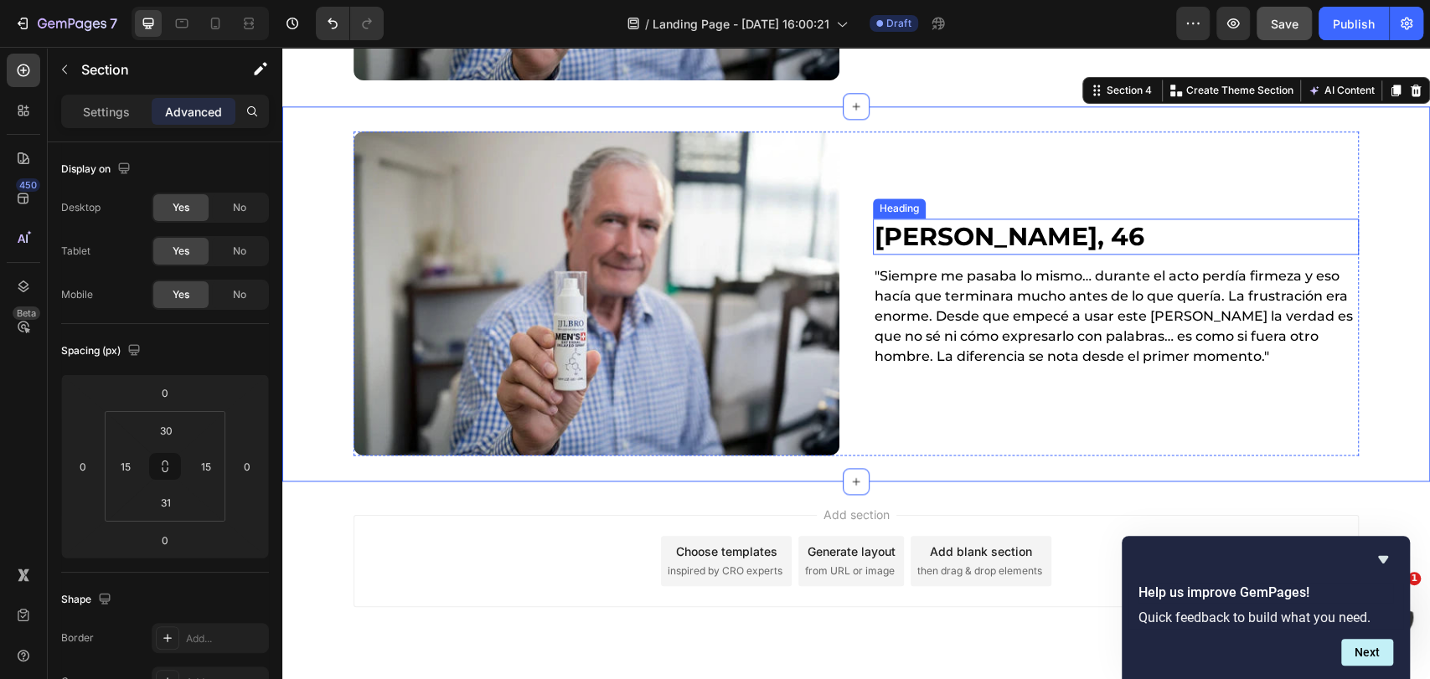
click at [966, 250] on h2 "Sergio Lafuente, 46" at bounding box center [1116, 237] width 486 height 36
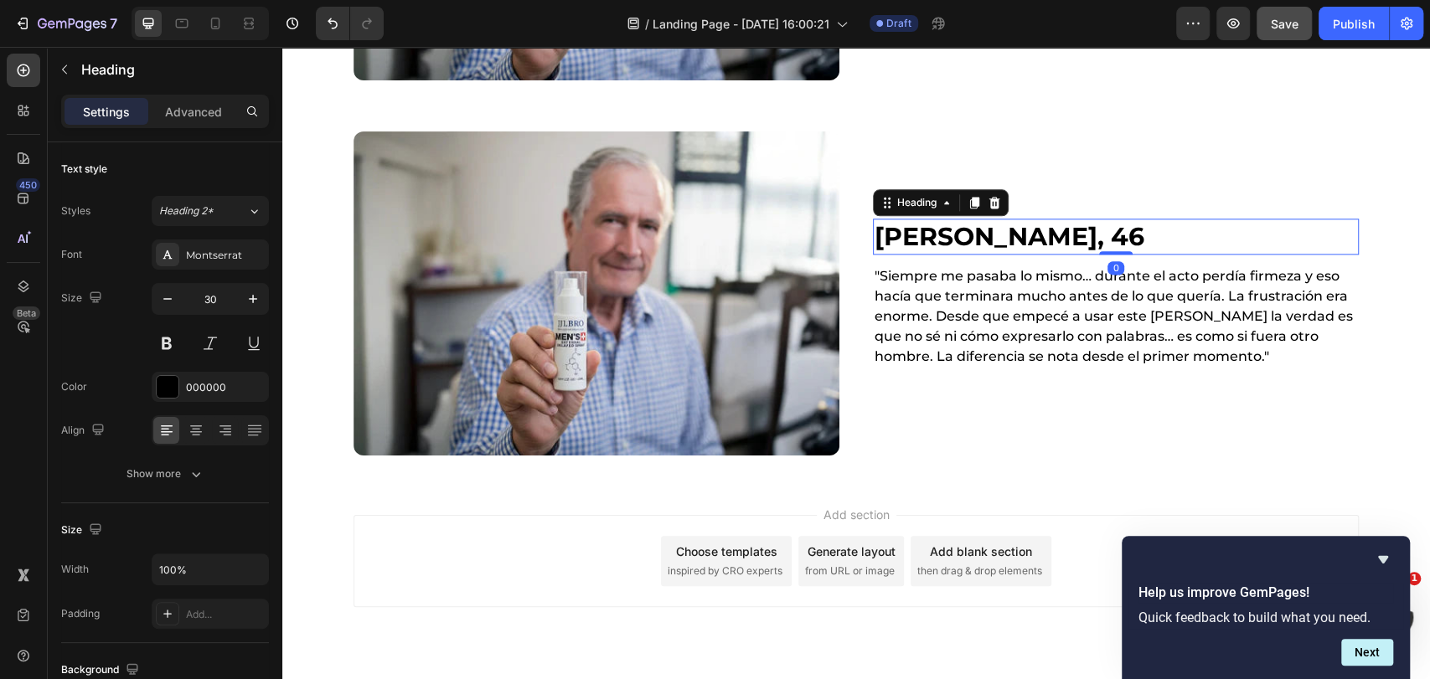
click at [966, 242] on h2 "Sergio Lafuente, 46" at bounding box center [1116, 237] width 486 height 36
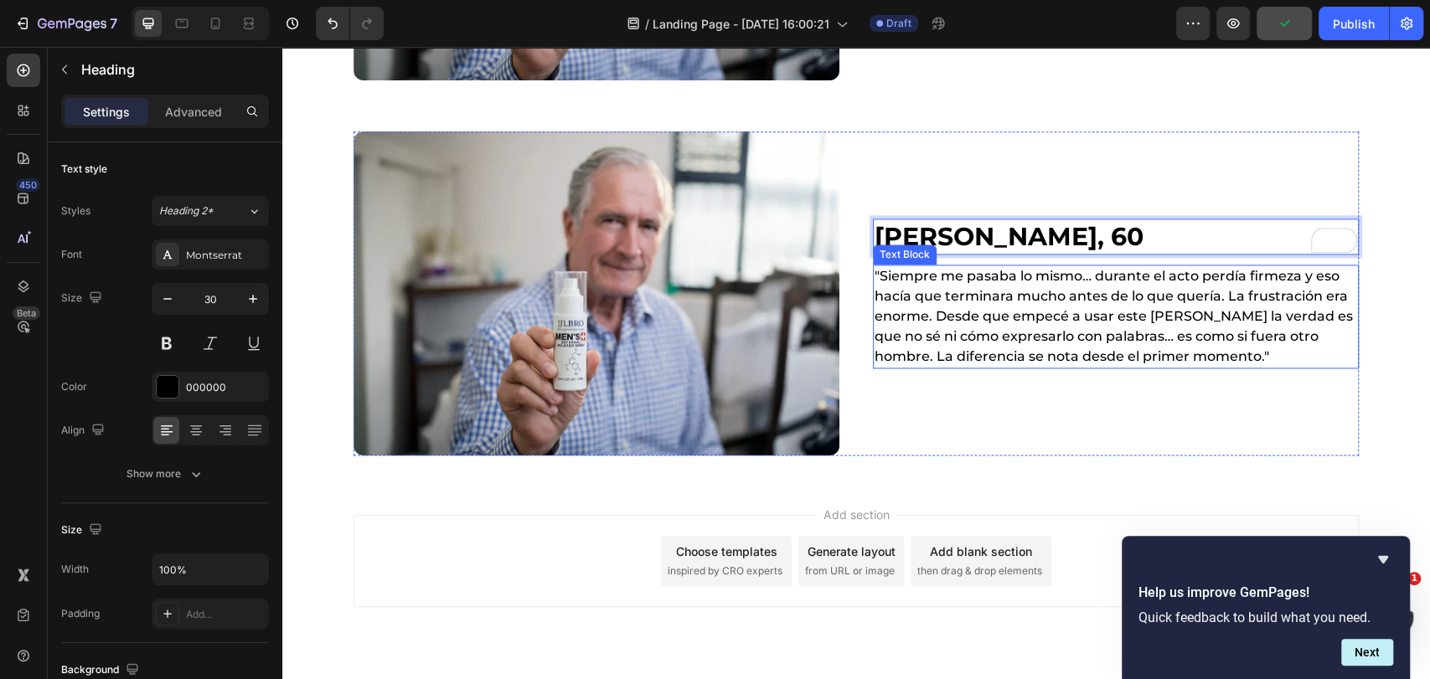
click at [933, 286] on p ""Siempre me pasaba lo mismo… durante el acto perdía firmeza y eso hacía que ter…" at bounding box center [1116, 316] width 483 height 101
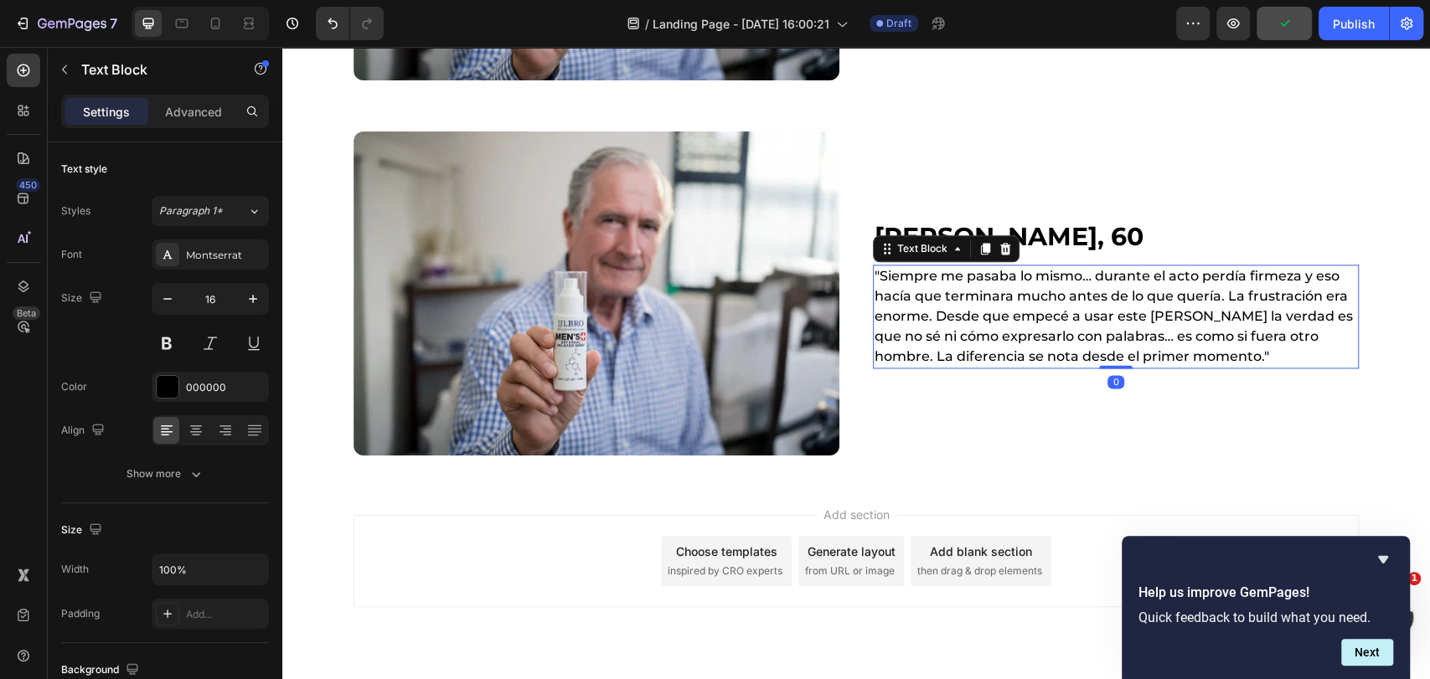
click at [933, 286] on p ""Siempre me pasaba lo mismo… durante el acto perdía firmeza y eso hacía que ter…" at bounding box center [1116, 316] width 483 height 101
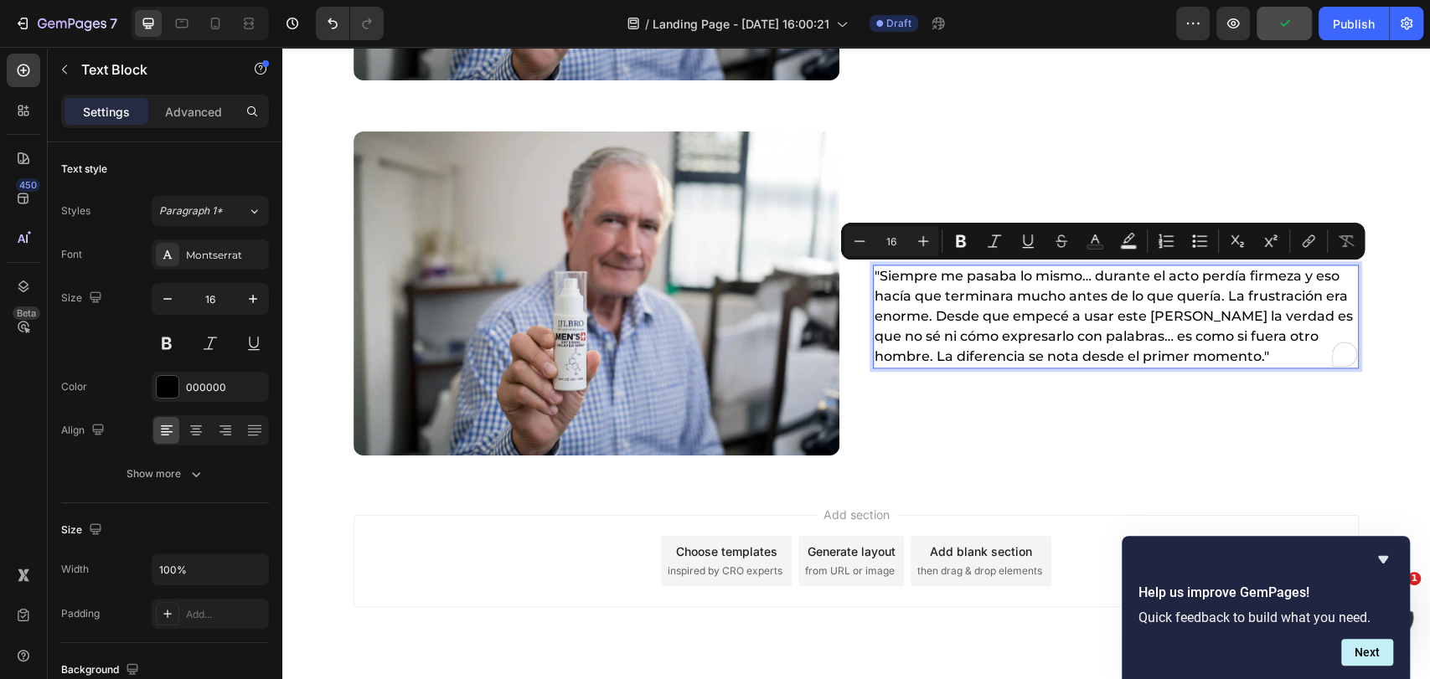
scroll to position [1393, 0]
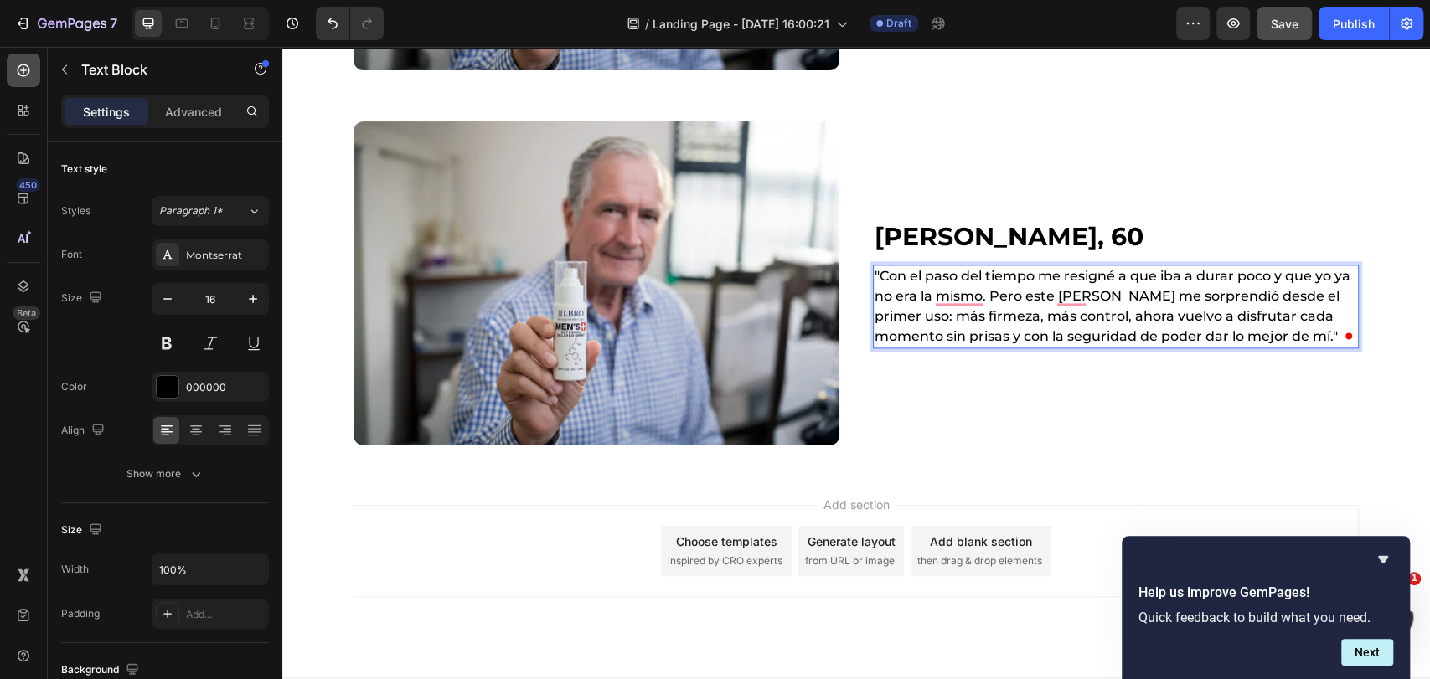
click at [28, 69] on icon at bounding box center [23, 70] width 17 height 17
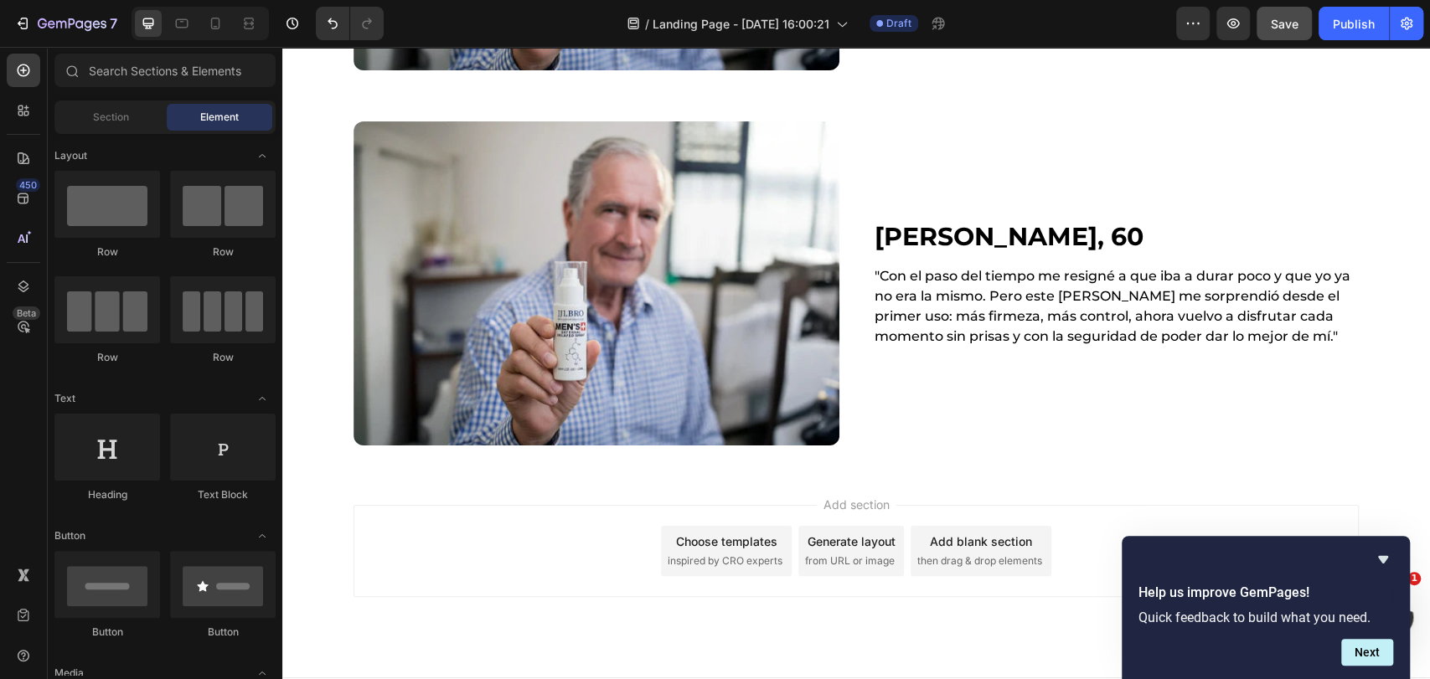
scroll to position [372, 0]
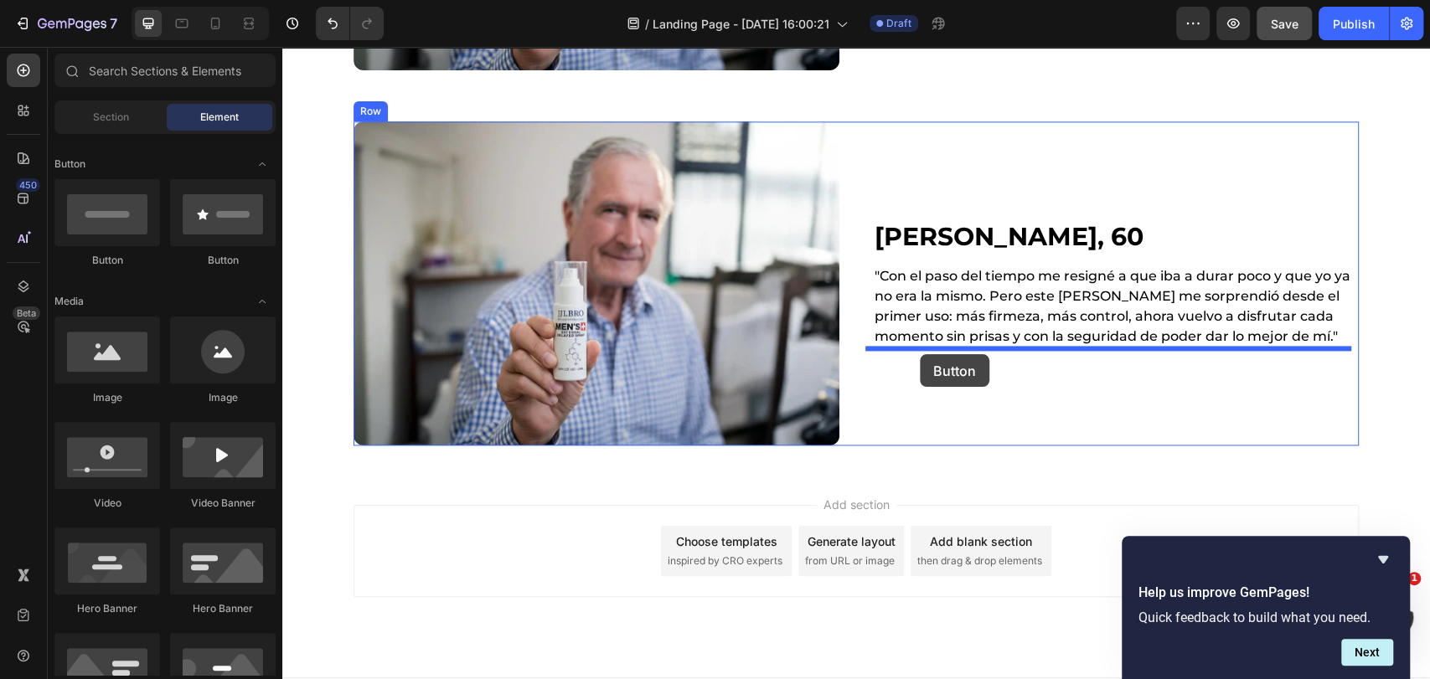
drag, startPoint x: 403, startPoint y: 278, endPoint x: 920, endPoint y: 354, distance: 522.4
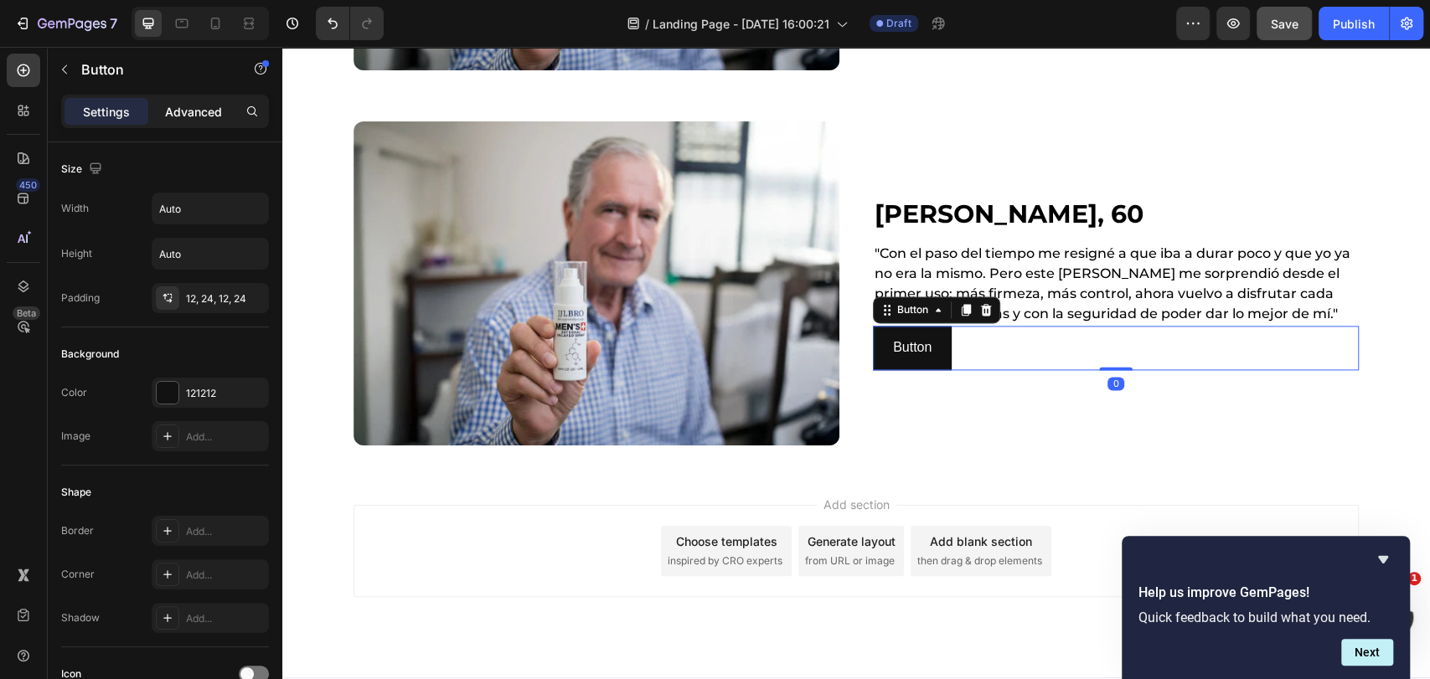
click at [179, 105] on p "Advanced" at bounding box center [193, 112] width 57 height 18
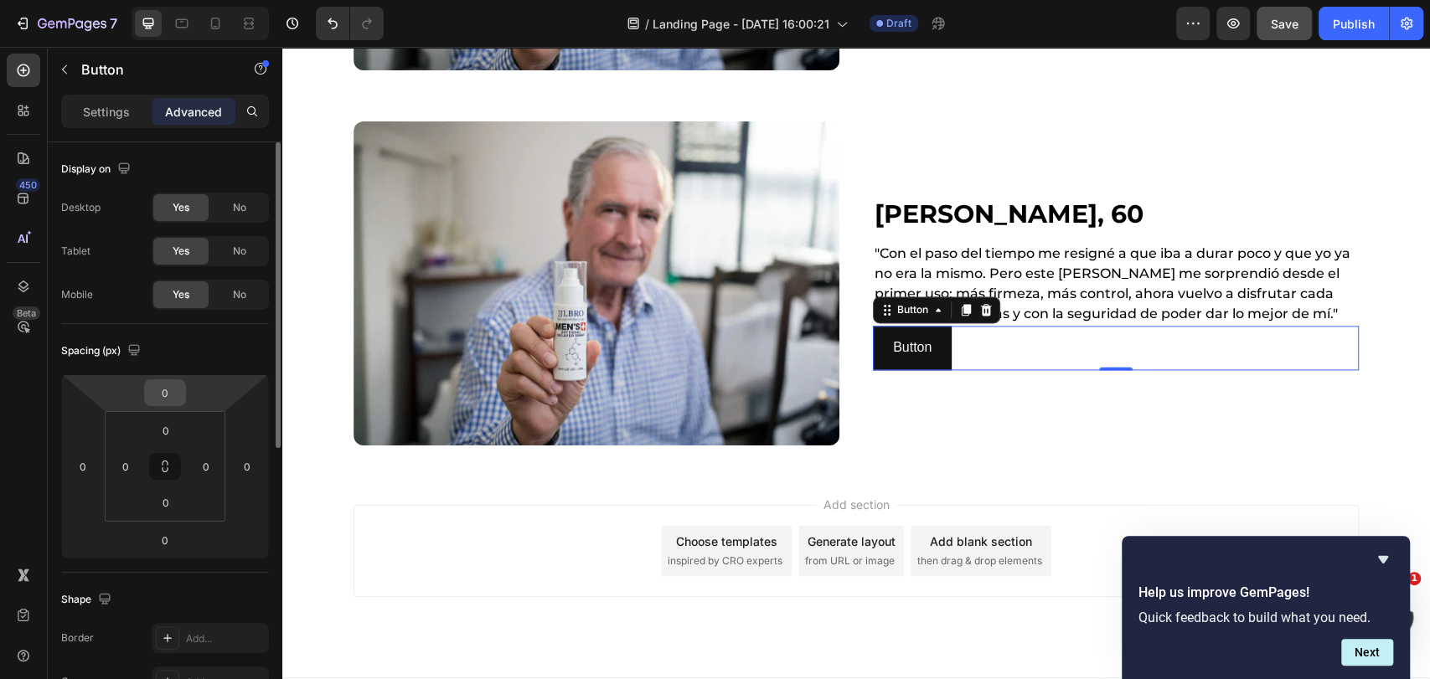
click at [167, 393] on input "0" at bounding box center [165, 392] width 34 height 25
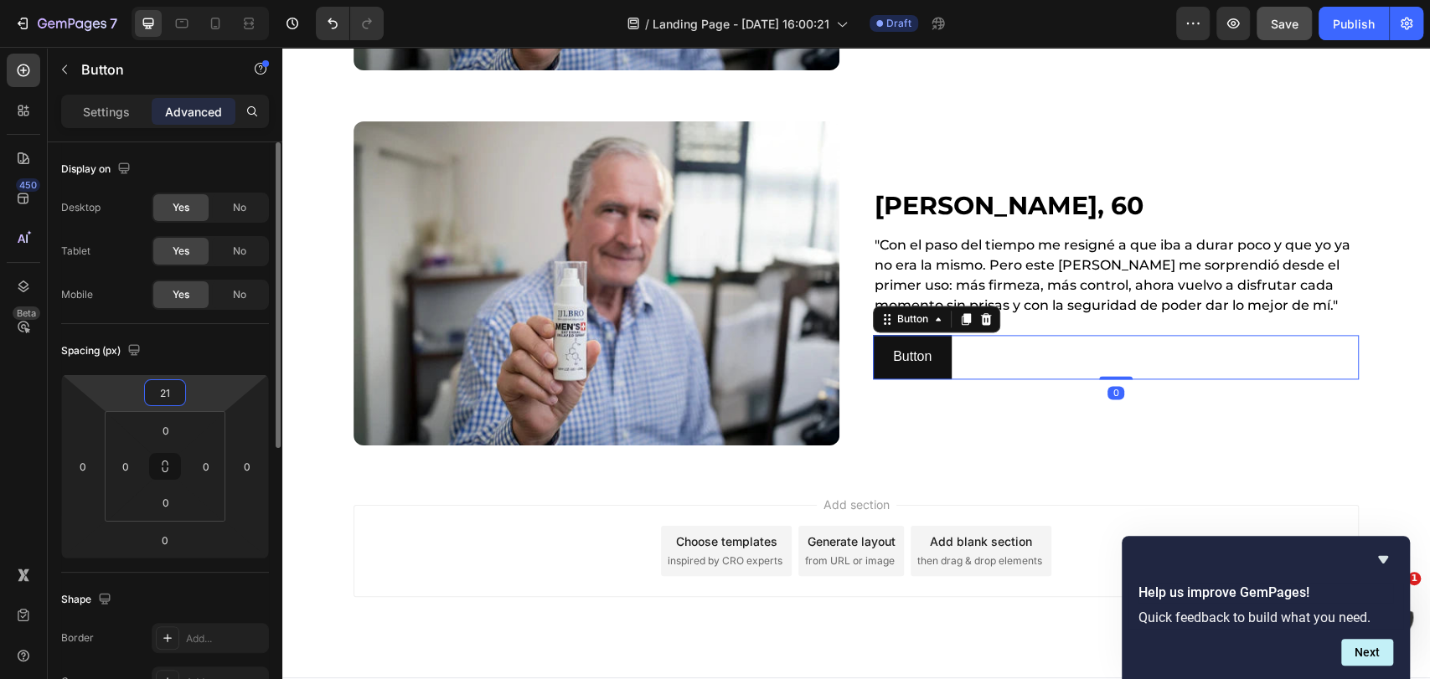
type input "20"
click at [100, 103] on p "Settings" at bounding box center [106, 112] width 47 height 18
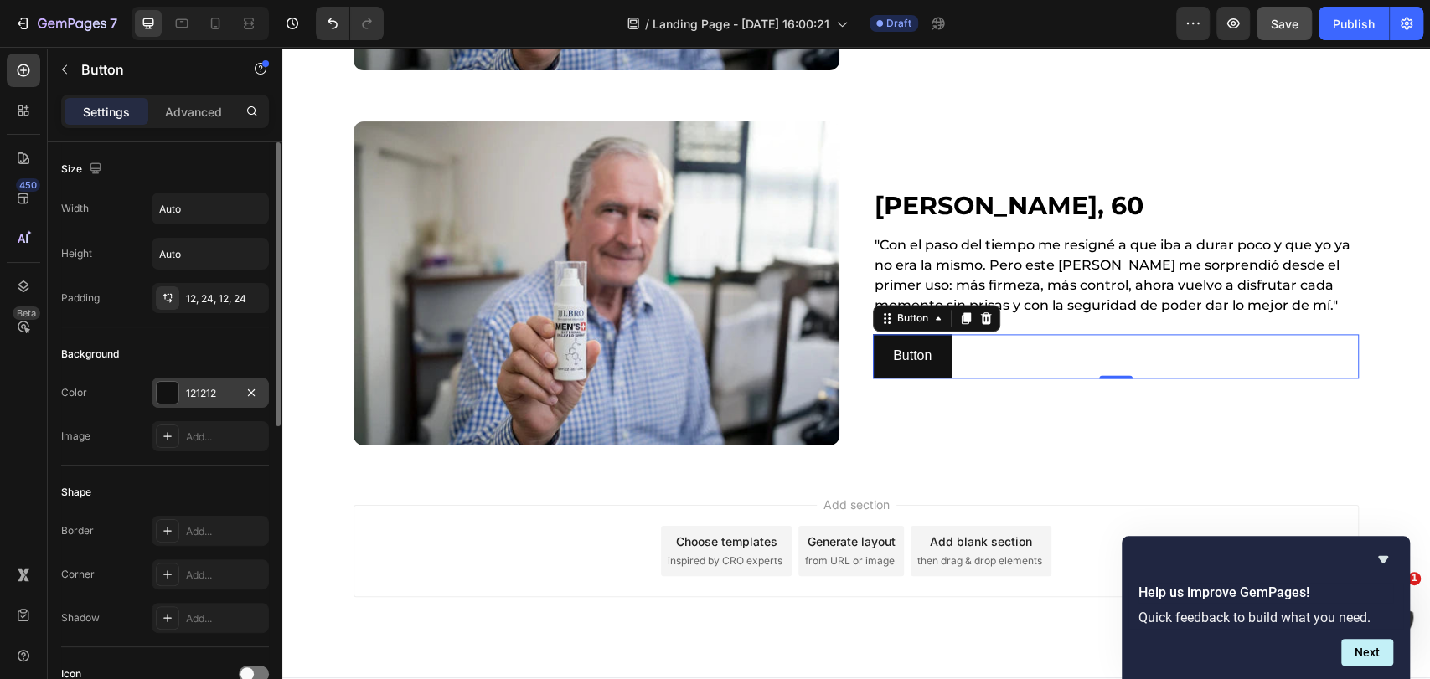
click at [214, 393] on div "121212" at bounding box center [210, 393] width 49 height 15
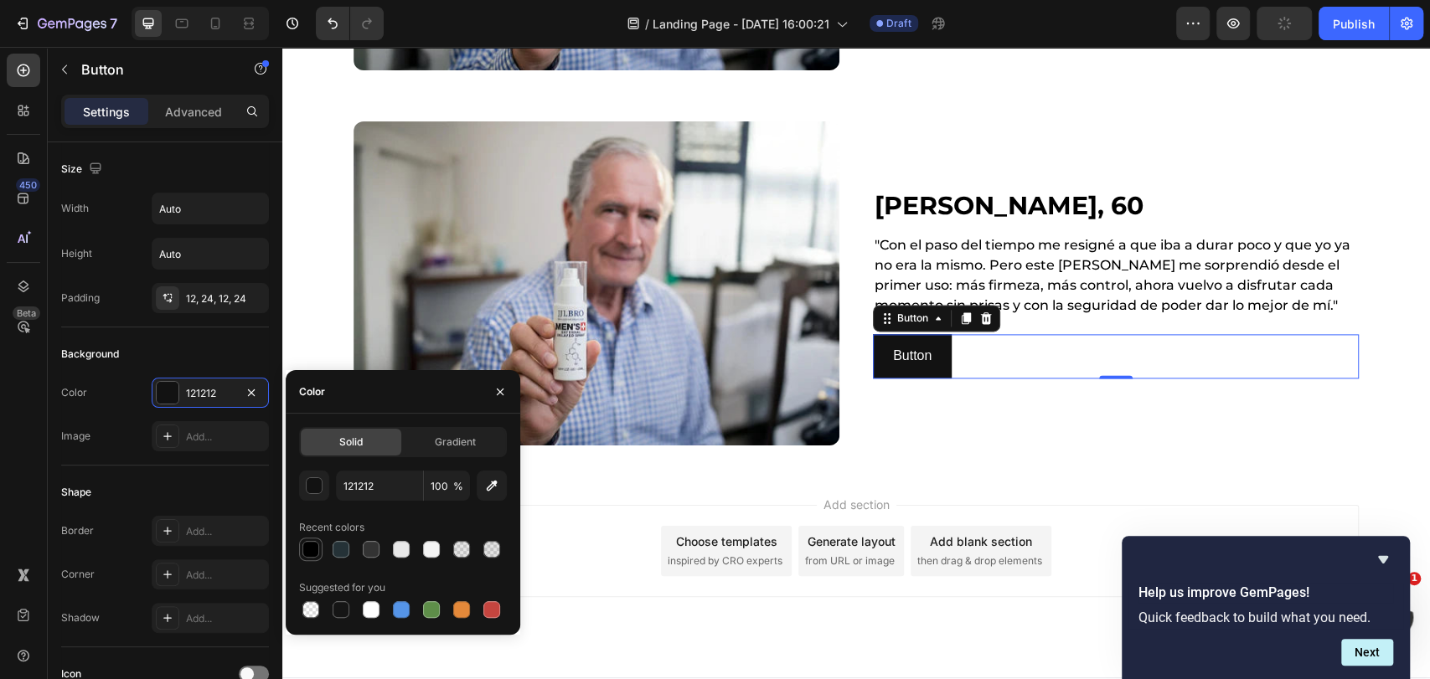
click at [308, 551] on div at bounding box center [310, 549] width 17 height 17
type input "000000"
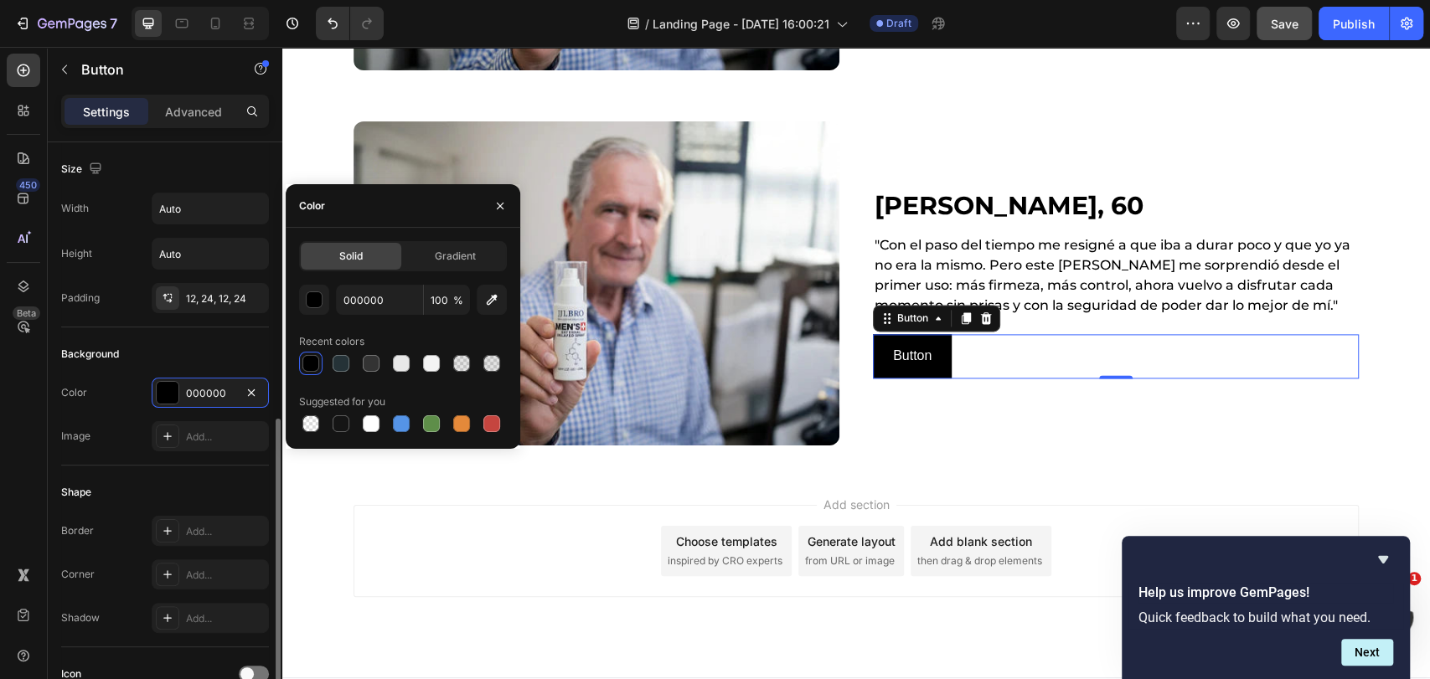
scroll to position [279, 0]
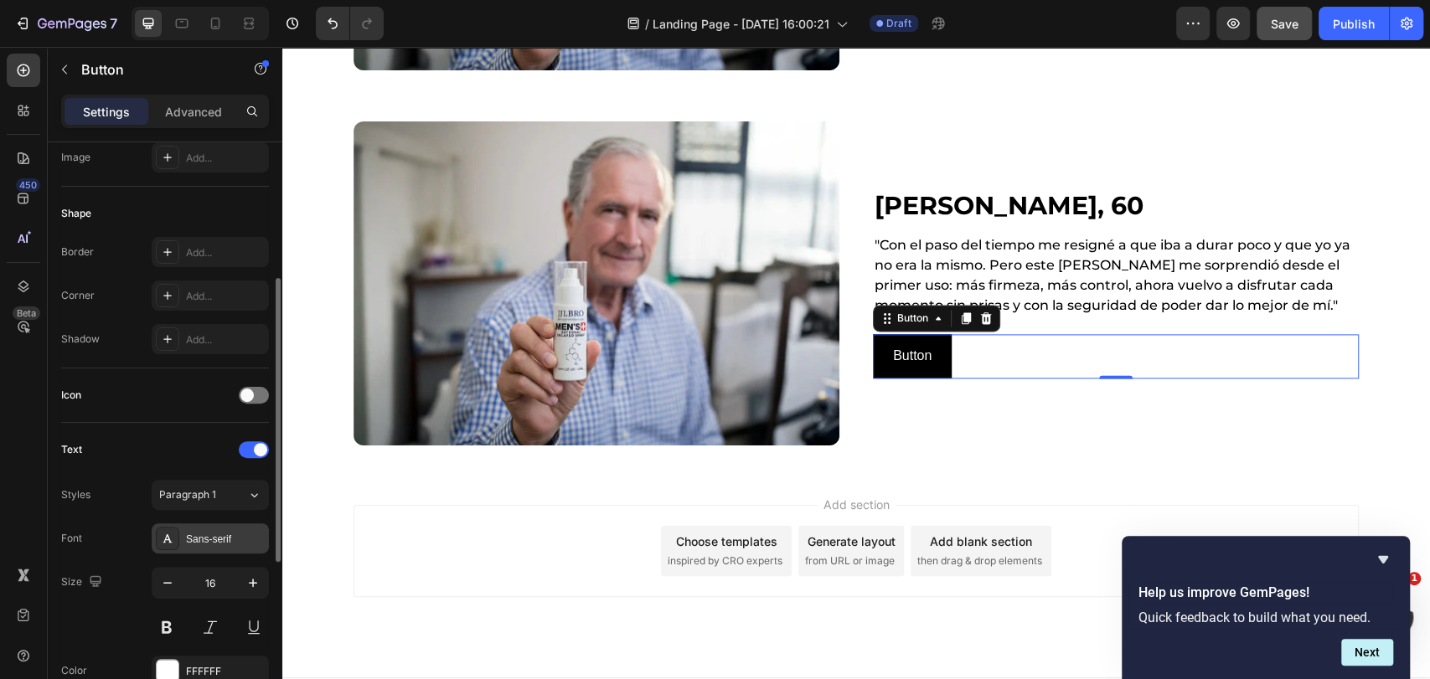
click at [200, 524] on div "Sans-serif" at bounding box center [210, 539] width 117 height 30
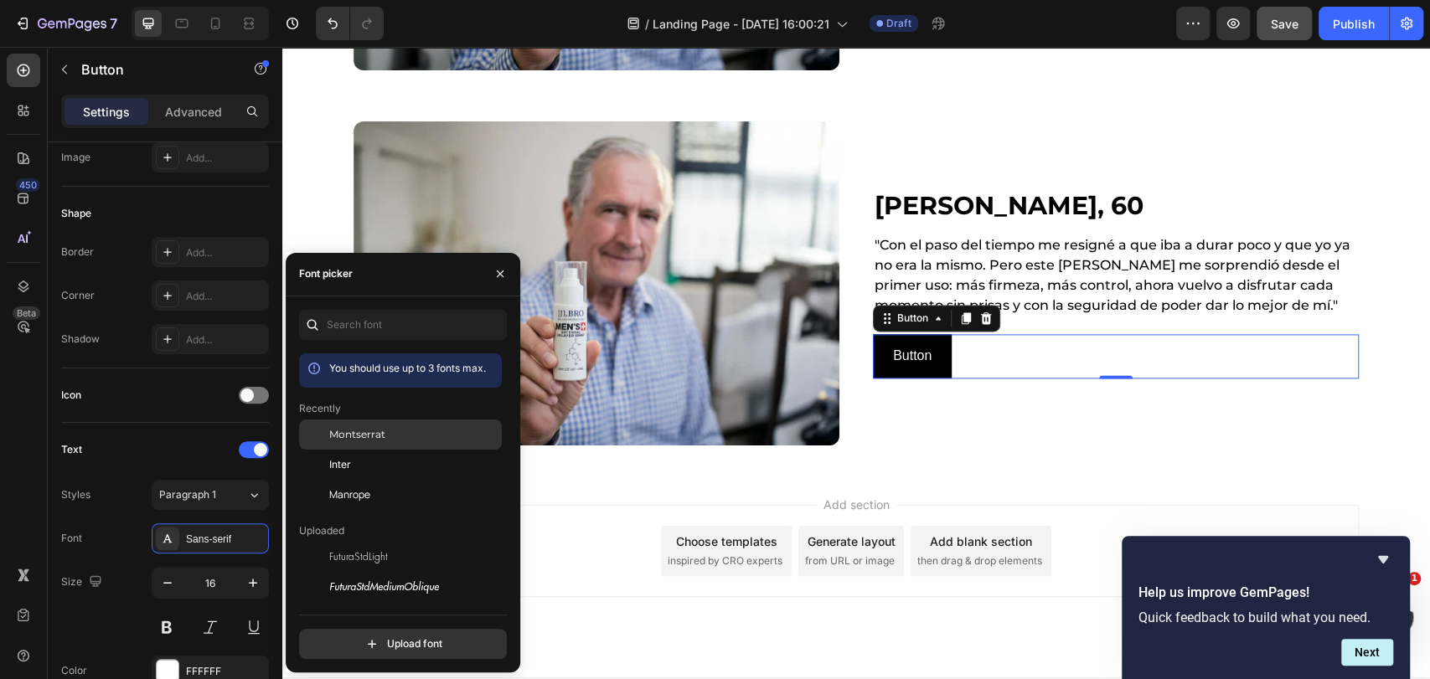
click at [379, 430] on span "Montserrat" at bounding box center [357, 434] width 56 height 15
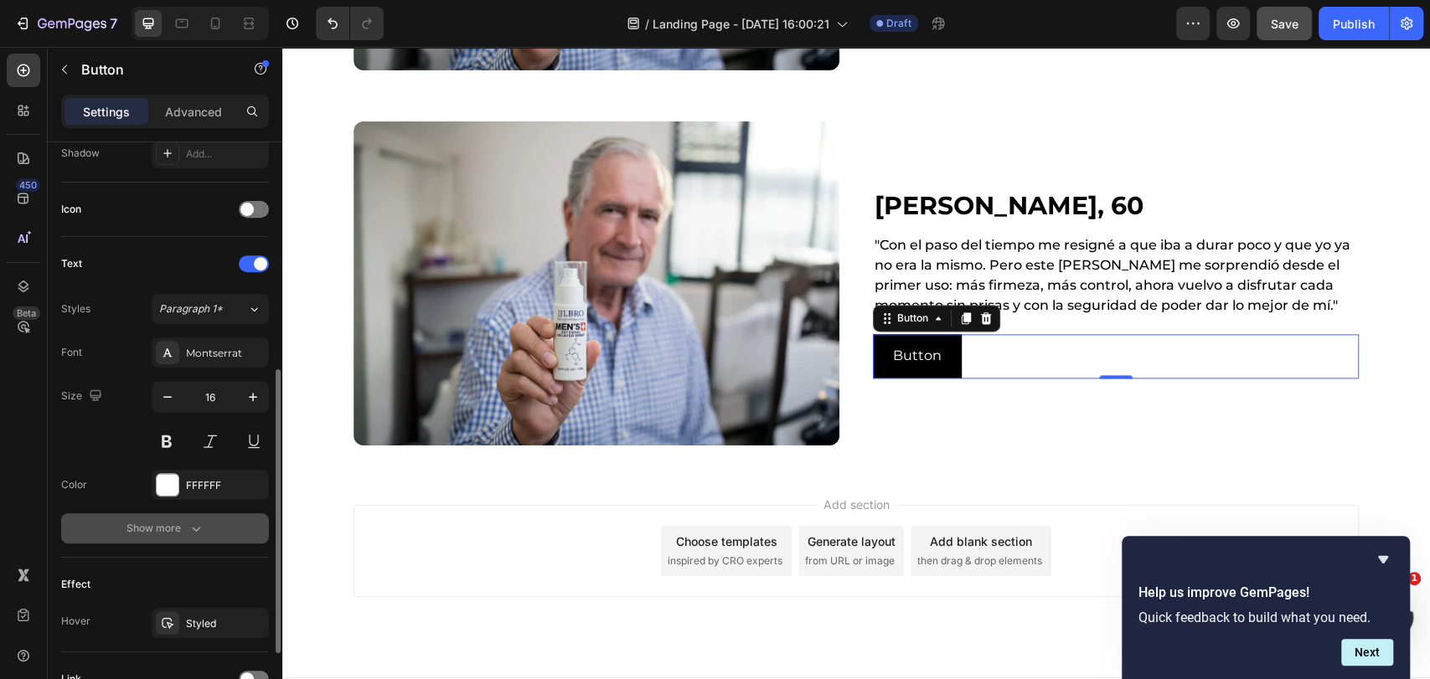
click at [213, 522] on button "Show more" at bounding box center [165, 528] width 208 height 30
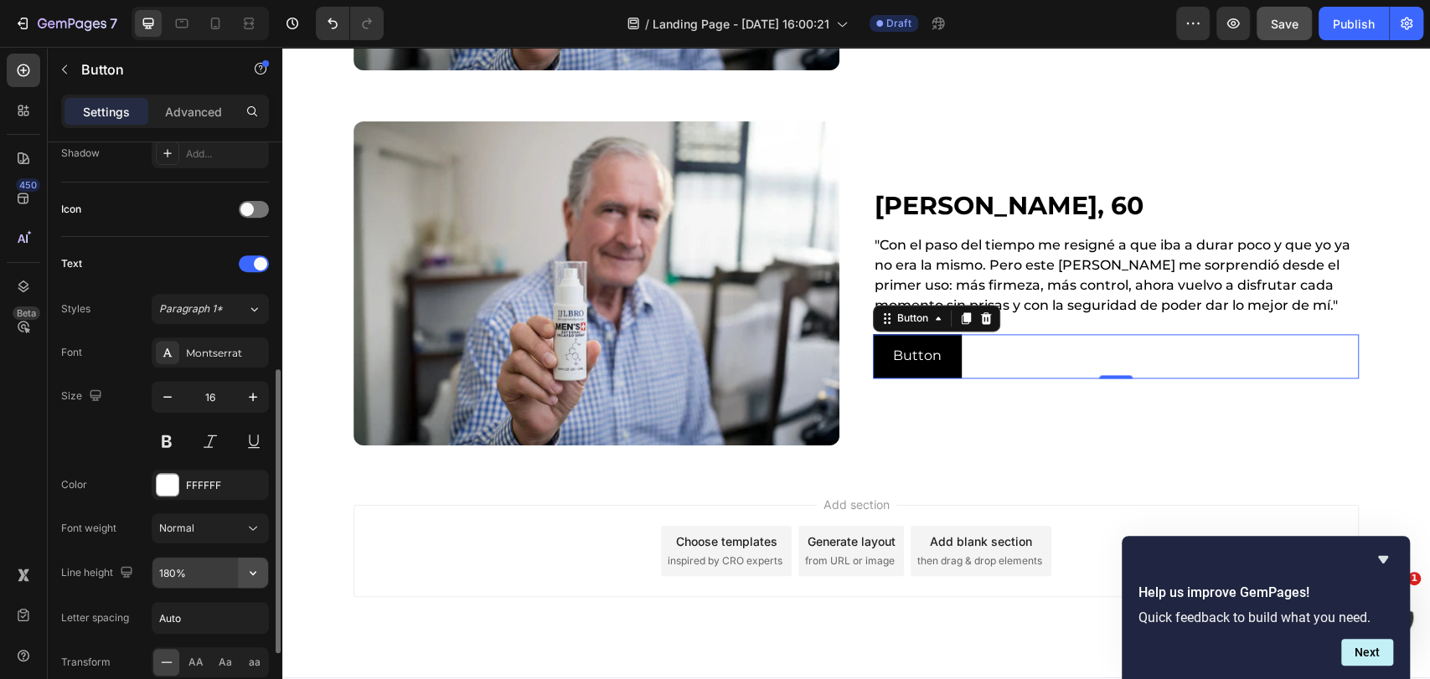
click at [259, 570] on icon "button" at bounding box center [253, 573] width 17 height 17
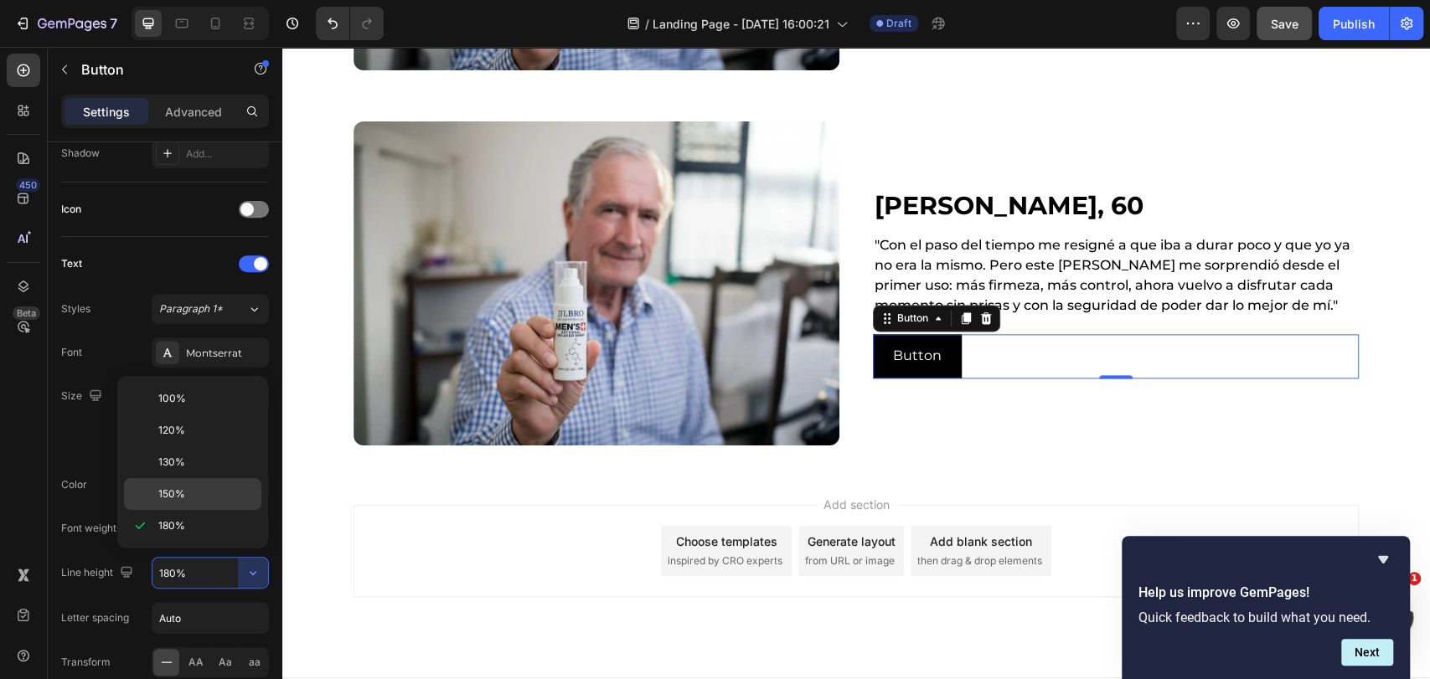
click at [187, 488] on p "150%" at bounding box center [205, 494] width 95 height 15
type input "150%"
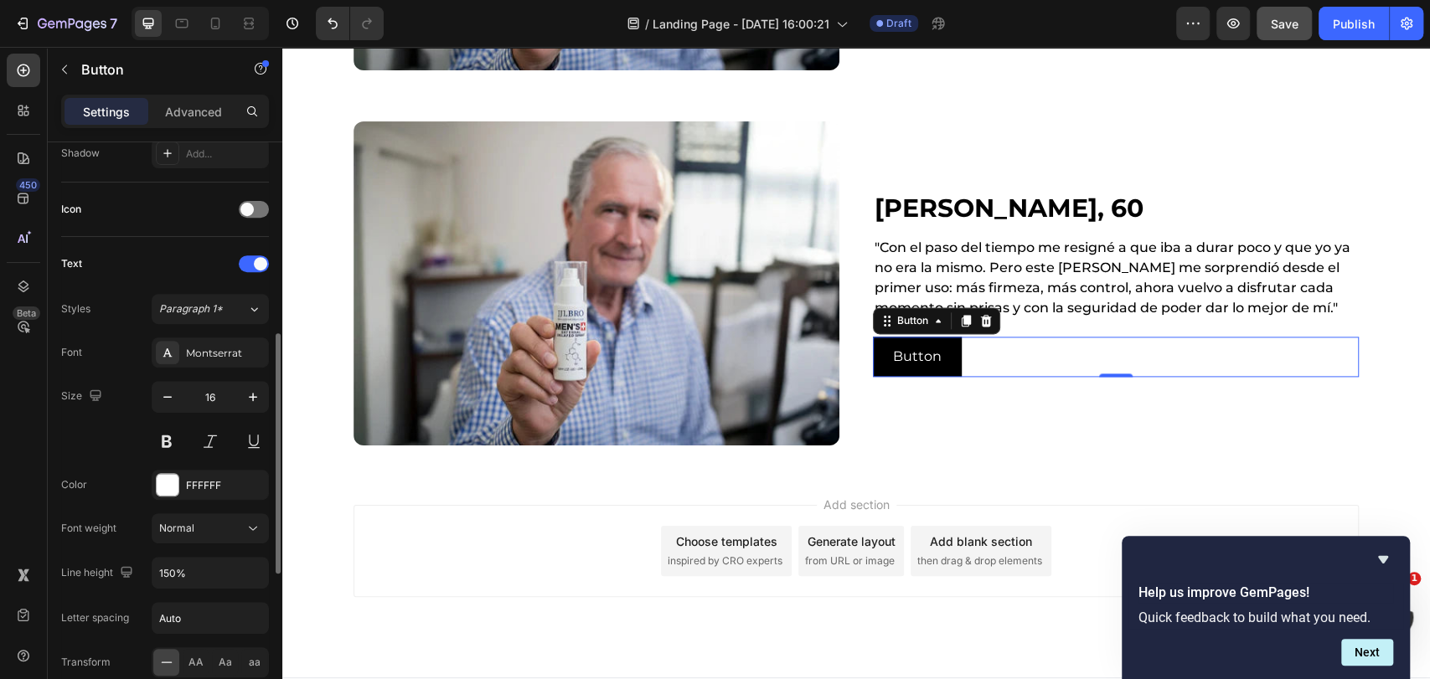
scroll to position [558, 0]
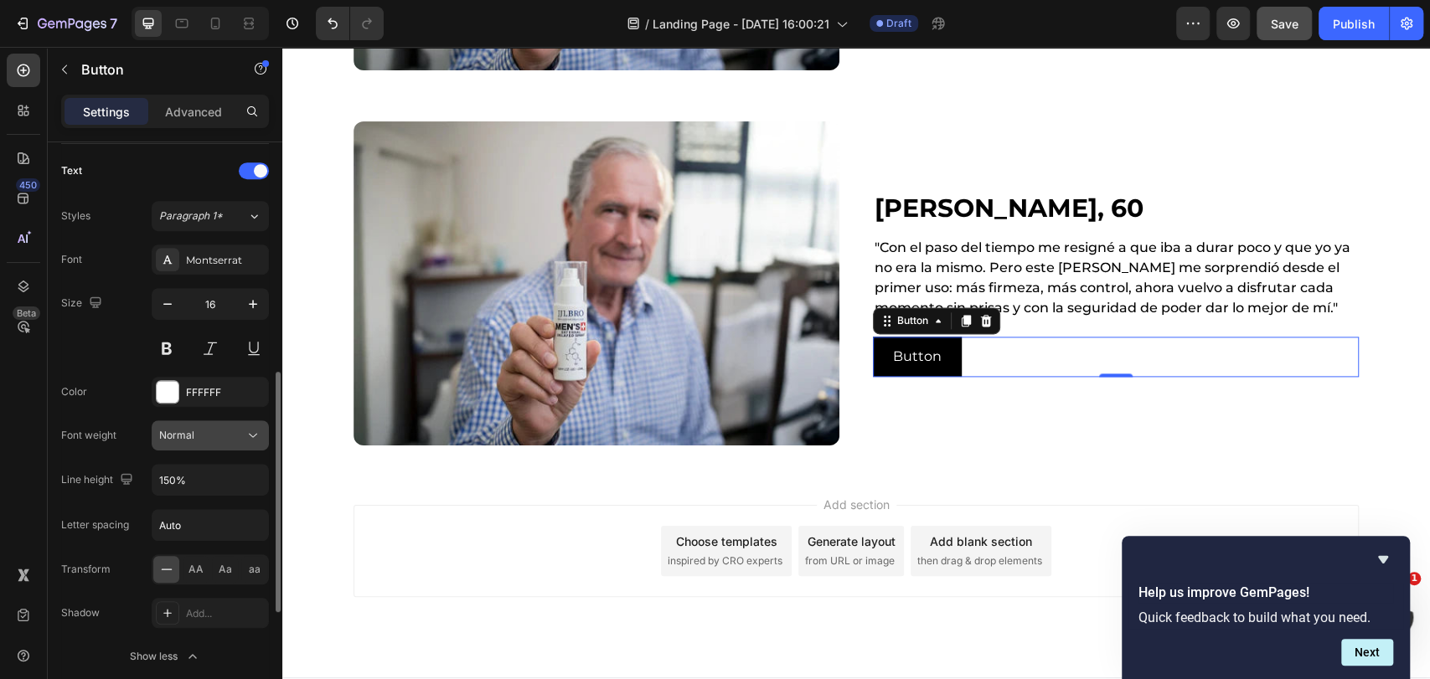
click at [261, 435] on icon at bounding box center [253, 435] width 17 height 17
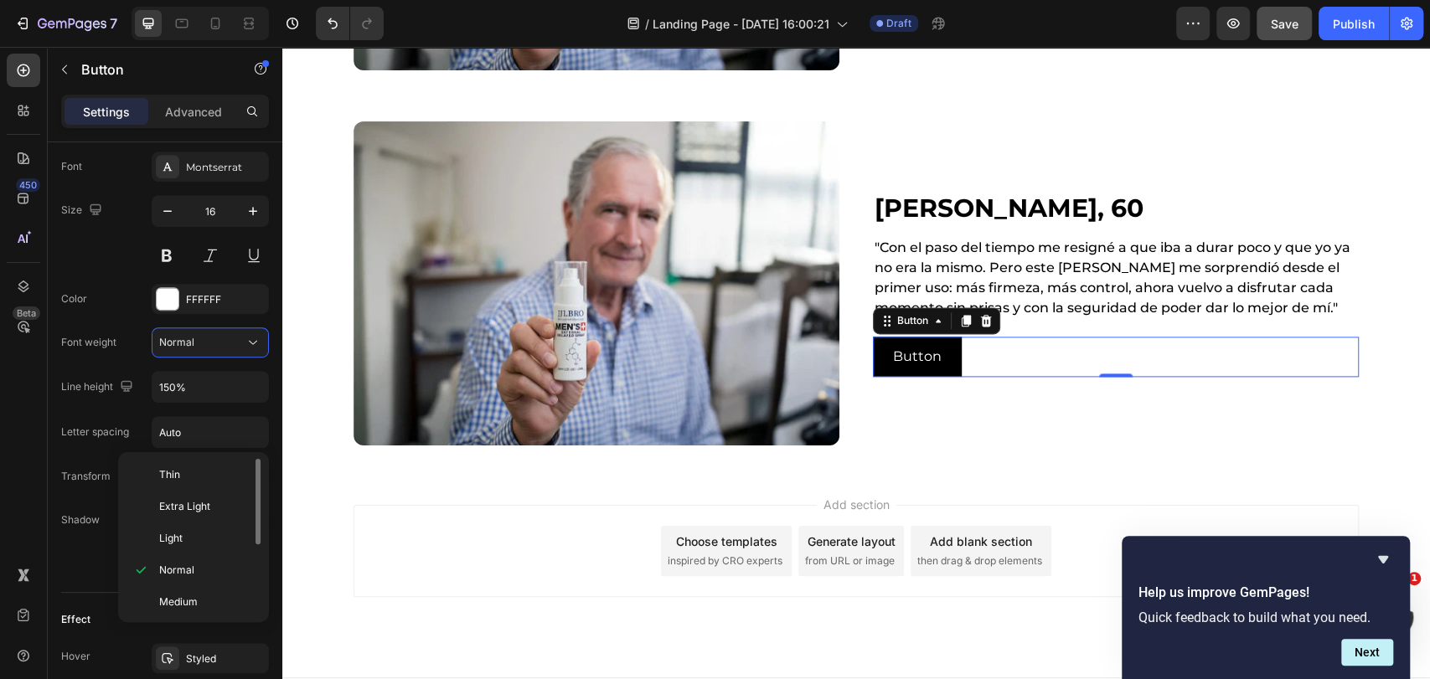
scroll to position [93, 0]
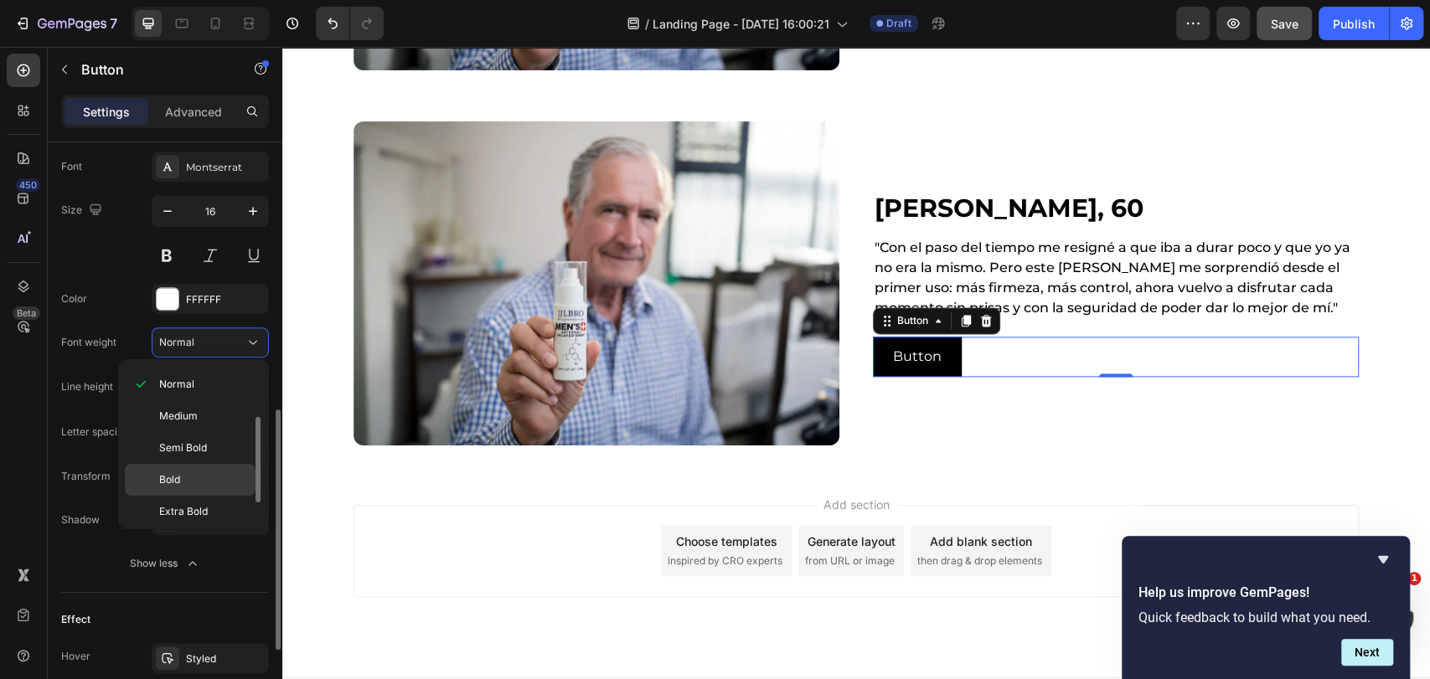
click at [209, 476] on p "Bold" at bounding box center [203, 479] width 89 height 15
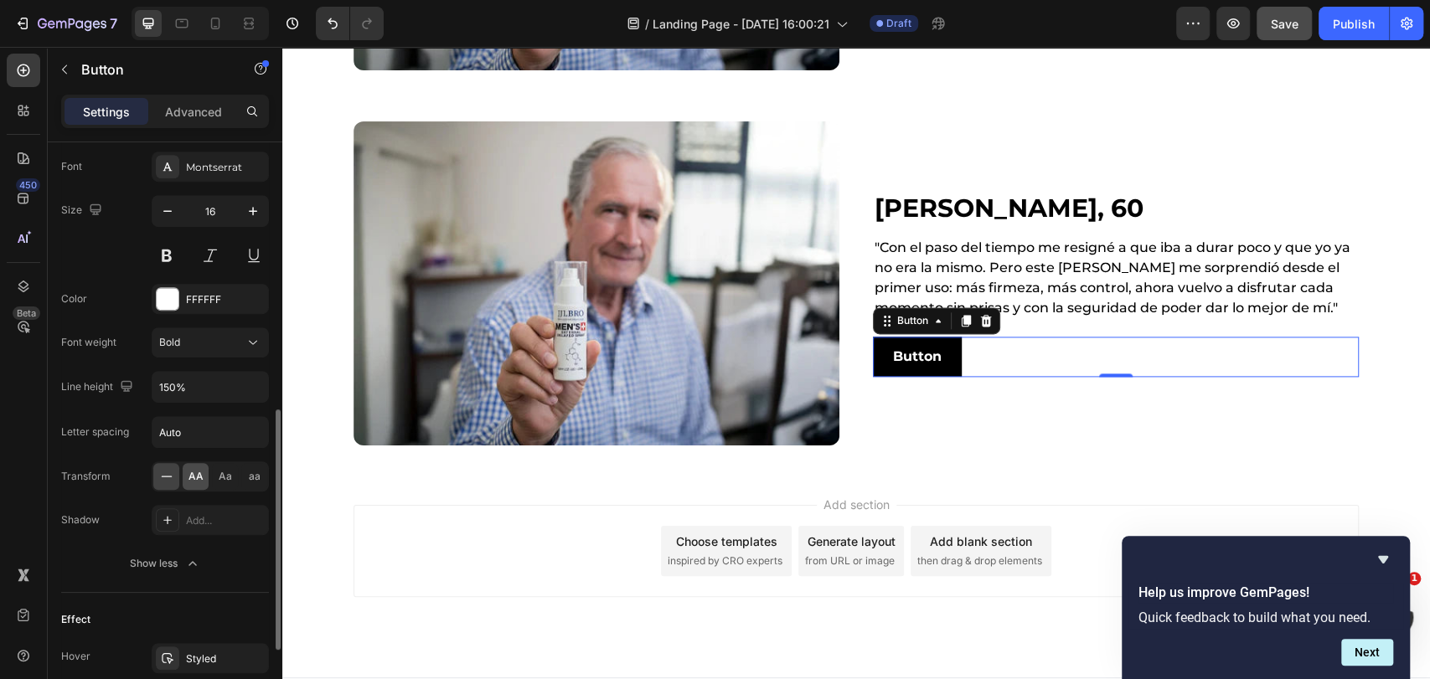
click at [198, 476] on span "AA" at bounding box center [195, 476] width 15 height 15
click at [916, 362] on p "Button" at bounding box center [923, 357] width 60 height 20
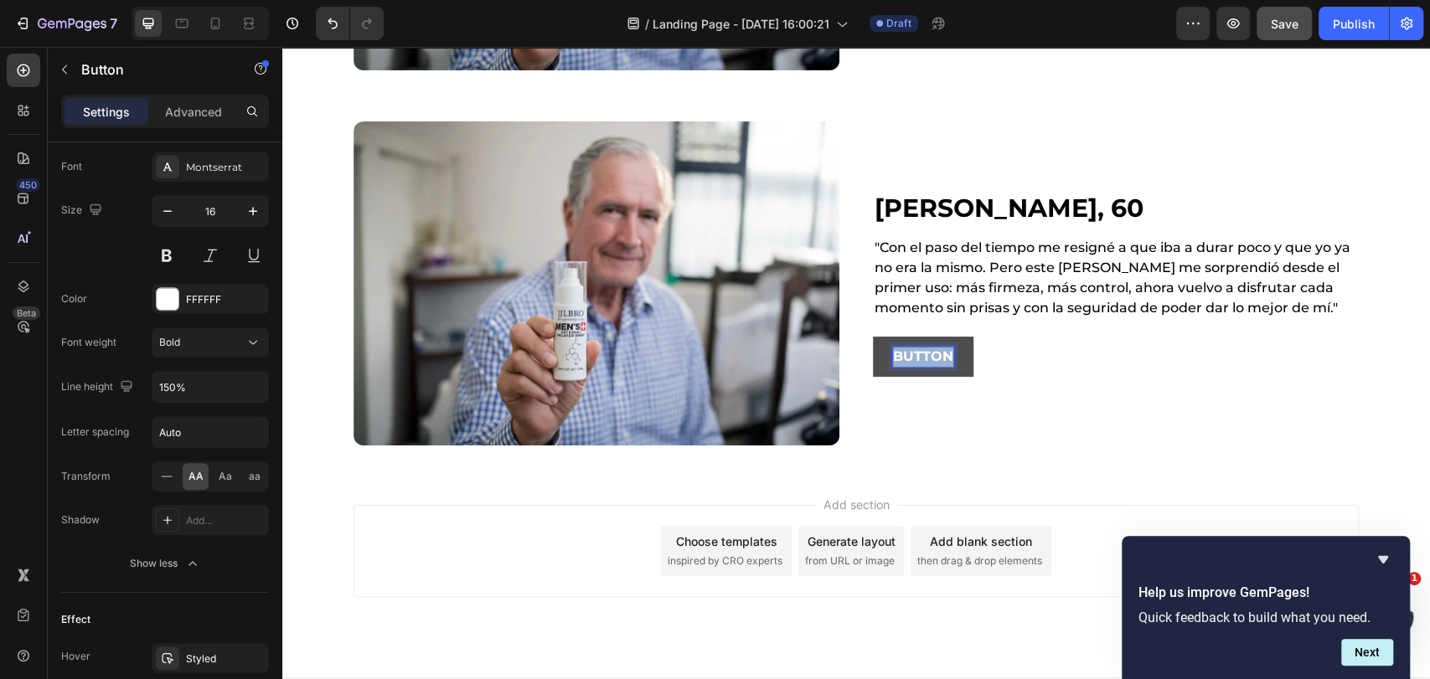
click at [915, 362] on p "Button" at bounding box center [923, 357] width 60 height 20
click at [962, 358] on p "COMPRAR AHORA" at bounding box center [959, 357] width 132 height 20
click at [1082, 345] on div "COMPRAR AHORA Button 0" at bounding box center [1116, 357] width 486 height 40
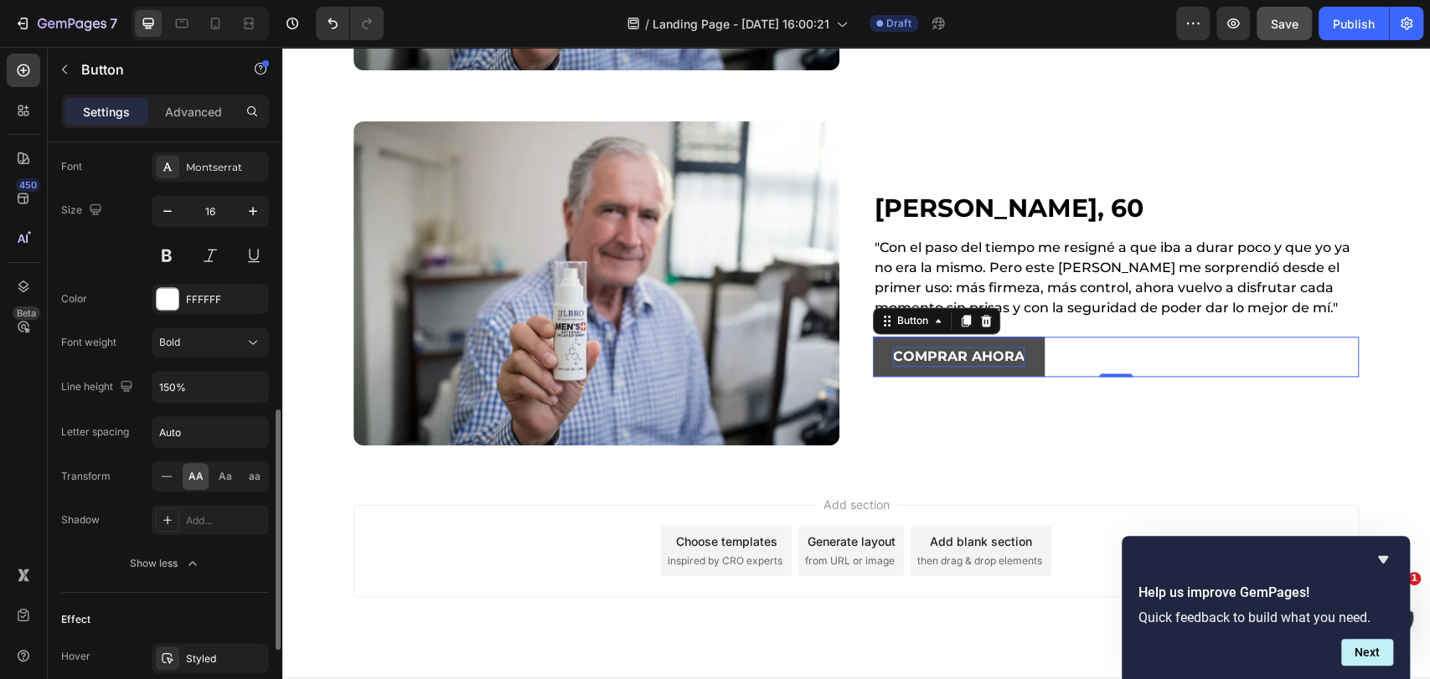
scroll to position [836, 0]
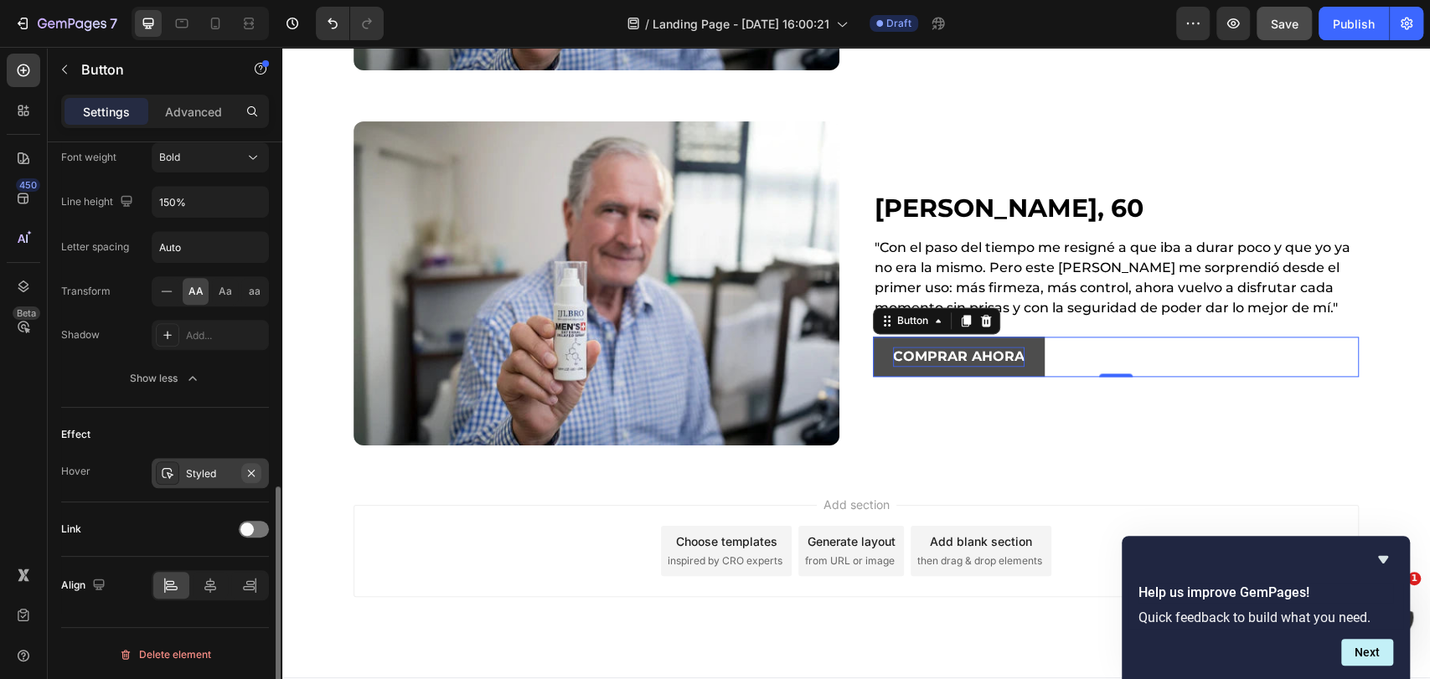
click at [250, 468] on icon "button" at bounding box center [251, 473] width 13 height 13
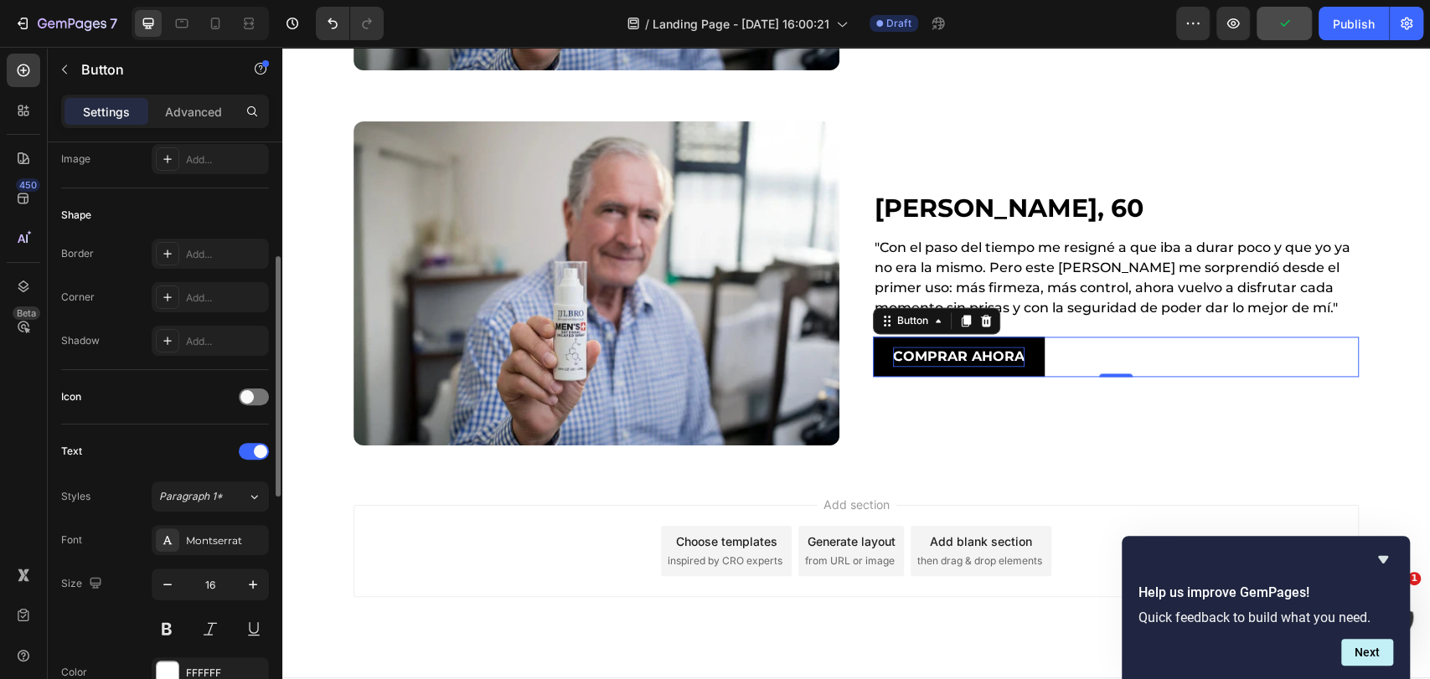
scroll to position [0, 0]
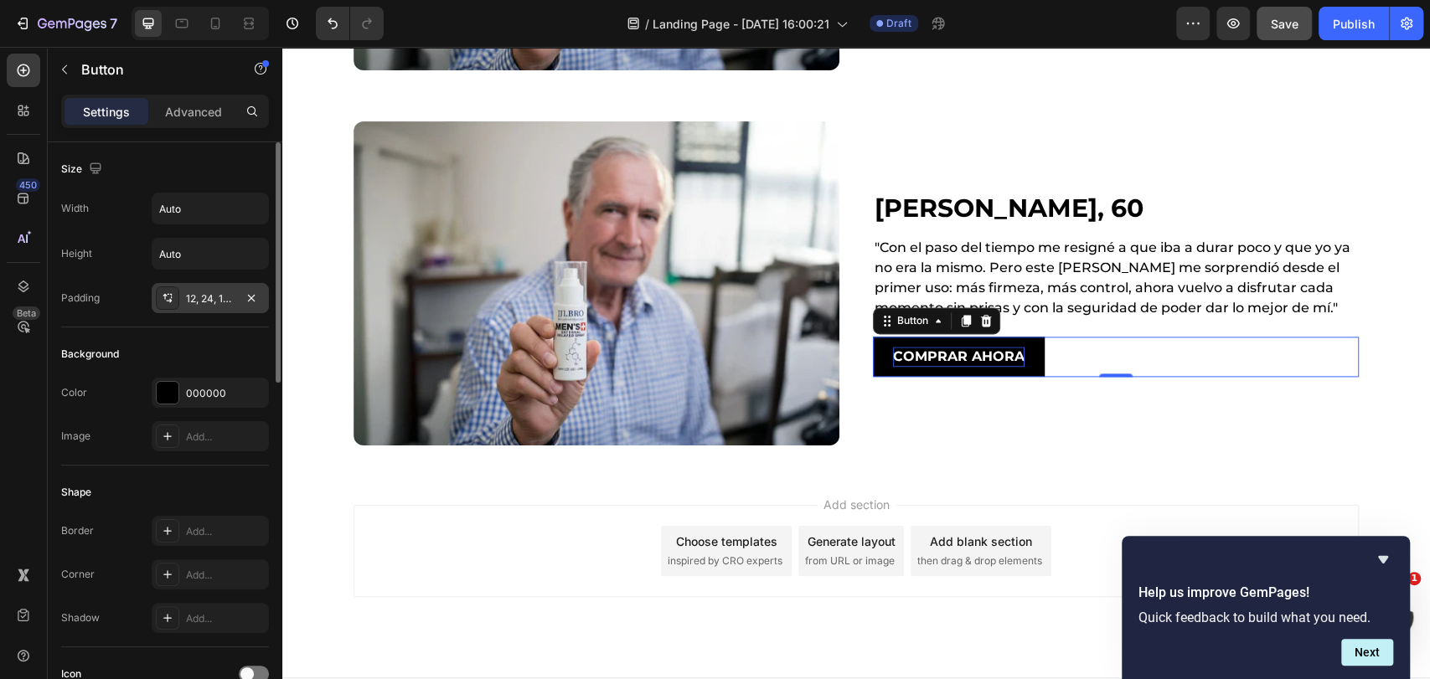
click at [196, 292] on div "12, 24, 12, 24" at bounding box center [210, 299] width 49 height 15
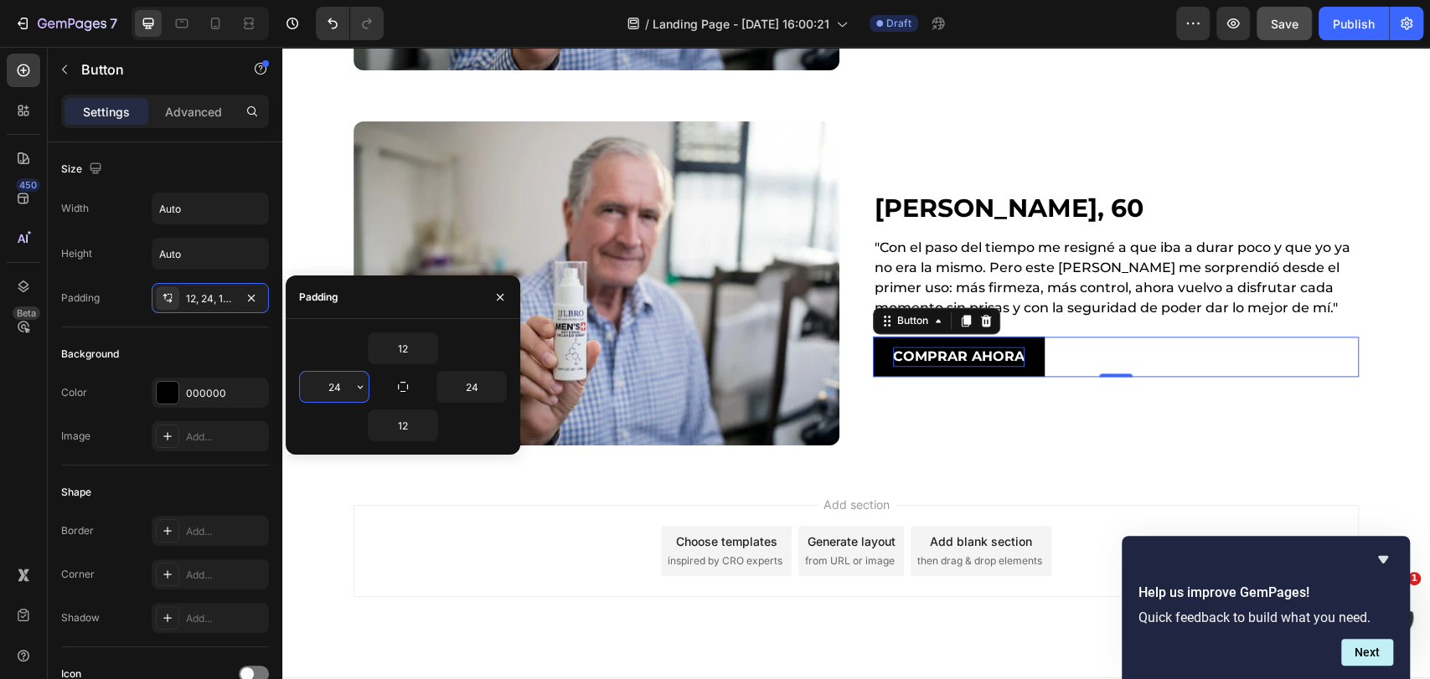
click at [330, 390] on input "24" at bounding box center [334, 387] width 69 height 30
type input "32"
click at [467, 387] on input "24" at bounding box center [471, 387] width 69 height 30
type input "32"
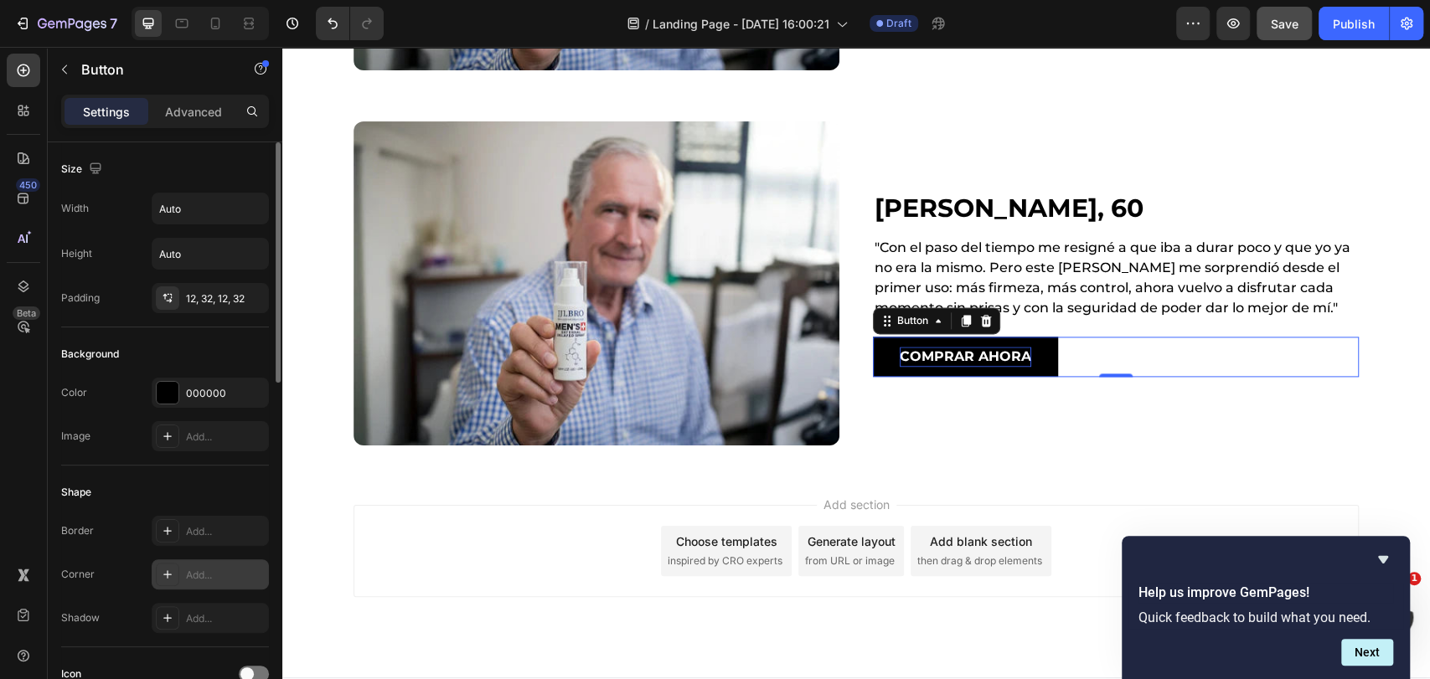
click at [204, 568] on div "Add..." at bounding box center [225, 575] width 79 height 15
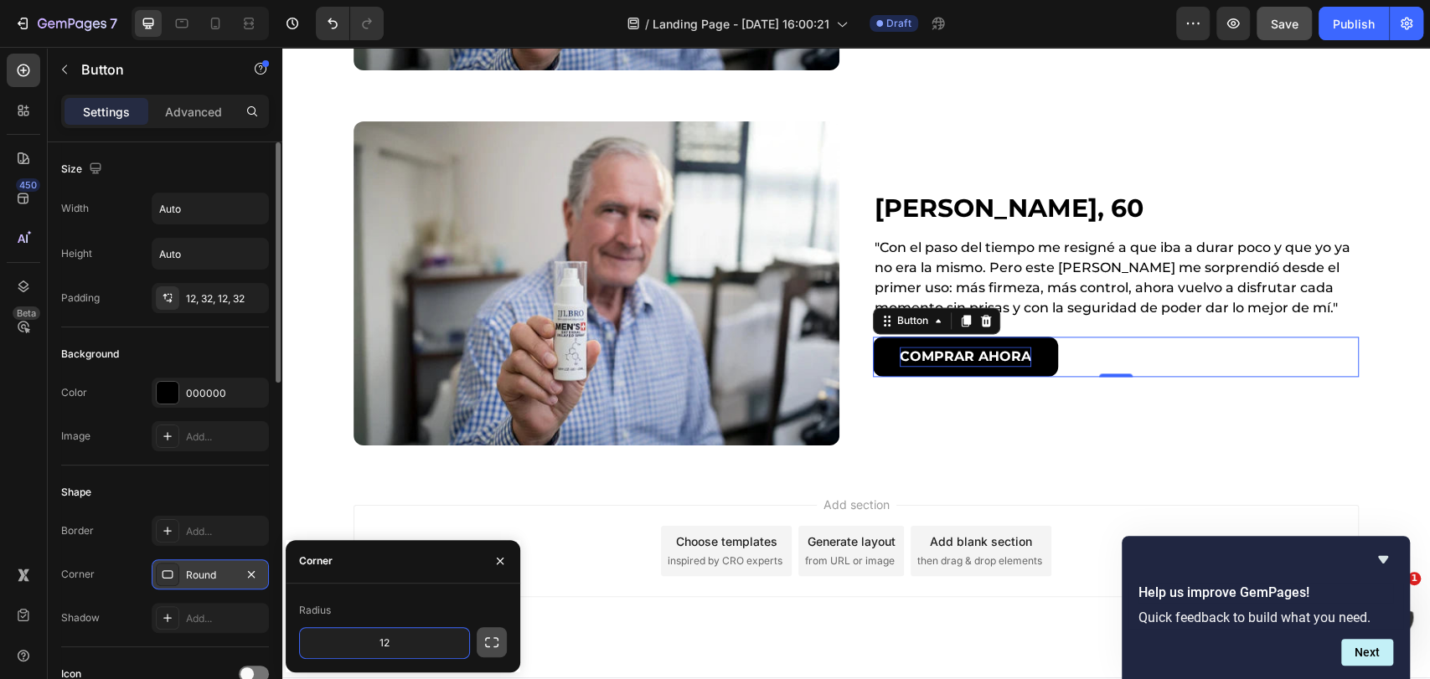
click at [493, 651] on button "button" at bounding box center [492, 642] width 30 height 30
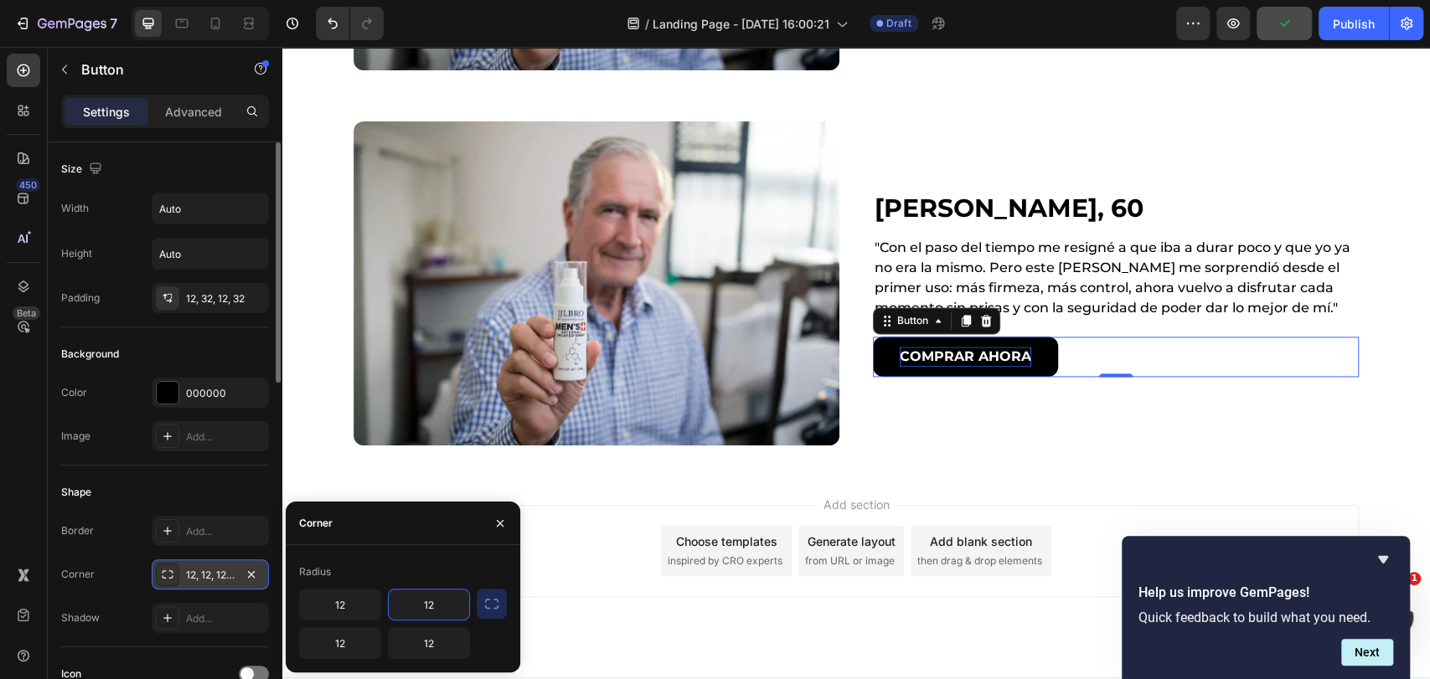
click at [431, 612] on input "12" at bounding box center [429, 605] width 80 height 30
click at [491, 603] on icon "button" at bounding box center [491, 604] width 17 height 17
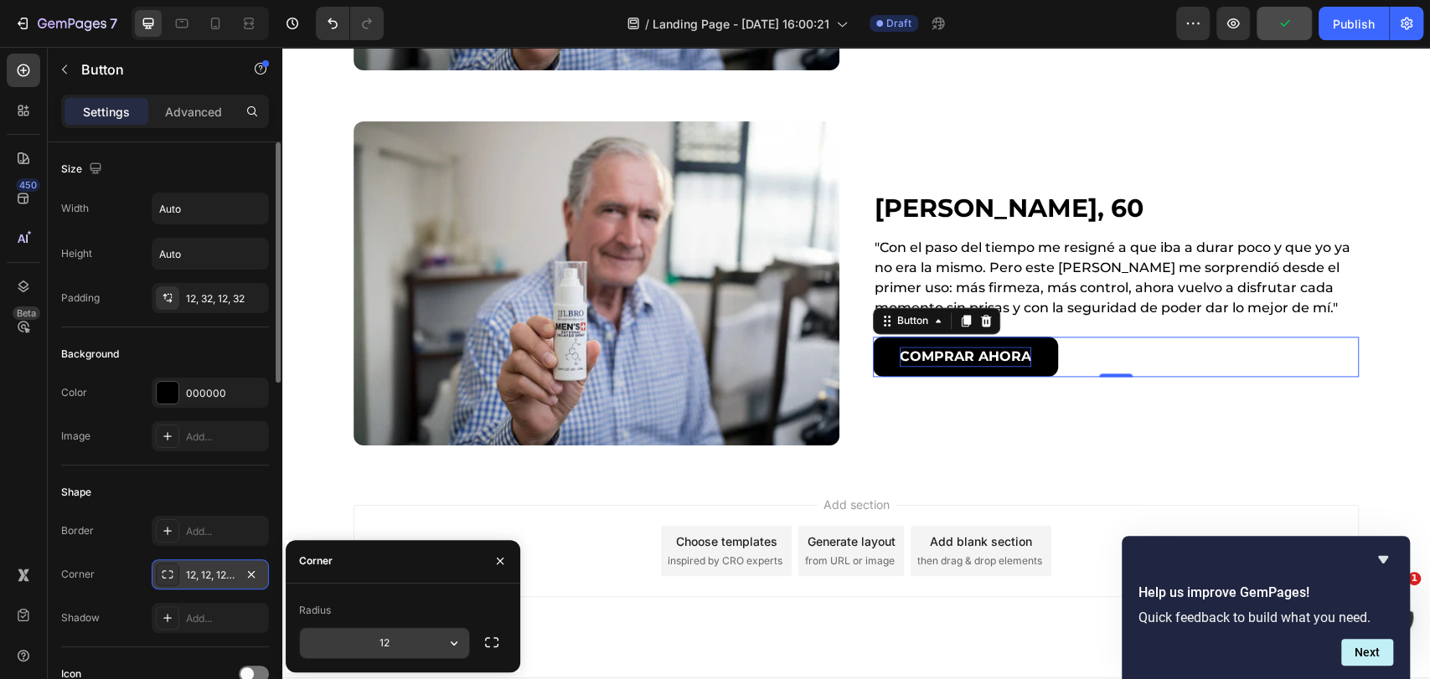
click at [409, 635] on input "12" at bounding box center [384, 643] width 169 height 30
type input "10"
click at [496, 639] on icon "button" at bounding box center [491, 642] width 17 height 17
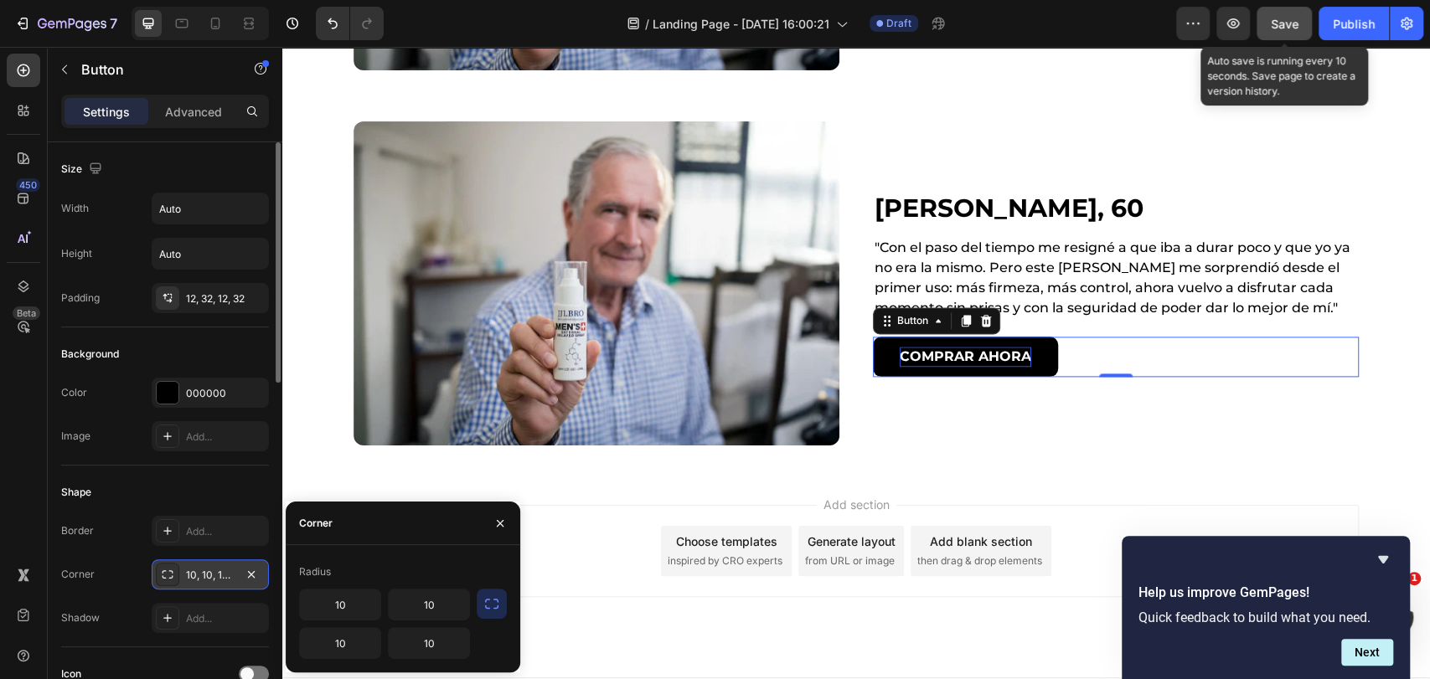
click at [1295, 7] on button "Save" at bounding box center [1284, 24] width 55 height 34
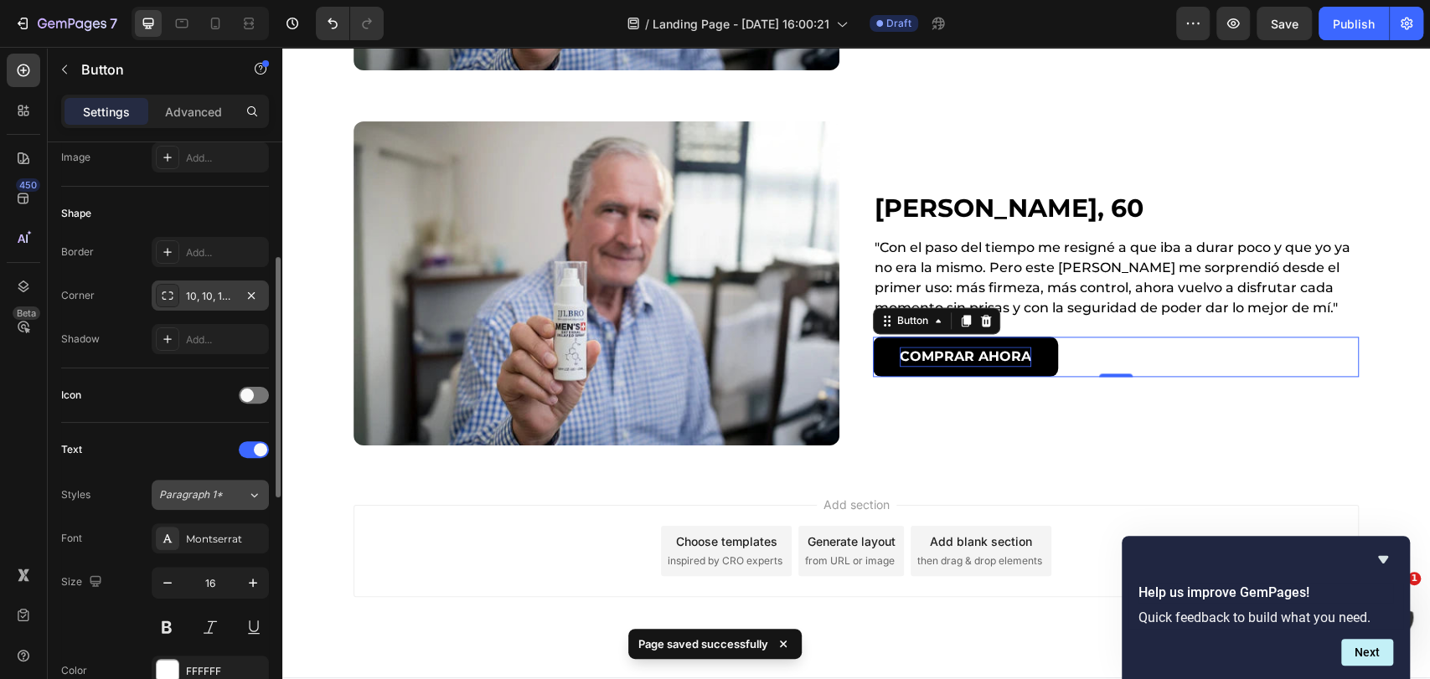
scroll to position [465, 0]
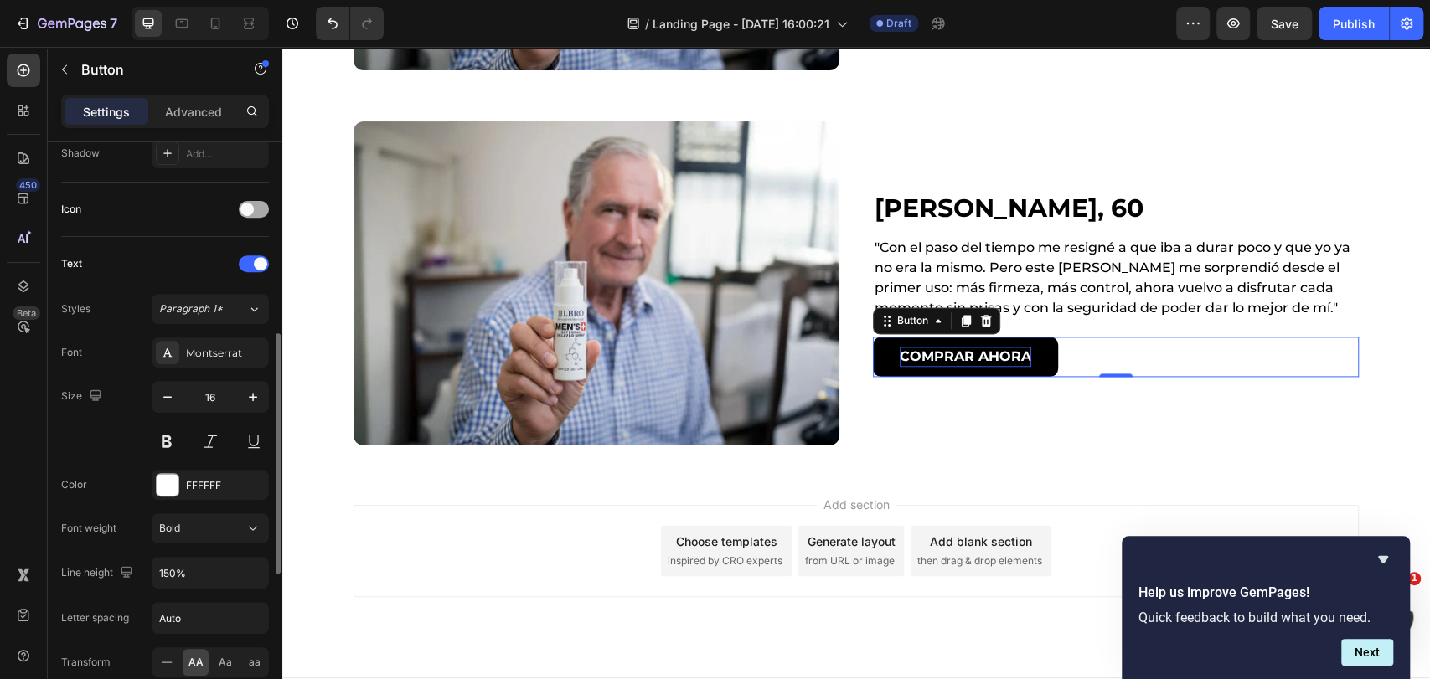
click at [250, 205] on span at bounding box center [246, 209] width 13 height 13
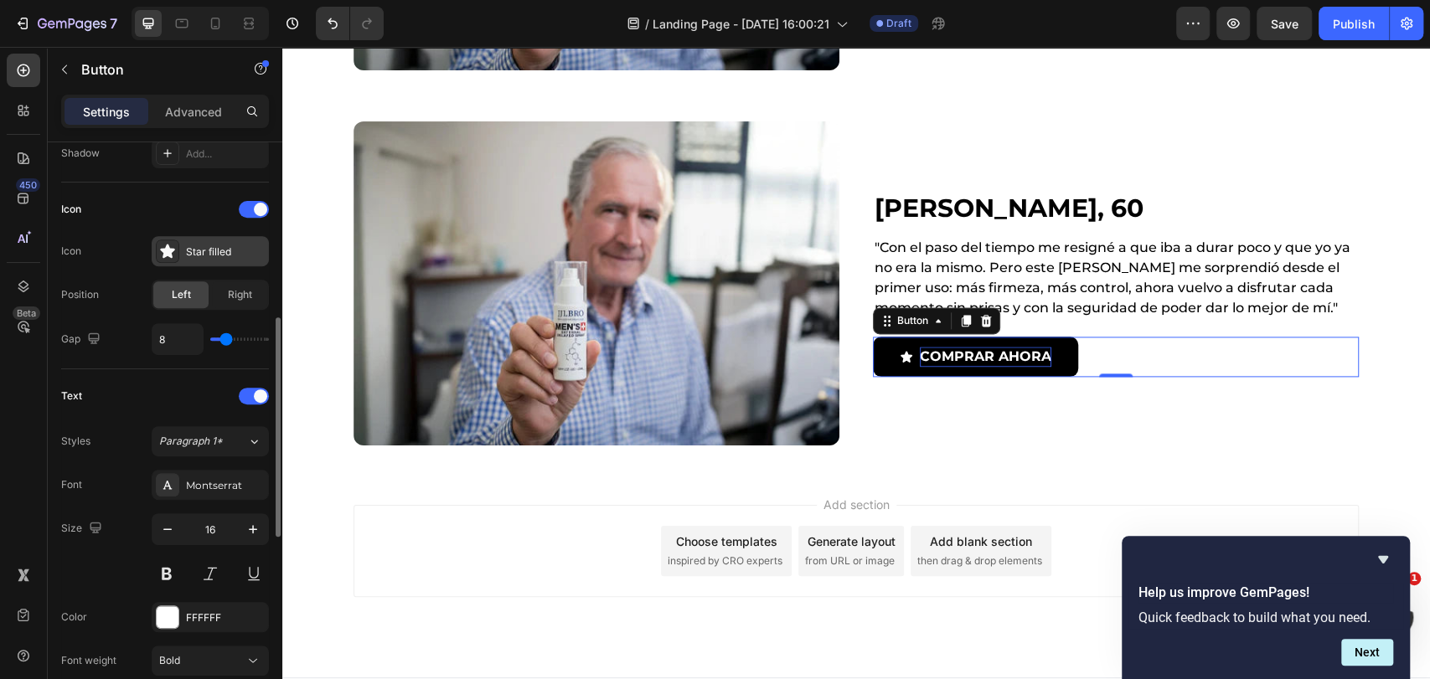
click at [214, 249] on div "Star filled" at bounding box center [225, 252] width 79 height 15
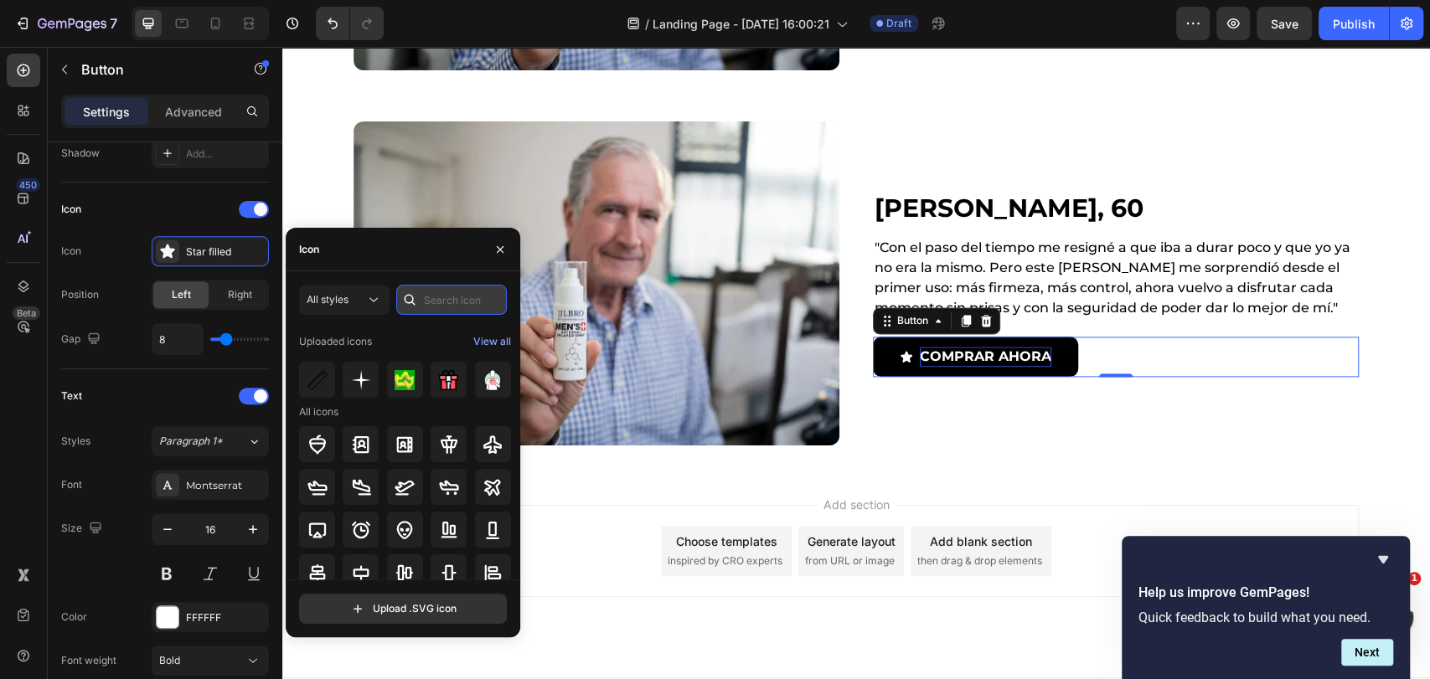
click at [457, 306] on input "text" at bounding box center [451, 300] width 111 height 30
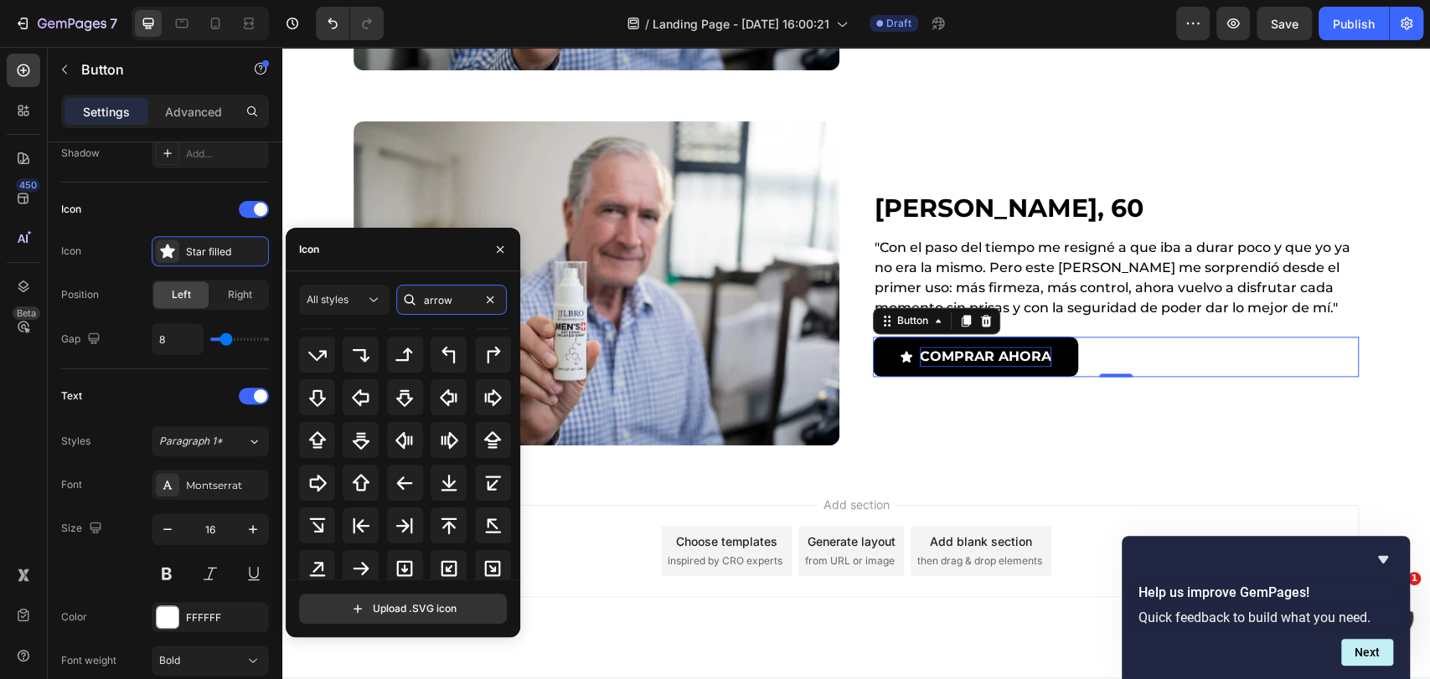
scroll to position [276, 0]
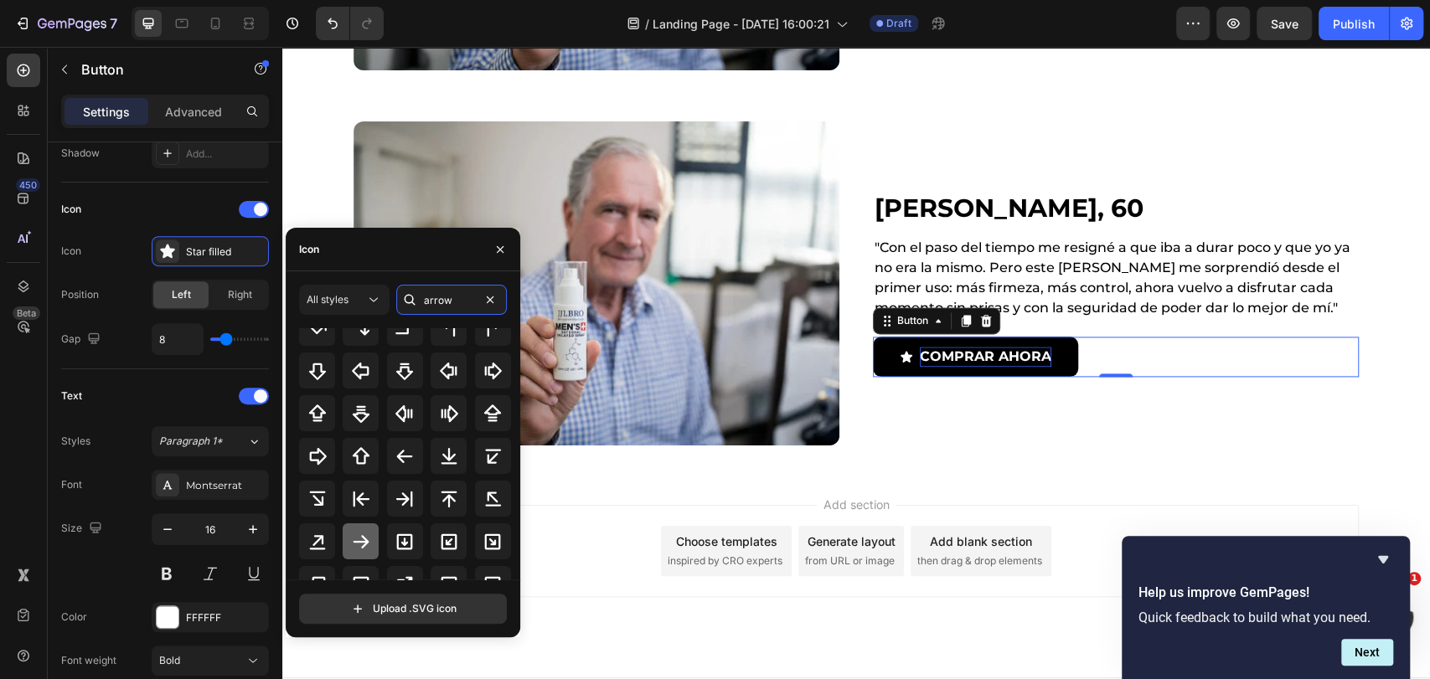
type input "arrow"
click at [362, 532] on icon at bounding box center [361, 542] width 20 height 20
click at [232, 287] on span "Right" at bounding box center [240, 294] width 24 height 15
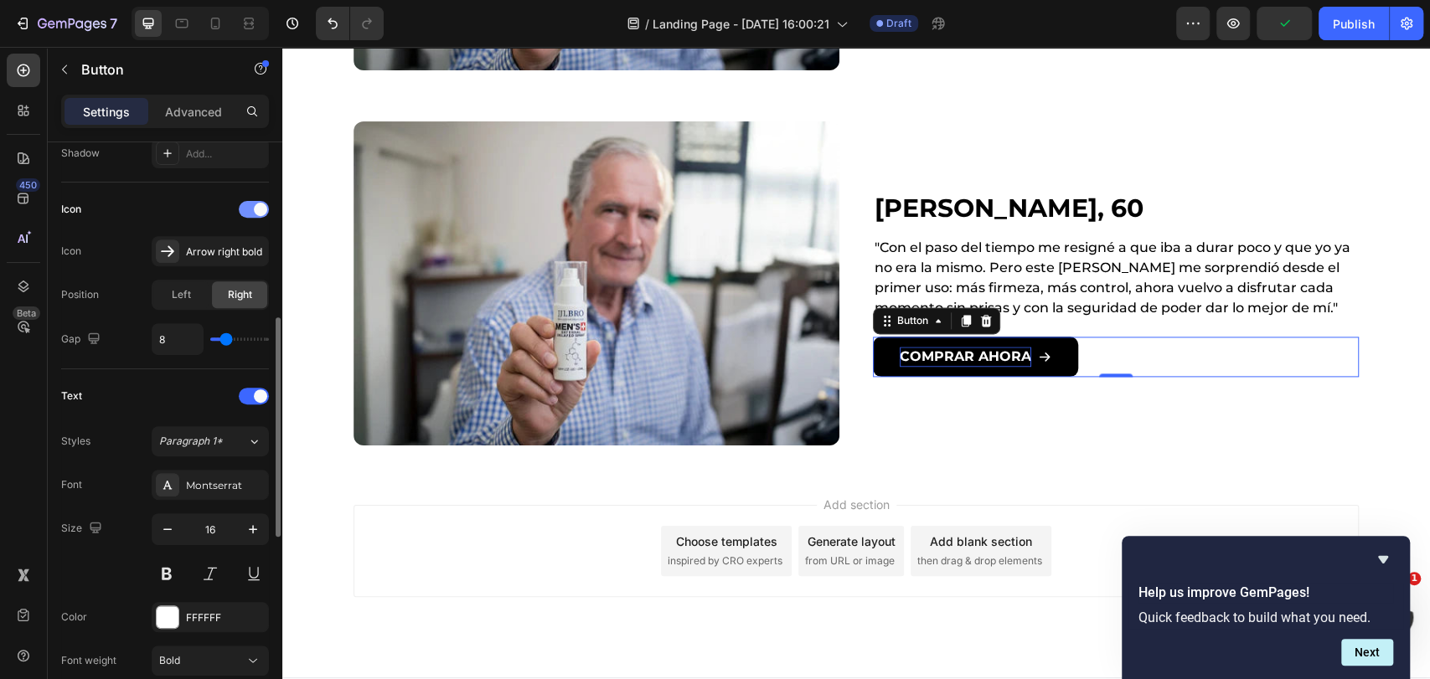
click at [244, 209] on div at bounding box center [254, 209] width 30 height 17
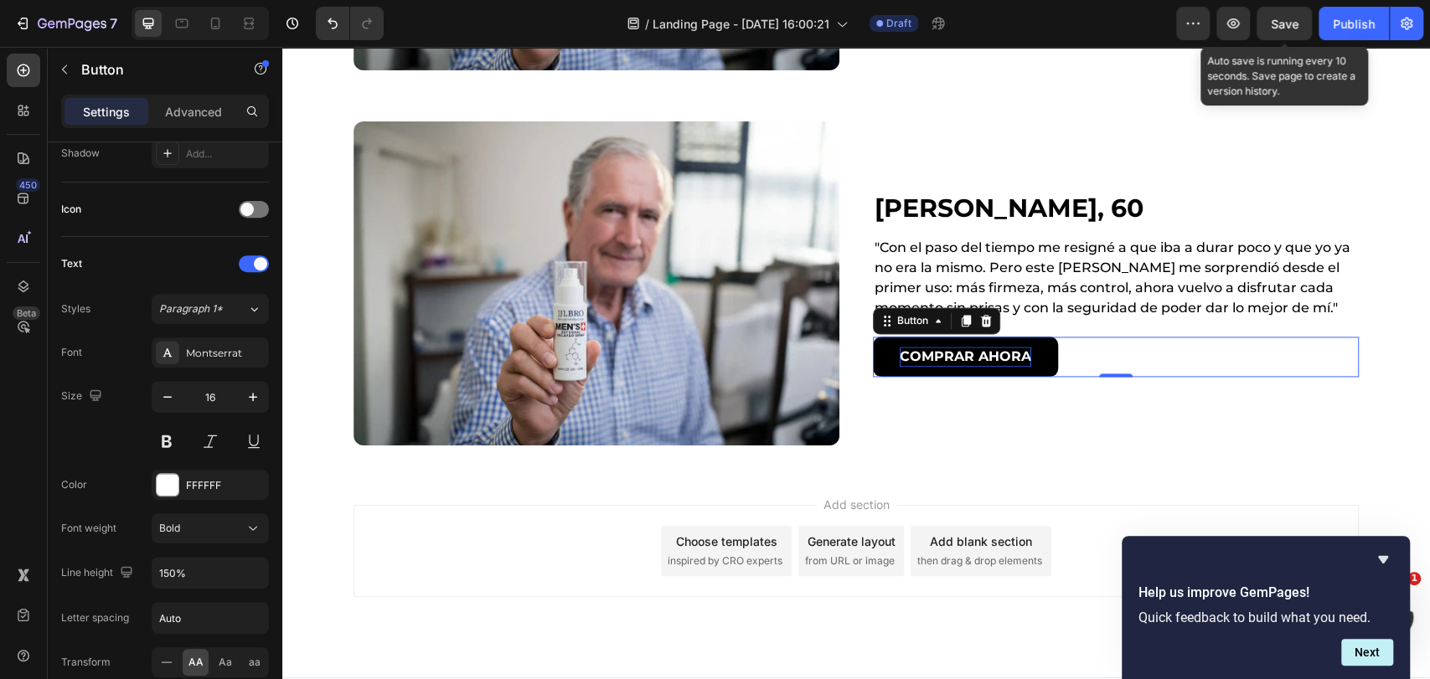
click at [1295, 19] on span "Save" at bounding box center [1285, 24] width 28 height 14
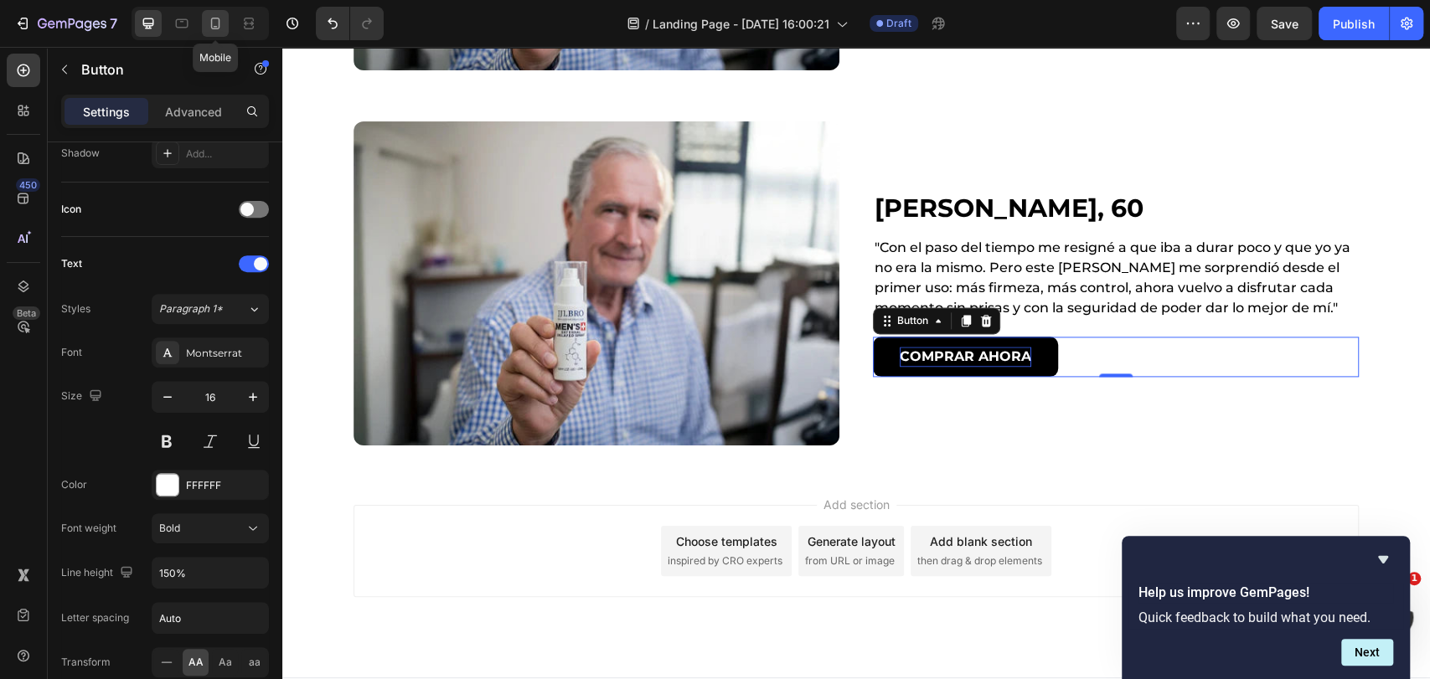
click at [215, 24] on icon at bounding box center [215, 23] width 17 height 17
type input "14"
type input "180%"
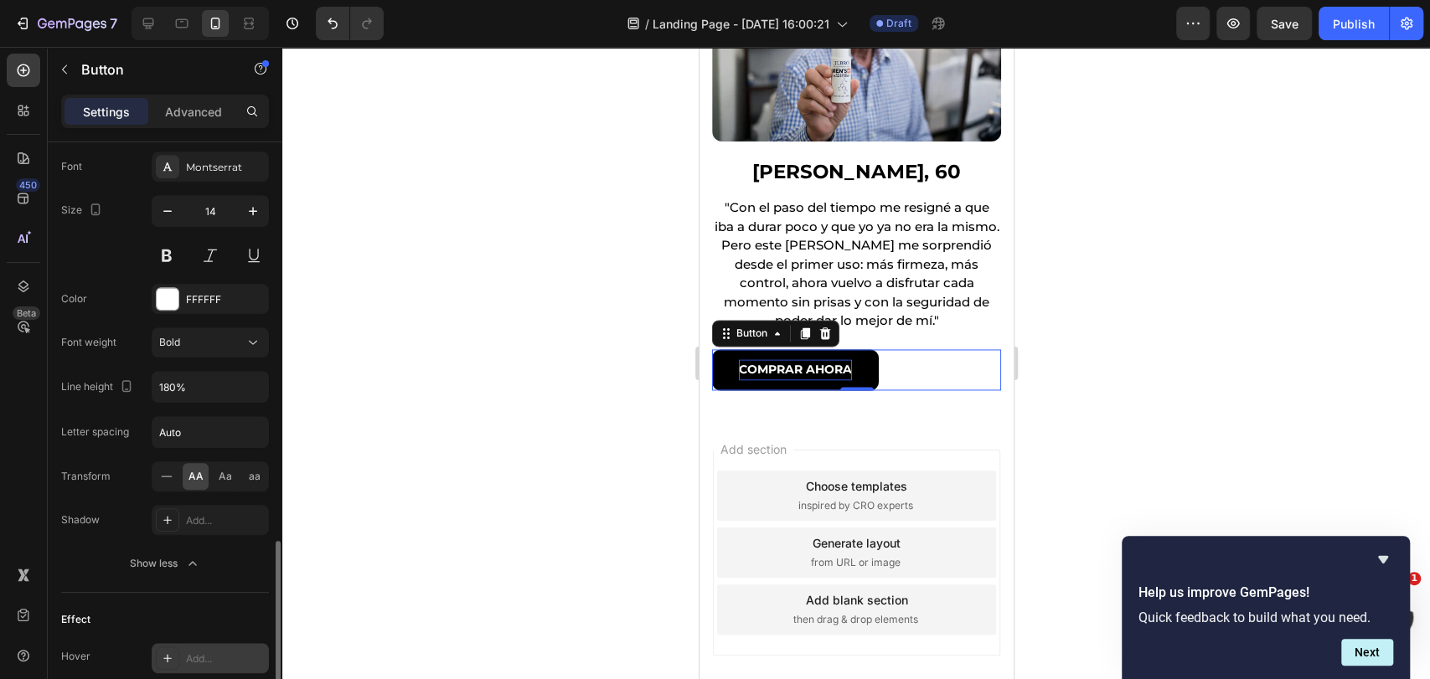
scroll to position [836, 0]
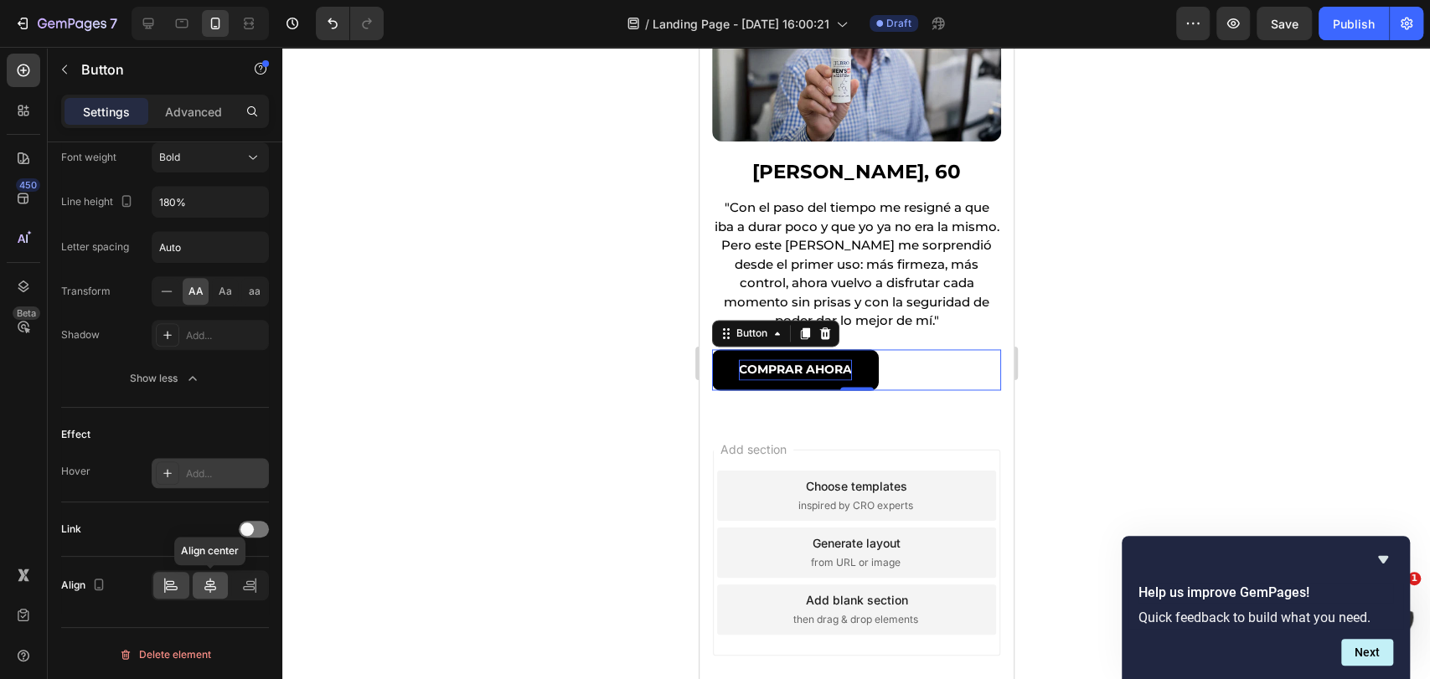
click at [214, 591] on div at bounding box center [211, 585] width 36 height 27
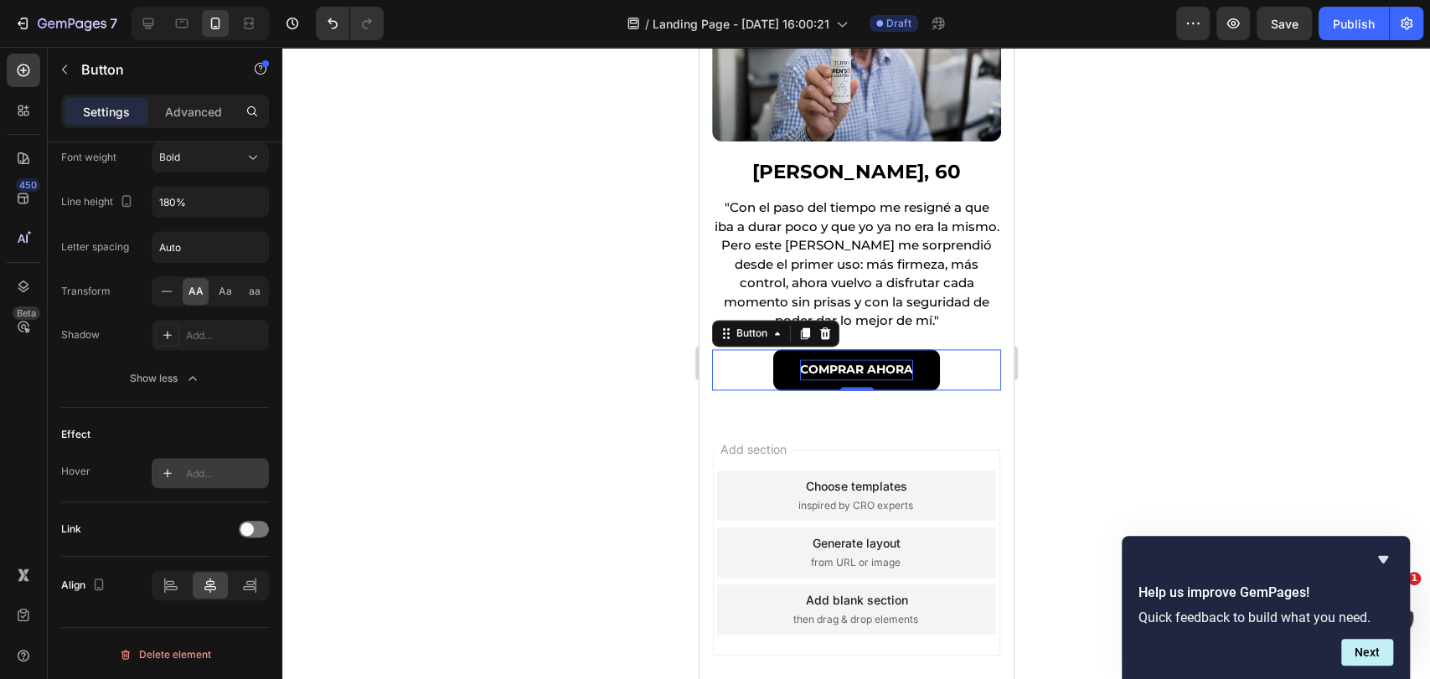
scroll to position [556, 0]
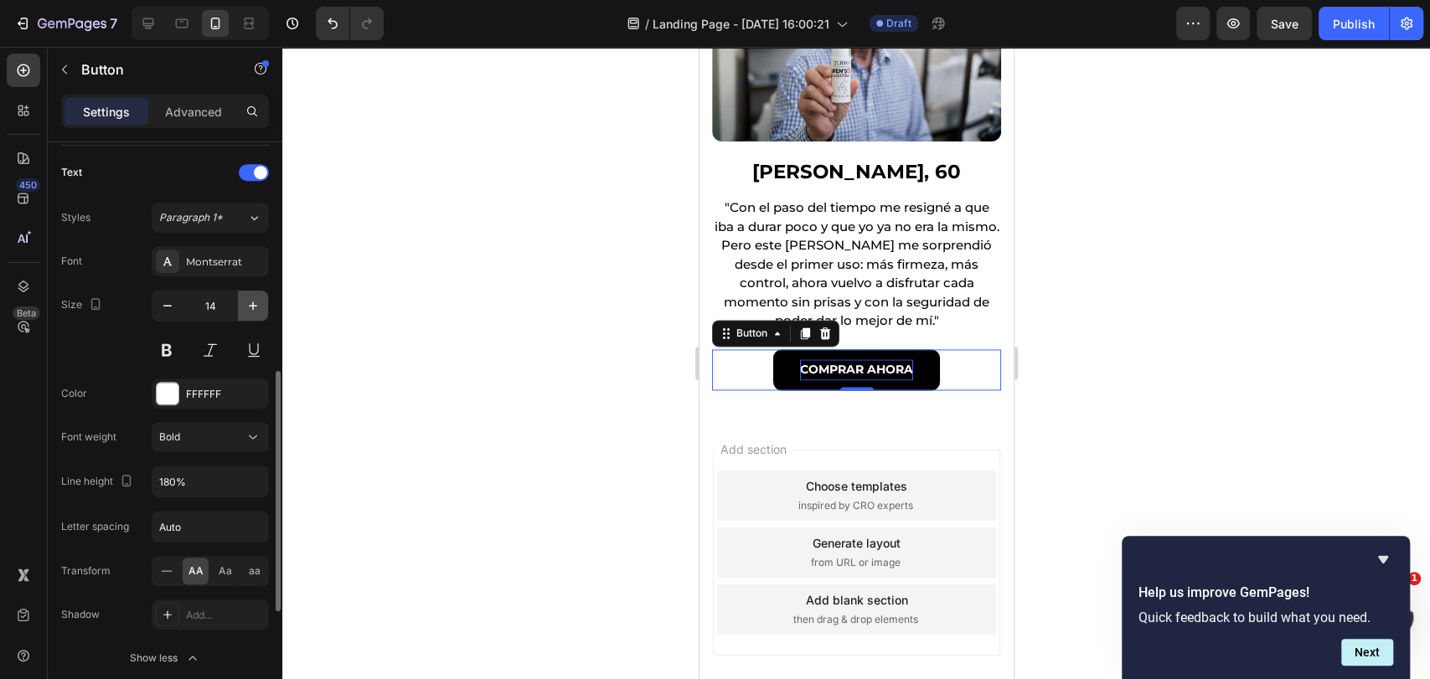
click at [261, 297] on icon "button" at bounding box center [253, 305] width 17 height 17
type input "16"
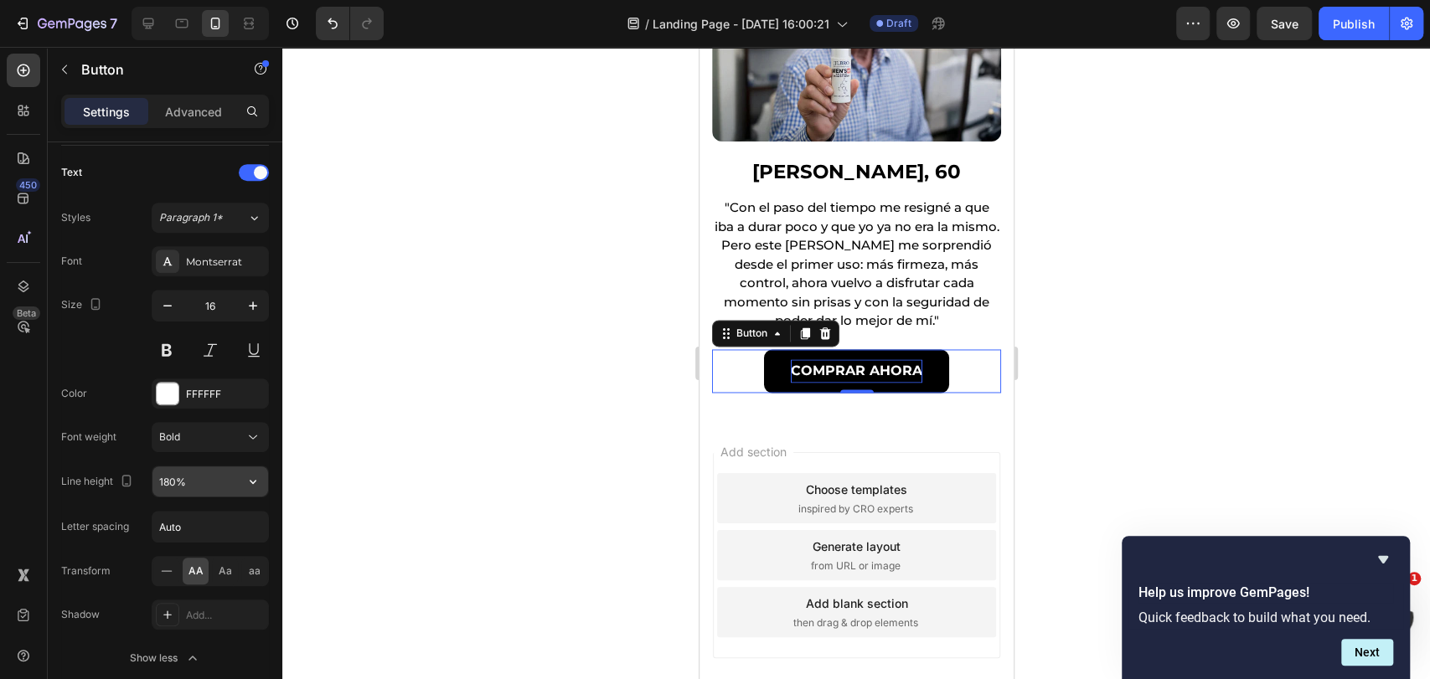
click at [261, 473] on button "button" at bounding box center [253, 482] width 30 height 30
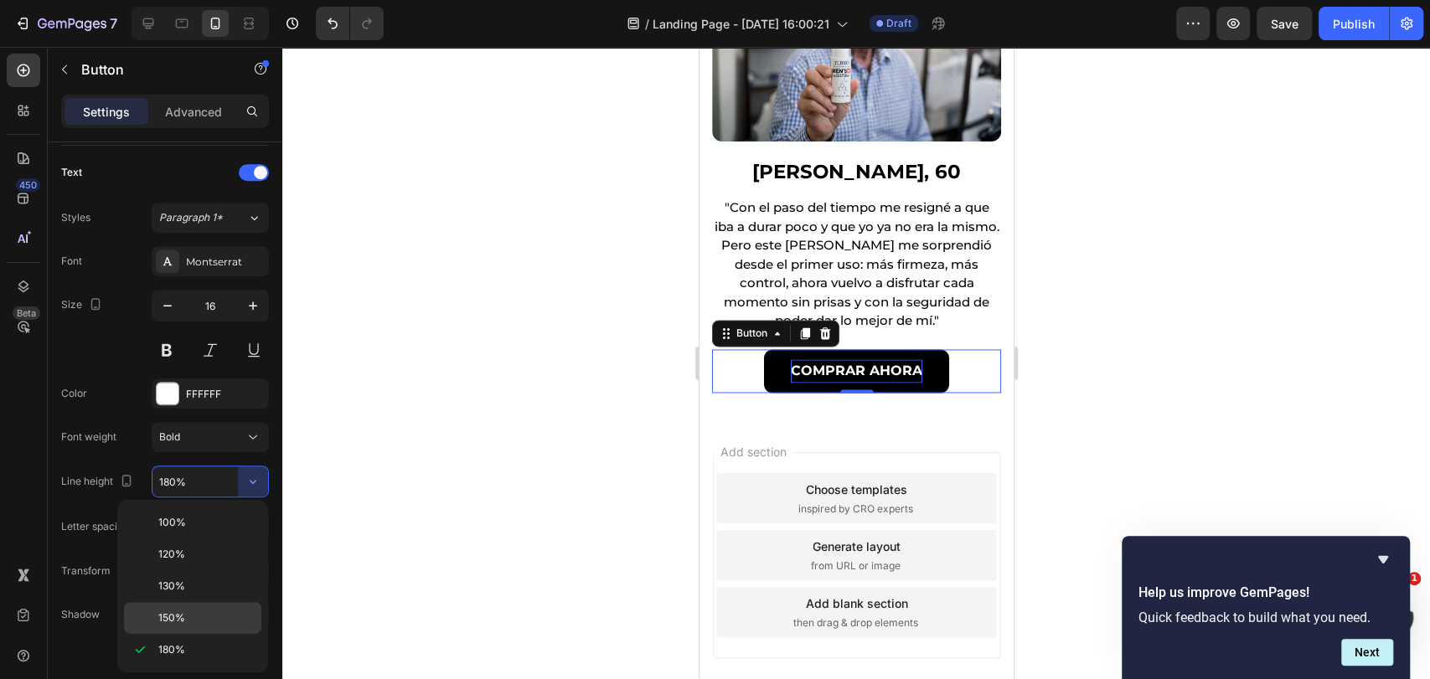
click at [194, 612] on p "150%" at bounding box center [205, 618] width 95 height 15
type input "150%"
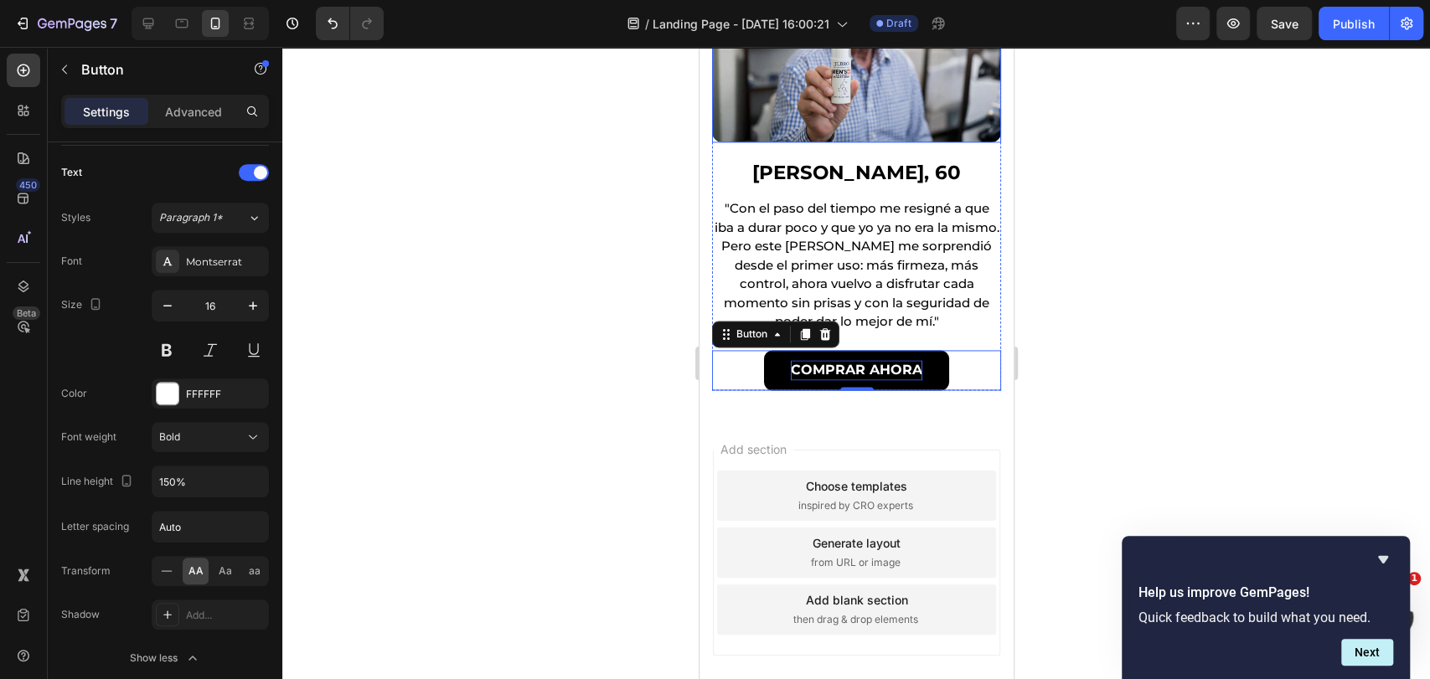
scroll to position [1354, 0]
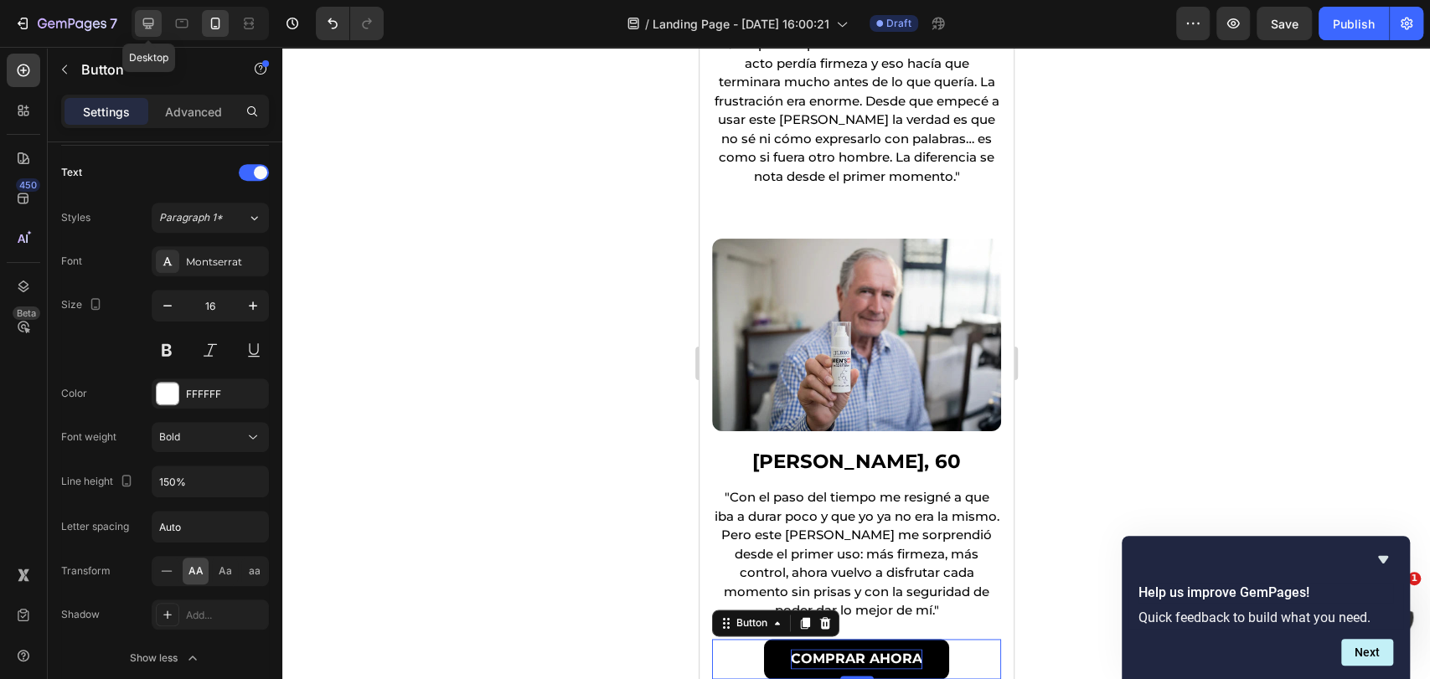
click at [144, 26] on icon at bounding box center [148, 23] width 11 height 11
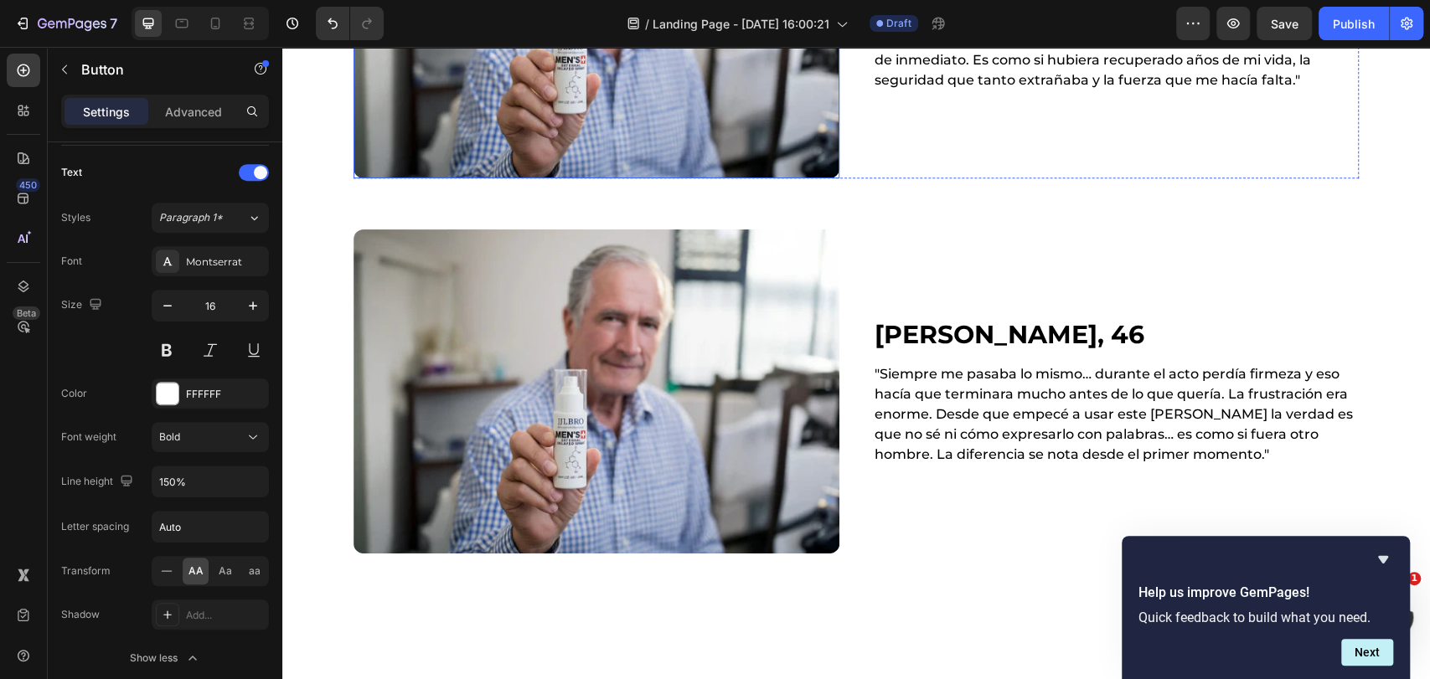
scroll to position [1050, 0]
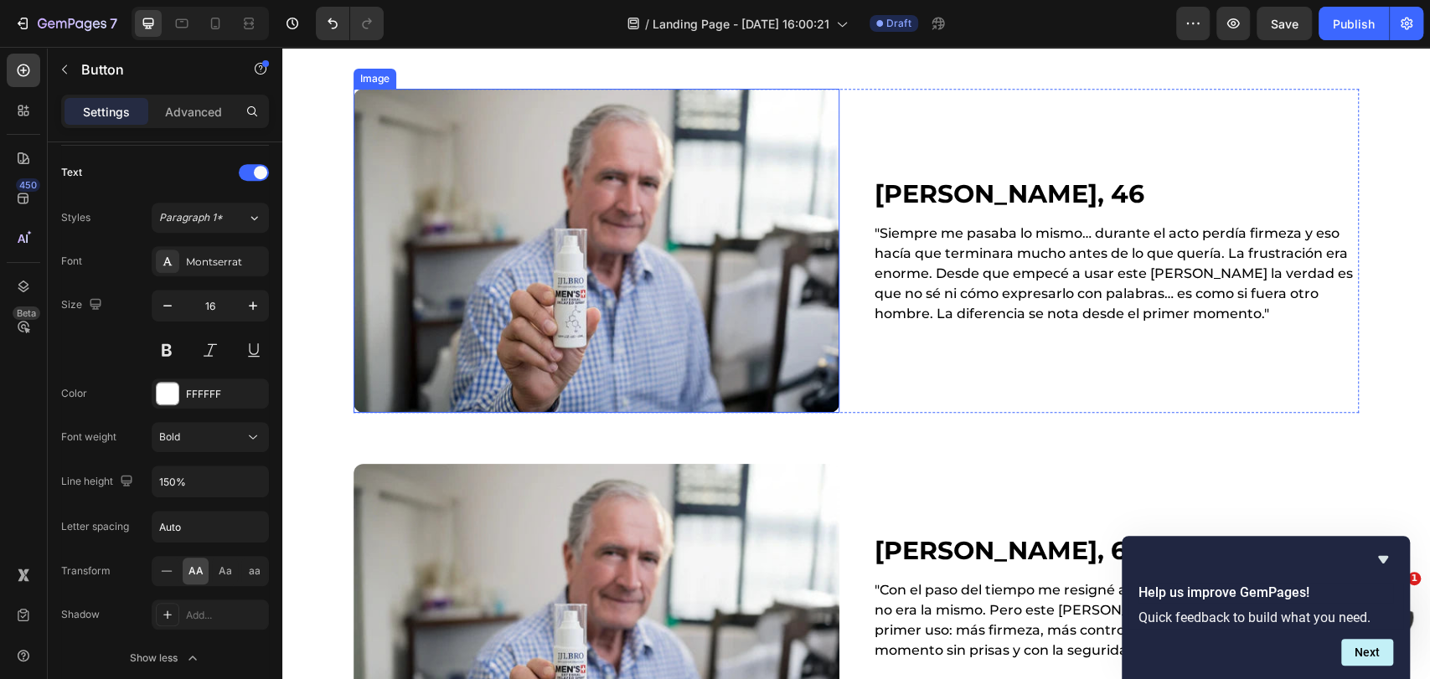
click at [661, 225] on img at bounding box center [597, 251] width 486 height 324
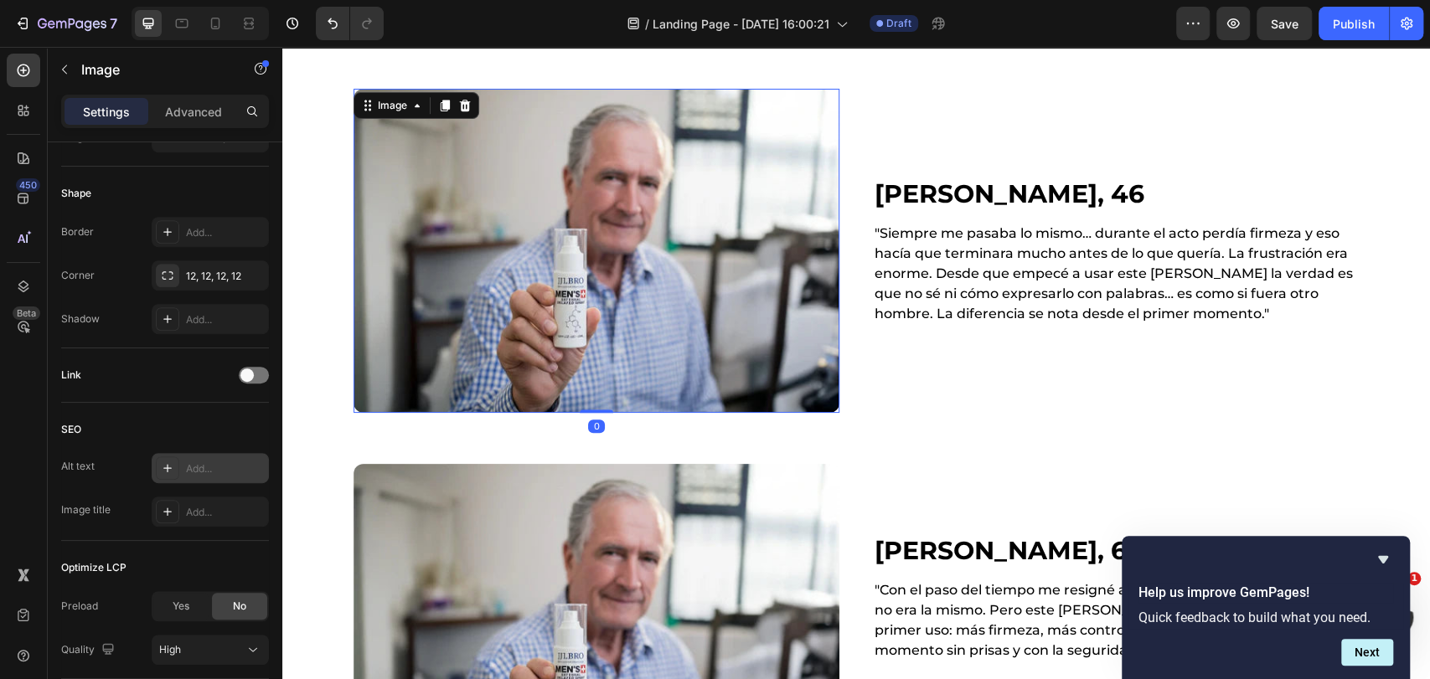
scroll to position [0, 0]
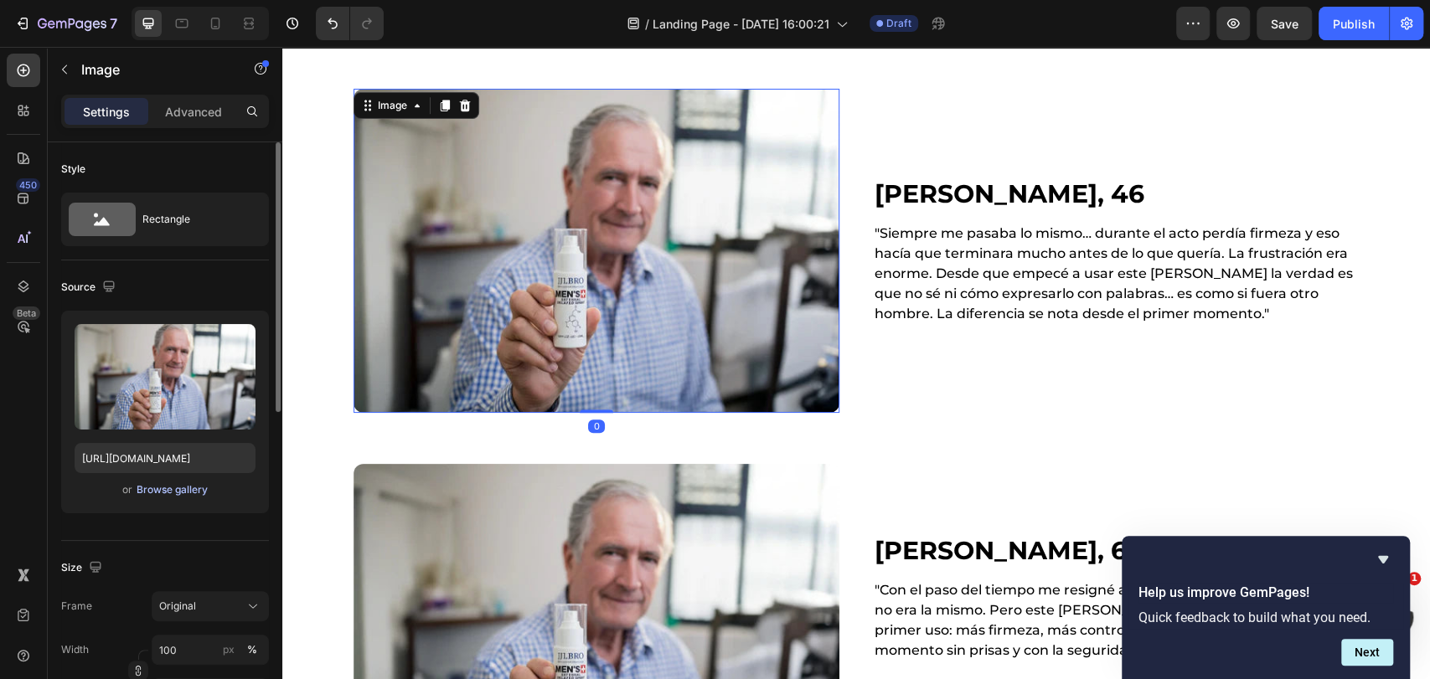
click at [168, 492] on div "Browse gallery" at bounding box center [172, 490] width 71 height 15
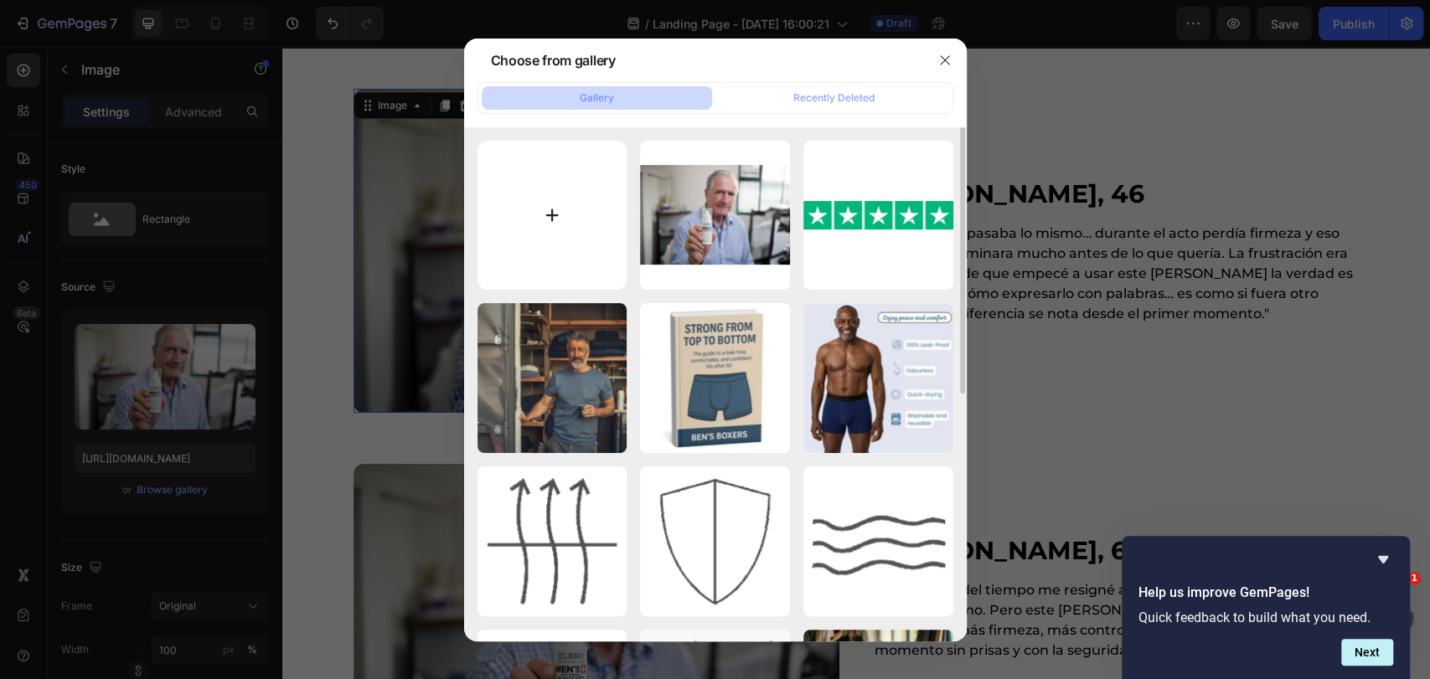
click at [548, 234] on input "file" at bounding box center [552, 216] width 150 height 150
type input "C:\fakepath\5454.webp"
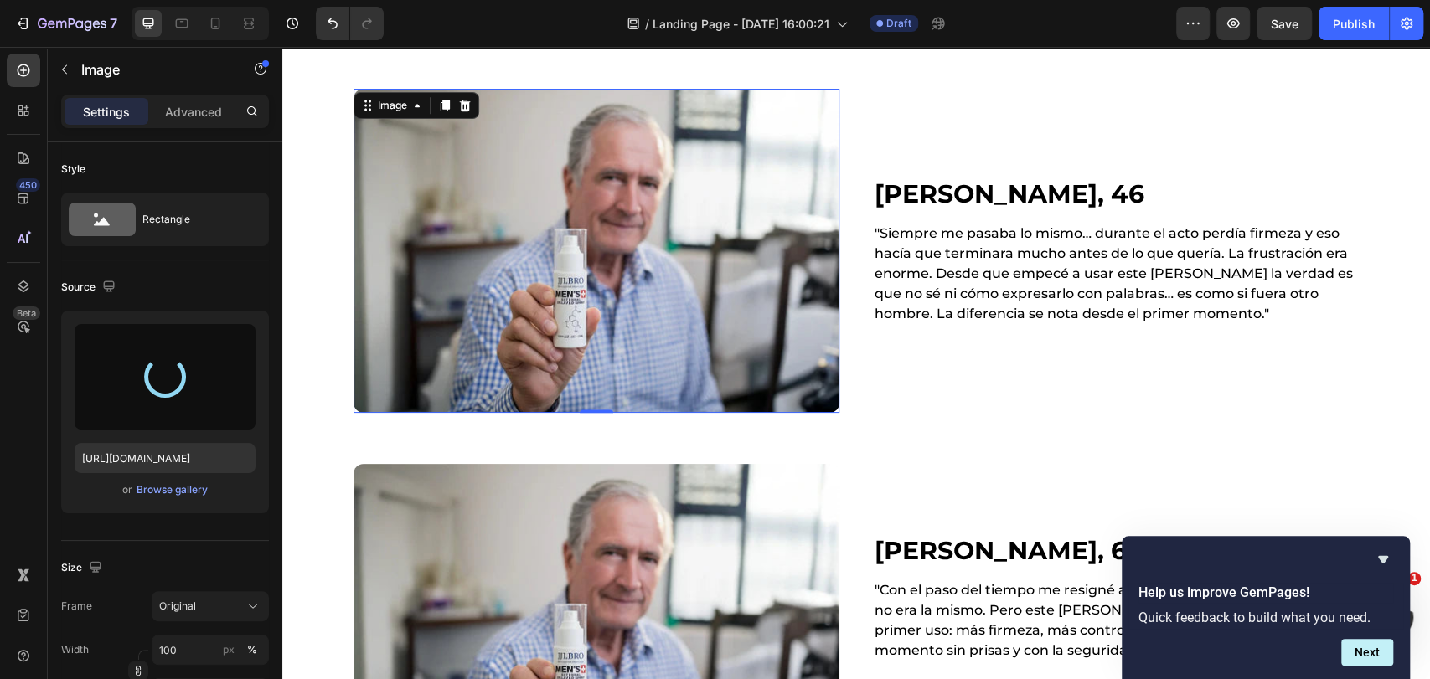
type input "https://cdn.shopify.com/s/files/1/0602/7034/6323/files/gempages_540054900575306…"
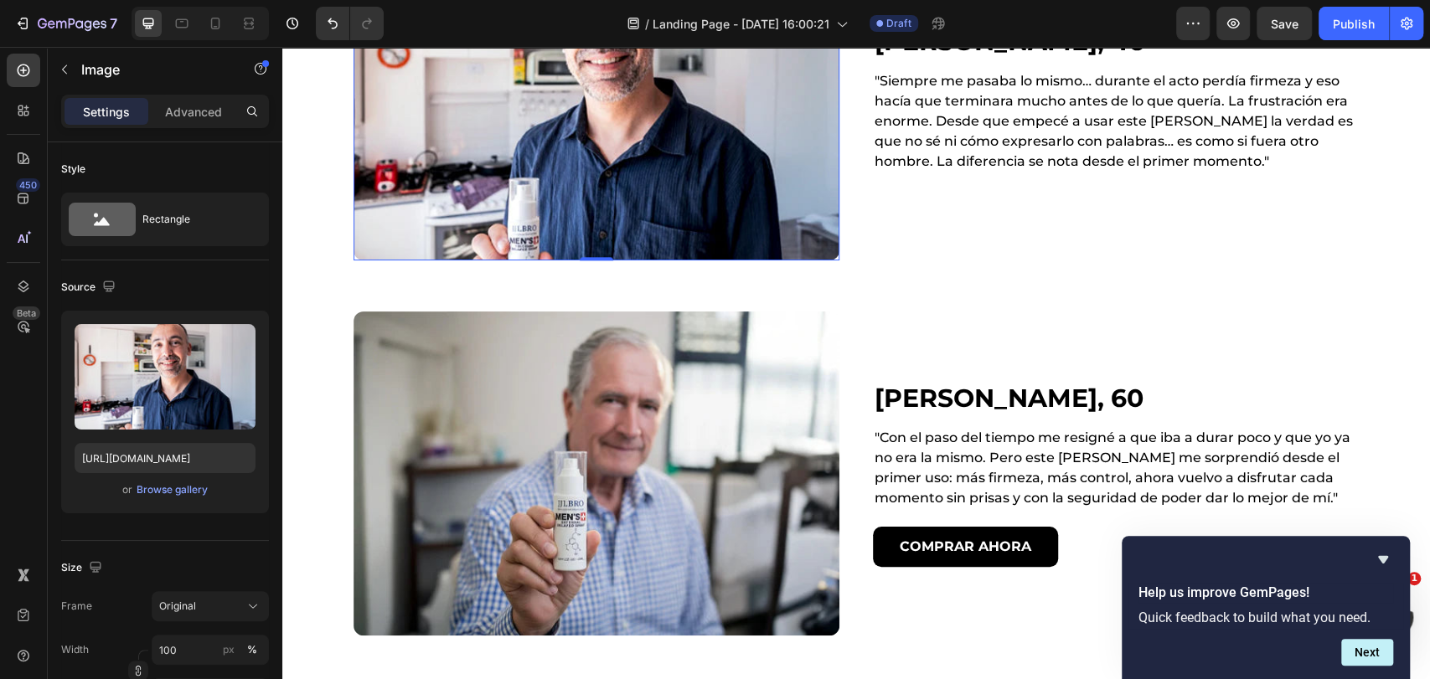
scroll to position [1329, 0]
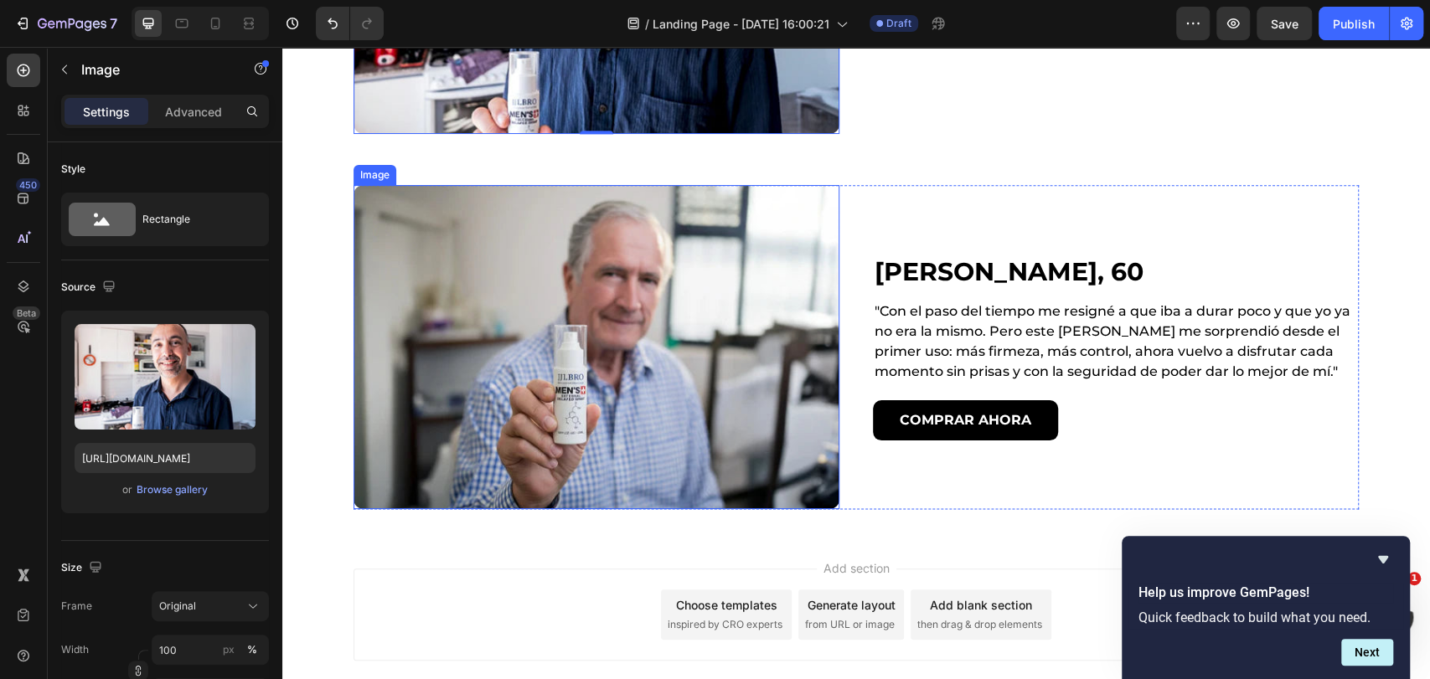
click at [591, 357] on img at bounding box center [597, 347] width 486 height 324
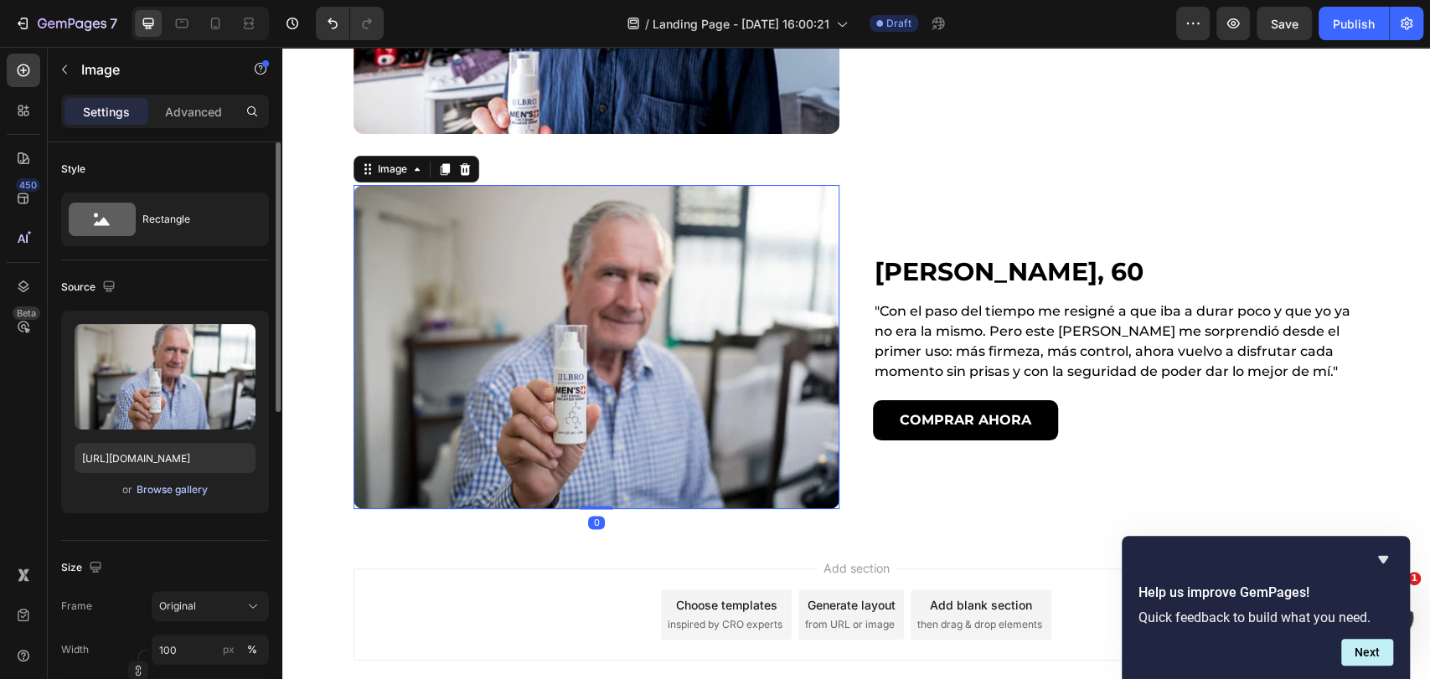
click at [193, 493] on div "Browse gallery" at bounding box center [172, 490] width 71 height 15
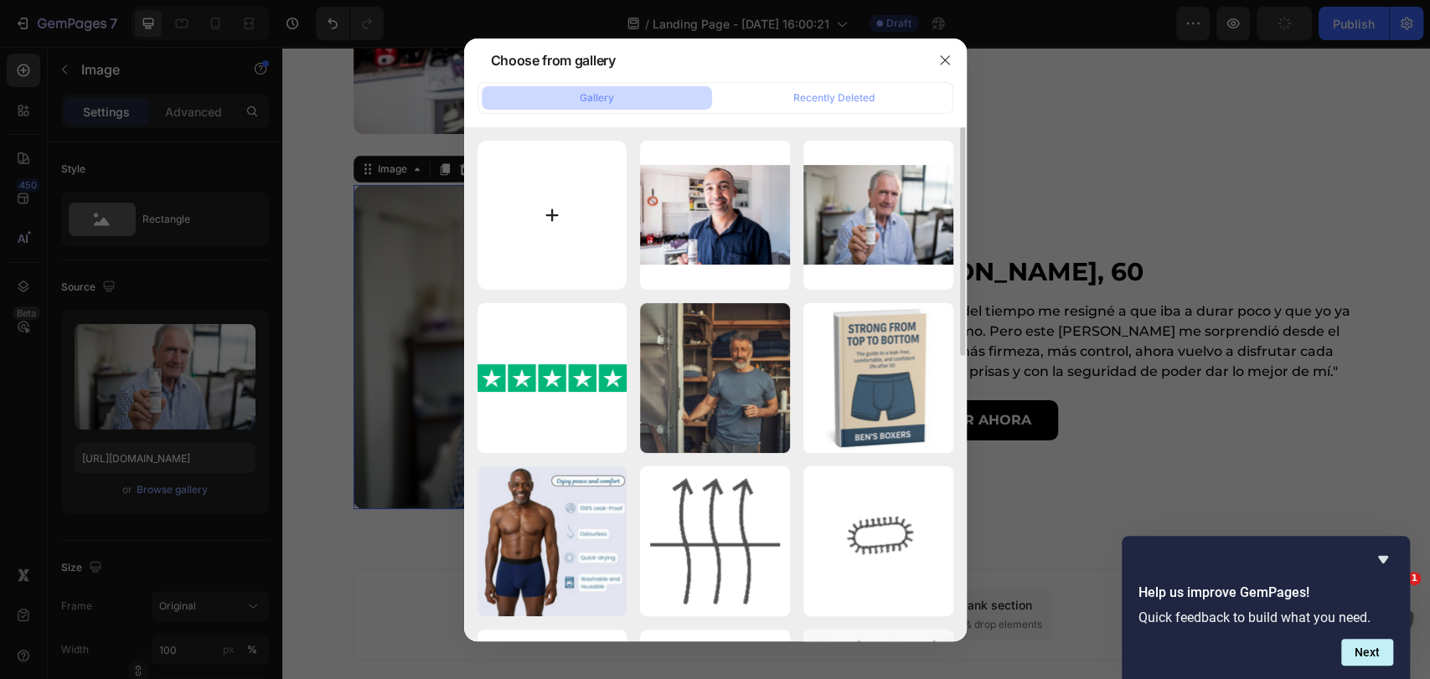
click at [555, 217] on input "file" at bounding box center [552, 216] width 150 height 150
type input "C:\fakepath\usee.webp"
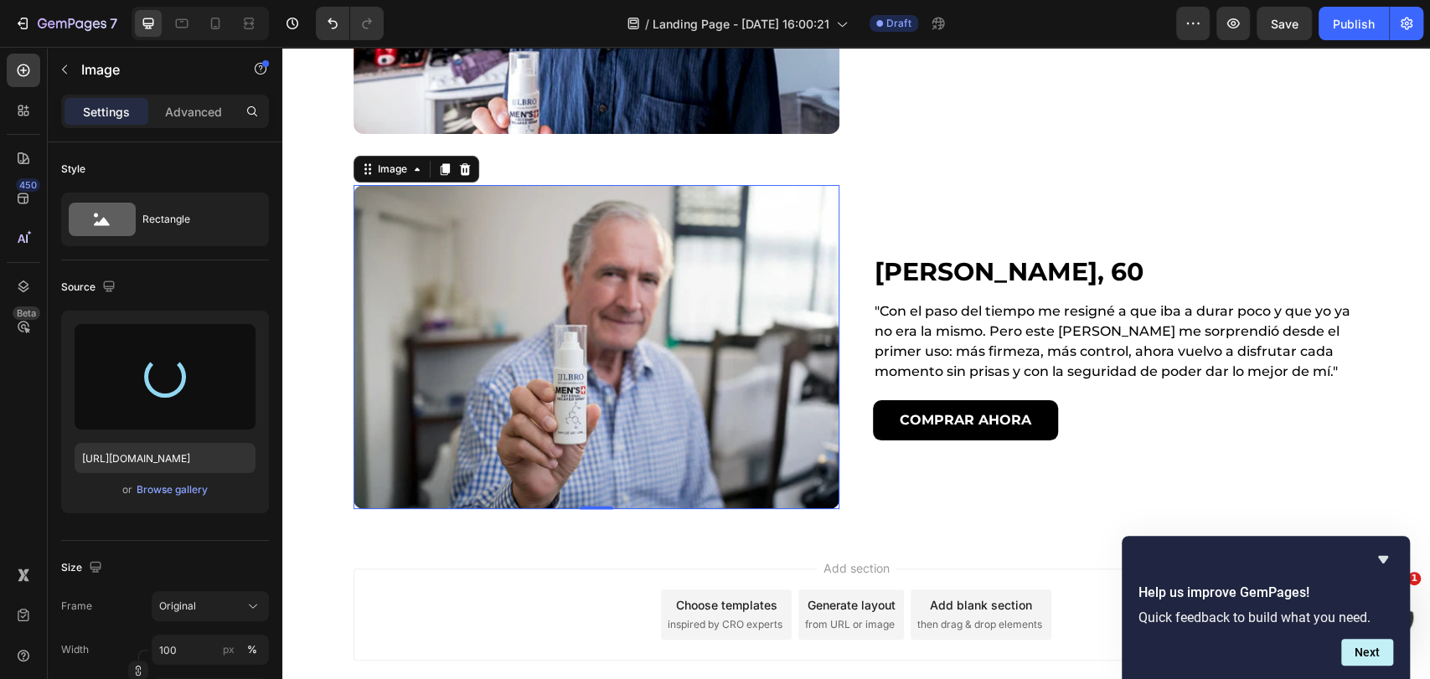
type input "https://cdn.shopify.com/s/files/1/0602/7034/6323/files/gempages_540054900575306…"
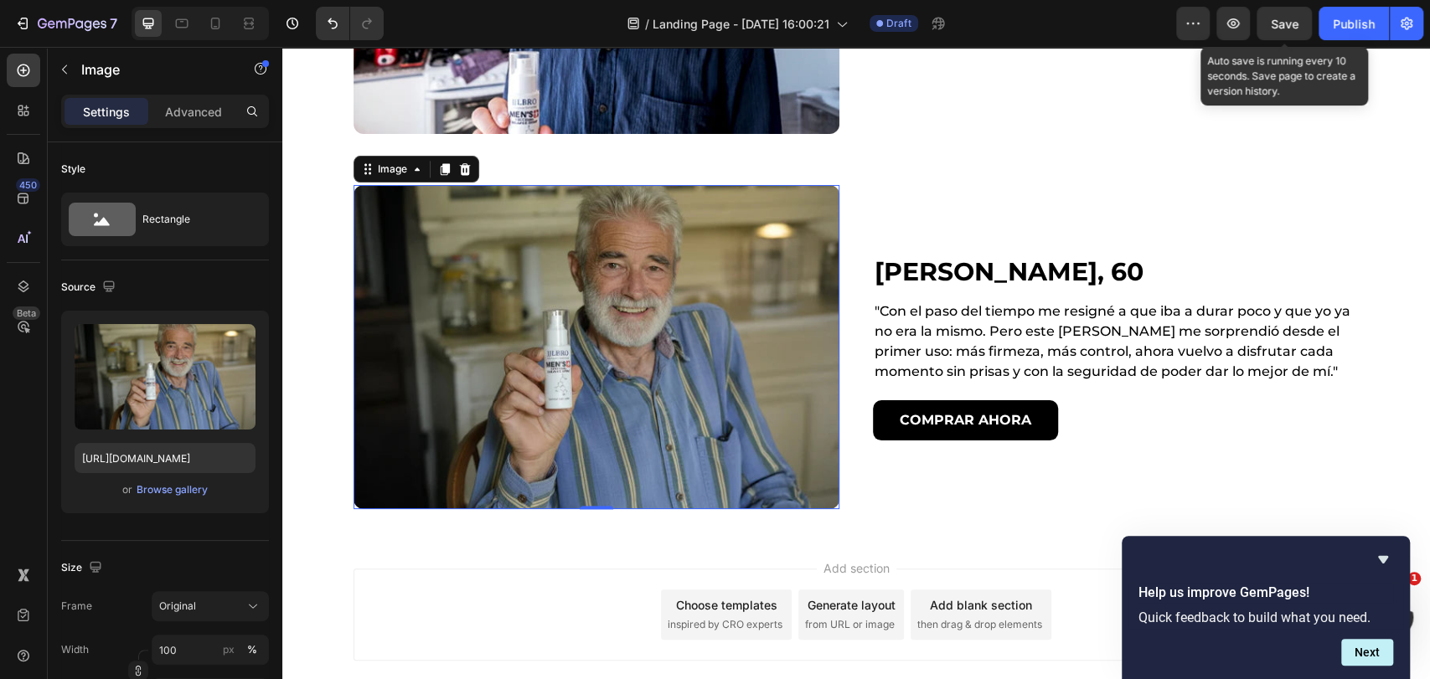
click at [1283, 22] on span "Save" at bounding box center [1285, 24] width 28 height 14
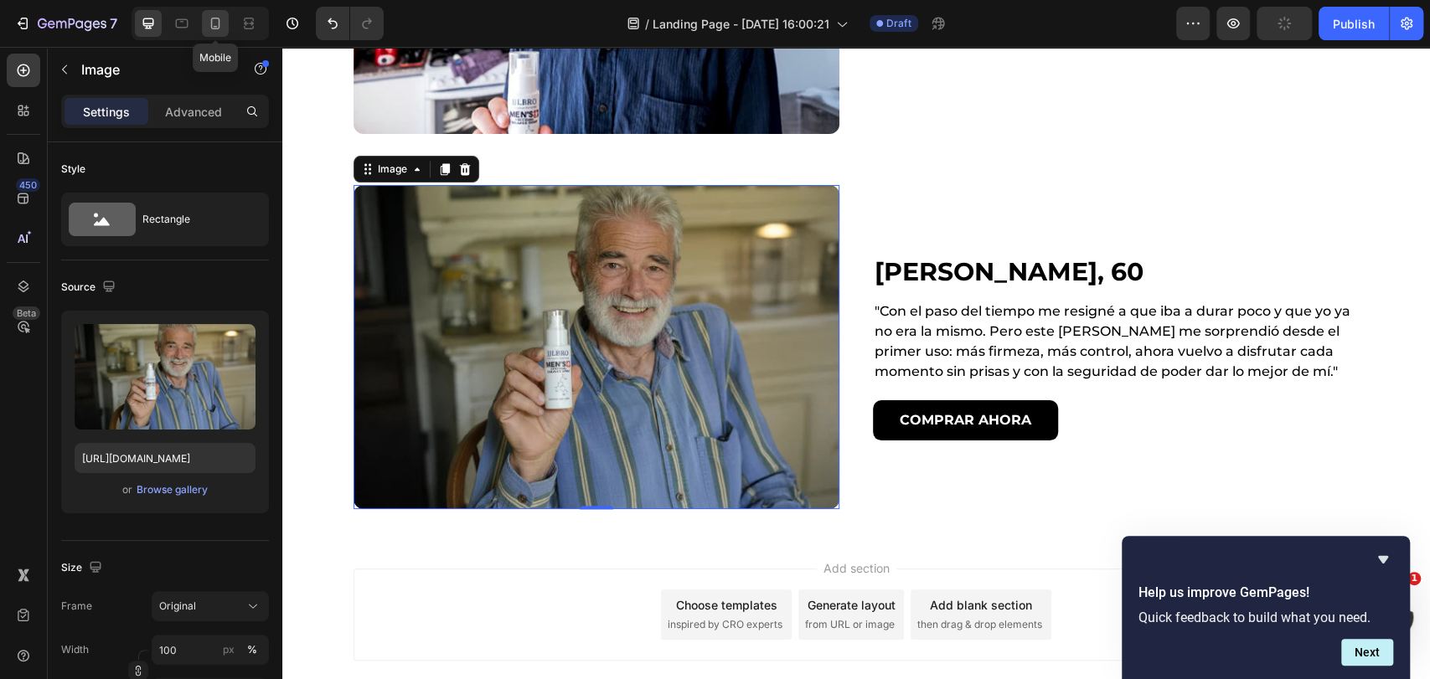
click at [213, 23] on icon at bounding box center [215, 23] width 17 height 17
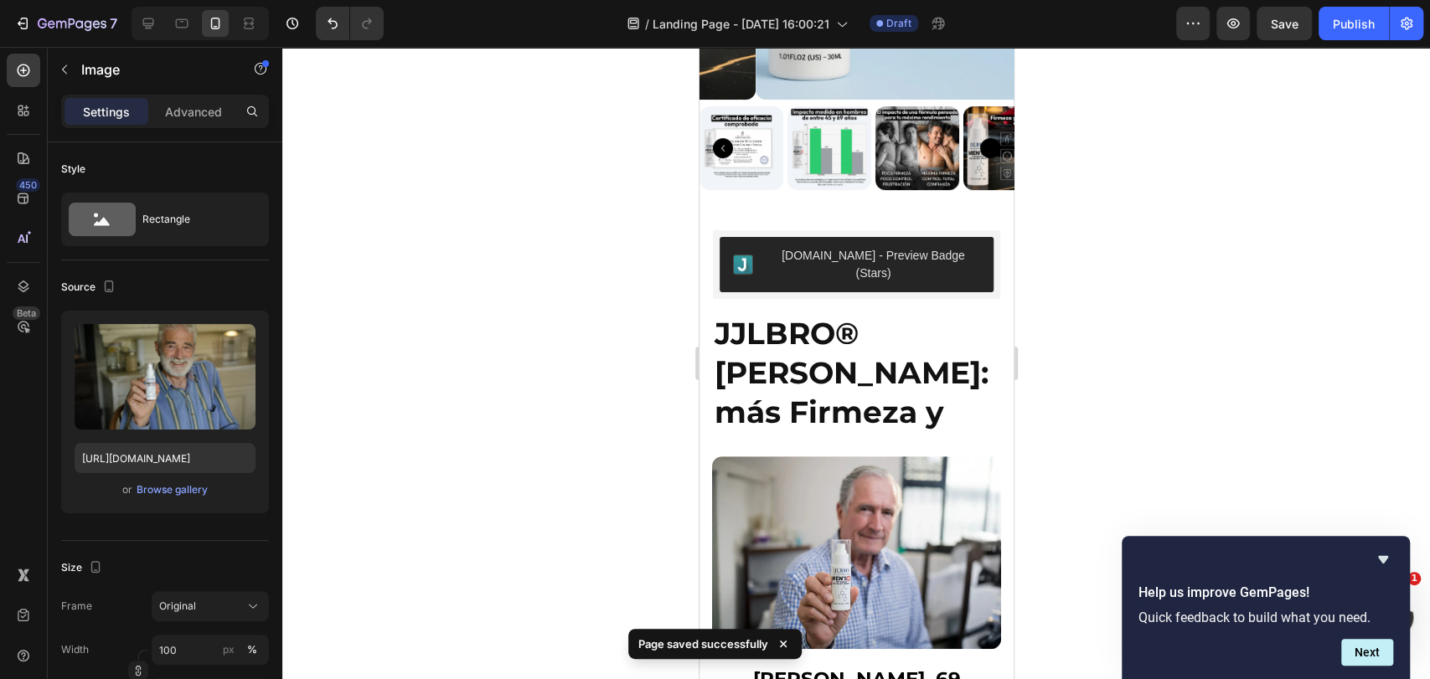
scroll to position [178, 0]
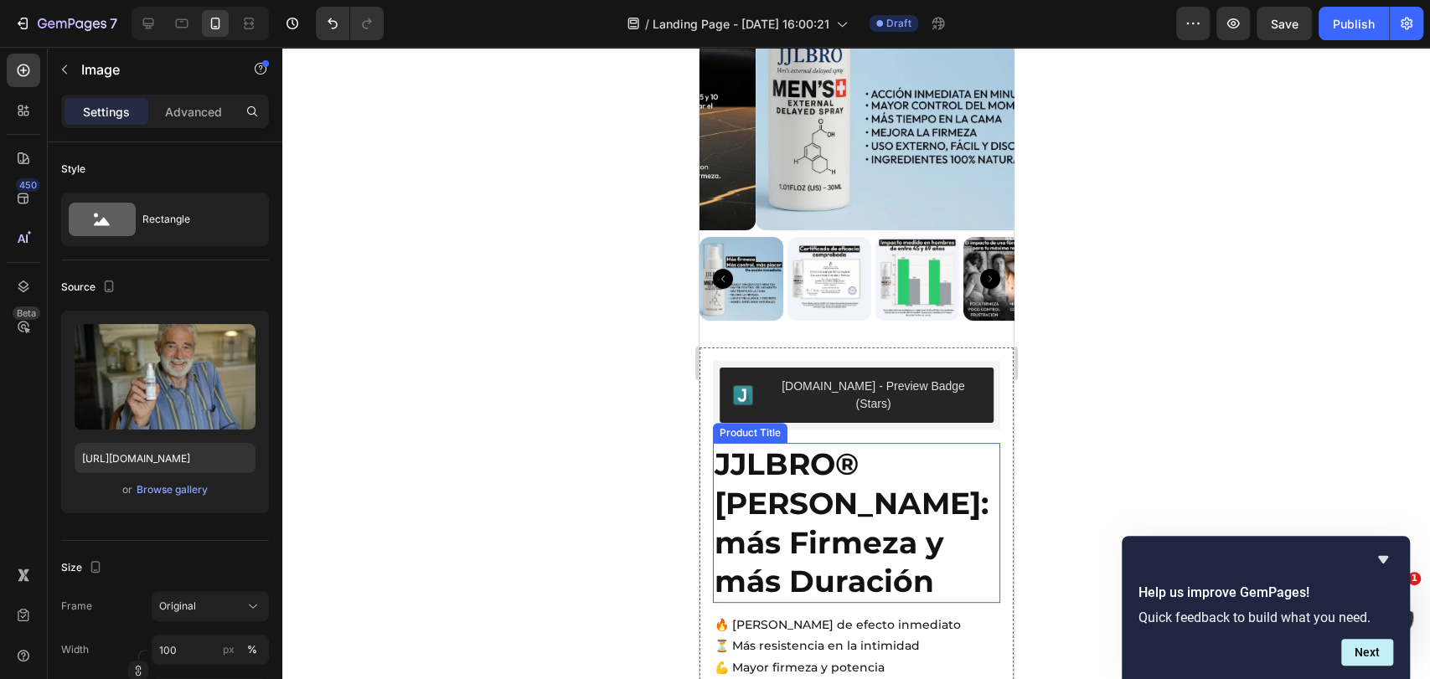
click at [800, 472] on h2 "JJLBRO® [PERSON_NAME]: más Firmeza y más Duración" at bounding box center [855, 523] width 287 height 160
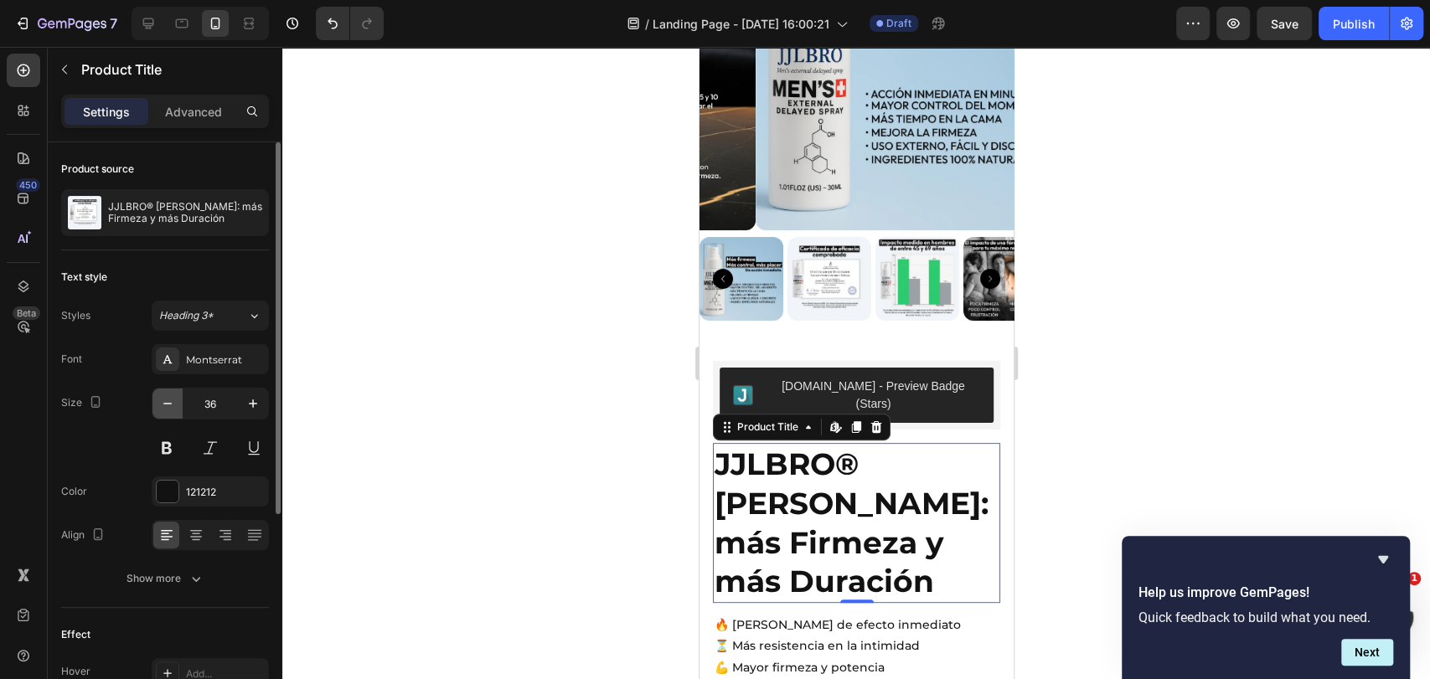
click at [163, 410] on icon "button" at bounding box center [167, 403] width 17 height 17
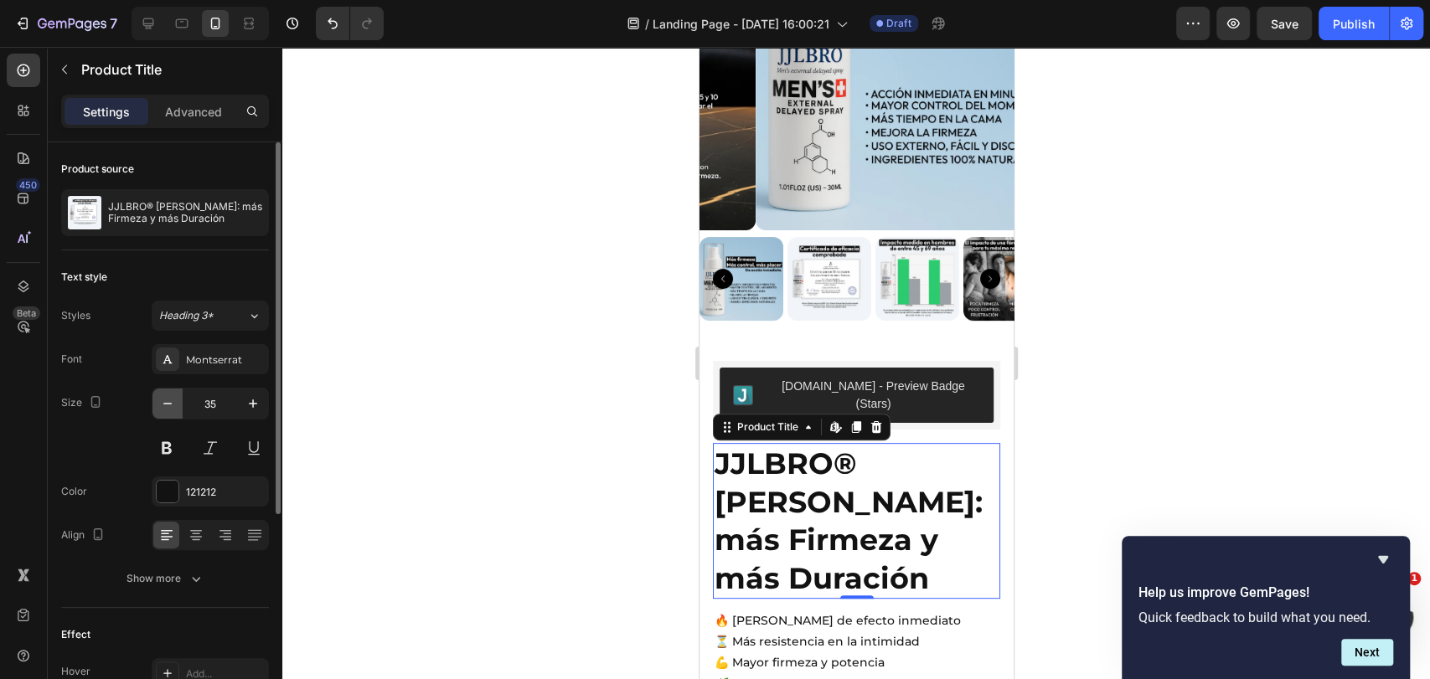
click at [163, 410] on icon "button" at bounding box center [167, 403] width 17 height 17
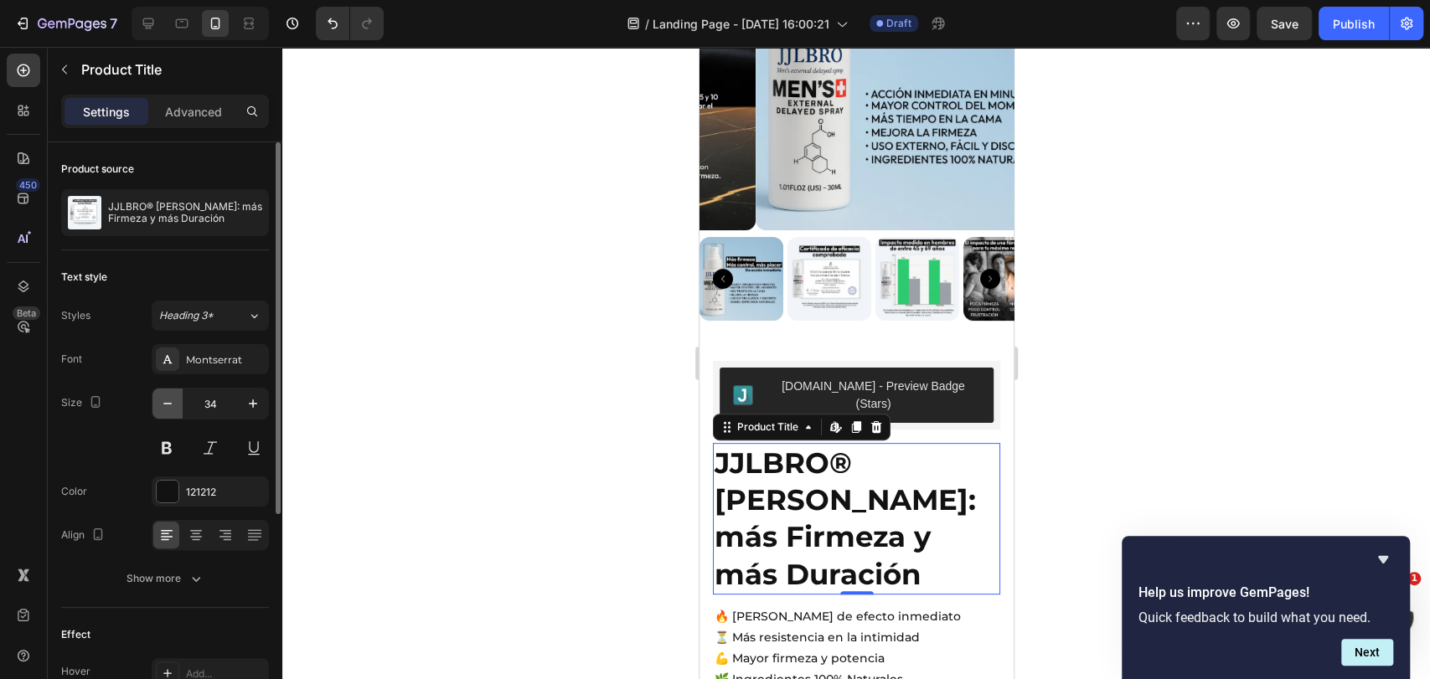
click at [163, 410] on icon "button" at bounding box center [167, 403] width 17 height 17
type input "33"
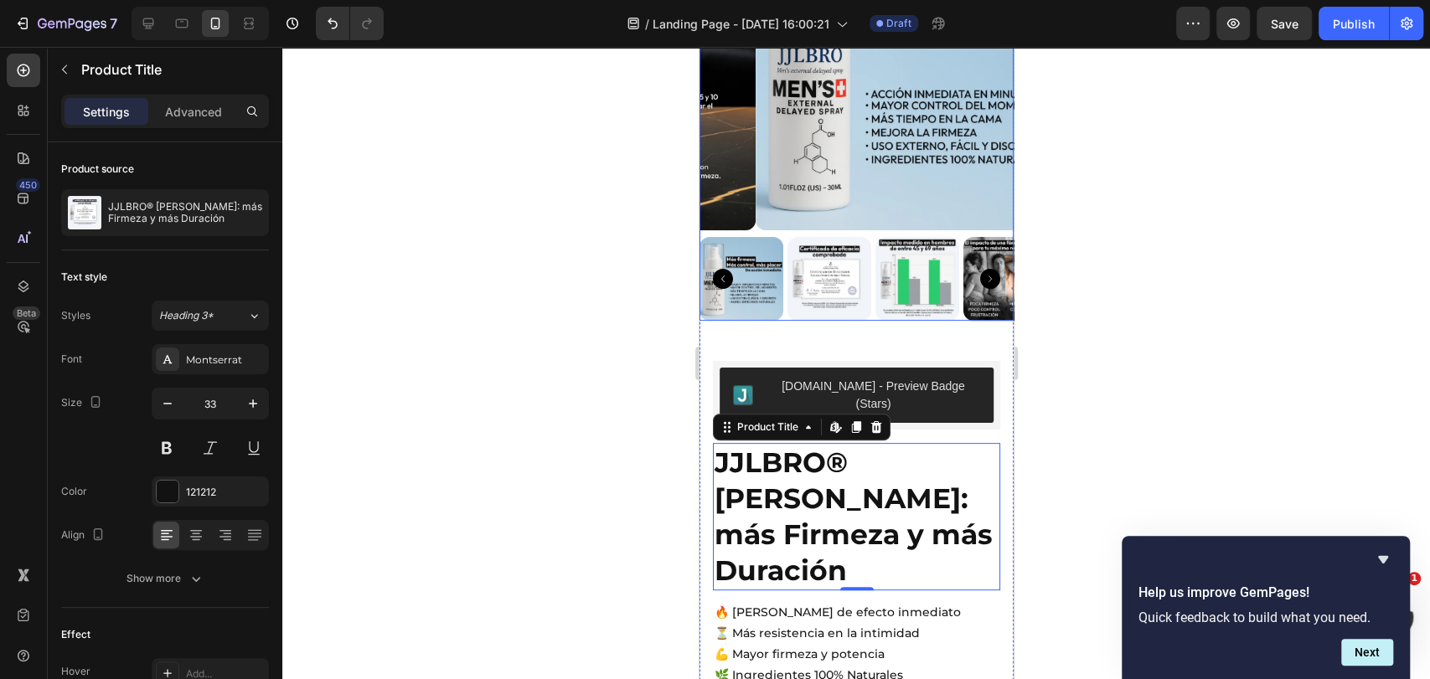
click at [811, 184] on img at bounding box center [912, 73] width 314 height 314
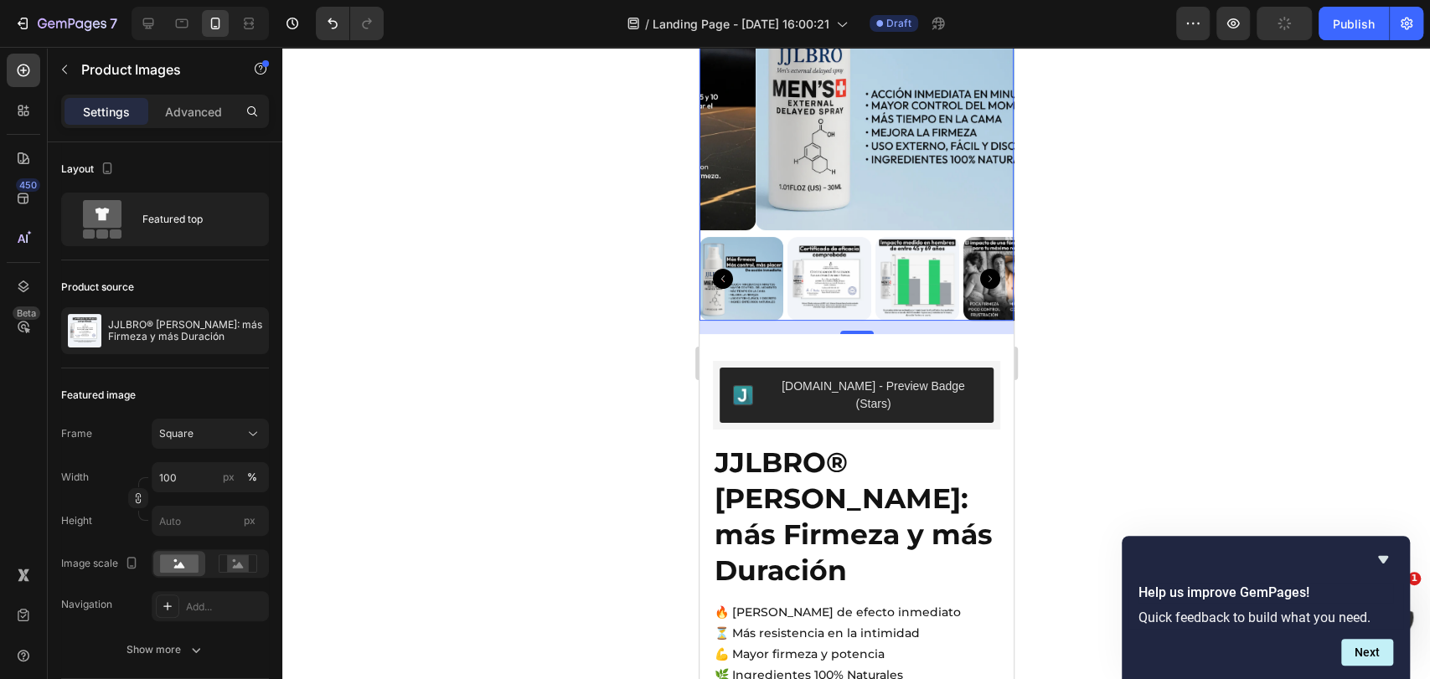
scroll to position [186, 0]
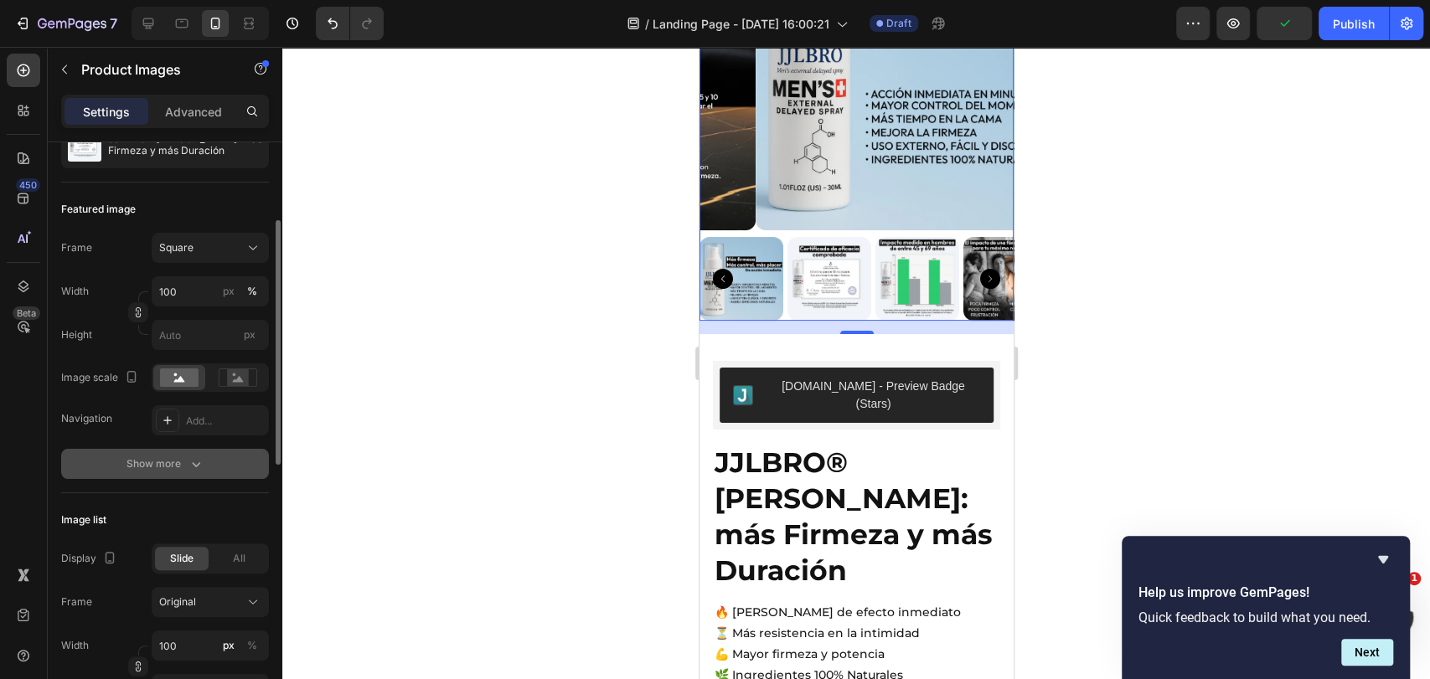
click at [227, 473] on button "Show more" at bounding box center [165, 464] width 208 height 30
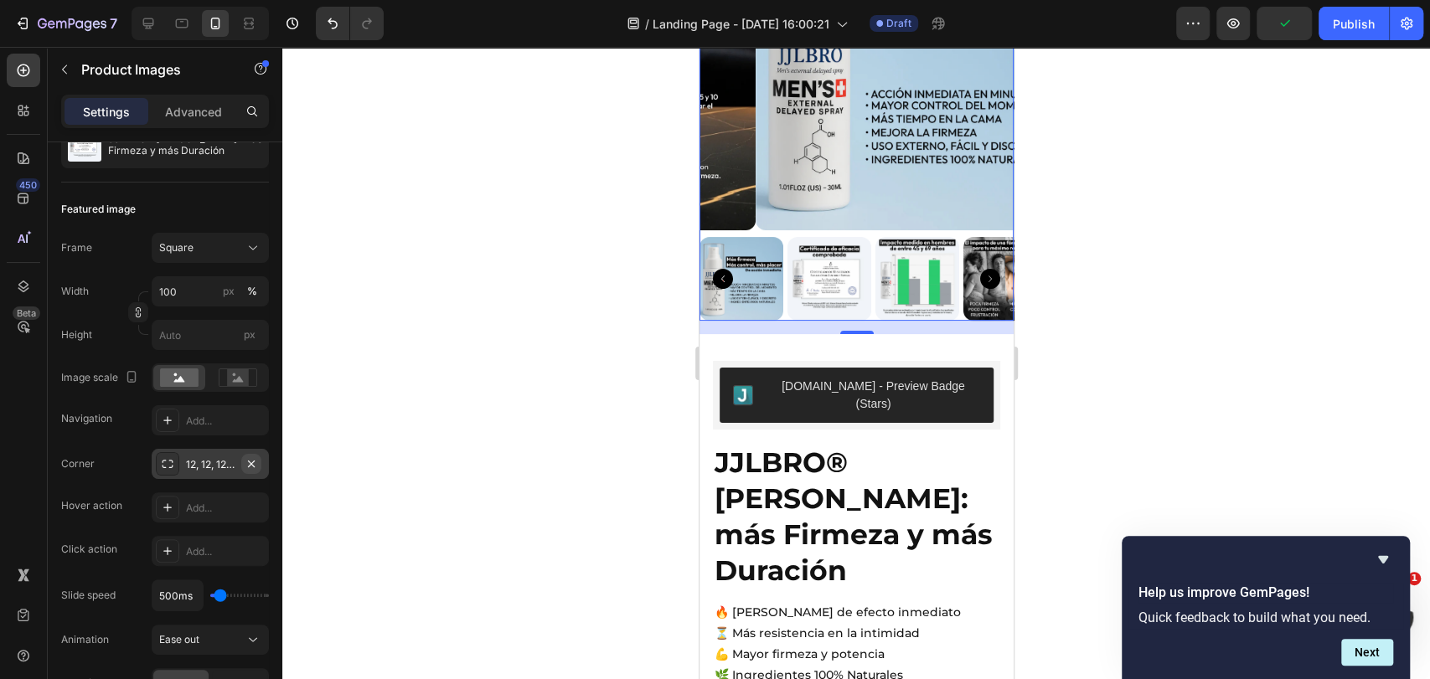
click at [251, 464] on icon "button" at bounding box center [251, 463] width 7 height 7
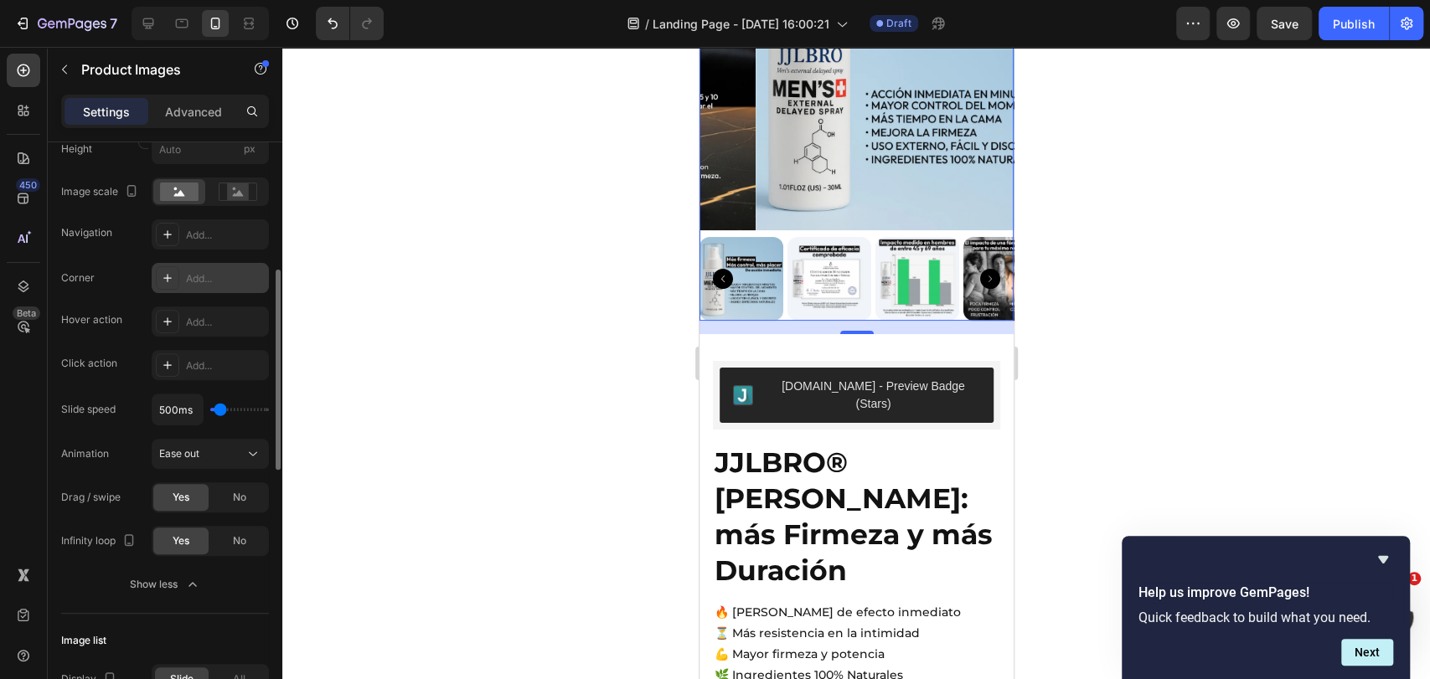
scroll to position [558, 0]
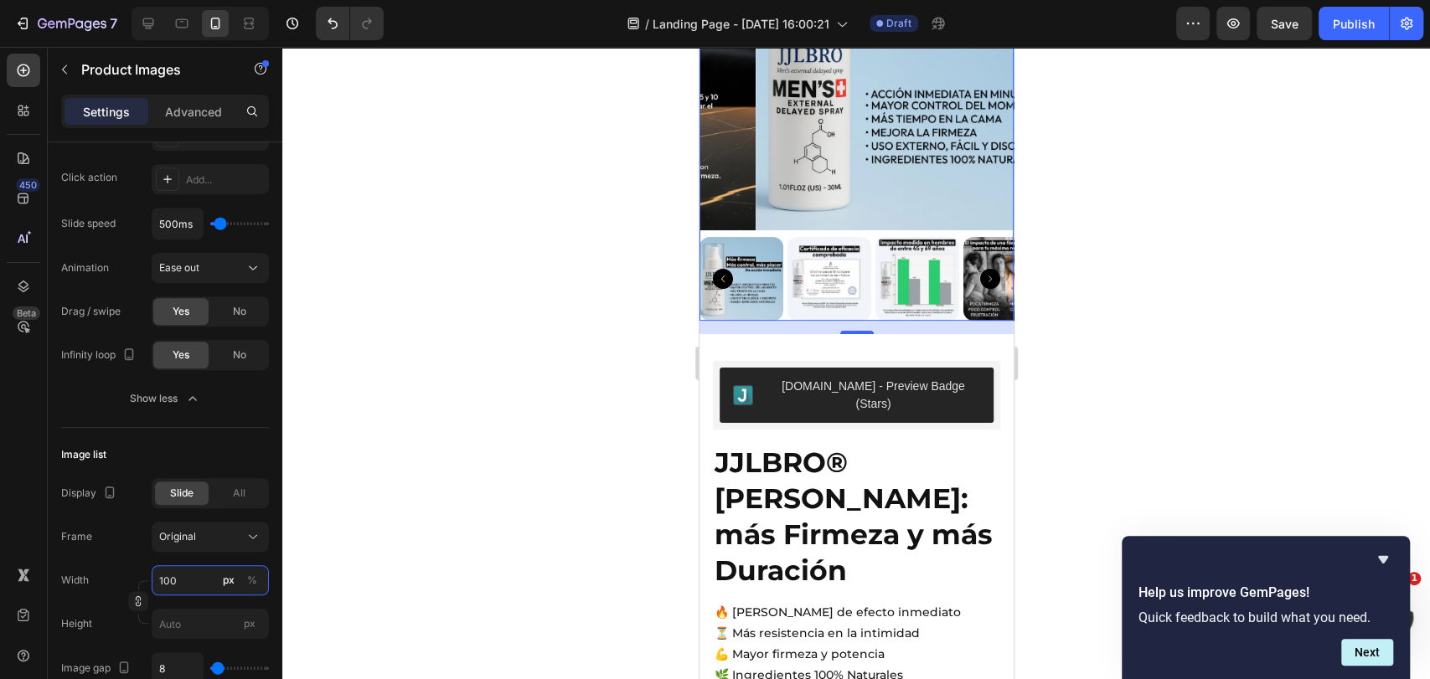
click at [198, 585] on input "100" at bounding box center [210, 580] width 117 height 30
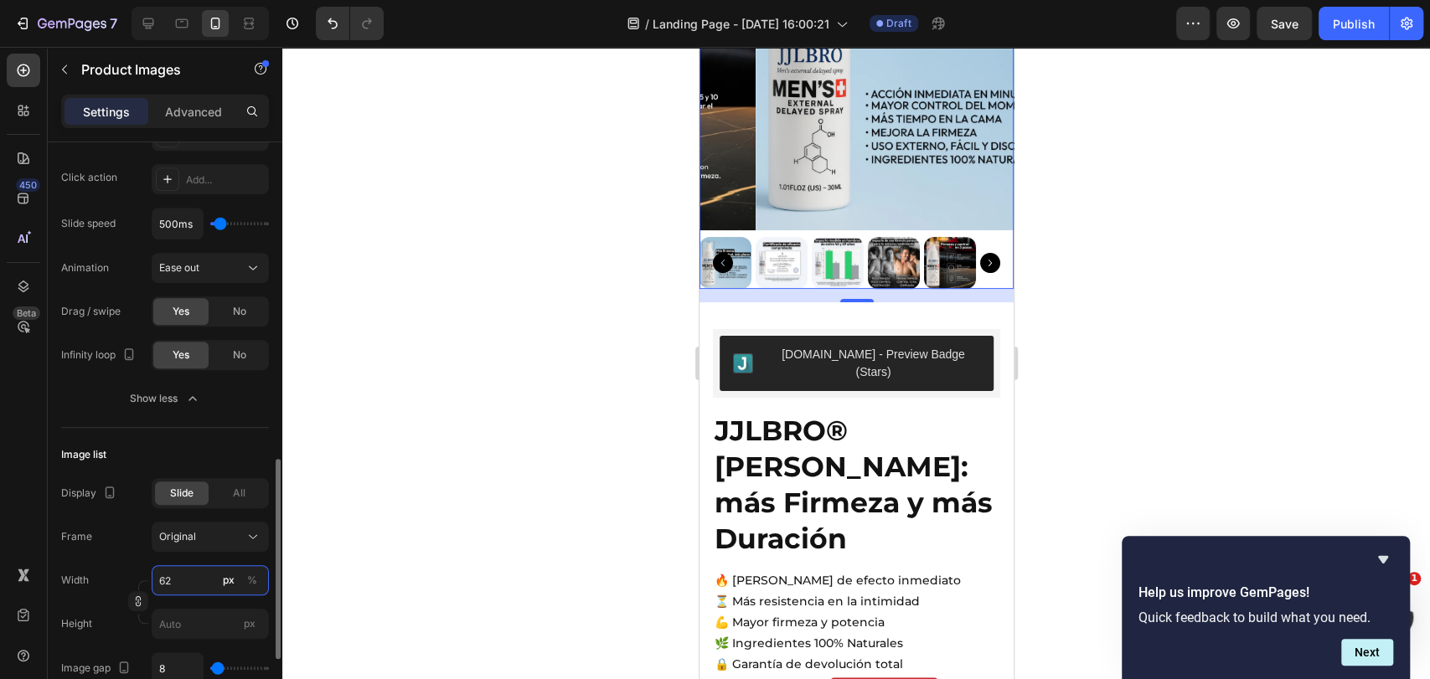
scroll to position [744, 0]
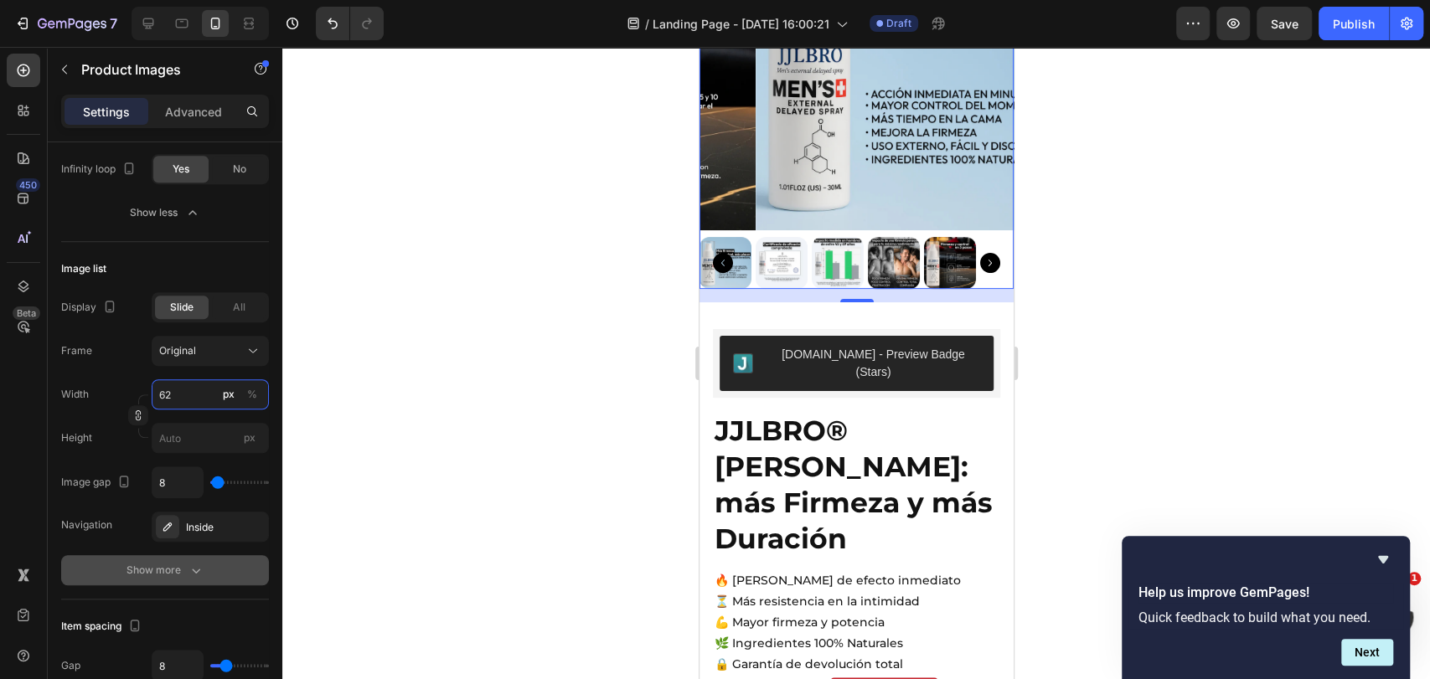
type input "62"
click at [147, 570] on div "Show more" at bounding box center [165, 570] width 78 height 17
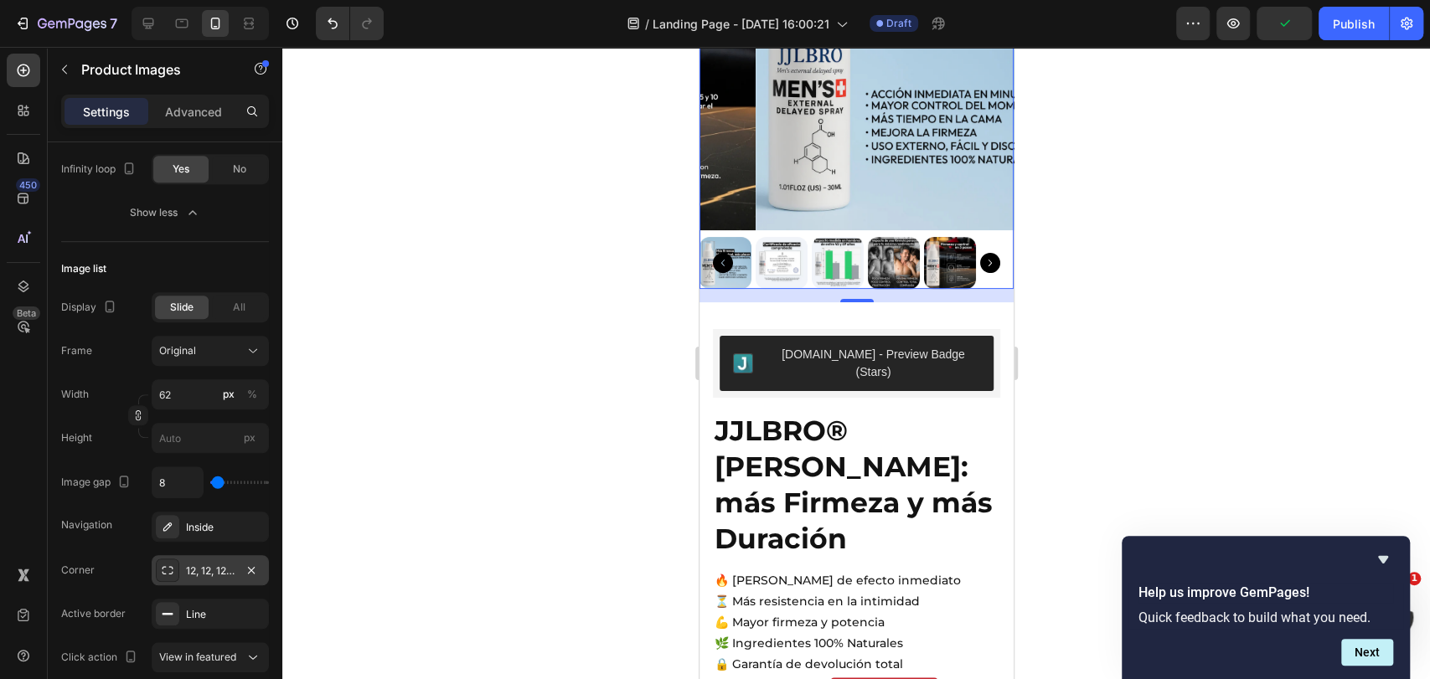
click at [209, 570] on div "12, 12, 12, 12" at bounding box center [210, 571] width 49 height 15
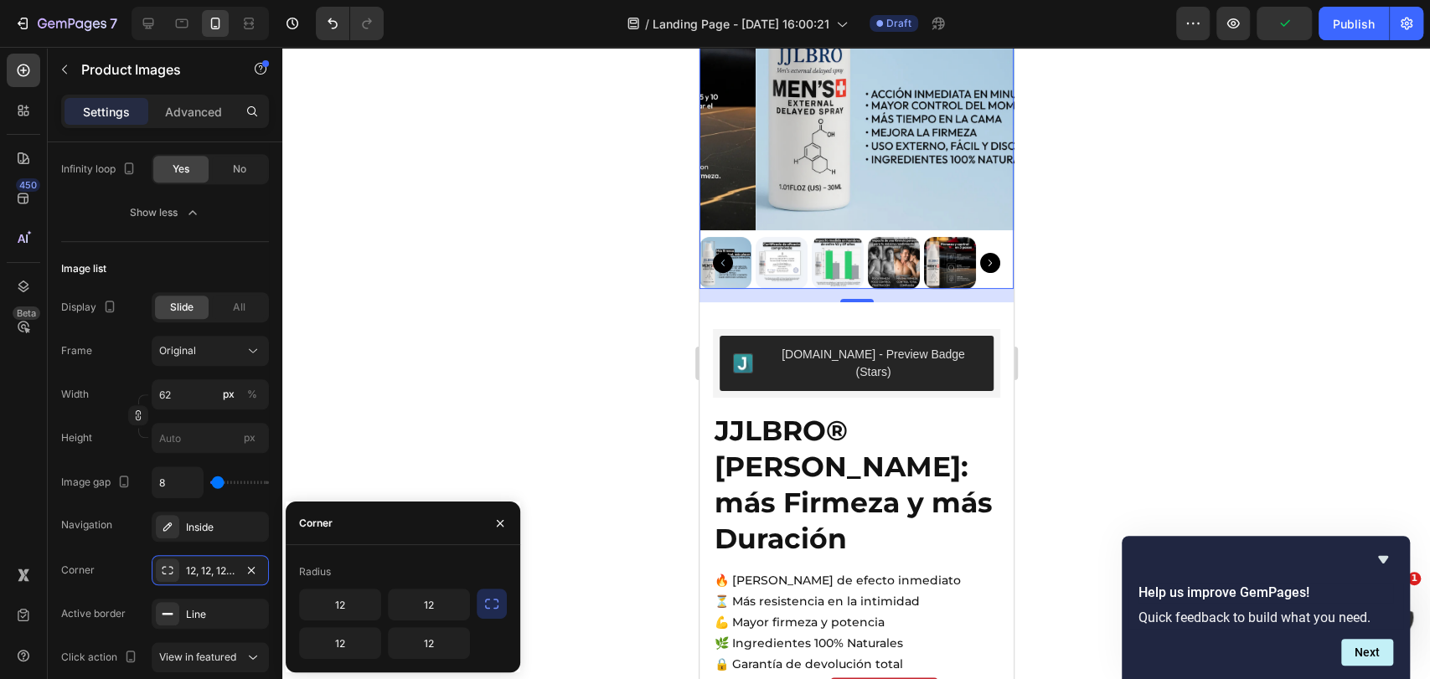
click at [494, 601] on icon "button" at bounding box center [491, 604] width 17 height 17
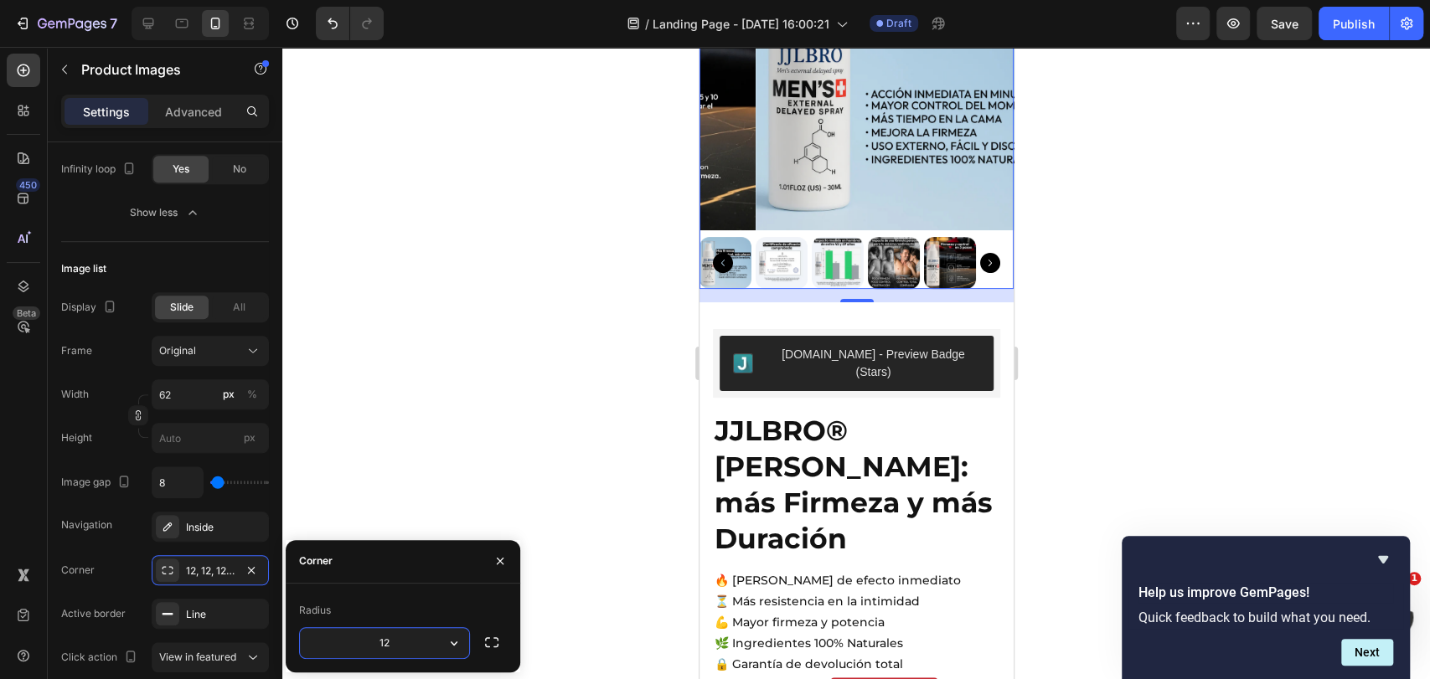
click at [407, 650] on input "12" at bounding box center [384, 643] width 169 height 30
type input "10"
click at [492, 643] on icon "button" at bounding box center [491, 642] width 17 height 17
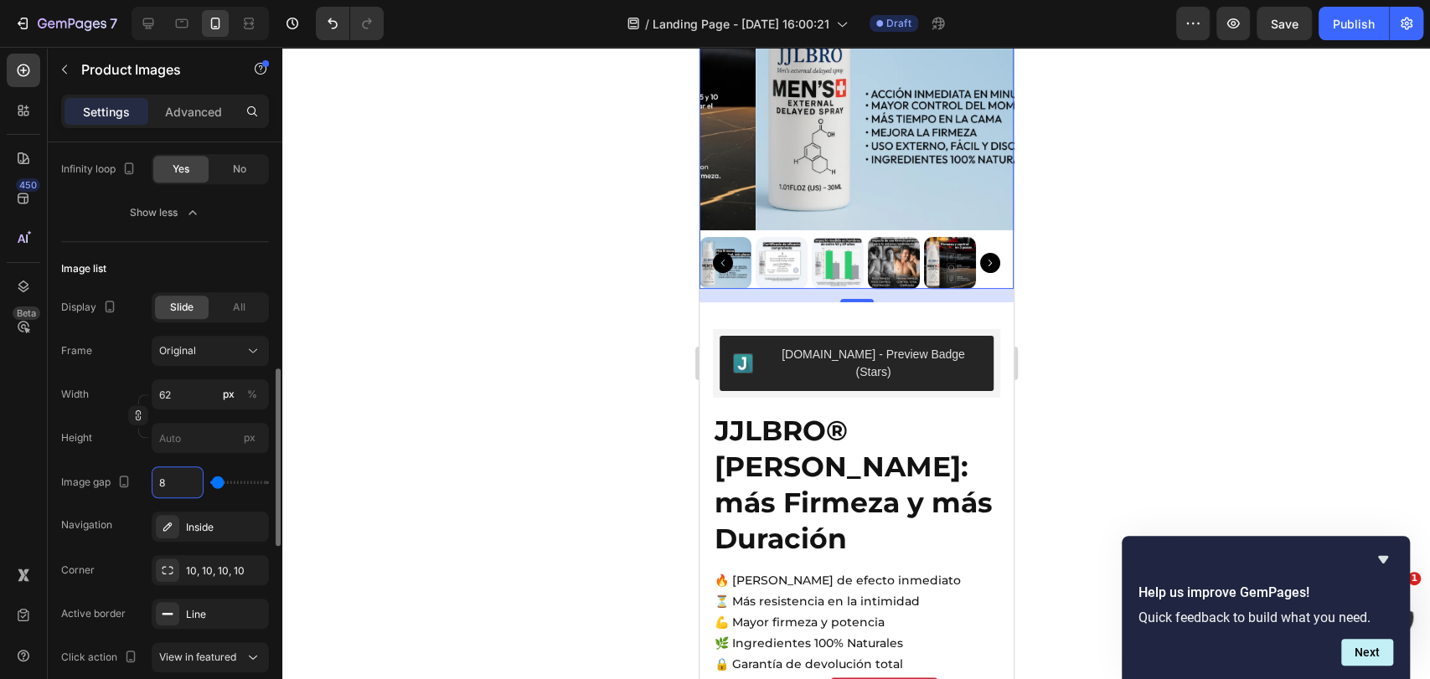
click at [182, 481] on input "8" at bounding box center [177, 482] width 50 height 30
type input "9"
type input "10"
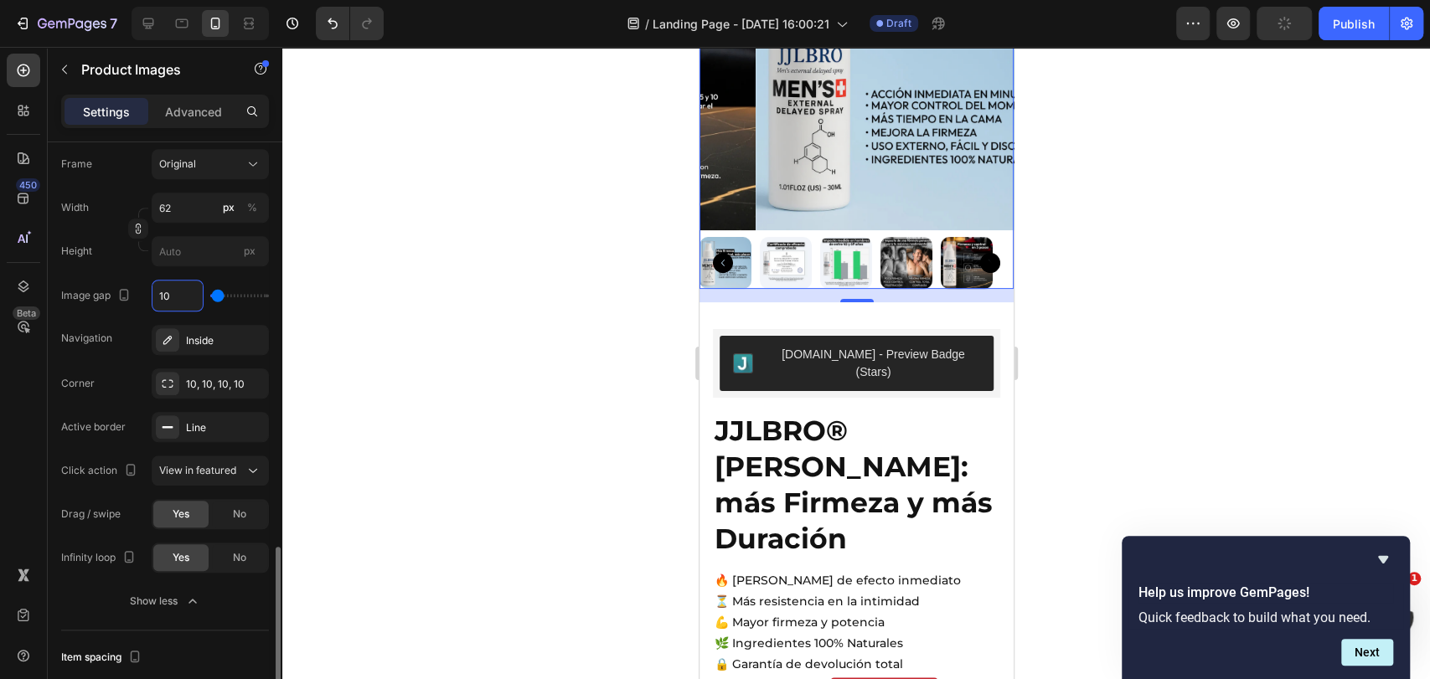
scroll to position [1024, 0]
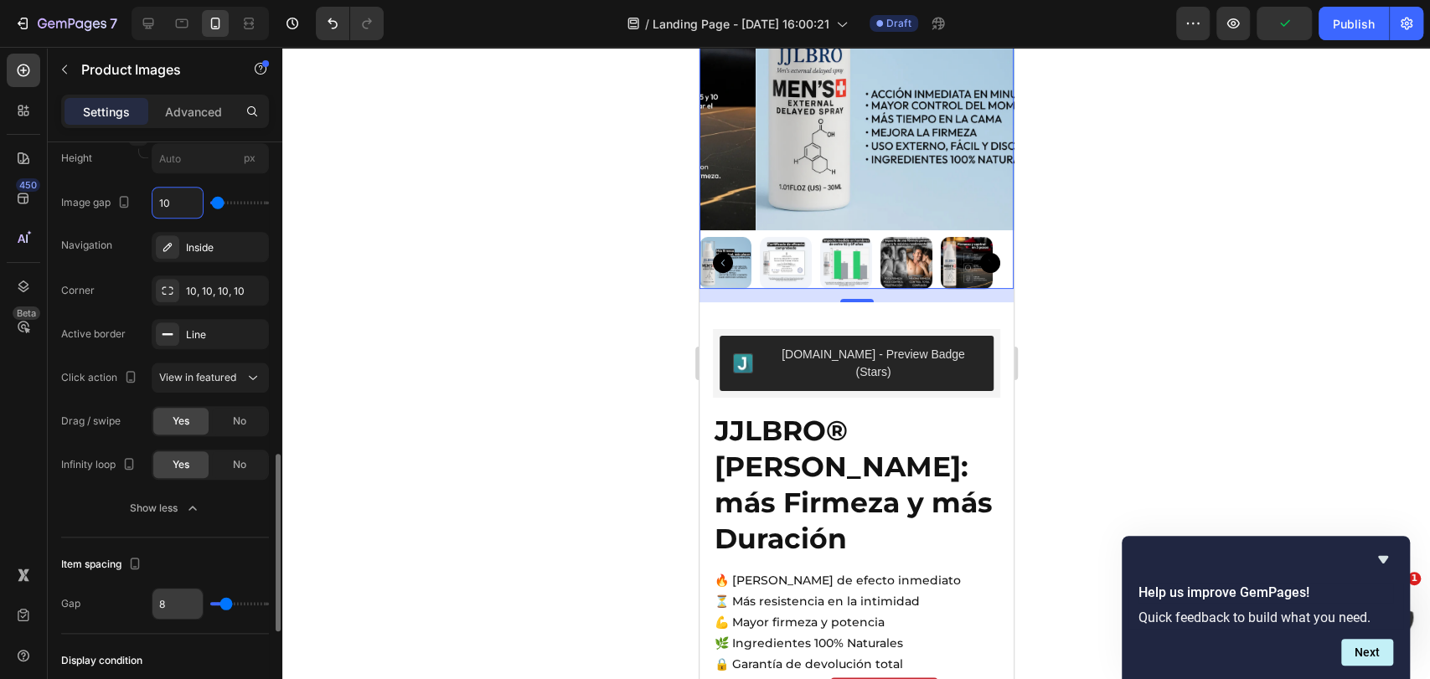
click at [168, 612] on input "8" at bounding box center [177, 604] width 50 height 30
type input "9"
type input "10"
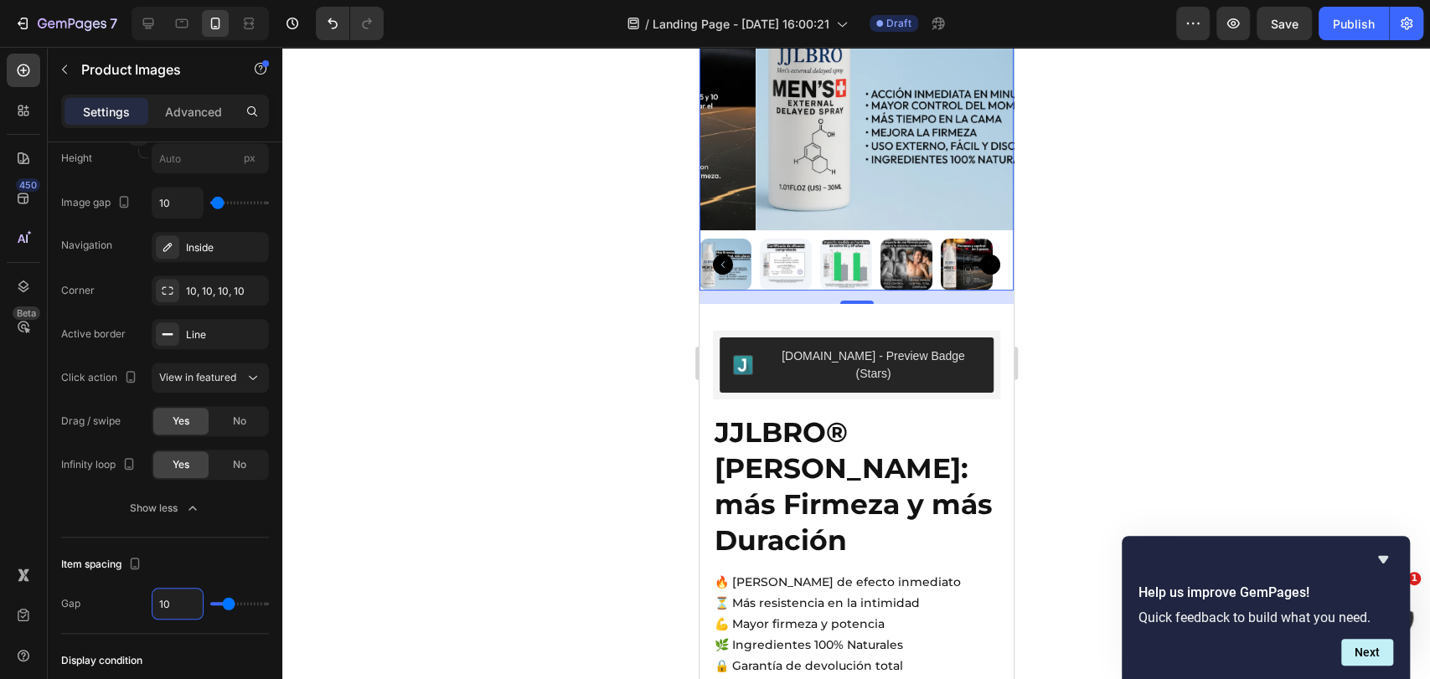
click at [1277, 29] on span "Save" at bounding box center [1285, 24] width 28 height 14
click at [885, 299] on div "Product Images 16 Judge.me - Preview Badge (Stars) Judge.me JJLBRO® SPRY: más F…" at bounding box center [856, 448] width 314 height 1065
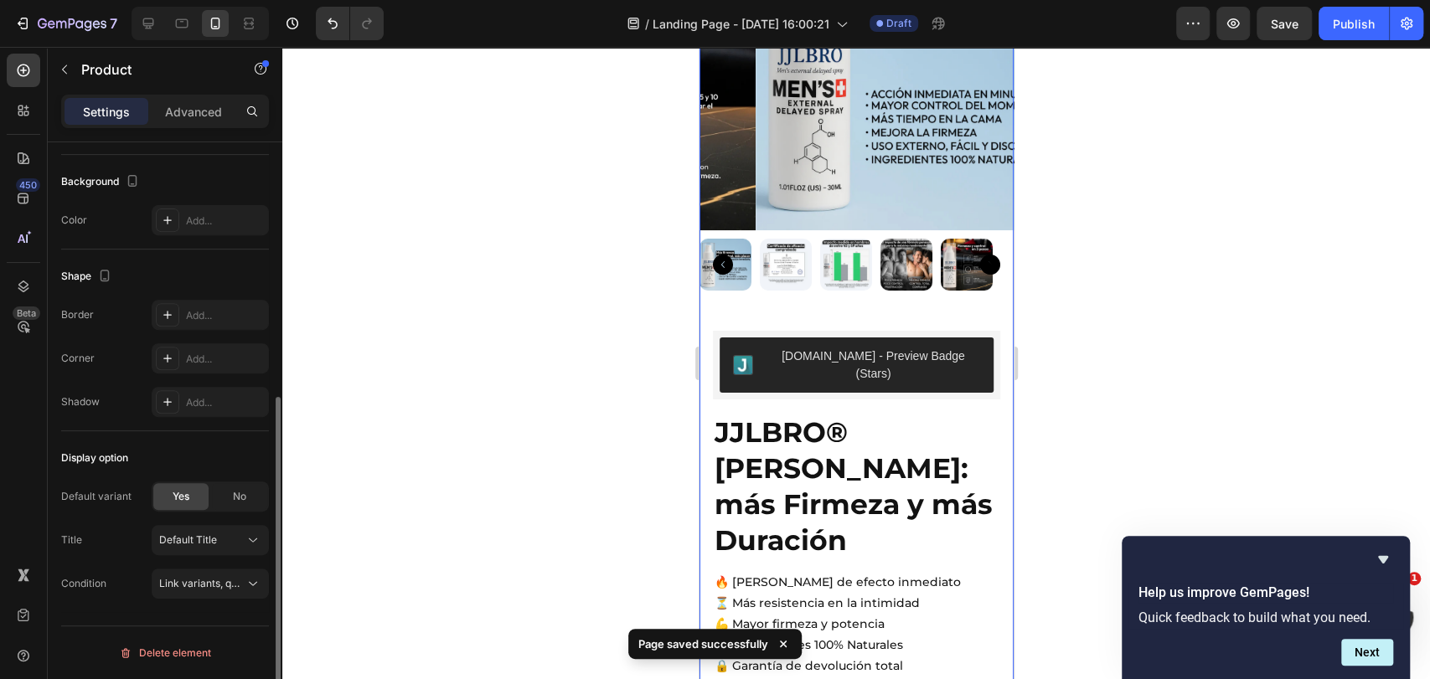
scroll to position [0, 0]
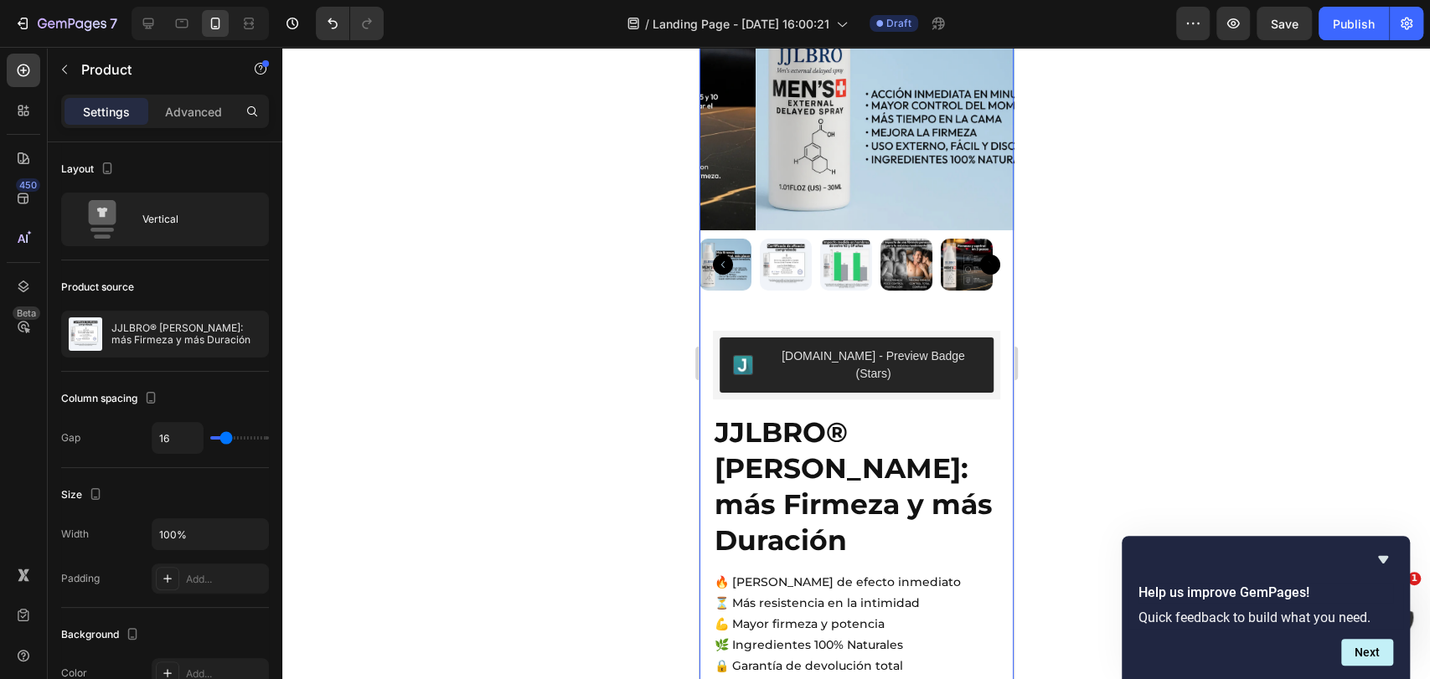
click at [788, 290] on div "Product Images Judge.me - Preview Badge (Stars) Judge.me JJLBRO® SPRY: más Firm…" at bounding box center [856, 448] width 314 height 1065
click at [1283, 24] on span "Save" at bounding box center [1285, 24] width 28 height 14
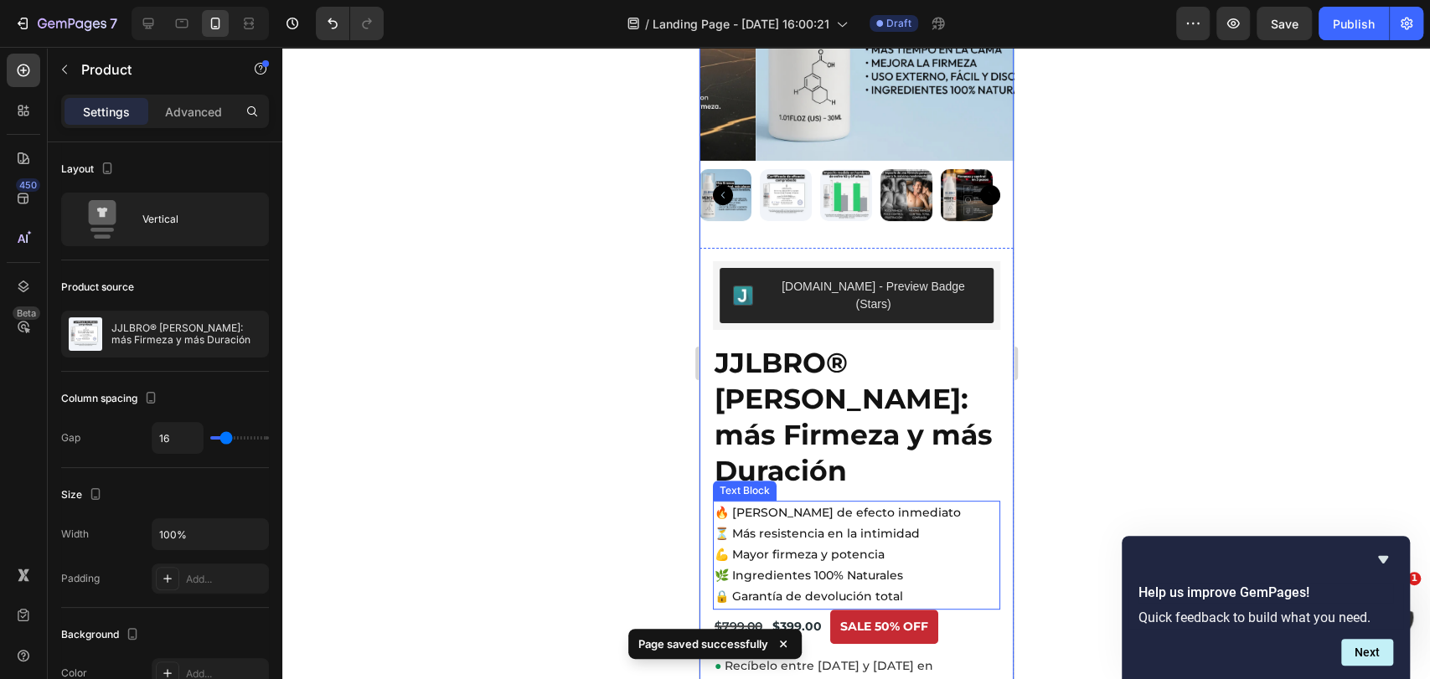
scroll to position [271, 0]
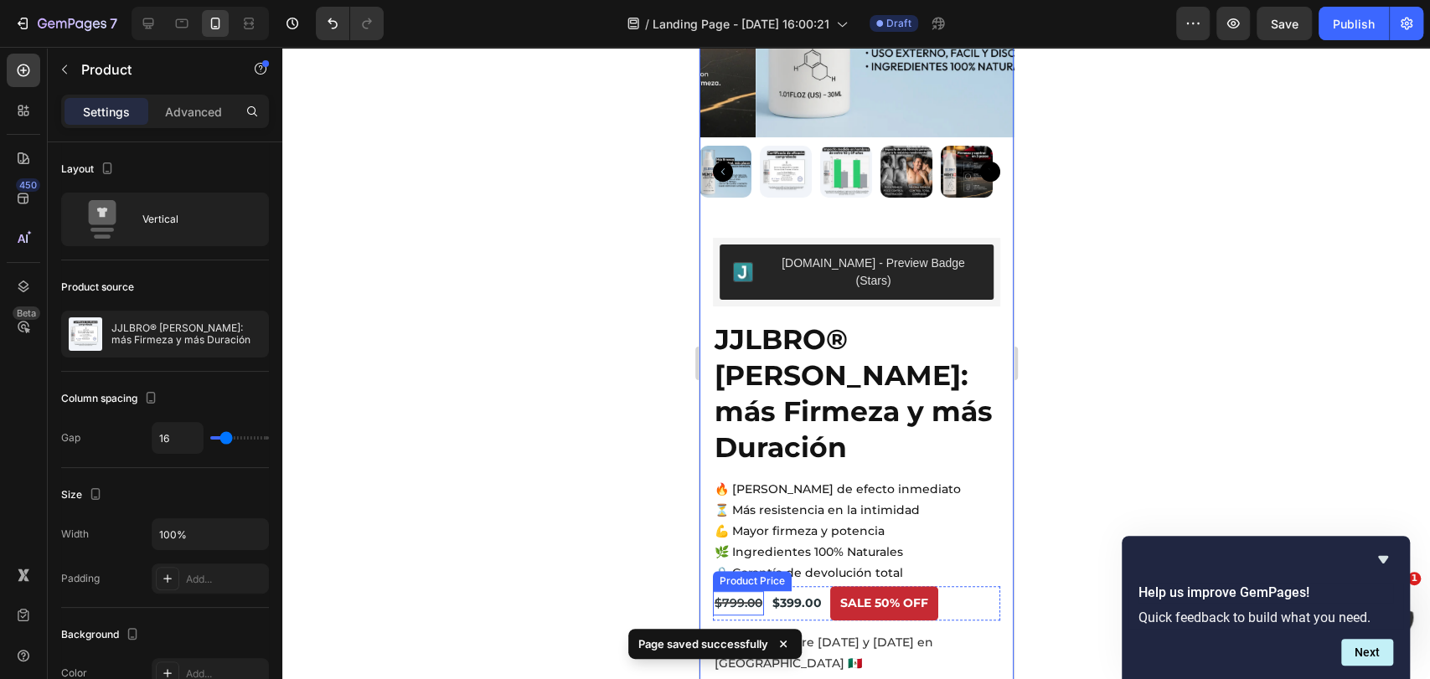
click at [761, 571] on div "Product Price" at bounding box center [751, 581] width 79 height 20
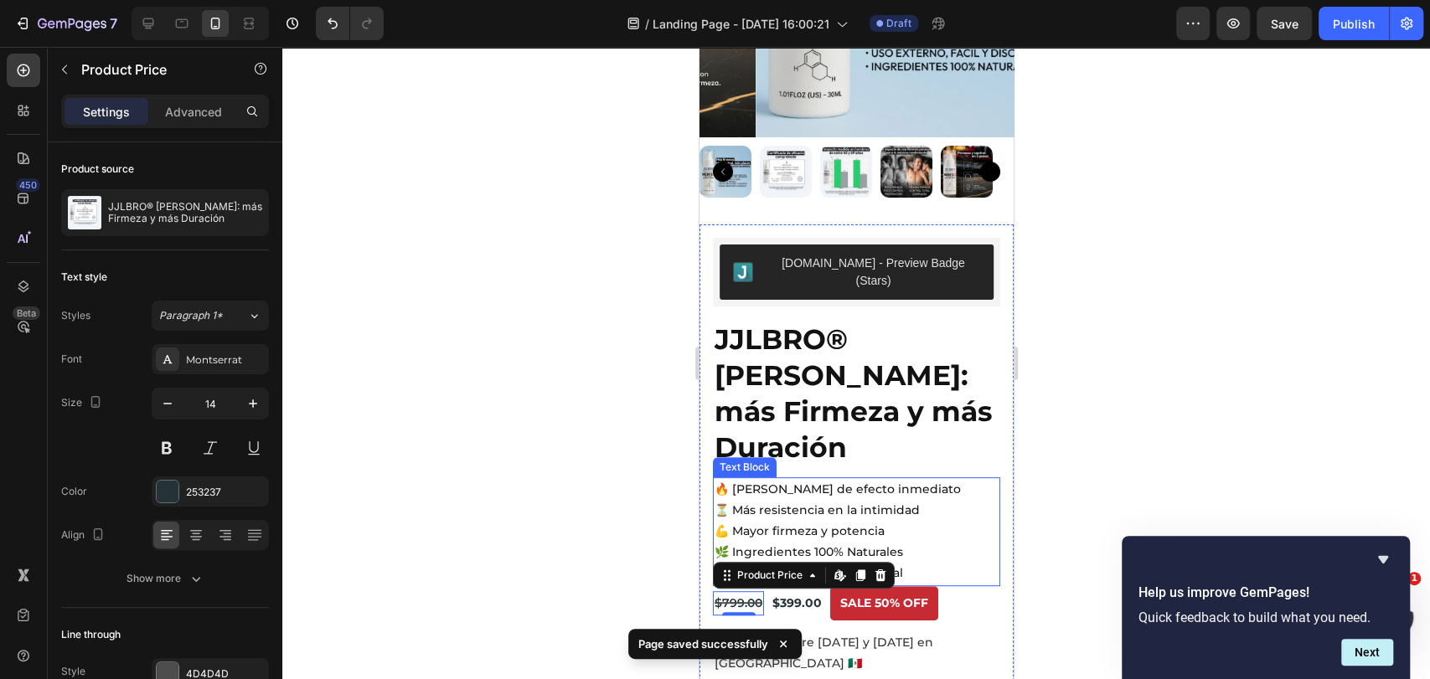
click at [785, 521] on p "💪 Mayor firmeza y potencia" at bounding box center [856, 531] width 284 height 21
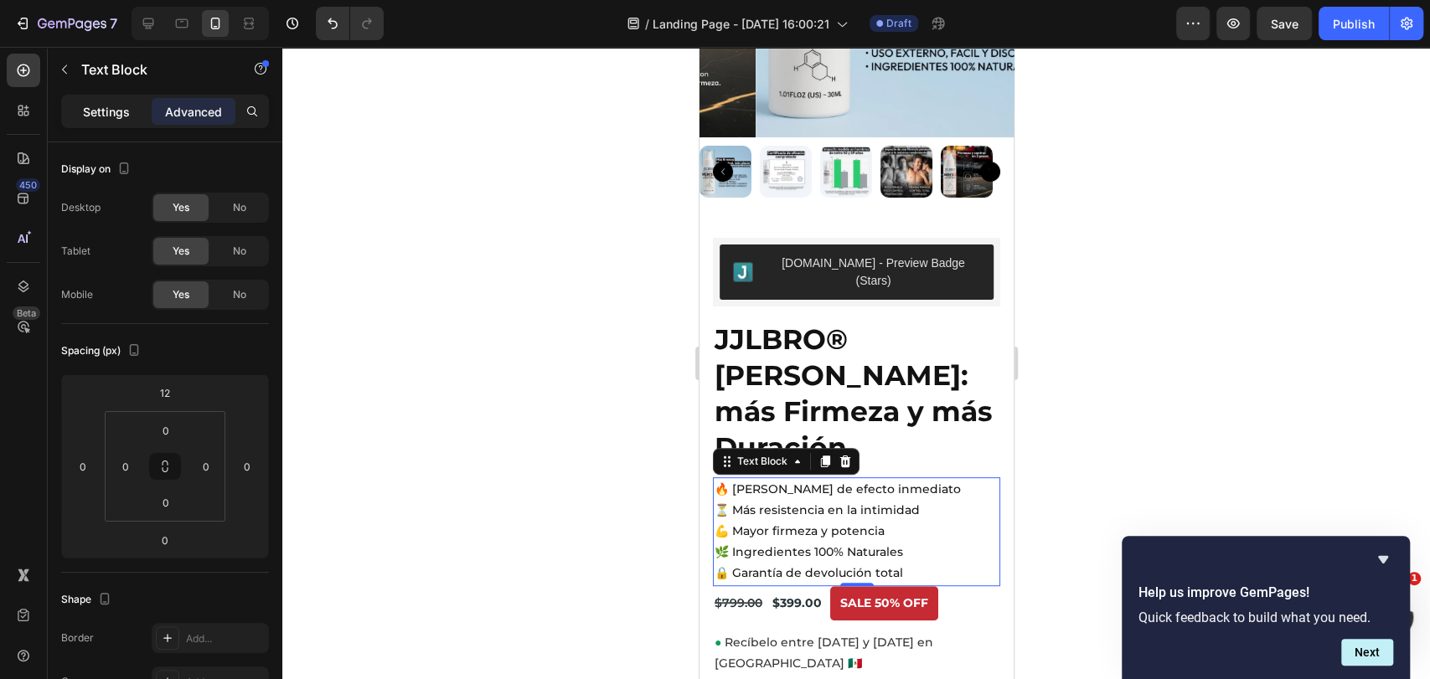
click at [111, 122] on div "Settings" at bounding box center [107, 111] width 84 height 27
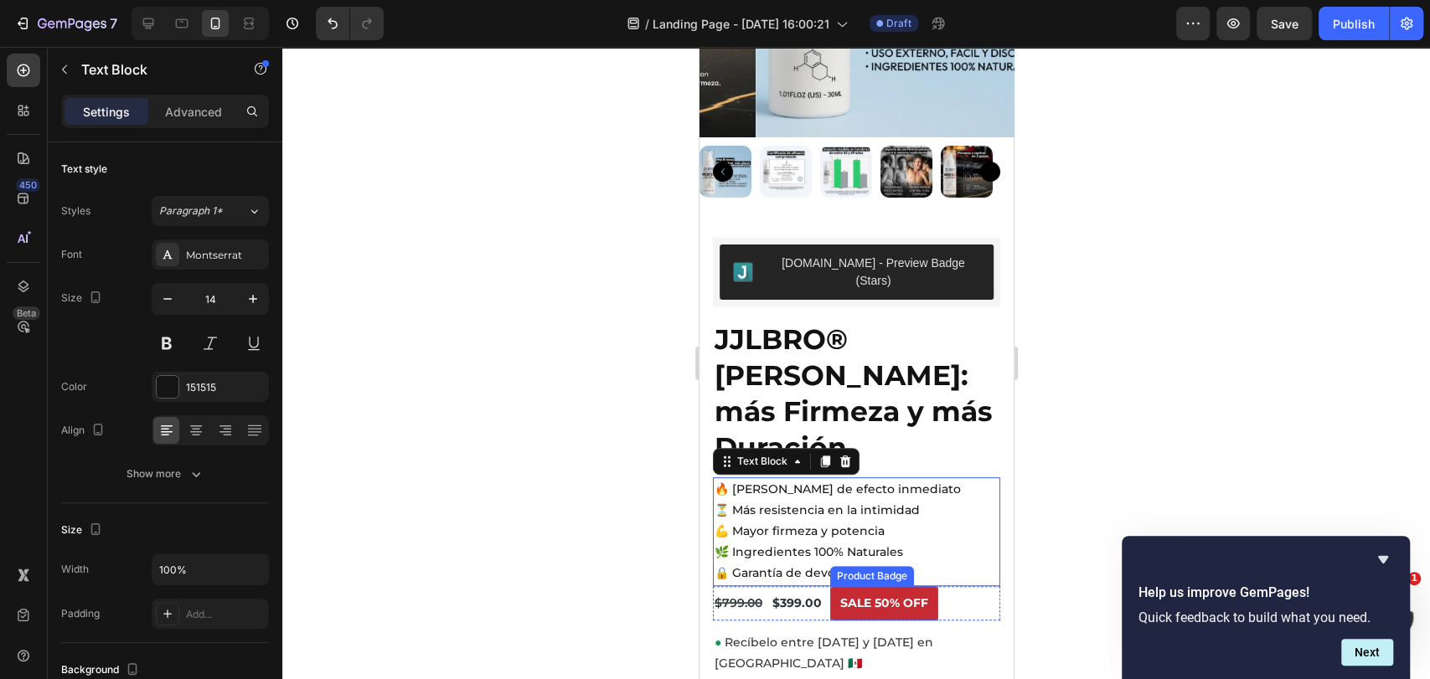
click at [863, 586] on pre "Sale 50% off" at bounding box center [883, 603] width 108 height 34
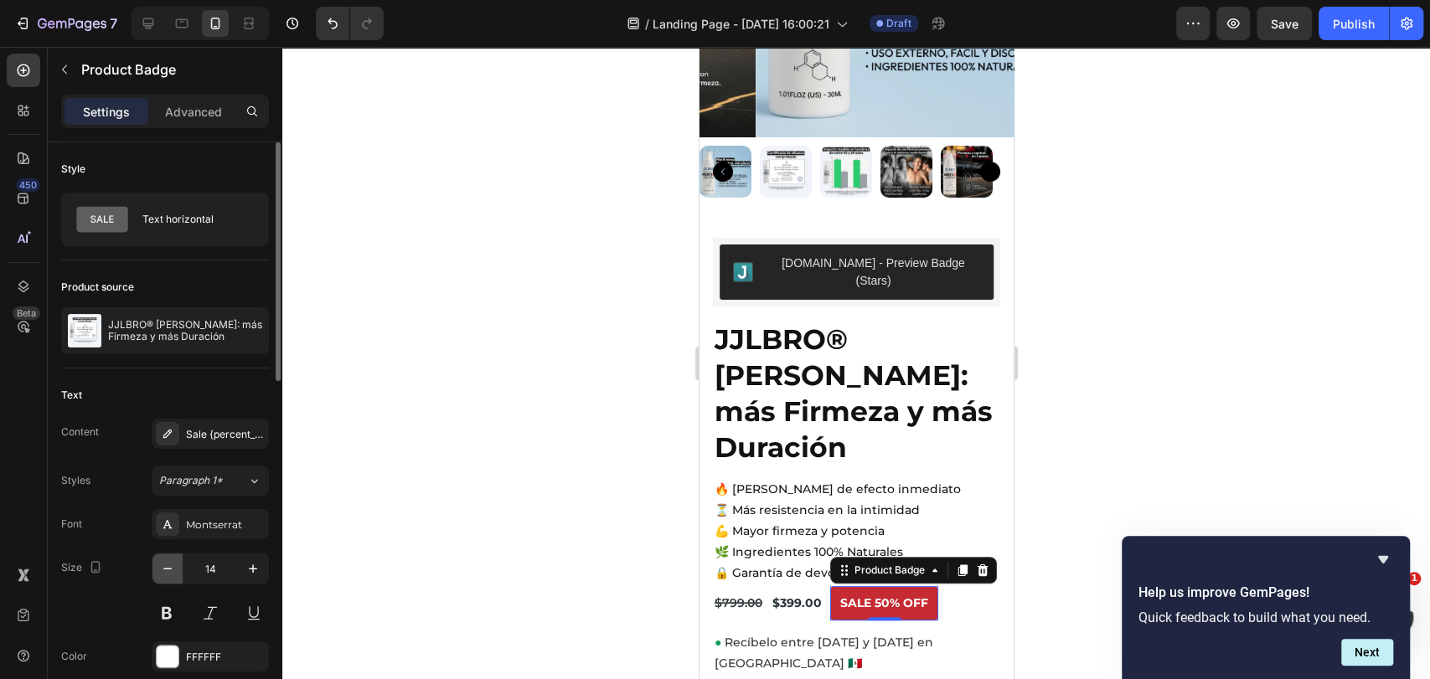
click at [168, 570] on icon "button" at bounding box center [167, 568] width 17 height 17
type input "13"
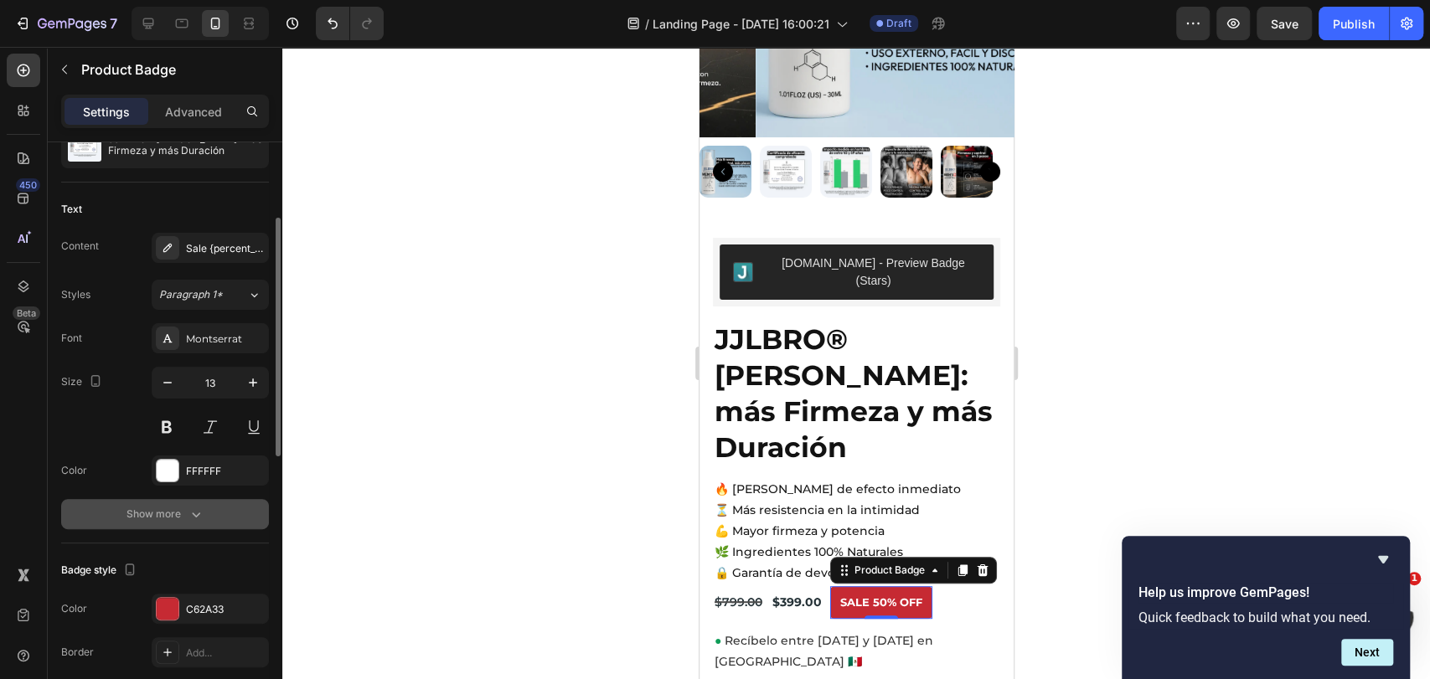
click at [240, 514] on button "Show more" at bounding box center [165, 514] width 208 height 30
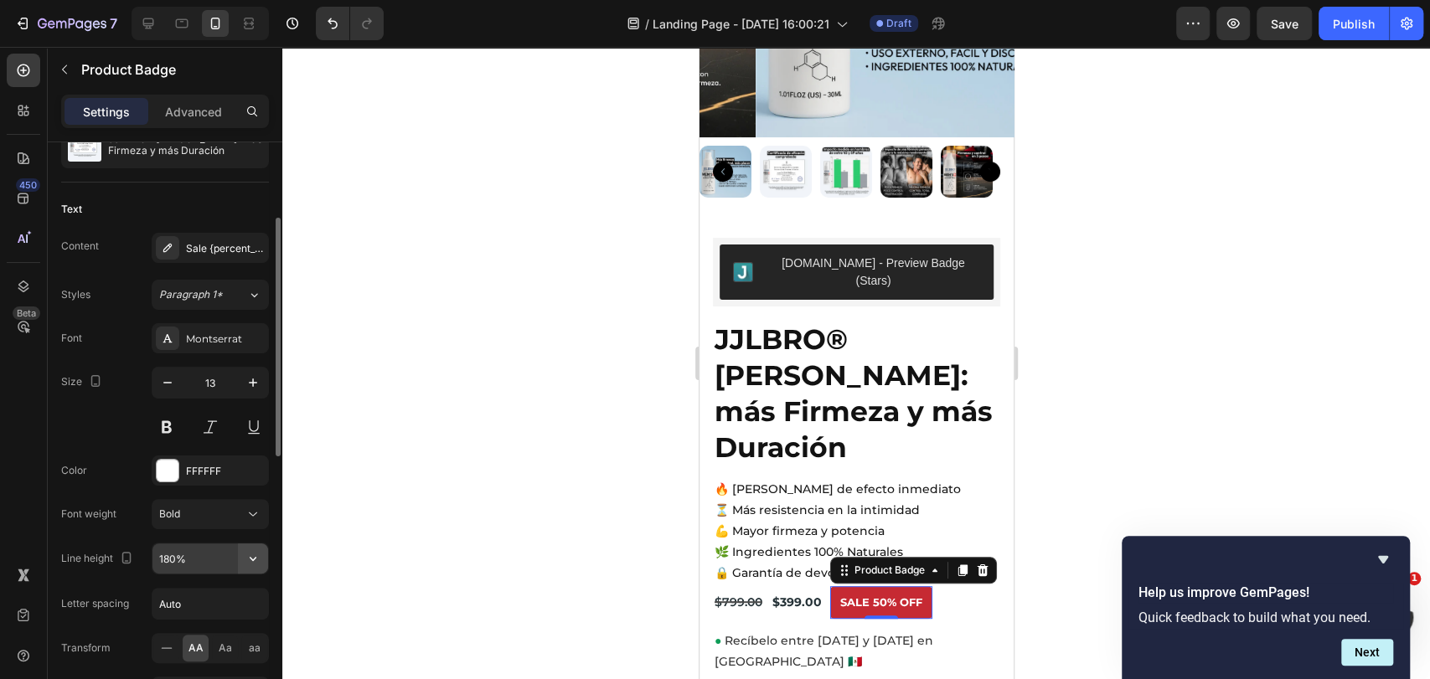
click at [258, 563] on icon "button" at bounding box center [253, 558] width 17 height 17
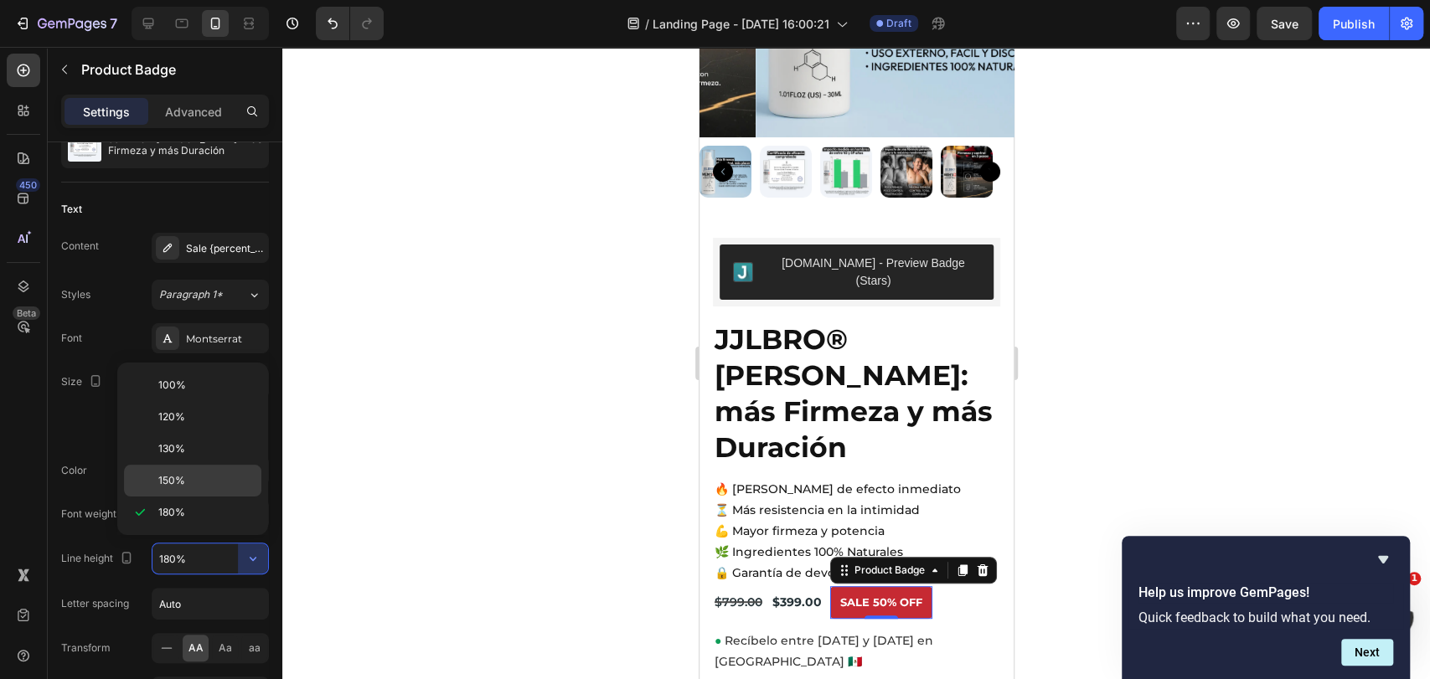
click at [214, 477] on p "150%" at bounding box center [205, 480] width 95 height 15
type input "150%"
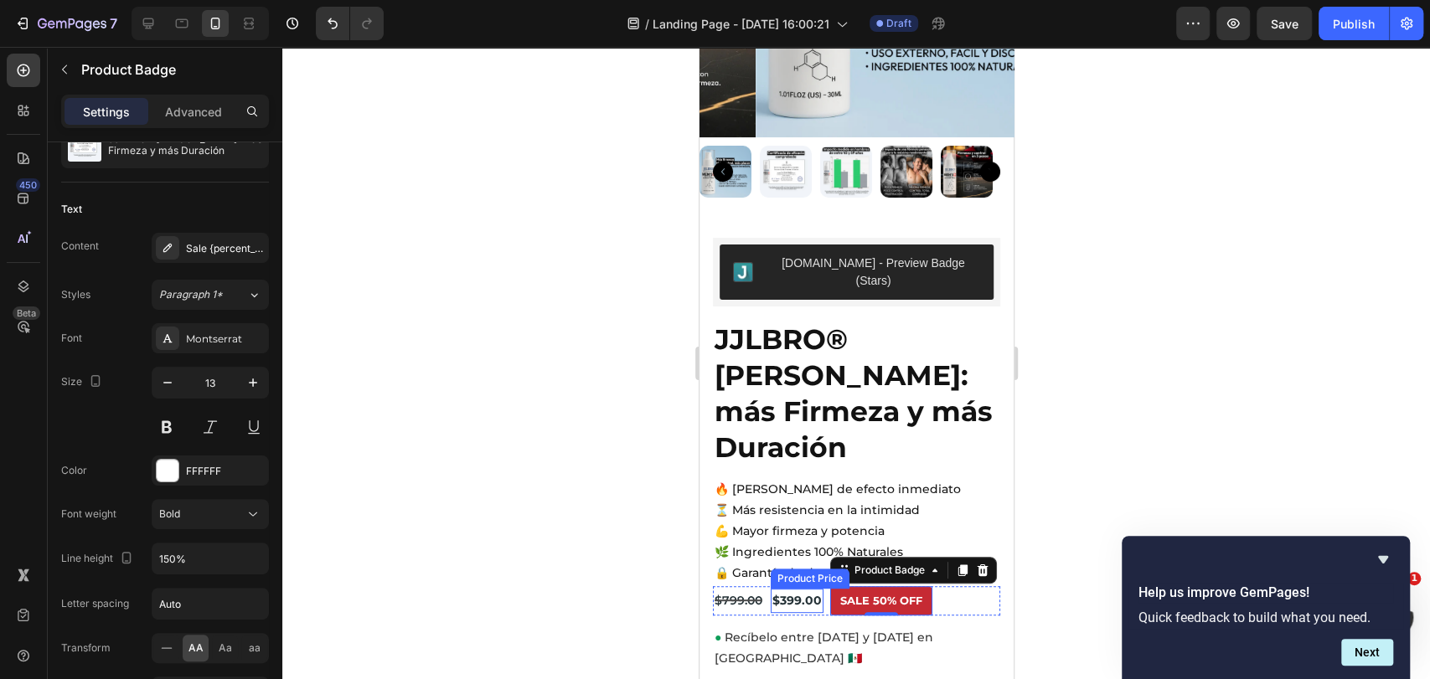
click at [808, 589] on div "$399.00" at bounding box center [796, 601] width 53 height 24
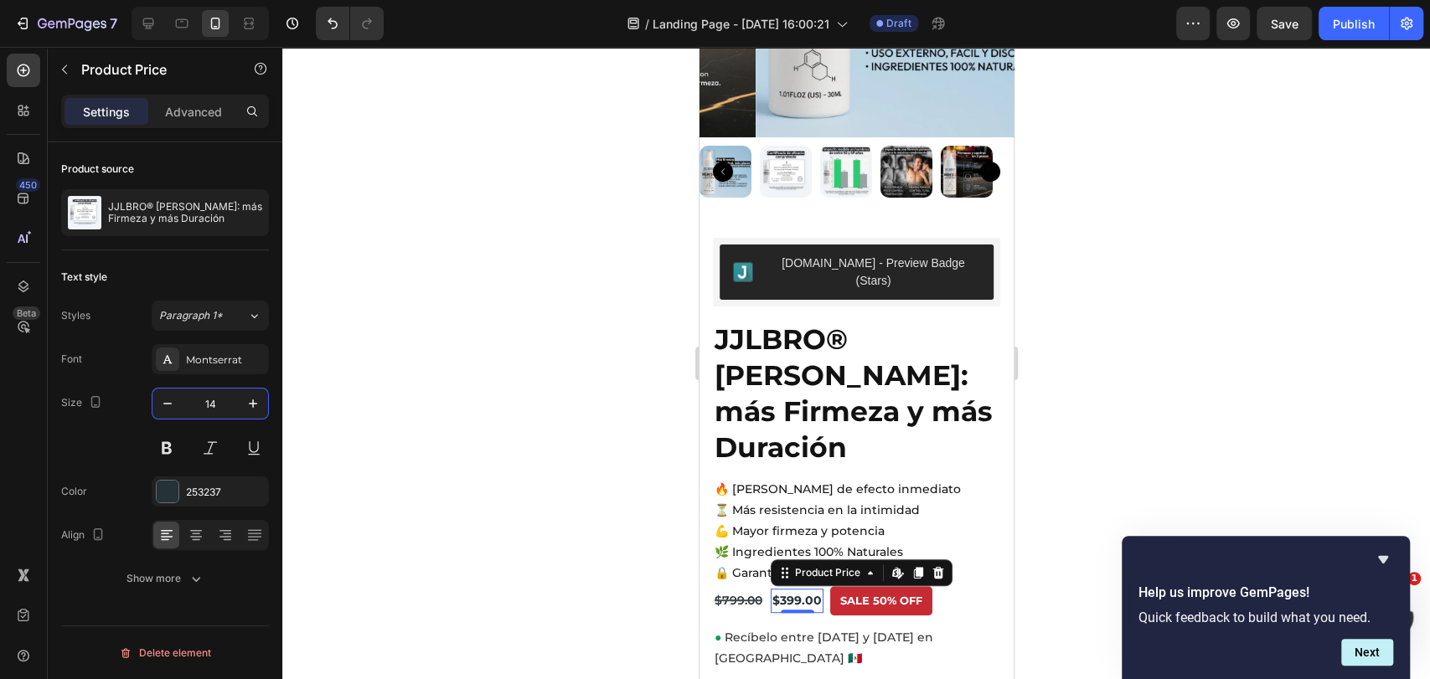
click at [220, 403] on input "14" at bounding box center [210, 404] width 55 height 30
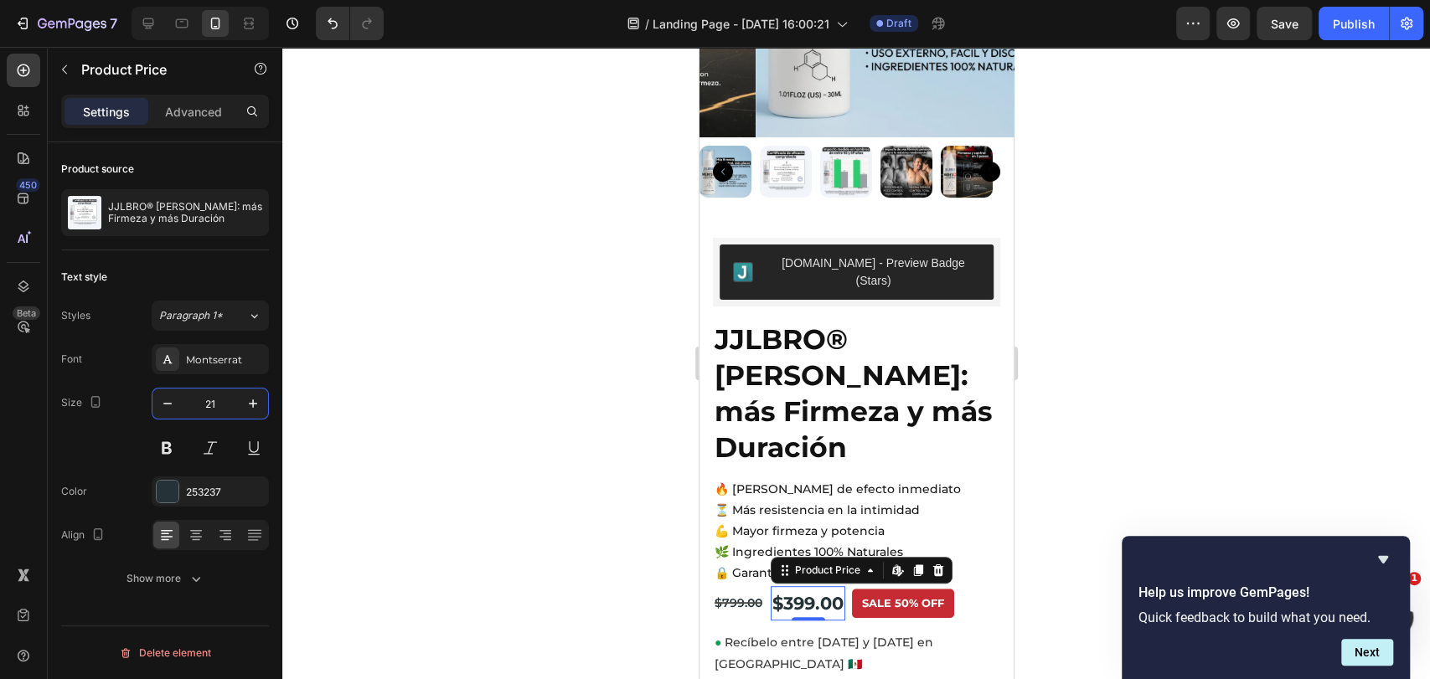
type input "20"
click at [228, 585] on button "Show more" at bounding box center [165, 579] width 208 height 30
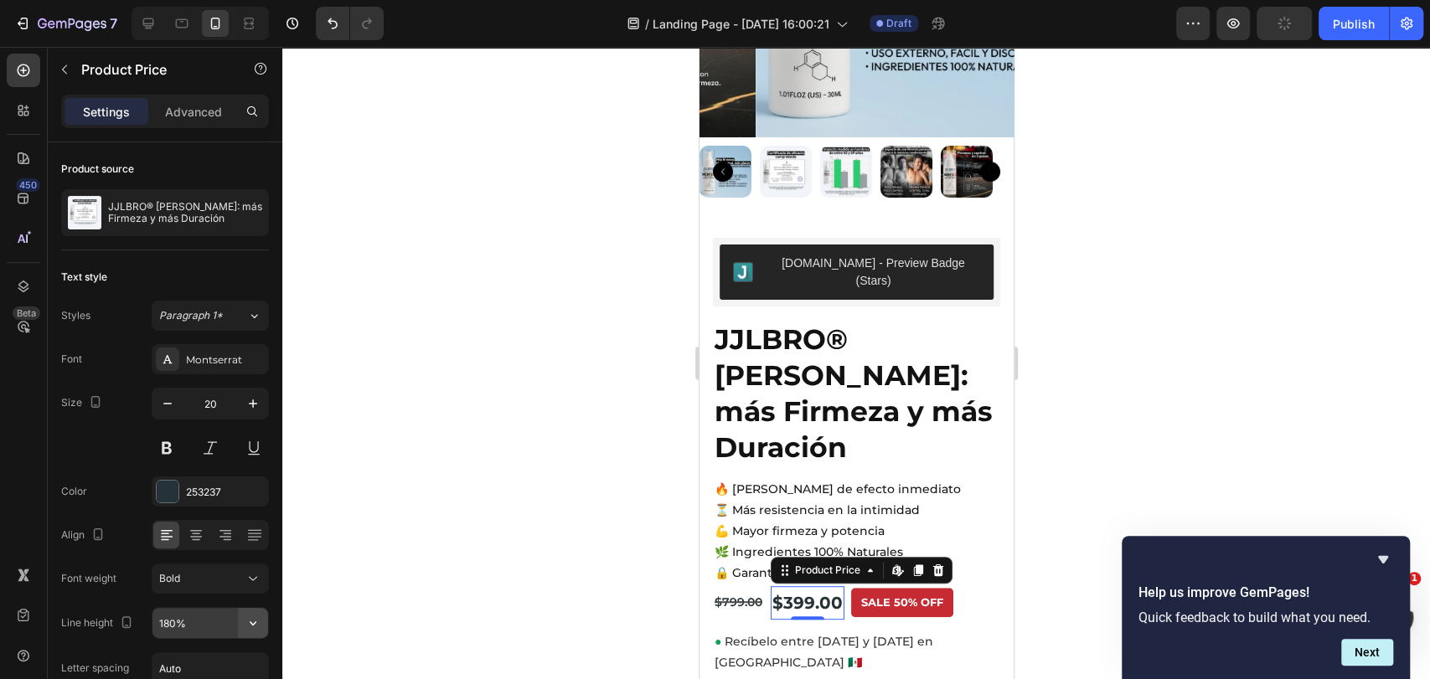
click at [256, 616] on icon "button" at bounding box center [253, 623] width 17 height 17
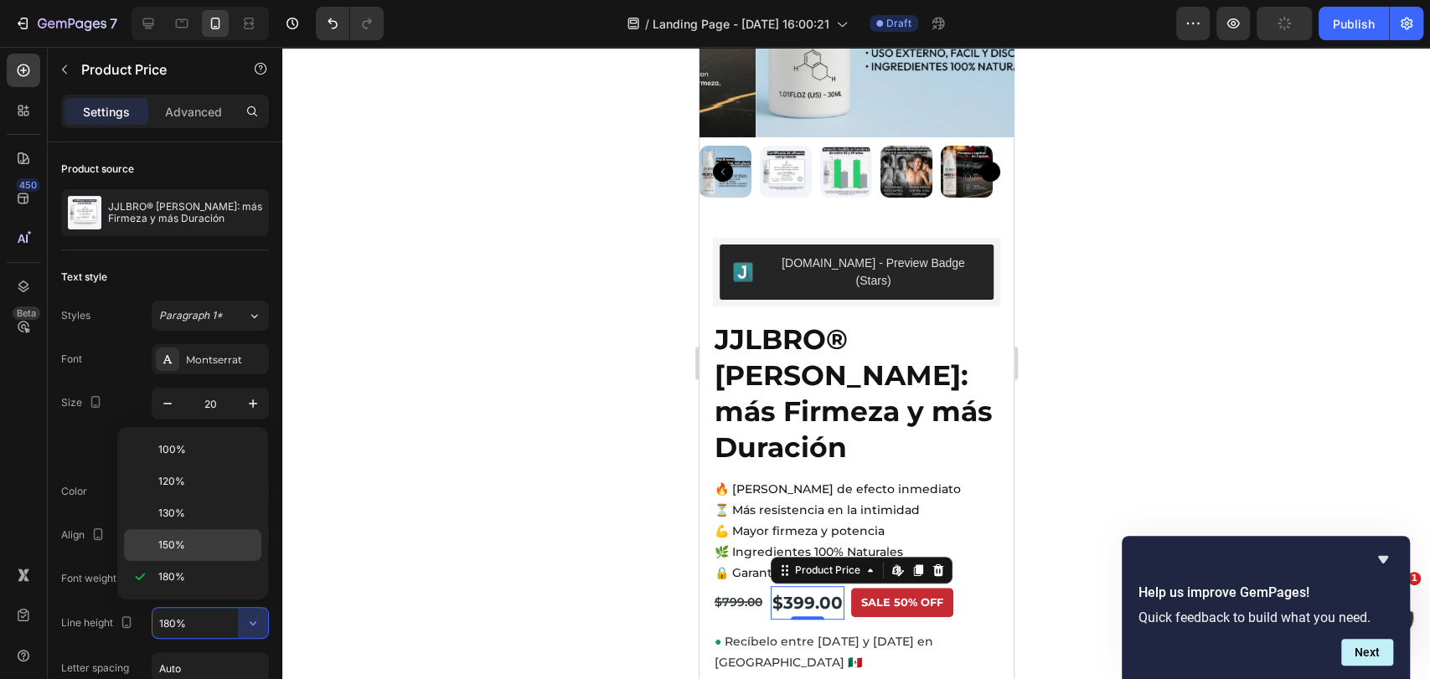
click at [200, 529] on div "150%" at bounding box center [192, 545] width 137 height 32
type input "150%"
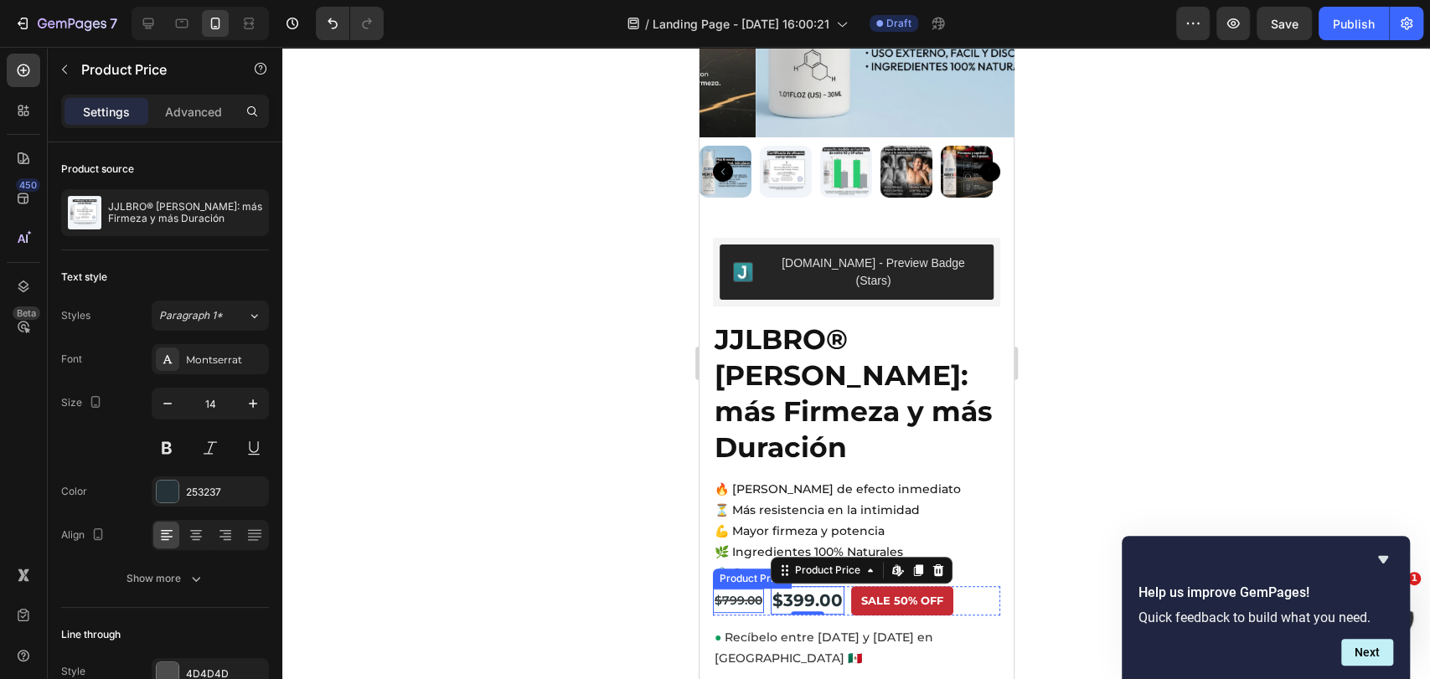
click at [741, 589] on div "$799.00" at bounding box center [737, 601] width 51 height 24
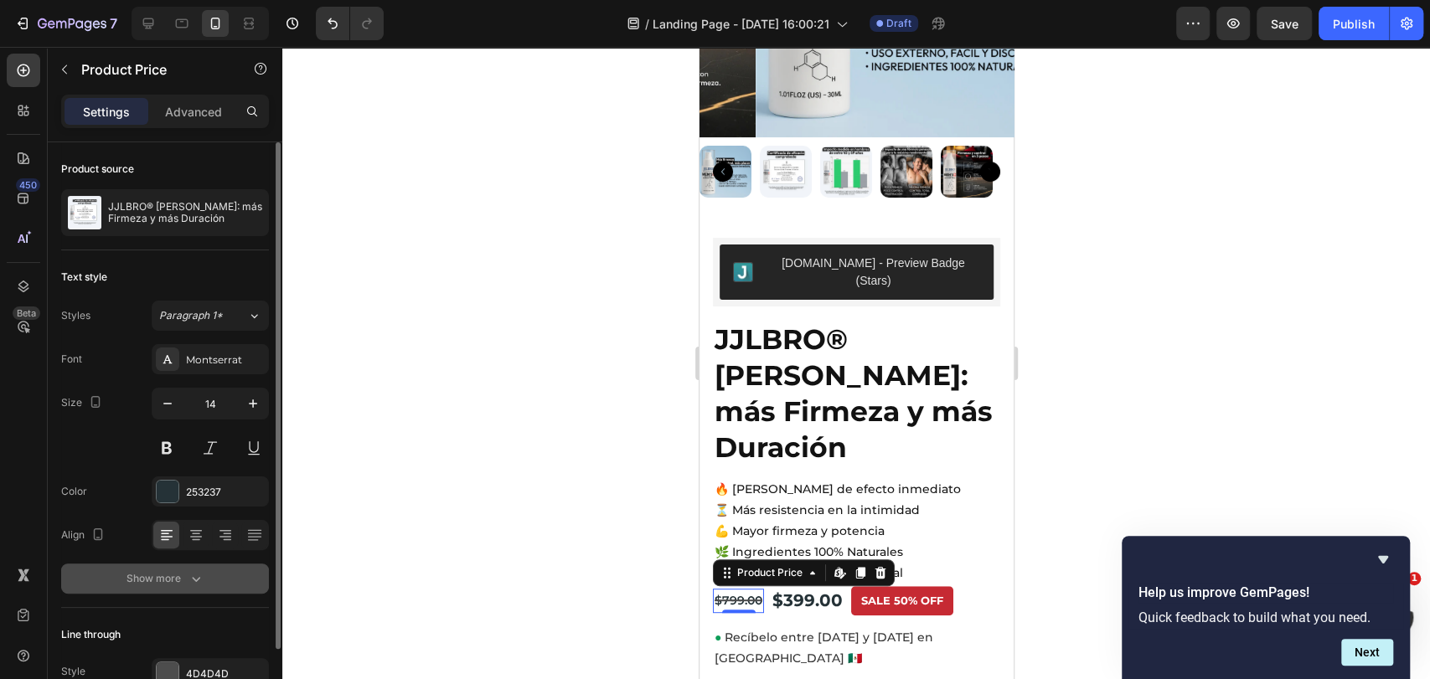
click at [235, 568] on button "Show more" at bounding box center [165, 579] width 208 height 30
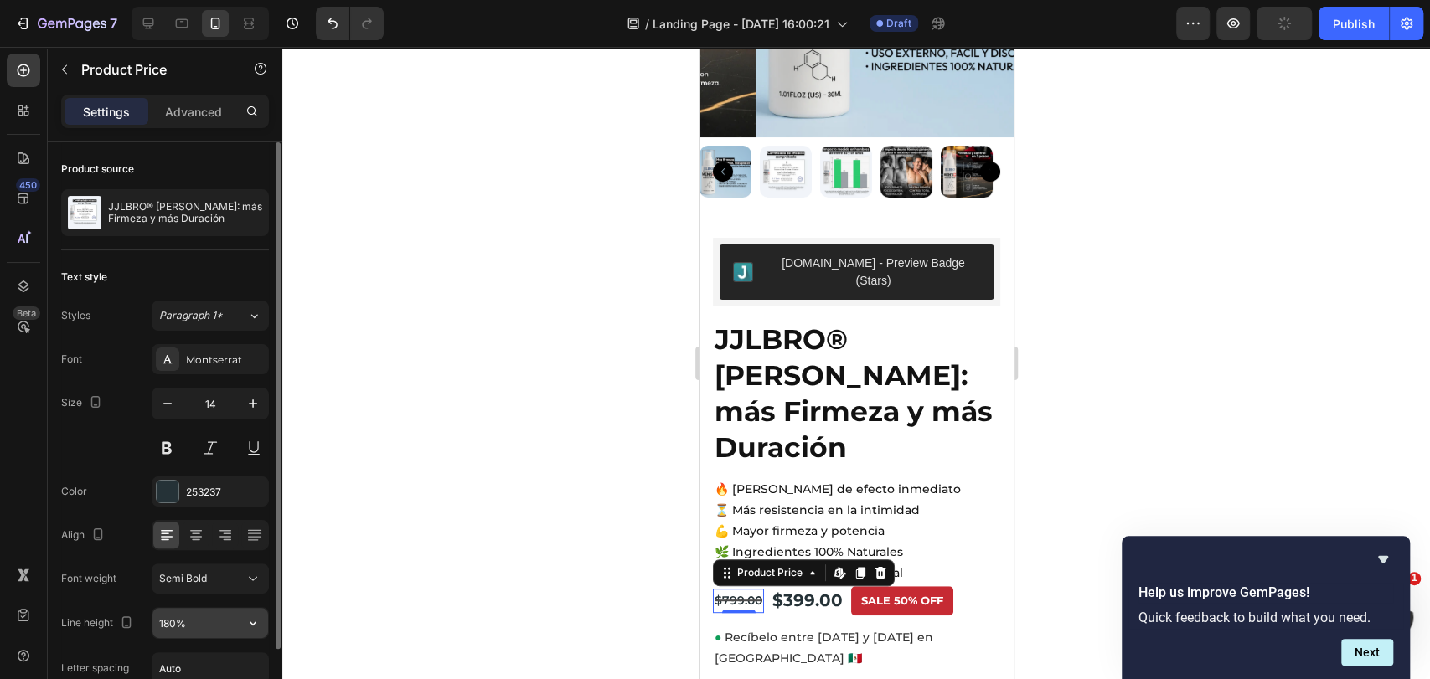
click at [255, 612] on button "button" at bounding box center [253, 623] width 30 height 30
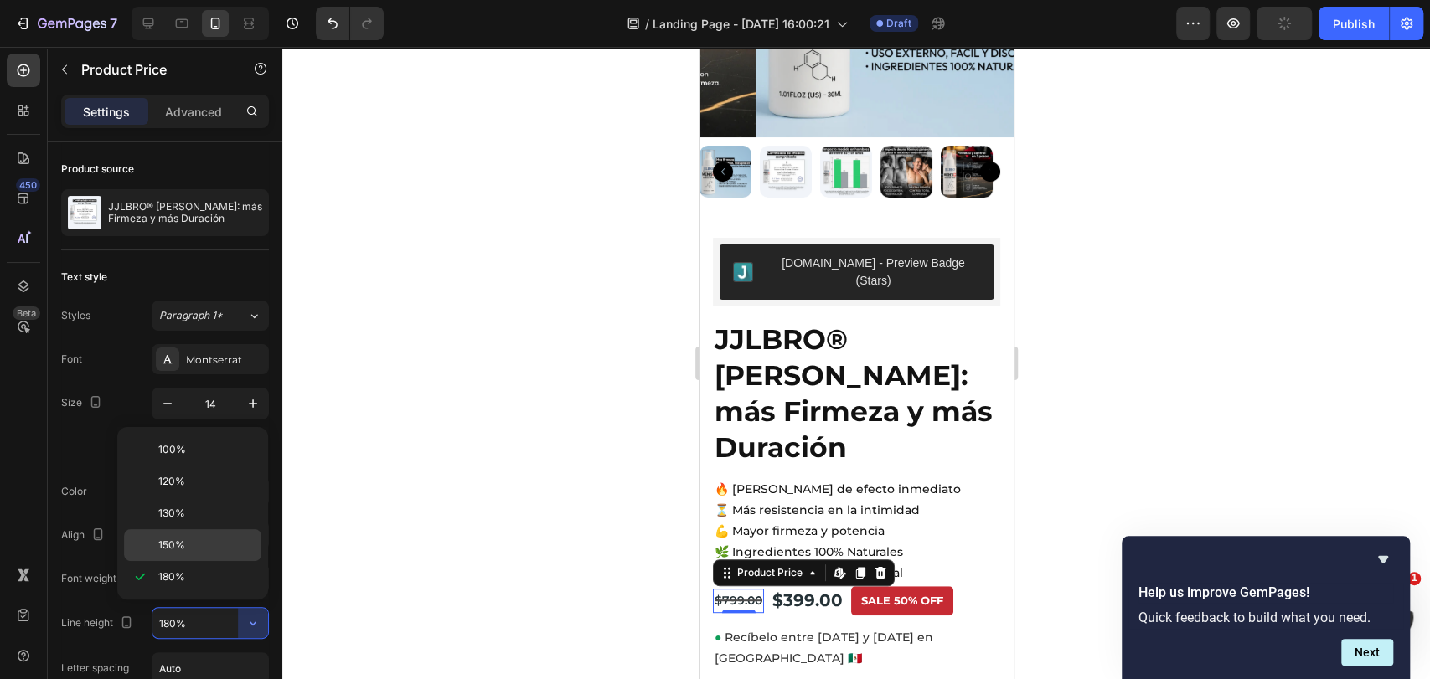
click at [204, 555] on div "150%" at bounding box center [192, 545] width 137 height 32
type input "150%"
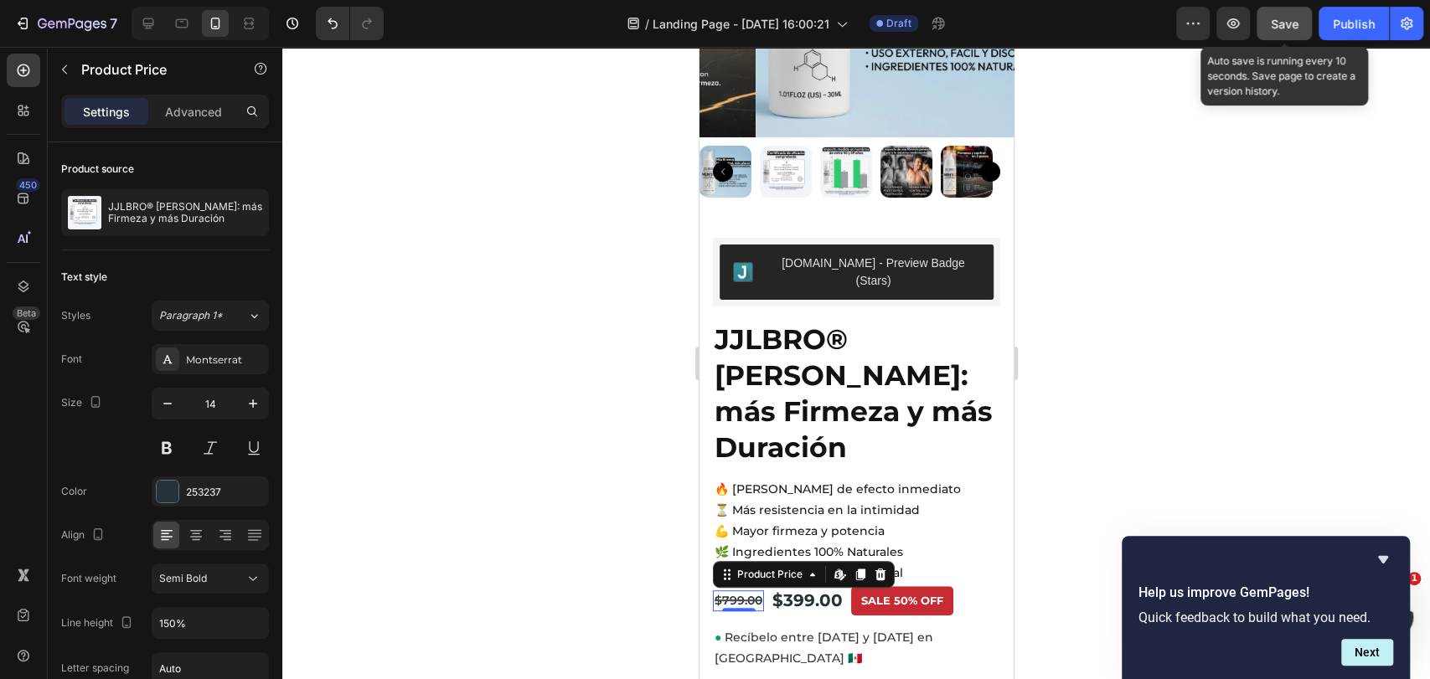
click at [1270, 15] on button "Save" at bounding box center [1284, 24] width 55 height 34
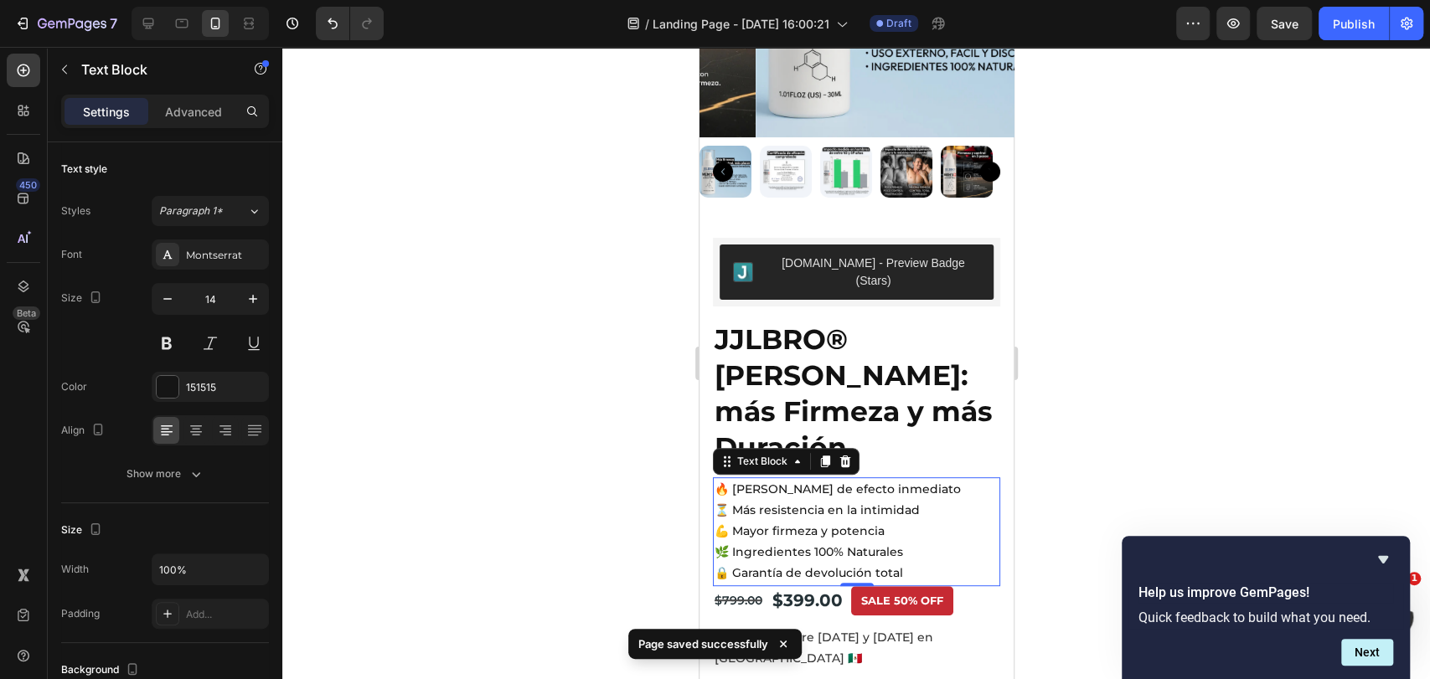
click at [959, 542] on p "🌿 Ingredientes 100% Naturales" at bounding box center [856, 552] width 284 height 21
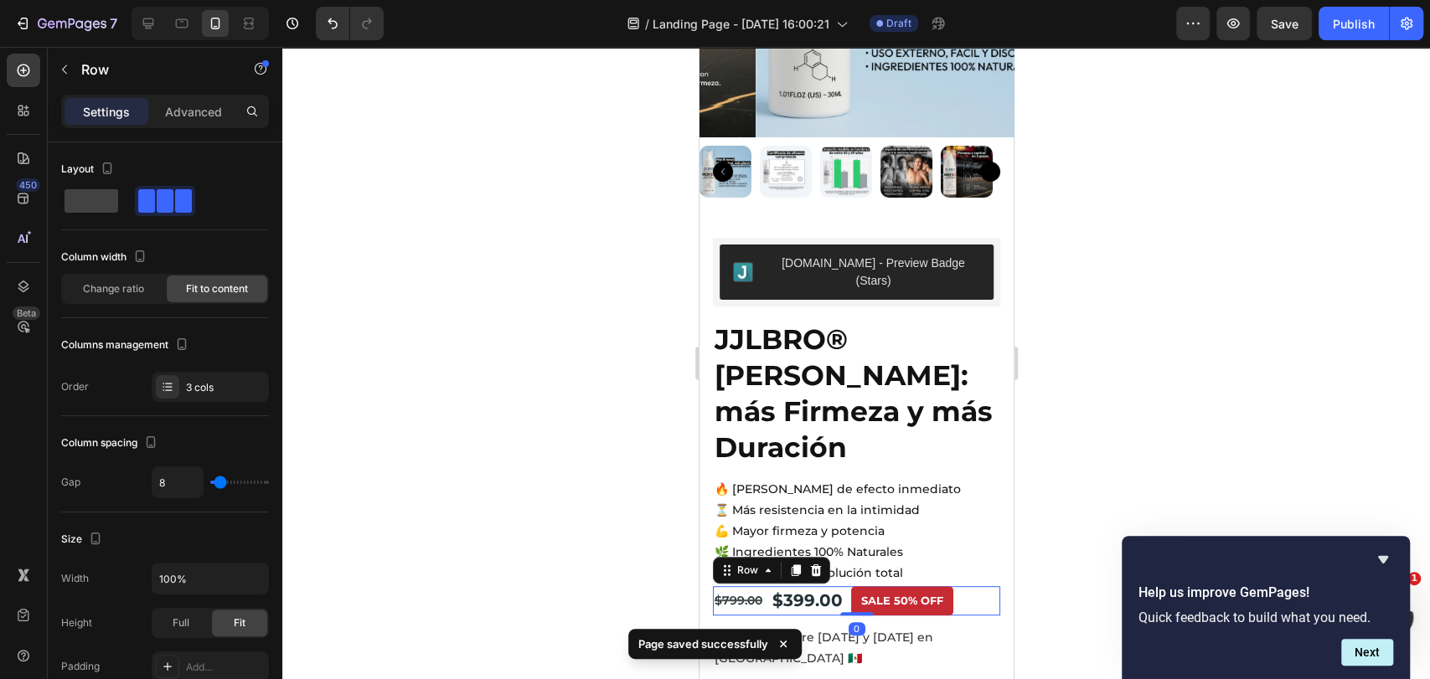
click at [967, 586] on div "$399.00 Product Price Product Price $799.00 Product Price Product Price Sale 50…" at bounding box center [855, 601] width 287 height 30
click at [185, 116] on p "Advanced" at bounding box center [193, 112] width 57 height 18
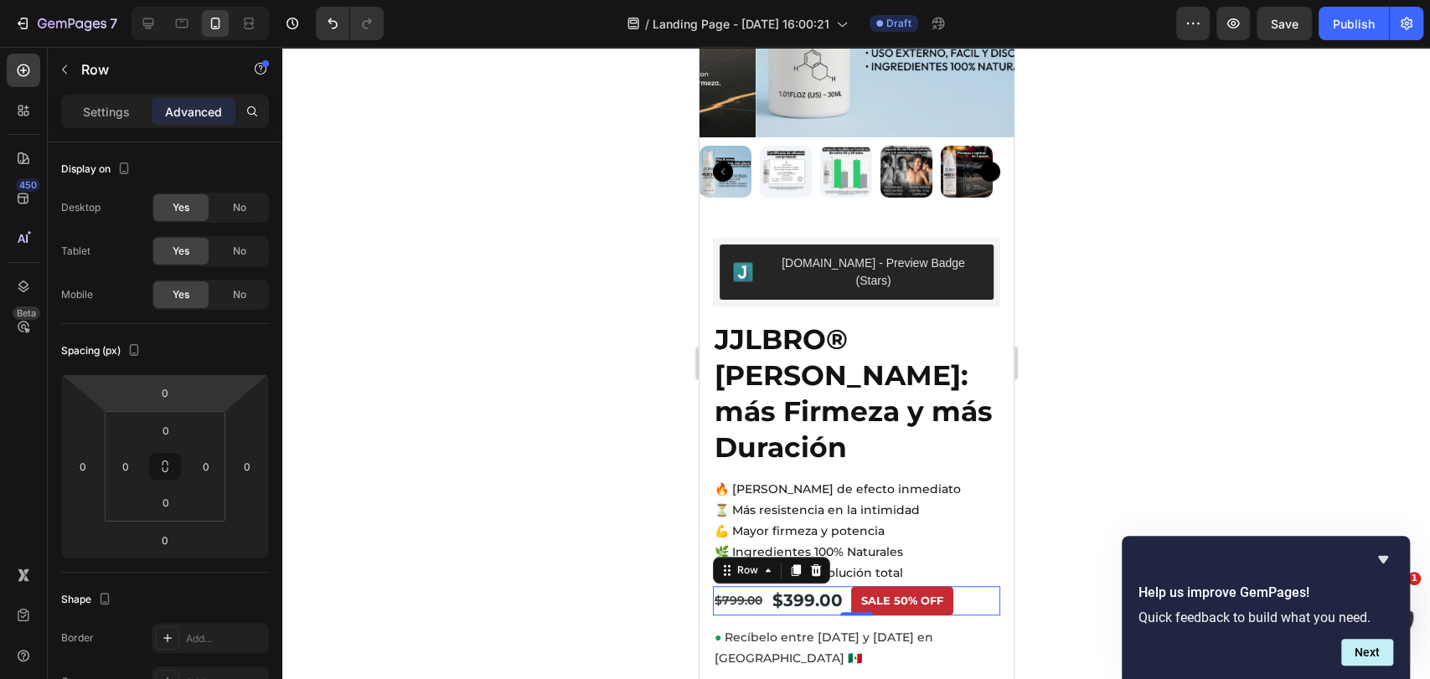
click at [168, 0] on html "7 Version history / Landing Page - Sep 29, 16:00:21 Draft Preview Save Publish …" at bounding box center [715, 0] width 1430 height 0
click at [173, 395] on input "0" at bounding box center [165, 392] width 34 height 25
type input "12"
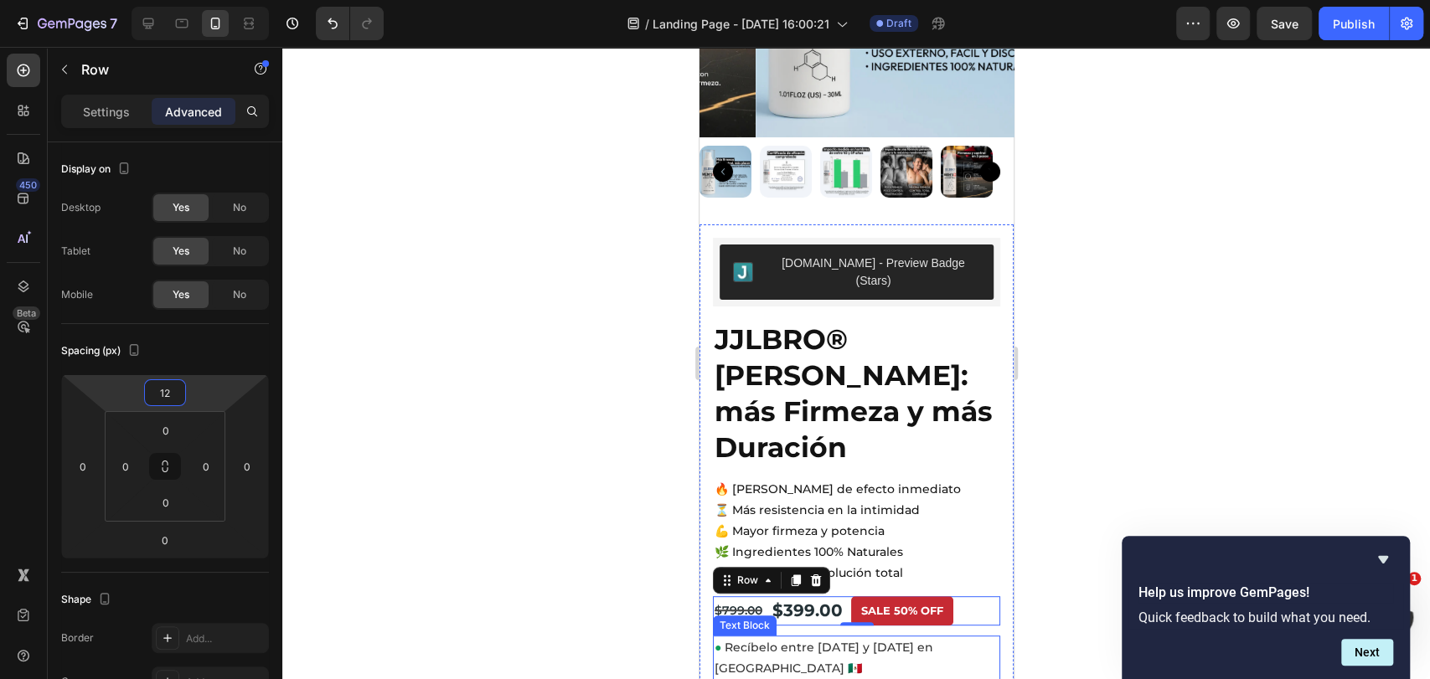
click at [779, 637] on p "● Recíbelo entre [DATE] y [DATE] en [GEOGRAPHIC_DATA] 🇲🇽" at bounding box center [856, 658] width 284 height 42
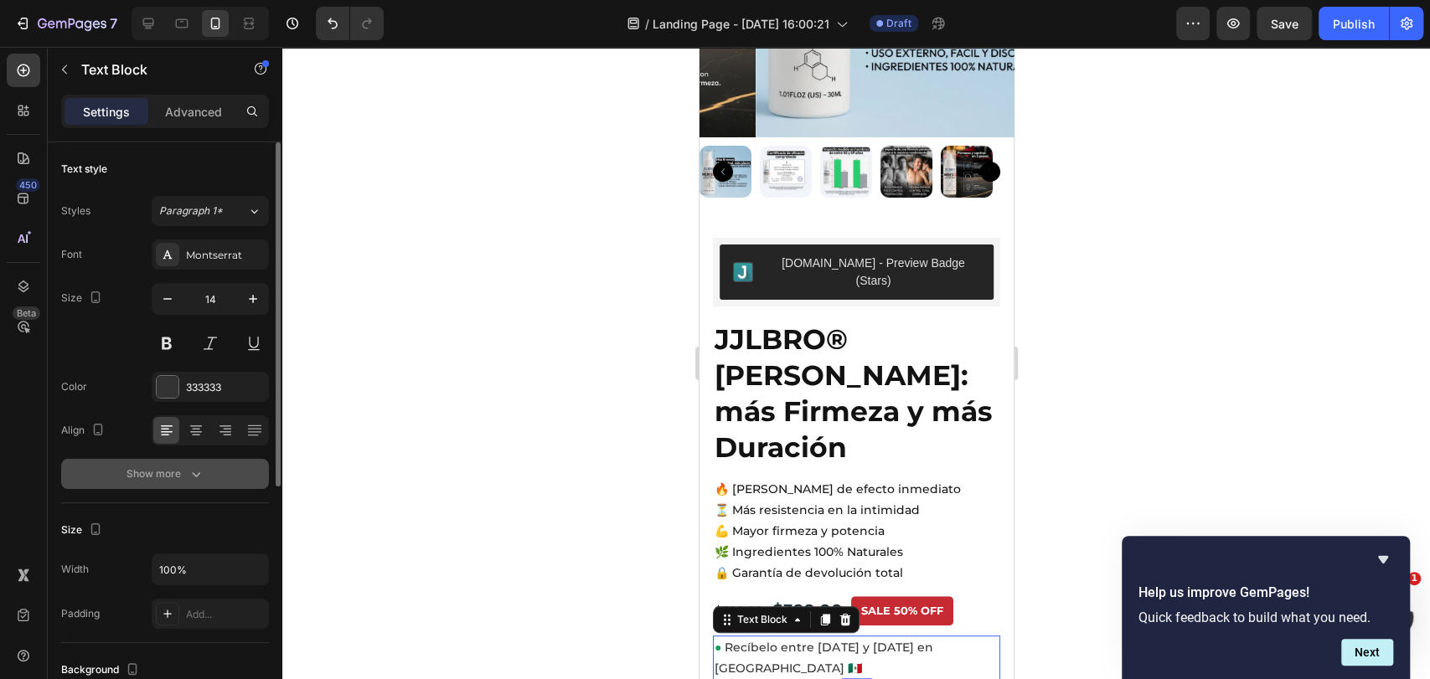
click at [239, 472] on button "Show more" at bounding box center [165, 474] width 208 height 30
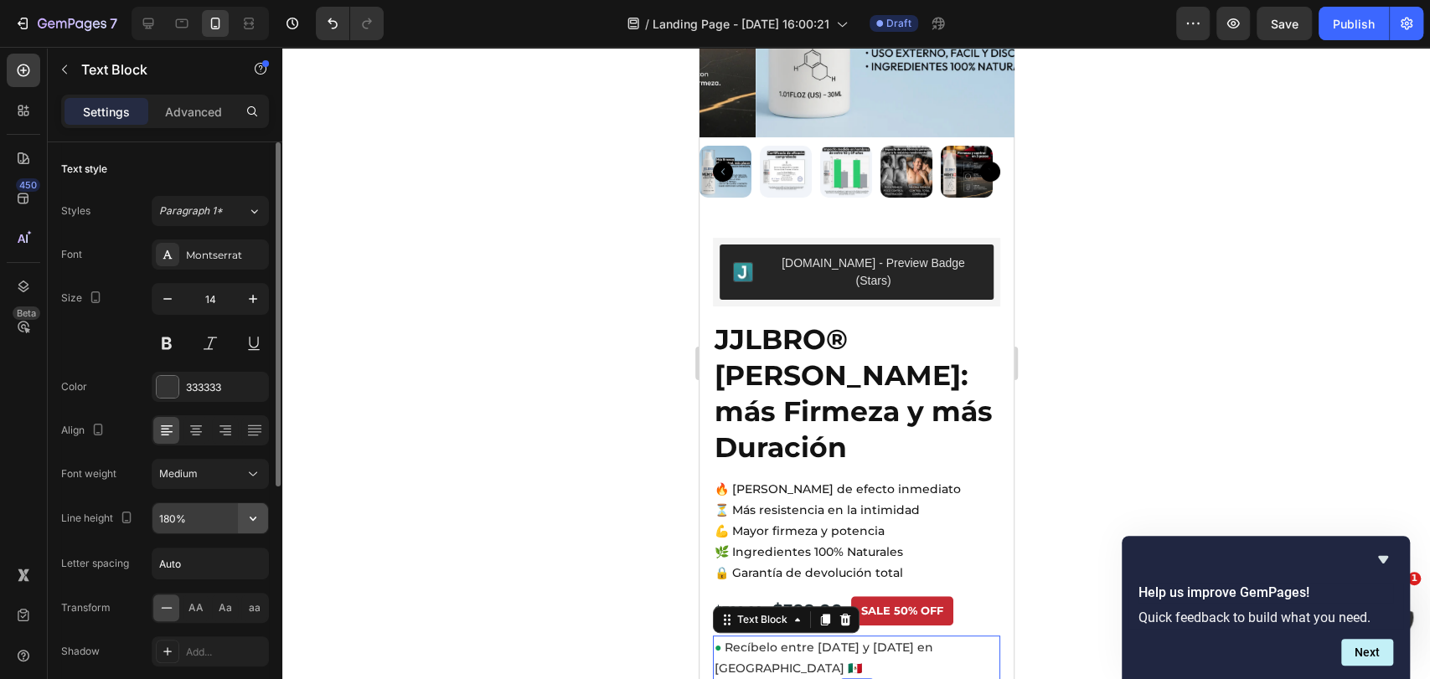
click at [259, 512] on icon "button" at bounding box center [253, 518] width 17 height 17
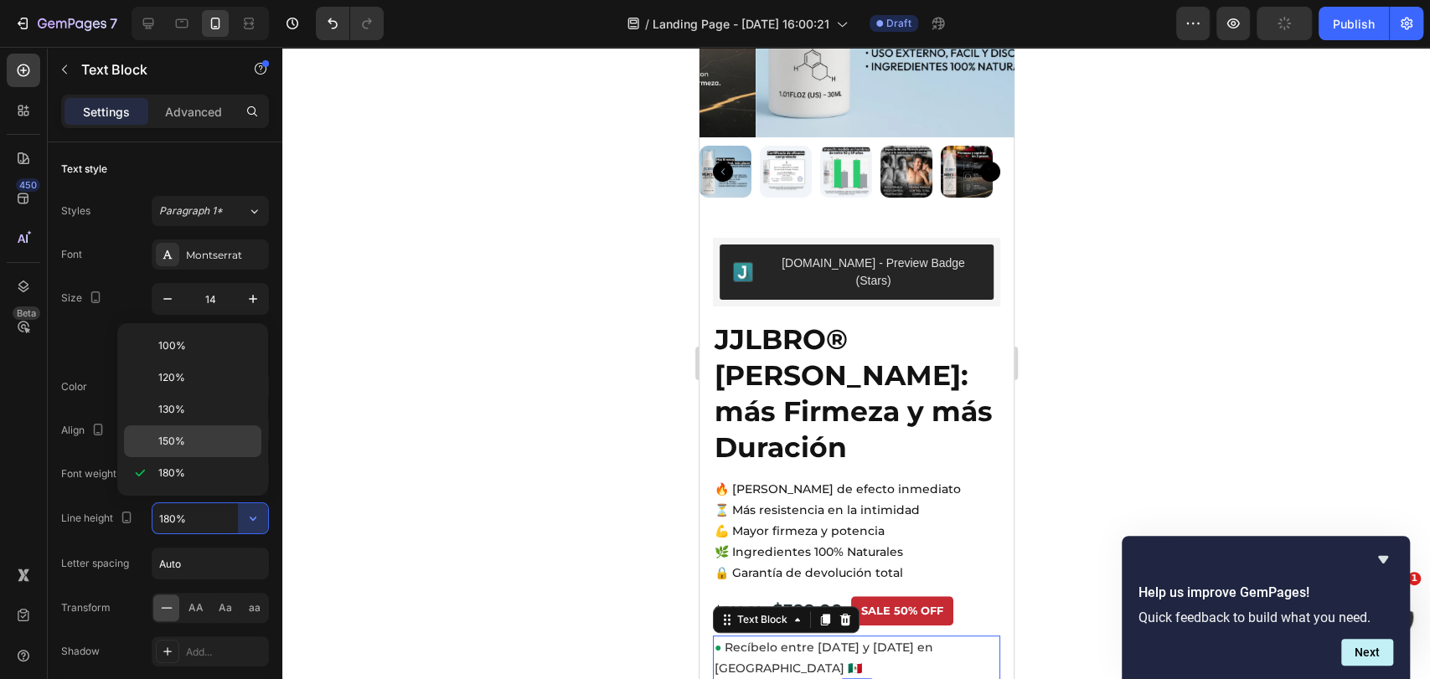
click at [223, 436] on p "150%" at bounding box center [205, 441] width 95 height 15
type input "150%"
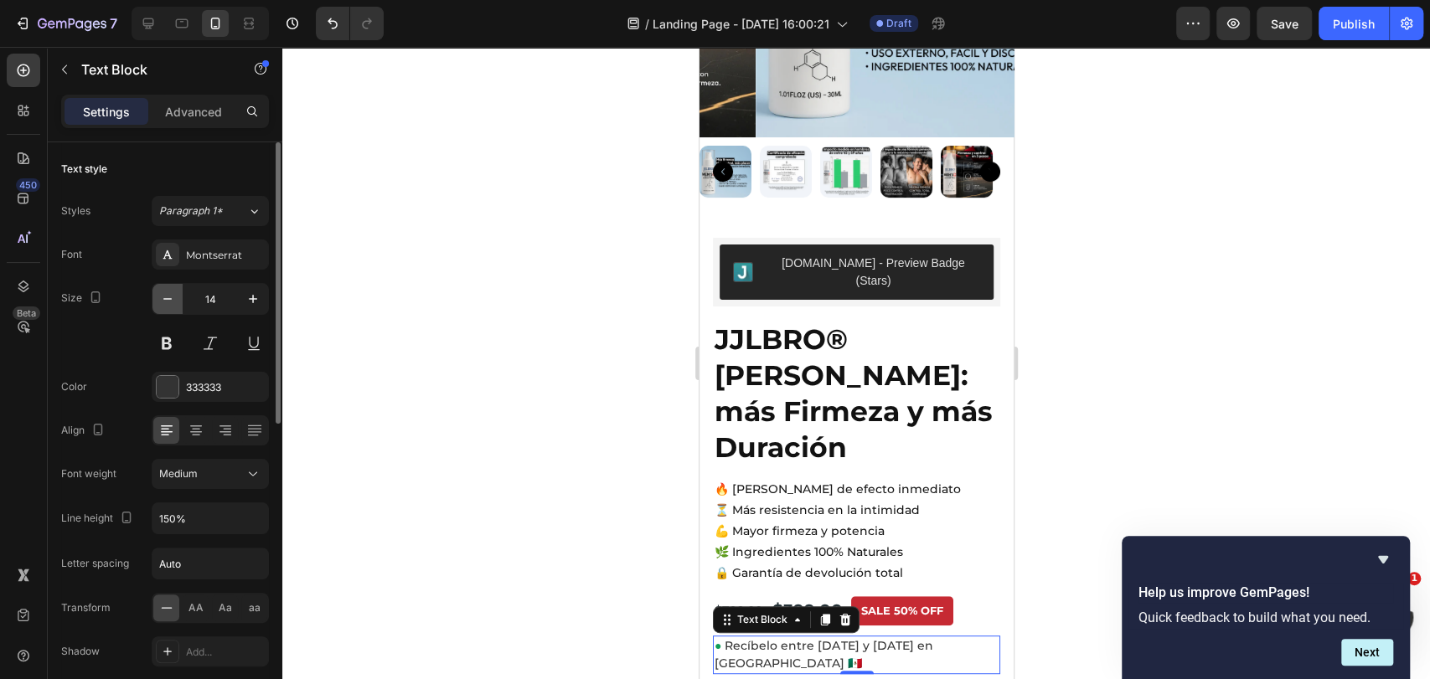
click at [168, 297] on icon "button" at bounding box center [167, 299] width 17 height 17
type input "12"
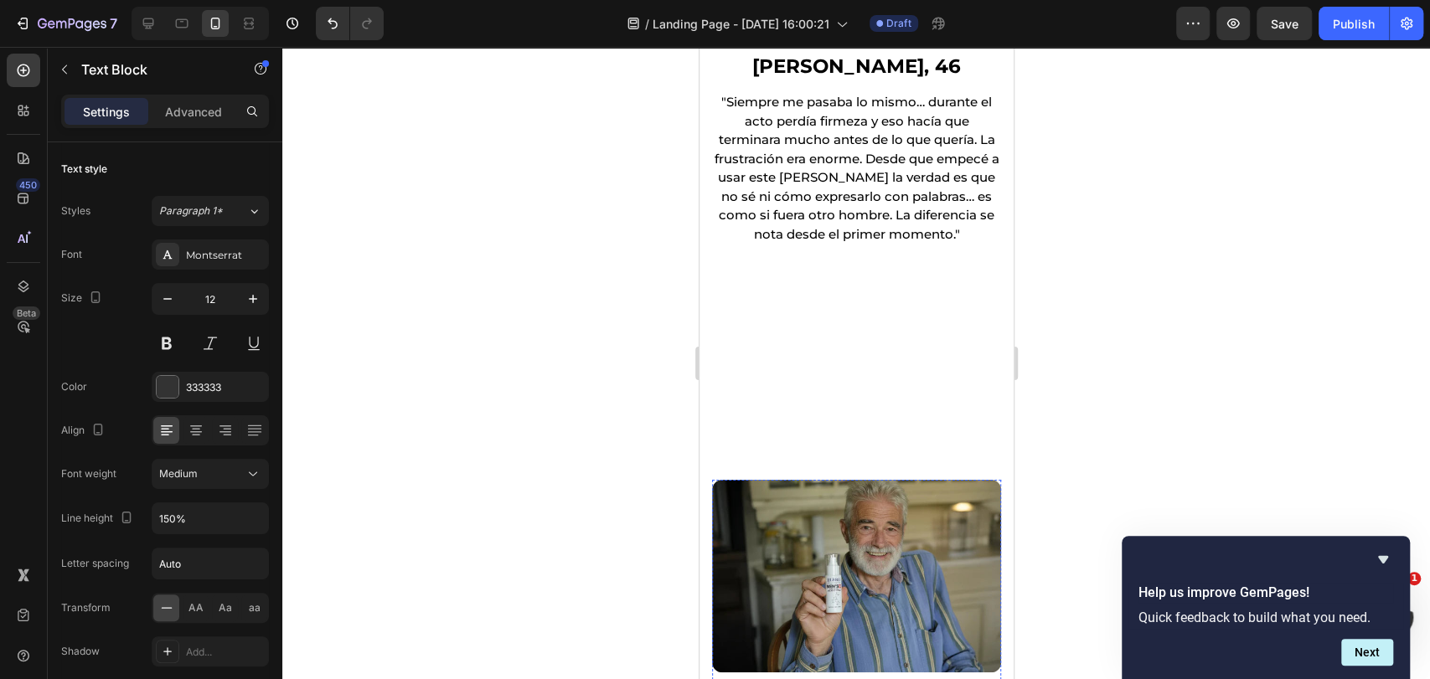
scroll to position [1403, 0]
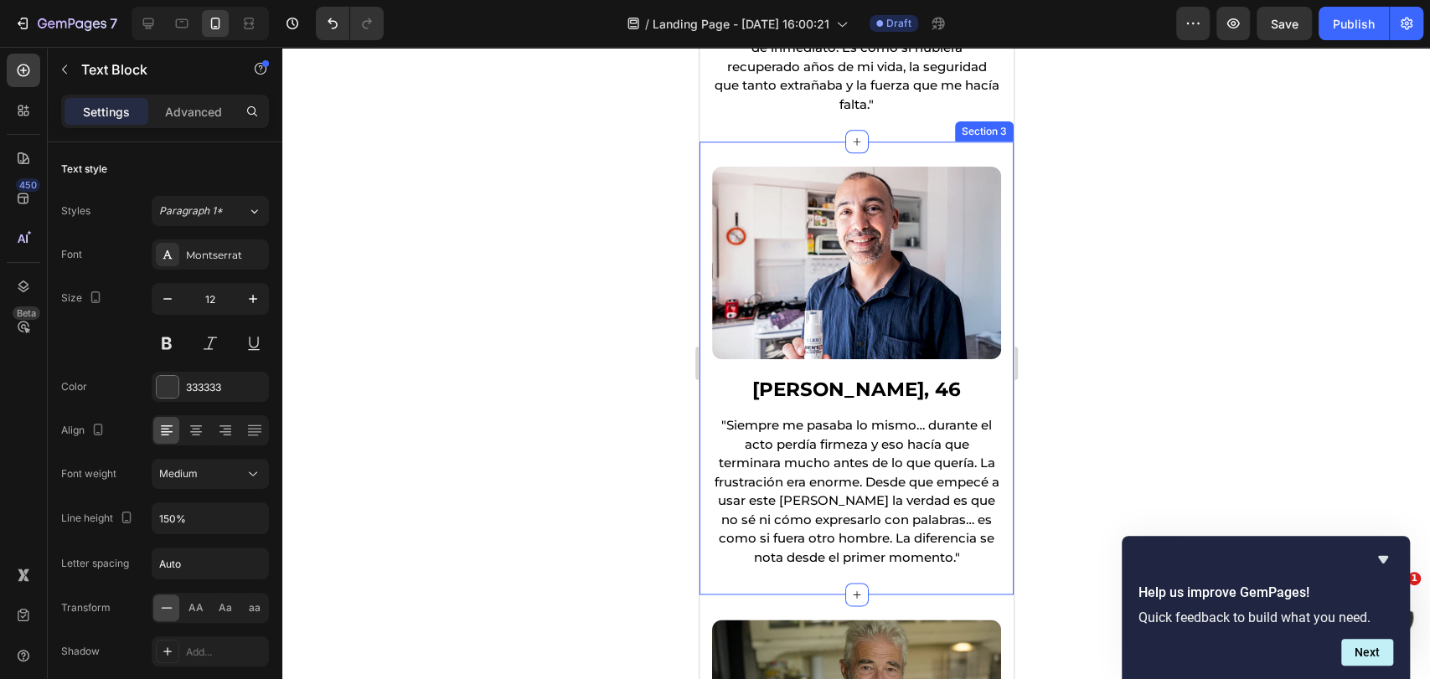
click at [911, 142] on div "Image Sergio Lafuente, 46 Heading "Siempre me pasaba lo mismo… durante el acto …" at bounding box center [856, 368] width 314 height 453
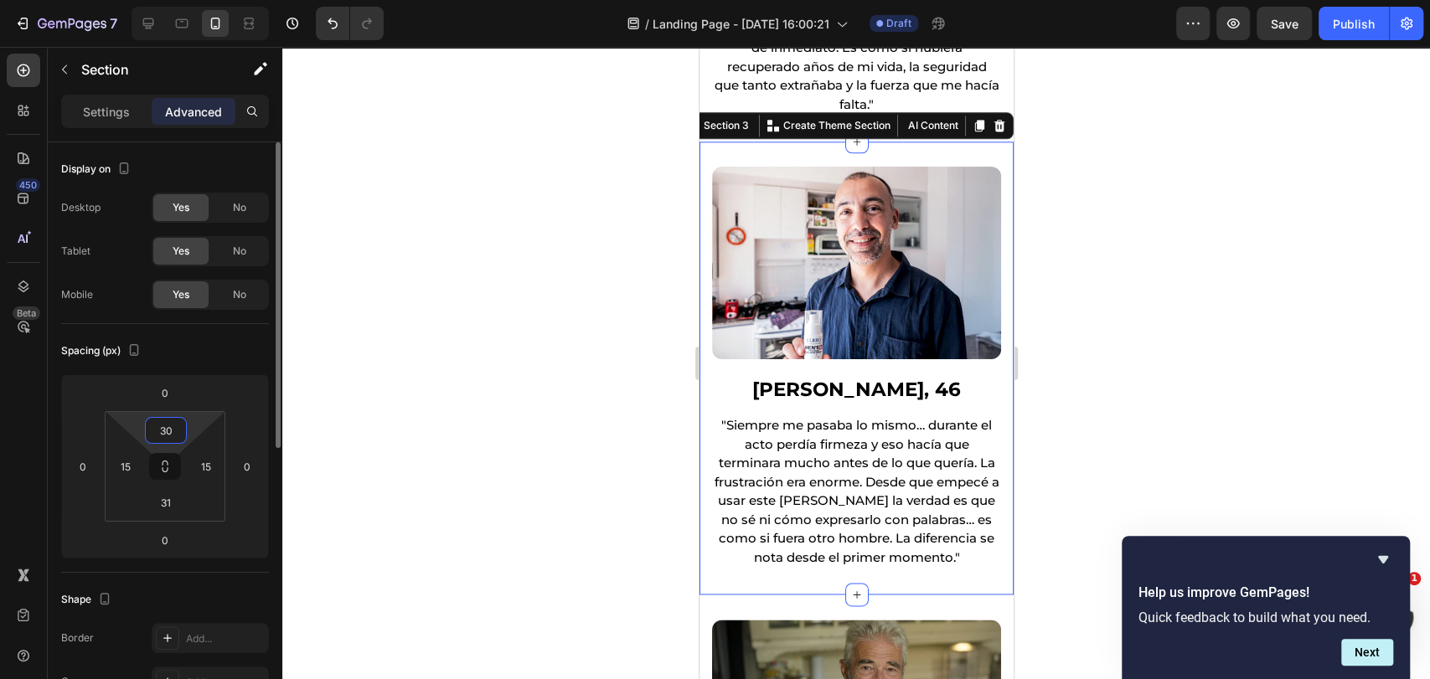
click at [181, 428] on input "30" at bounding box center [166, 430] width 34 height 25
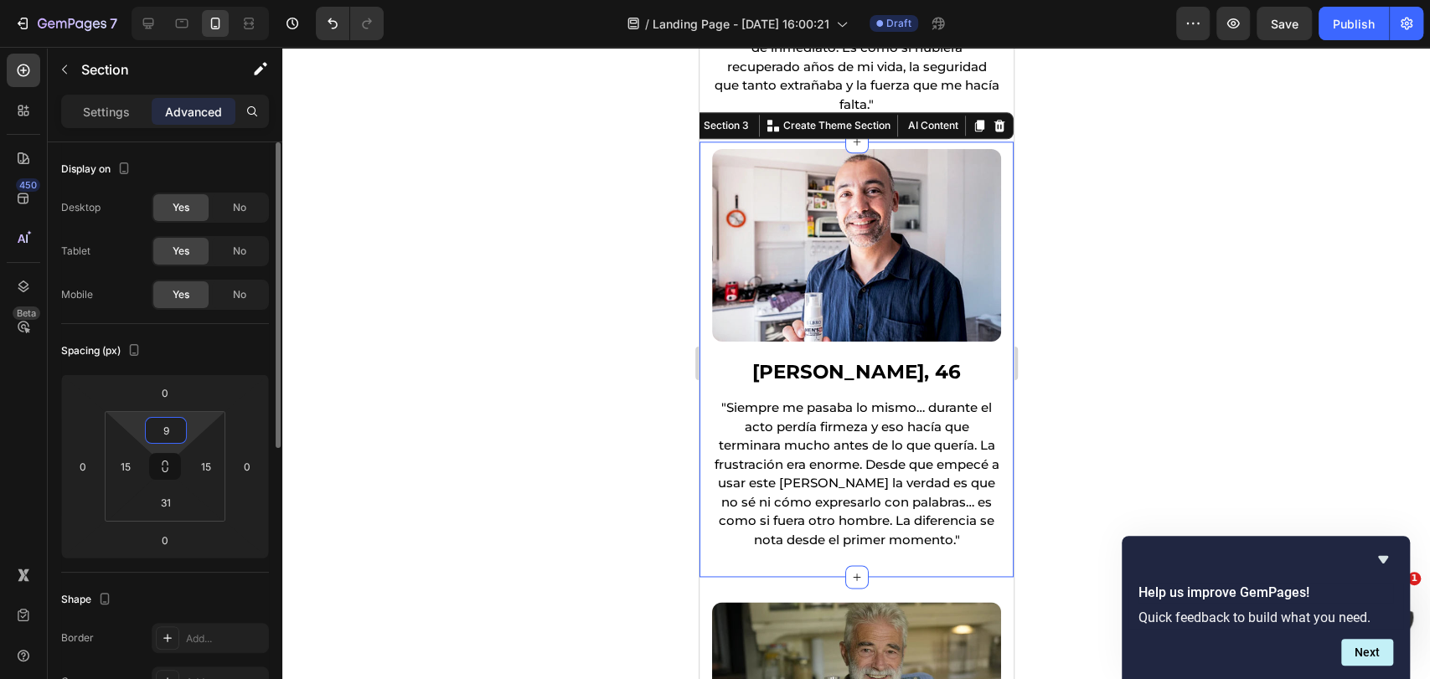
type input "10"
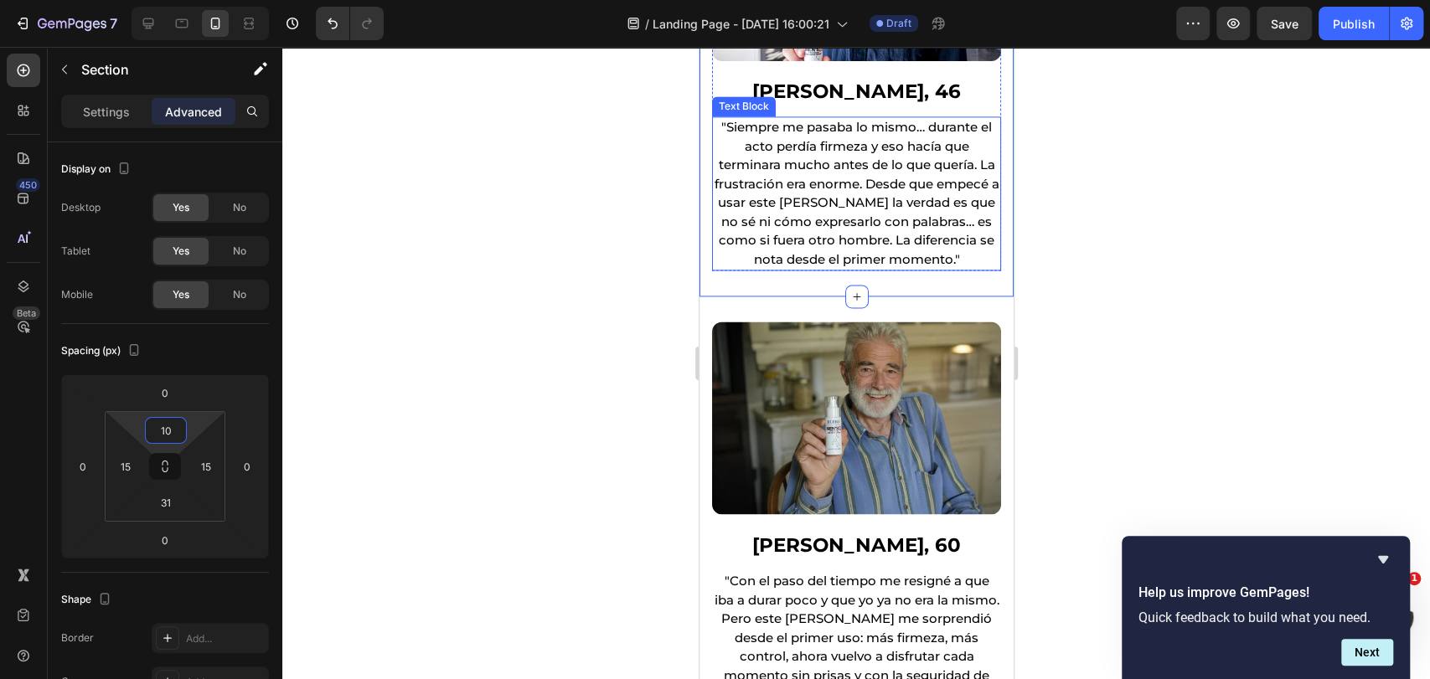
scroll to position [1682, 0]
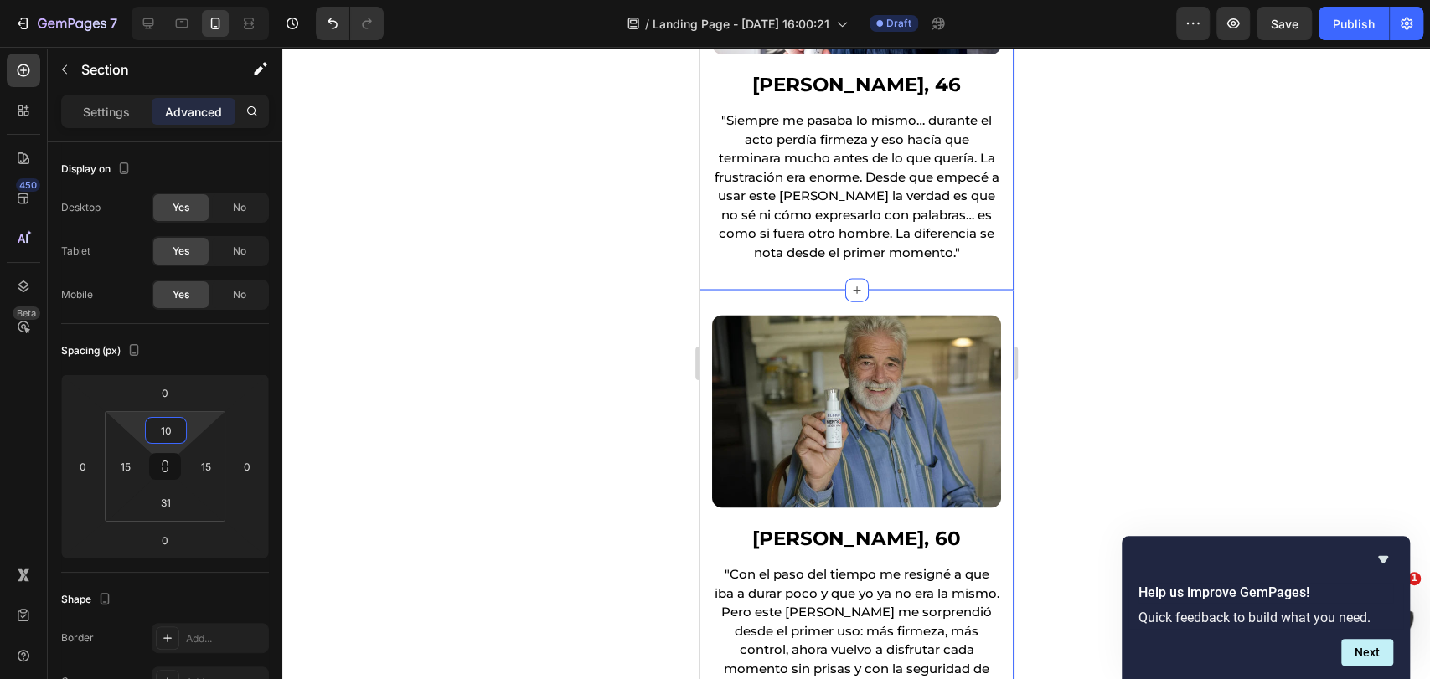
click at [801, 290] on div "Image Arturo Salazar, 60 Heading "Con el paso del tiempo me resigné a que iba a…" at bounding box center [856, 531] width 314 height 482
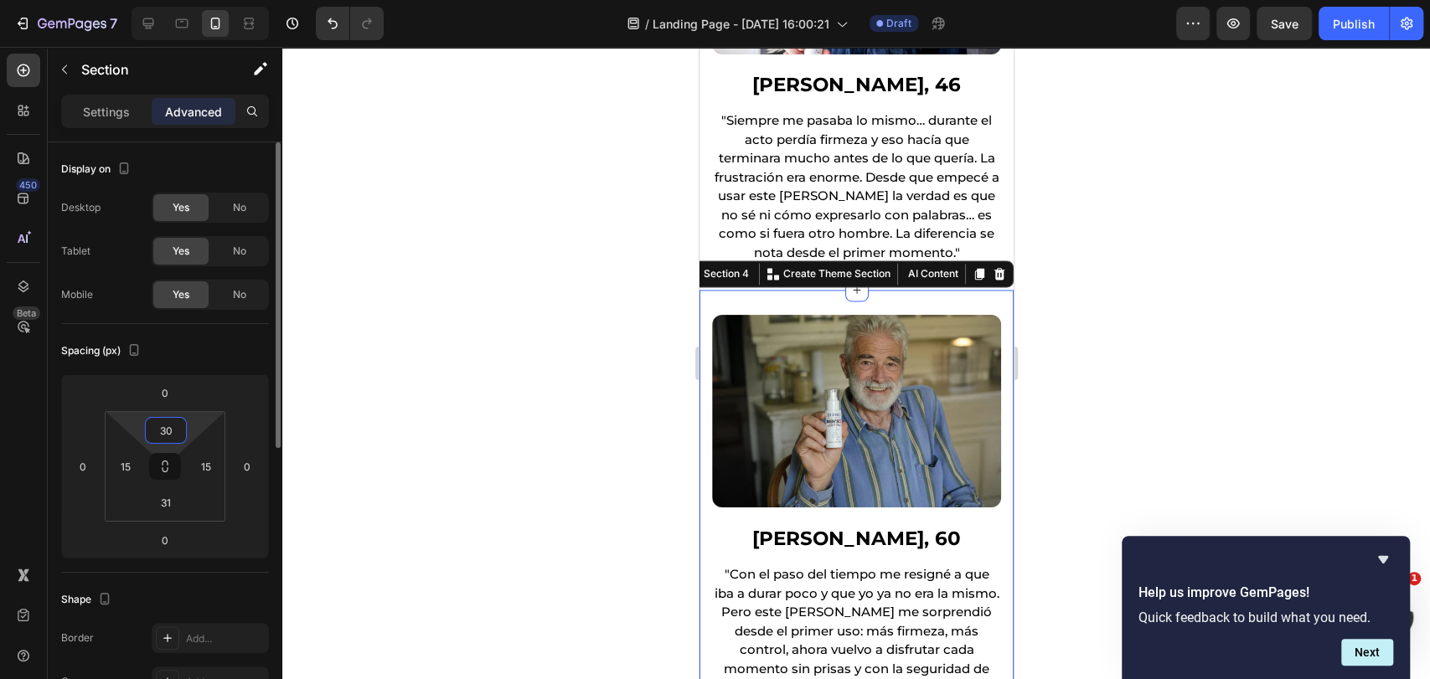
click at [163, 436] on input "30" at bounding box center [166, 430] width 34 height 25
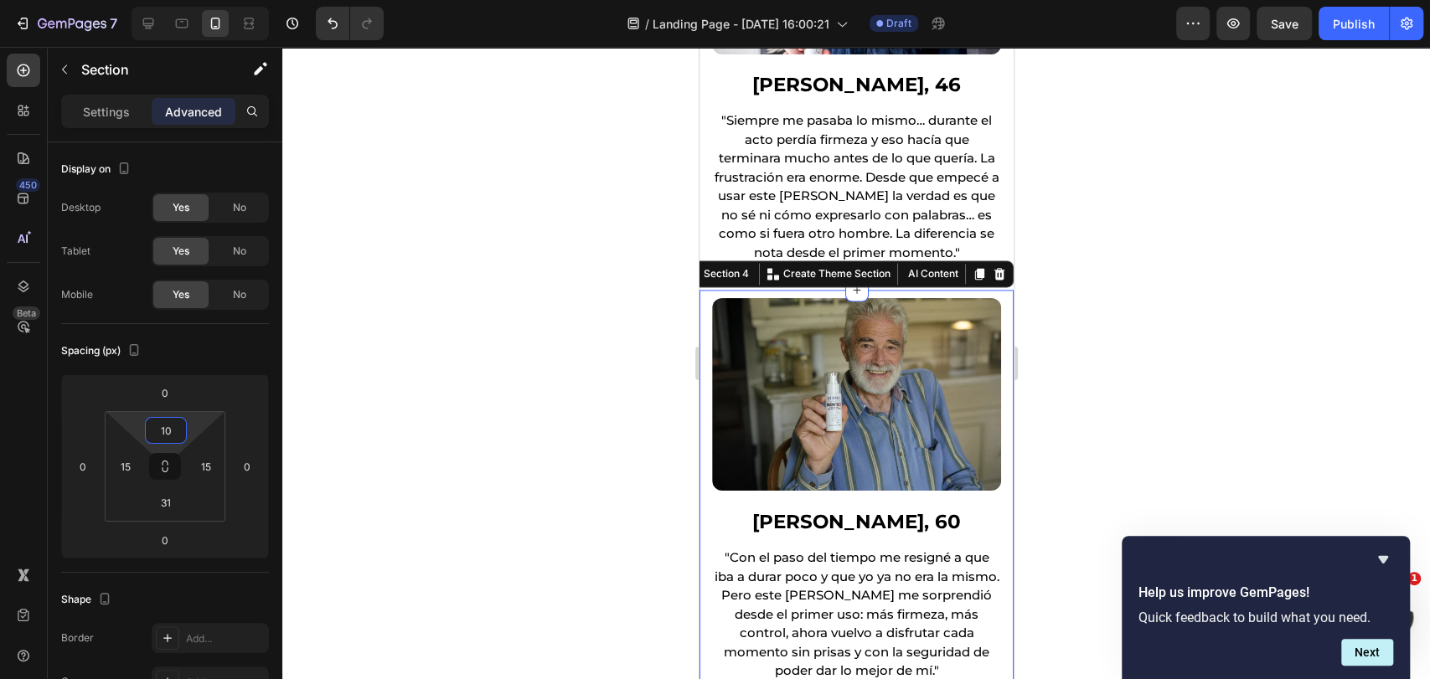
type input "10"
click at [654, 252] on div at bounding box center [856, 363] width 1148 height 632
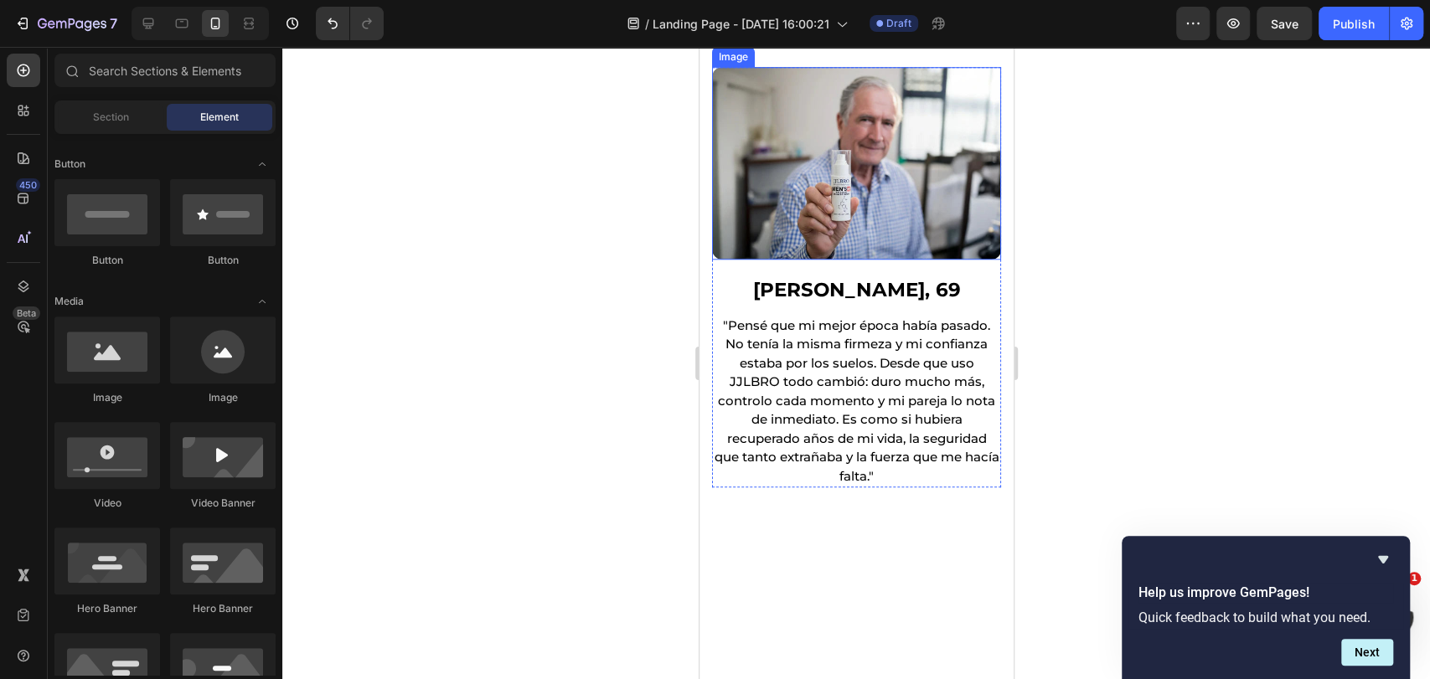
scroll to position [754, 0]
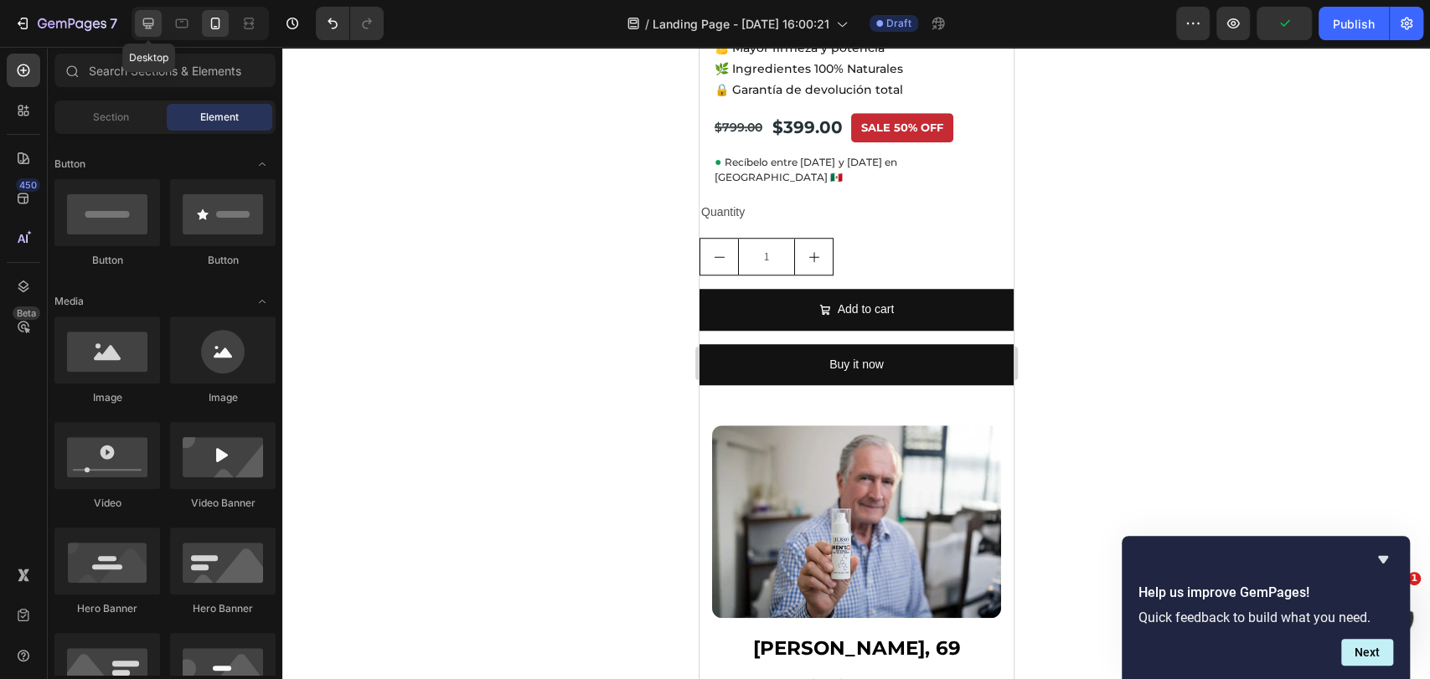
click at [154, 20] on icon at bounding box center [148, 23] width 17 height 17
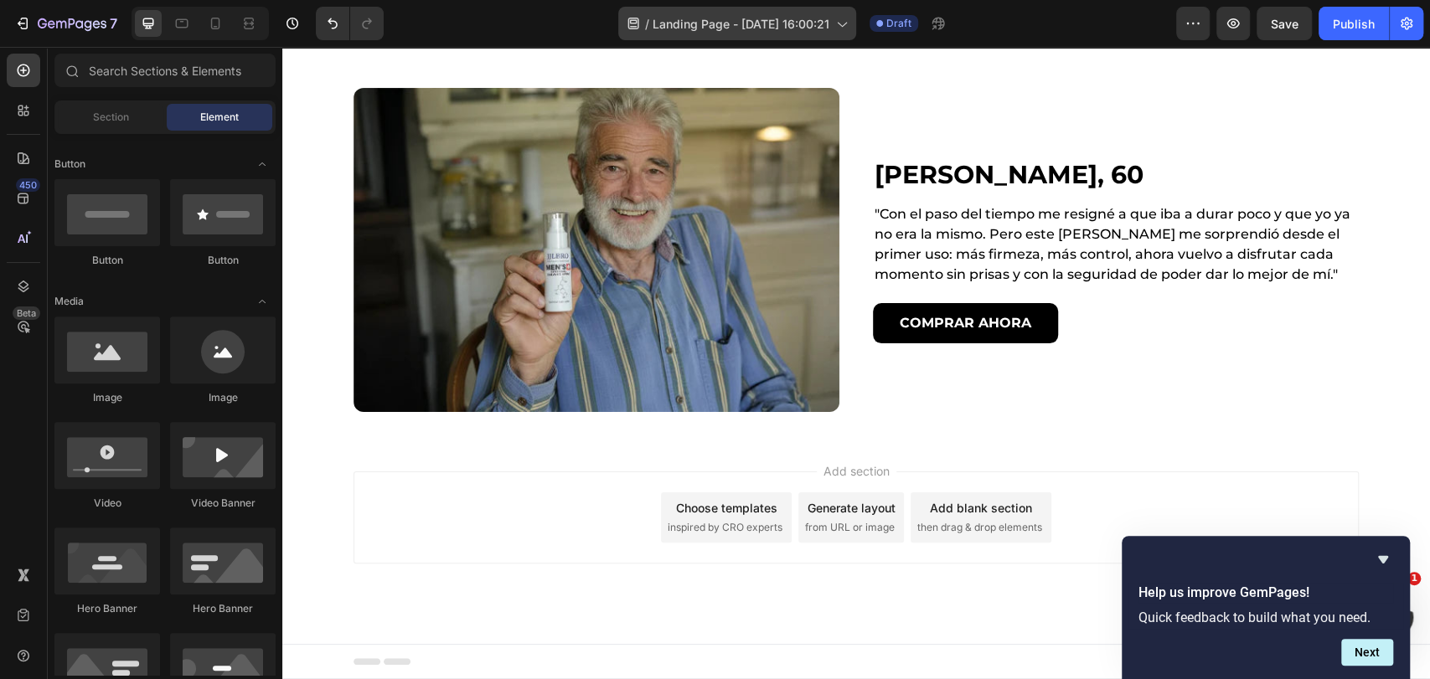
scroll to position [1426, 0]
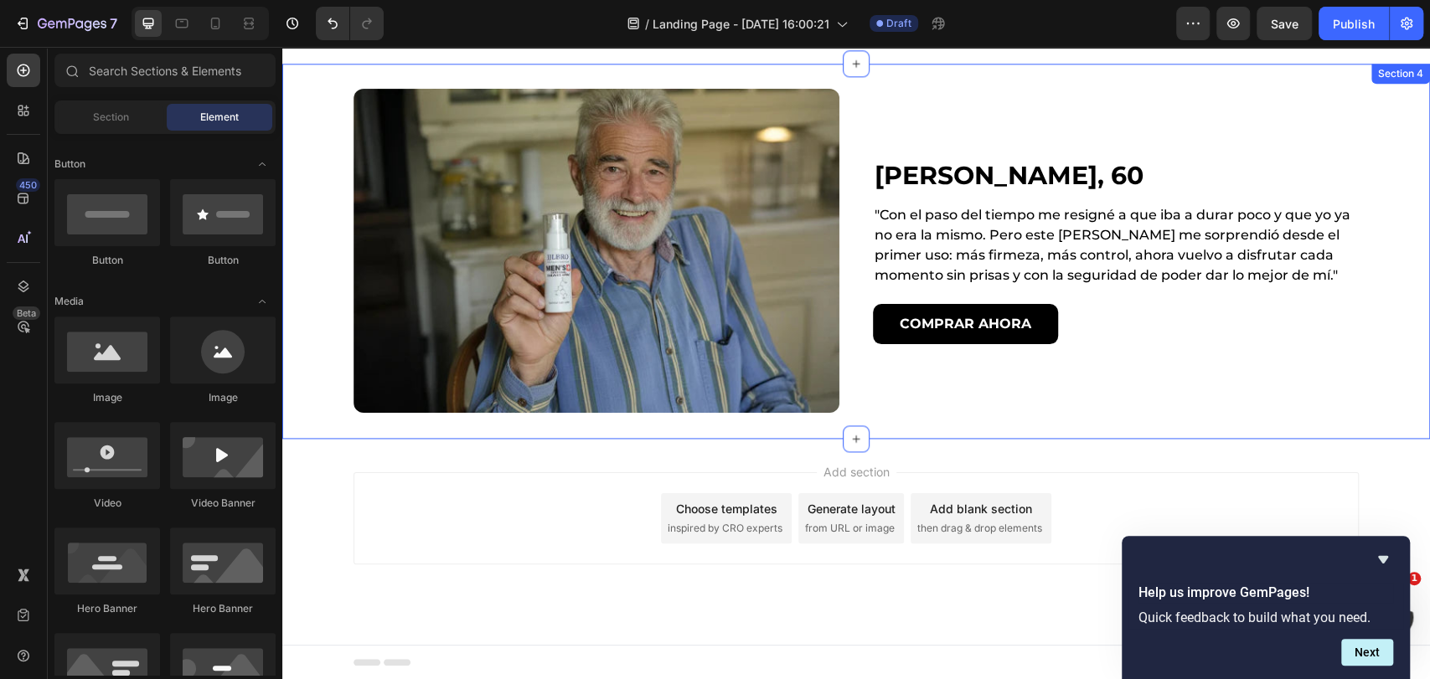
click at [936, 78] on div "Image Arturo Salazar, 60 Heading "Con el paso del tiempo me resigné a que iba a…" at bounding box center [856, 251] width 1148 height 375
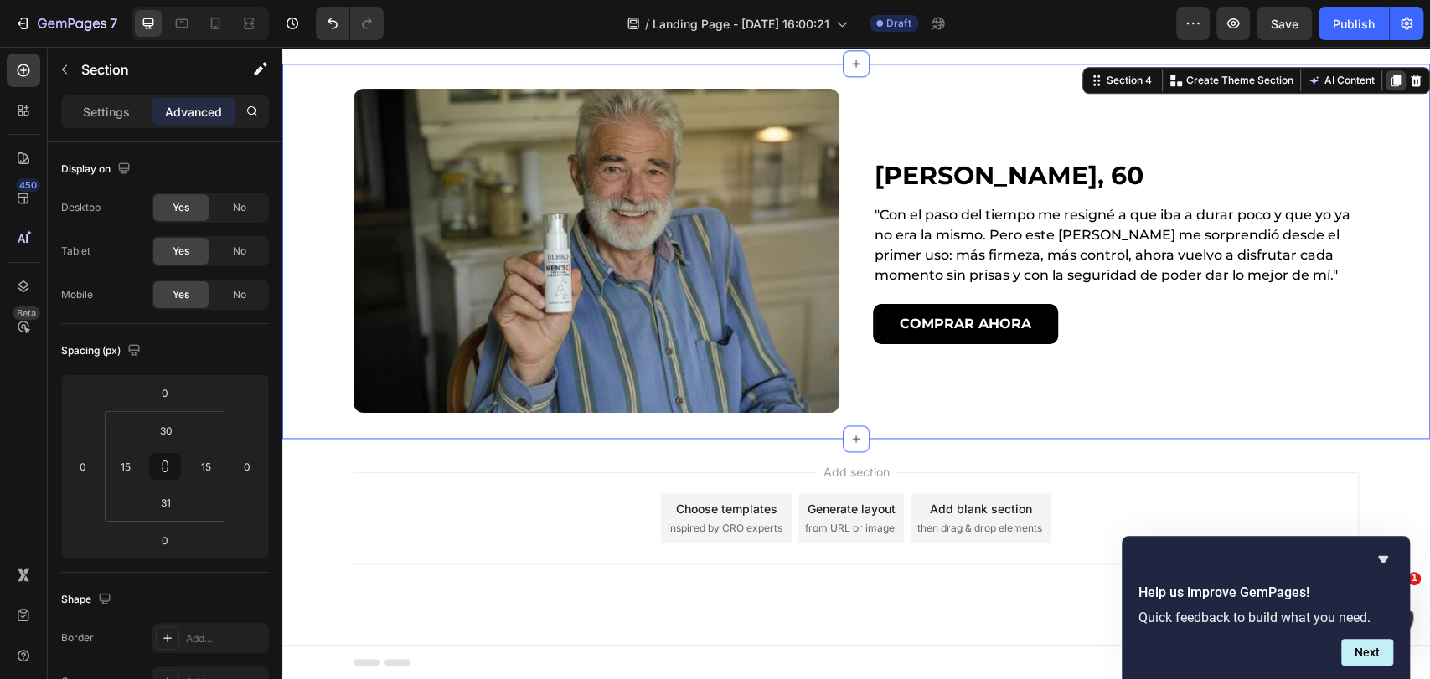
click at [1391, 82] on icon at bounding box center [1395, 81] width 9 height 12
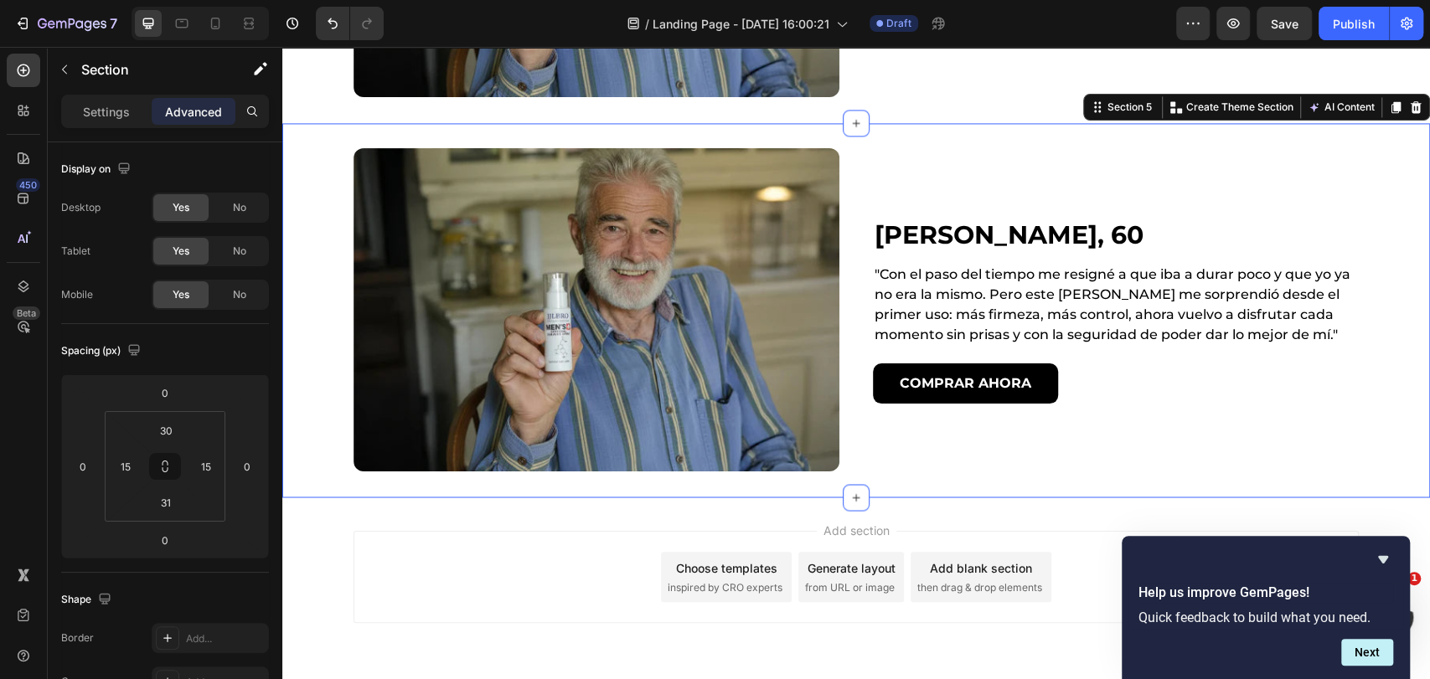
scroll to position [1758, 0]
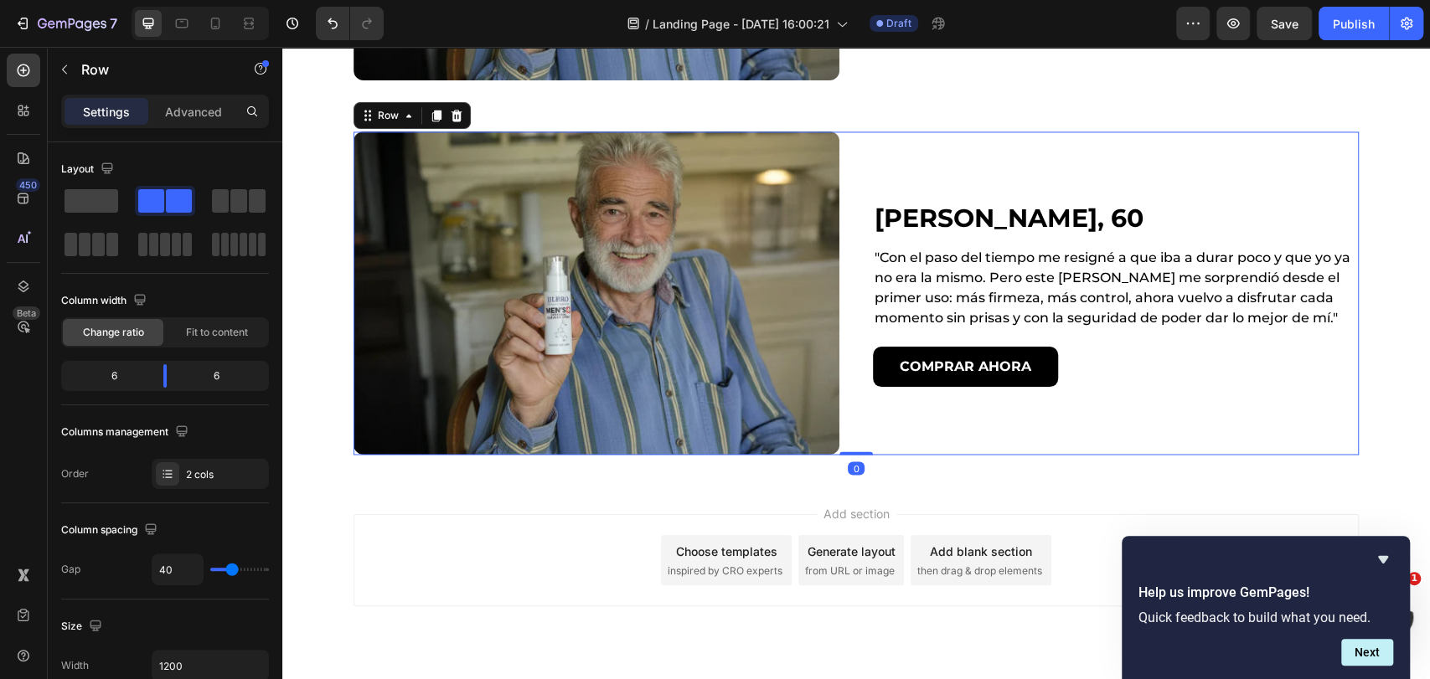
click at [881, 153] on div "[PERSON_NAME], 60 Heading "Con el paso del tiempo me resigné a que iba a durar …" at bounding box center [1116, 294] width 486 height 324
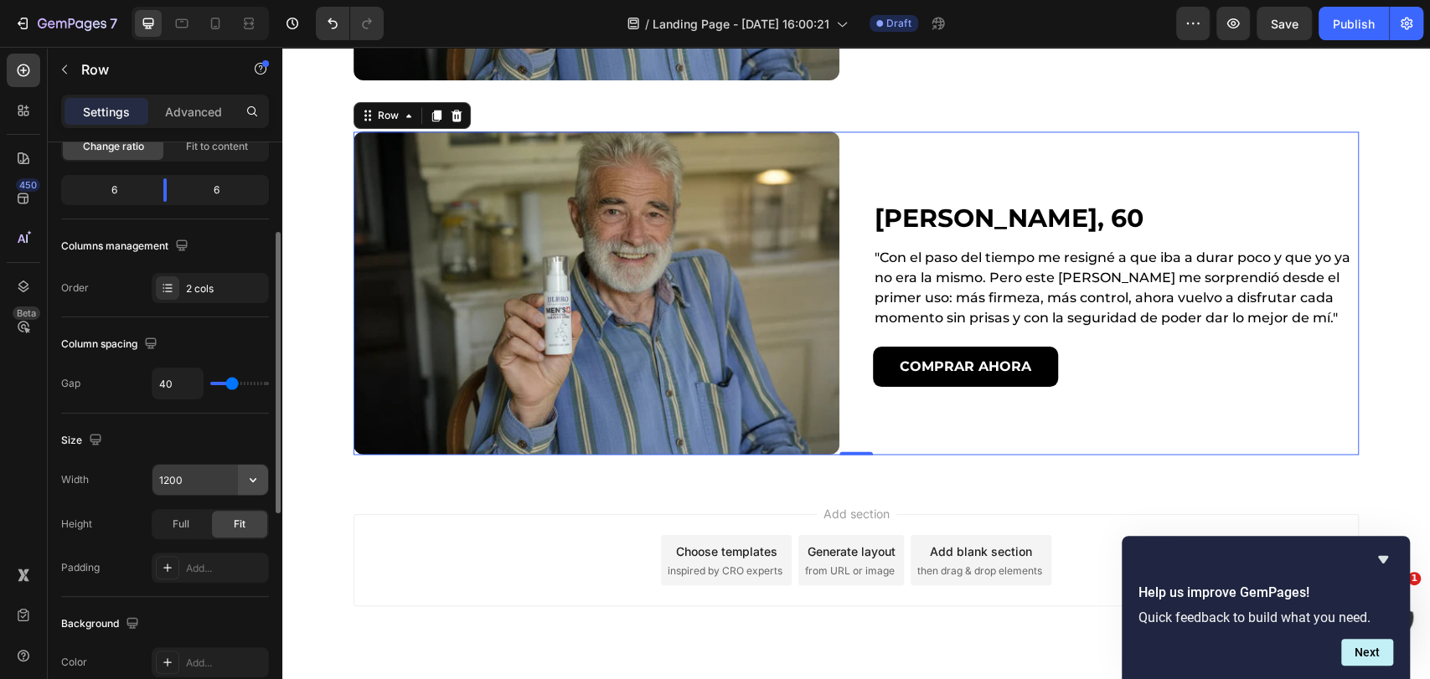
click at [255, 477] on icon "button" at bounding box center [253, 480] width 17 height 17
click at [224, 548] on p "Full 100%" at bounding box center [205, 553] width 95 height 15
type input "100%"
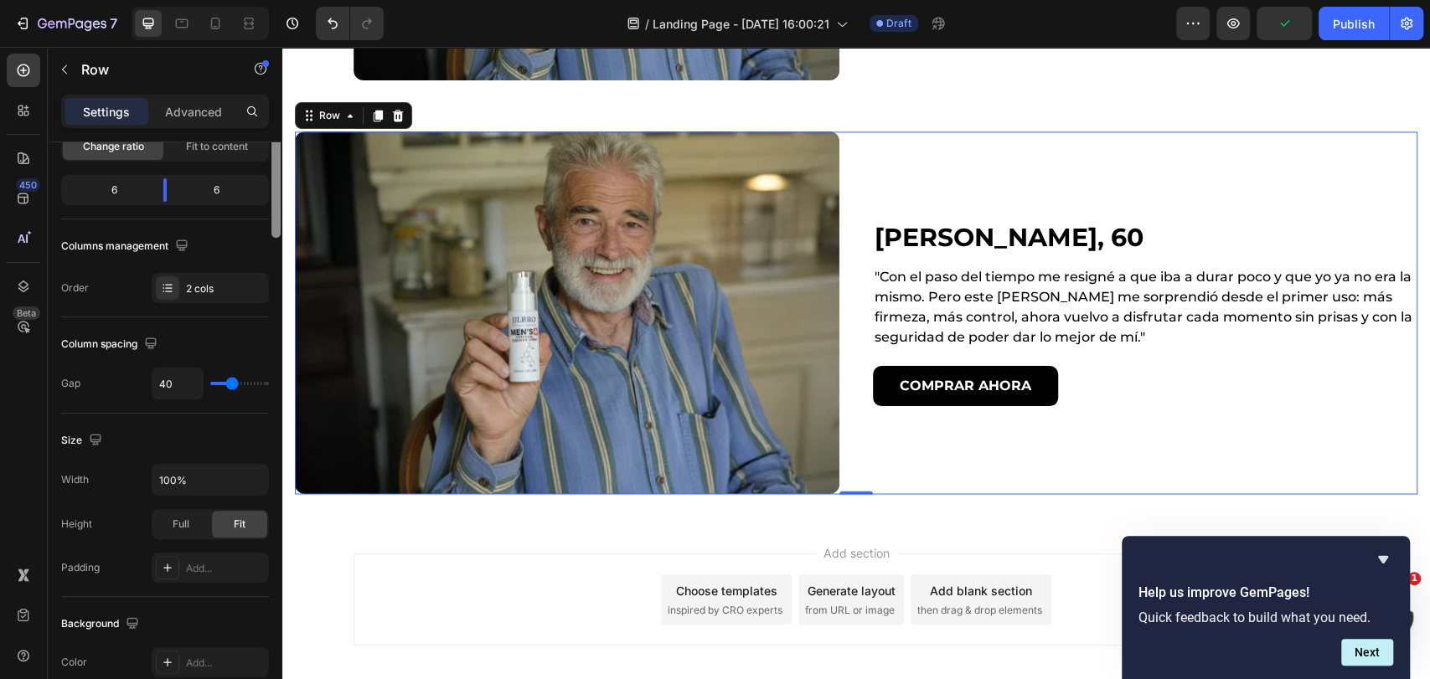
click at [281, 163] on div at bounding box center [276, 248] width 13 height 585
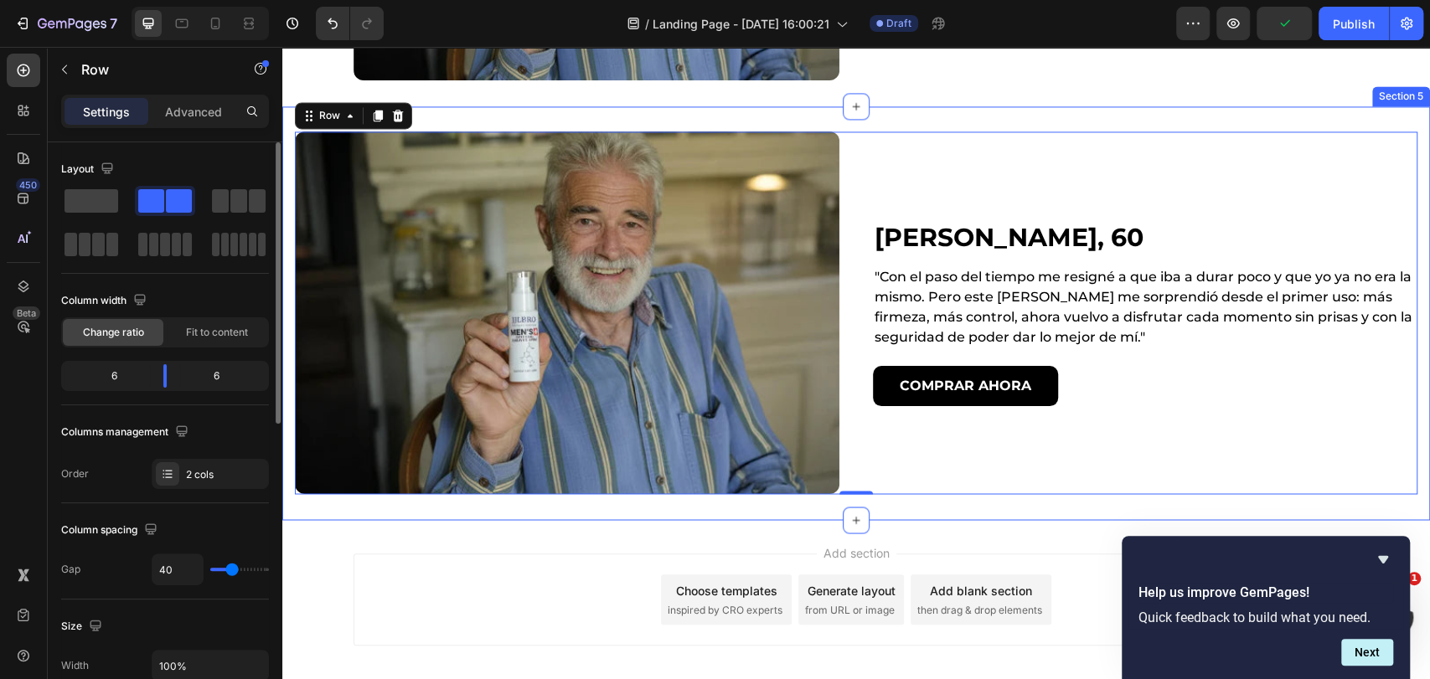
click at [287, 160] on div "Image Arturo Salazar, 60 Heading "Con el paso del tiempo me resigné a que iba a…" at bounding box center [856, 313] width 1148 height 414
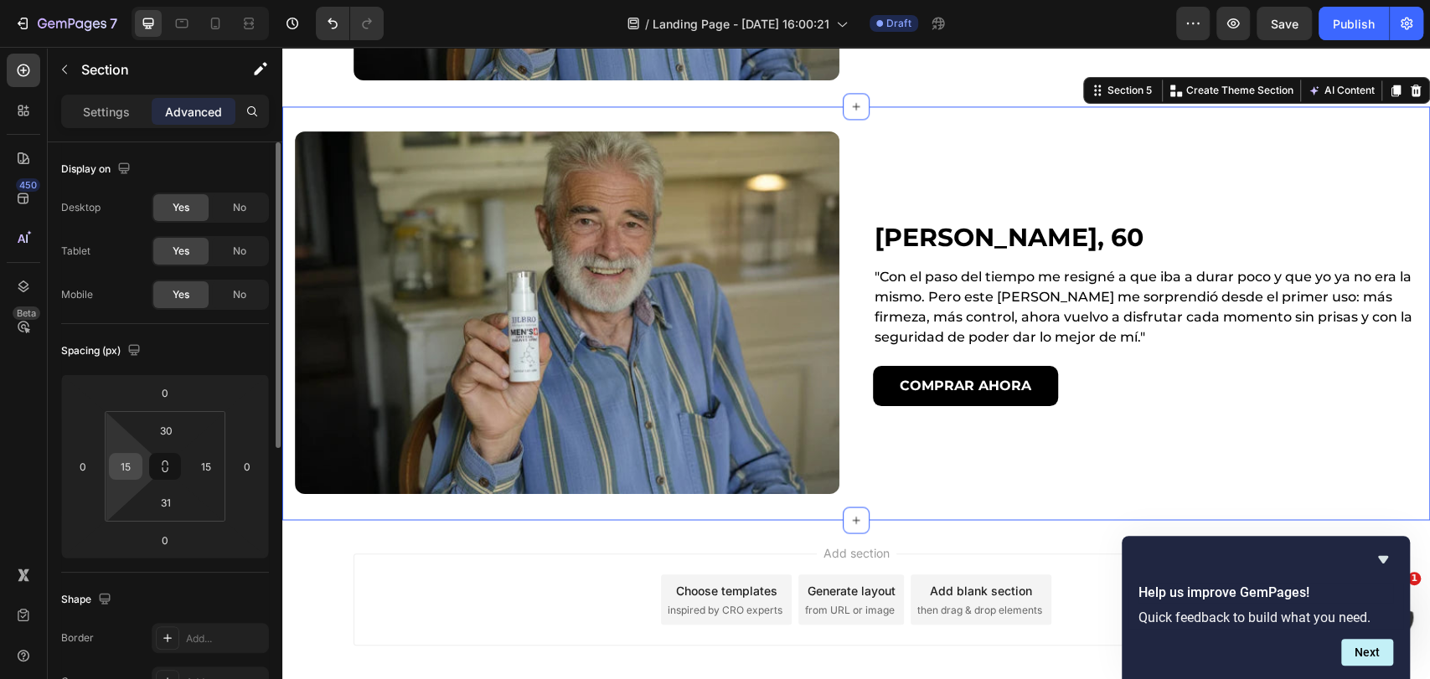
click at [126, 468] on input "15" at bounding box center [125, 466] width 25 height 25
type input "0"
click at [204, 473] on input "15" at bounding box center [206, 466] width 25 height 25
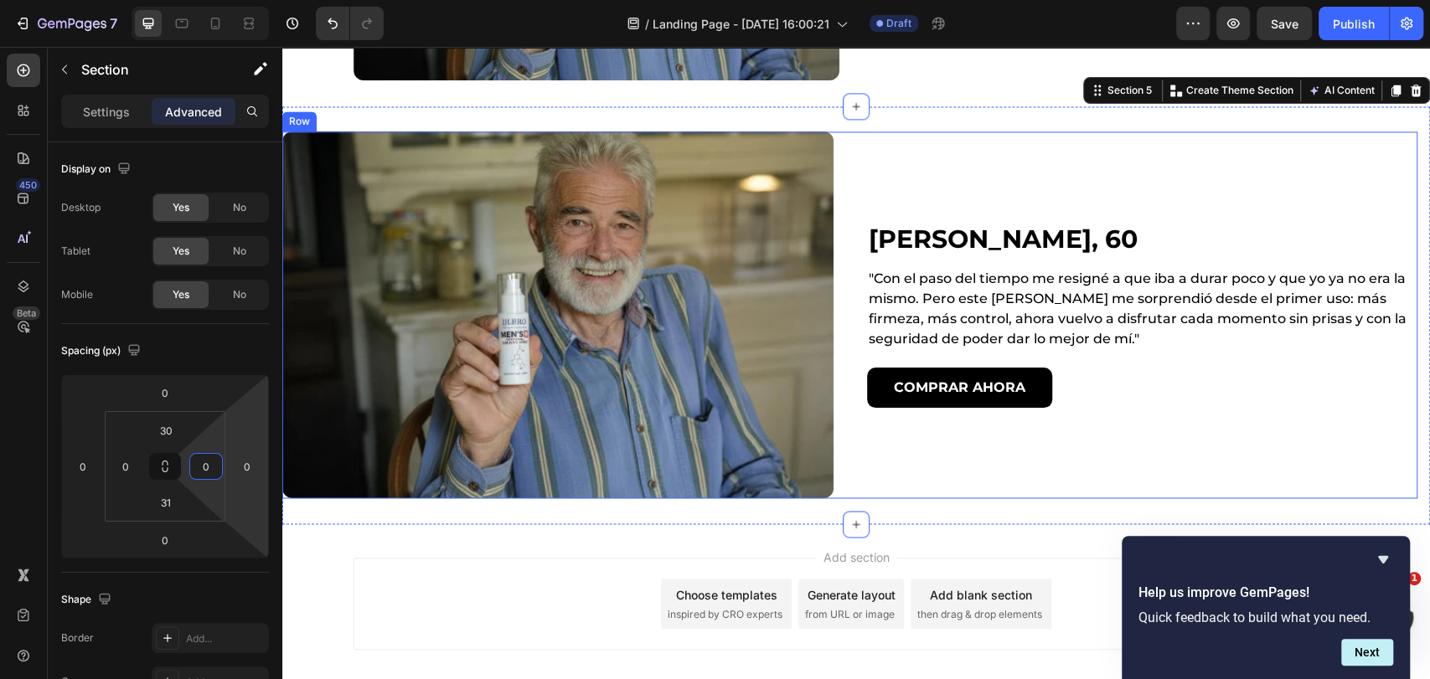
click at [1103, 154] on div "[PERSON_NAME], 60 Heading "Con el paso del tiempo me resigné a que iba a durar …" at bounding box center [1142, 315] width 551 height 367
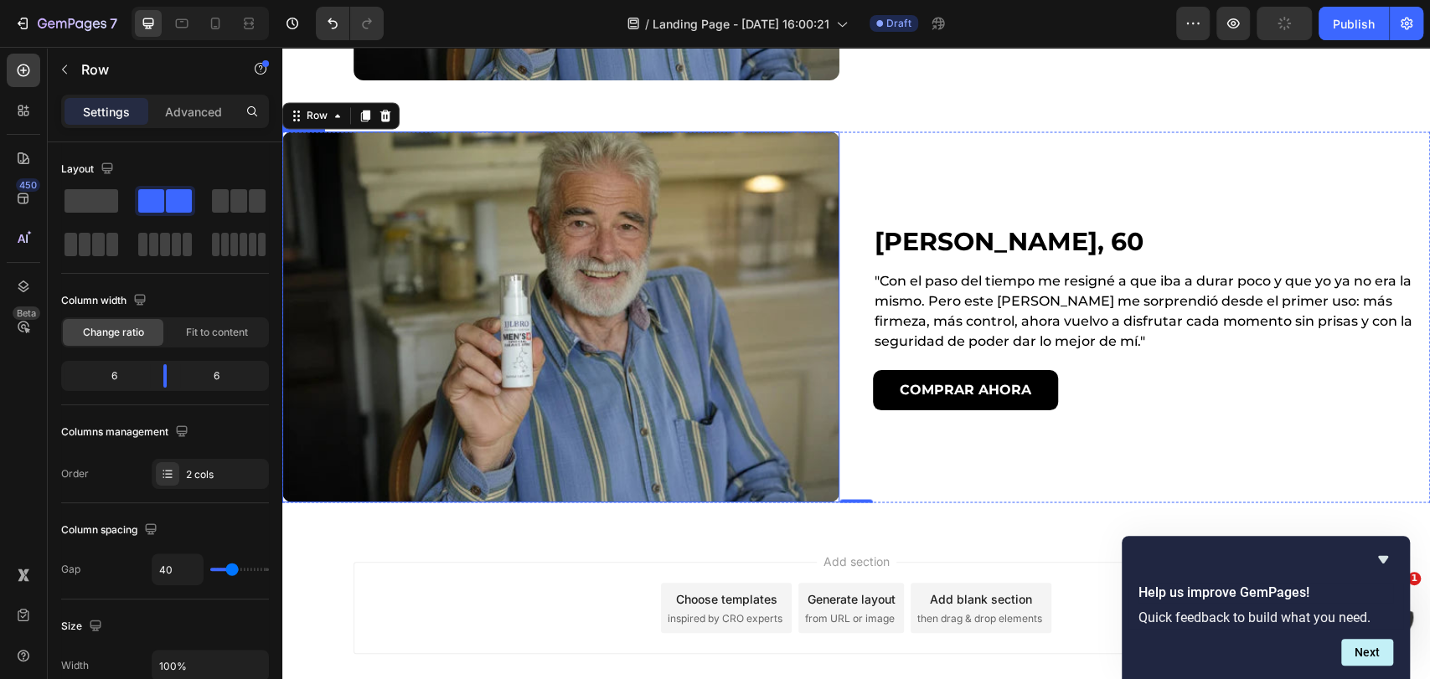
drag, startPoint x: 567, startPoint y: 280, endPoint x: 509, endPoint y: 298, distance: 60.7
click at [566, 281] on img at bounding box center [560, 317] width 557 height 371
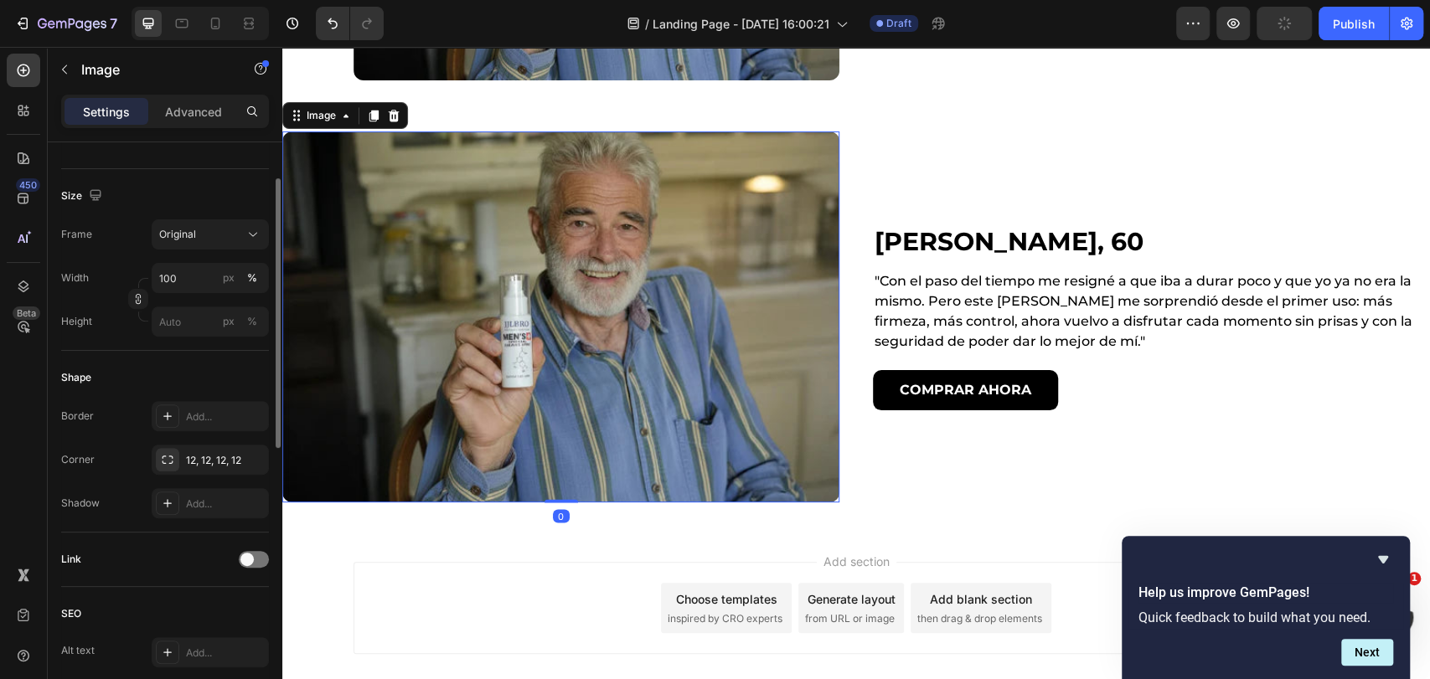
scroll to position [465, 0]
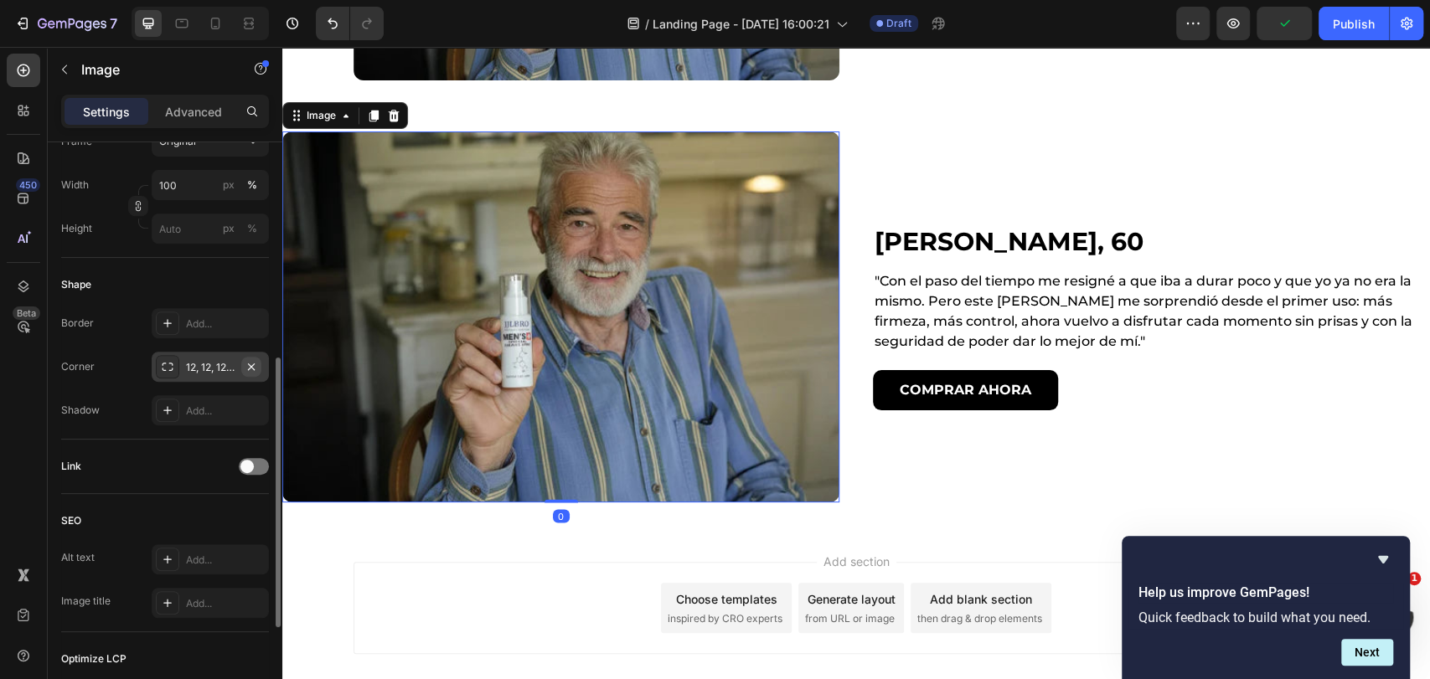
click at [251, 367] on icon "button" at bounding box center [251, 366] width 13 height 13
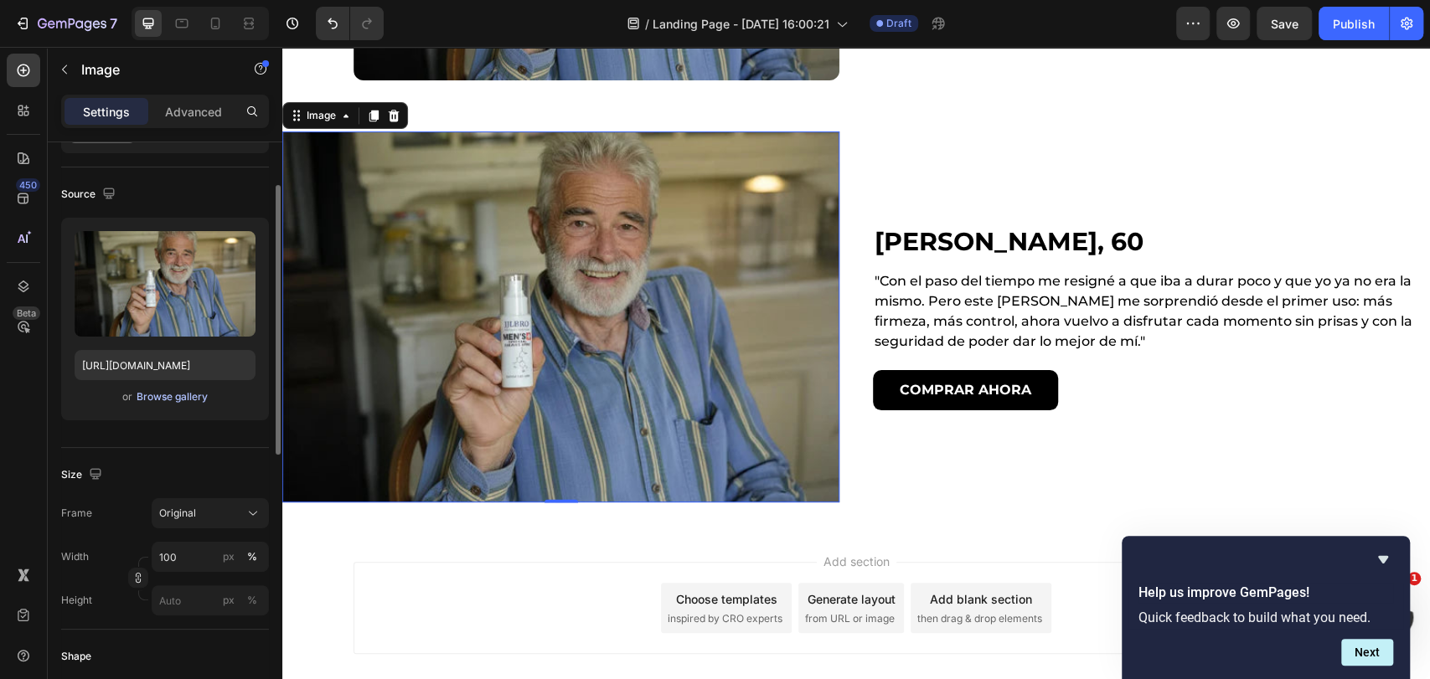
click at [161, 404] on div "Browse gallery" at bounding box center [172, 397] width 71 height 15
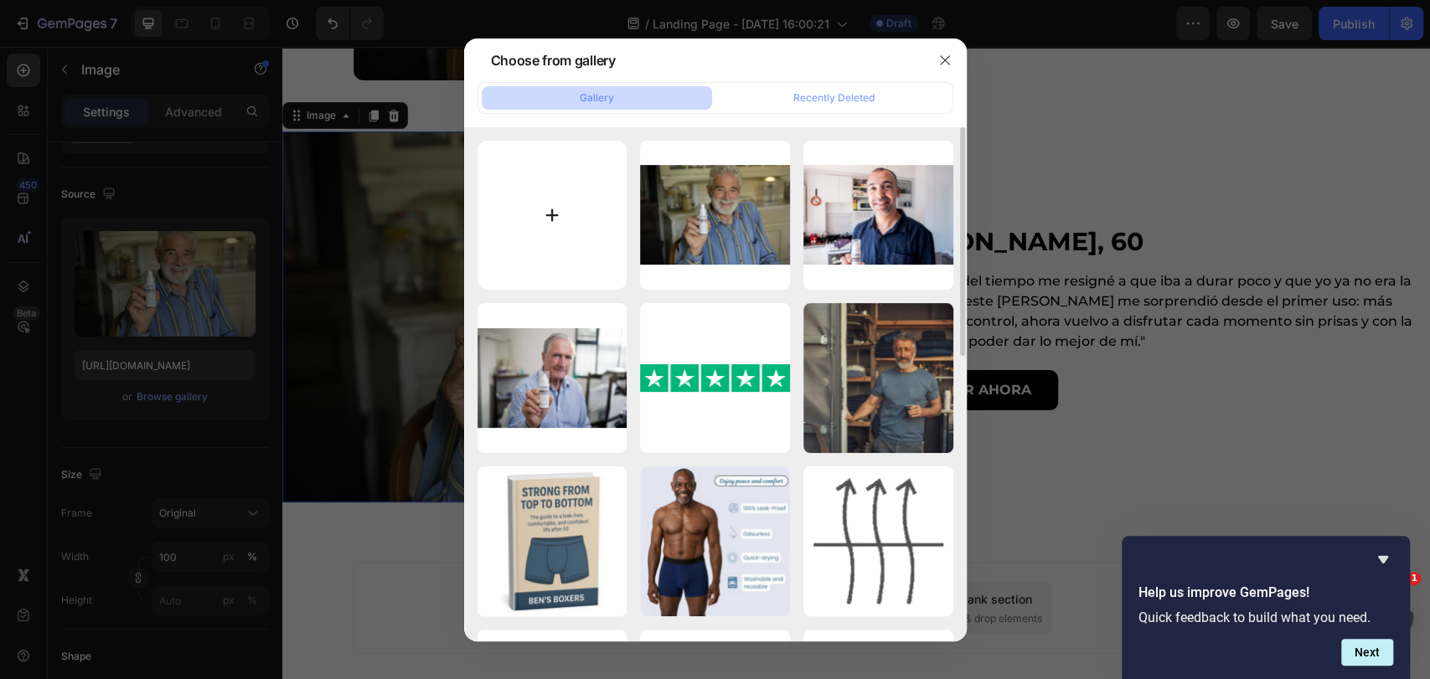
click at [565, 227] on input "file" at bounding box center [552, 216] width 150 height 150
type input "C:\fakepath\usee_7d32c4e6-70f4-44a9-9de2-c03871bf3db0.webp"
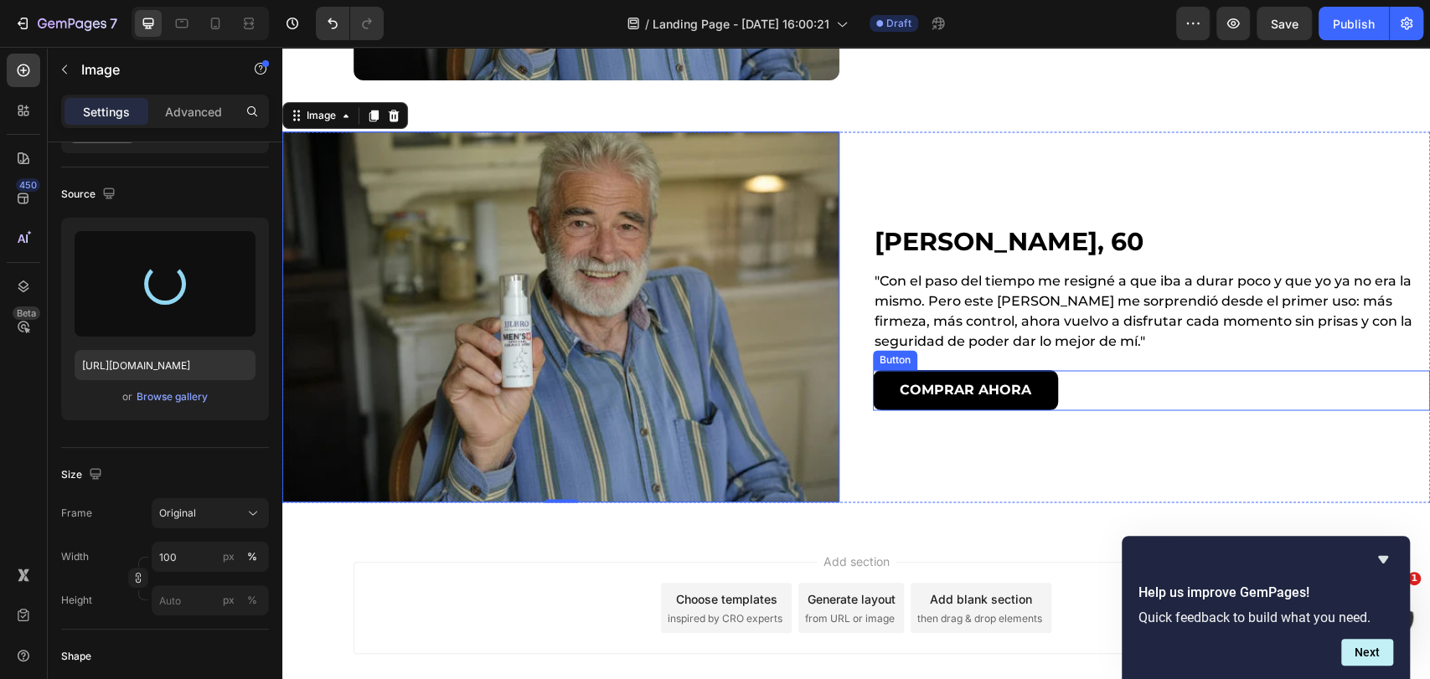
click at [1025, 377] on button "COMPRAR AHORA" at bounding box center [965, 390] width 185 height 40
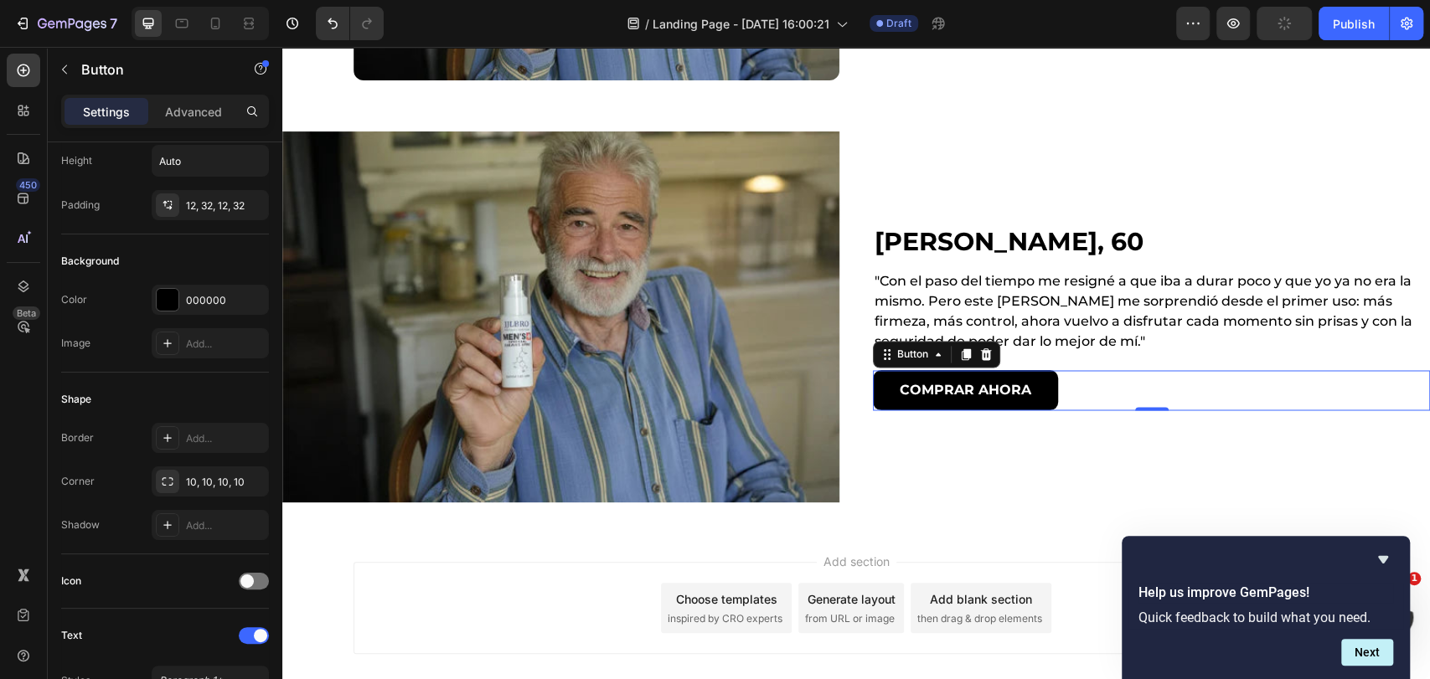
scroll to position [0, 0]
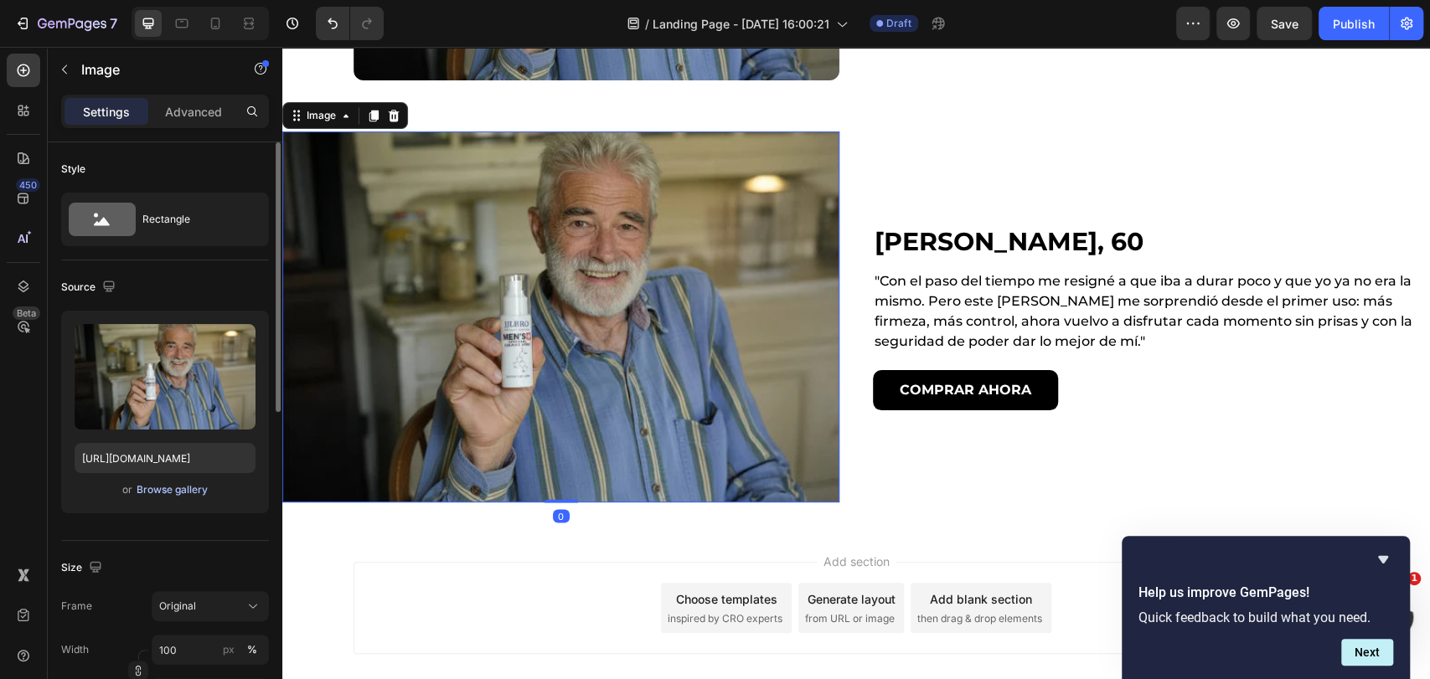
click at [181, 496] on div "Browse gallery" at bounding box center [172, 490] width 71 height 15
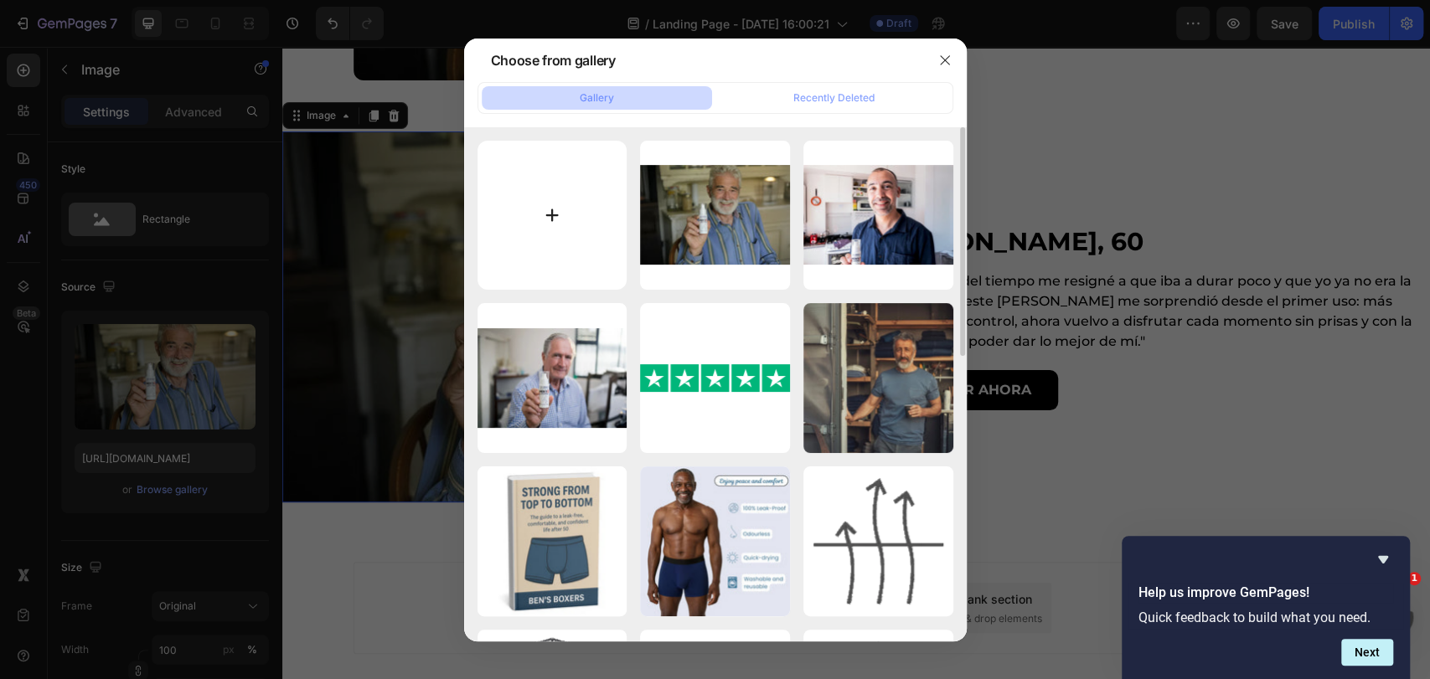
click at [560, 207] on input "file" at bounding box center [552, 216] width 150 height 150
type input "C:\fakepath\1.webp"
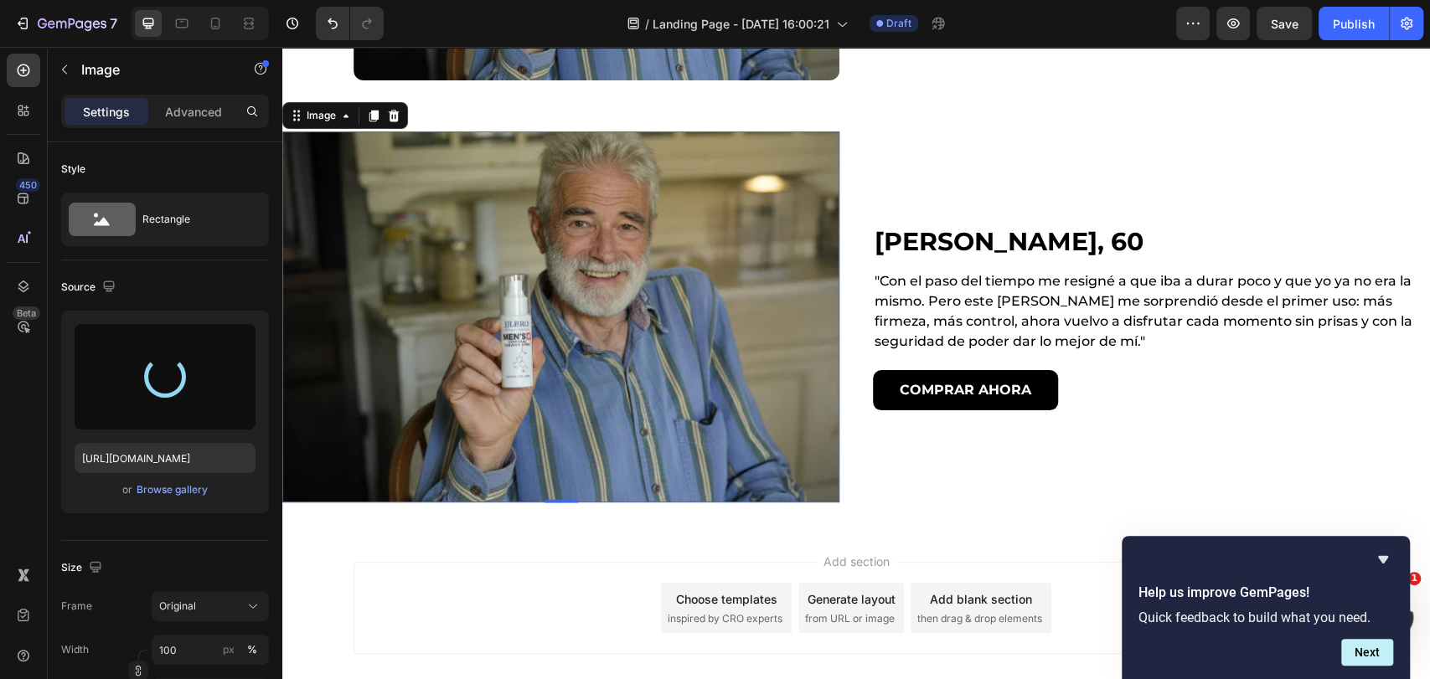
type input "[URL][DOMAIN_NAME]"
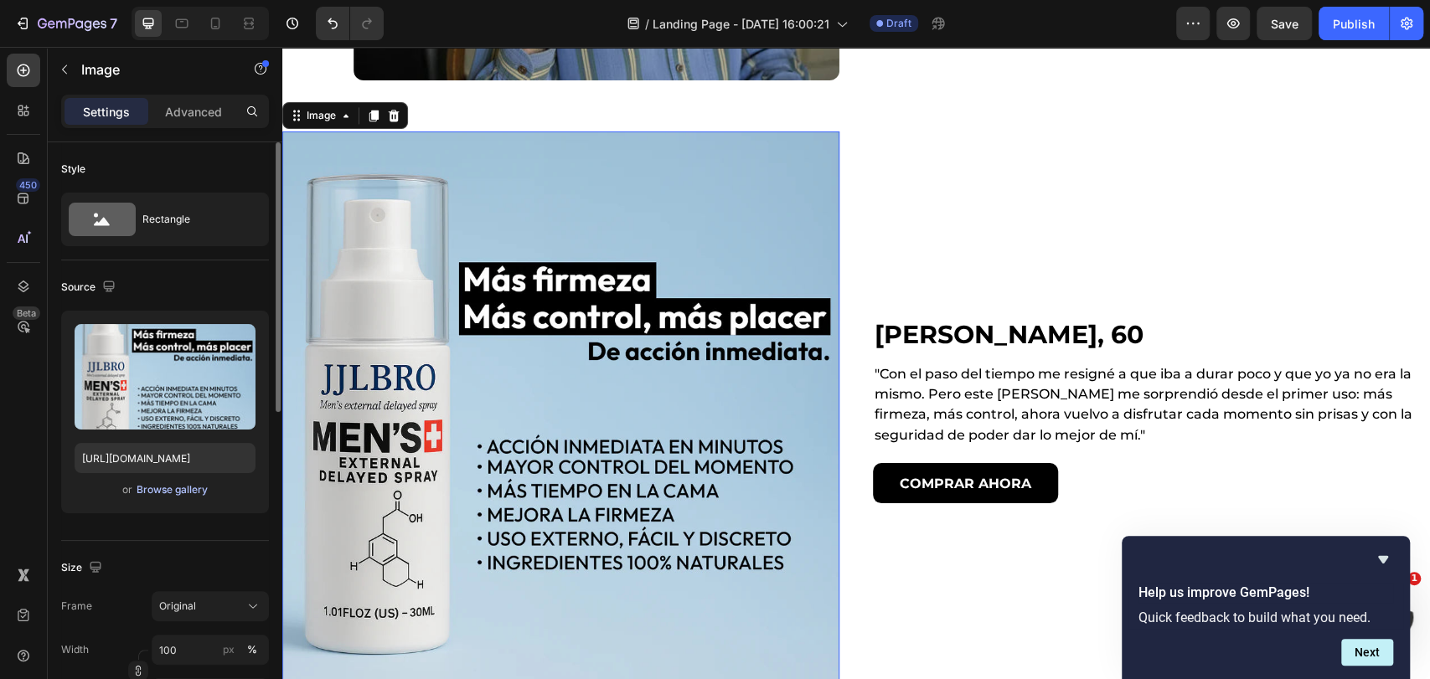
click at [152, 489] on div "Browse gallery" at bounding box center [172, 490] width 71 height 15
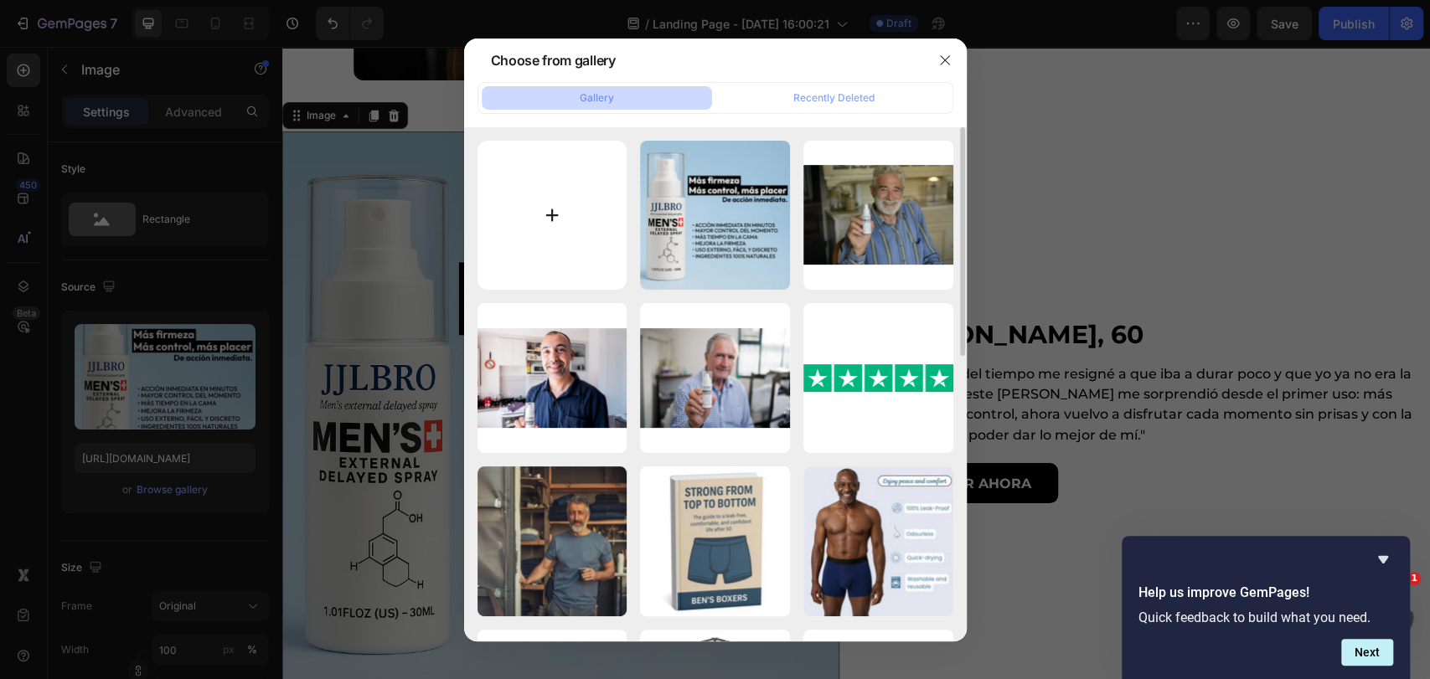
click at [561, 219] on input "file" at bounding box center [552, 216] width 150 height 150
type input "C:\fakepath\usee_7d32c4e6-70f4-44a9-9de2-c03871bf3db0.webp"
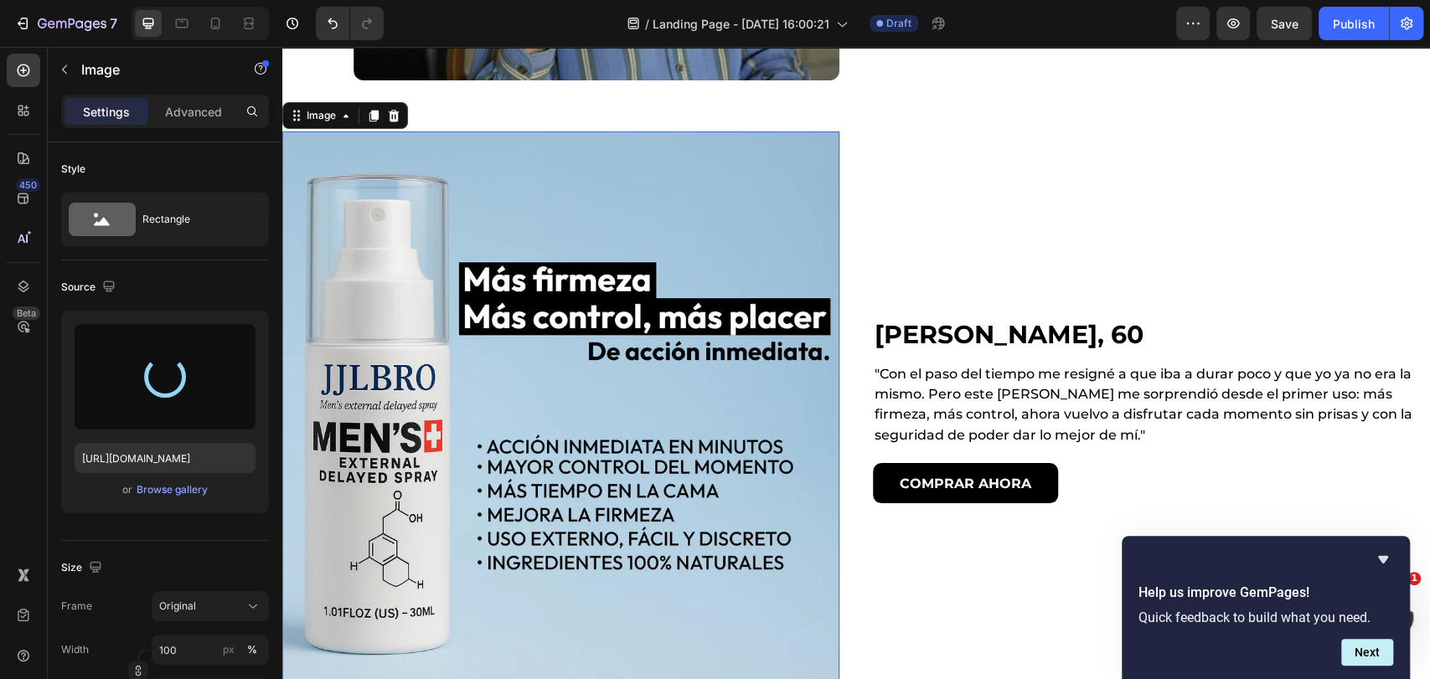
type input "[URL][DOMAIN_NAME]"
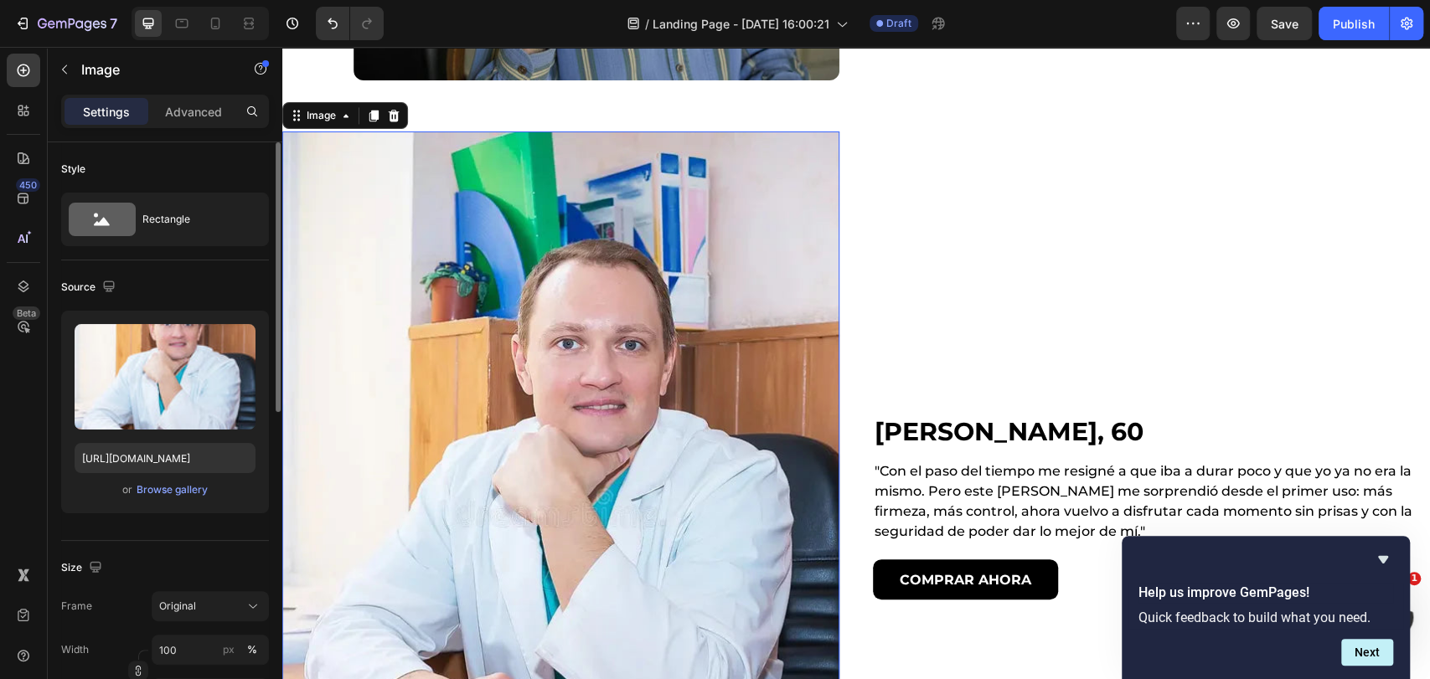
scroll to position [279, 0]
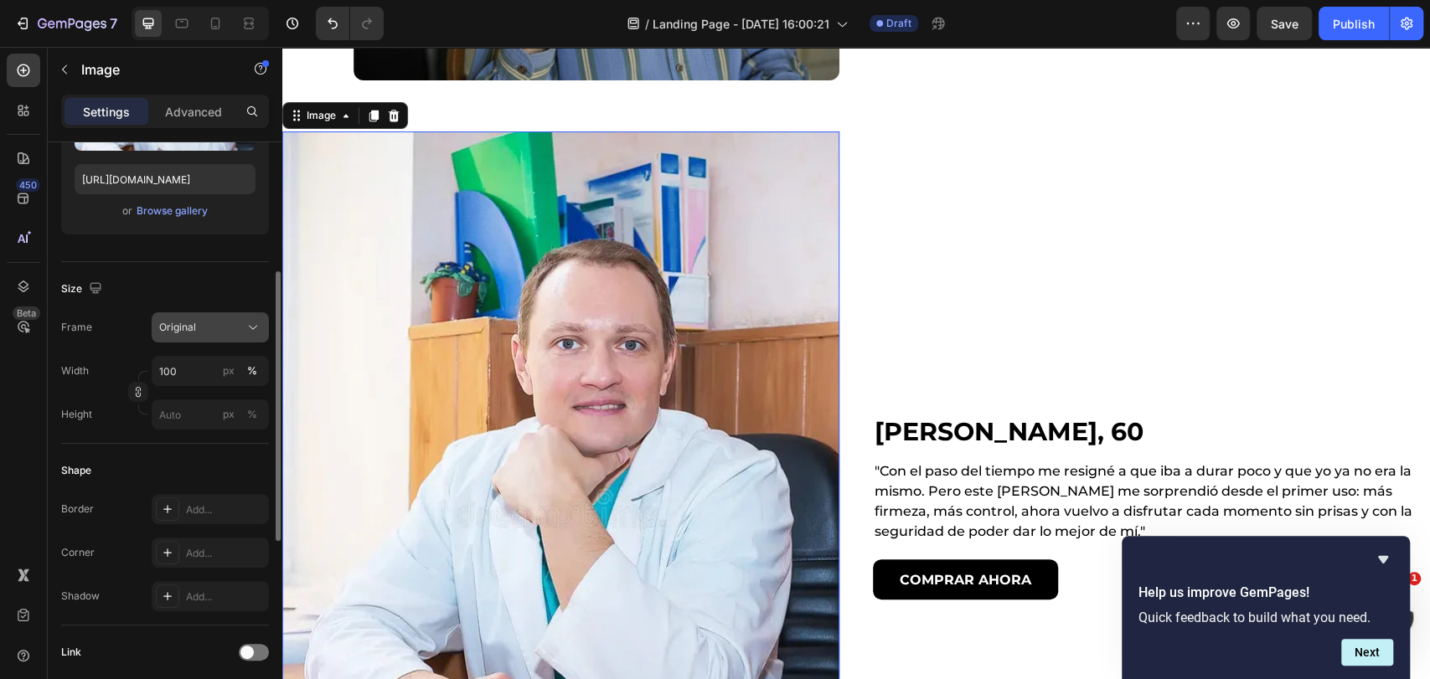
click at [261, 328] on icon at bounding box center [253, 327] width 17 height 17
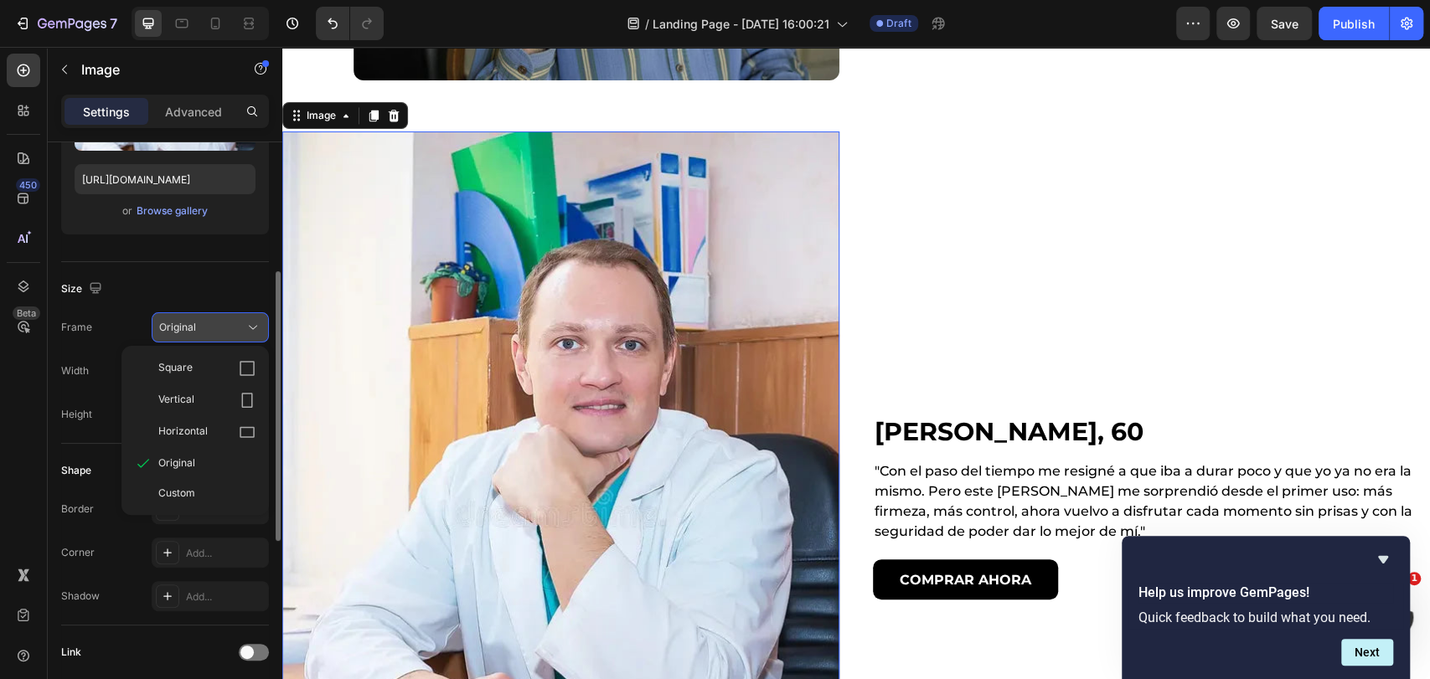
click at [206, 374] on div "Square" at bounding box center [206, 368] width 97 height 17
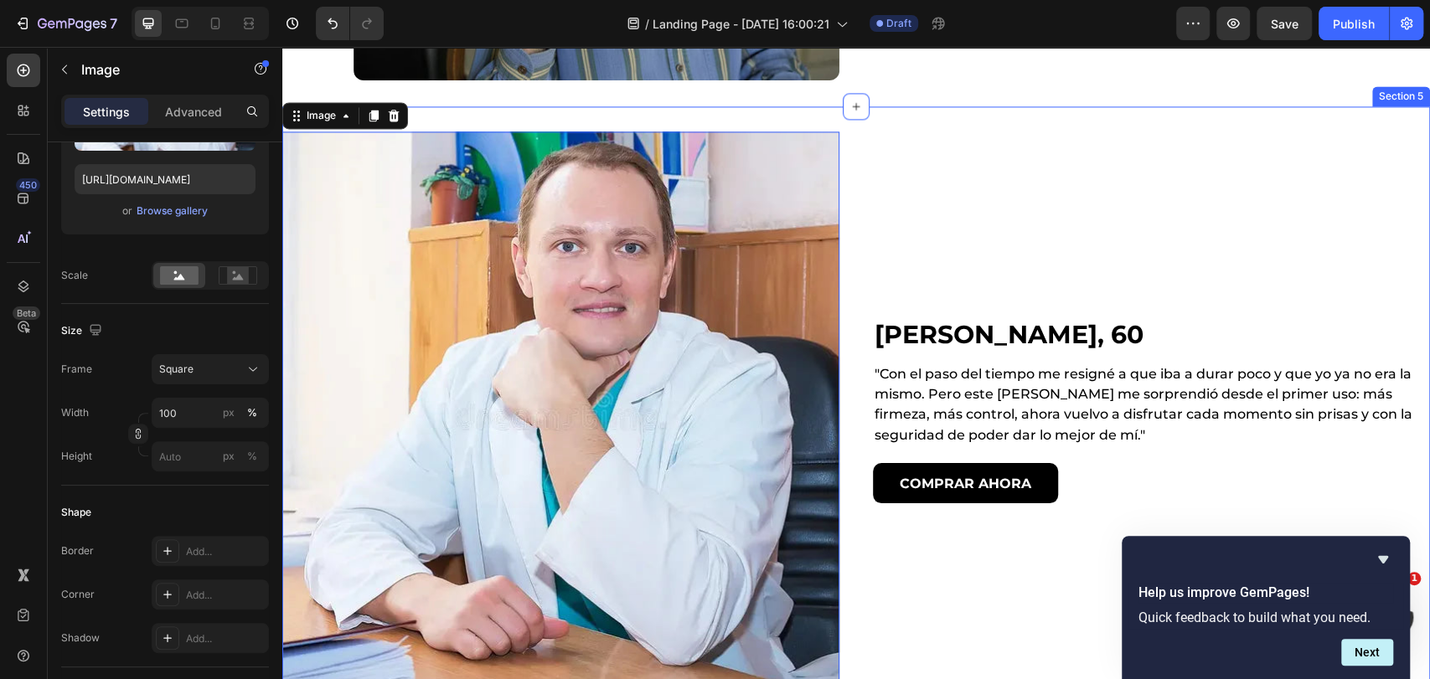
click at [943, 120] on div "Image 0 [PERSON_NAME], 60 Heading "Con el paso del tiempo me resigné a que iba …" at bounding box center [856, 410] width 1148 height 608
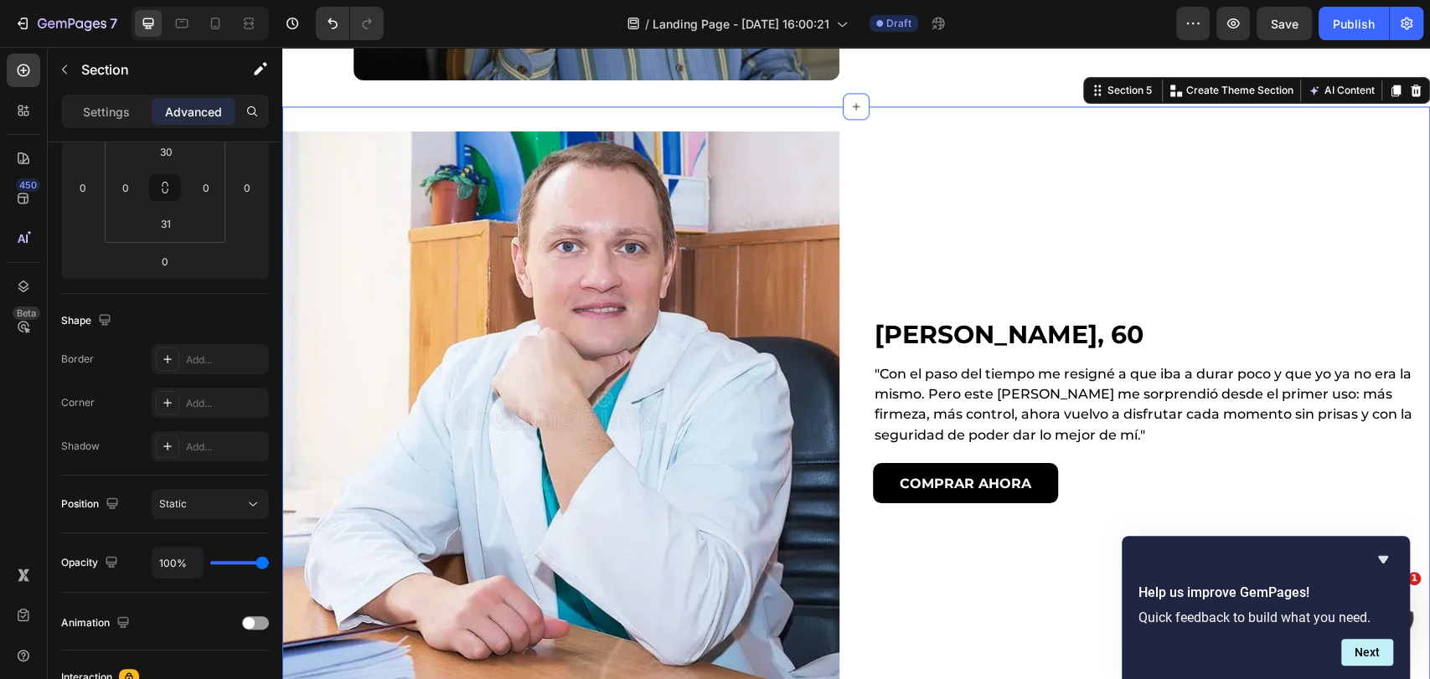
scroll to position [0, 0]
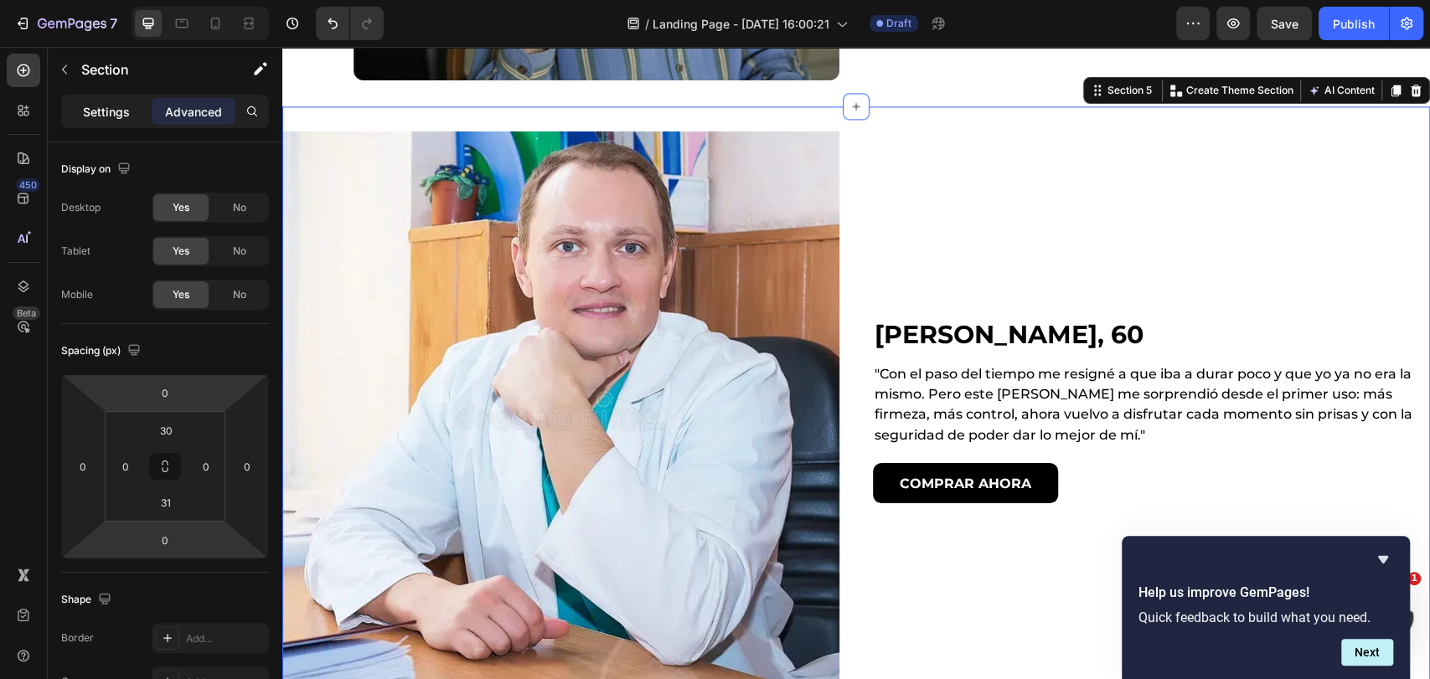
click at [101, 116] on p "Settings" at bounding box center [106, 112] width 47 height 18
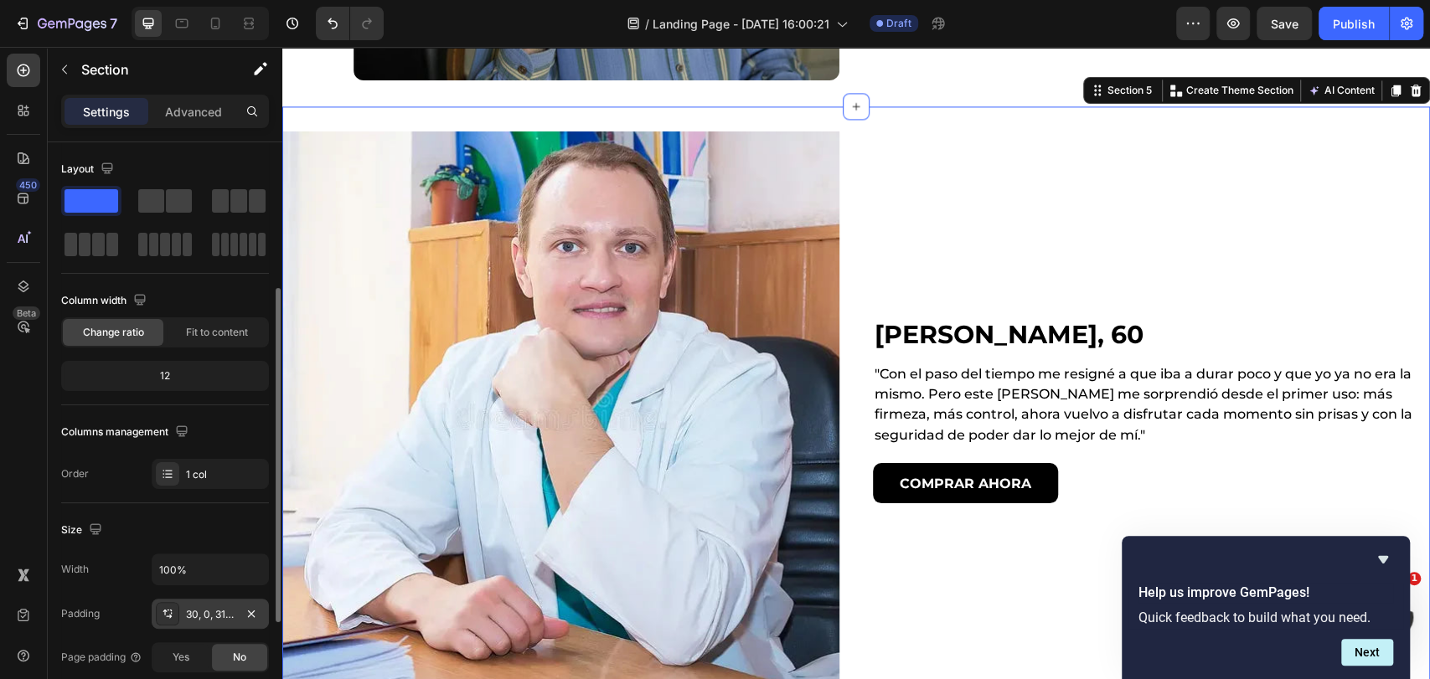
scroll to position [186, 0]
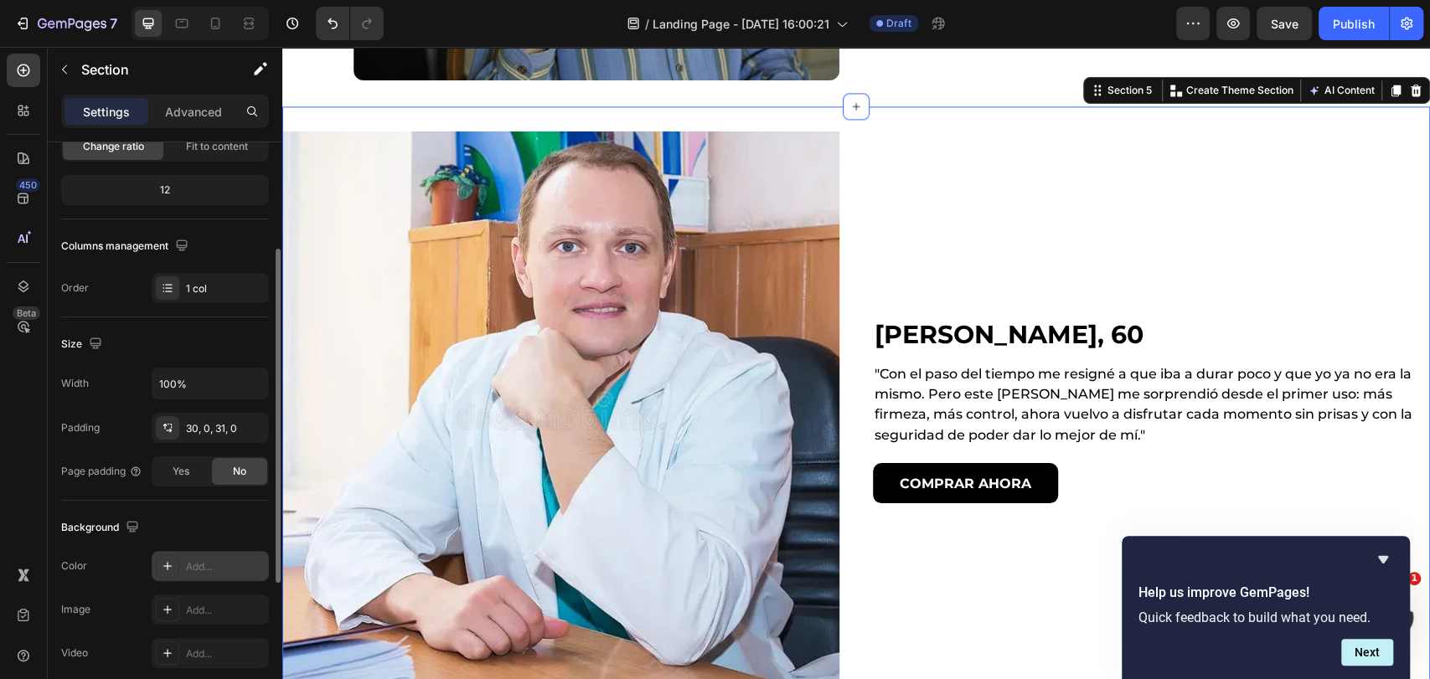
click at [197, 573] on div "Add..." at bounding box center [210, 566] width 117 height 30
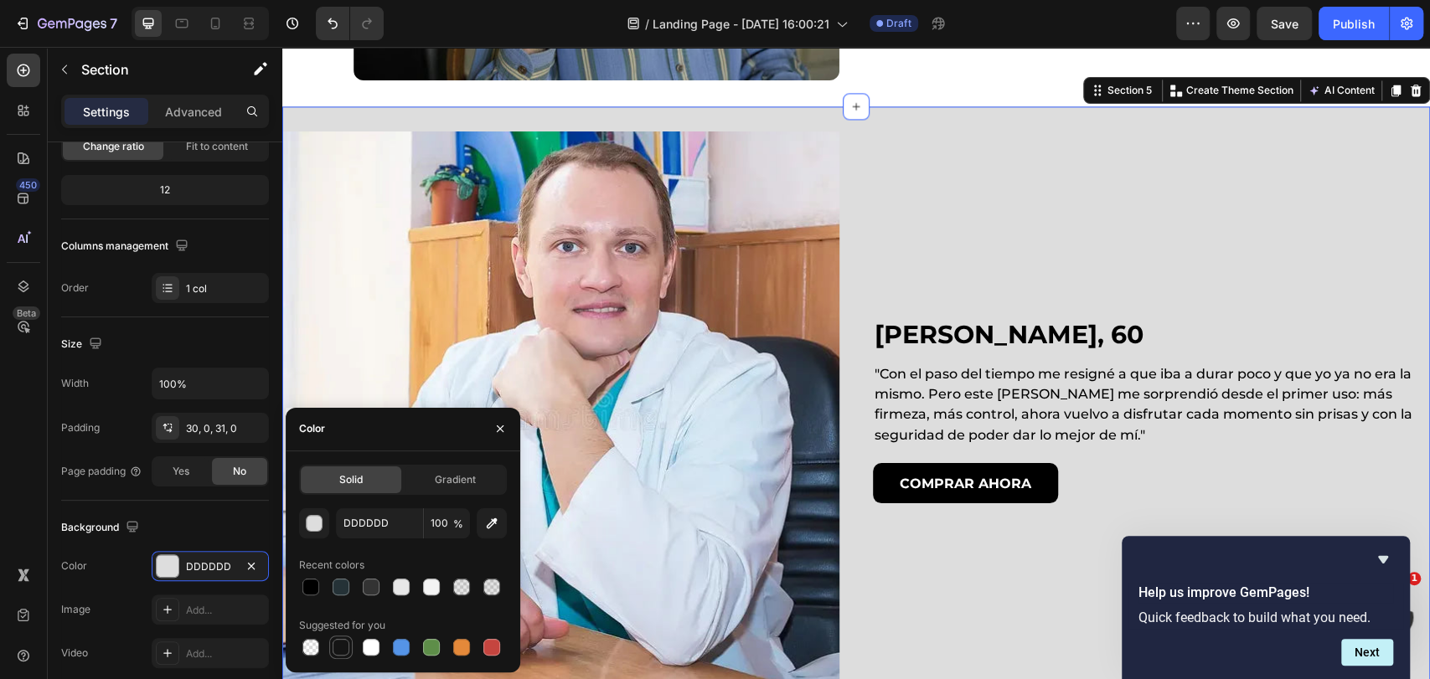
click at [335, 643] on div at bounding box center [341, 647] width 17 height 17
type input "151515"
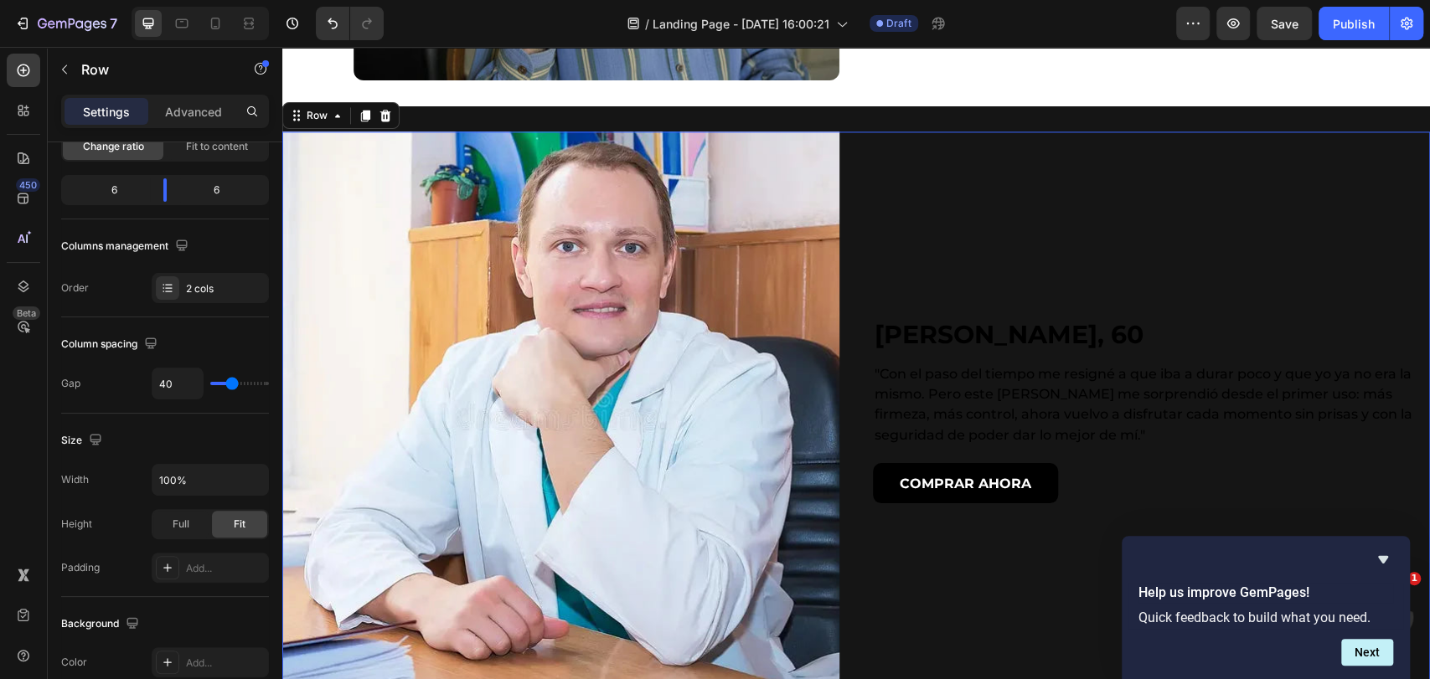
click at [926, 303] on div "[PERSON_NAME], 60 Heading "Con el paso del tiempo me resigné a que iba a durar …" at bounding box center [1151, 410] width 557 height 557
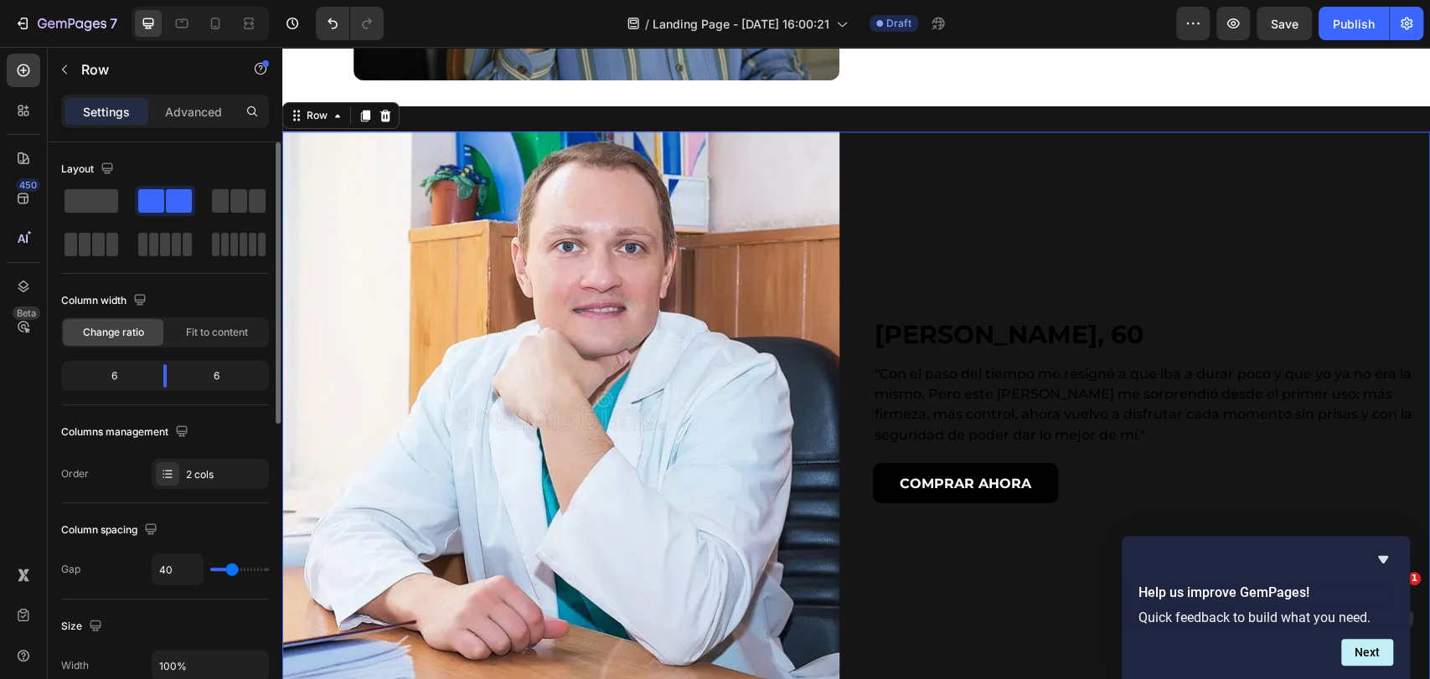
click at [962, 262] on div "[PERSON_NAME], 60 Heading "Con el paso del tiempo me resigné a que iba a durar …" at bounding box center [1151, 410] width 557 height 557
click at [968, 233] on div "[PERSON_NAME], 60 Heading "Con el paso del tiempo me resigné a que iba a durar …" at bounding box center [1151, 410] width 557 height 557
click at [968, 216] on div "[PERSON_NAME], 60 Heading "Con el paso del tiempo me resigné a que iba a durar …" at bounding box center [1151, 410] width 557 height 557
click at [969, 209] on div "[PERSON_NAME], 60 Heading "Con el paso del tiempo me resigné a que iba a durar …" at bounding box center [1151, 410] width 557 height 557
click at [990, 254] on div "[PERSON_NAME], 60 Heading "Con el paso del tiempo me resigné a que iba a durar …" at bounding box center [1151, 410] width 557 height 557
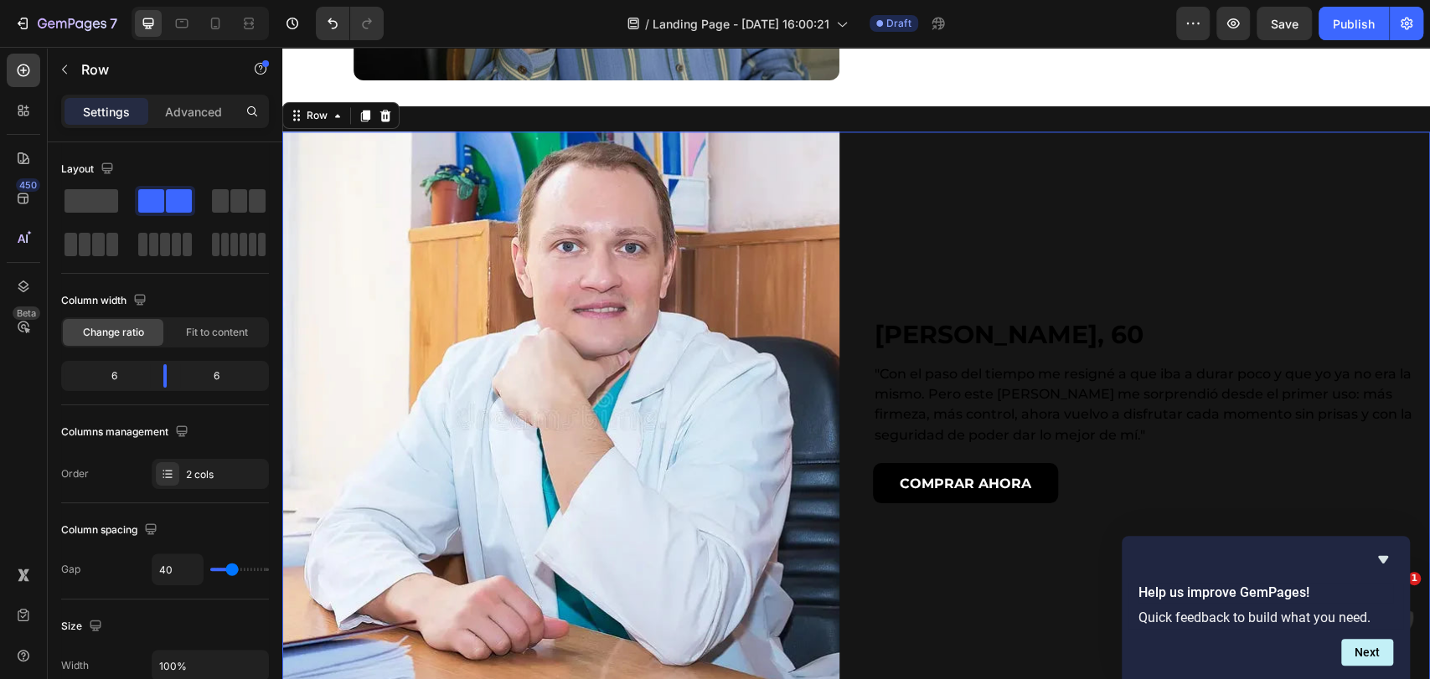
click at [1003, 292] on div "[PERSON_NAME], 60 Heading "Con el paso del tiempo me resigné a que iba a durar …" at bounding box center [1151, 410] width 557 height 557
drag, startPoint x: 1003, startPoint y: 292, endPoint x: 1006, endPoint y: 302, distance: 10.6
click at [1003, 292] on div "[PERSON_NAME], 60 Heading "Con el paso del tiempo me resigné a que iba a durar …" at bounding box center [1151, 410] width 557 height 557
click at [1006, 303] on div "[PERSON_NAME], 60 Heading "Con el paso del tiempo me resigné a que iba a durar …" at bounding box center [1151, 410] width 557 height 557
click at [1007, 354] on div "[PERSON_NAME], 60 Heading "Con el paso del tiempo me resigné a que iba a durar …" at bounding box center [1151, 410] width 557 height 557
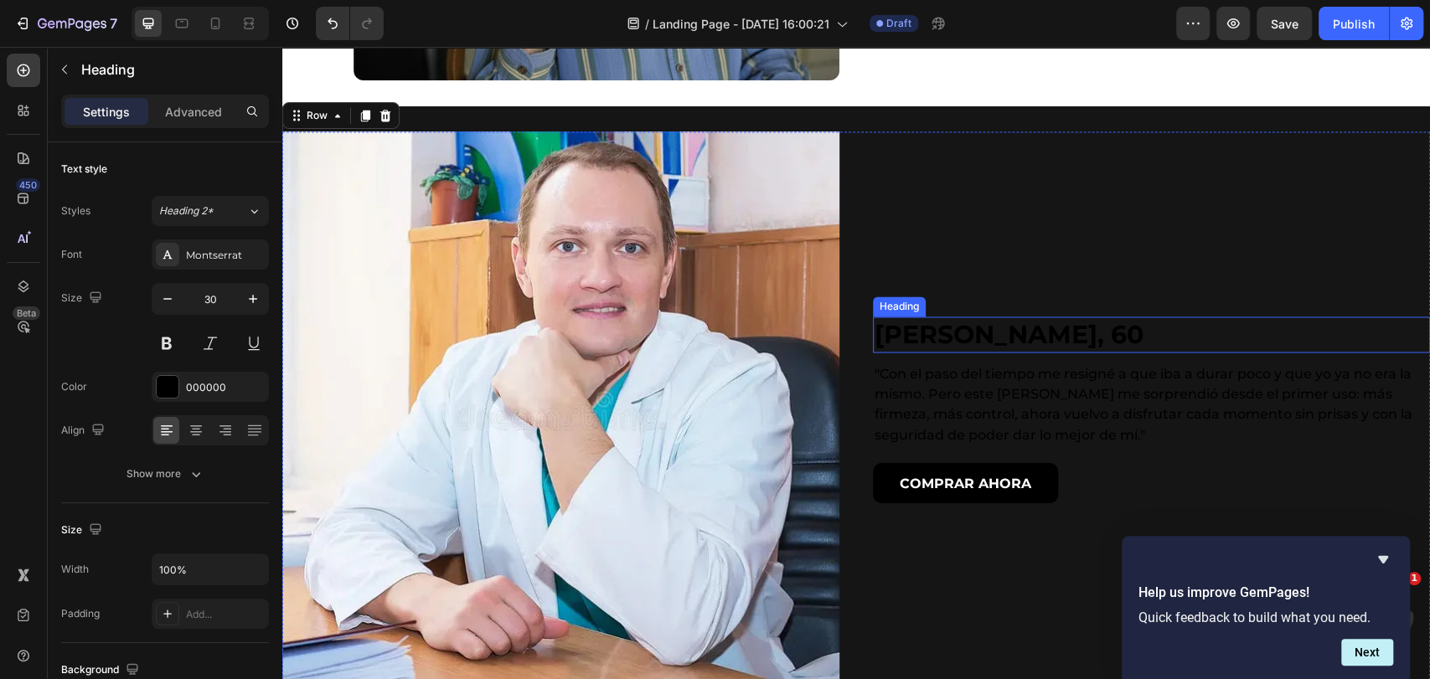
click at [1009, 321] on h2 "[PERSON_NAME], 60" at bounding box center [1151, 335] width 557 height 36
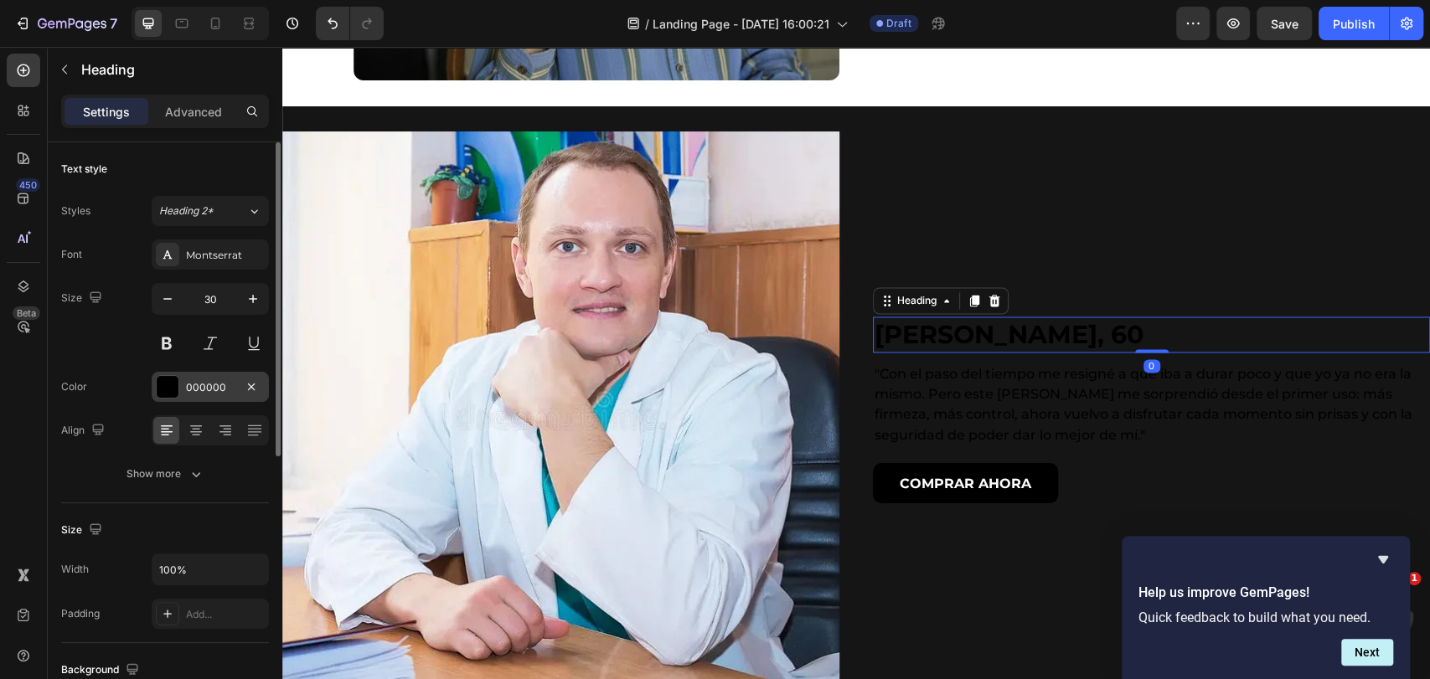
click at [219, 383] on div "000000" at bounding box center [210, 387] width 49 height 15
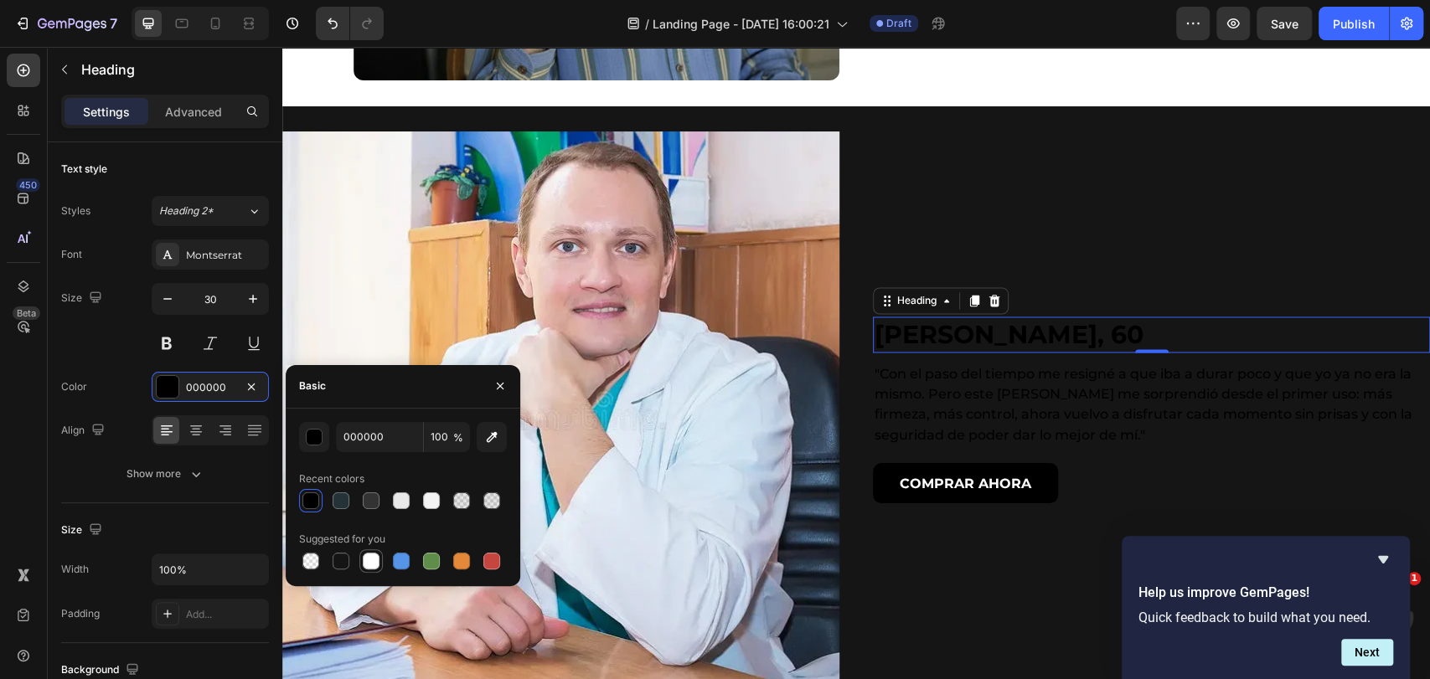
click at [384, 560] on div at bounding box center [403, 561] width 208 height 23
click at [374, 563] on div at bounding box center [371, 561] width 17 height 17
type input "FFFFFF"
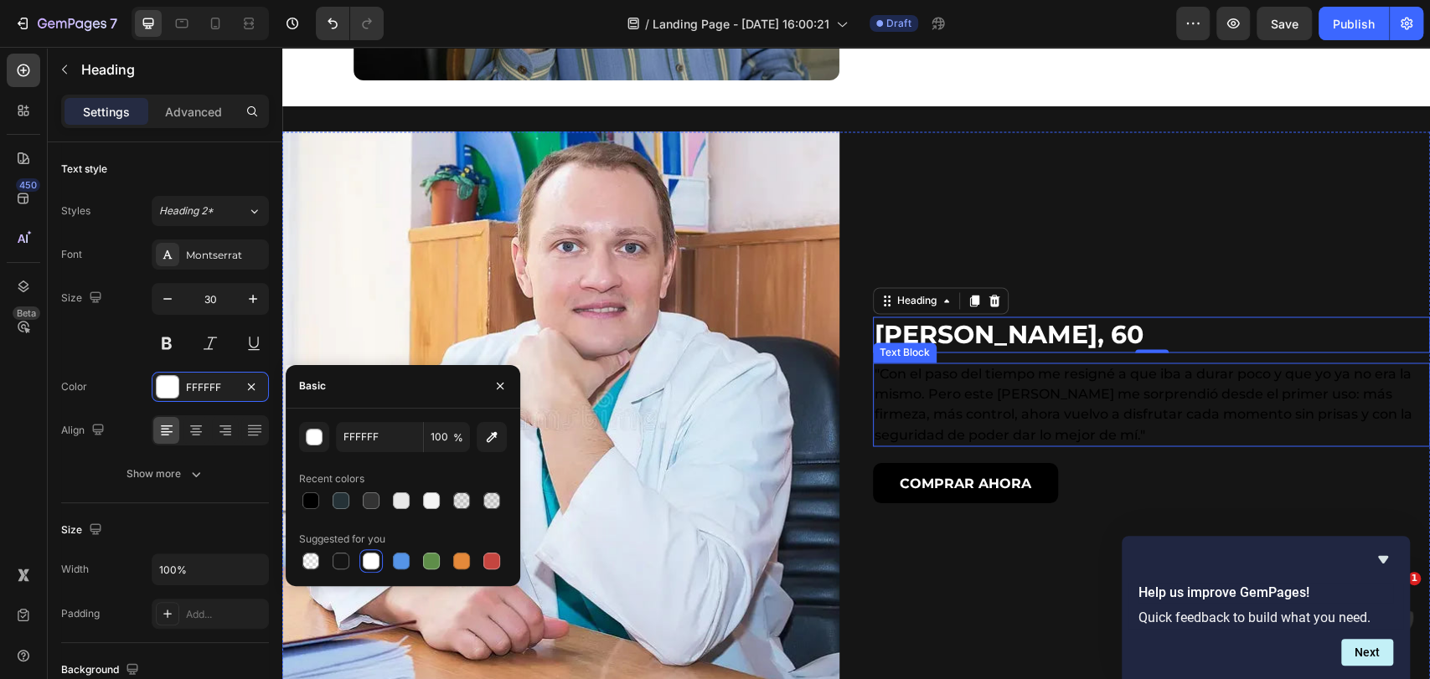
click at [979, 397] on p ""Con el paso del tiempo me resigné a que iba a durar poco y que yo ya no era la…" at bounding box center [1152, 404] width 554 height 80
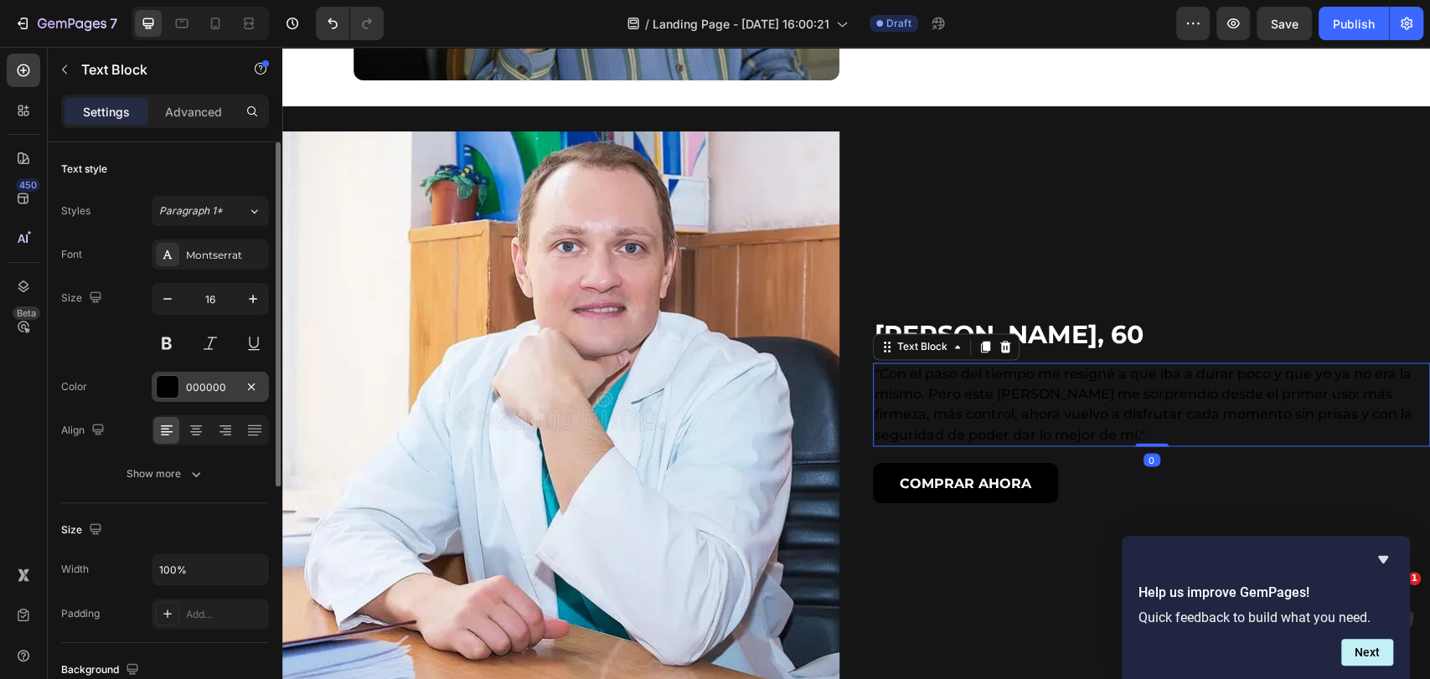
click at [208, 386] on div "000000" at bounding box center [210, 387] width 49 height 15
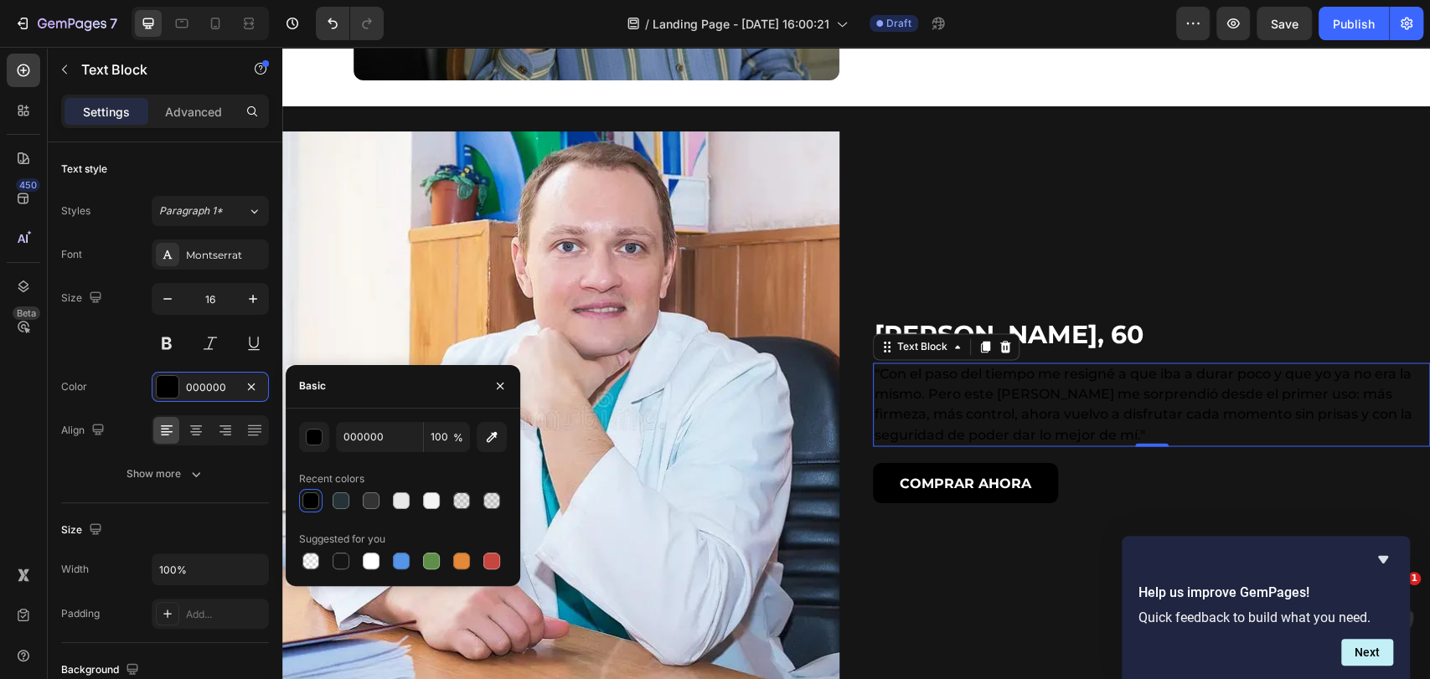
click at [365, 546] on div "Suggested for you" at bounding box center [403, 539] width 208 height 27
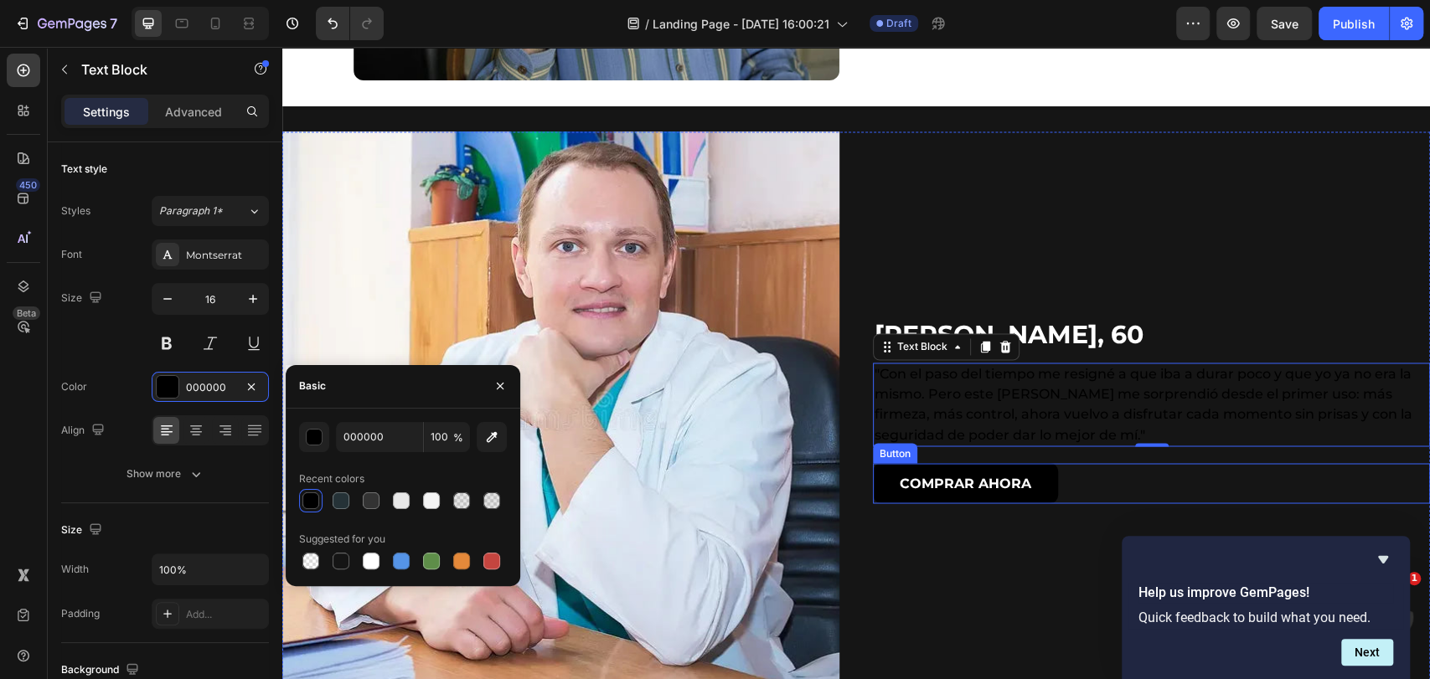
click at [1062, 472] on div "COMPRAR AHORA Button" at bounding box center [1151, 483] width 557 height 40
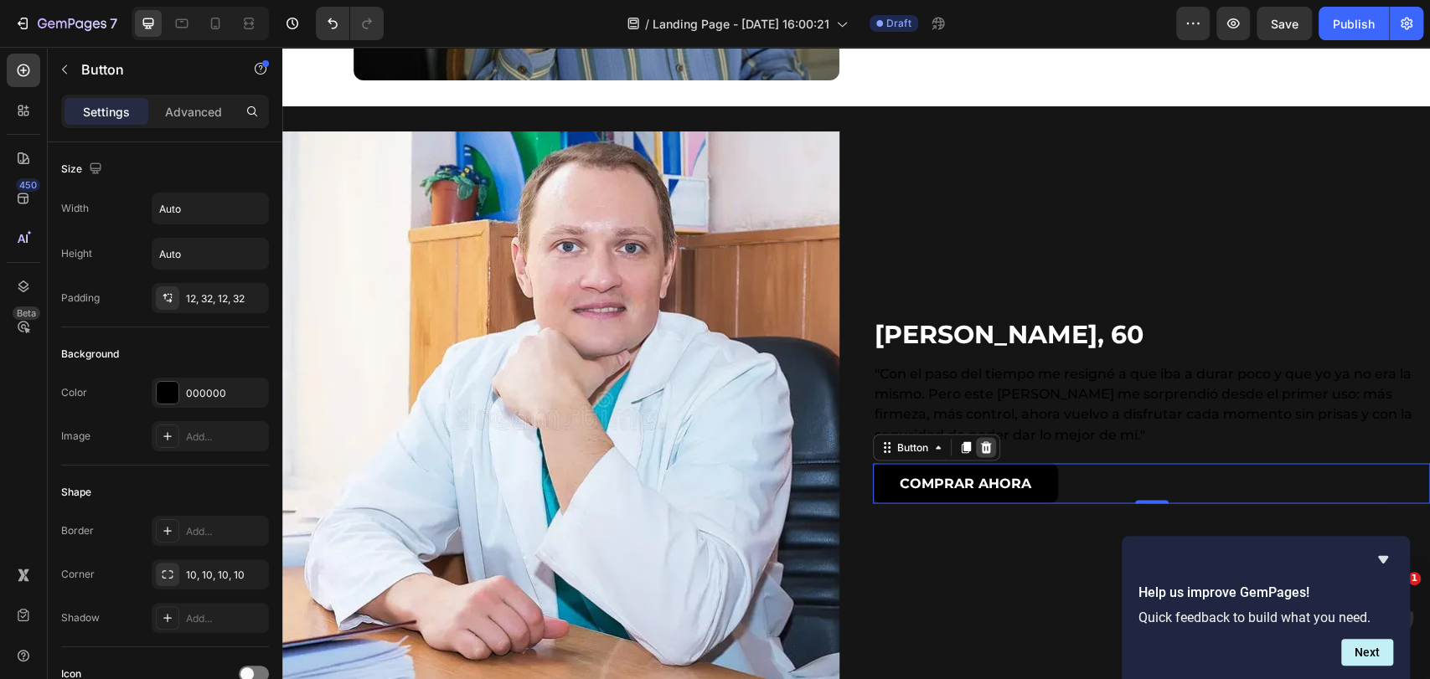
click at [981, 444] on icon at bounding box center [986, 447] width 11 height 12
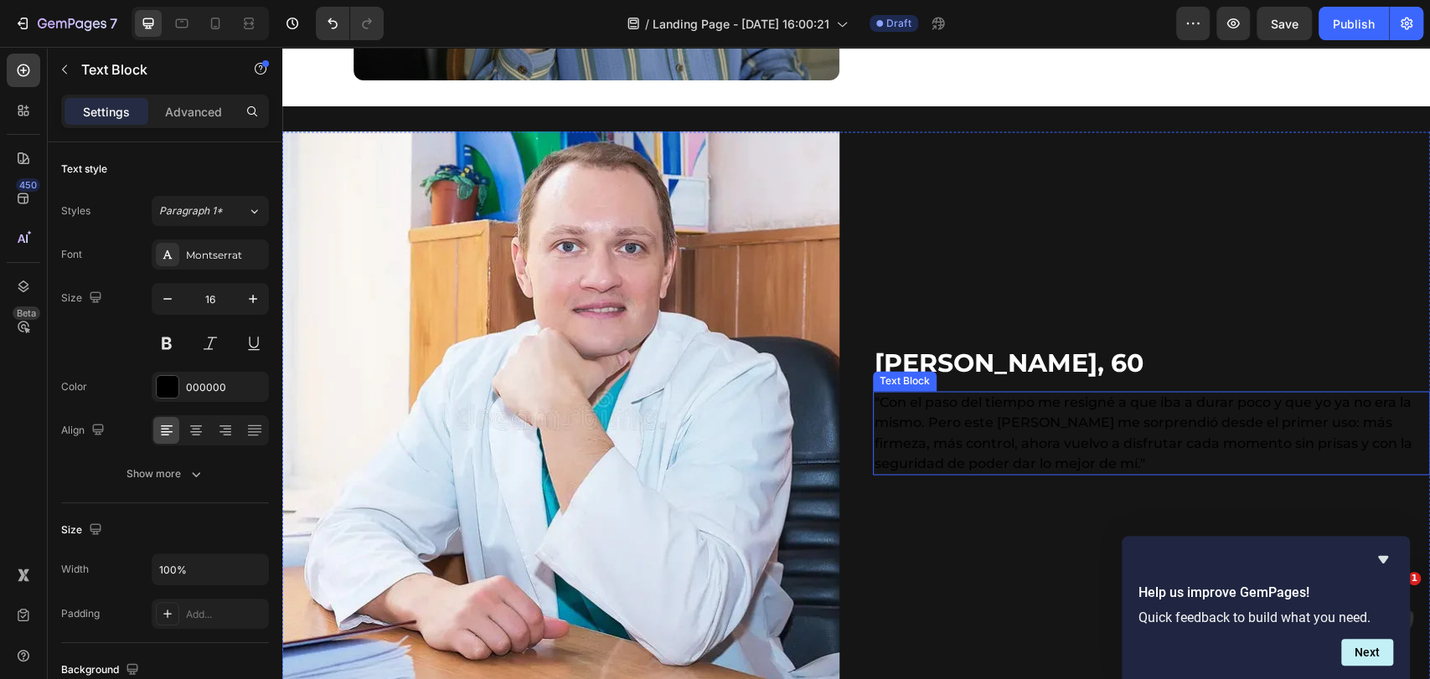
click at [988, 421] on p ""Con el paso del tiempo me resigné a que iba a durar poco y que yo ya no era la…" at bounding box center [1152, 433] width 554 height 80
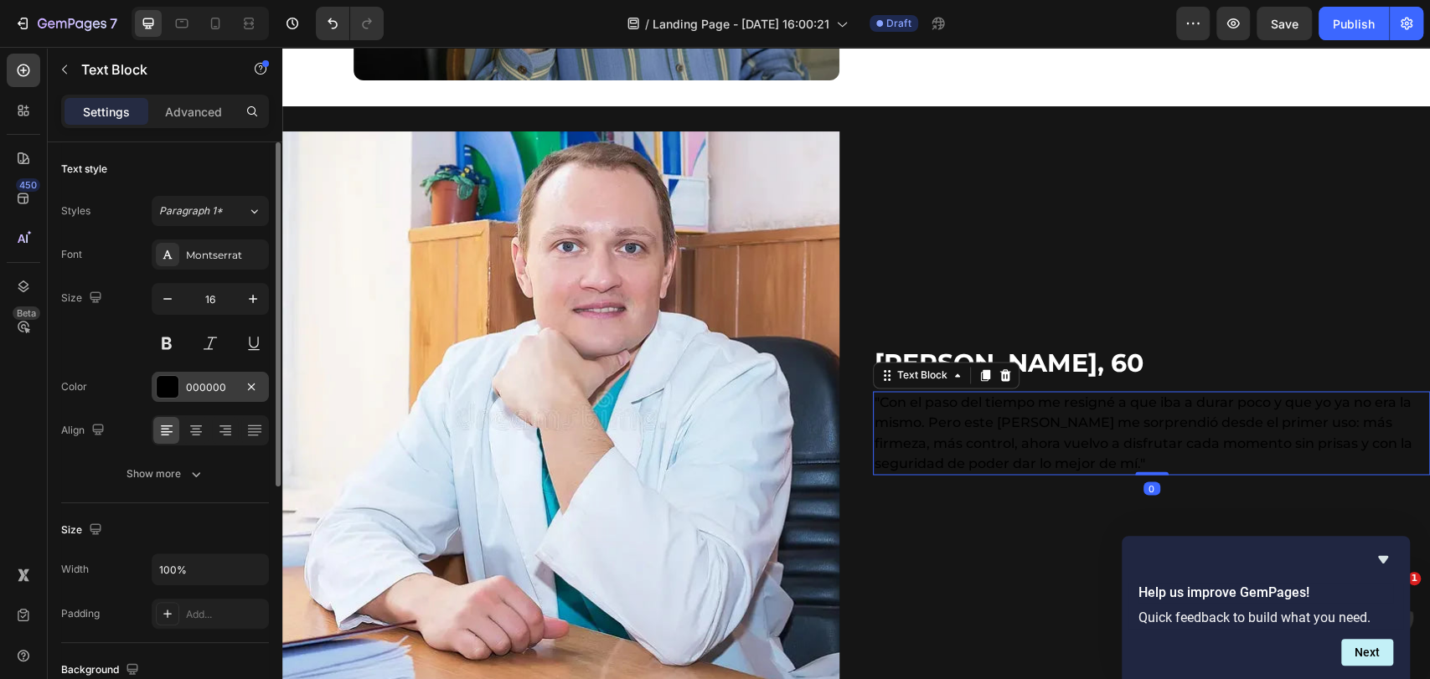
click at [214, 387] on div "000000" at bounding box center [210, 387] width 49 height 15
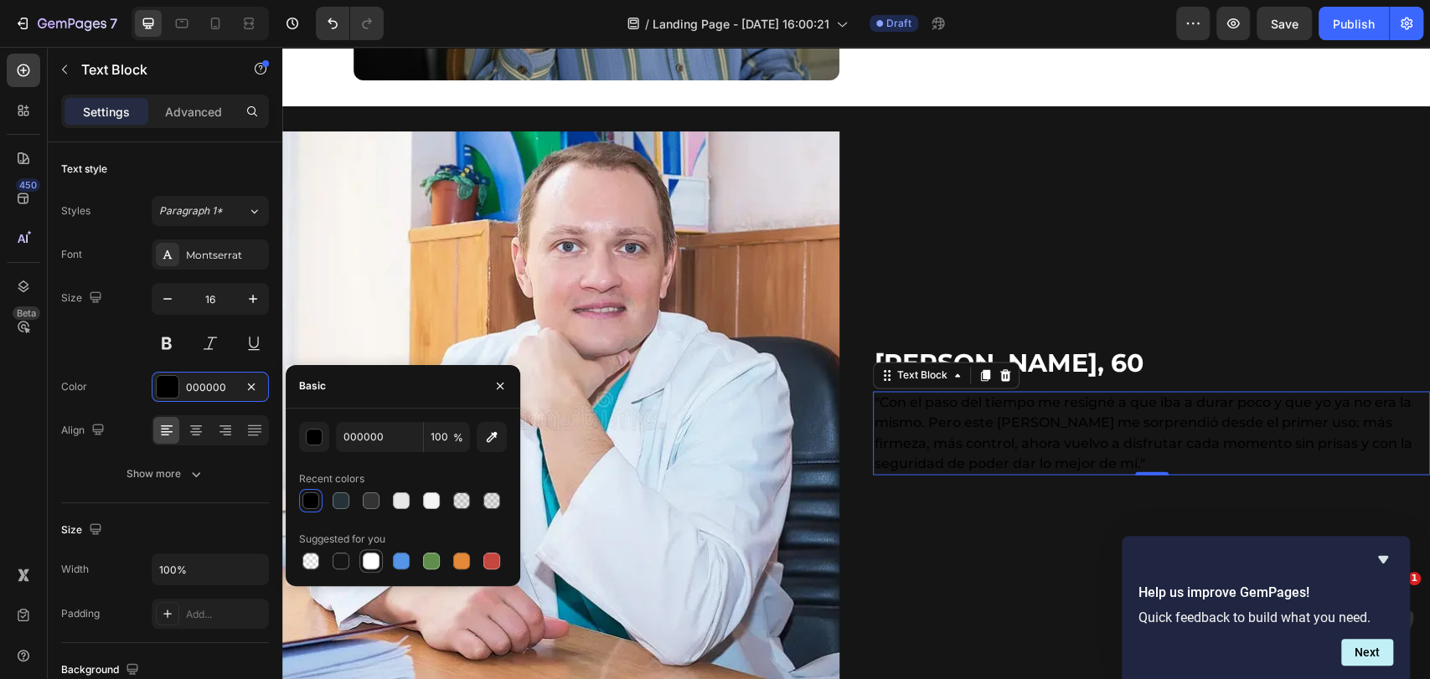
click at [375, 558] on div at bounding box center [371, 561] width 17 height 17
type input "FFFFFF"
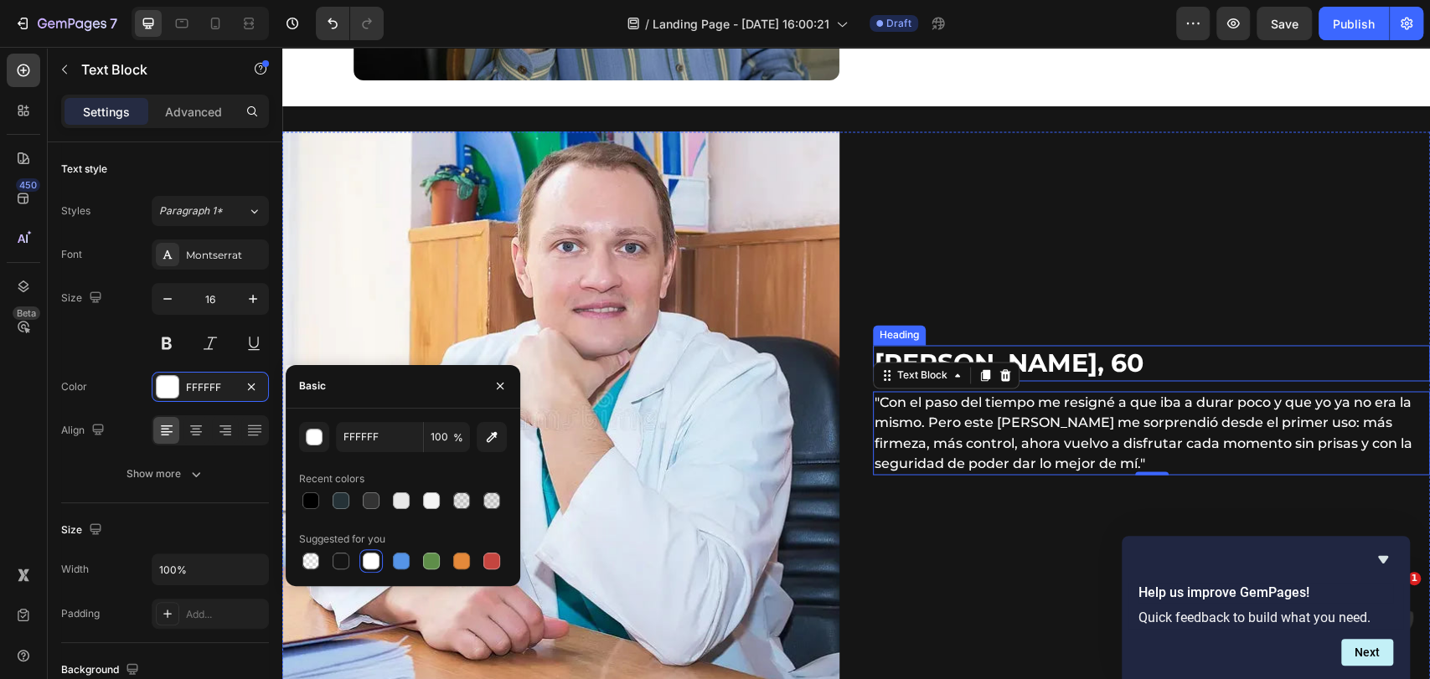
click at [1073, 359] on h2 "[PERSON_NAME], 60" at bounding box center [1151, 363] width 557 height 36
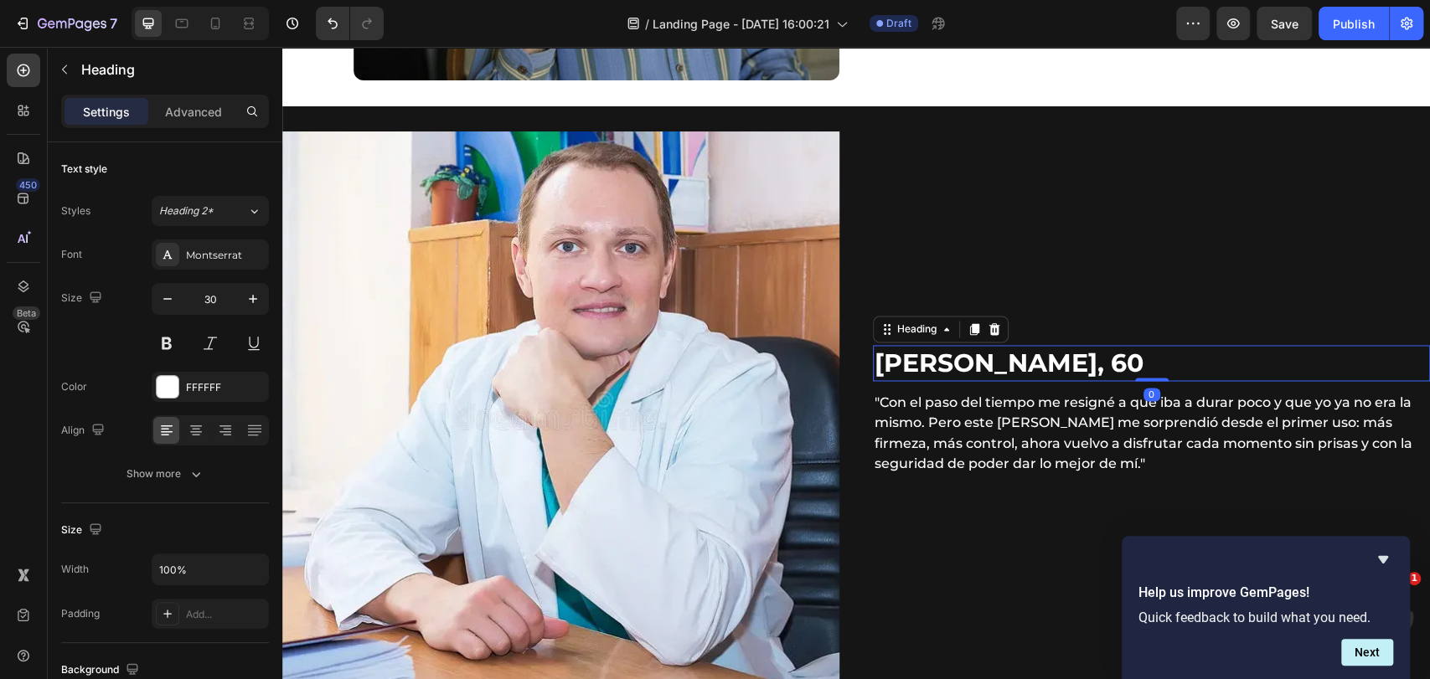
click at [1073, 359] on h2 "[PERSON_NAME], 60" at bounding box center [1151, 363] width 557 height 36
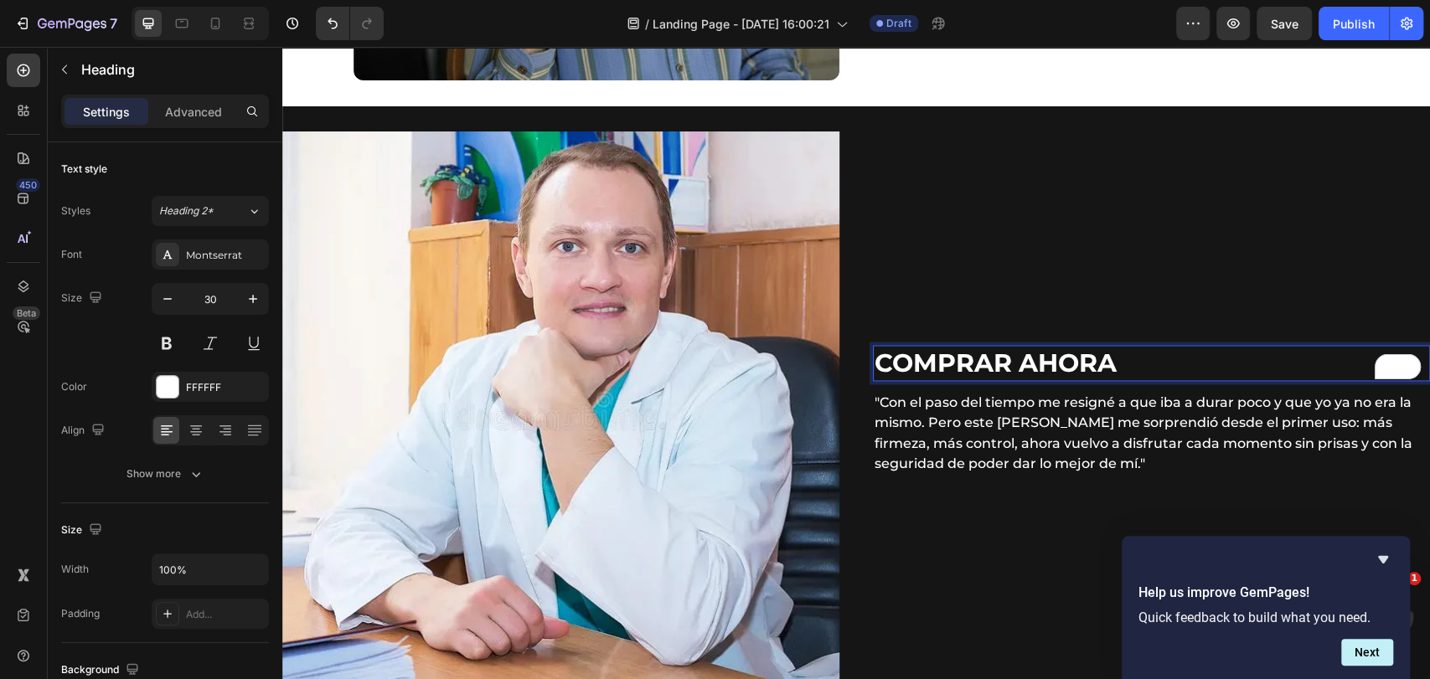
click at [983, 350] on p "COMPRAR AHORA" at bounding box center [1152, 363] width 554 height 33
click at [1011, 362] on p "COMPRAR AHORA" at bounding box center [1152, 363] width 554 height 33
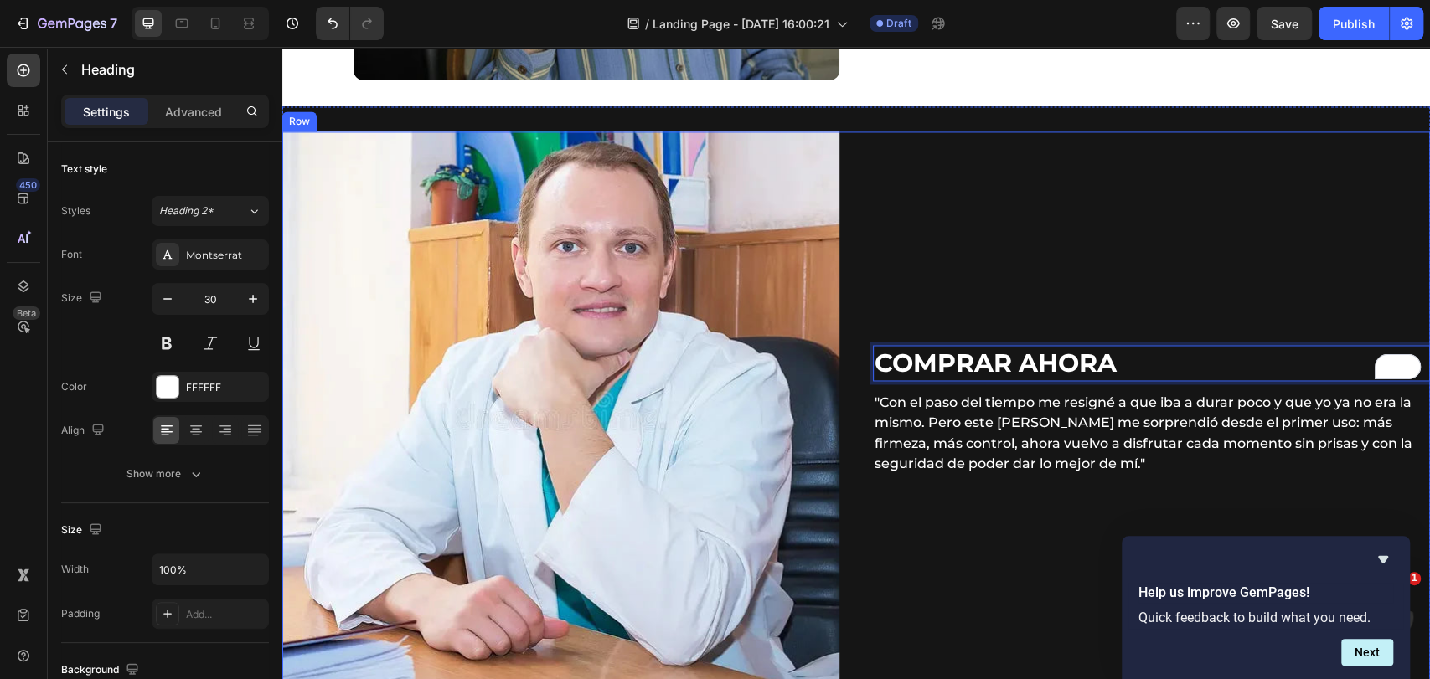
click at [1159, 380] on div "COMPRAR AHORA Heading 0 "Con el paso del tiempo me resigné a que iba a durar po…" at bounding box center [1151, 410] width 557 height 557
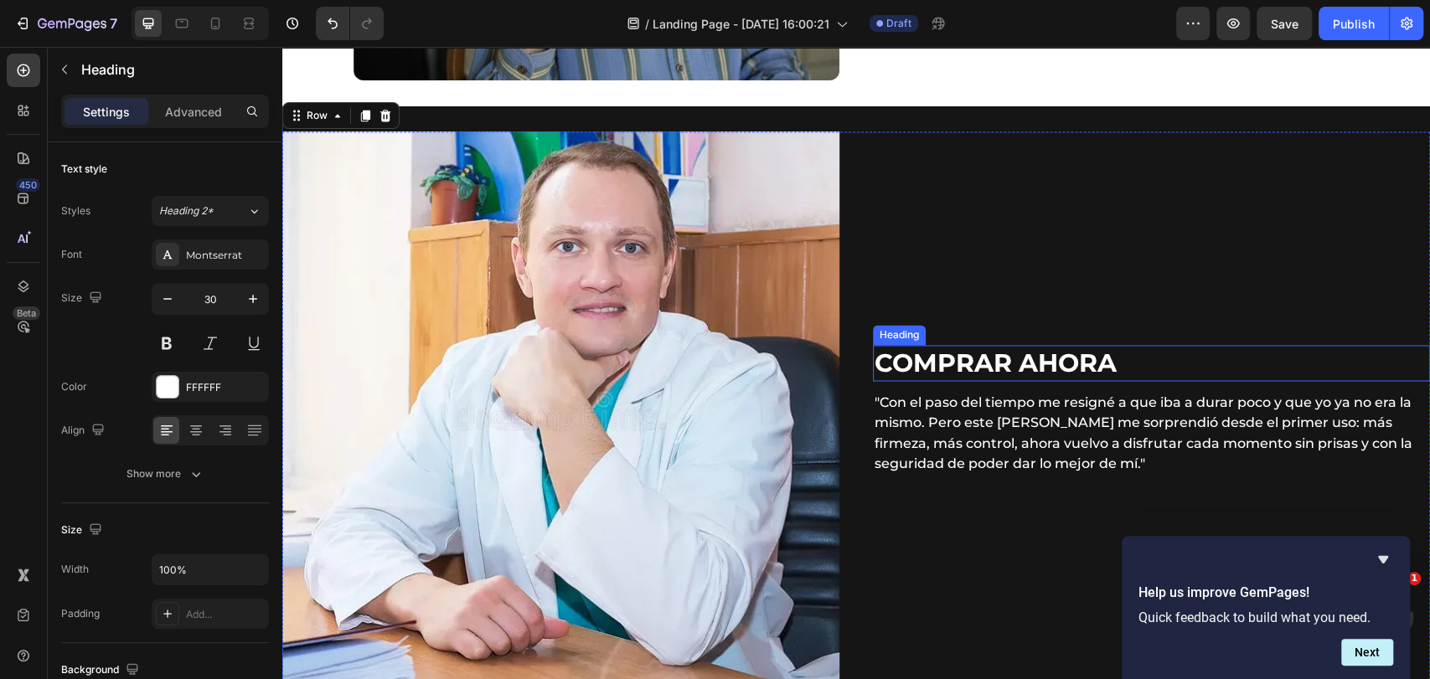
click at [1164, 364] on p "COMPRAR AHORA" at bounding box center [1152, 363] width 554 height 33
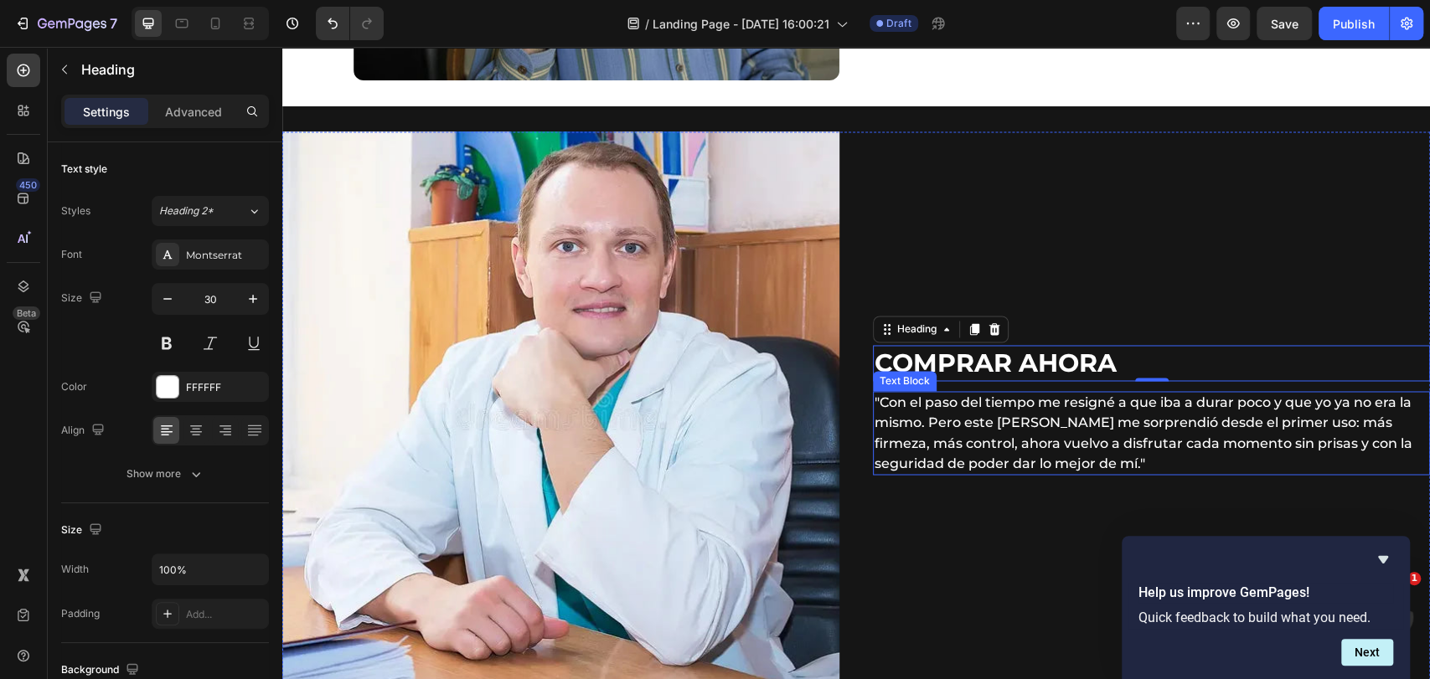
click at [969, 418] on p ""Con el paso del tiempo me resigné a que iba a durar poco y que yo ya no era la…" at bounding box center [1152, 433] width 554 height 80
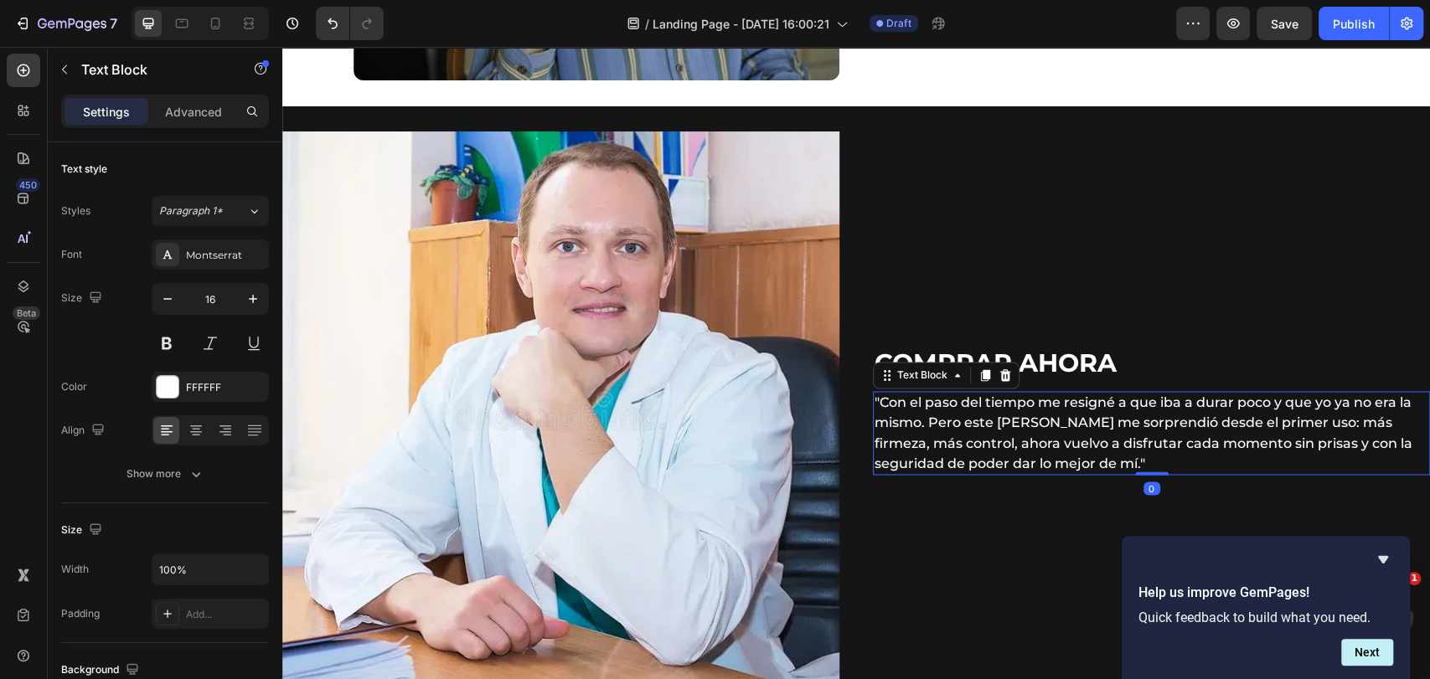
click at [969, 418] on p ""Con el paso del tiempo me resigné a que iba a durar poco y que yo ya no era la…" at bounding box center [1152, 433] width 554 height 80
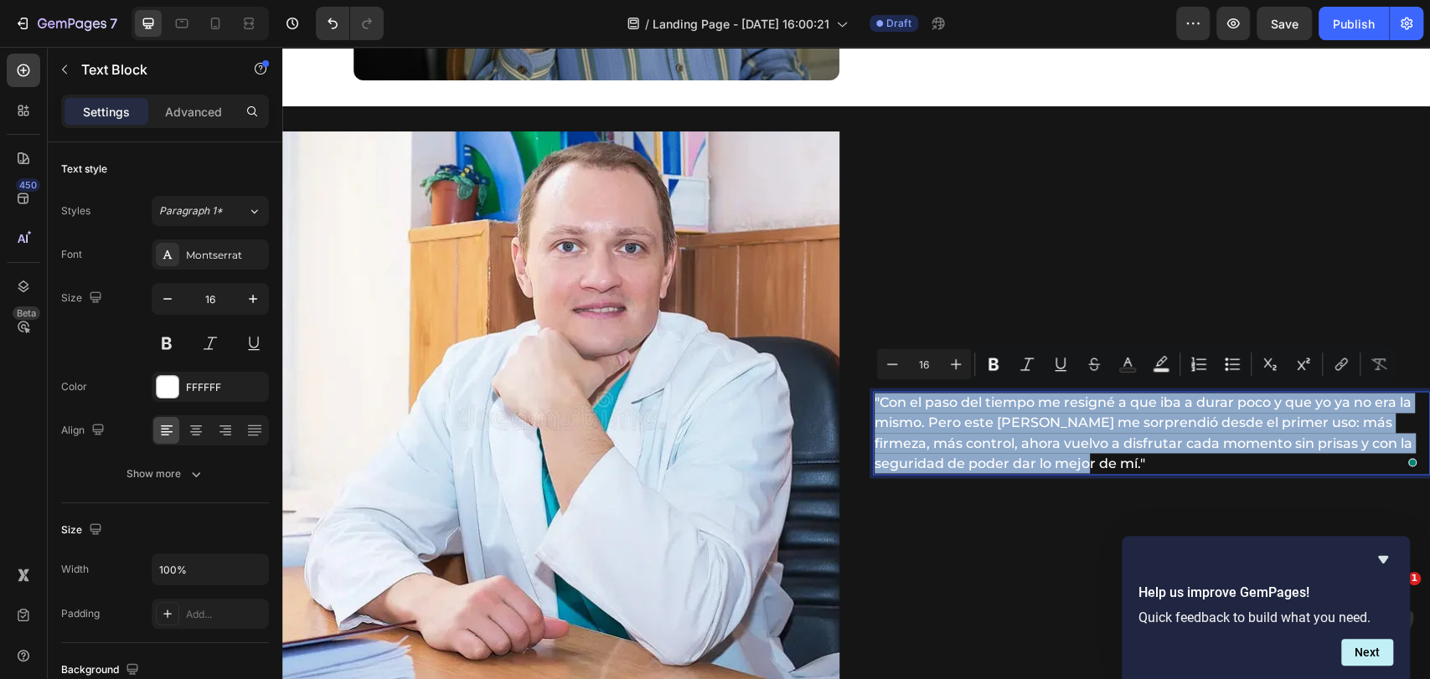
scroll to position [1768, 0]
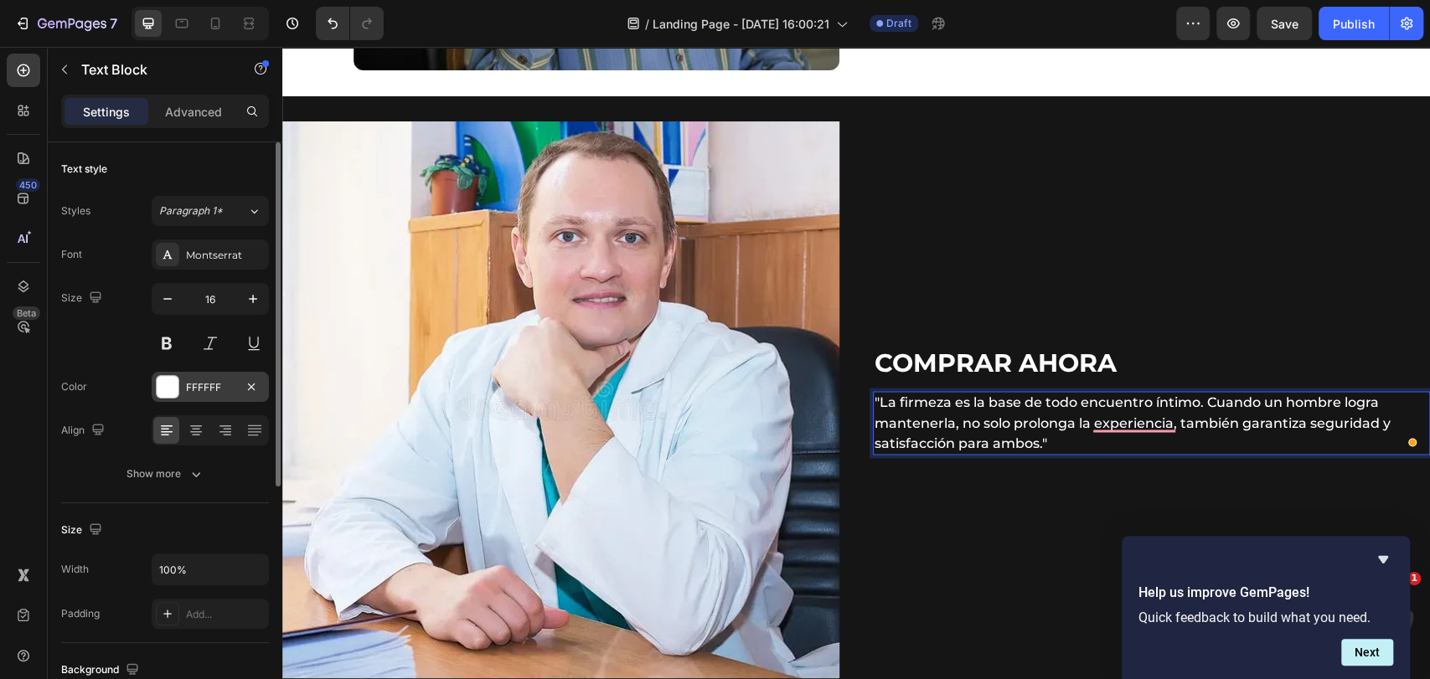
click at [225, 394] on div "FFFFFF" at bounding box center [210, 387] width 49 height 15
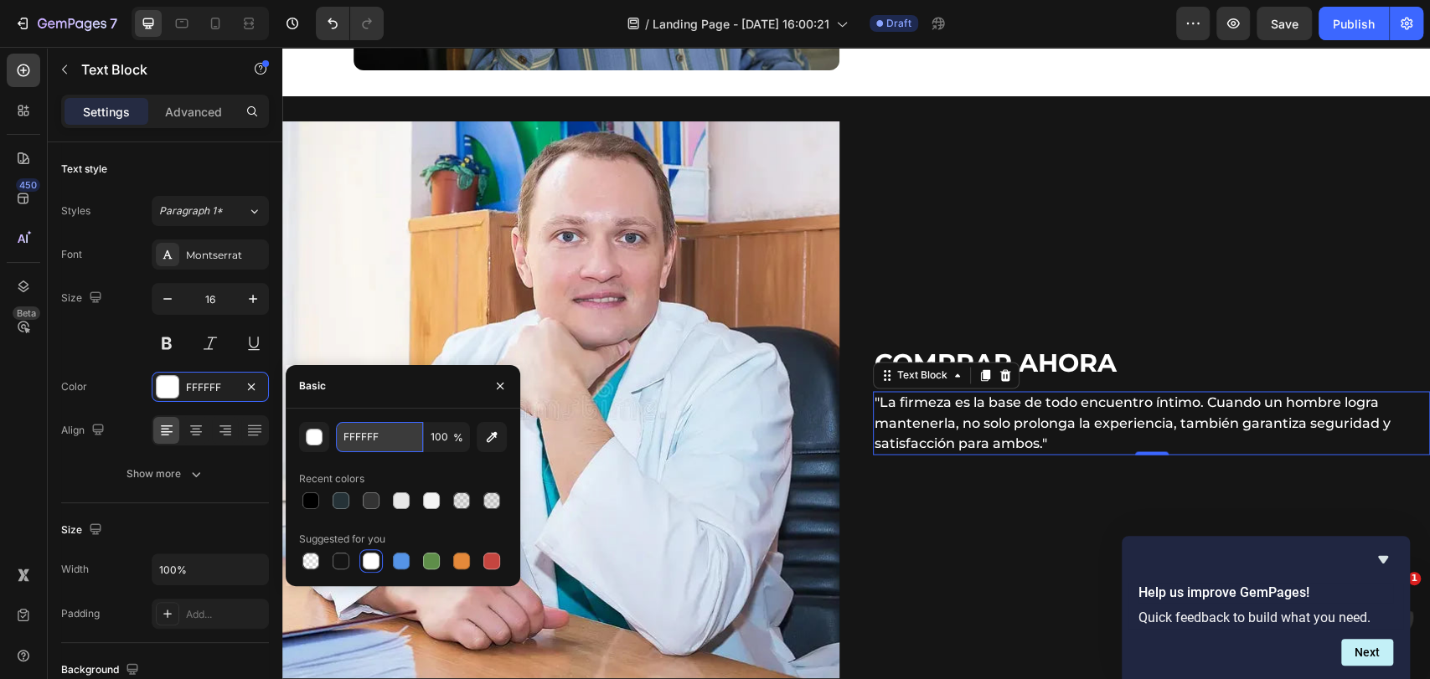
click at [383, 438] on input "FFFFFF" at bounding box center [379, 437] width 87 height 30
paste input "rgb(255 255 255 / 90%)"
type input "FFFFFF"
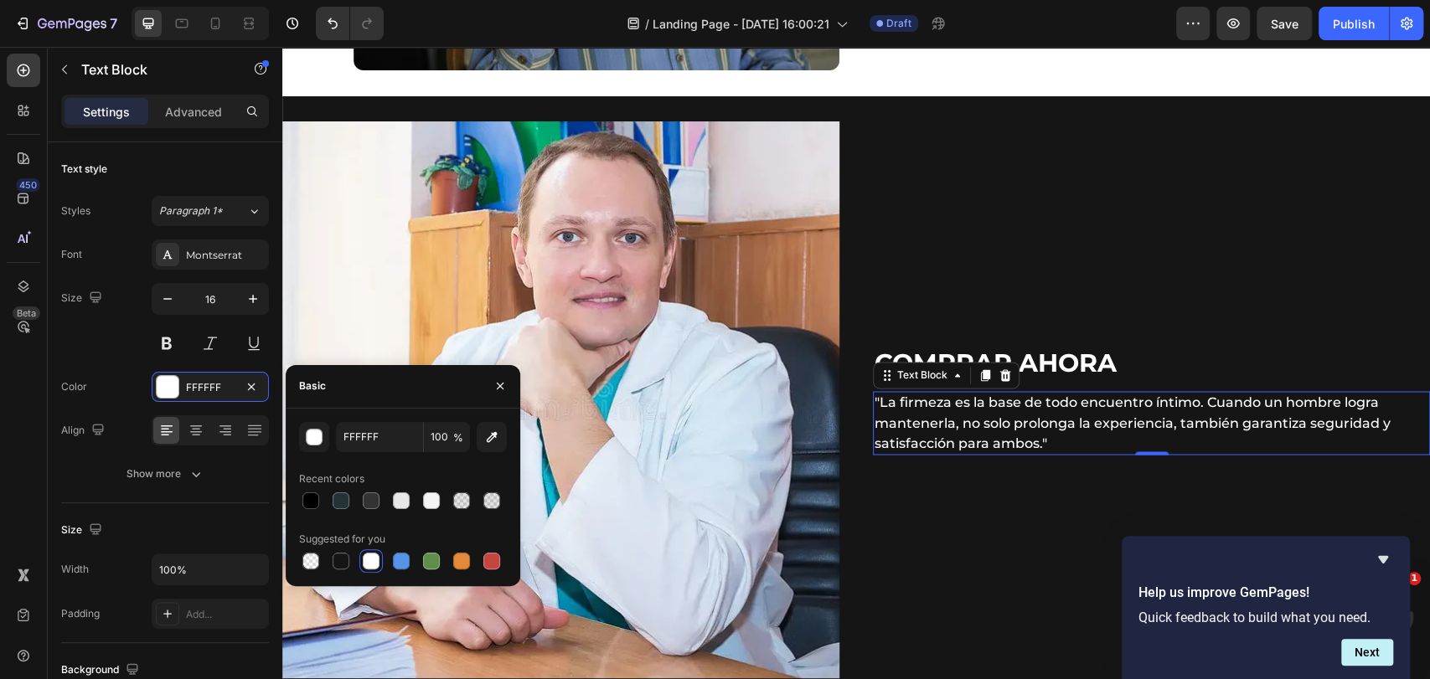
click at [385, 398] on div "Basic" at bounding box center [403, 387] width 235 height 44
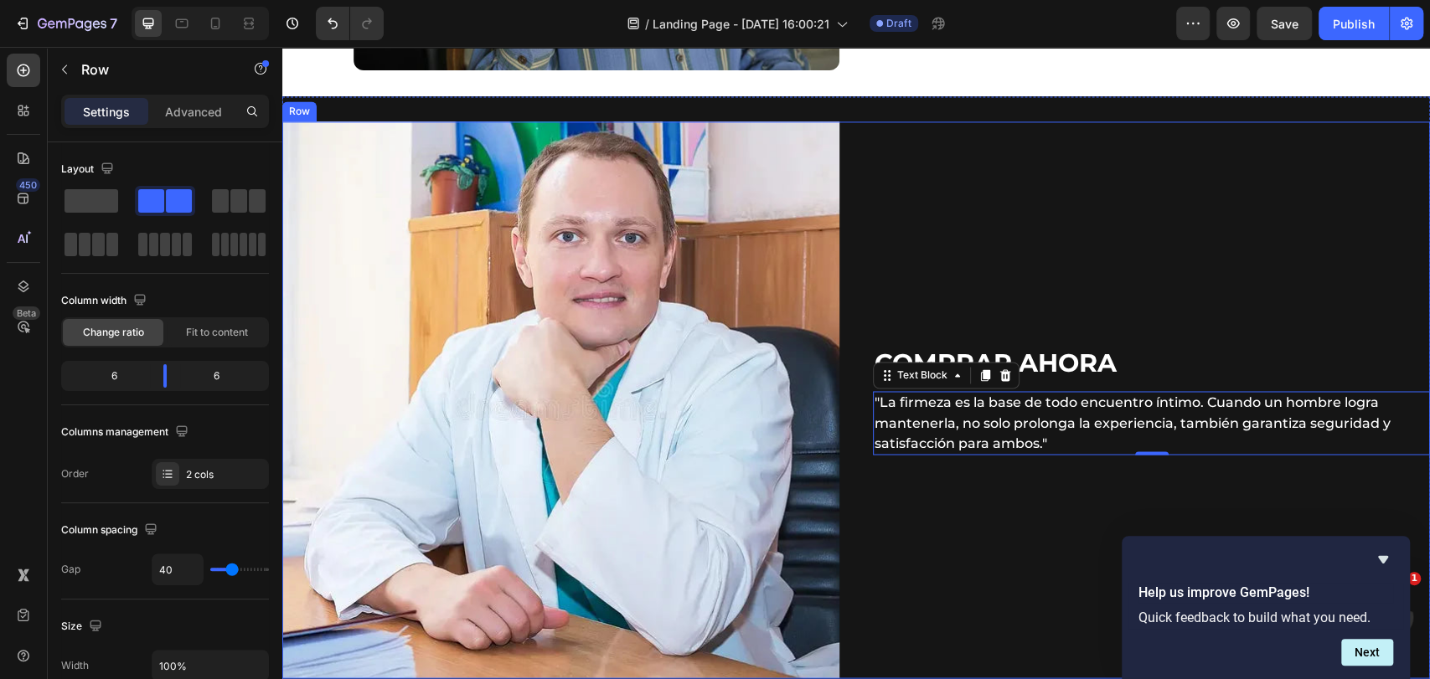
click at [963, 202] on div "COMPRAR AHORA Heading "La firmeza es la base de todo encuentro íntimo. Cuando u…" at bounding box center [1151, 399] width 557 height 557
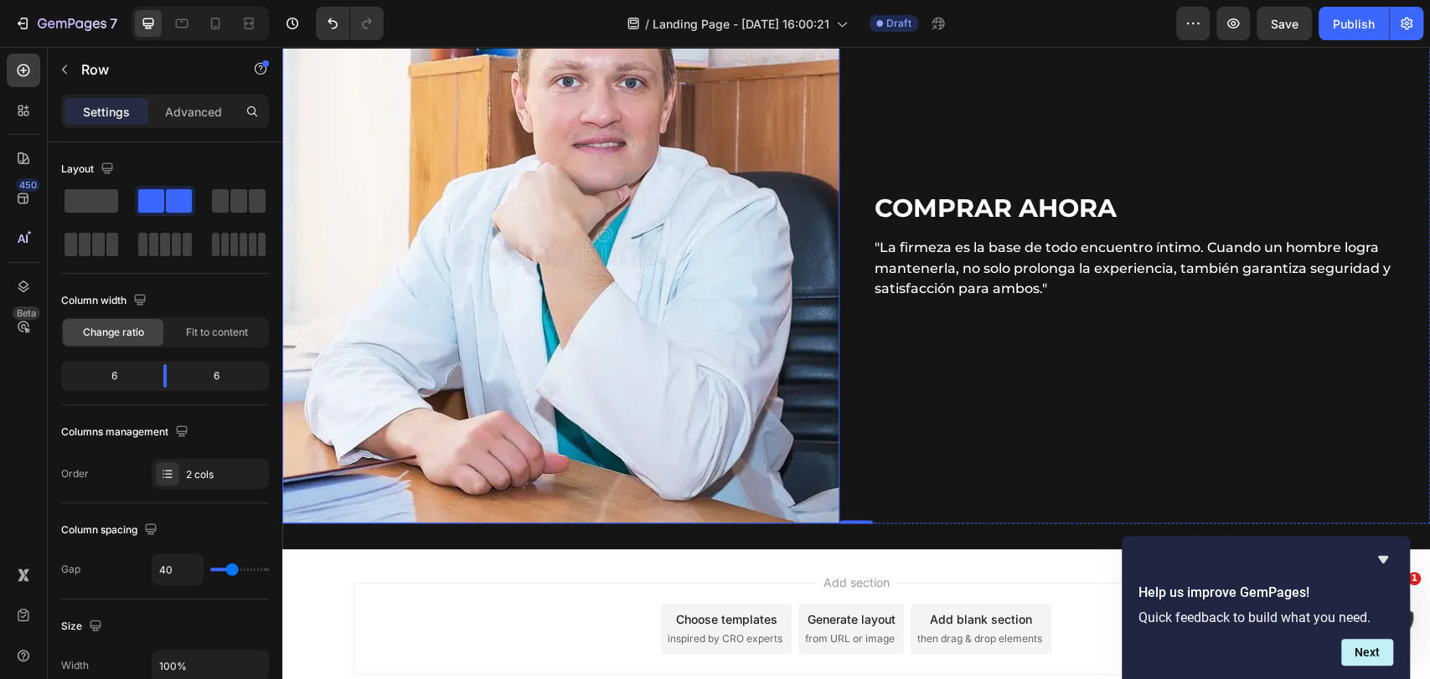
scroll to position [1954, 0]
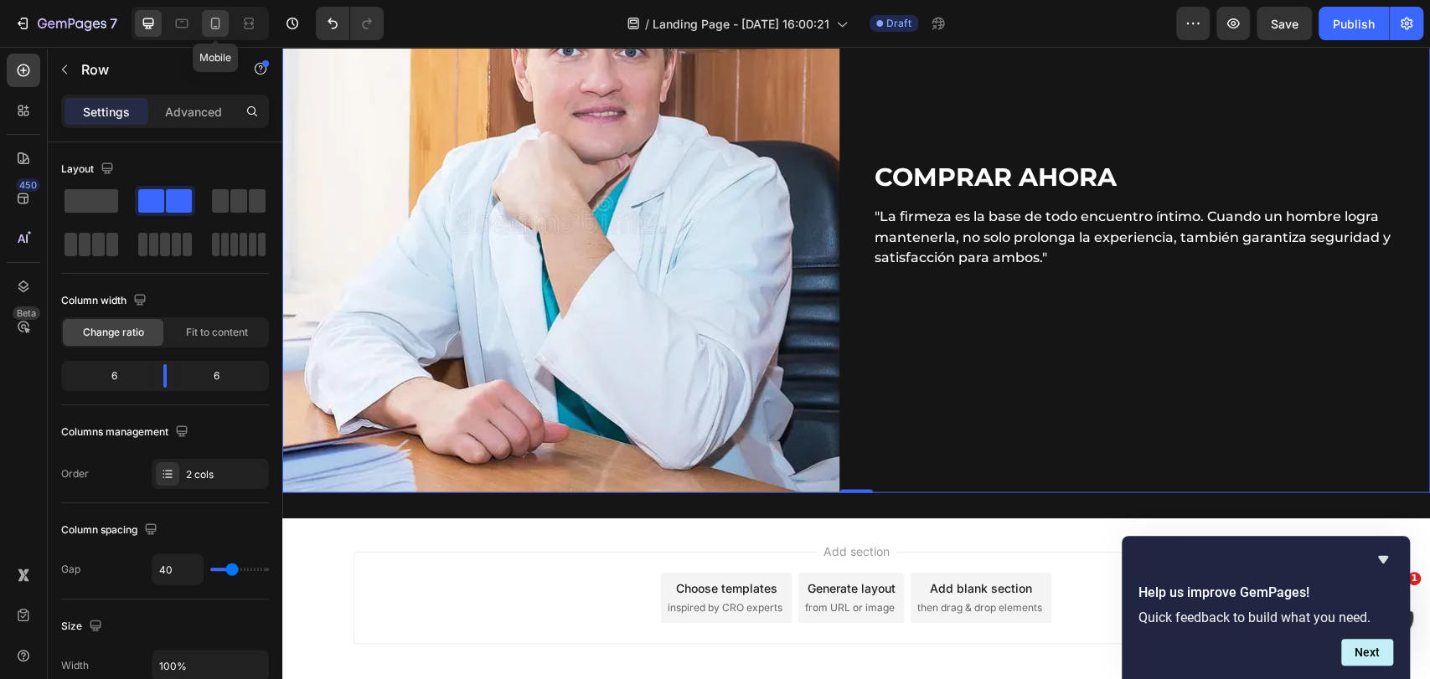
click at [215, 26] on icon at bounding box center [216, 27] width 4 height 2
type input "20"
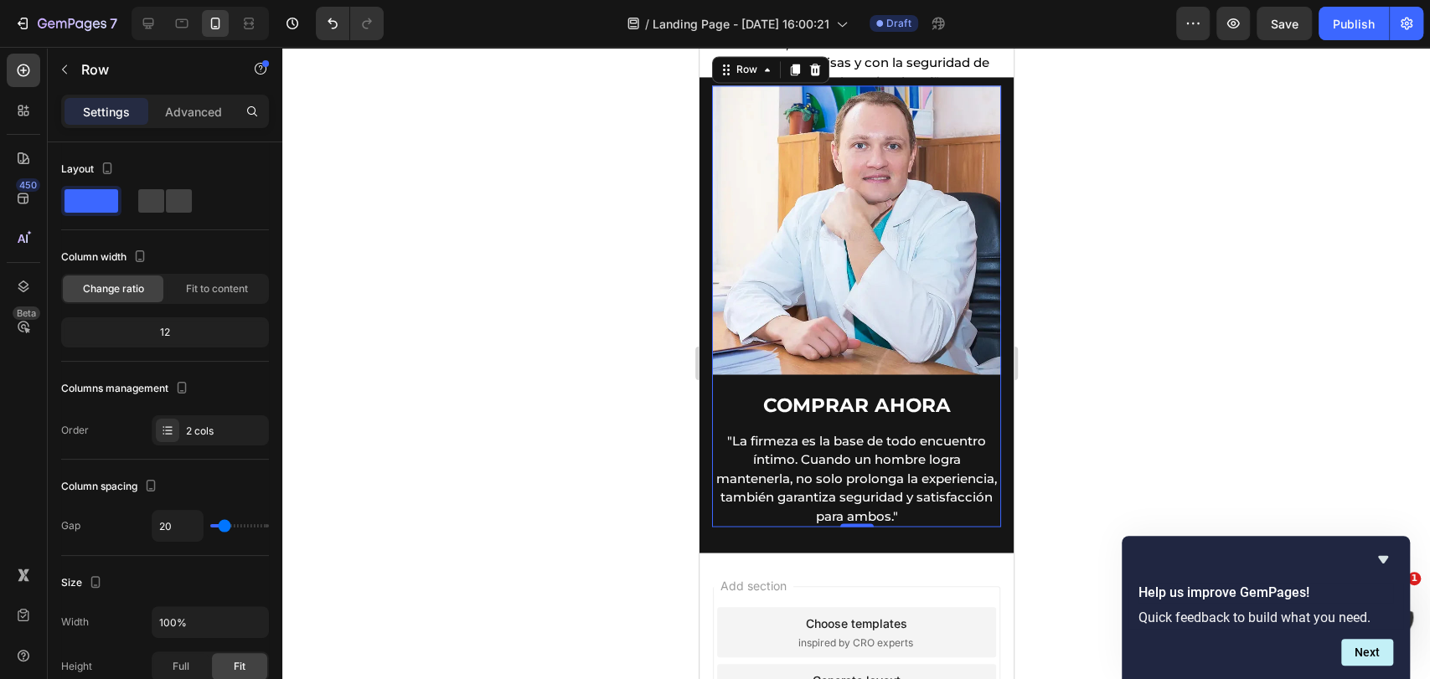
scroll to position [1767, 0]
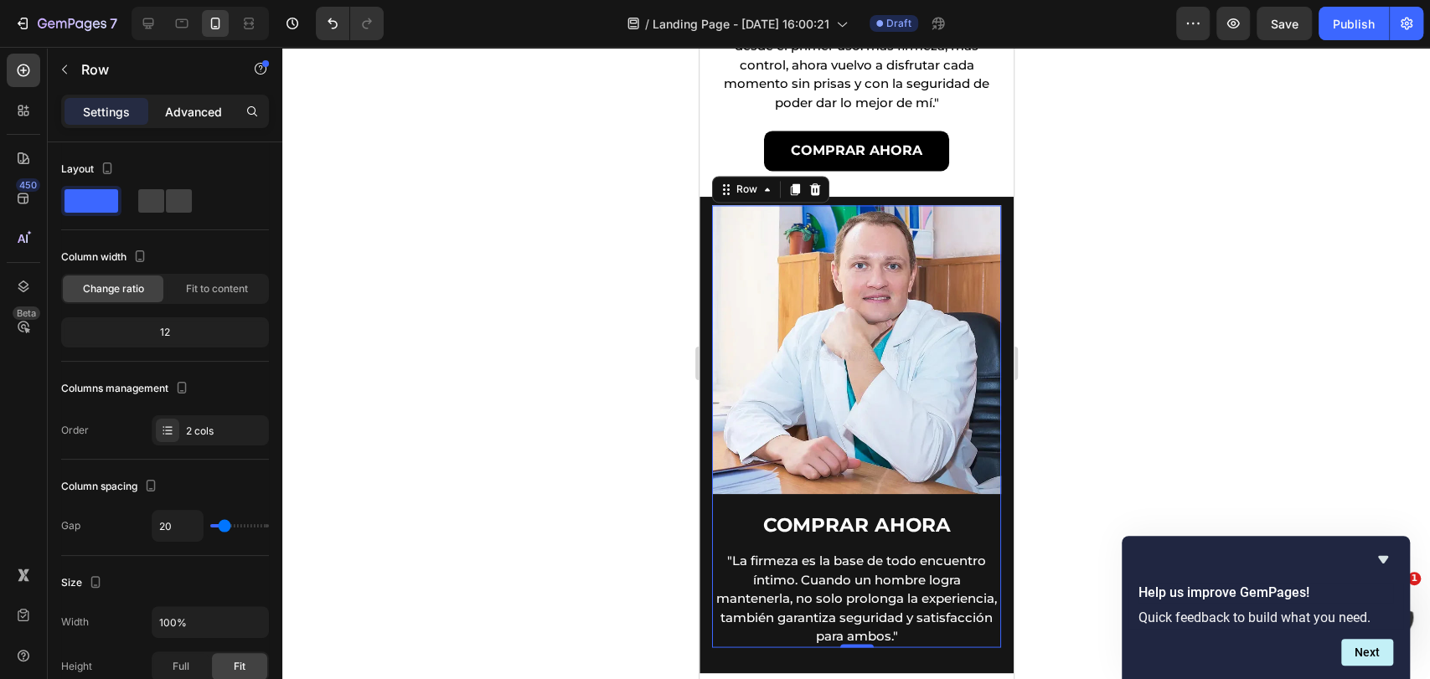
click at [178, 100] on div "Advanced" at bounding box center [194, 111] width 84 height 27
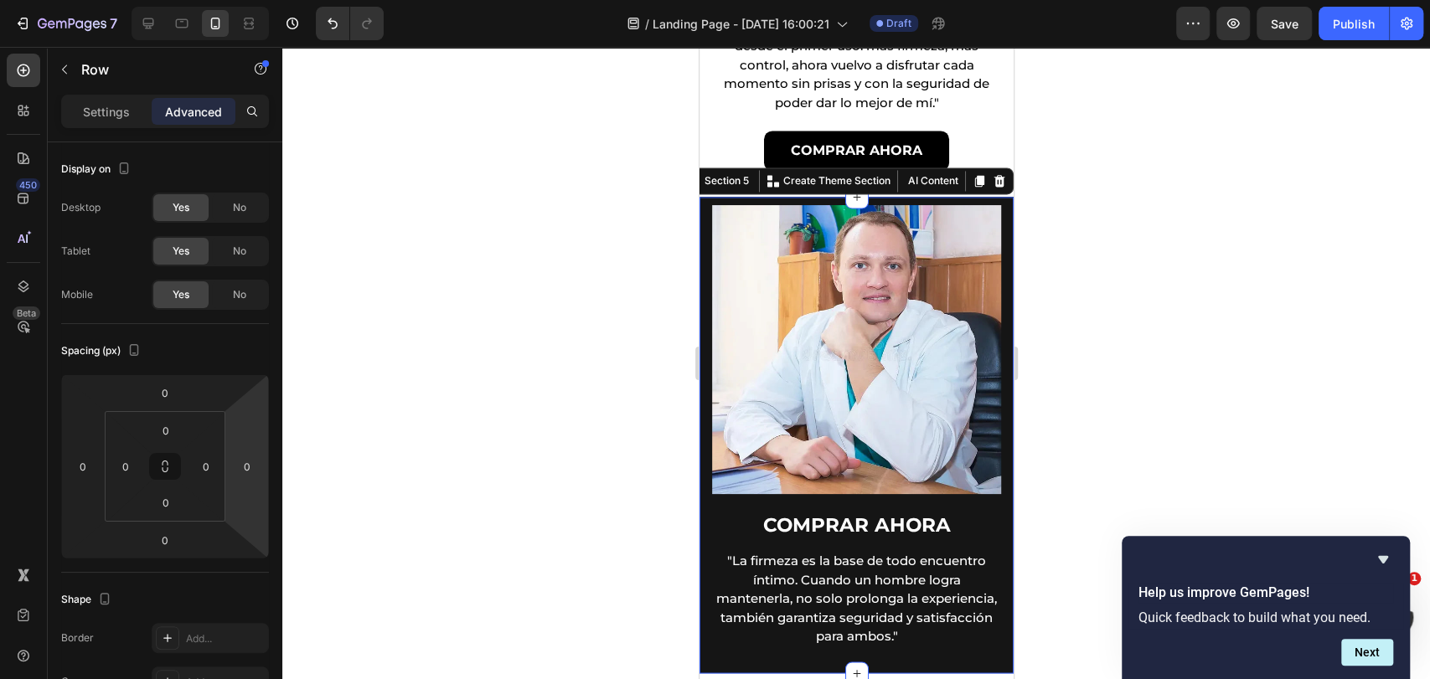
click at [708, 342] on div "Image COMPRAR AHORA Heading "La firmeza es la base de todo encuentro íntimo. Cu…" at bounding box center [856, 435] width 314 height 476
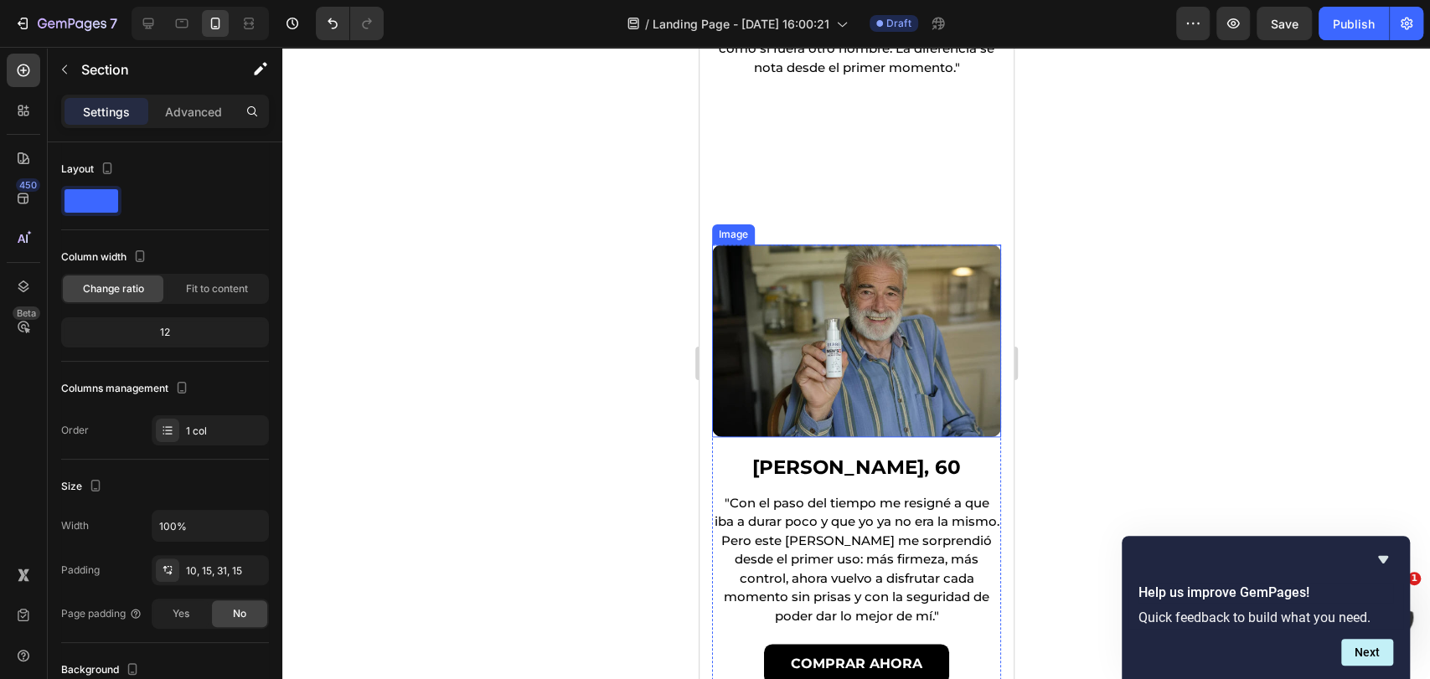
scroll to position [1208, 0]
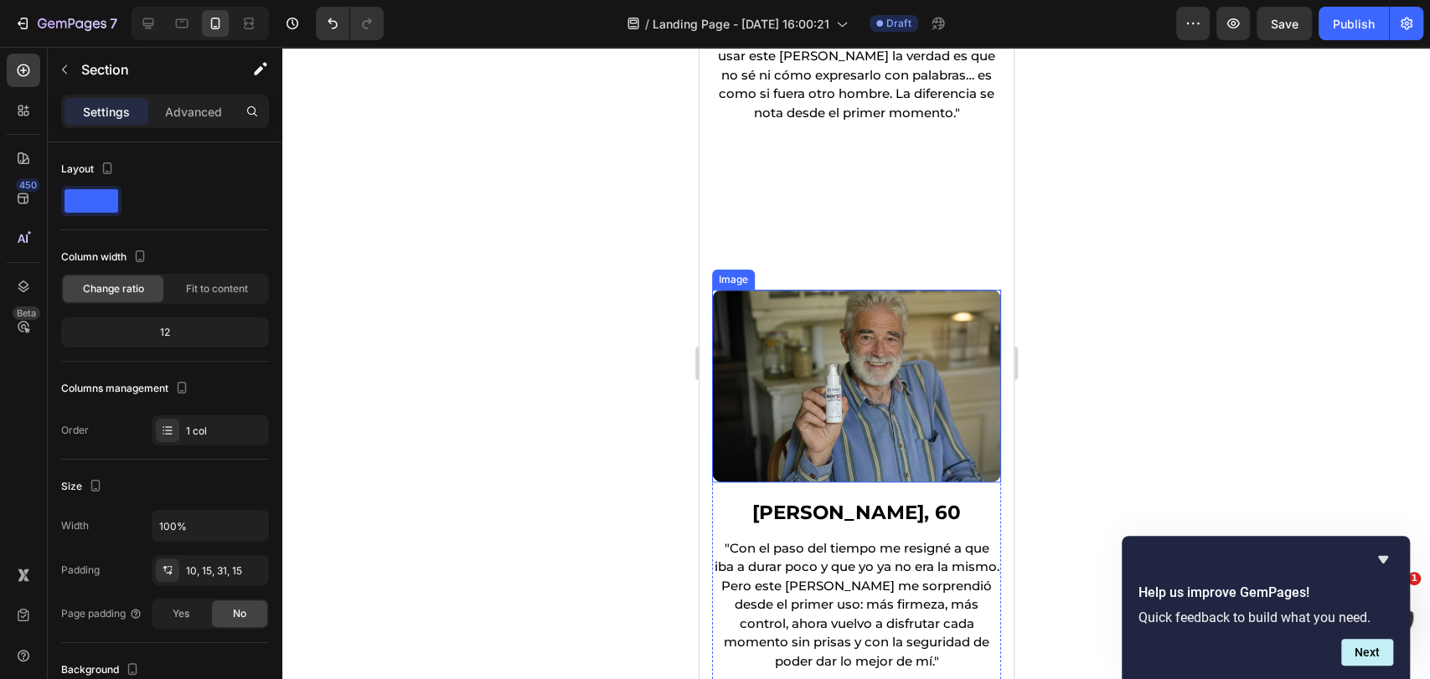
click at [751, 336] on img at bounding box center [855, 386] width 289 height 193
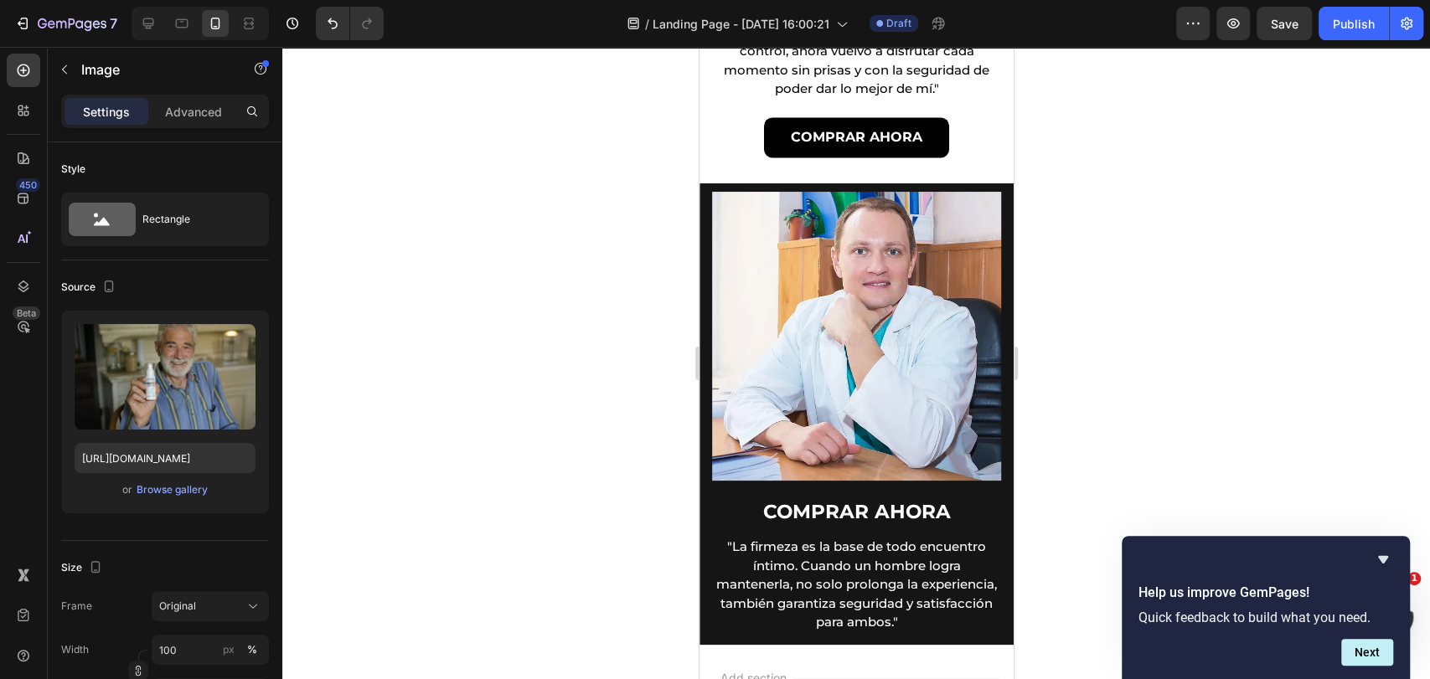
scroll to position [1860, 0]
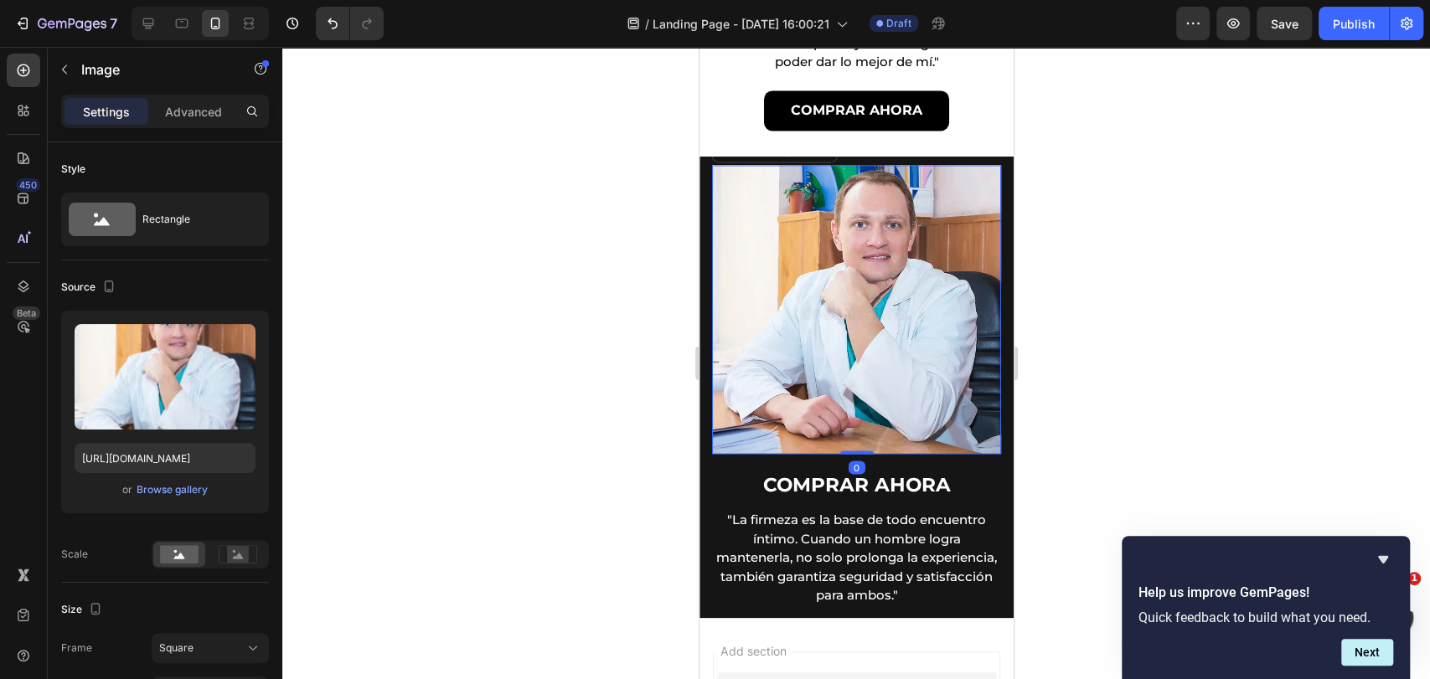
click at [808, 351] on img at bounding box center [855, 309] width 289 height 289
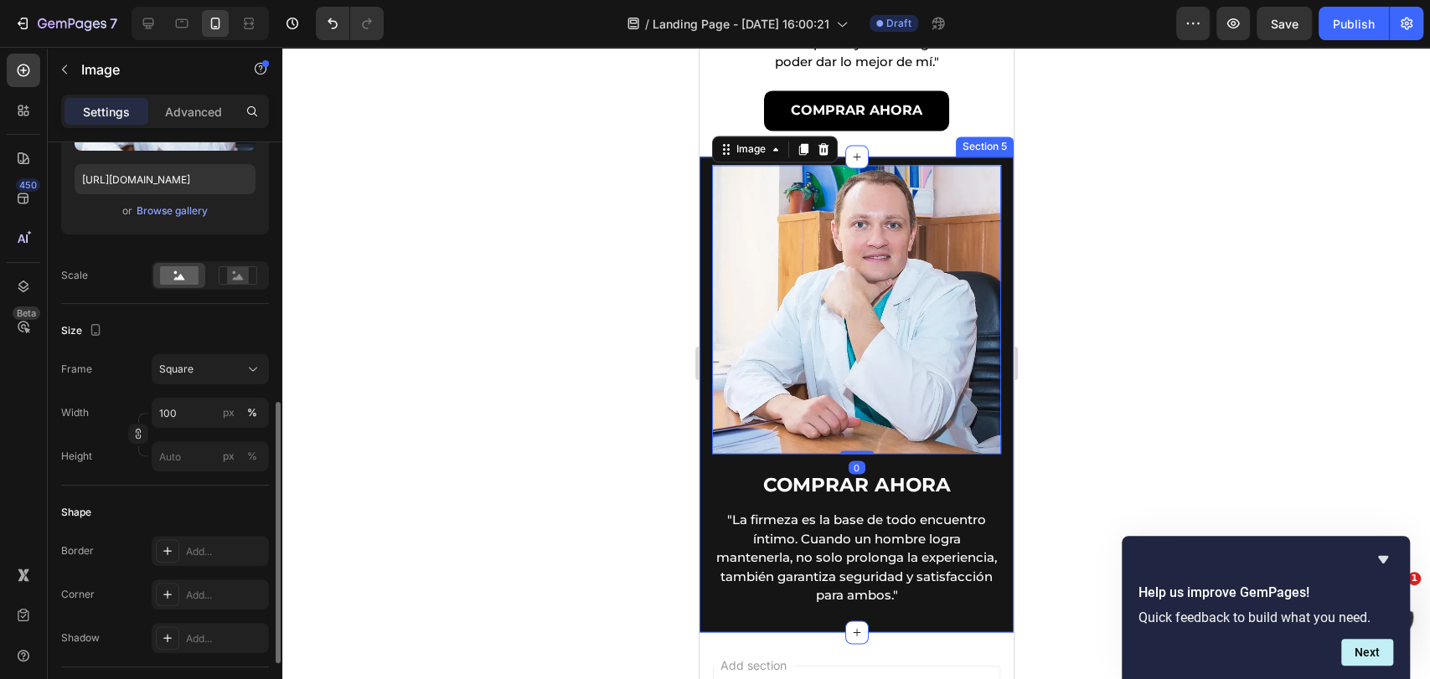
scroll to position [465, 0]
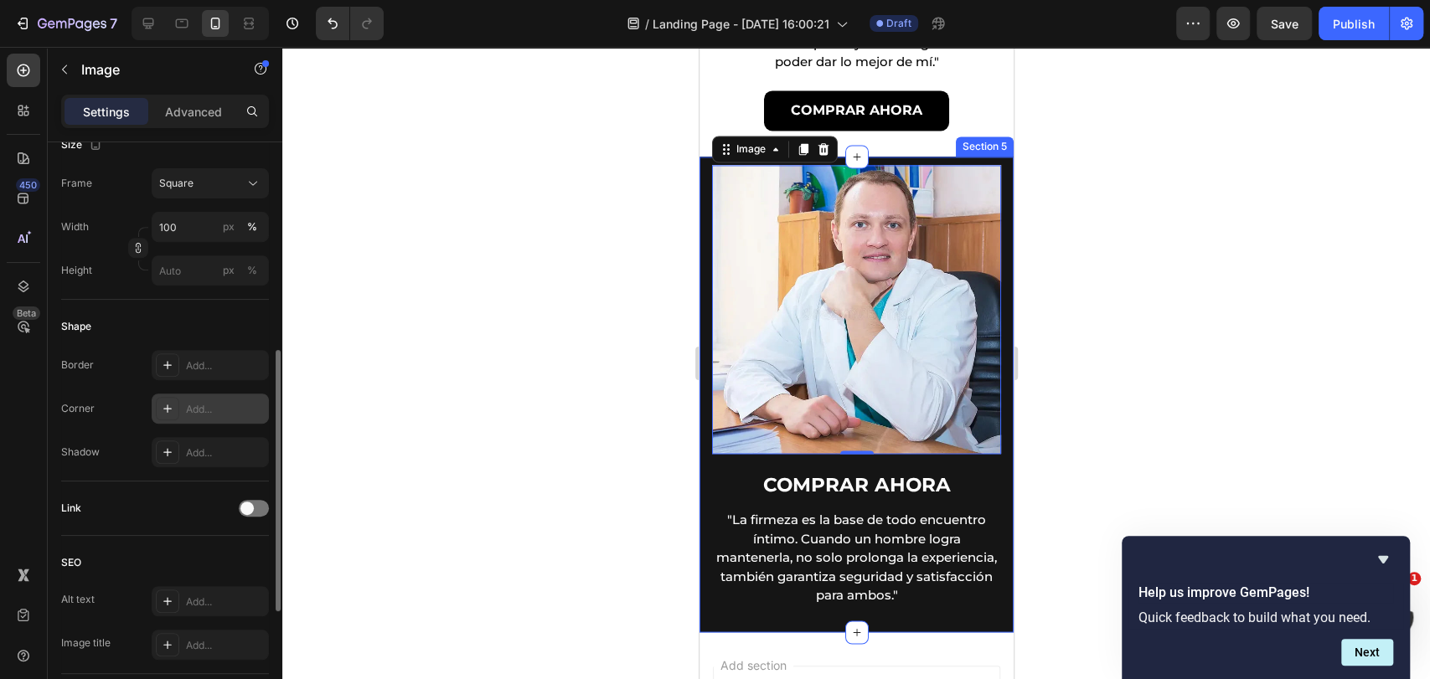
click at [214, 404] on div "Add..." at bounding box center [225, 409] width 79 height 15
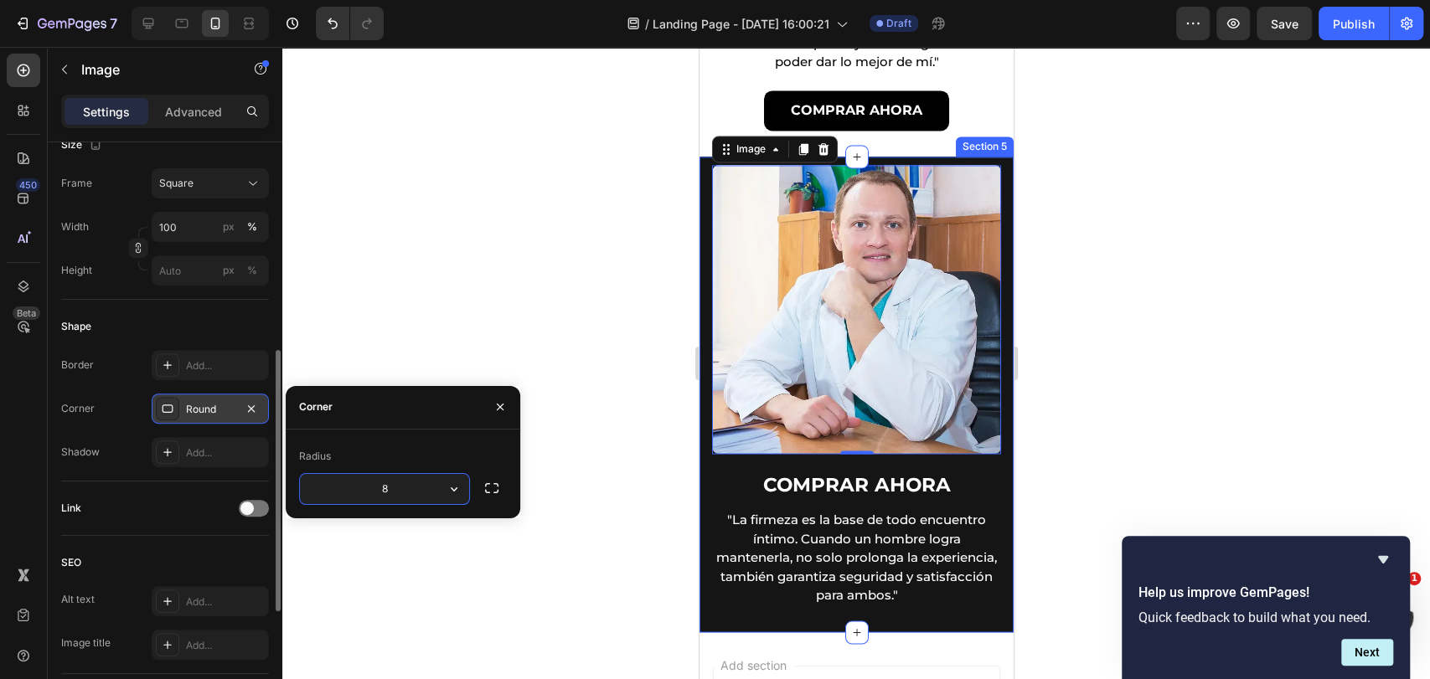
click at [400, 502] on input "8" at bounding box center [384, 489] width 169 height 30
type input "12"
click at [496, 486] on icon "button" at bounding box center [491, 488] width 17 height 17
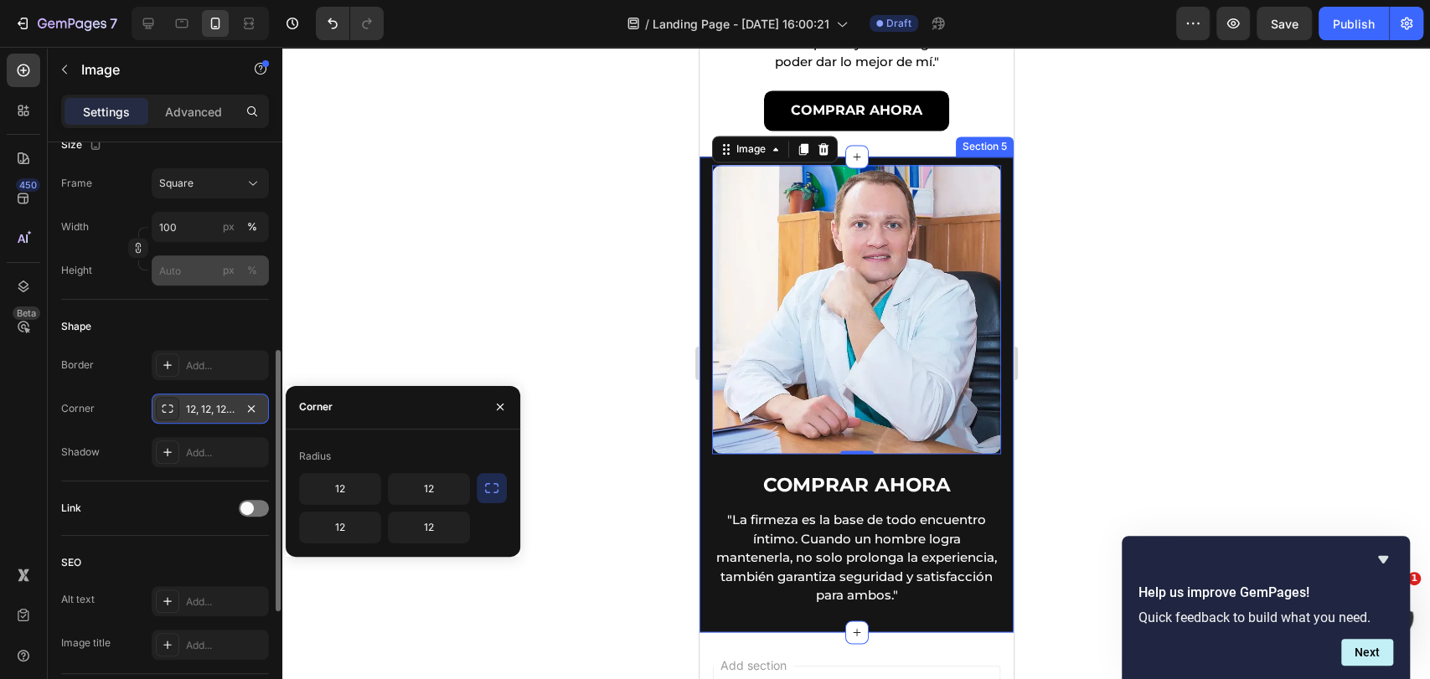
scroll to position [93, 0]
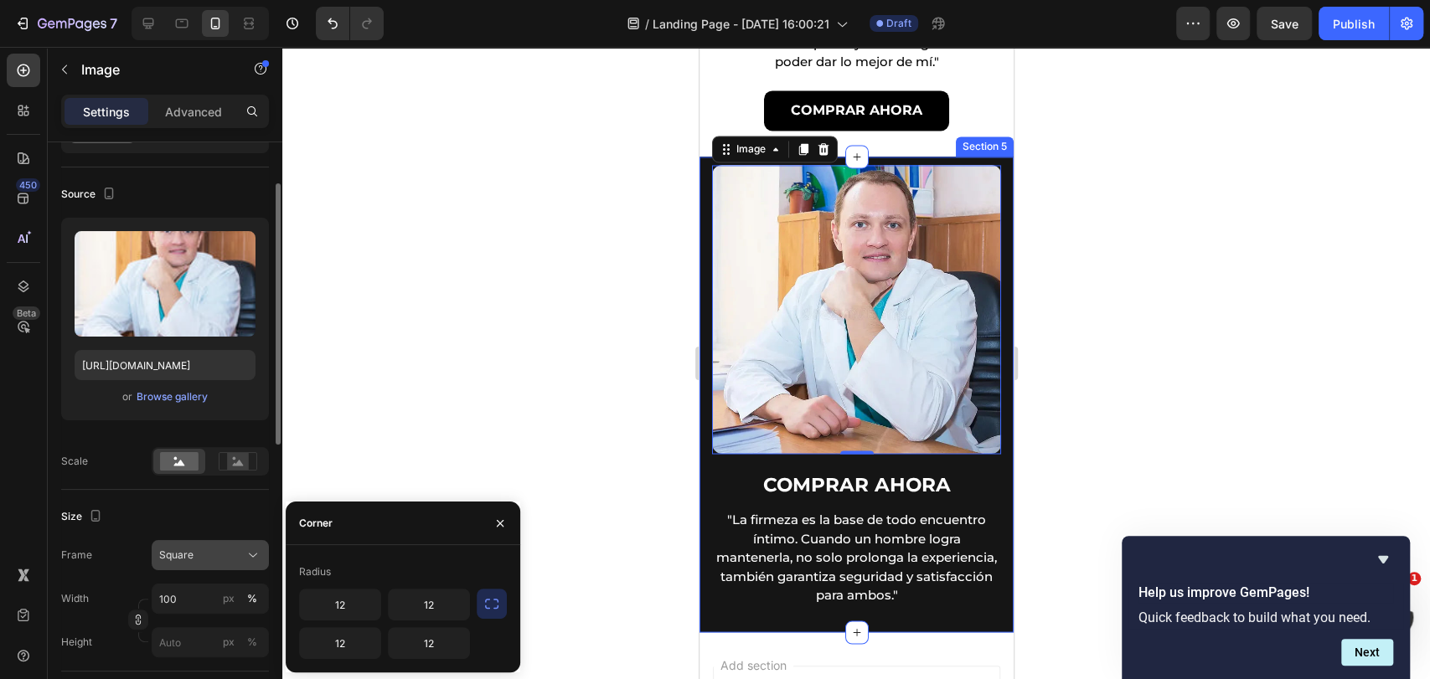
click at [246, 554] on icon at bounding box center [253, 555] width 17 height 17
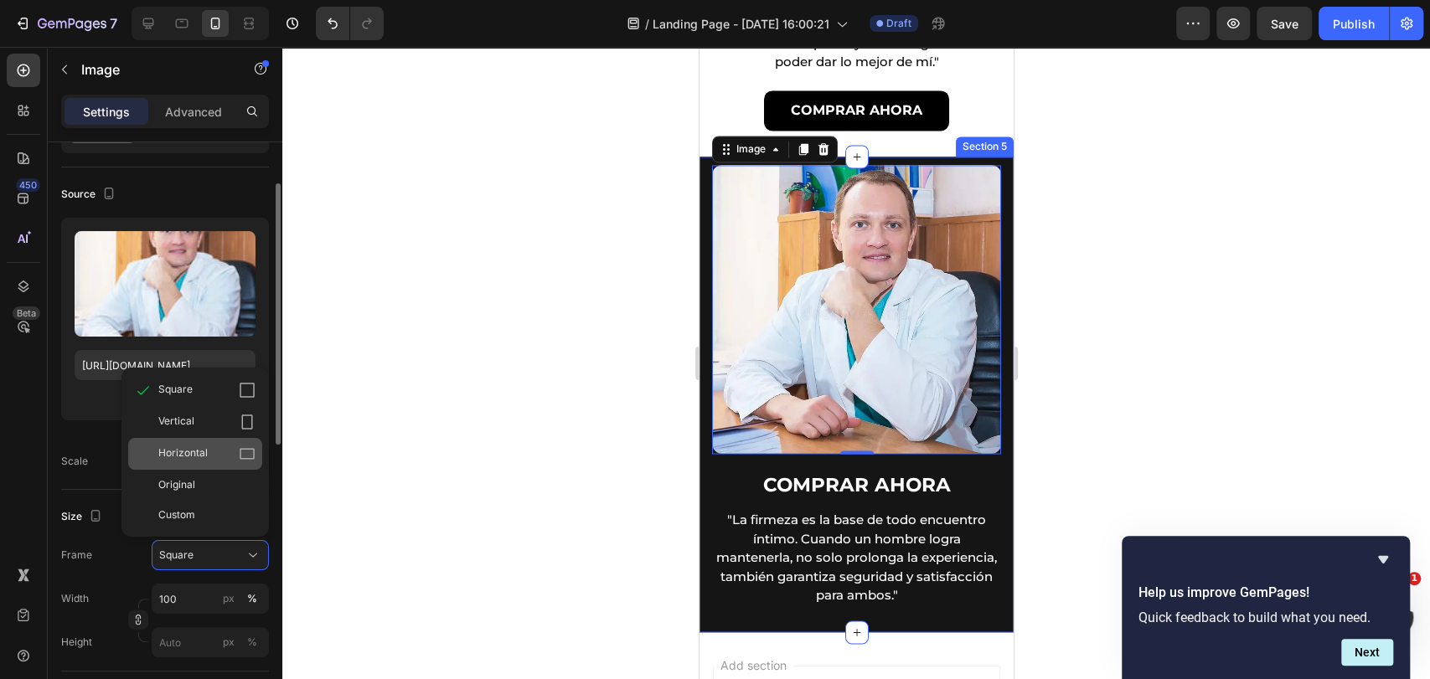
click at [216, 454] on div "Horizontal" at bounding box center [206, 454] width 97 height 17
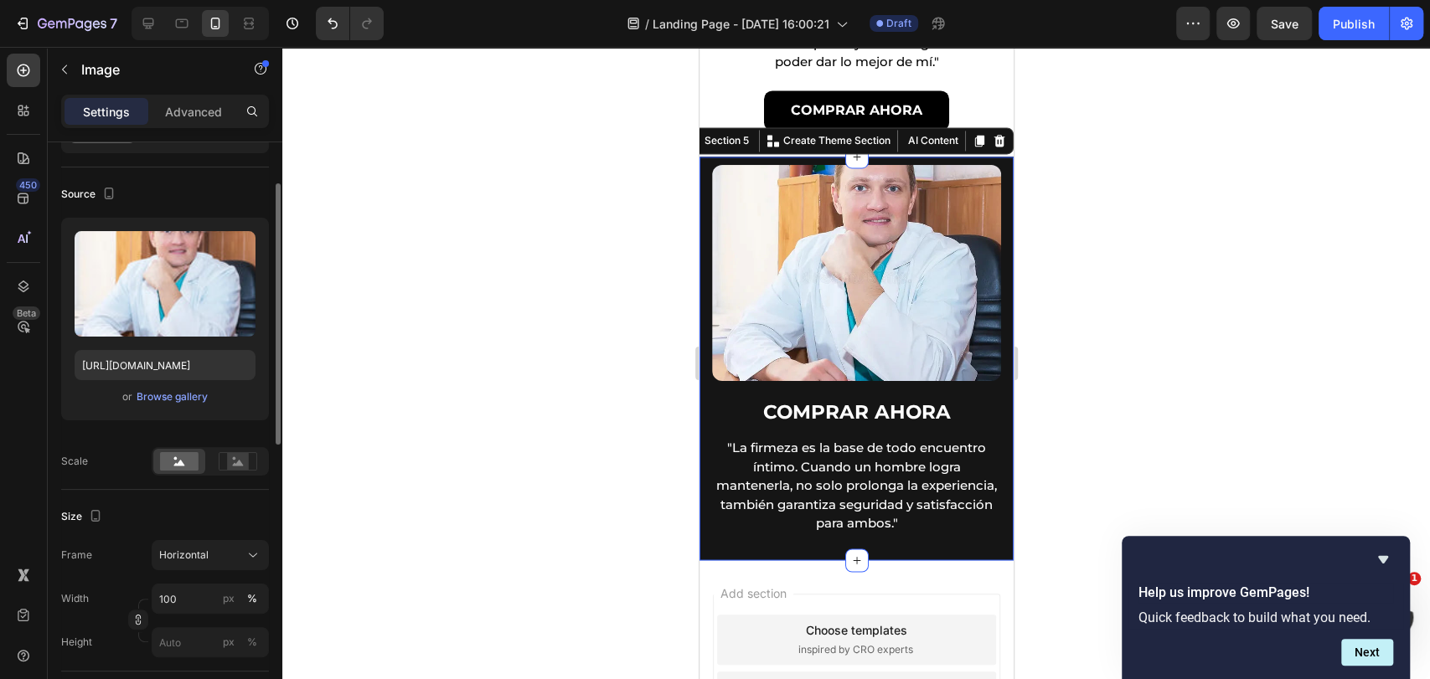
click at [707, 157] on div "Image COMPRAR AHORA Heading "La firmeza es la base de todo encuentro íntimo. Cu…" at bounding box center [856, 359] width 314 height 404
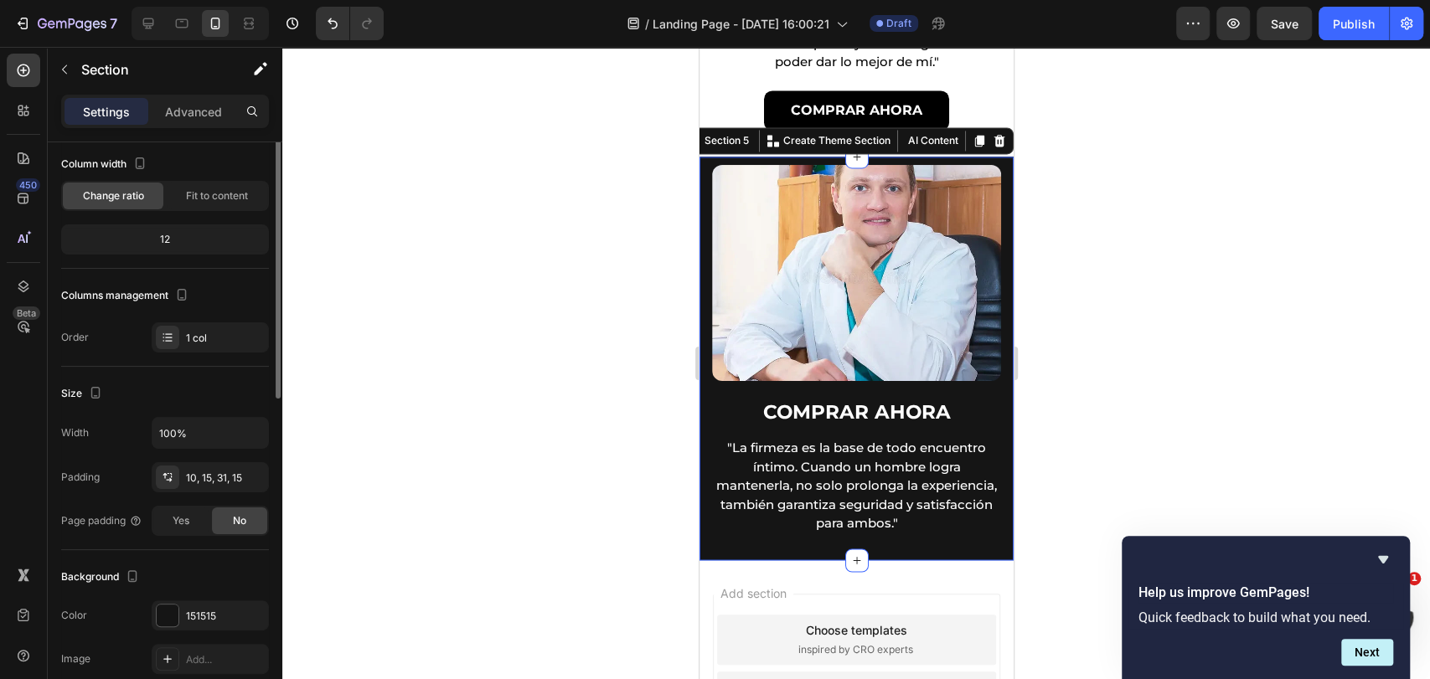
scroll to position [0, 0]
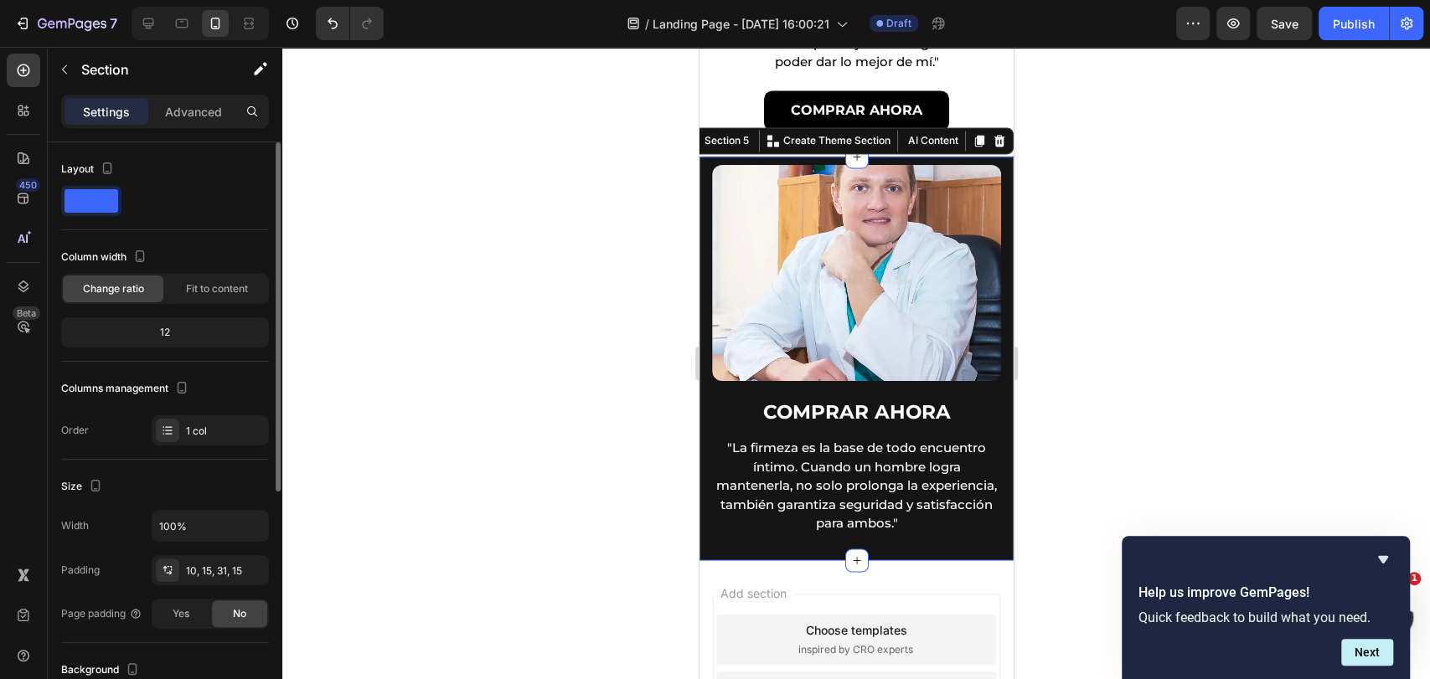
click at [187, 125] on div "Settings Advanced" at bounding box center [165, 112] width 208 height 34
click at [192, 116] on p "Advanced" at bounding box center [193, 112] width 57 height 18
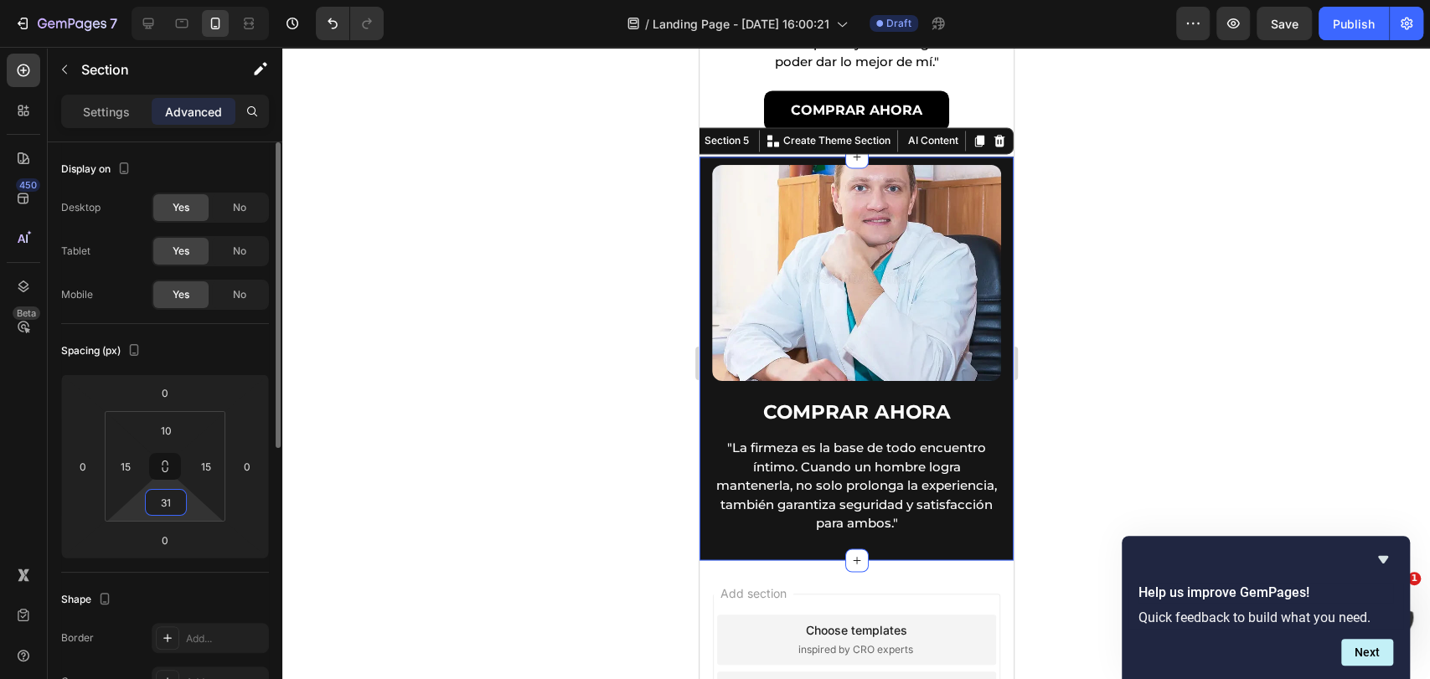
click at [163, 513] on input "31" at bounding box center [166, 502] width 34 height 25
type input "30"
click at [171, 429] on input "10" at bounding box center [166, 430] width 34 height 25
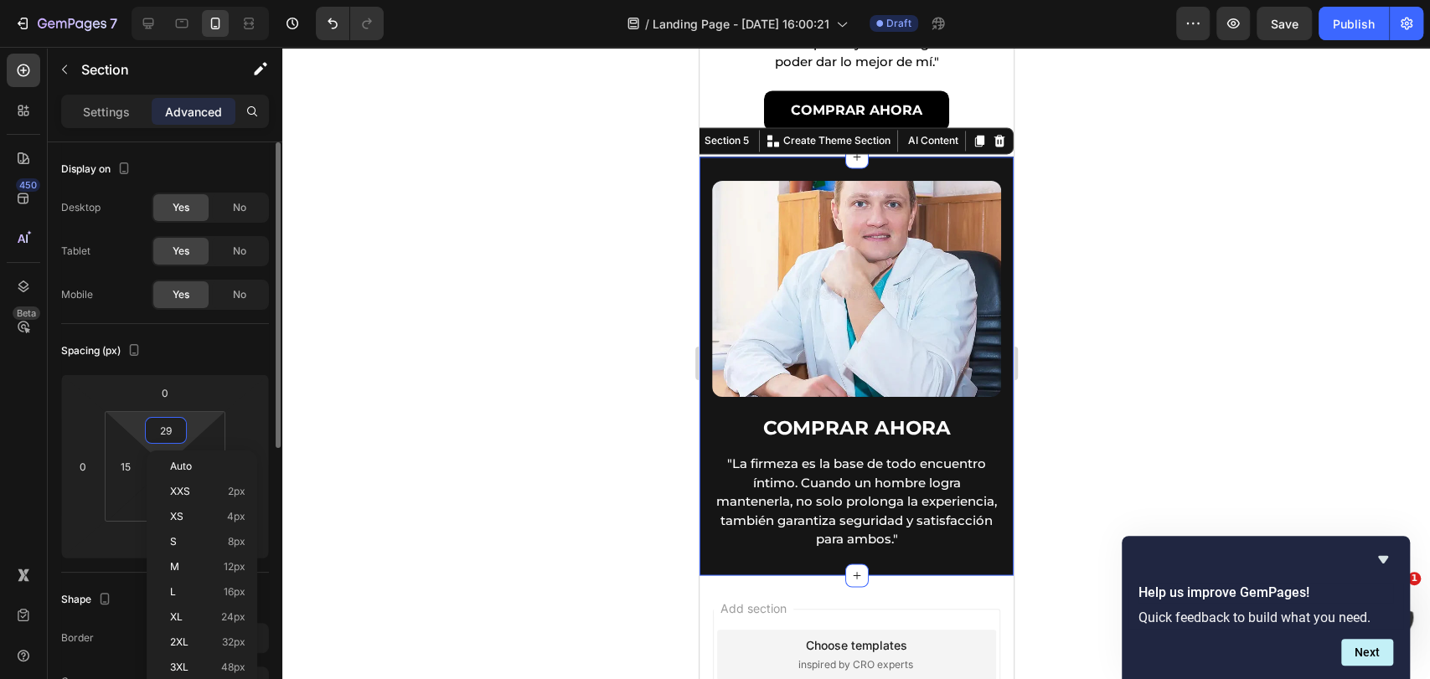
type input "30"
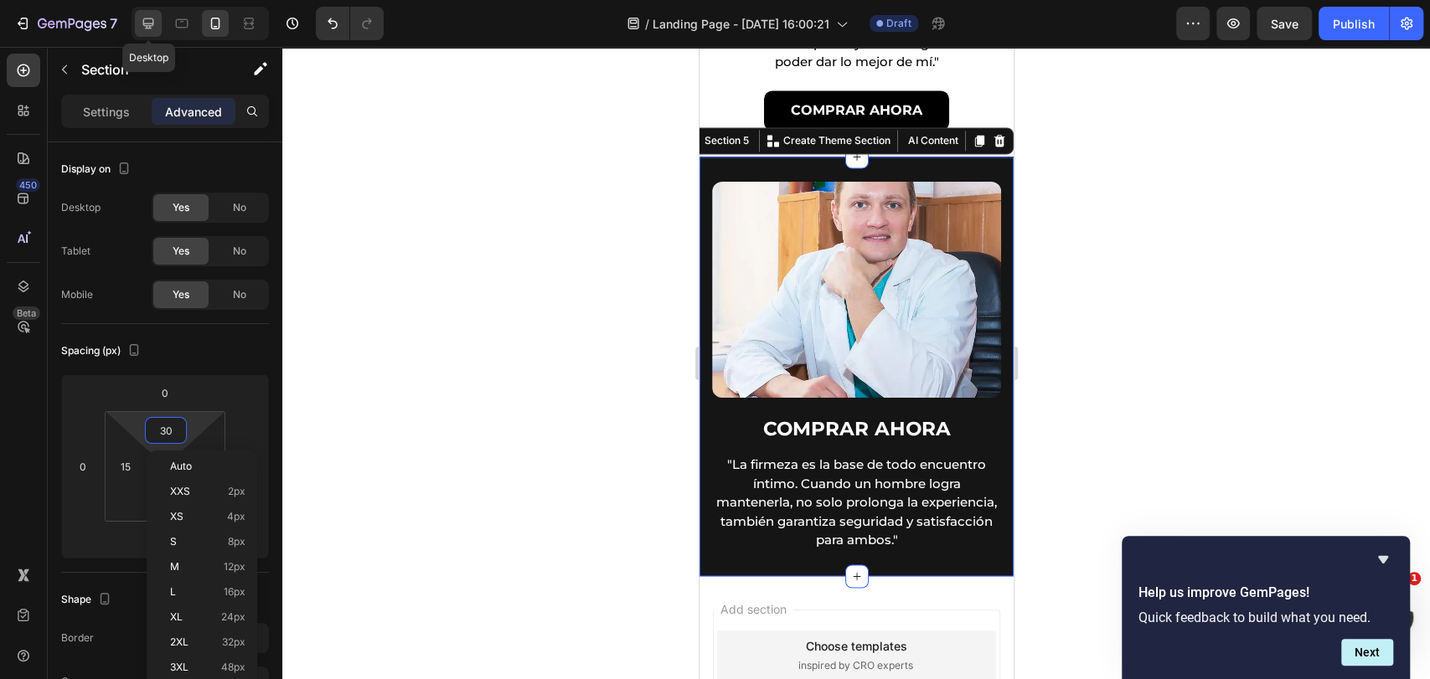
click at [140, 19] on icon at bounding box center [148, 23] width 17 height 17
type input "0"
type input "31"
type input "0"
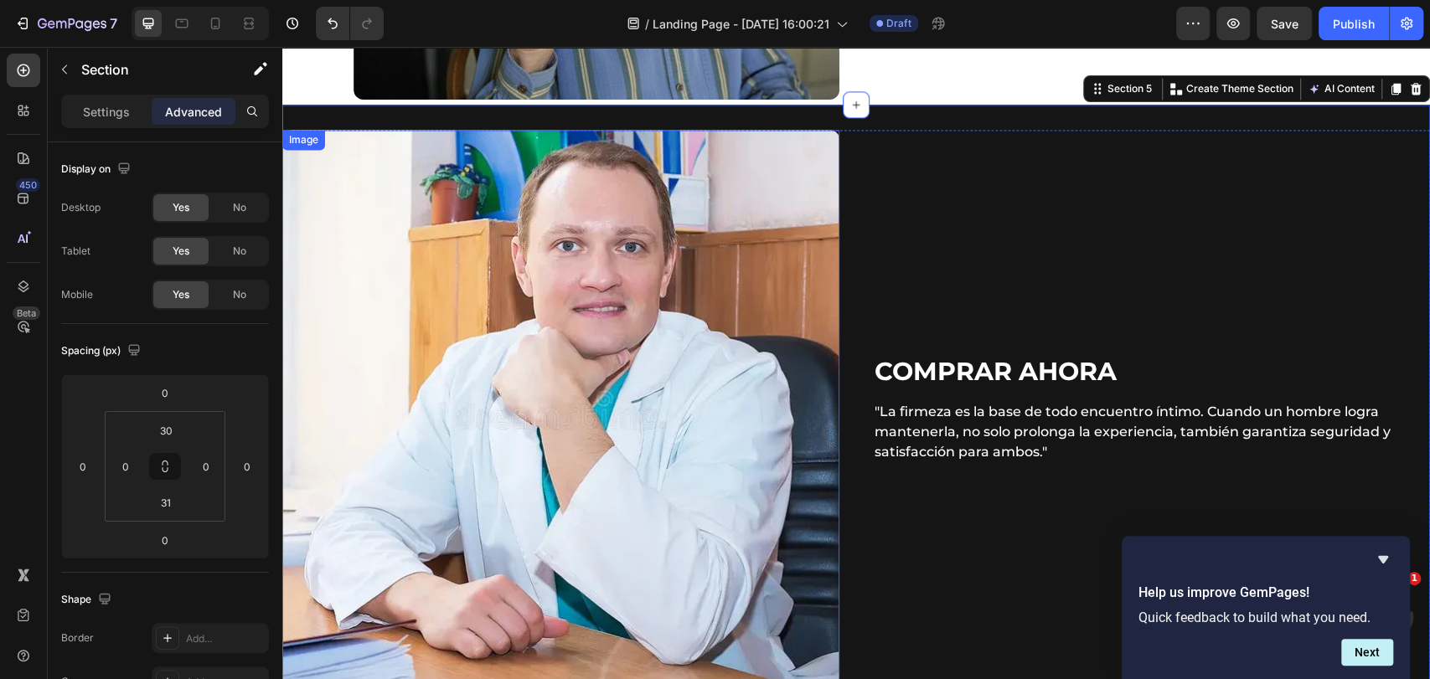
scroll to position [1789, 0]
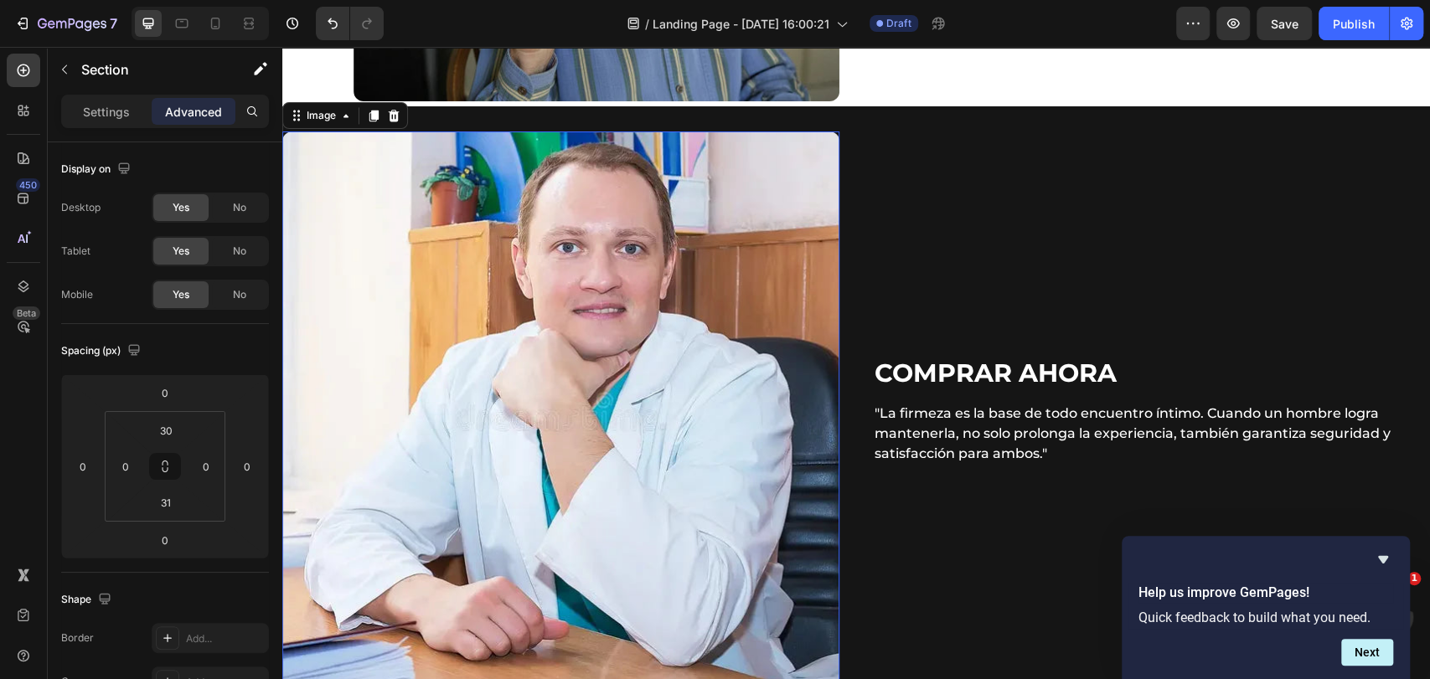
click at [583, 169] on img at bounding box center [560, 410] width 557 height 557
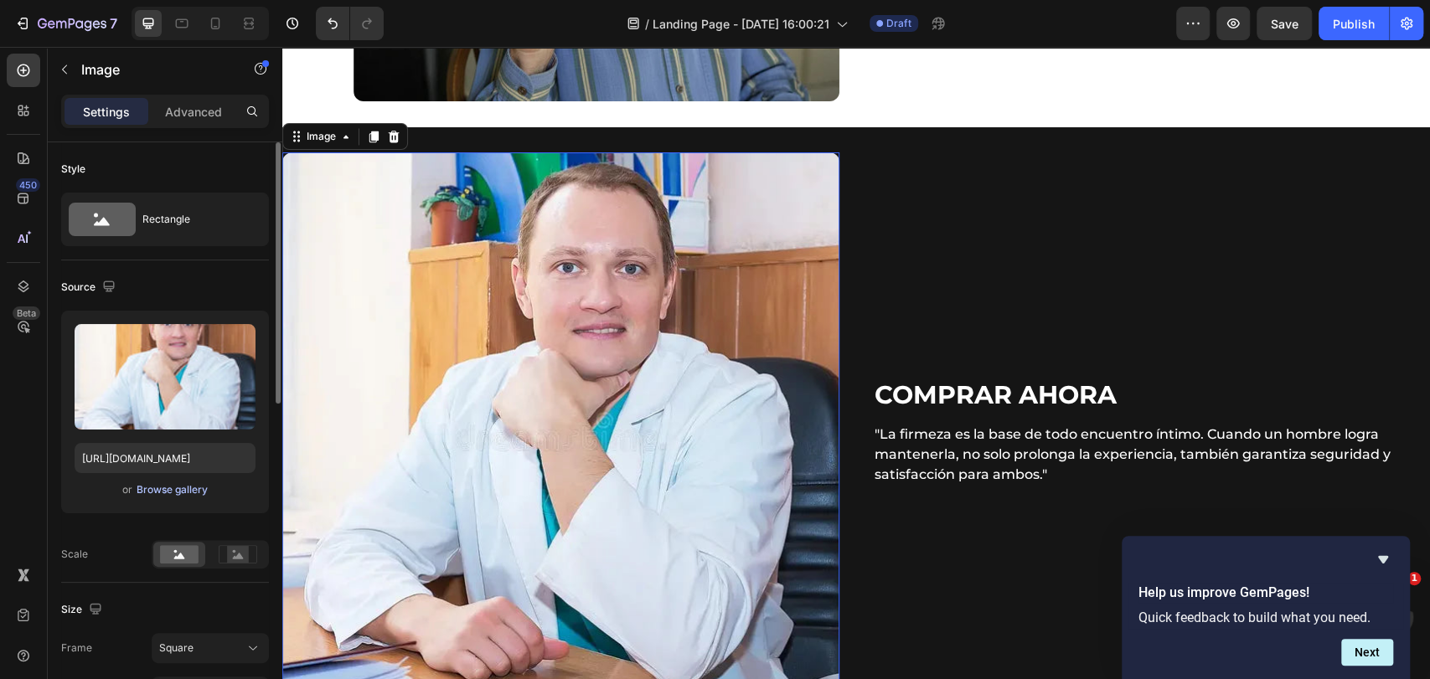
scroll to position [279, 0]
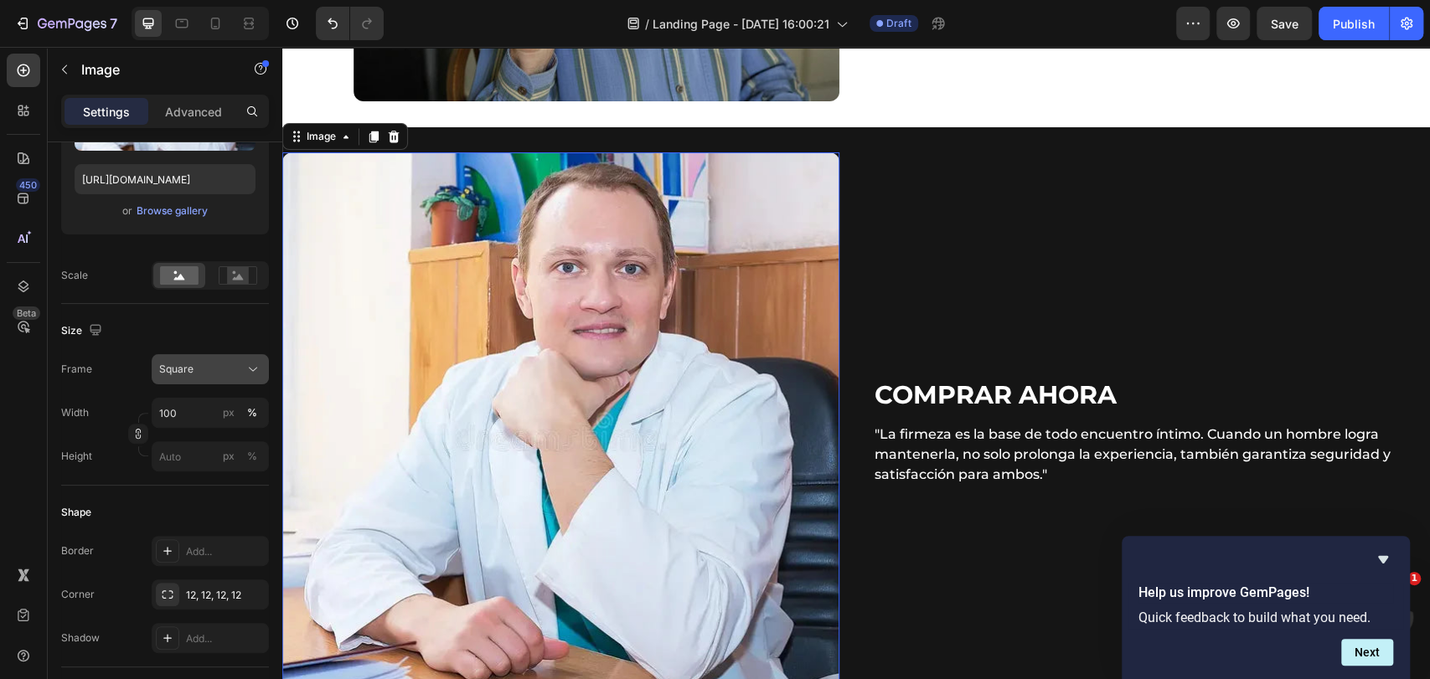
click at [221, 366] on div "Square" at bounding box center [200, 369] width 82 height 15
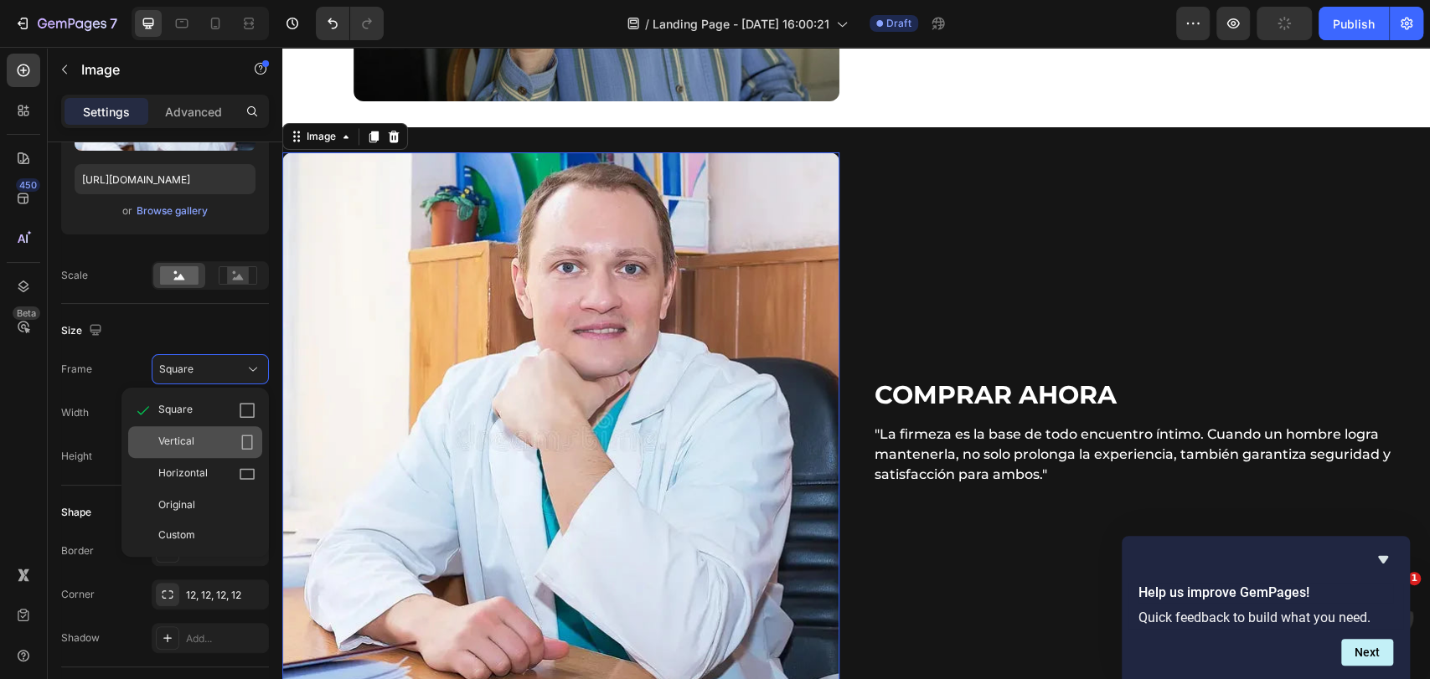
click at [217, 437] on div "Vertical" at bounding box center [206, 442] width 97 height 17
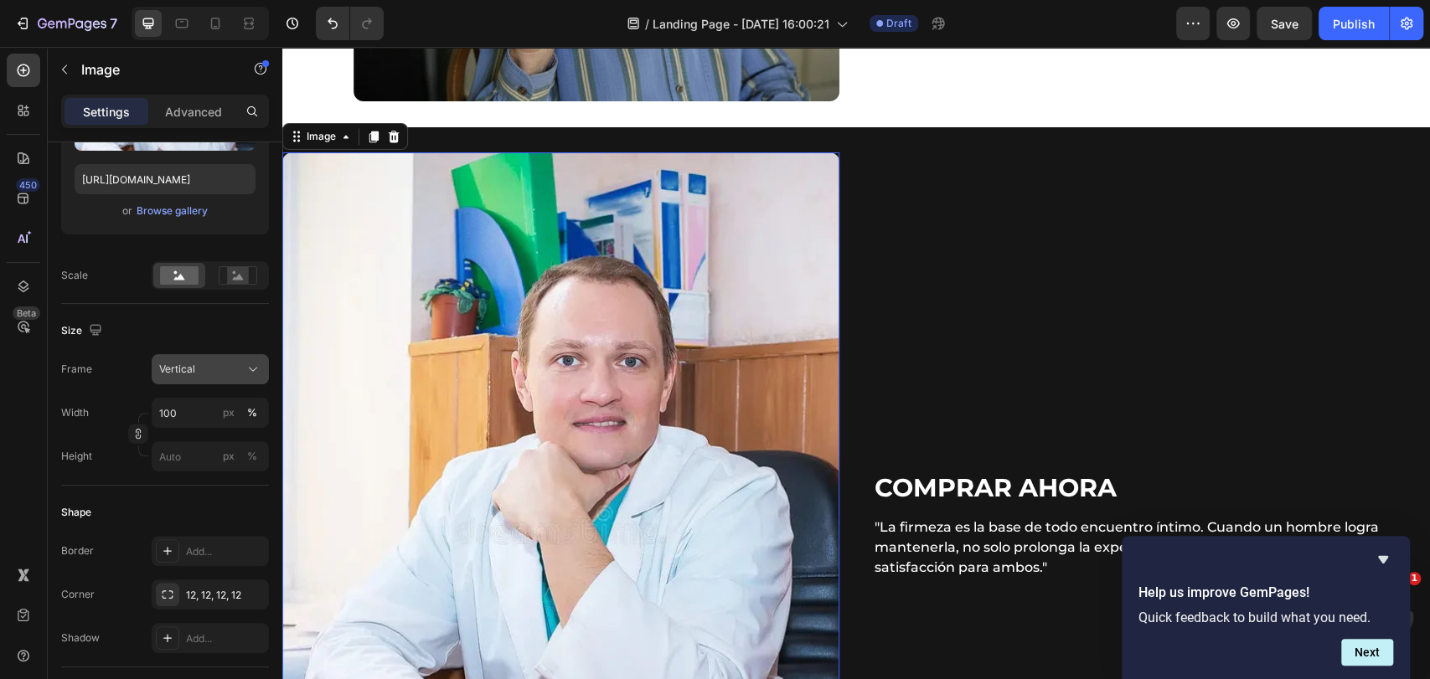
click at [219, 372] on div "Vertical" at bounding box center [200, 369] width 82 height 15
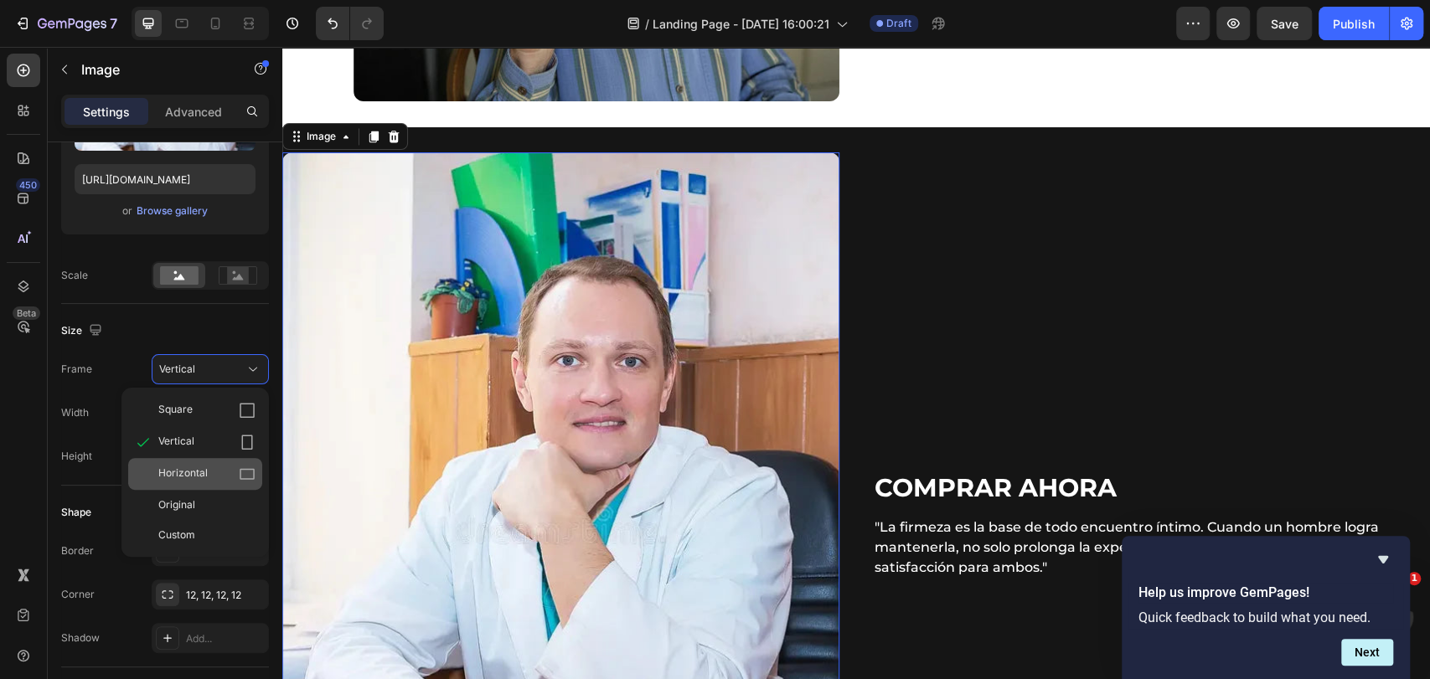
click at [199, 473] on span "Horizontal" at bounding box center [182, 474] width 49 height 17
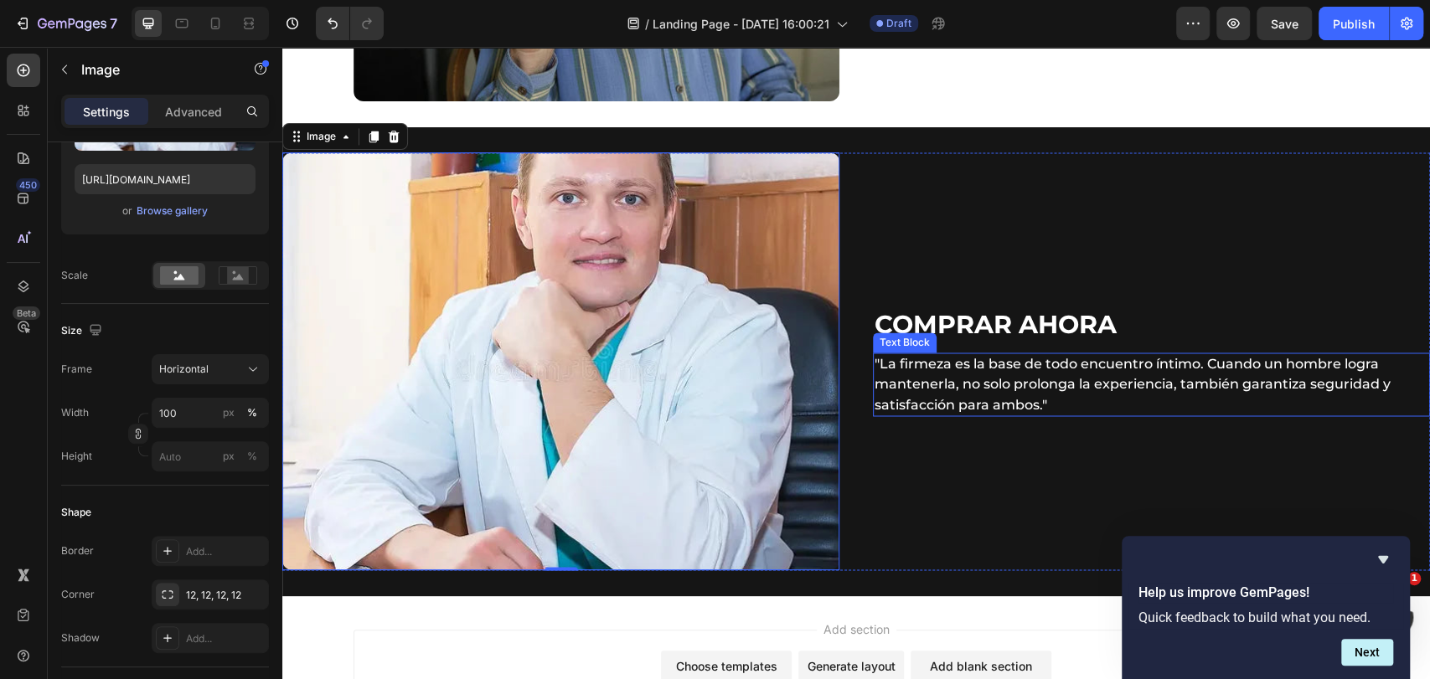
click at [980, 355] on p ""La firmeza es la base de todo encuentro íntimo. Cuando un hombre logra mantene…" at bounding box center [1152, 384] width 554 height 60
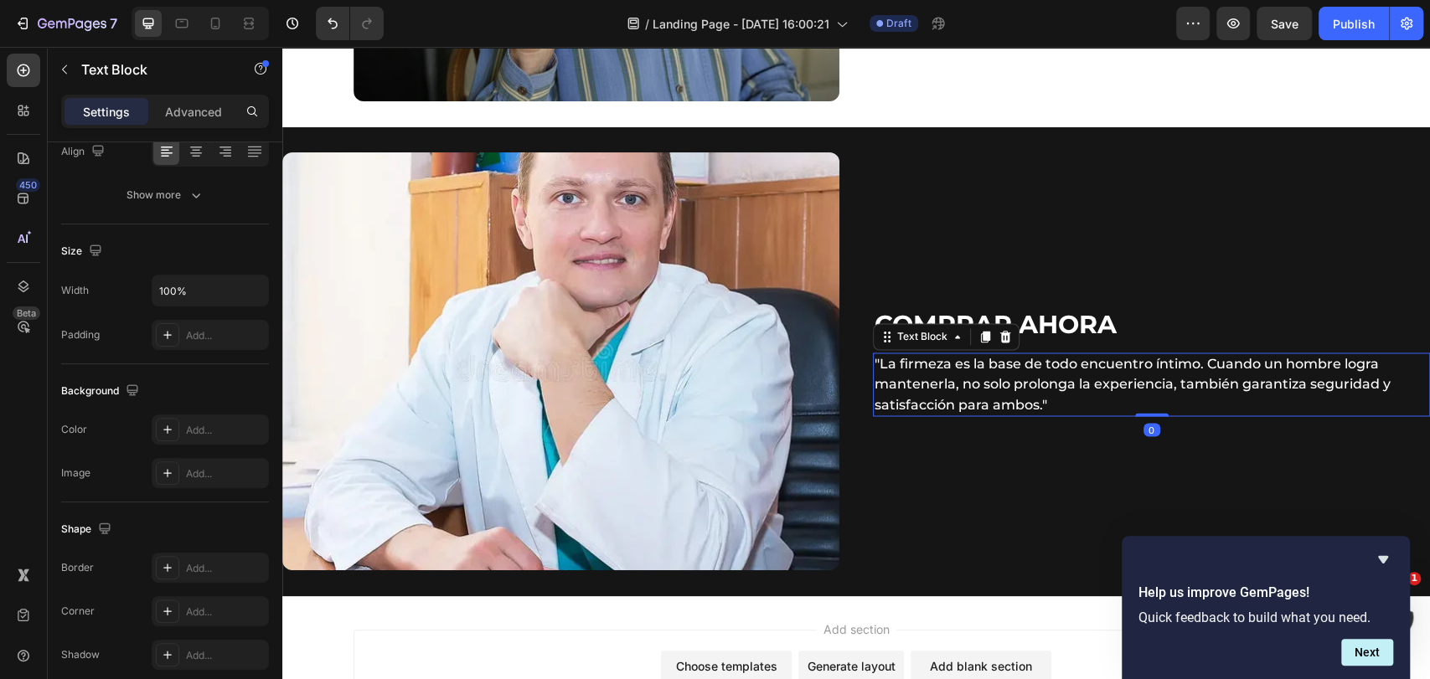
scroll to position [0, 0]
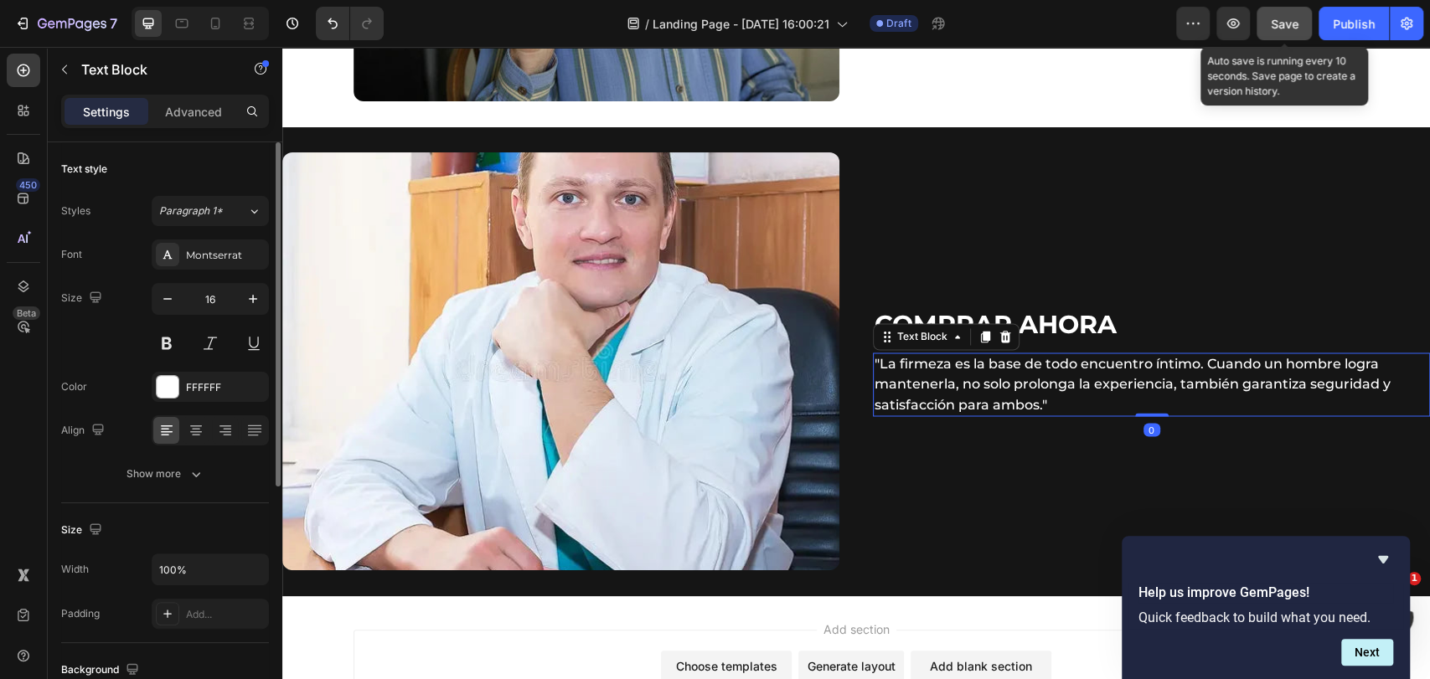
click at [1277, 30] on div "Save" at bounding box center [1285, 24] width 28 height 18
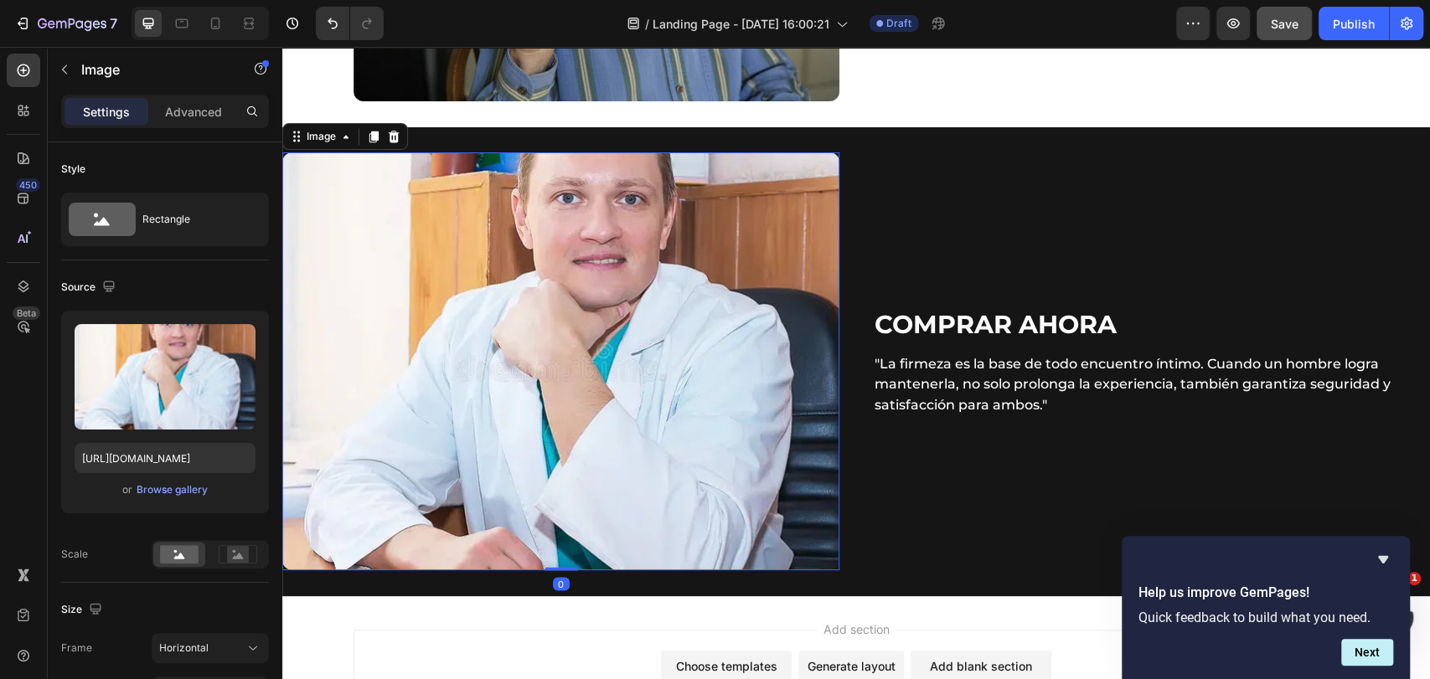
click at [681, 169] on img at bounding box center [560, 361] width 557 height 418
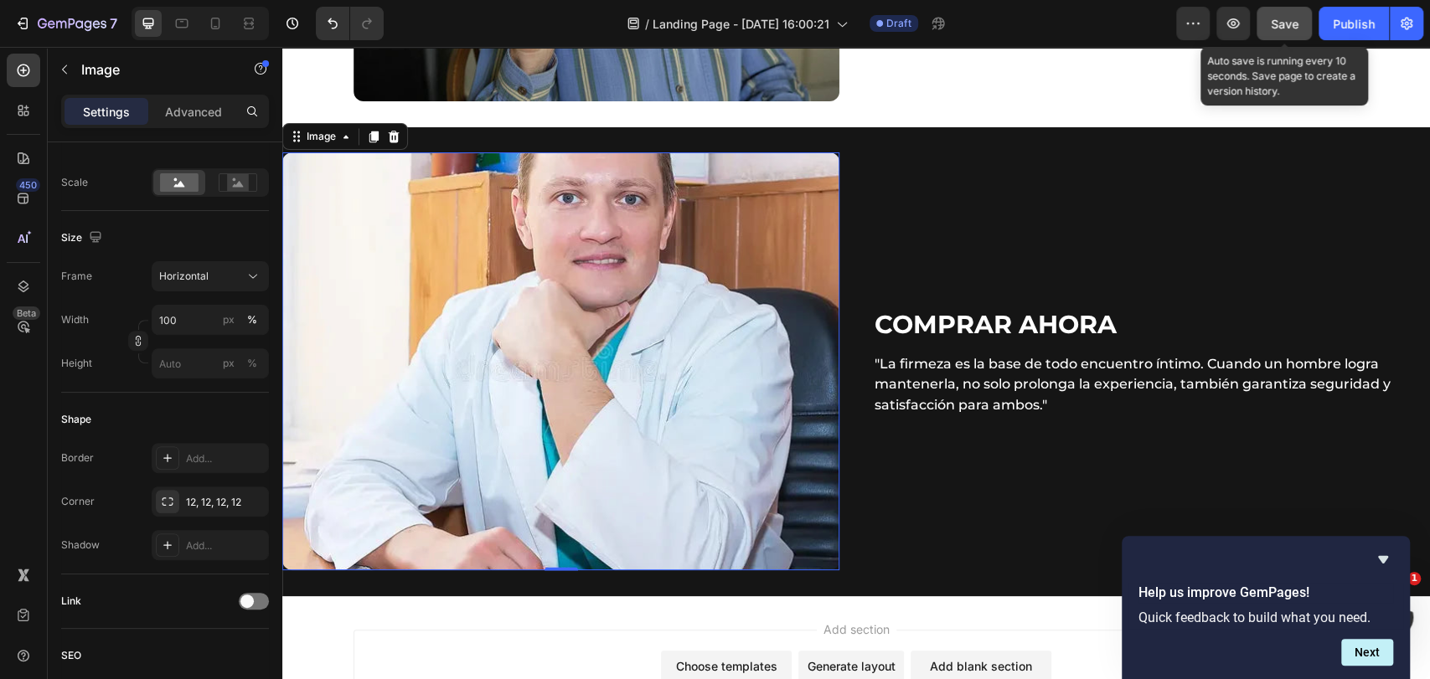
click at [1286, 23] on span "Save" at bounding box center [1285, 24] width 28 height 14
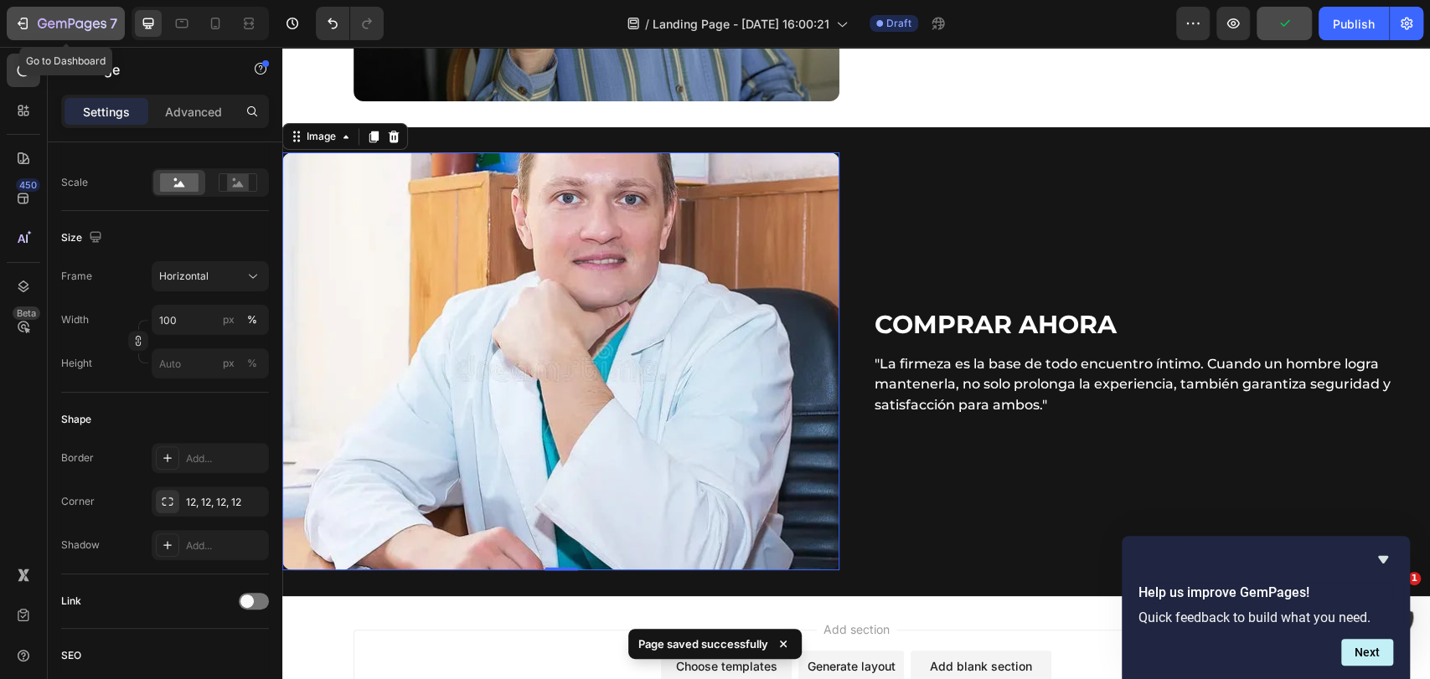
click at [25, 22] on icon "button" at bounding box center [22, 23] width 17 height 17
